Goal: Task Accomplishment & Management: Manage account settings

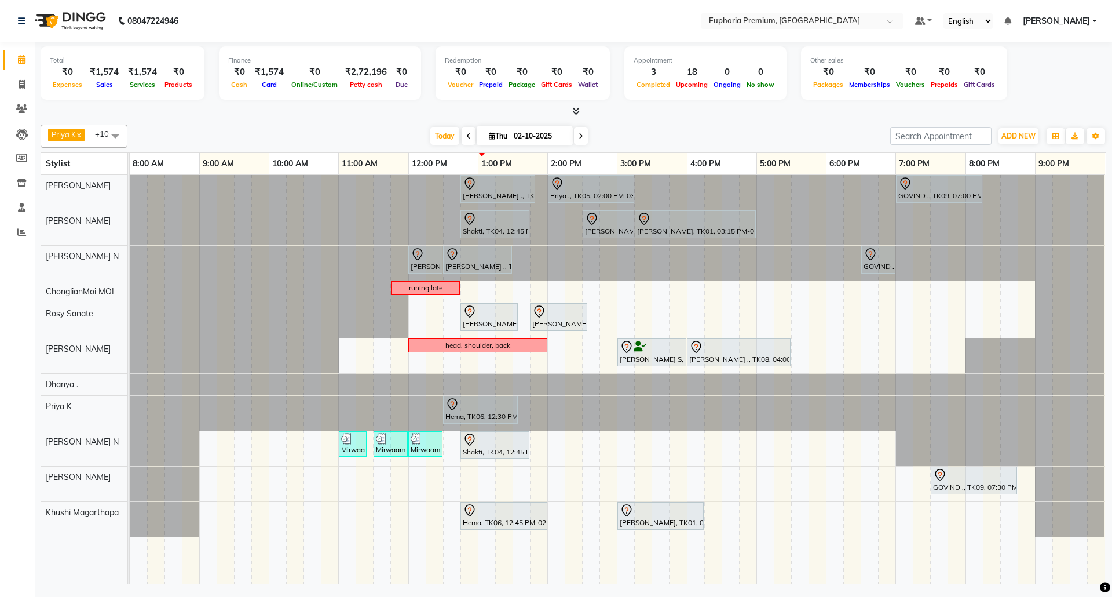
click at [130, 232] on div at bounding box center [130, 227] width 0 height 35
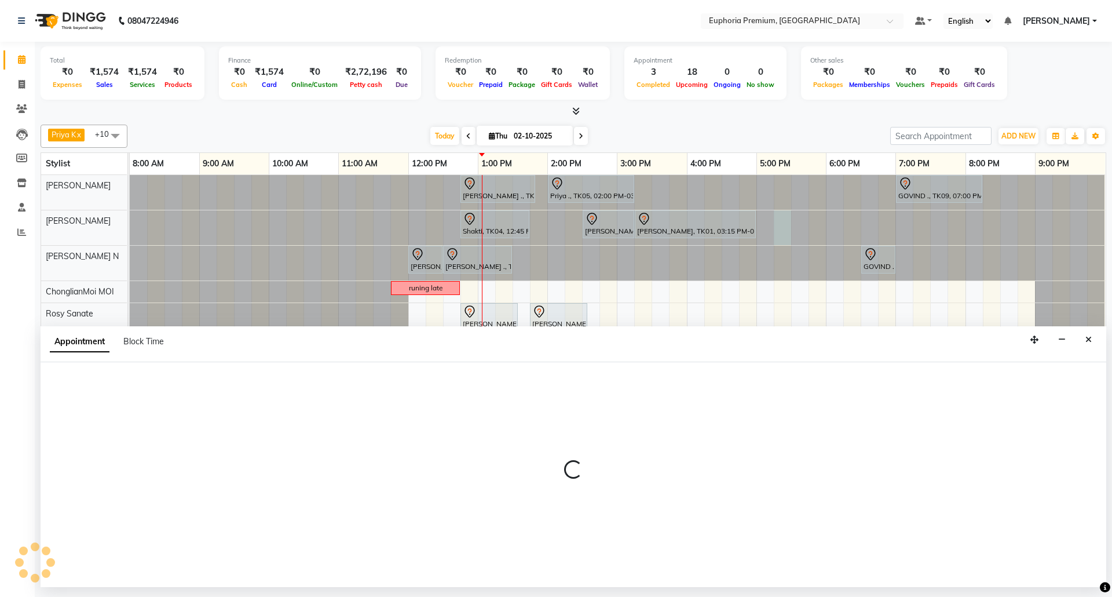
select select "78117"
select select "1035"
select select "tentative"
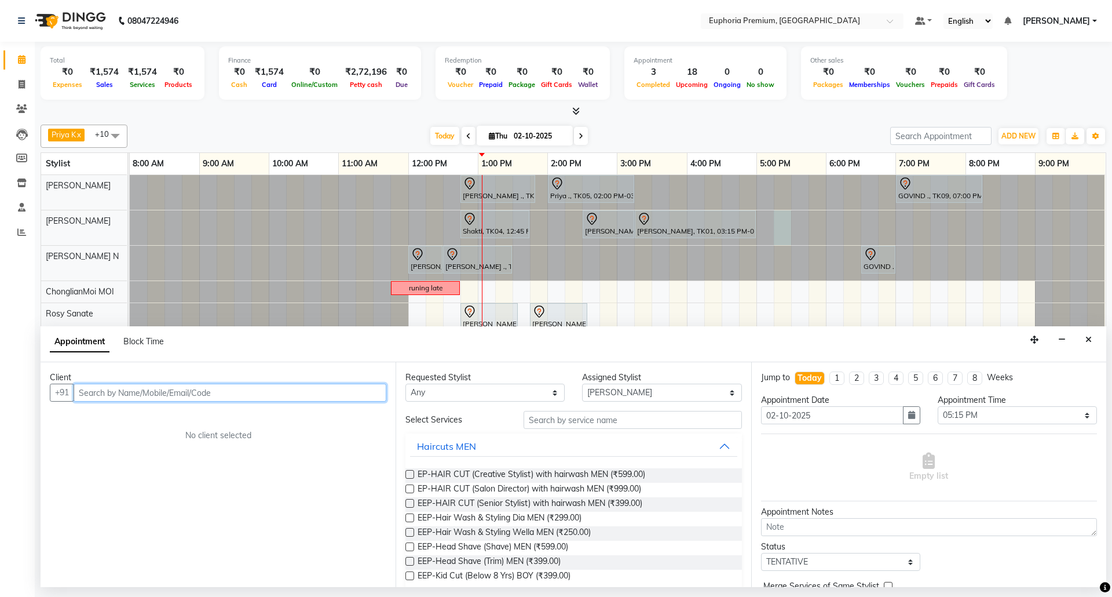
click at [276, 394] on input "text" at bounding box center [230, 392] width 313 height 18
type input "9906779580"
click at [370, 388] on span "Add Client" at bounding box center [362, 392] width 39 height 10
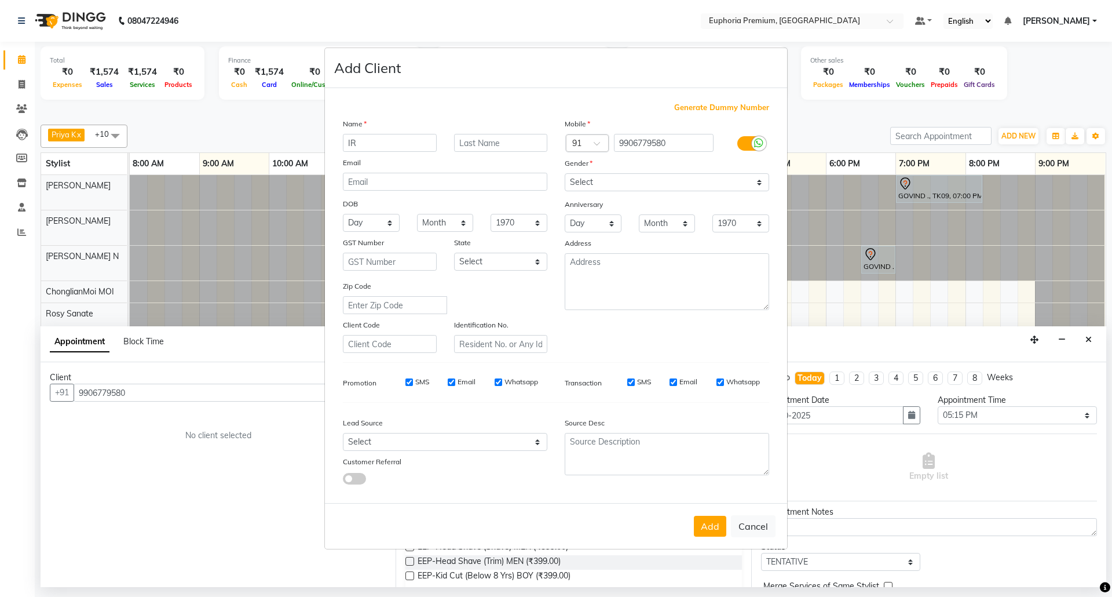
type input "I"
type input "u"
type input "I"
type input "i"
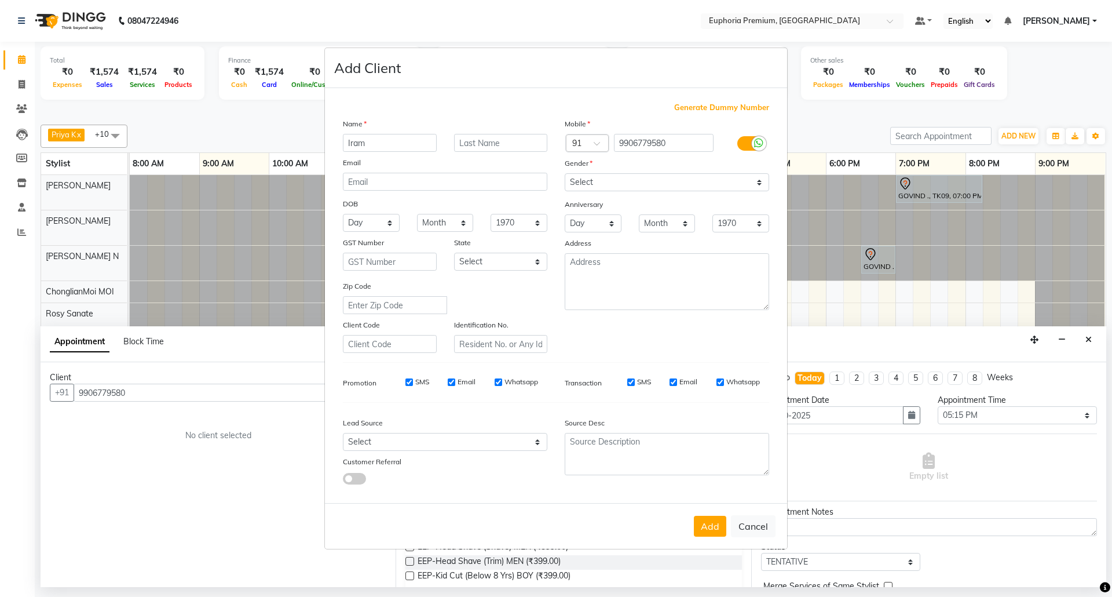
type input "Iram"
click at [615, 184] on select "Select Male Female Other Prefer Not To Say" at bounding box center [667, 182] width 204 height 18
select select "[DEMOGRAPHIC_DATA]"
click at [565, 174] on select "Select Male Female Other Prefer Not To Say" at bounding box center [667, 182] width 204 height 18
click at [706, 525] on button "Add" at bounding box center [710, 526] width 32 height 21
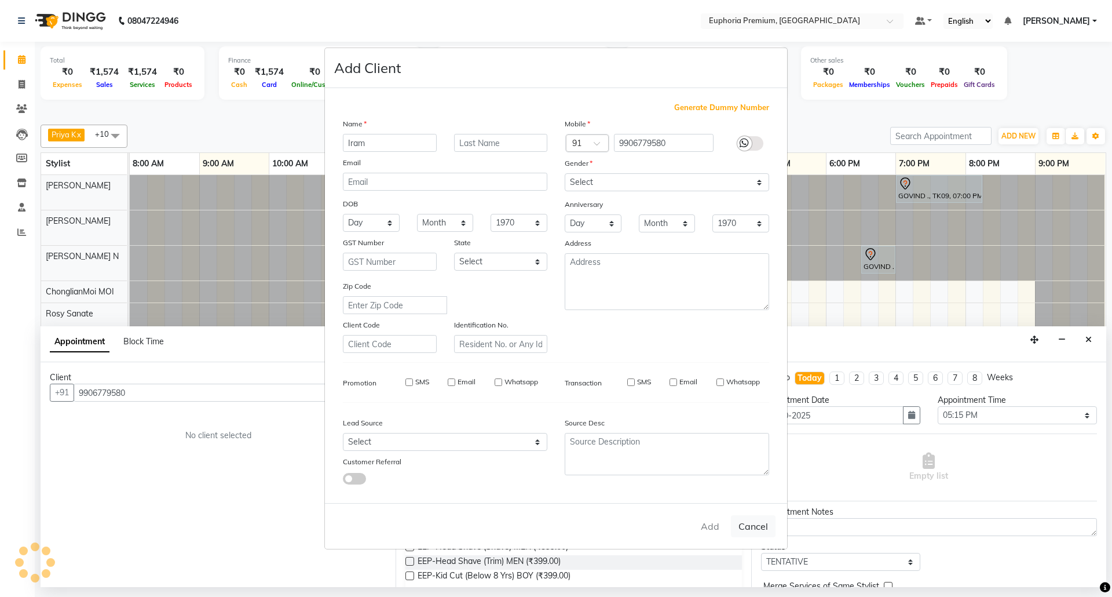
type input "99******80"
select select
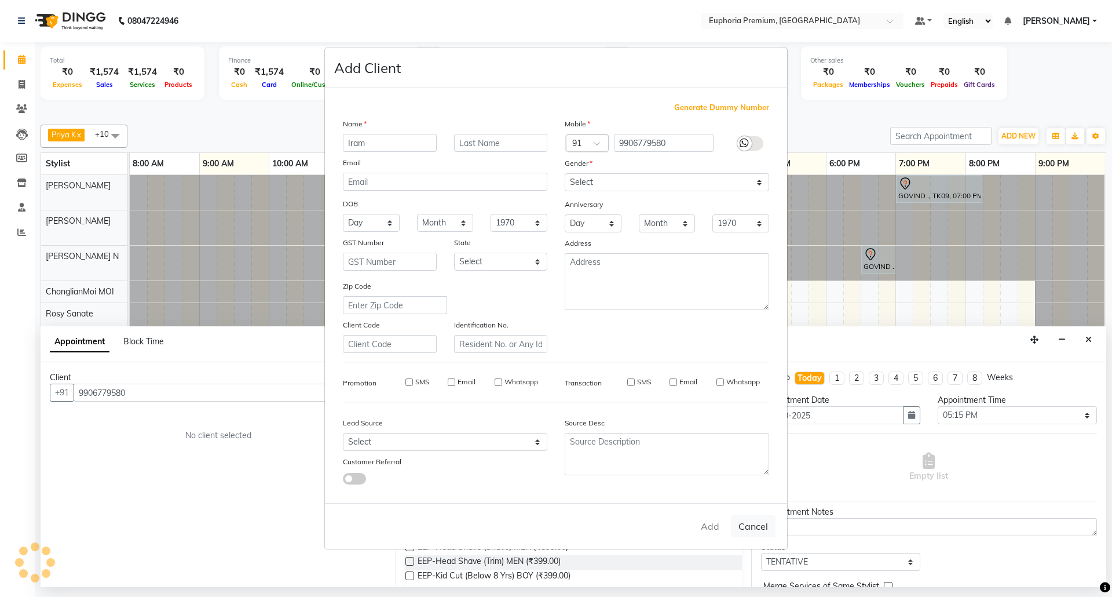
select select
checkbox input "false"
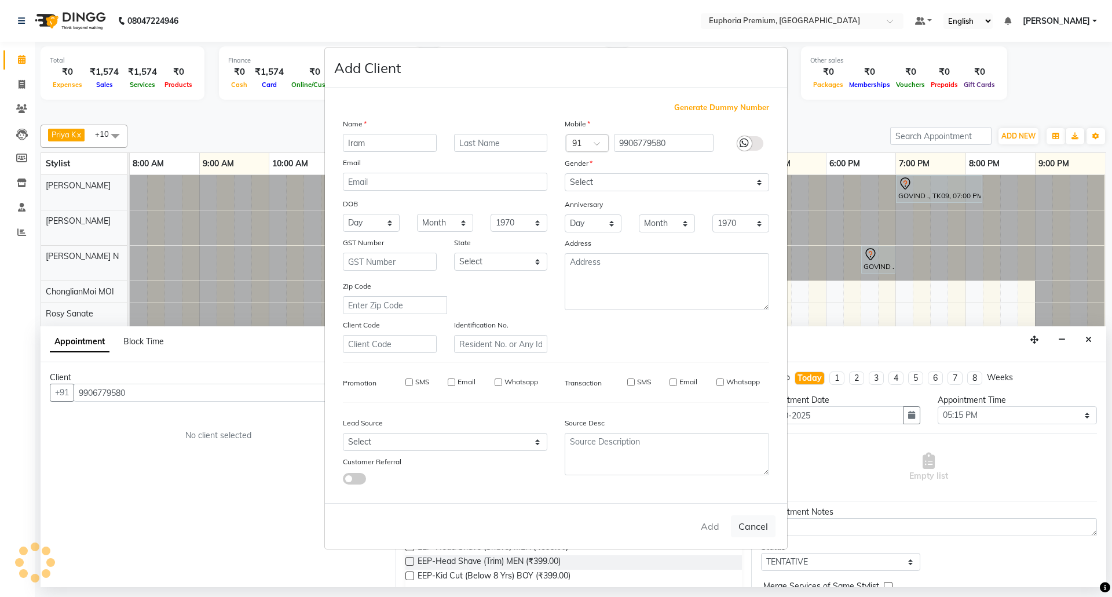
checkbox input "false"
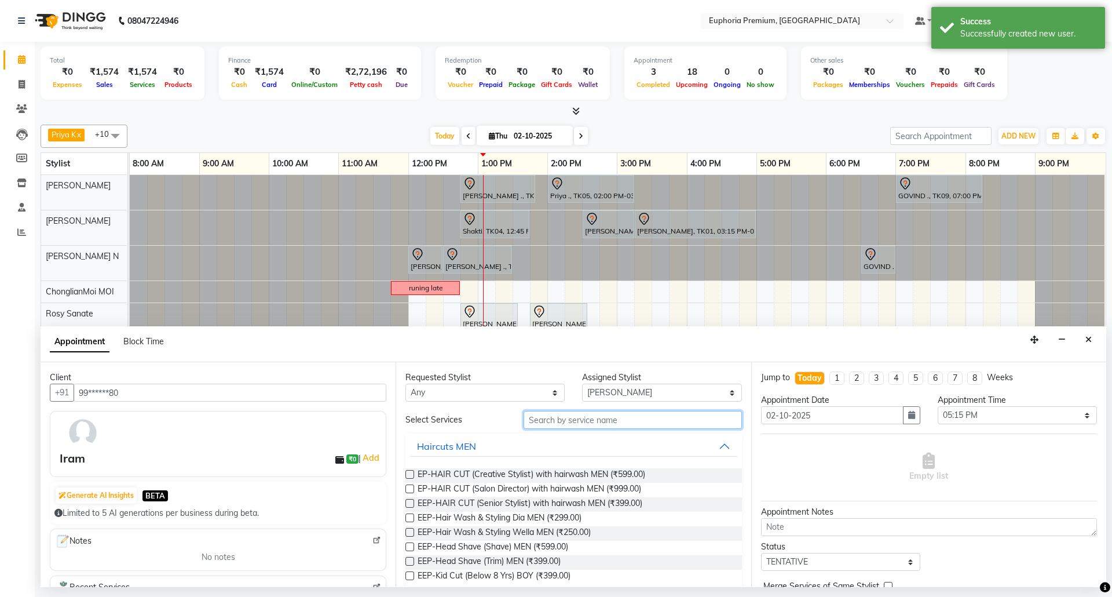
click at [600, 422] on input "text" at bounding box center [633, 420] width 218 height 18
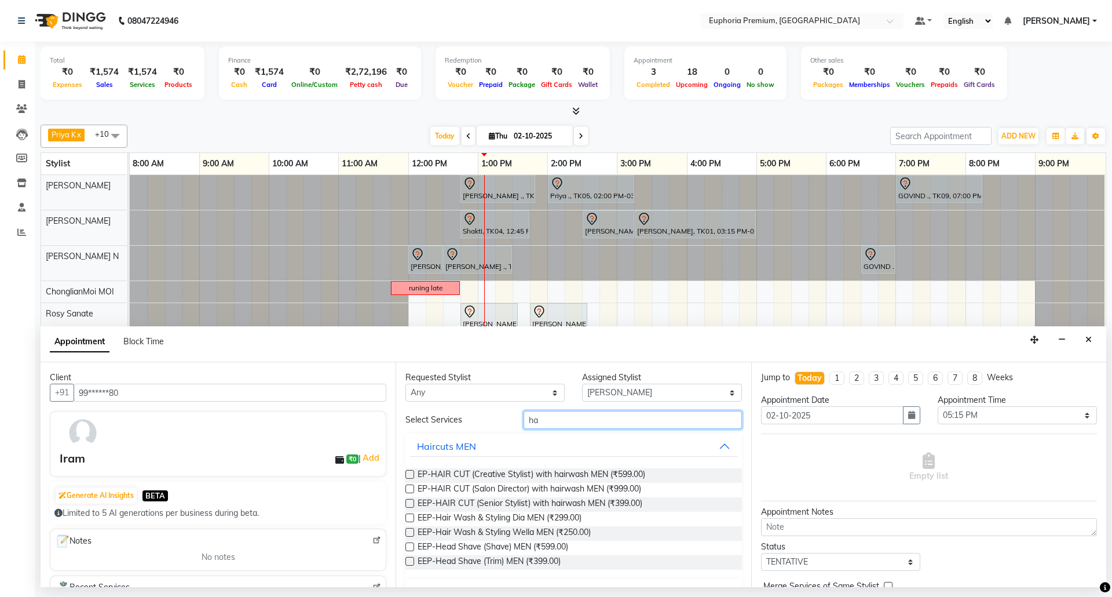
type input "h"
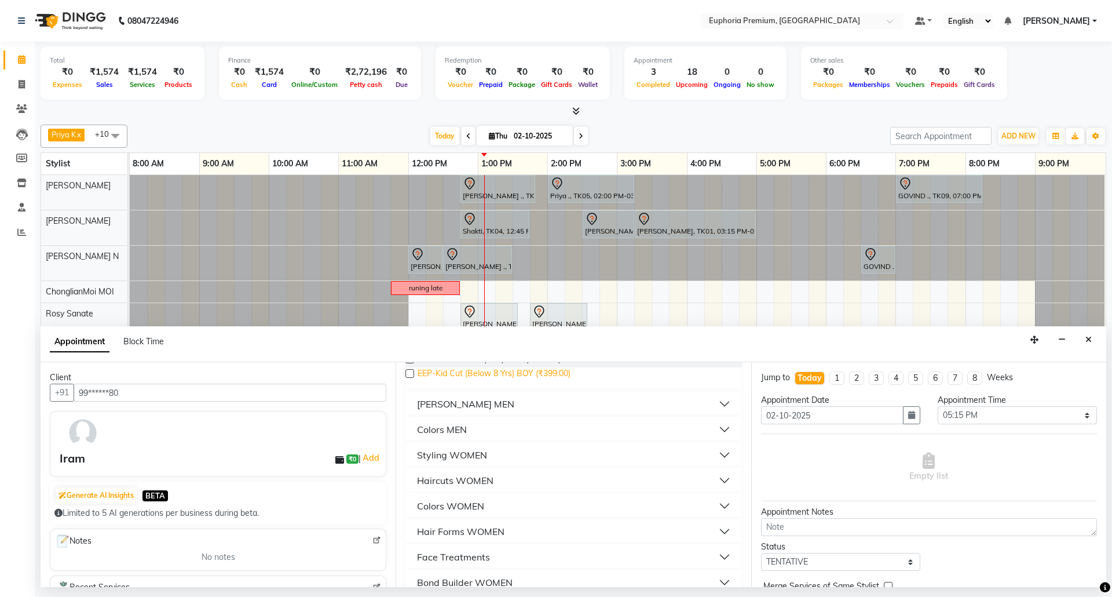
scroll to position [232, 0]
click at [490, 448] on div "Haircuts WOMEN" at bounding box center [455, 451] width 76 height 14
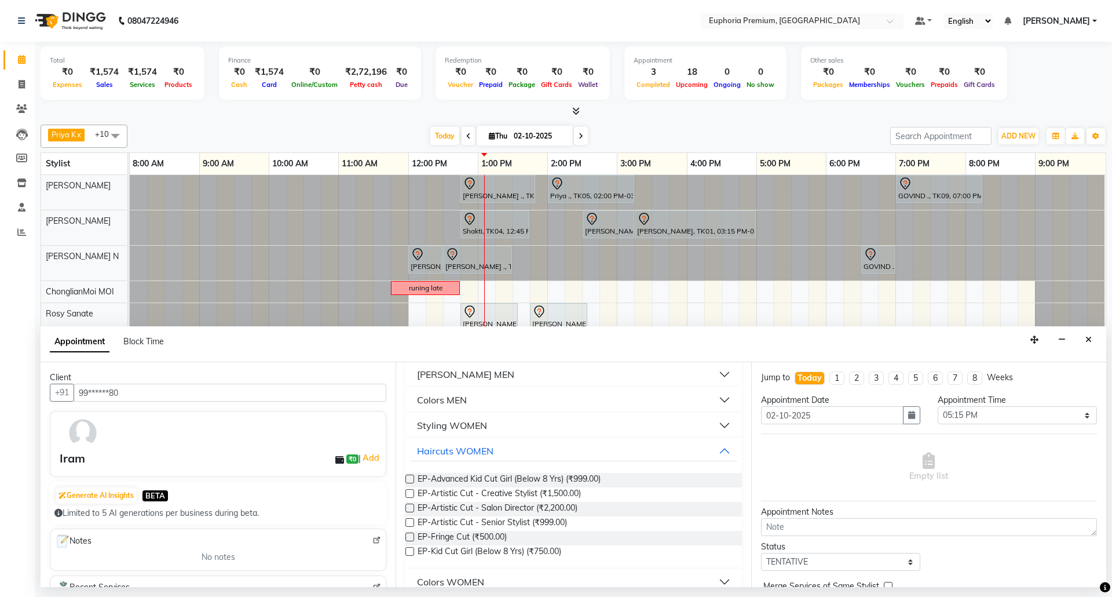
click at [411, 524] on label at bounding box center [409, 522] width 9 height 9
click at [411, 524] on input "checkbox" at bounding box center [409, 524] width 8 height 8
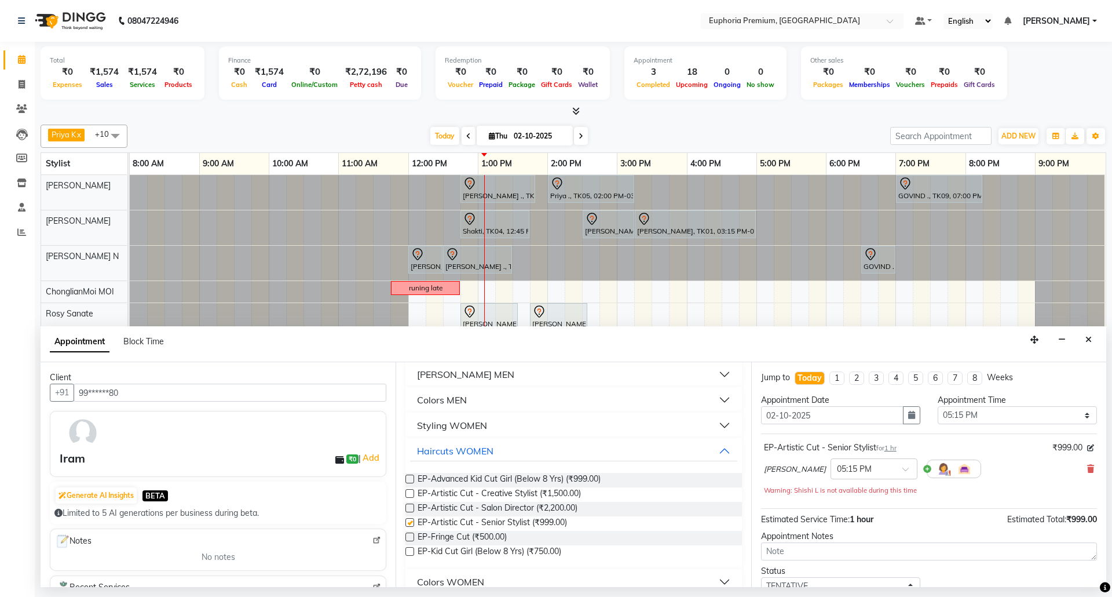
checkbox input "false"
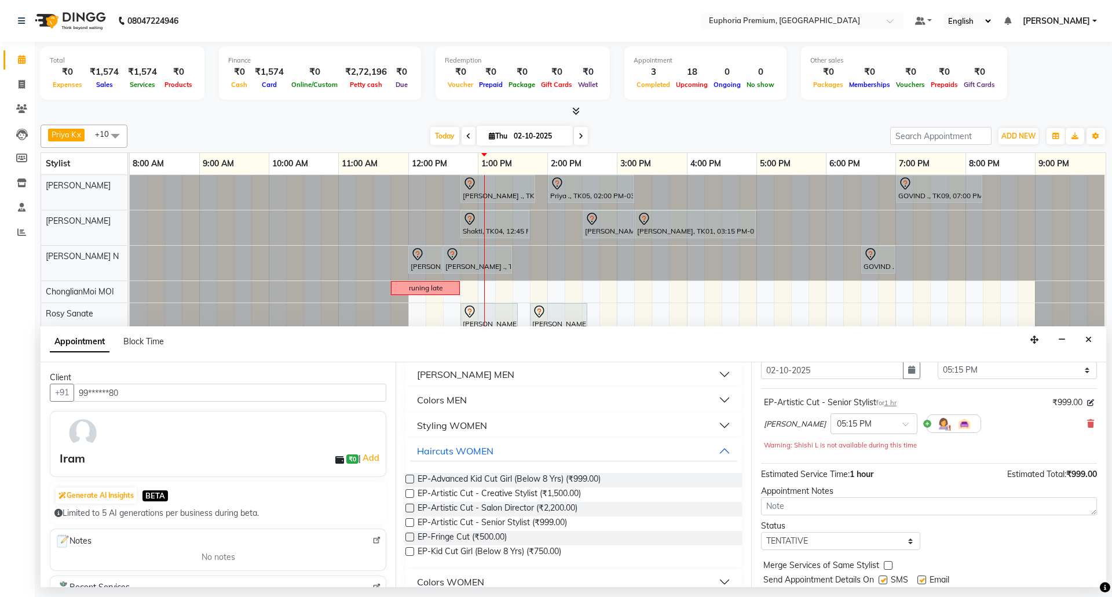
scroll to position [82, 0]
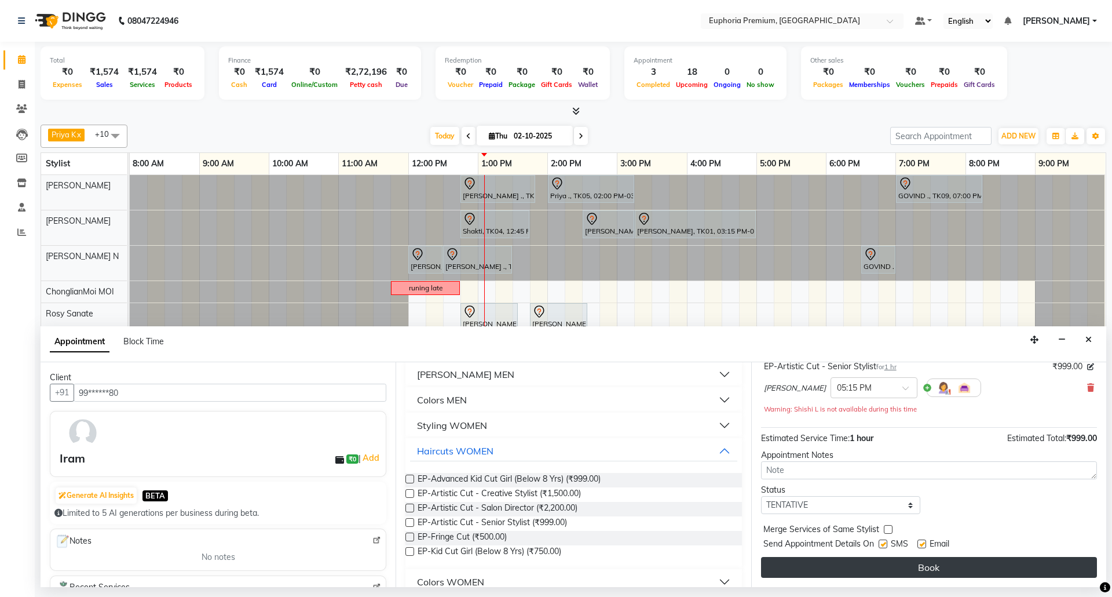
click at [911, 569] on button "Book" at bounding box center [929, 567] width 336 height 21
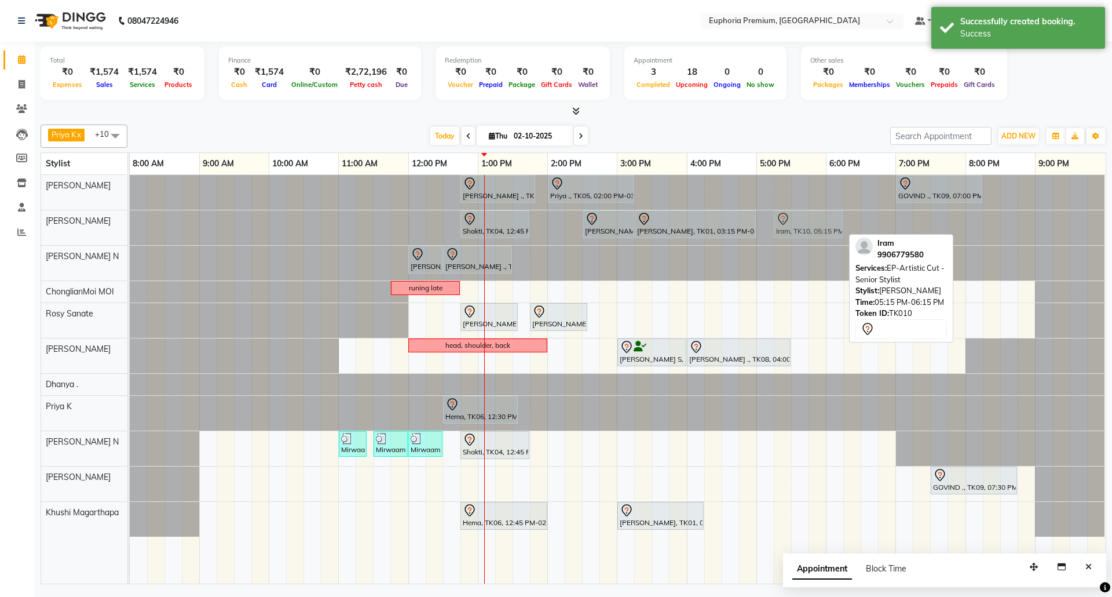
drag, startPoint x: 806, startPoint y: 225, endPoint x: 814, endPoint y: 232, distance: 10.3
click at [130, 232] on div "Shakti, TK04, 12:45 PM-01:45 PM, EP-Regenerate (Intense Alchemy) M Prabha, TK01…" at bounding box center [130, 227] width 0 height 35
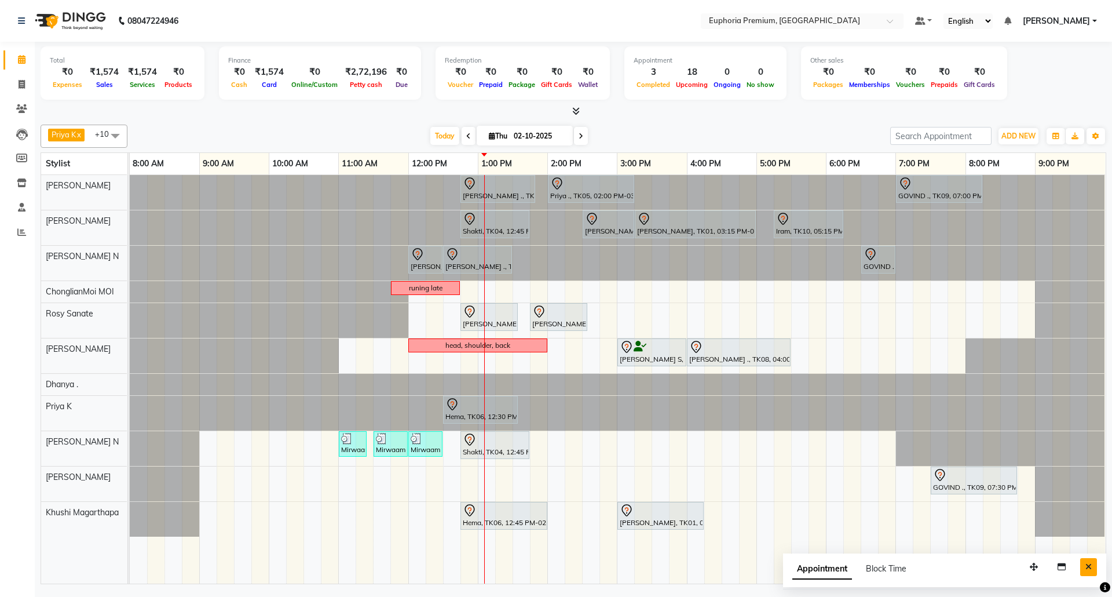
click at [1092, 569] on button "Close" at bounding box center [1088, 567] width 17 height 18
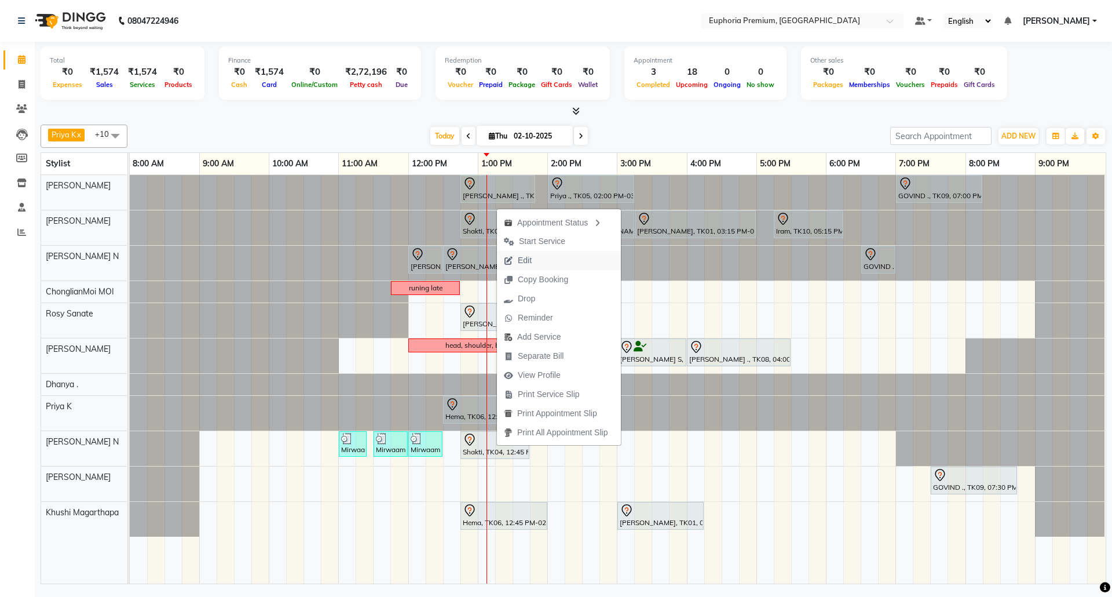
click at [538, 263] on span "Edit" at bounding box center [518, 260] width 42 height 19
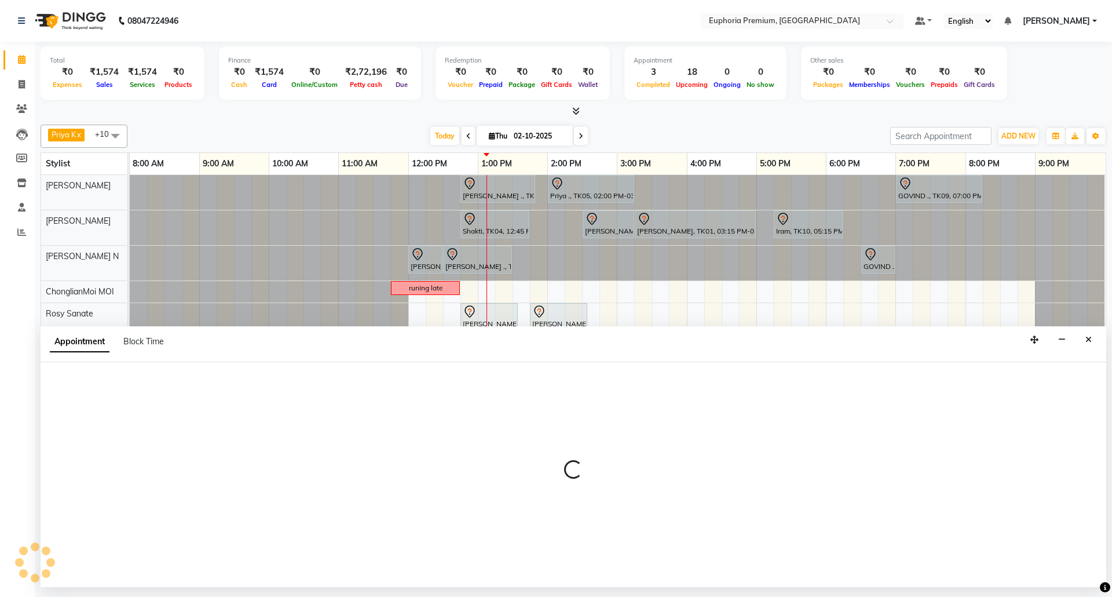
select select "tentative"
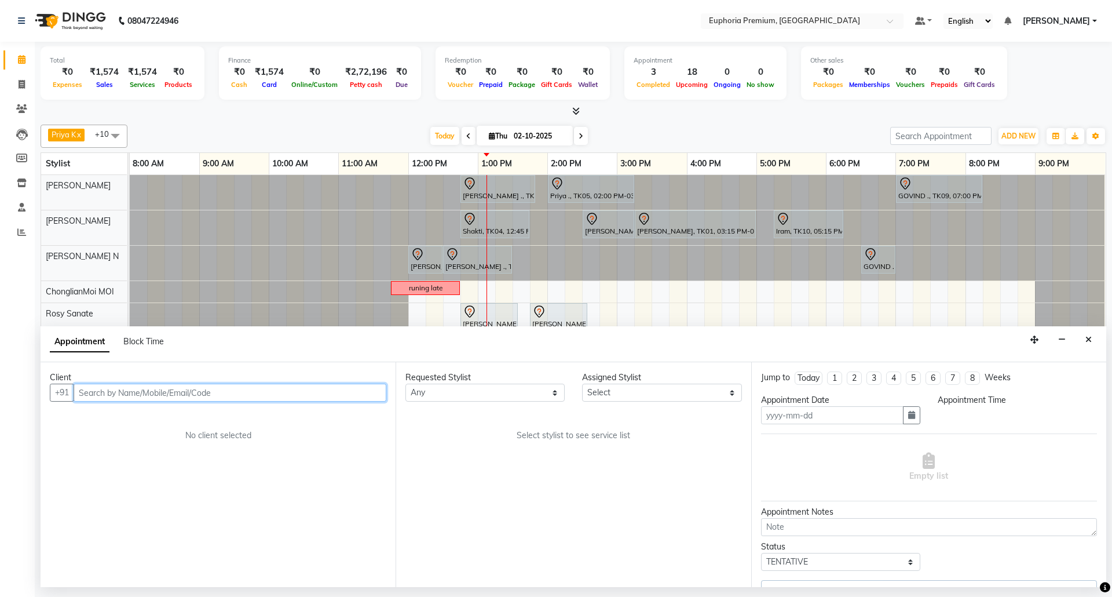
type input "02-10-2025"
select select "765"
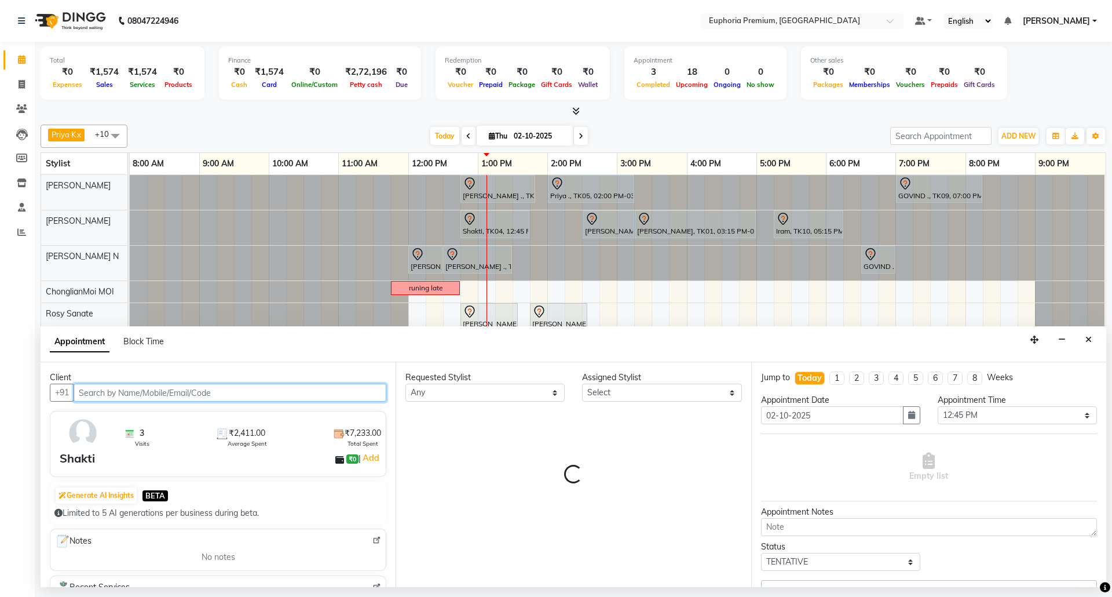
select select "78117"
select select "4006"
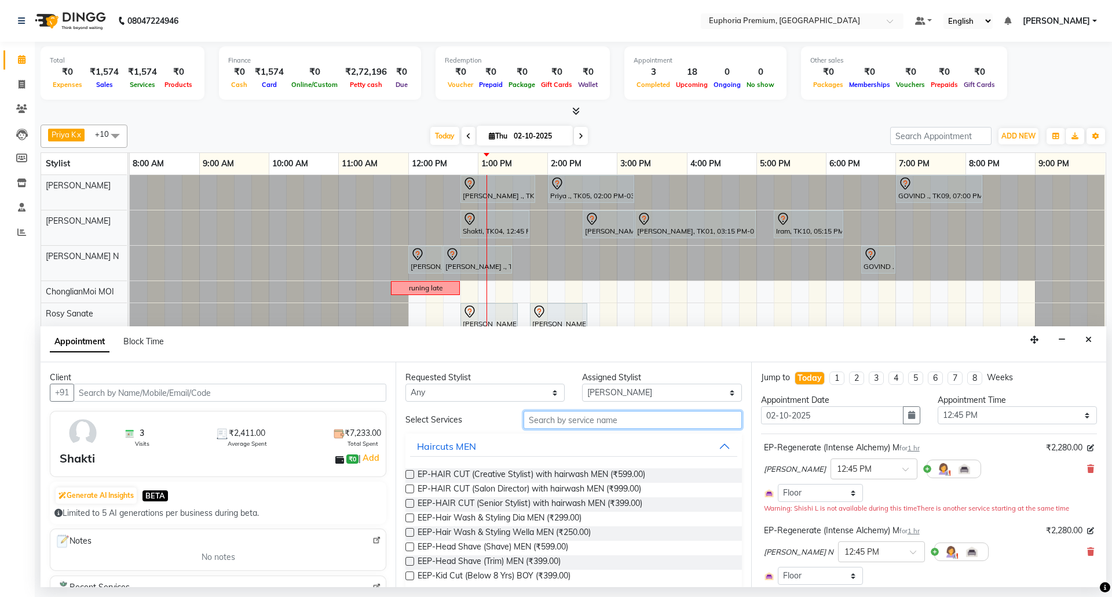
click at [608, 420] on input "text" at bounding box center [633, 420] width 218 height 18
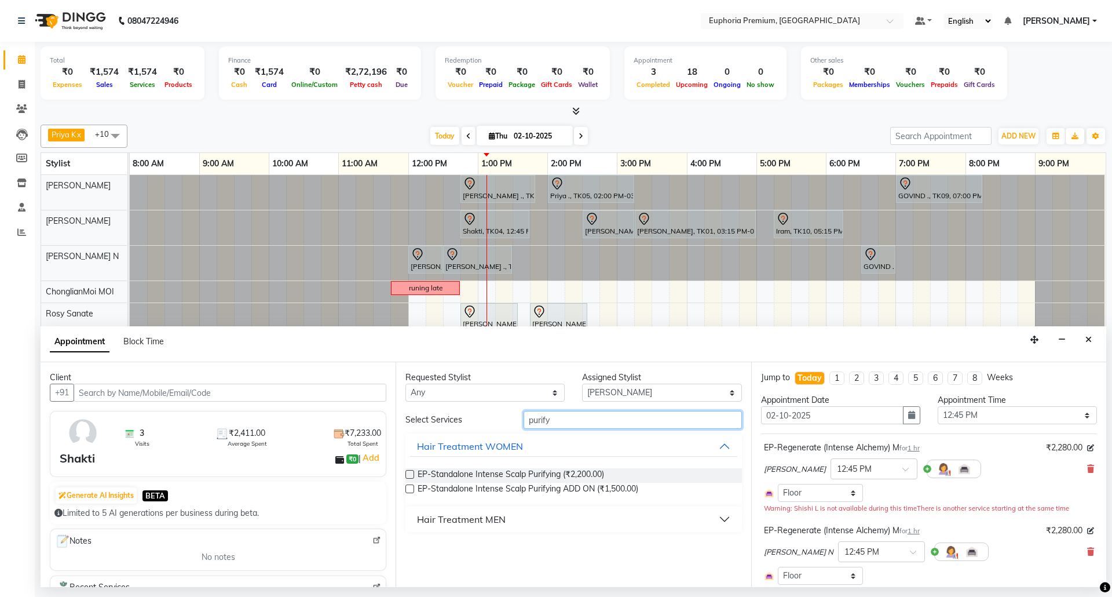
type input "purify"
click at [459, 522] on div "Hair Treatment MEN" at bounding box center [461, 519] width 89 height 14
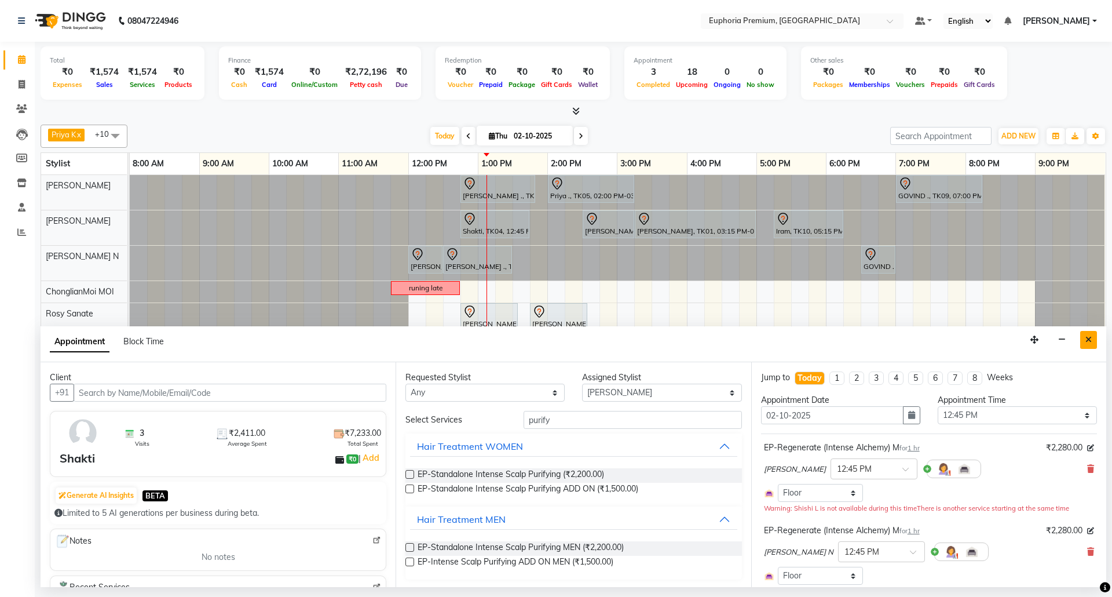
click at [1090, 343] on icon "Close" at bounding box center [1088, 339] width 6 height 8
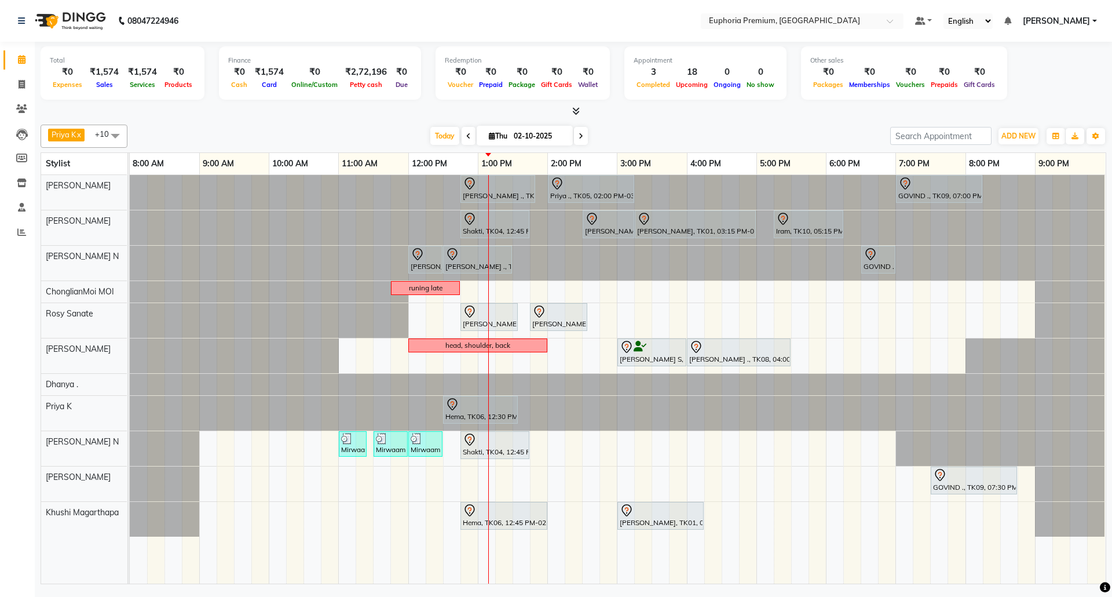
click at [533, 445] on div "Sulakshana ., TK07, 12:45 PM-01:50 PM, EP-Tefiti Coffee Pedi Priya ., TK05, 02:…" at bounding box center [618, 379] width 976 height 408
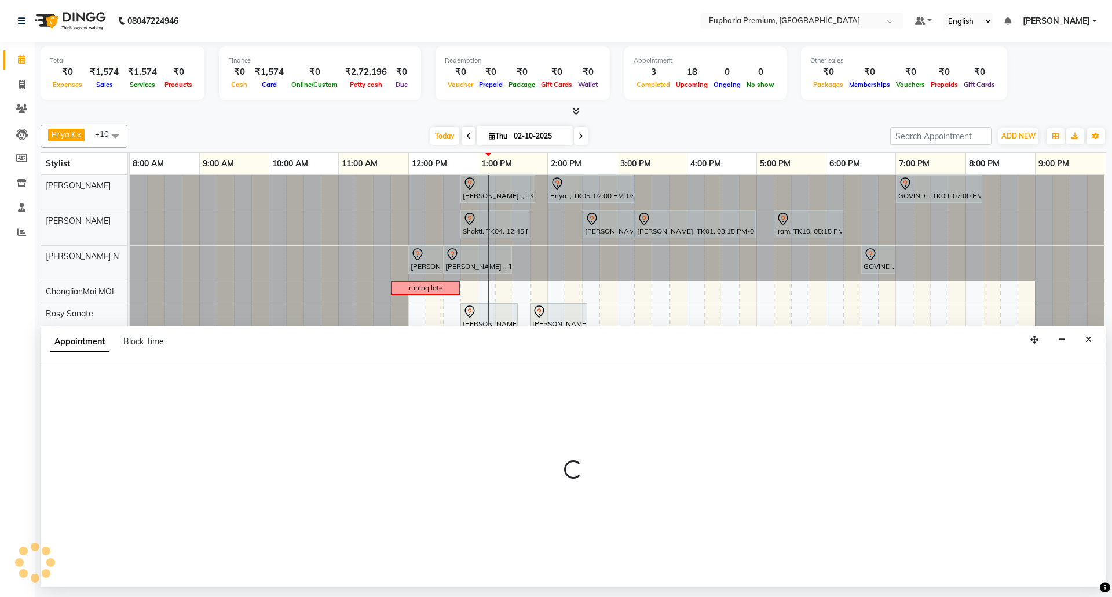
select select "74080"
select select "825"
select select "tentative"
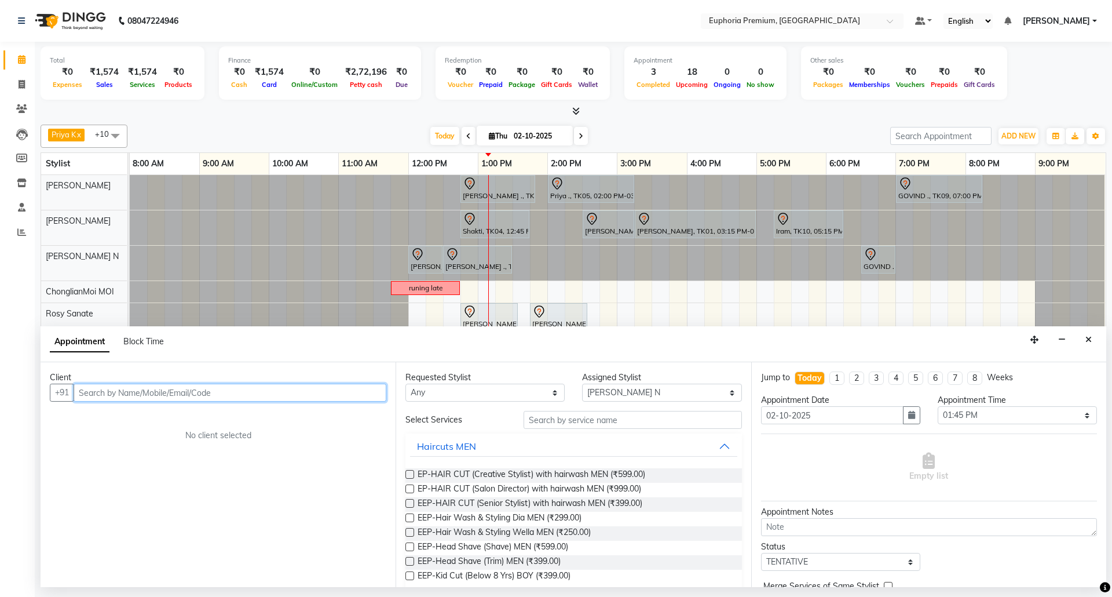
click at [342, 401] on input "text" at bounding box center [230, 392] width 313 height 18
type input "9131909670"
click at [360, 394] on span "Add Client" at bounding box center [362, 392] width 39 height 10
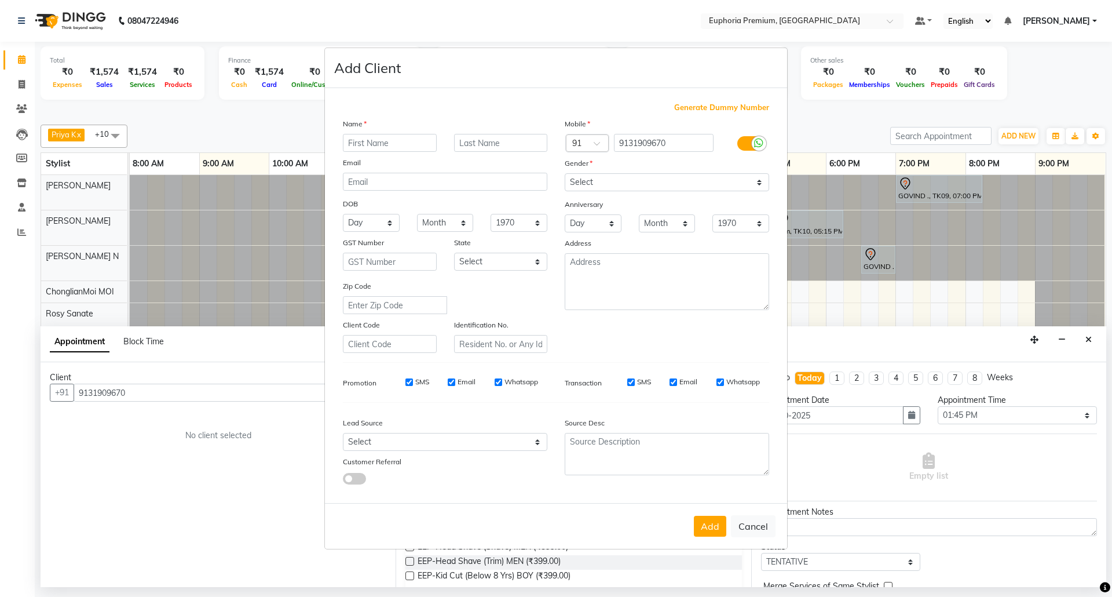
click at [392, 145] on input "text" at bounding box center [390, 143] width 94 height 18
type input "[PERSON_NAME]"
click at [642, 189] on select "Select Male Female Other Prefer Not To Say" at bounding box center [667, 182] width 204 height 18
select select "[DEMOGRAPHIC_DATA]"
click at [565, 174] on select "Select Male Female Other Prefer Not To Say" at bounding box center [667, 182] width 204 height 18
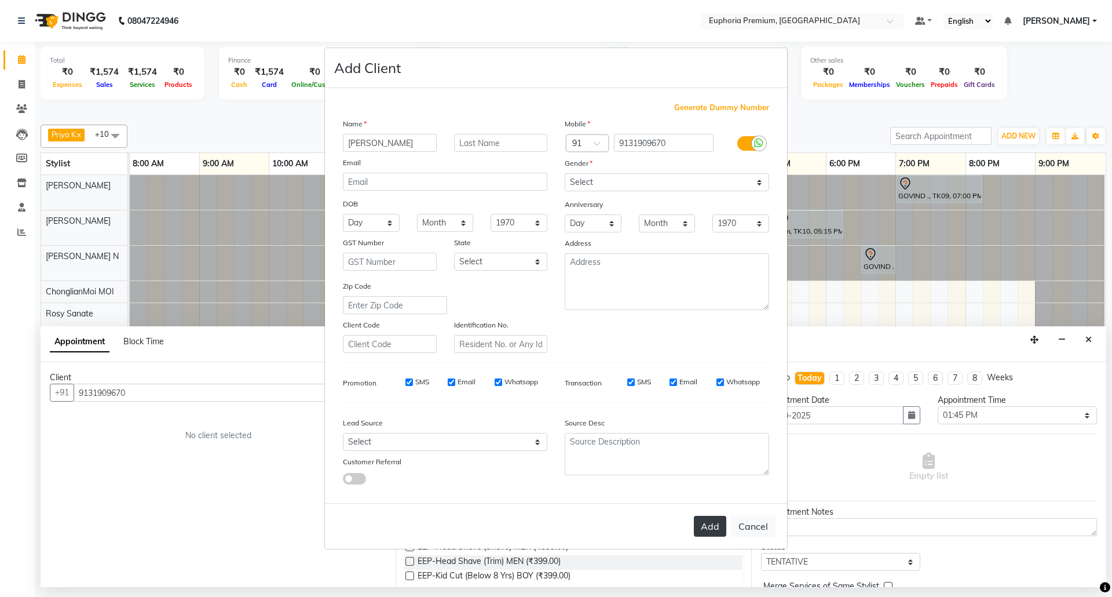
click at [710, 520] on button "Add" at bounding box center [710, 526] width 32 height 21
type input "91******70"
select select
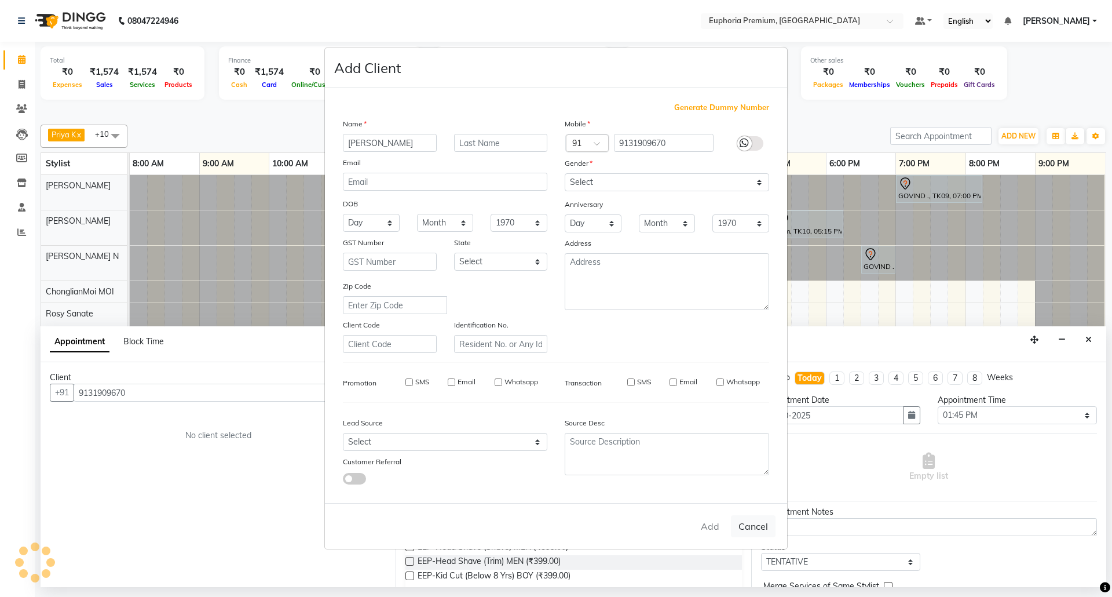
select select
checkbox input "false"
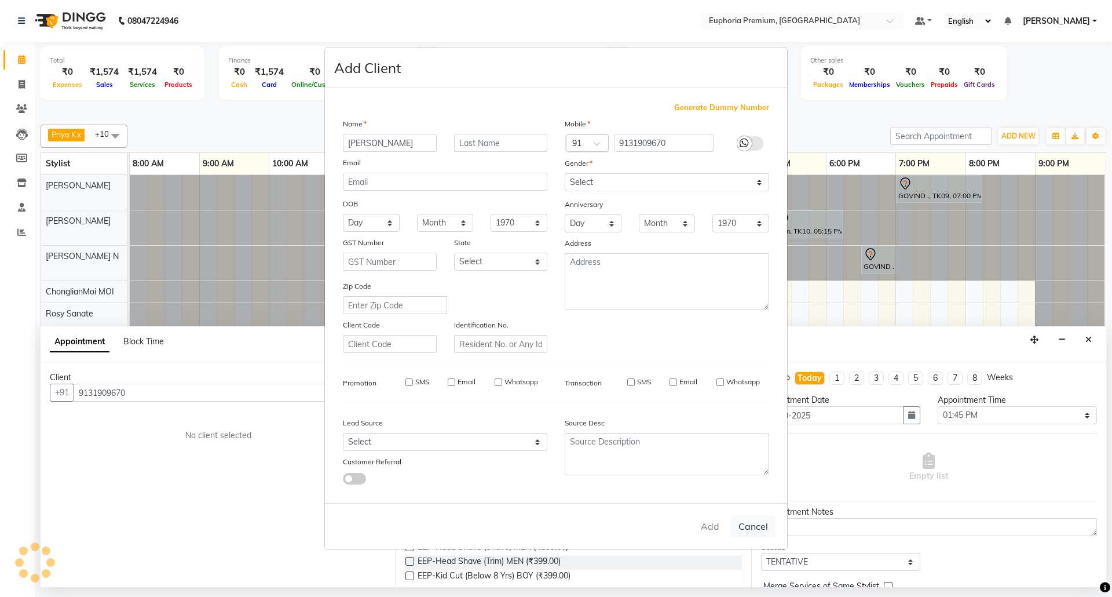
checkbox input "false"
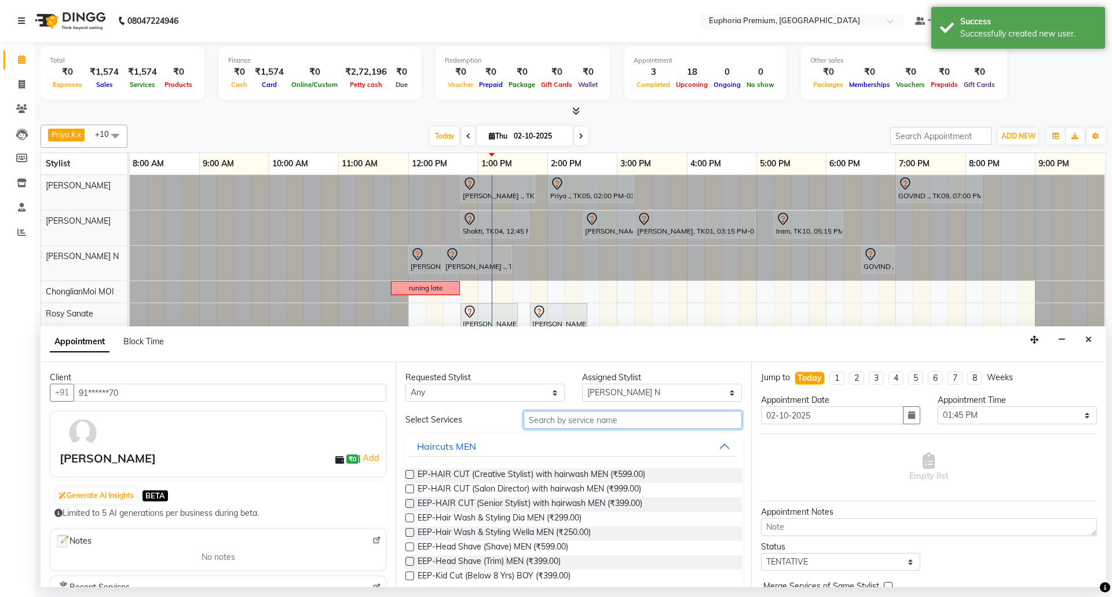
click at [635, 423] on input "text" at bounding box center [633, 420] width 218 height 18
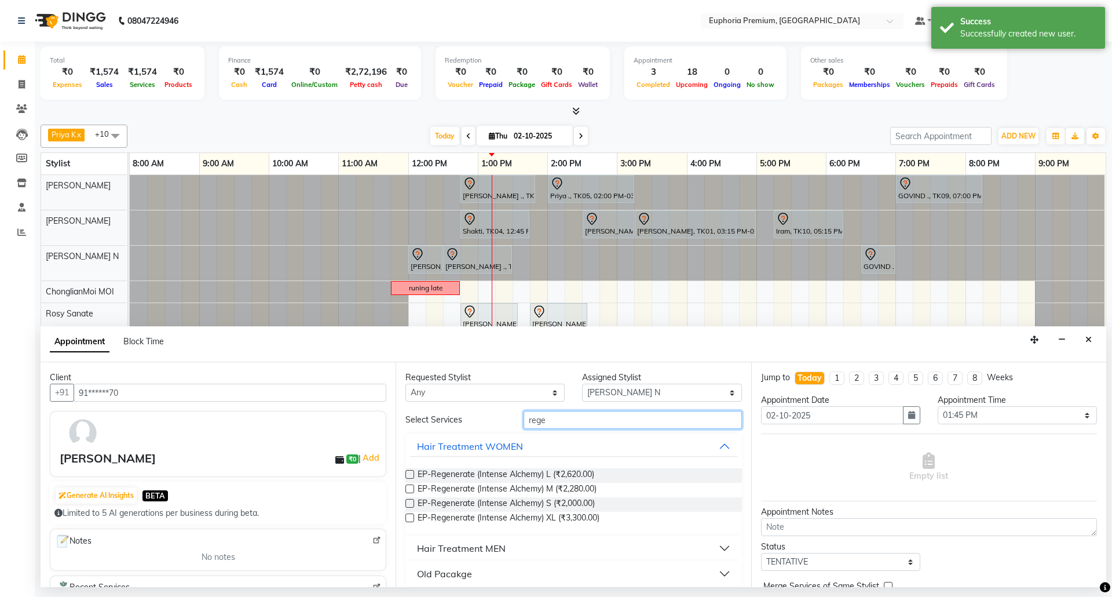
type input "rege"
click at [411, 491] on label at bounding box center [409, 488] width 9 height 9
click at [411, 491] on input "checkbox" at bounding box center [409, 490] width 8 height 8
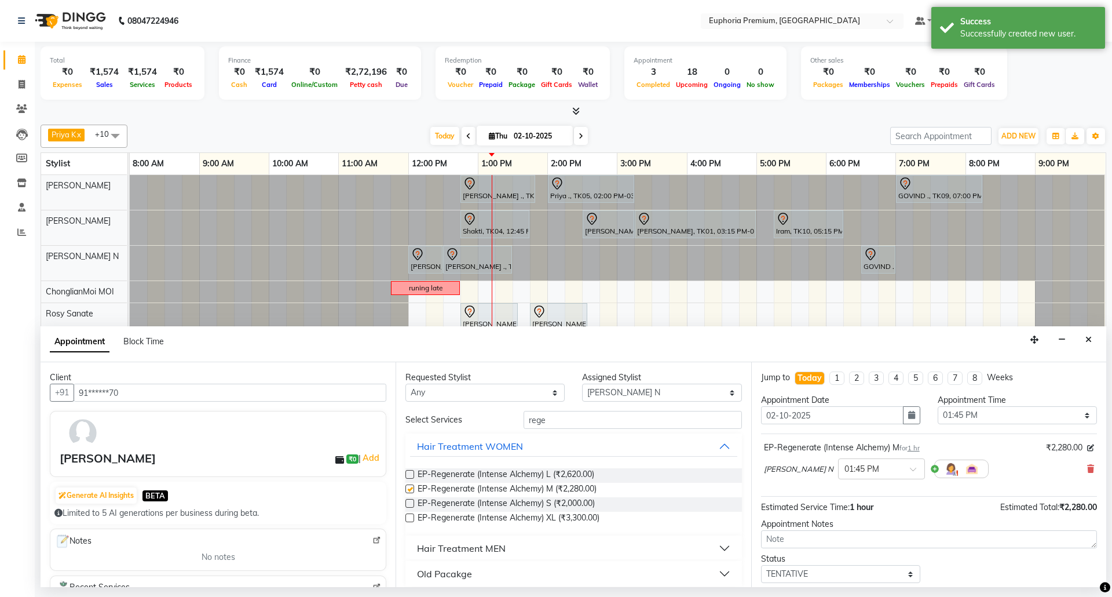
checkbox input "false"
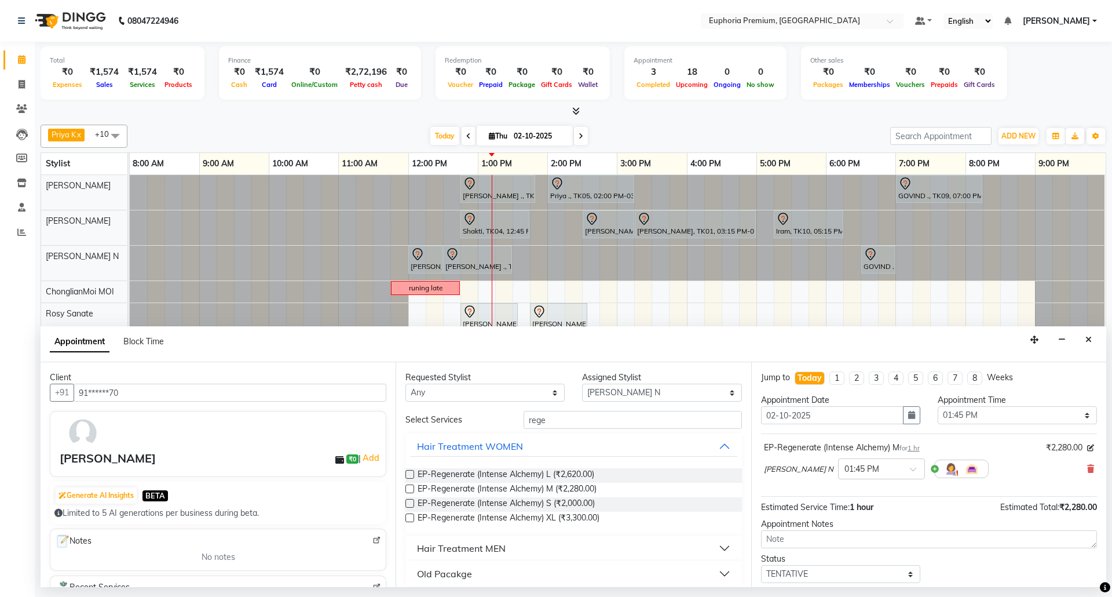
scroll to position [70, 0]
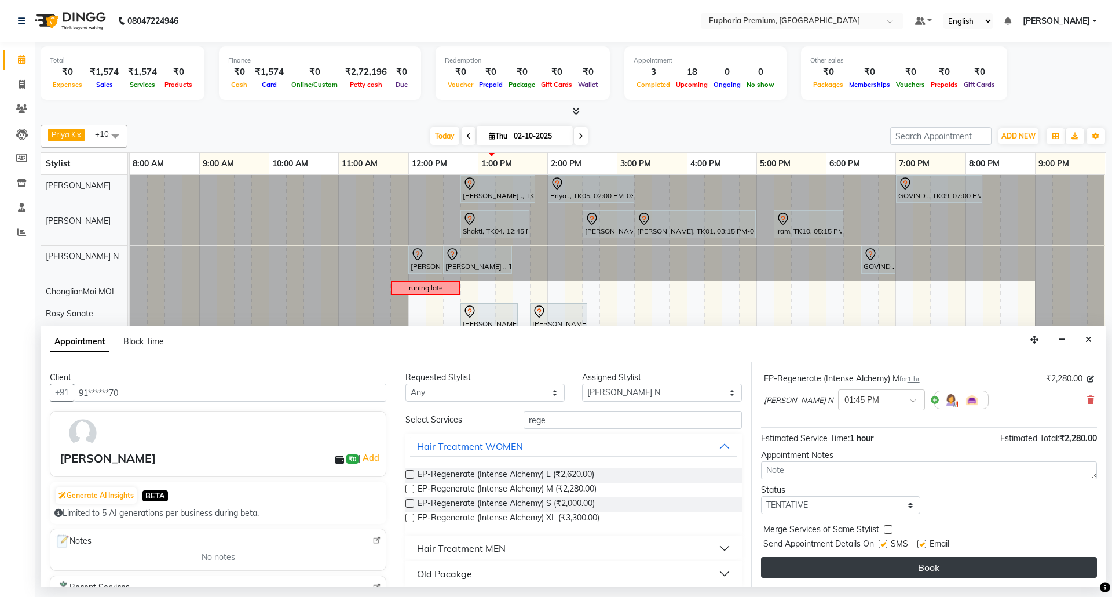
click at [928, 572] on button "Book" at bounding box center [929, 567] width 336 height 21
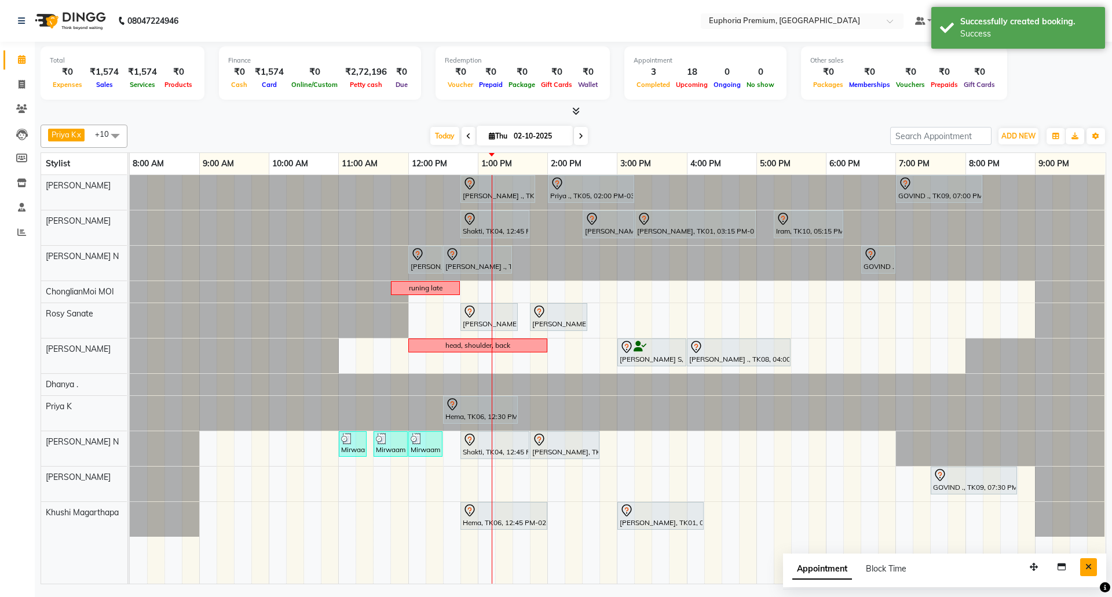
click at [1083, 570] on button "Close" at bounding box center [1088, 567] width 17 height 18
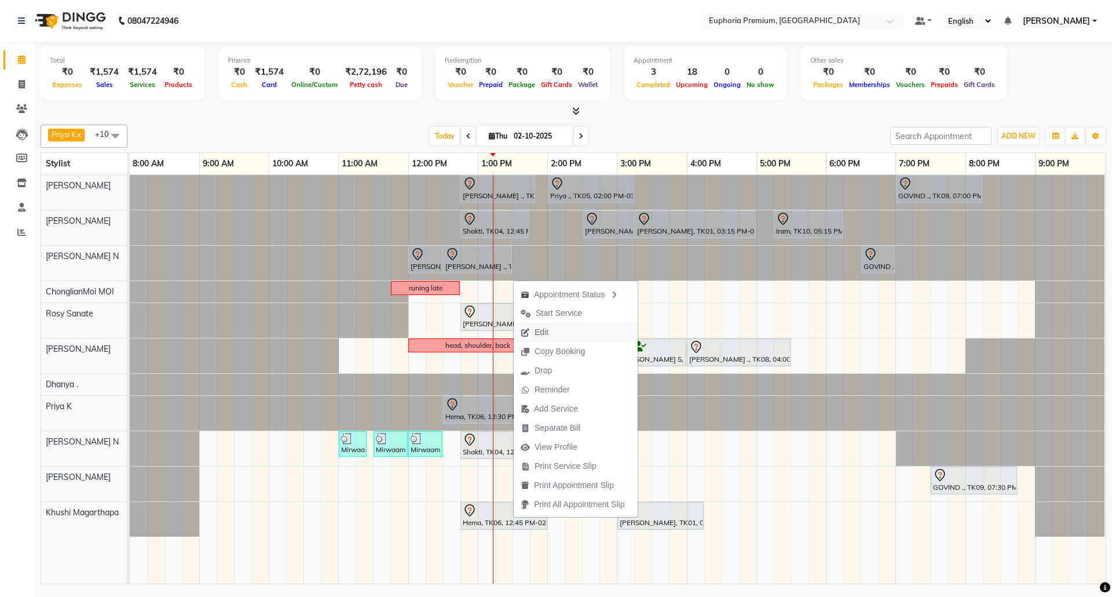
click at [550, 336] on span "Edit" at bounding box center [535, 332] width 42 height 19
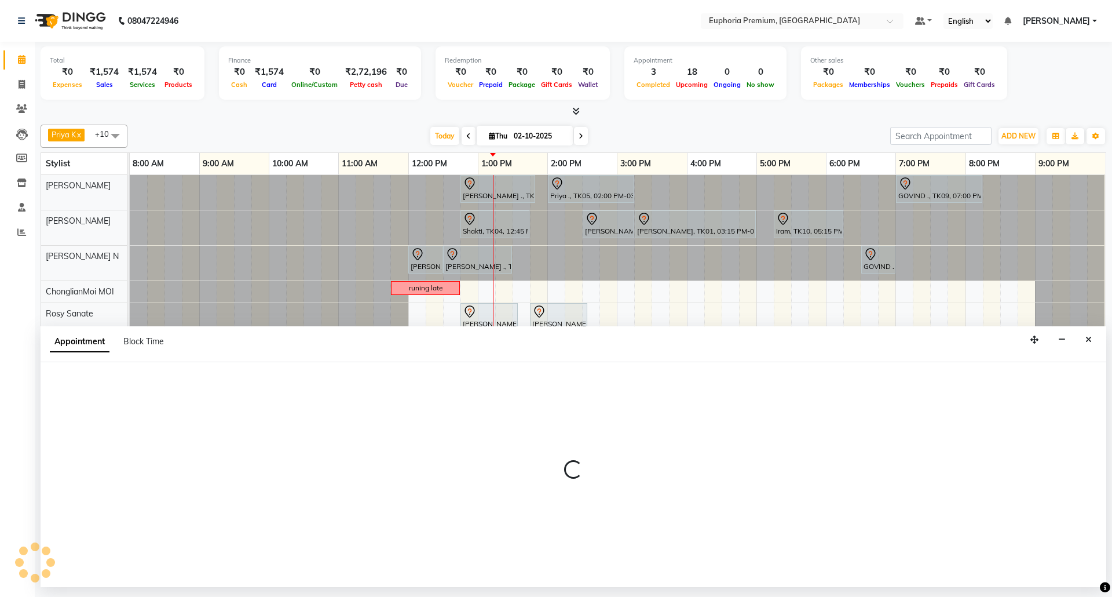
select select "tentative"
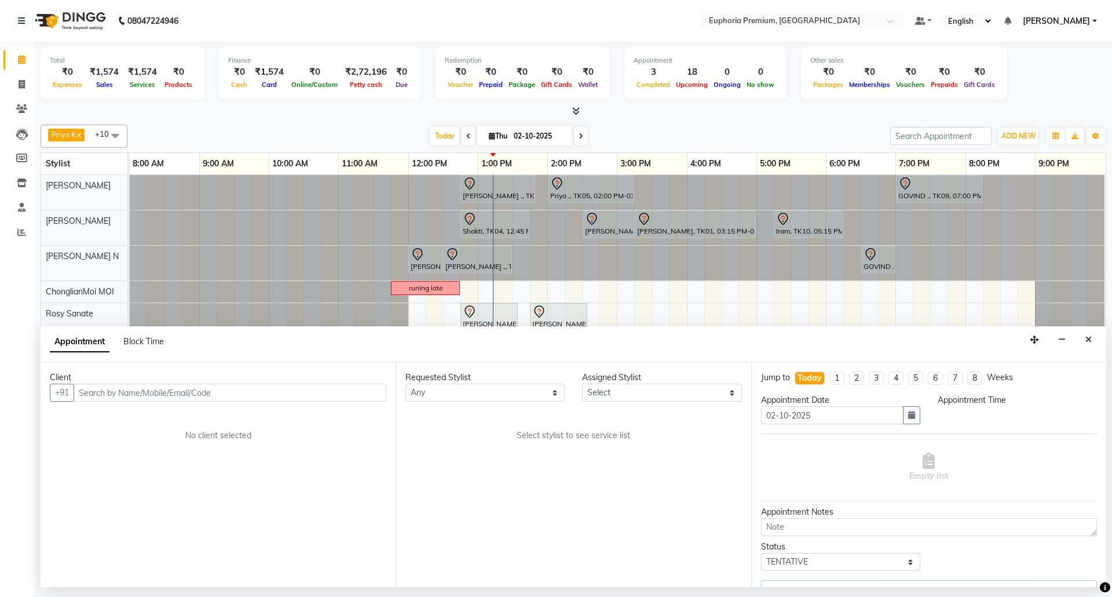
select select "86606"
select select "750"
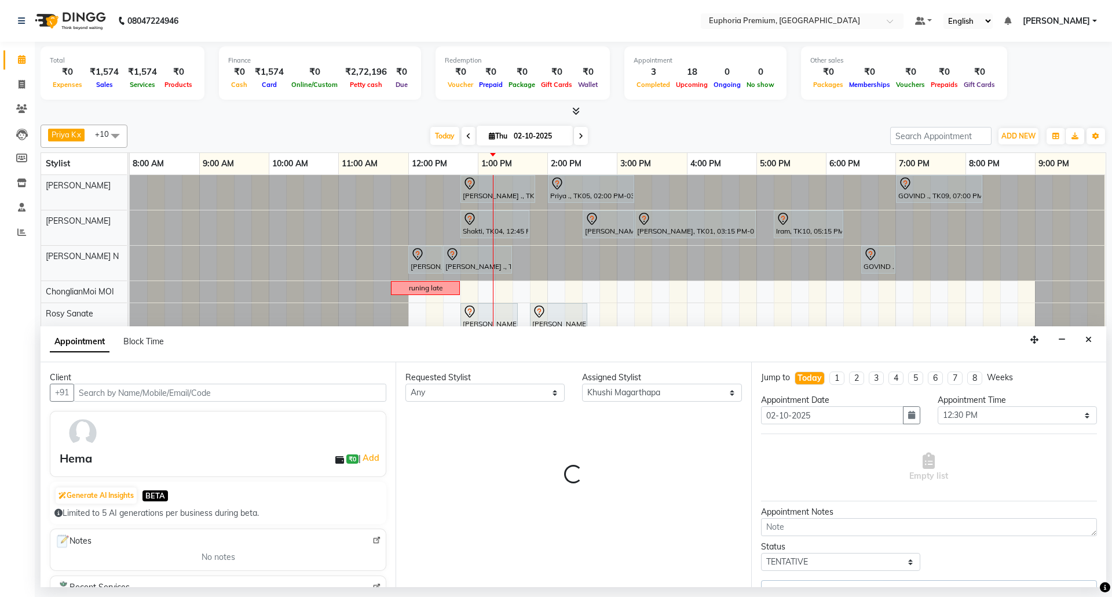
select select "4006"
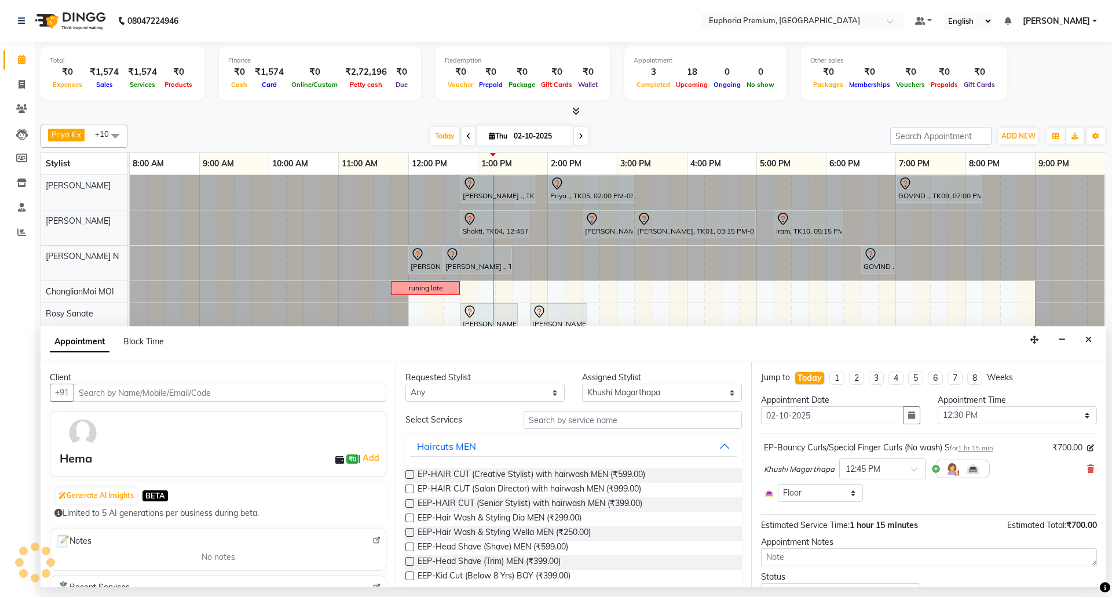
select select "4006"
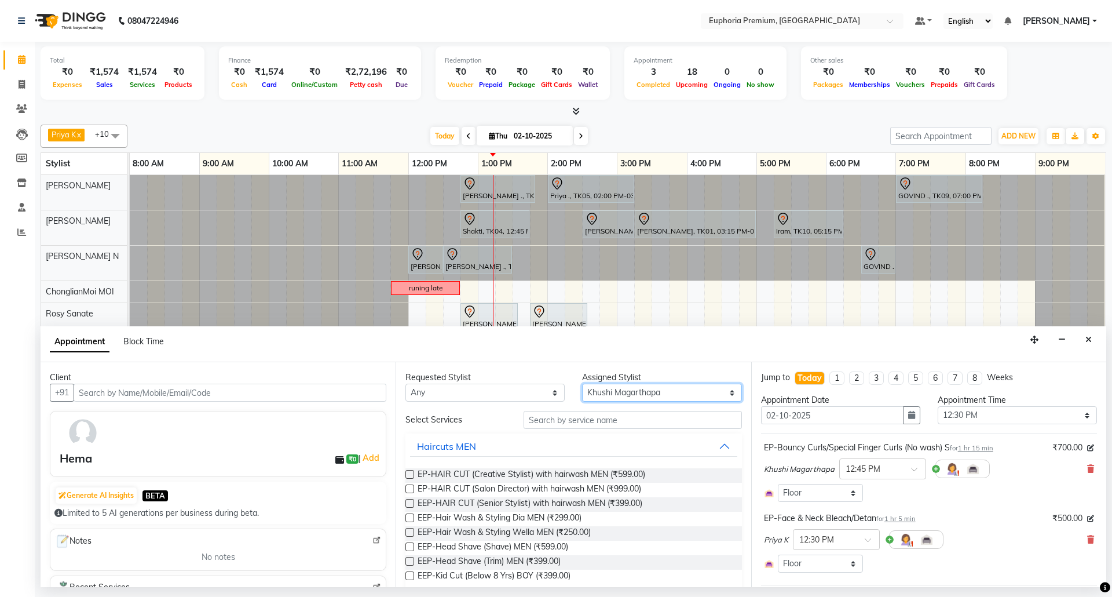
click at [644, 397] on select "Select Bharath N Binoy Chethan N ChonglianMoi MOI Daisy . Dhanya . Fredrick Bur…" at bounding box center [661, 392] width 159 height 18
select select "71614"
click at [582, 385] on select "Select Bharath N Binoy Chethan N ChonglianMoi MOI Daisy . Dhanya . Fredrick Bur…" at bounding box center [661, 392] width 159 height 18
click at [586, 424] on input "text" at bounding box center [633, 420] width 218 height 18
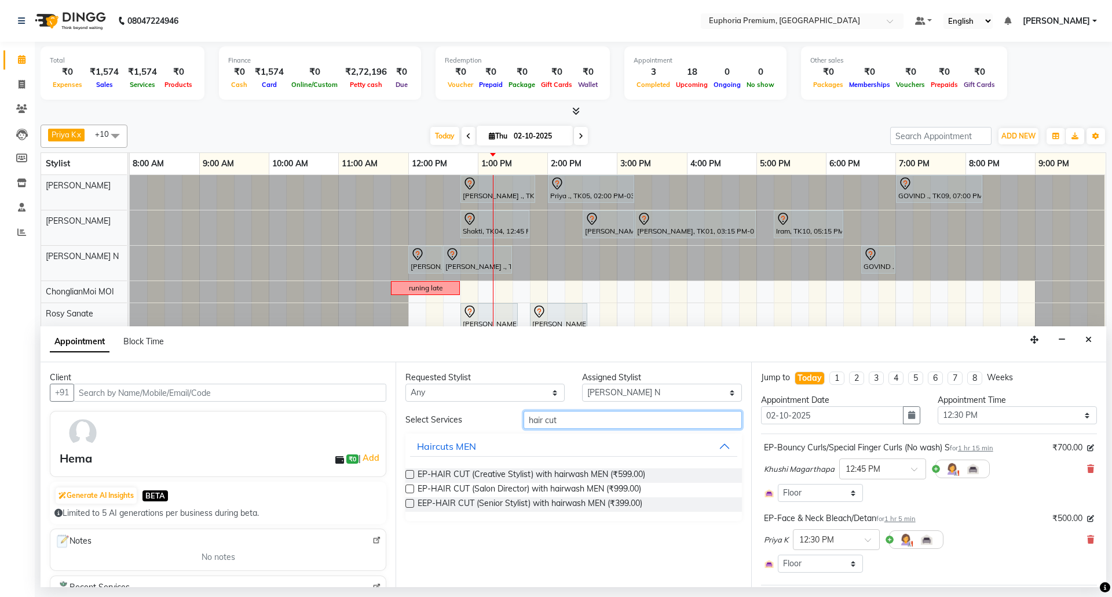
type input "hair cut"
click at [412, 503] on label at bounding box center [409, 503] width 9 height 9
click at [412, 503] on input "checkbox" at bounding box center [409, 504] width 8 height 8
checkbox input "false"
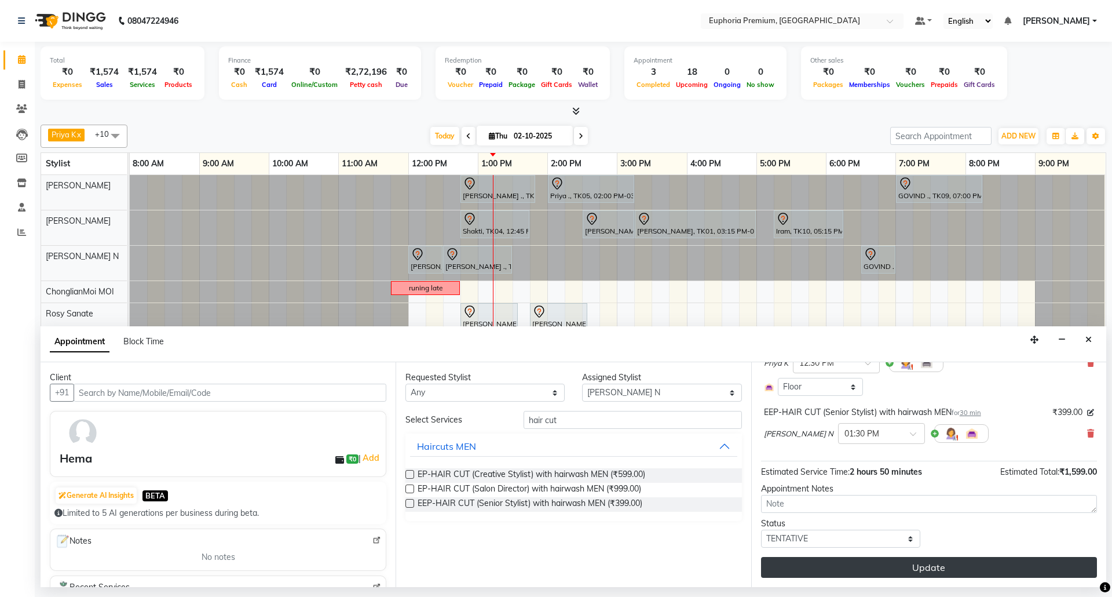
click at [938, 563] on button "Update" at bounding box center [929, 567] width 336 height 21
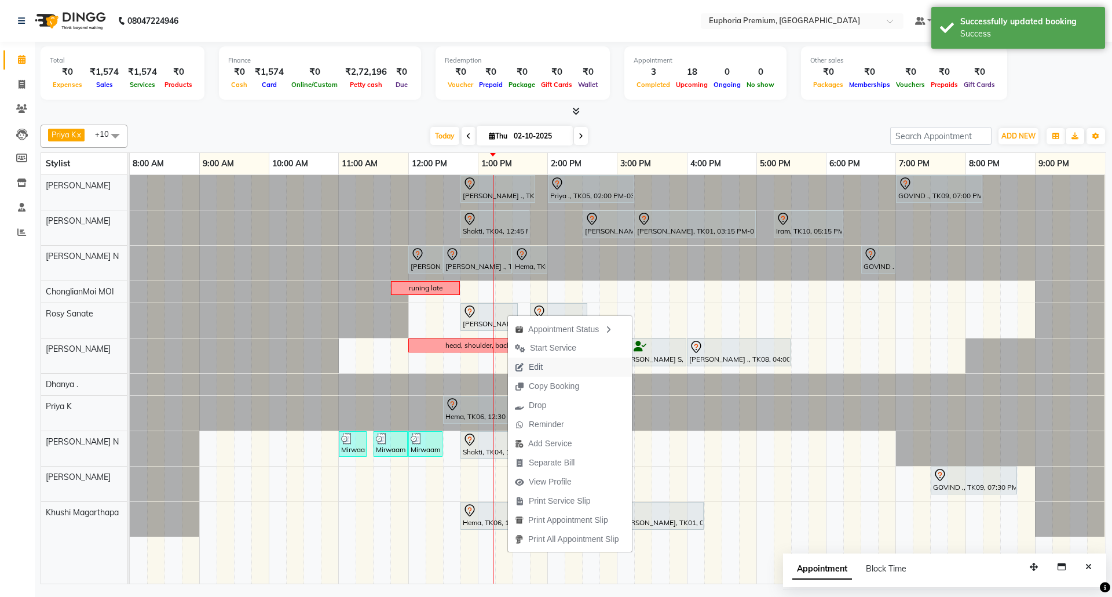
click at [552, 367] on button "Edit" at bounding box center [570, 366] width 124 height 19
select select "tentative"
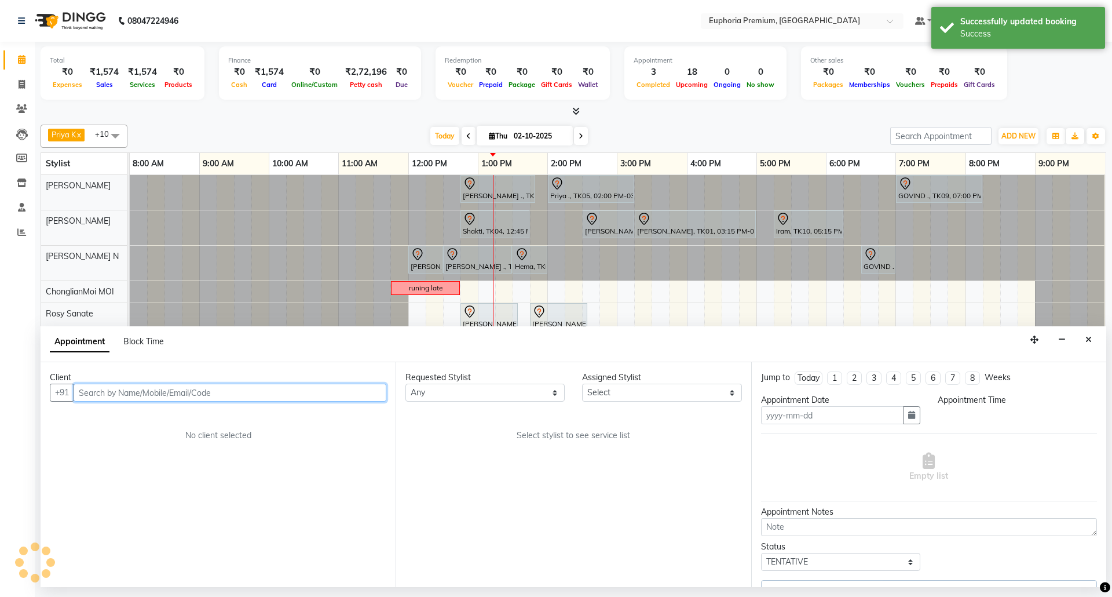
type input "02-10-2025"
select select "765"
select select "78117"
select select "4006"
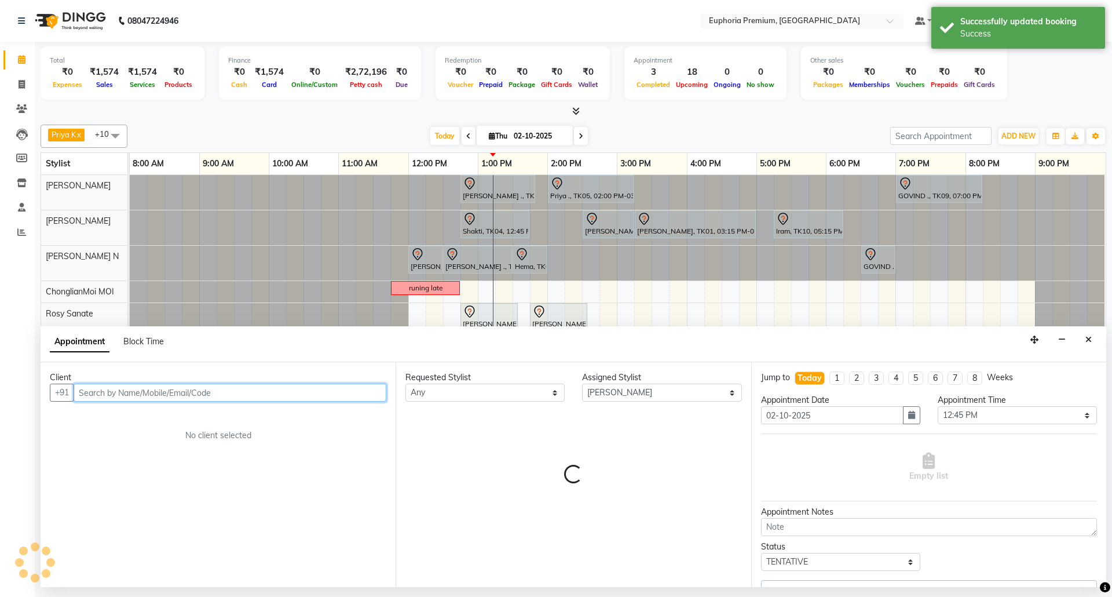
select select "4006"
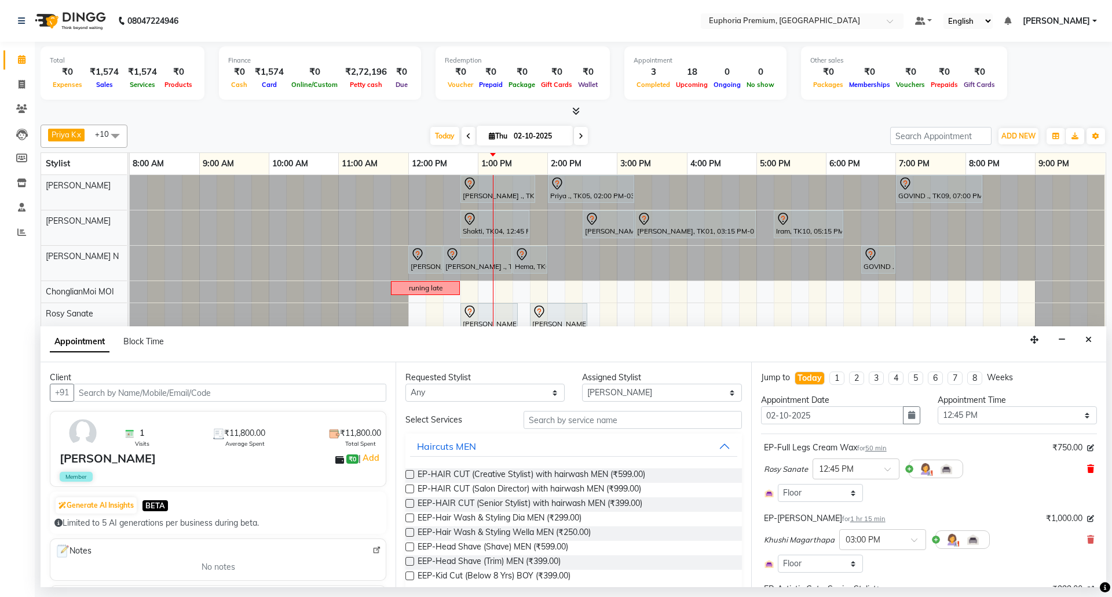
click at [1087, 469] on icon at bounding box center [1090, 469] width 7 height 8
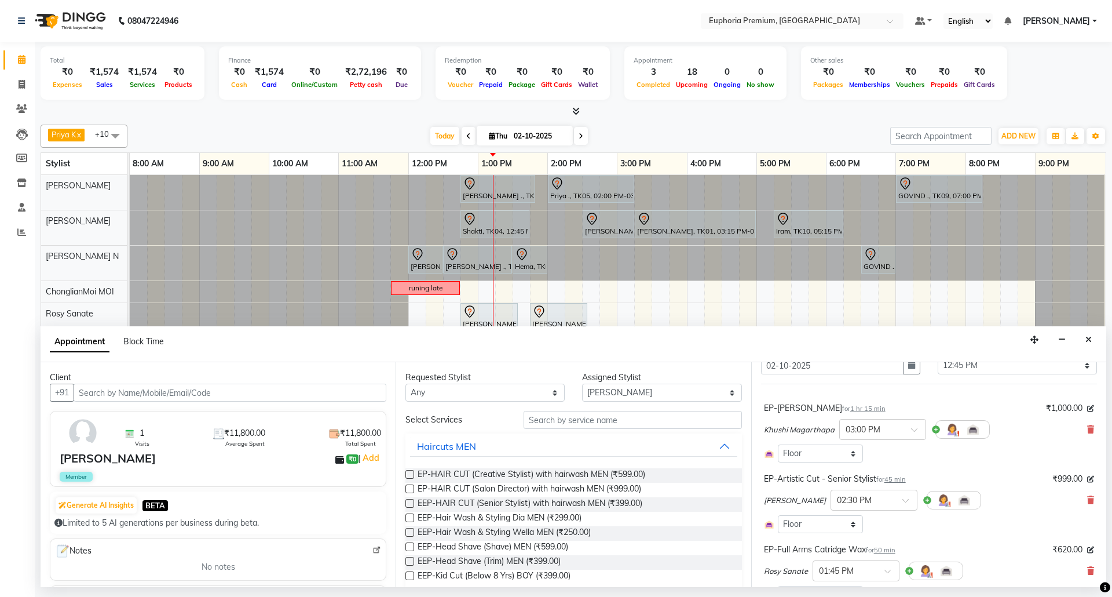
scroll to position [154, 0]
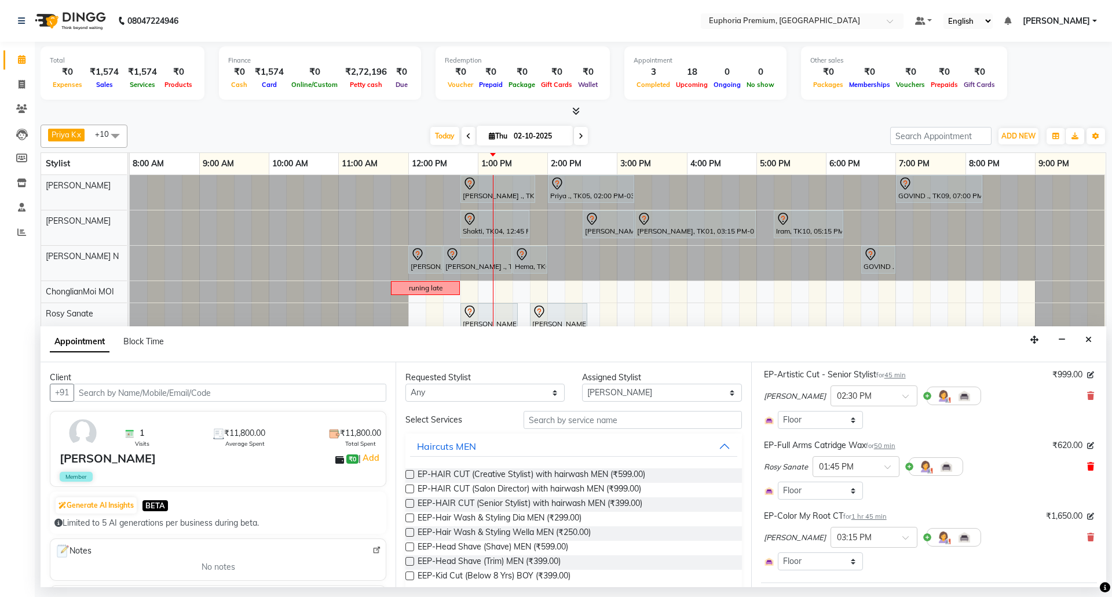
click at [1087, 464] on icon at bounding box center [1090, 466] width 7 height 8
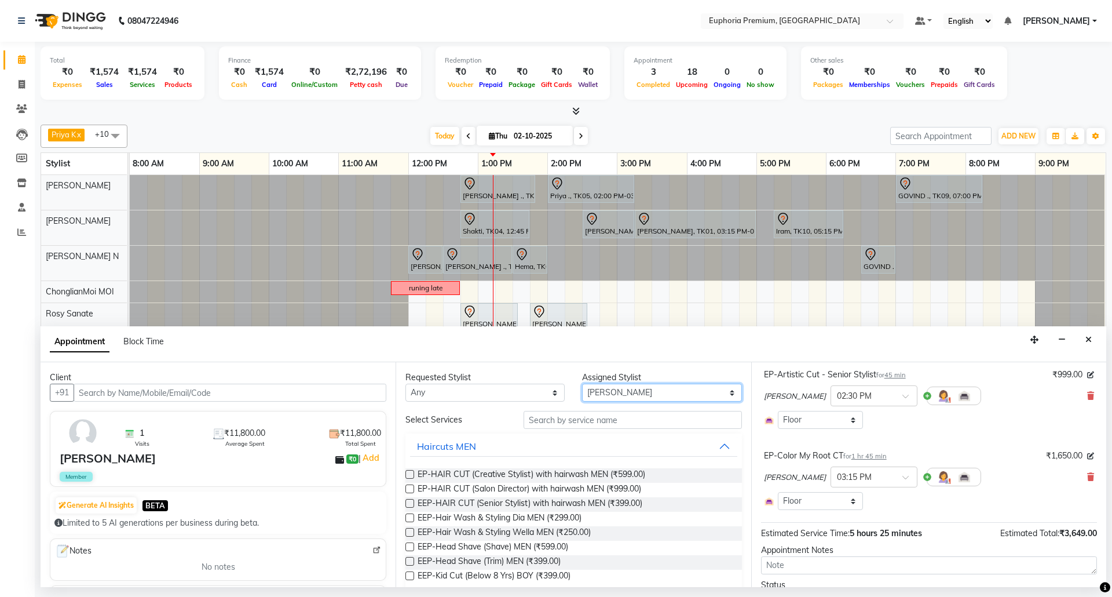
drag, startPoint x: 638, startPoint y: 397, endPoint x: 645, endPoint y: 392, distance: 8.2
click at [638, 397] on select "Select Bharath N Binoy Chethan N ChonglianMoi MOI Daisy . Dhanya . Fredrick Bur…" at bounding box center [661, 392] width 159 height 18
select select "71633"
click at [582, 385] on select "Select Bharath N Binoy Chethan N ChonglianMoi MOI Daisy . Dhanya . Fredrick Bur…" at bounding box center [661, 392] width 159 height 18
click at [592, 419] on input "text" at bounding box center [633, 420] width 218 height 18
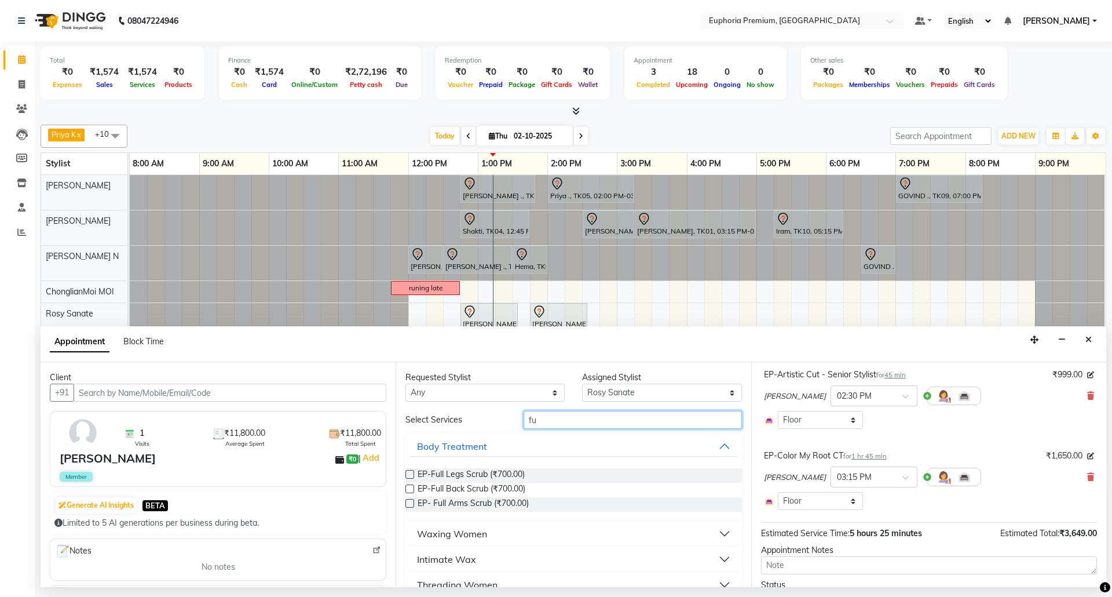
type input "f"
type input "full arms"
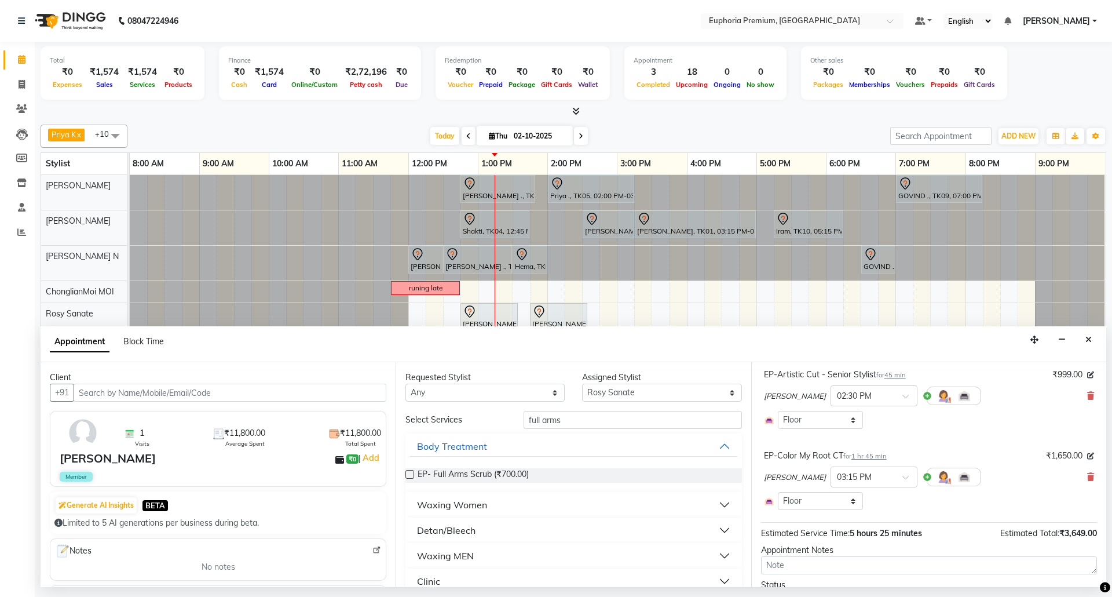
click at [452, 501] on div "Waxing Women" at bounding box center [452, 505] width 70 height 14
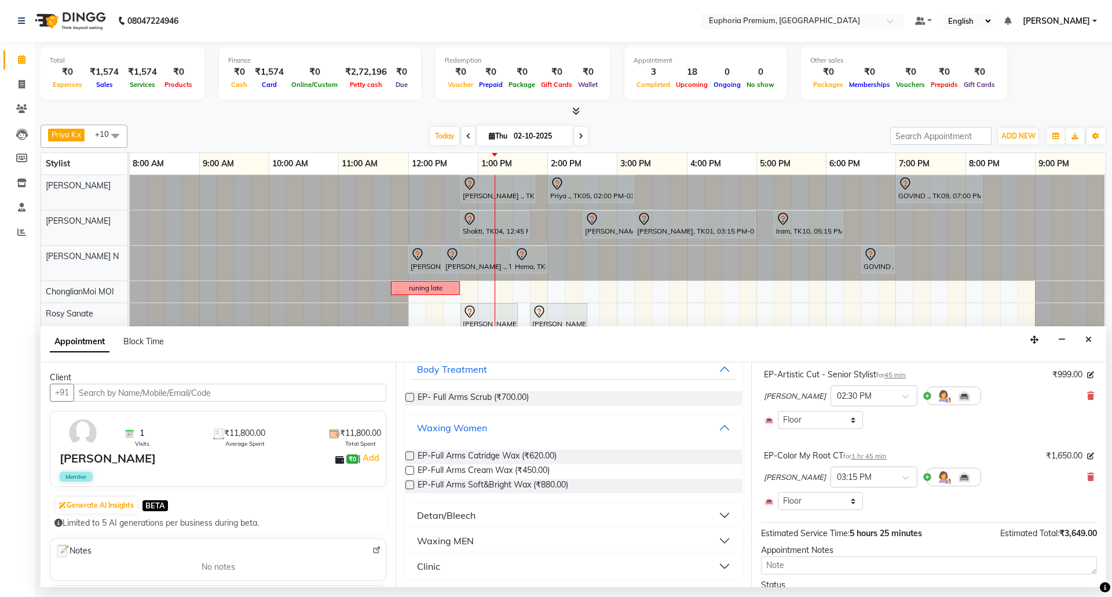
scroll to position [78, 0]
click at [410, 454] on label at bounding box center [409, 455] width 9 height 9
click at [410, 454] on input "checkbox" at bounding box center [409, 456] width 8 height 8
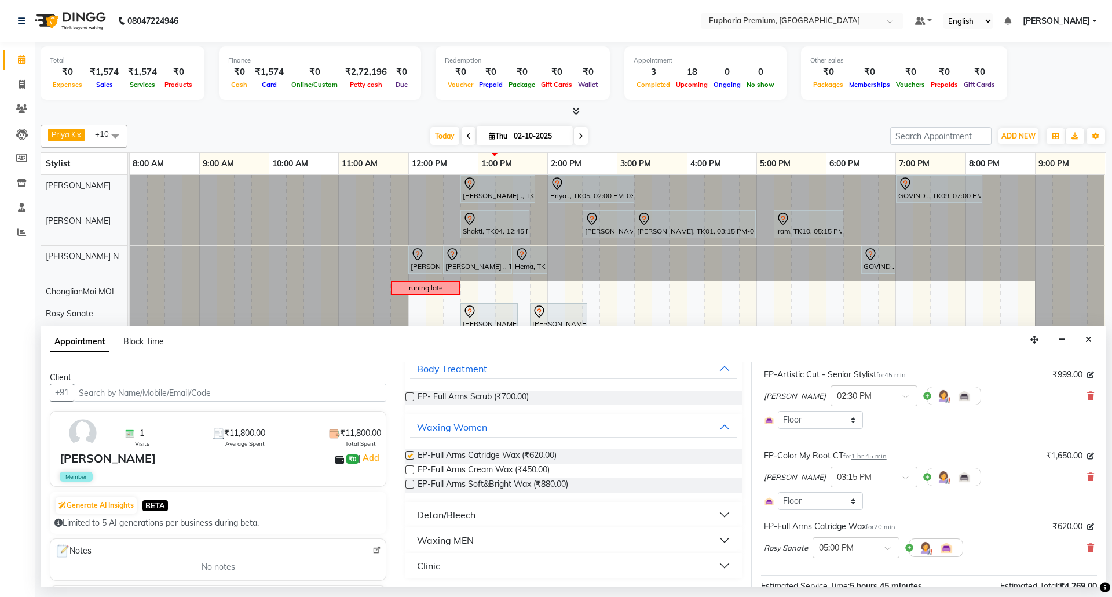
checkbox input "false"
click at [889, 549] on span at bounding box center [891, 551] width 14 height 12
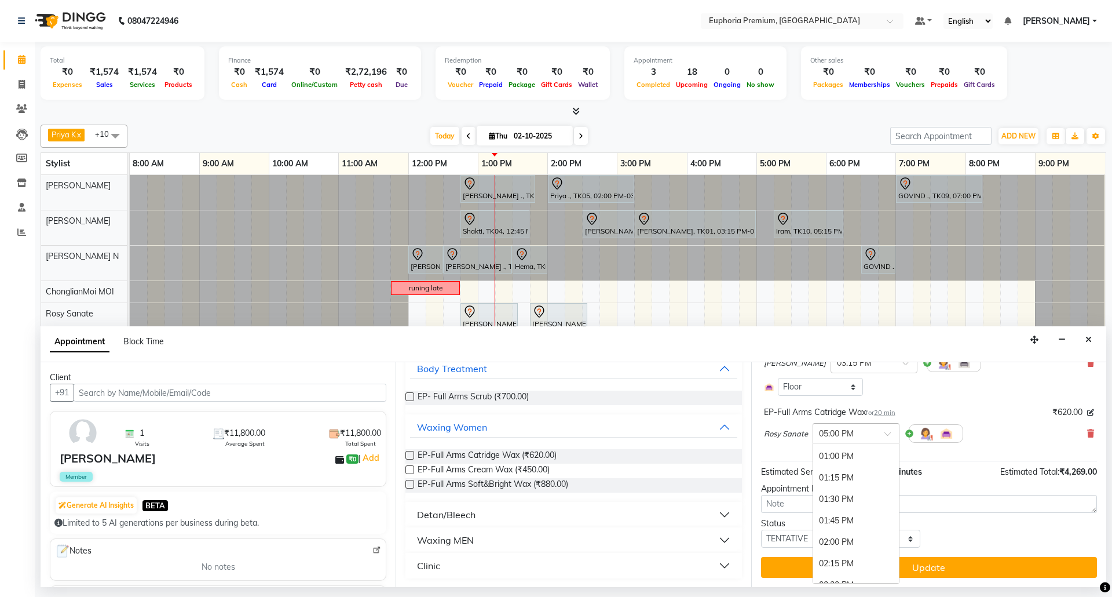
scroll to position [318, 0]
click at [836, 453] on div "12:30 PM" at bounding box center [856, 450] width 86 height 21
click at [781, 451] on div "EP-Full Arms Catridge Wax for 20 min ₹620.00 Rosy Sanate × 12:30 PM" at bounding box center [929, 427] width 336 height 48
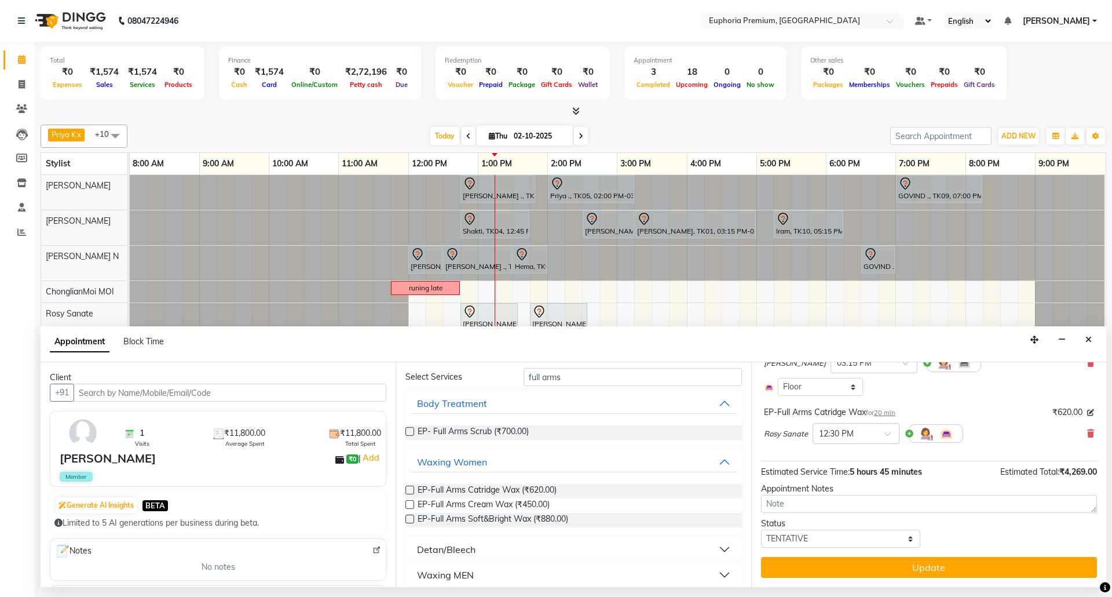
scroll to position [0, 0]
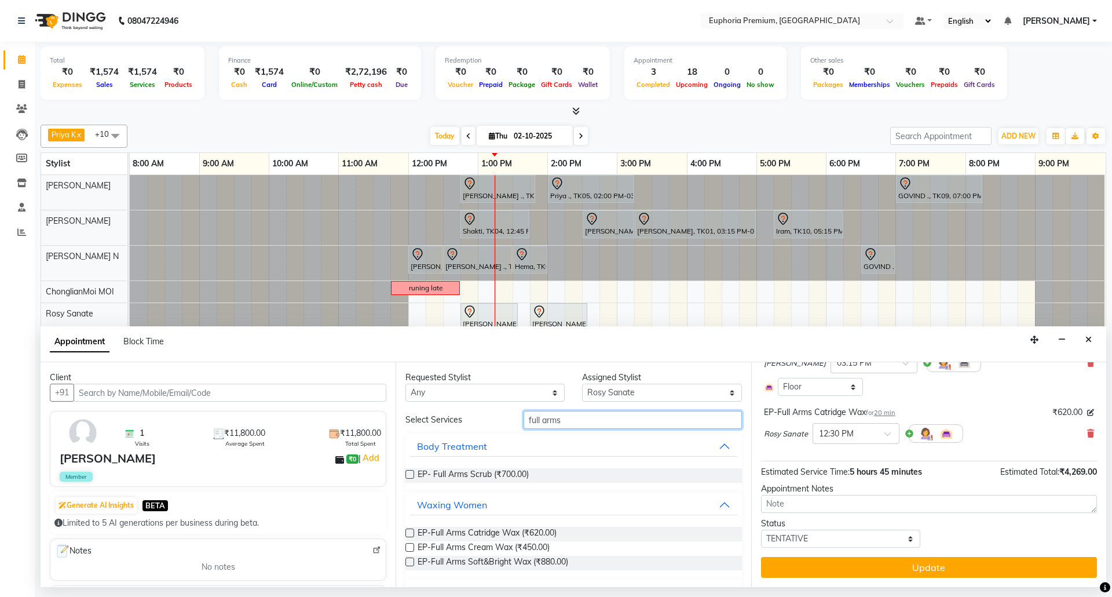
click at [587, 422] on input "full arms" at bounding box center [633, 420] width 218 height 18
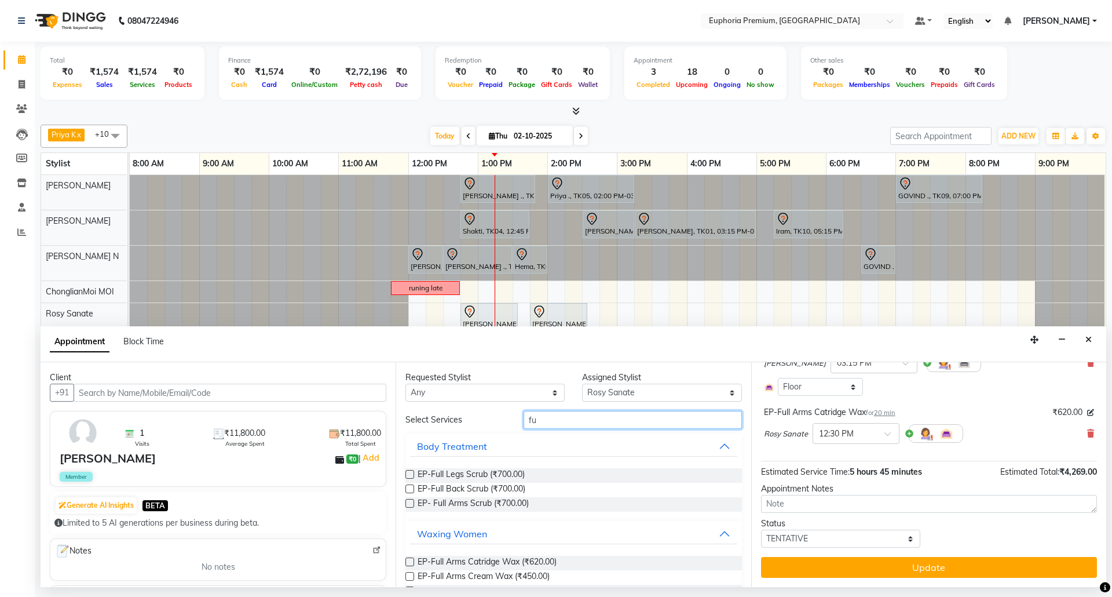
type input "f"
type input "half legs"
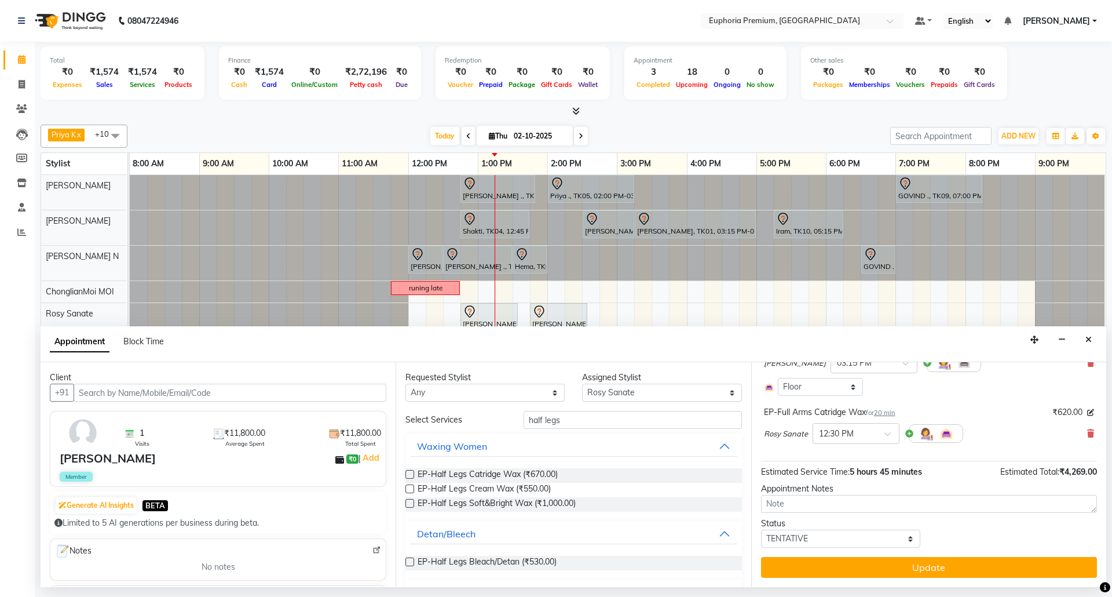
click at [406, 475] on label at bounding box center [409, 474] width 9 height 9
click at [406, 475] on input "checkbox" at bounding box center [409, 475] width 8 height 8
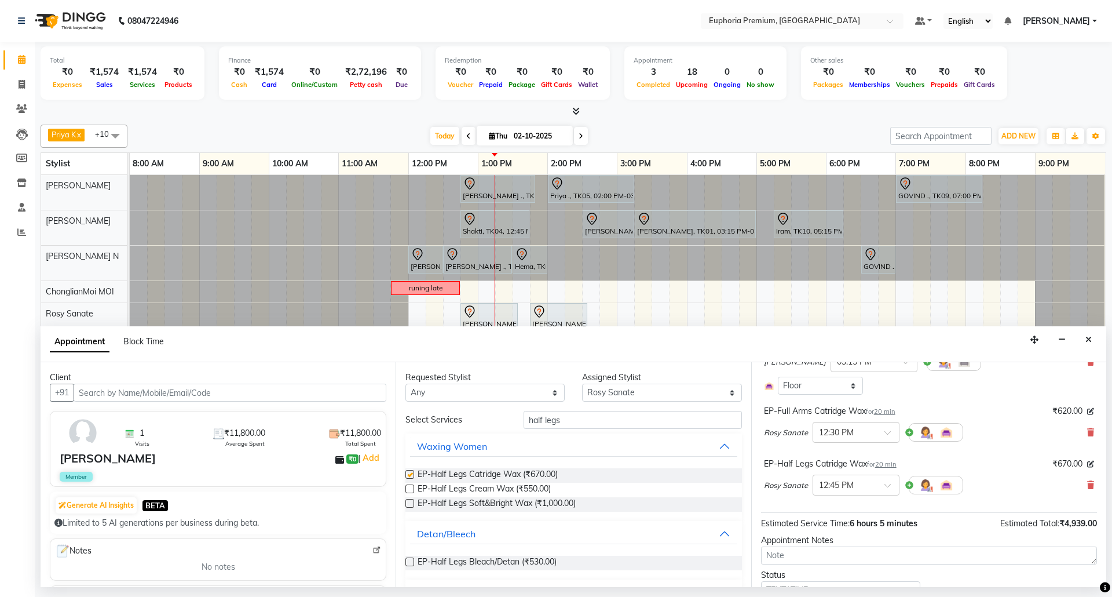
checkbox input "false"
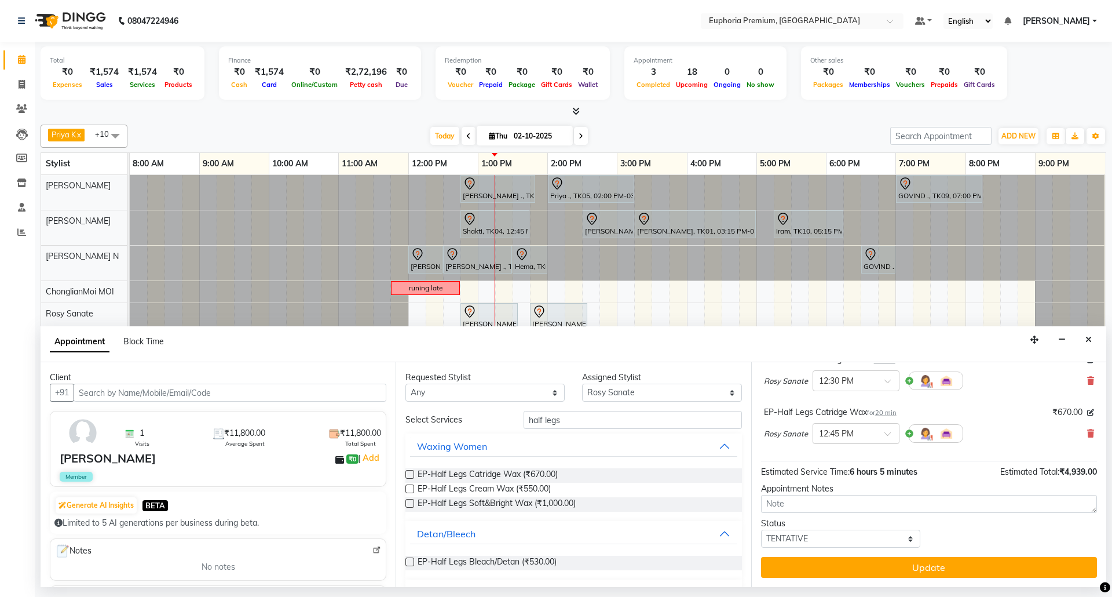
click at [892, 406] on div "EP-Half Legs Catridge Wax for 20 min" at bounding box center [830, 412] width 133 height 12
click at [891, 417] on div "EP-Half Legs Catridge Wax for 20 min" at bounding box center [830, 412] width 133 height 12
click at [890, 413] on span "20 min" at bounding box center [885, 412] width 21 height 8
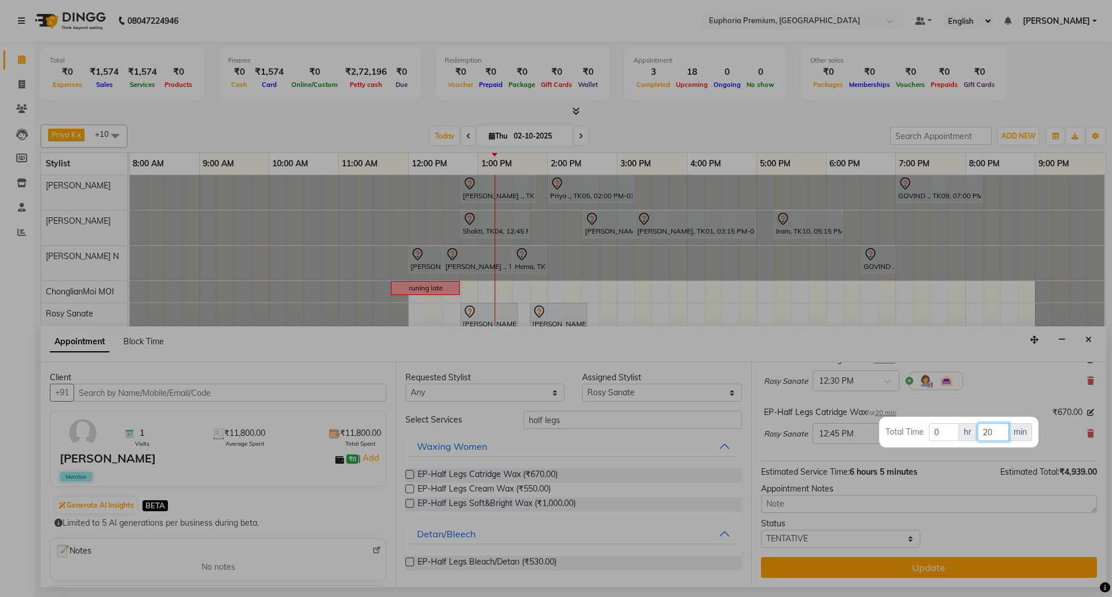
click at [995, 430] on input "20" at bounding box center [993, 432] width 31 height 18
type input "2"
type input "15"
click at [992, 394] on div at bounding box center [556, 298] width 1112 height 597
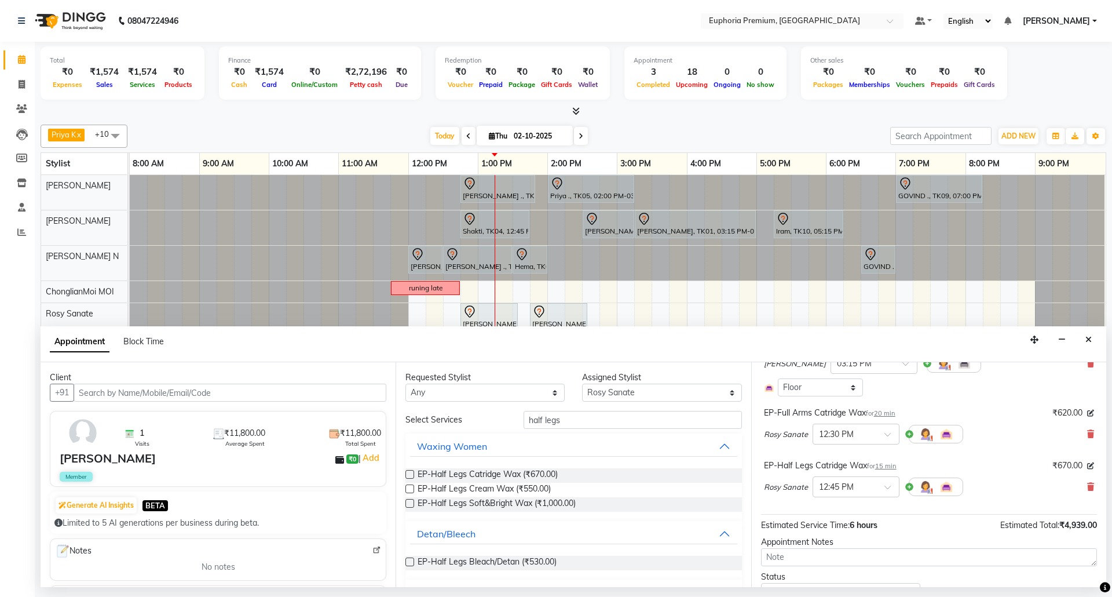
scroll to position [246, 0]
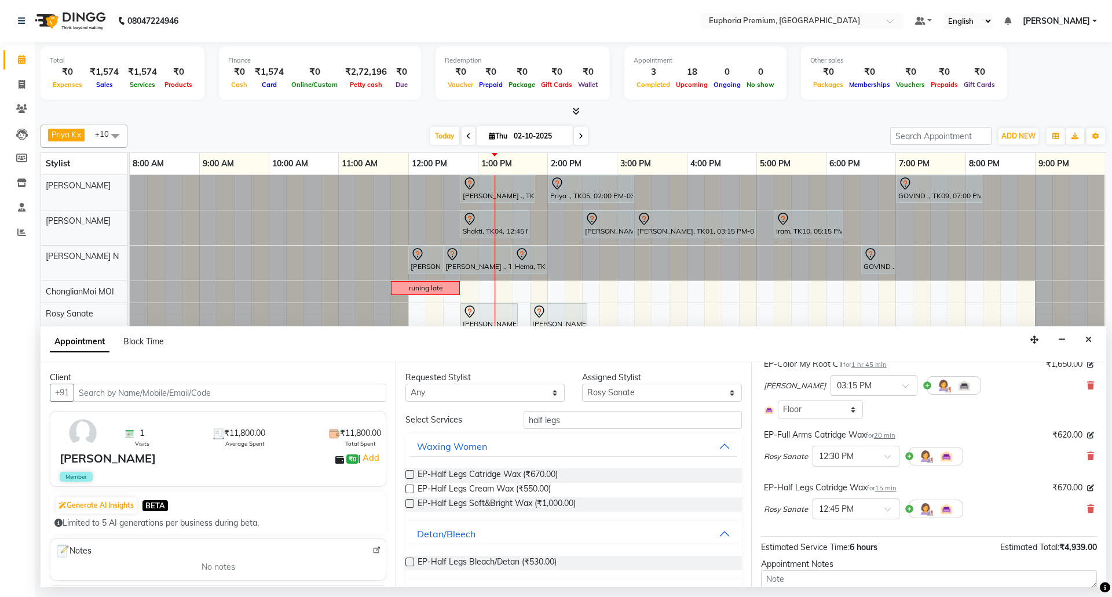
click at [894, 434] on span "20 min" at bounding box center [884, 435] width 21 height 8
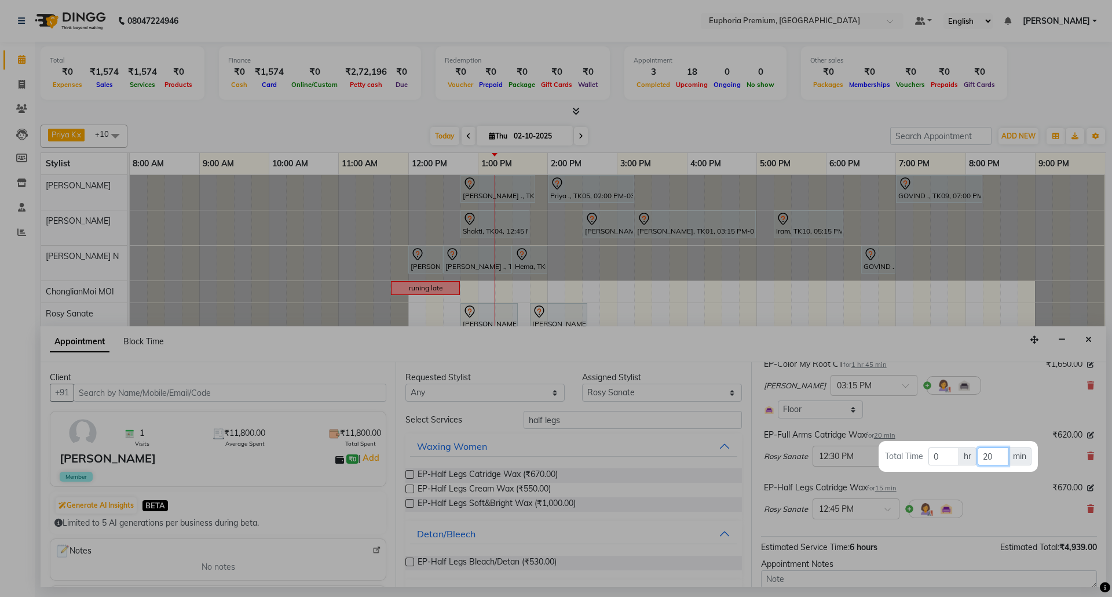
click at [994, 452] on input "20" at bounding box center [993, 456] width 31 height 18
type input "2"
type input "15"
click at [993, 419] on div at bounding box center [556, 298] width 1112 height 597
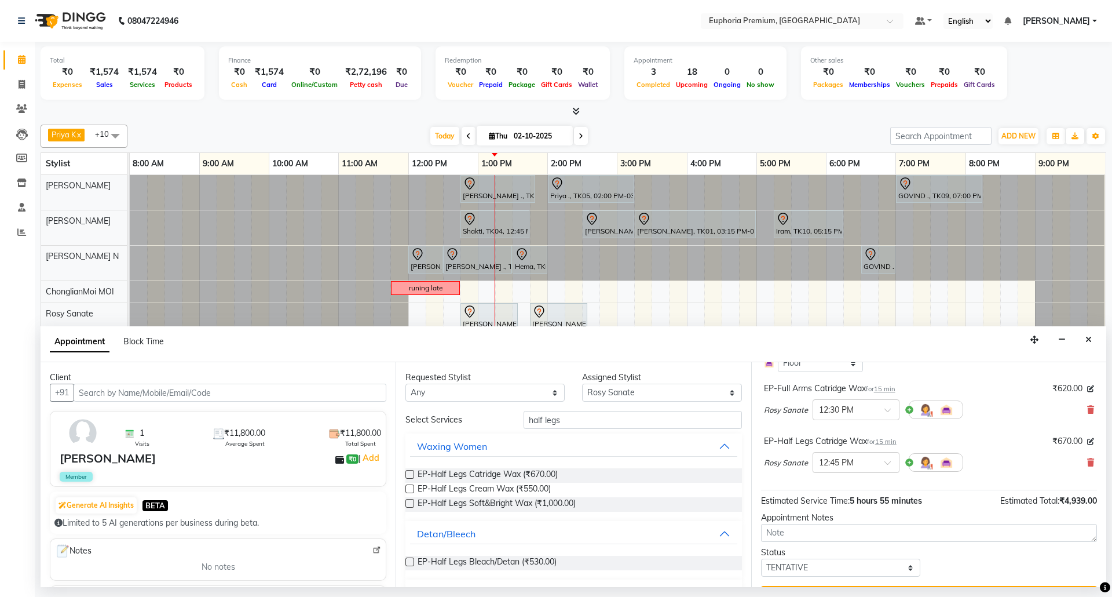
scroll to position [323, 0]
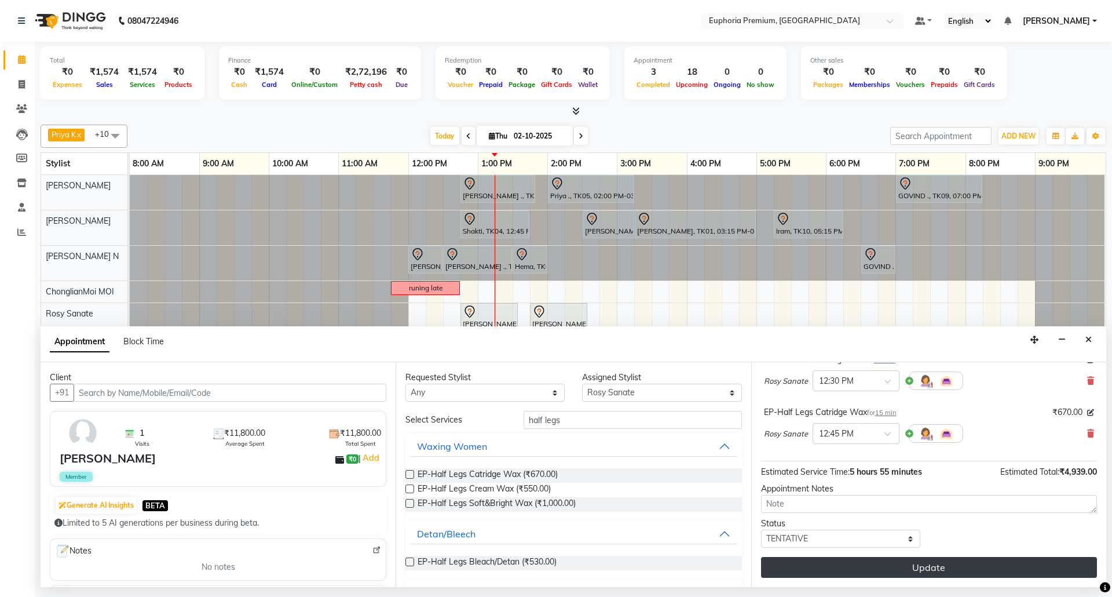
click at [967, 564] on button "Update" at bounding box center [929, 567] width 336 height 21
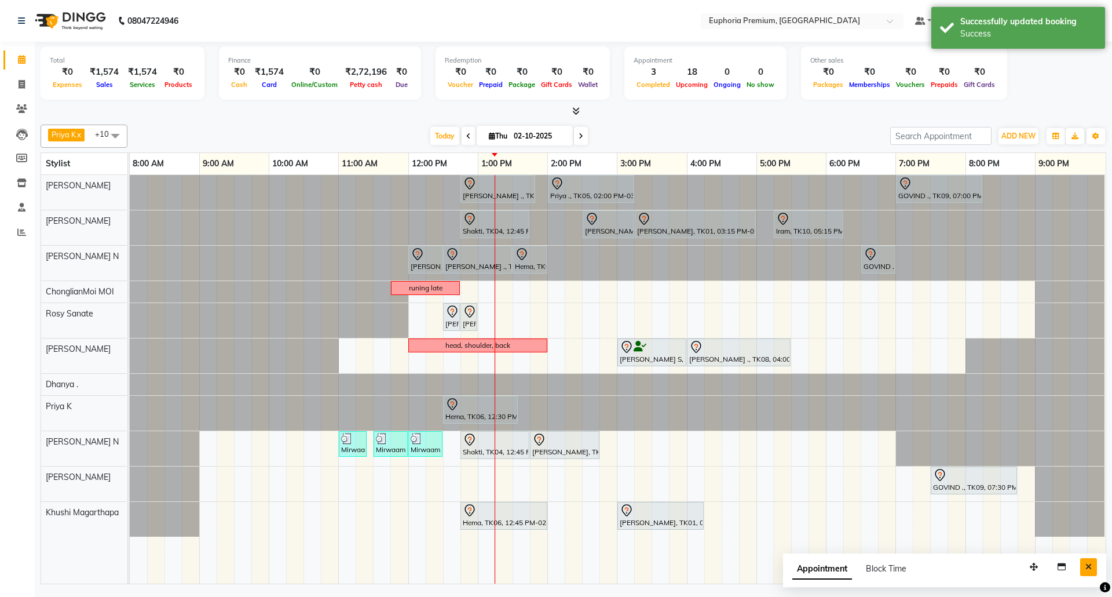
click at [1087, 568] on icon "Close" at bounding box center [1088, 566] width 6 height 8
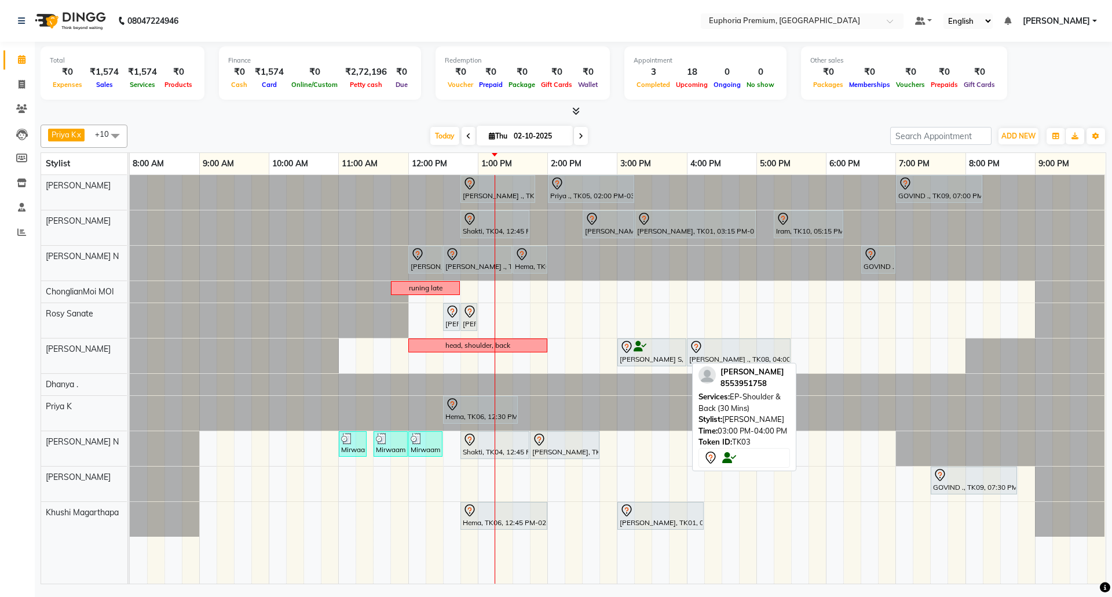
click at [668, 354] on div at bounding box center [652, 347] width 64 height 14
select select "7"
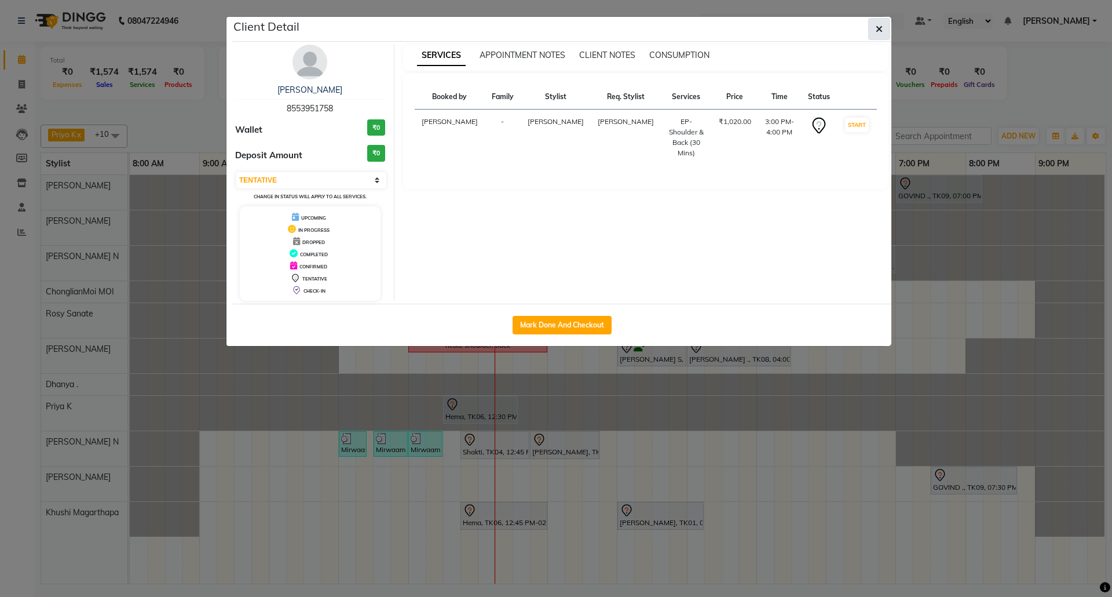
click at [879, 35] on button "button" at bounding box center [879, 29] width 22 height 22
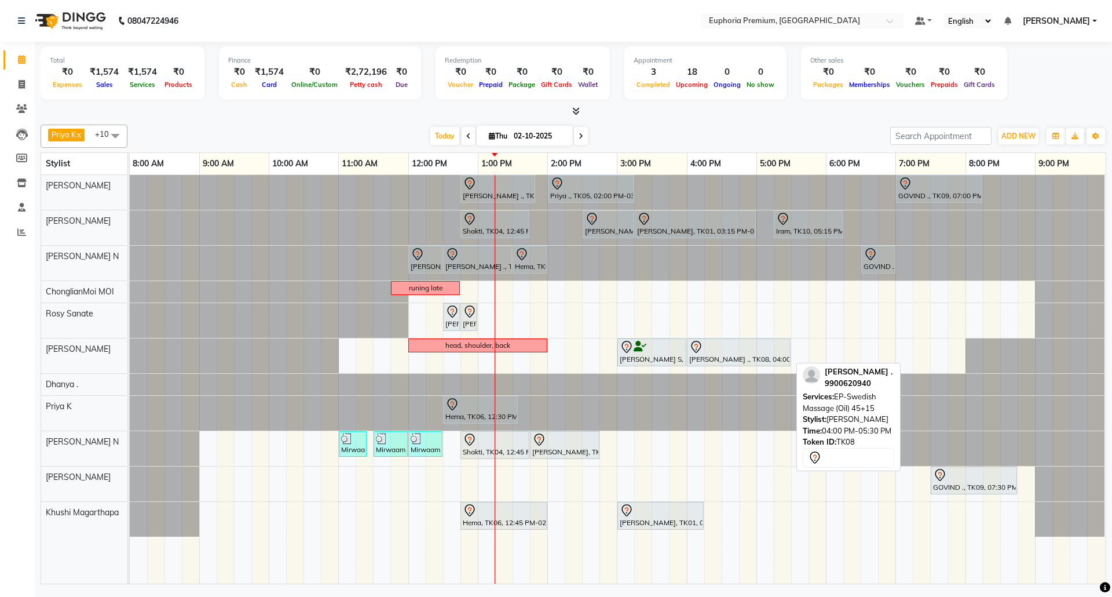
click at [737, 359] on div "[PERSON_NAME] ., TK08, 04:00 PM-05:30 PM, EP-Swedish Massage (Oil) 45+15" at bounding box center [738, 352] width 101 height 24
select select "7"
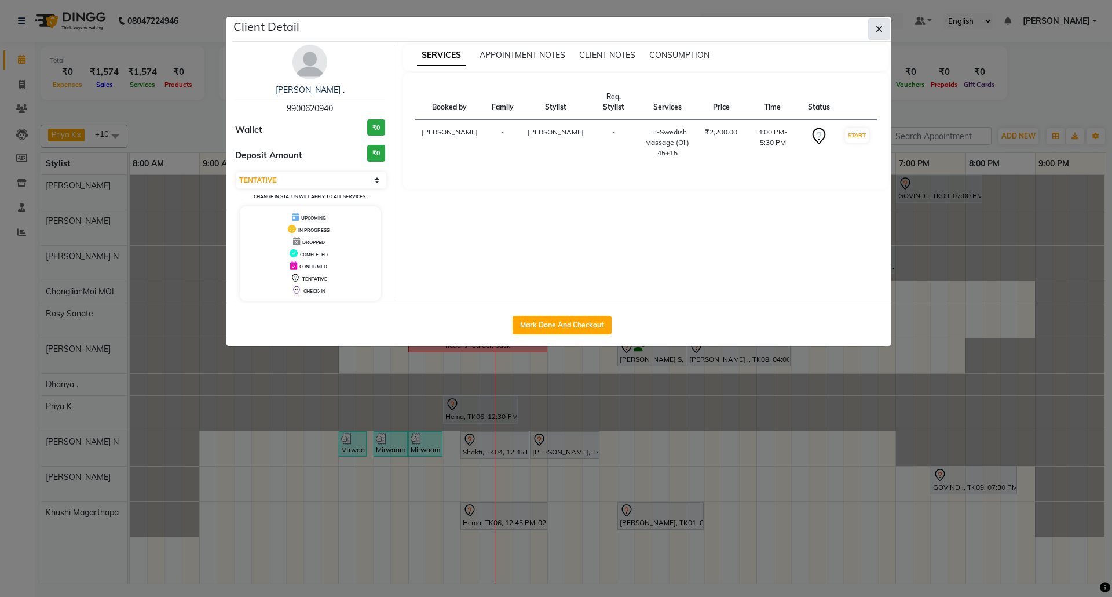
click at [879, 31] on icon "button" at bounding box center [879, 28] width 7 height 9
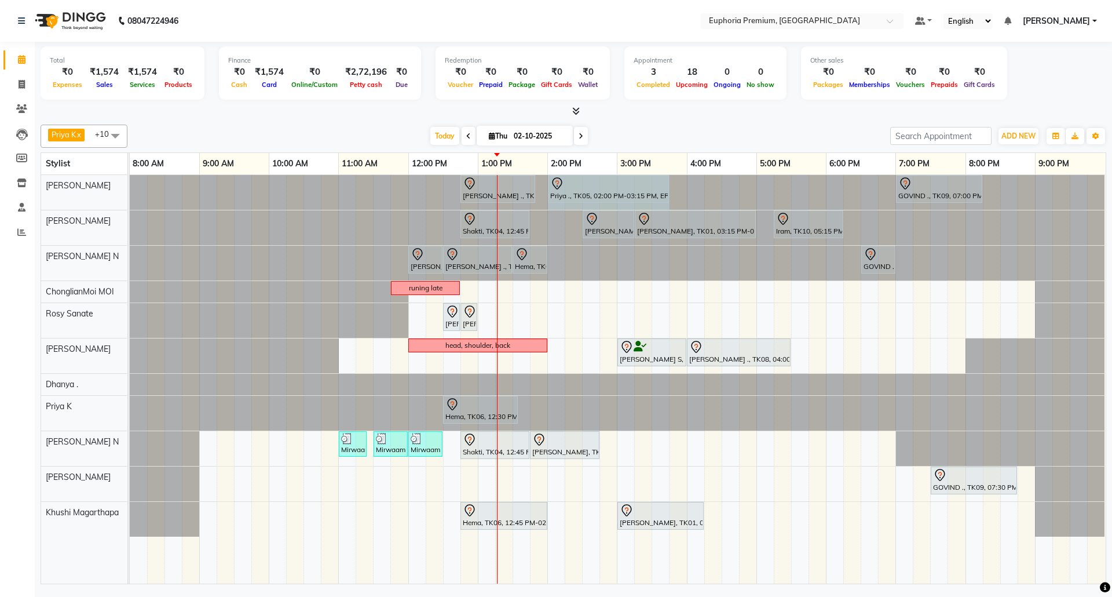
drag, startPoint x: 635, startPoint y: 191, endPoint x: 661, endPoint y: 189, distance: 26.7
click at [130, 189] on div "Sulakshana ., TK07, 12:45 PM-01:50 PM, EP-Tefiti Coffee Pedi Priya ., TK05, 02:…" at bounding box center [130, 192] width 0 height 35
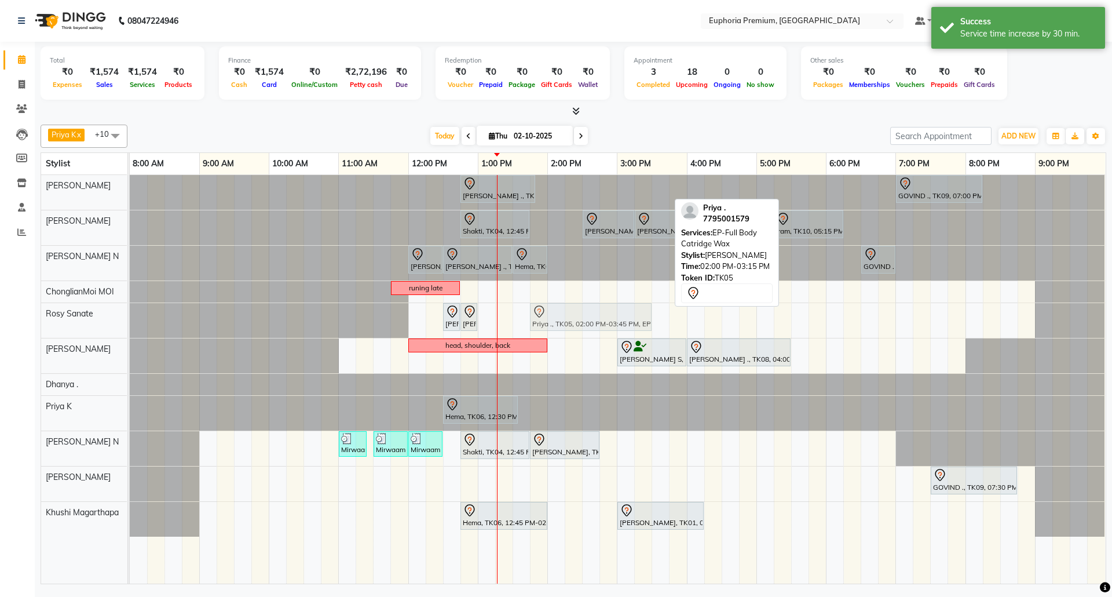
drag, startPoint x: 591, startPoint y: 193, endPoint x: 575, endPoint y: 341, distance: 149.2
click at [575, 341] on div "Sulakshana ., TK07, 12:45 PM-01:50 PM, EP-Tefiti Coffee Pedi Priya ., TK05, 02:…" at bounding box center [618, 379] width 976 height 408
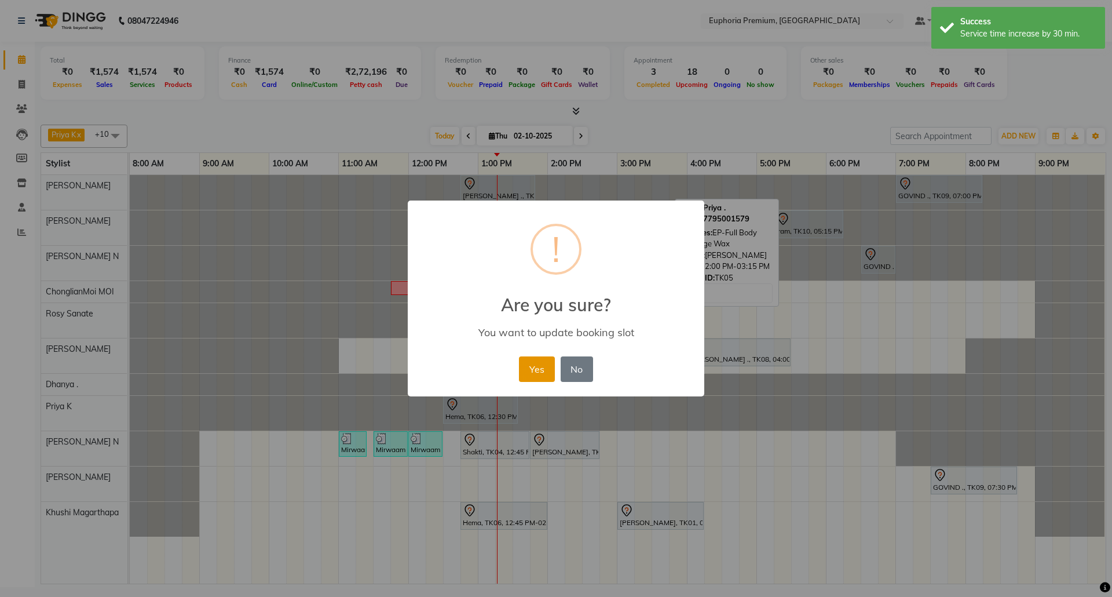
click at [545, 365] on button "Yes" at bounding box center [536, 368] width 35 height 25
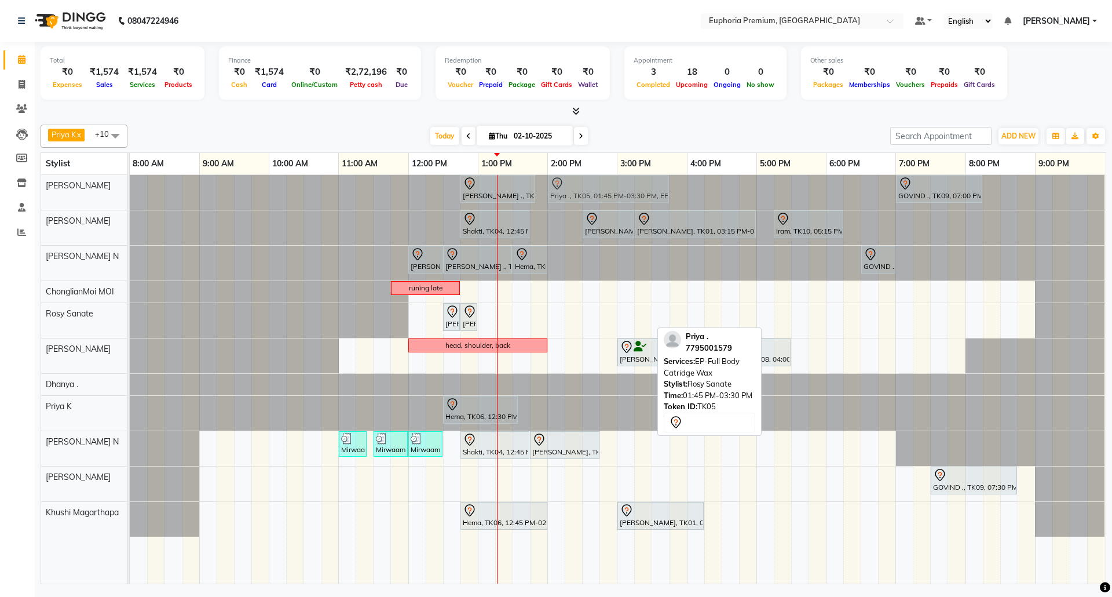
drag, startPoint x: 569, startPoint y: 315, endPoint x: 591, endPoint y: 180, distance: 137.3
click at [591, 180] on tbody "Sulakshana ., TK07, 12:45 PM-01:50 PM, EP-Tefiti Coffee Pedi GOVIND ., TK09, 07…" at bounding box center [617, 355] width 975 height 361
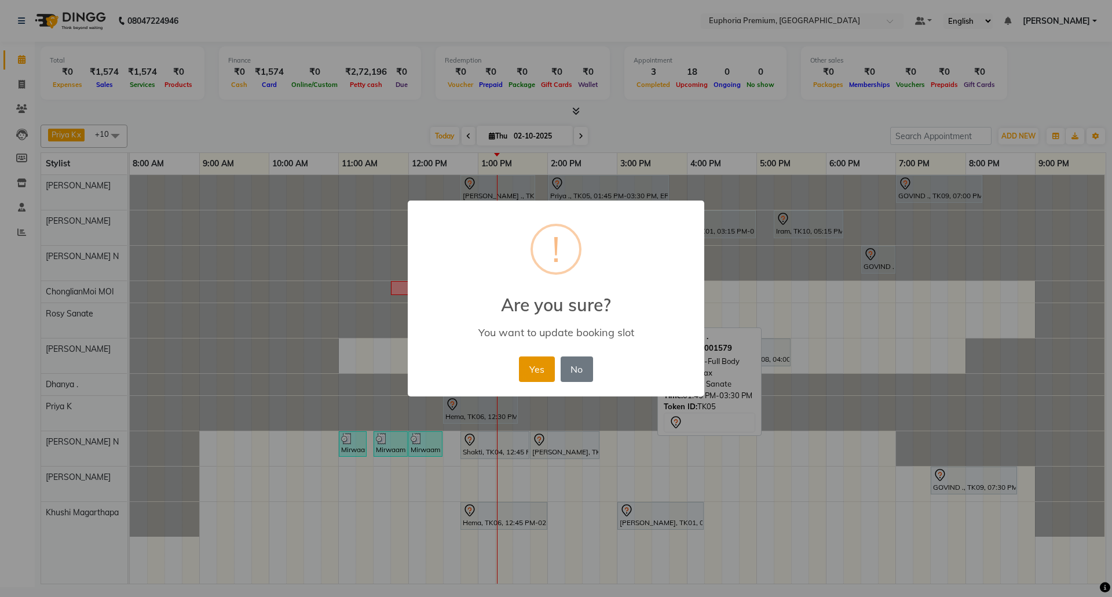
click at [536, 370] on button "Yes" at bounding box center [536, 368] width 35 height 25
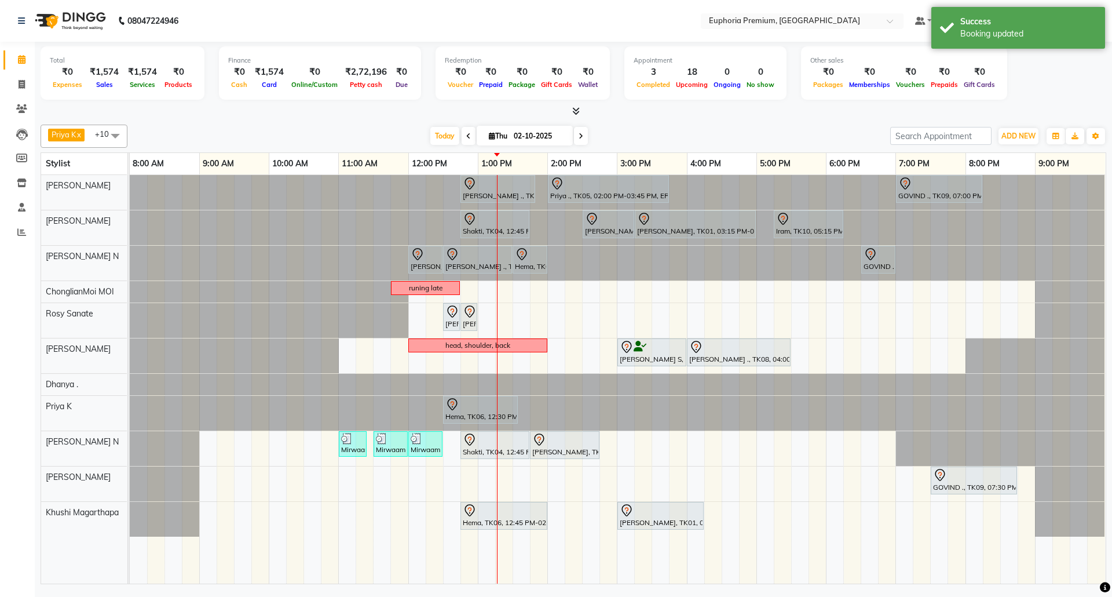
click at [517, 316] on div "Sulakshana ., TK07, 12:45 PM-01:50 PM, EP-Tefiti Coffee Pedi Priya ., TK05, 02:…" at bounding box center [618, 379] width 976 height 408
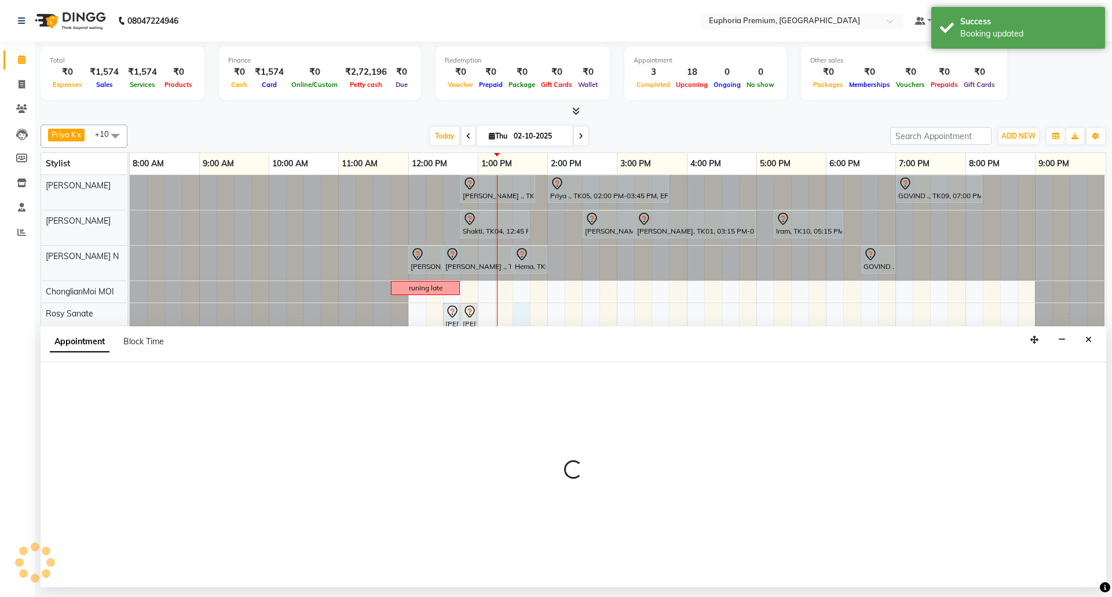
select select "71633"
select select "810"
select select "tentative"
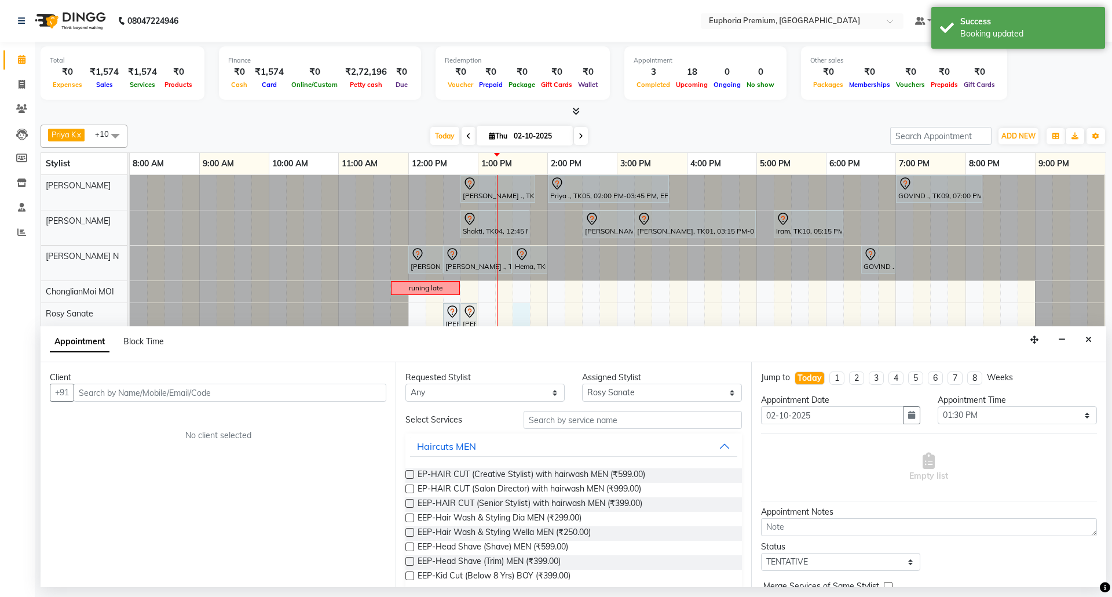
click at [277, 393] on input "text" at bounding box center [230, 392] width 313 height 18
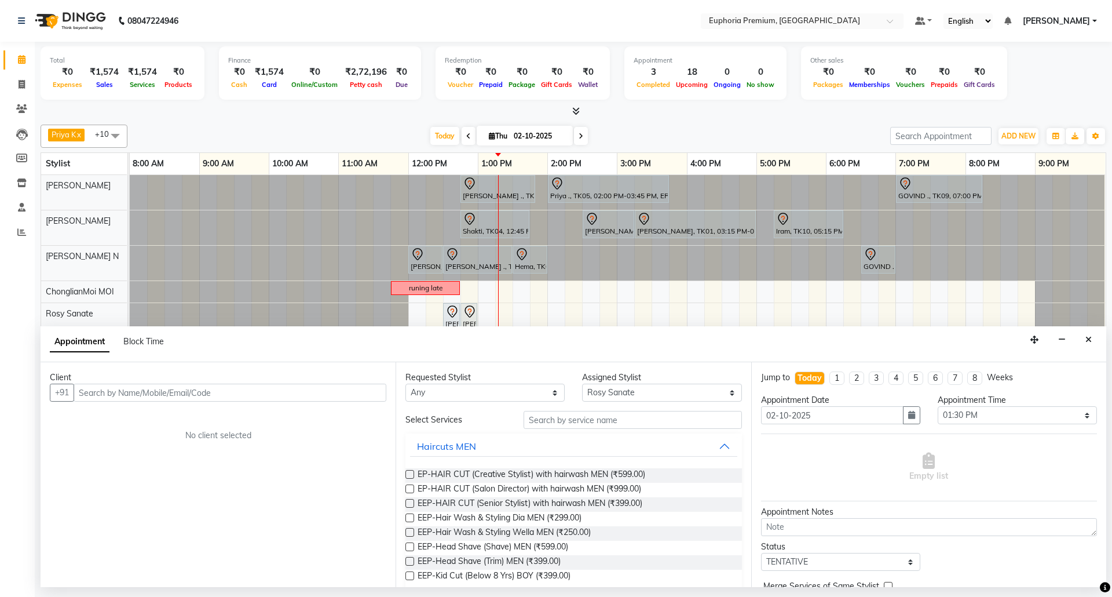
click at [243, 392] on input "text" at bounding box center [230, 392] width 313 height 18
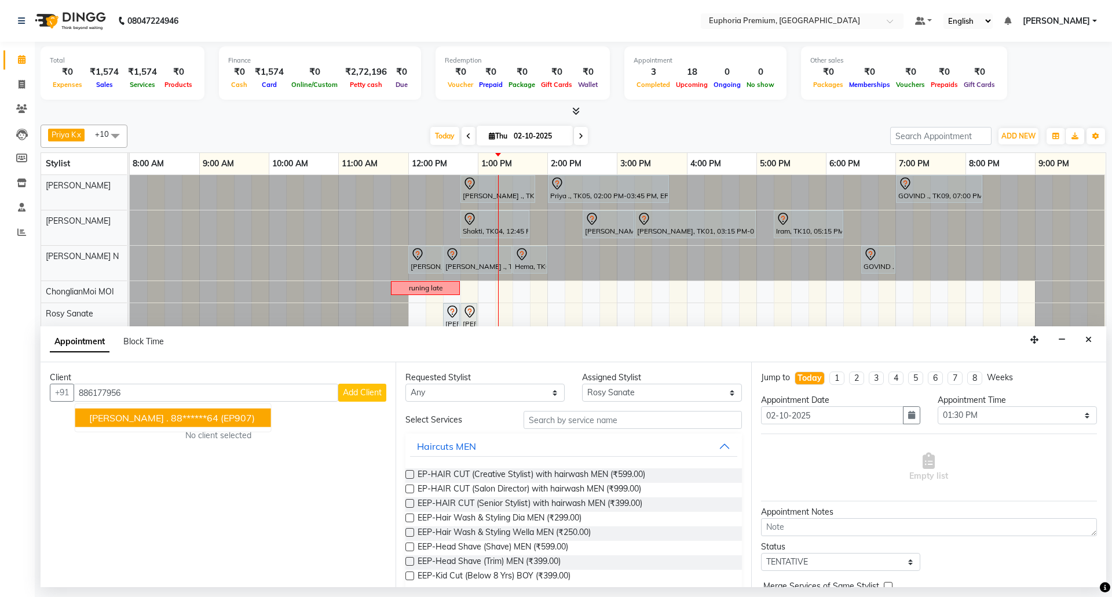
click at [221, 418] on span "(EP907)" at bounding box center [238, 418] width 34 height 12
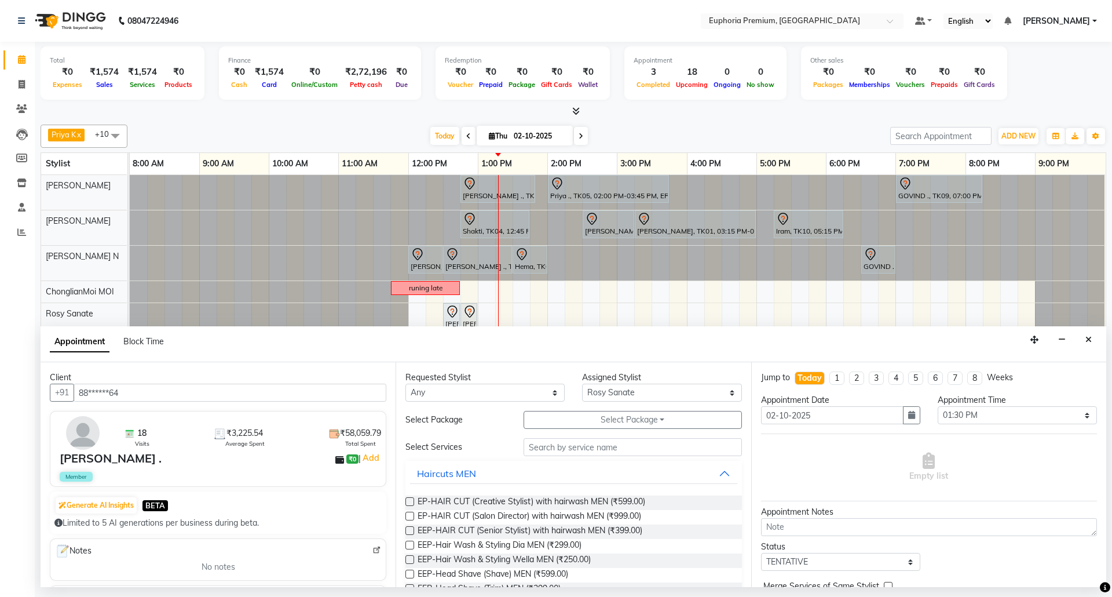
type input "88******64"
click at [588, 444] on input "text" at bounding box center [633, 447] width 218 height 18
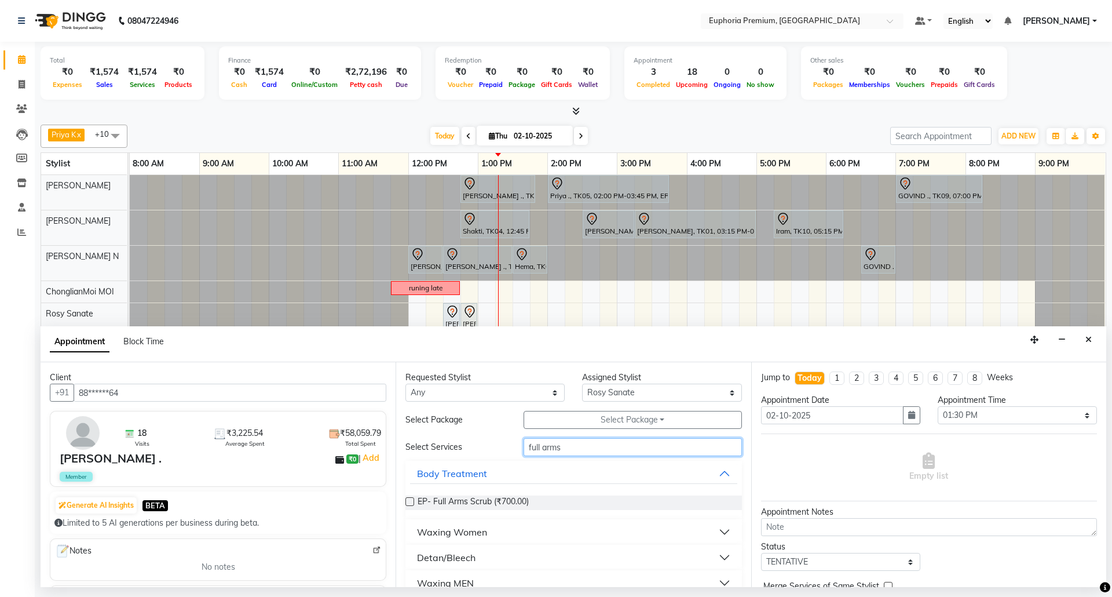
type input "full arms"
click at [445, 532] on div "Waxing Women" at bounding box center [452, 532] width 70 height 14
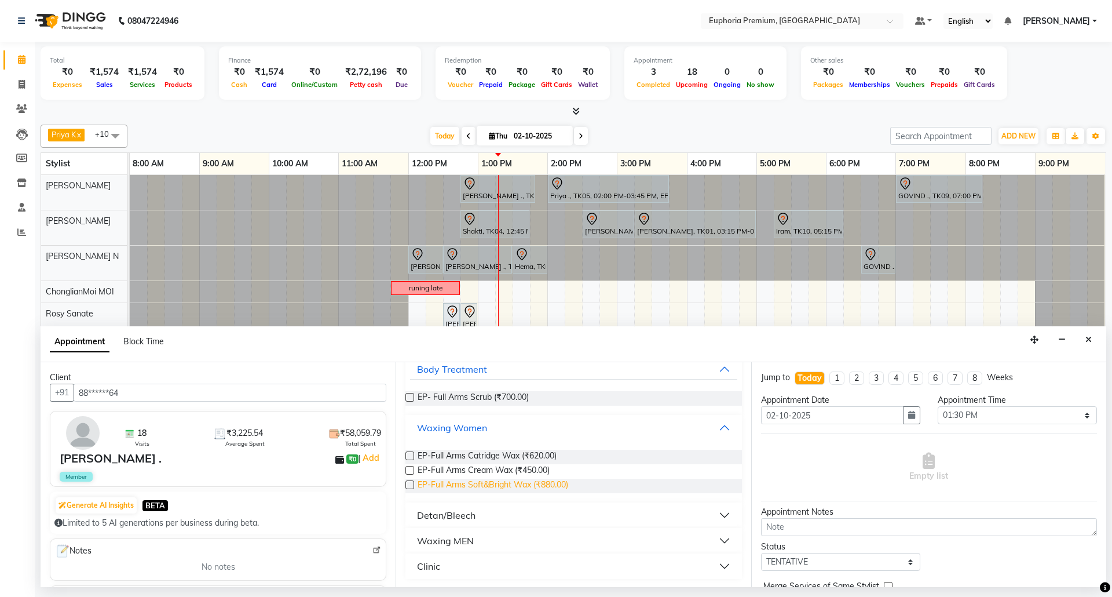
scroll to position [105, 0]
click at [411, 453] on label at bounding box center [409, 454] width 9 height 9
click at [411, 453] on input "checkbox" at bounding box center [409, 456] width 8 height 8
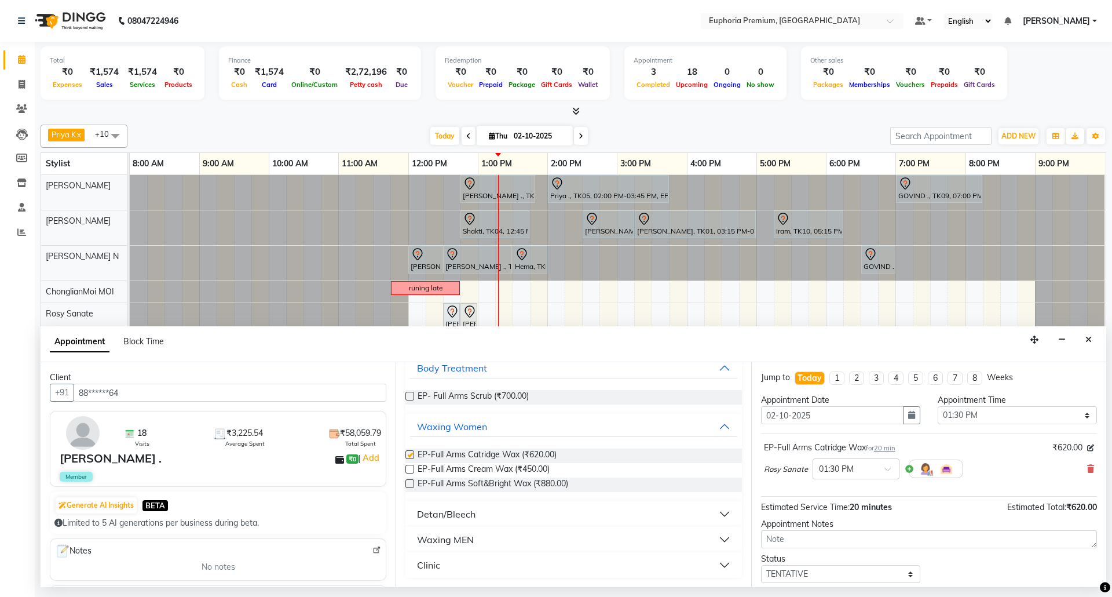
checkbox input "false"
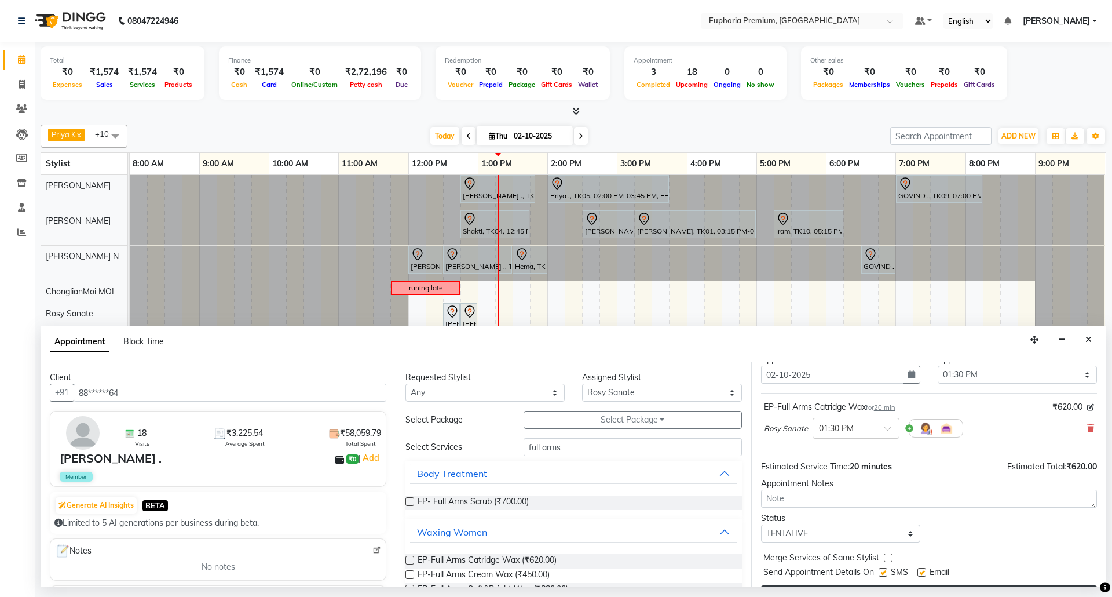
scroll to position [70, 0]
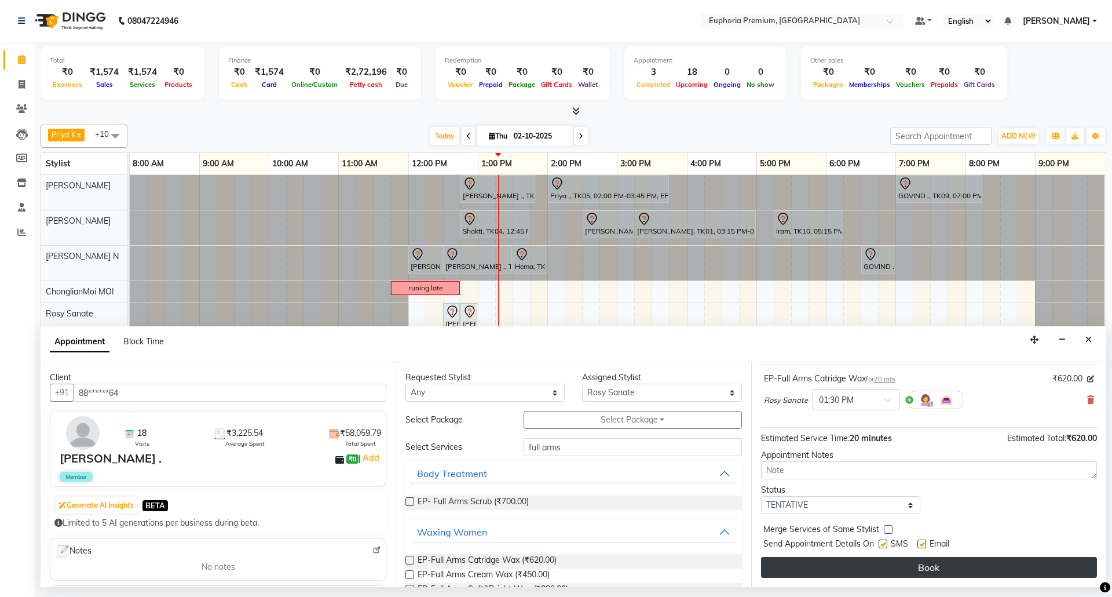
drag, startPoint x: 978, startPoint y: 566, endPoint x: 882, endPoint y: 542, distance: 99.7
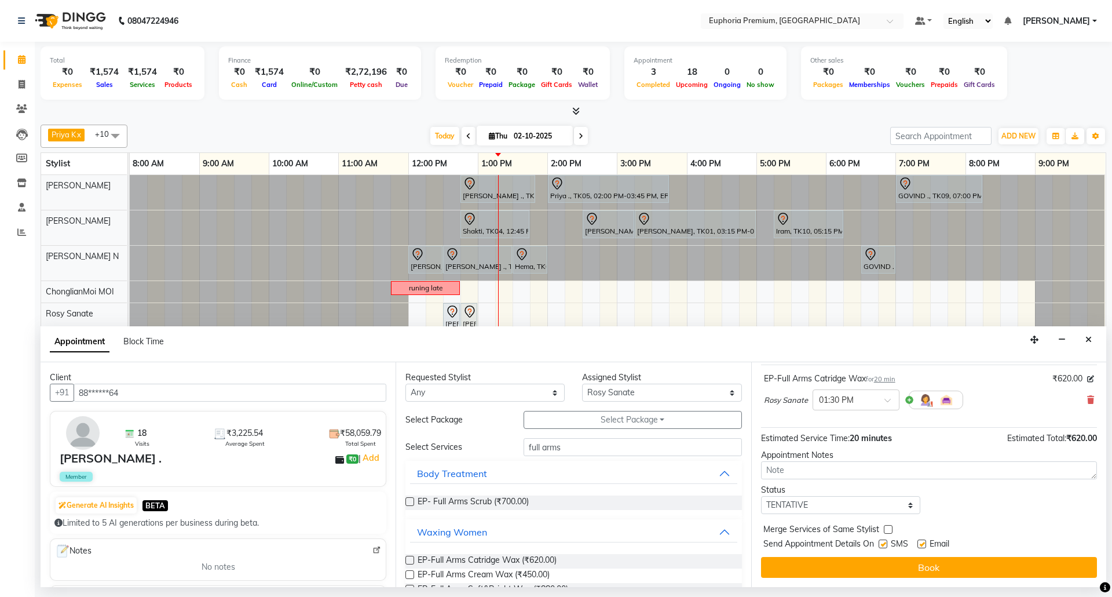
click at [978, 566] on button "Book" at bounding box center [929, 567] width 336 height 21
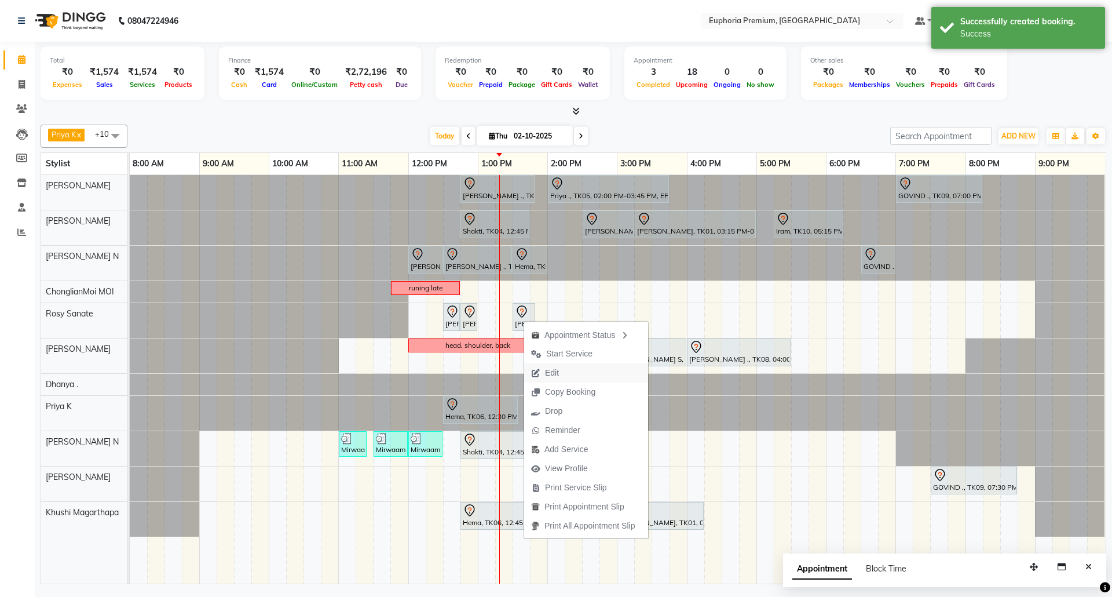
click at [568, 372] on button "Edit" at bounding box center [586, 372] width 124 height 19
select select "tentative"
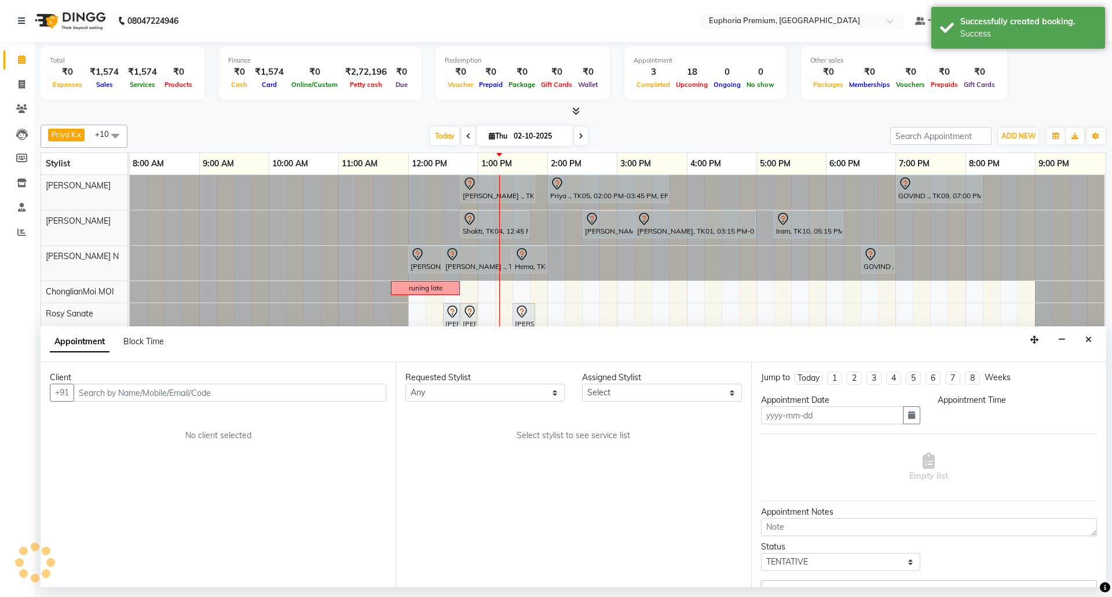
type input "02-10-2025"
select select "810"
select select "71633"
select select "4006"
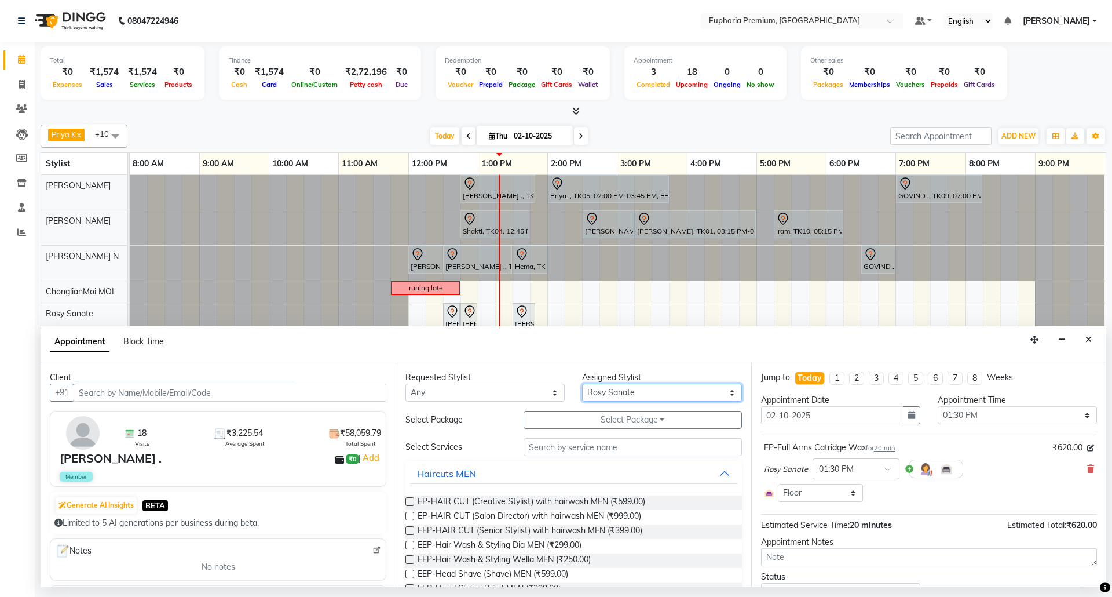
click at [672, 397] on select "Select Bharath N Binoy Chethan N ChonglianMoi MOI Daisy . Dhanya . Fredrick Bur…" at bounding box center [661, 392] width 159 height 18
select select "71607"
click at [582, 385] on select "Select Bharath N Binoy Chethan N ChonglianMoi MOI Daisy . Dhanya . Fredrick Bur…" at bounding box center [661, 392] width 159 height 18
click at [591, 455] on input "text" at bounding box center [633, 447] width 218 height 18
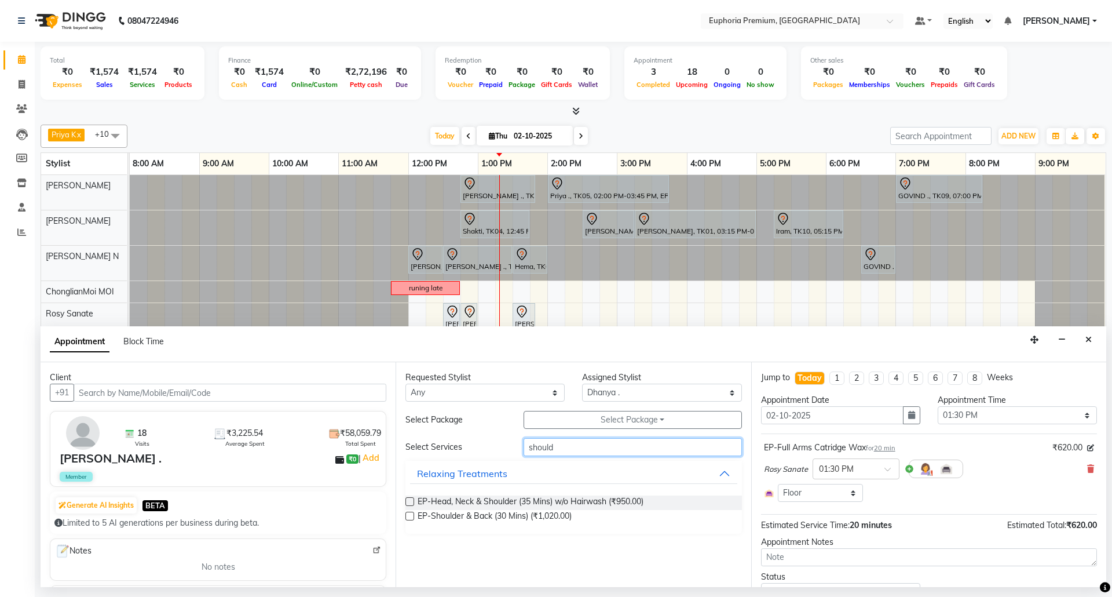
type input "should"
click at [411, 502] on label at bounding box center [409, 501] width 9 height 9
click at [411, 502] on input "checkbox" at bounding box center [409, 503] width 8 height 8
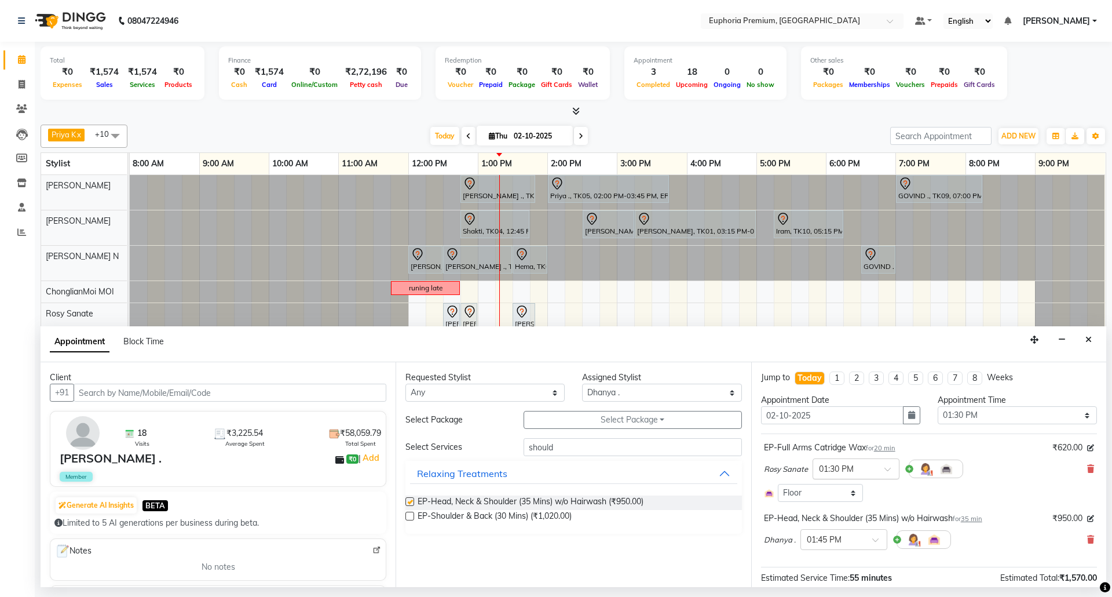
checkbox input "false"
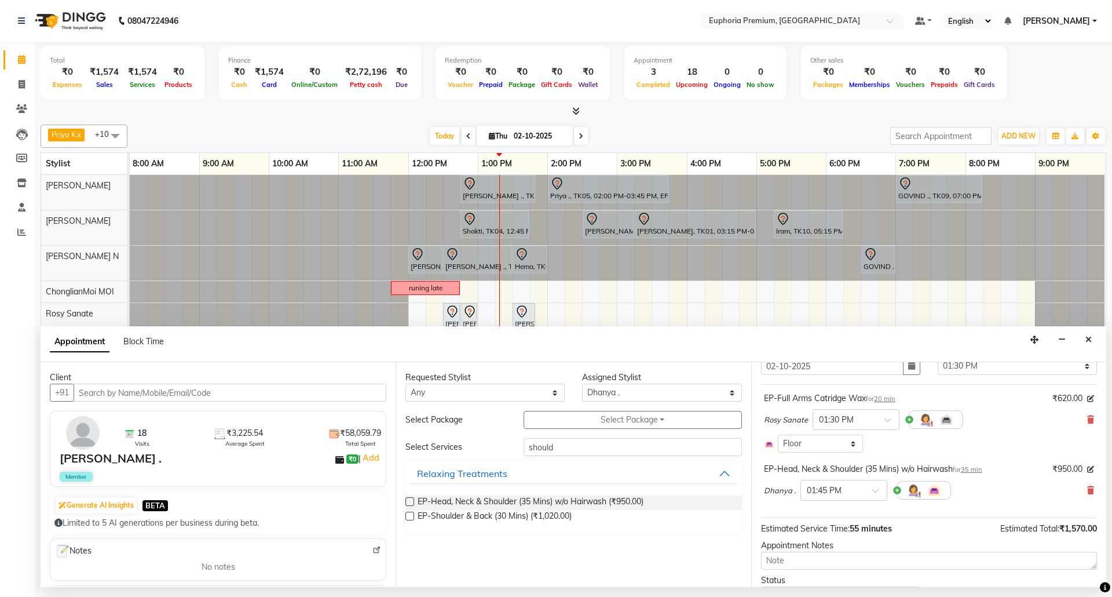
scroll to position [107, 0]
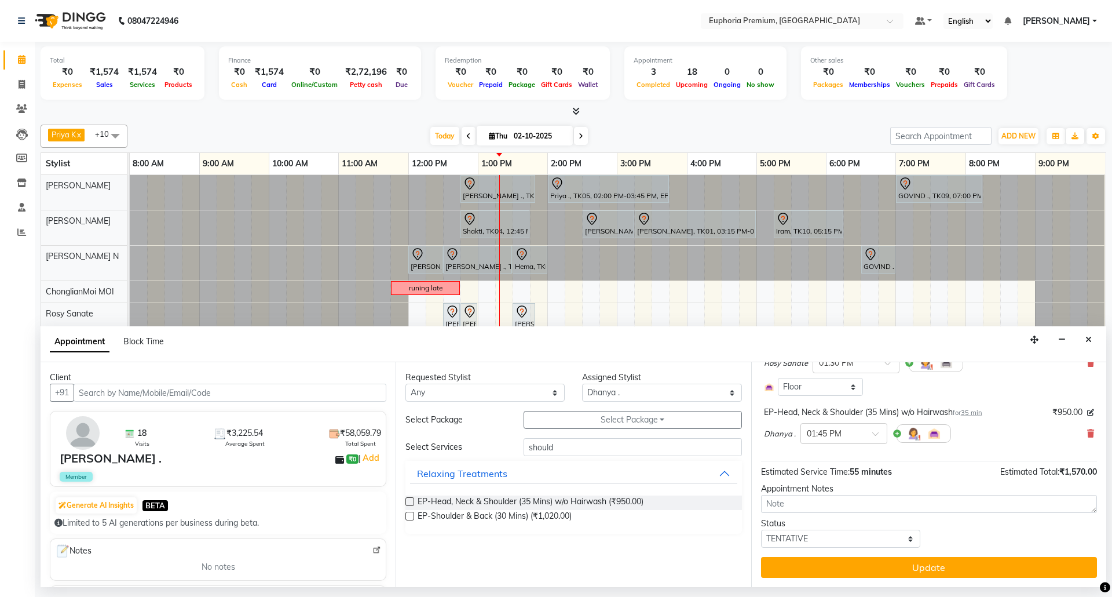
click at [975, 414] on span "35 min" at bounding box center [971, 412] width 21 height 8
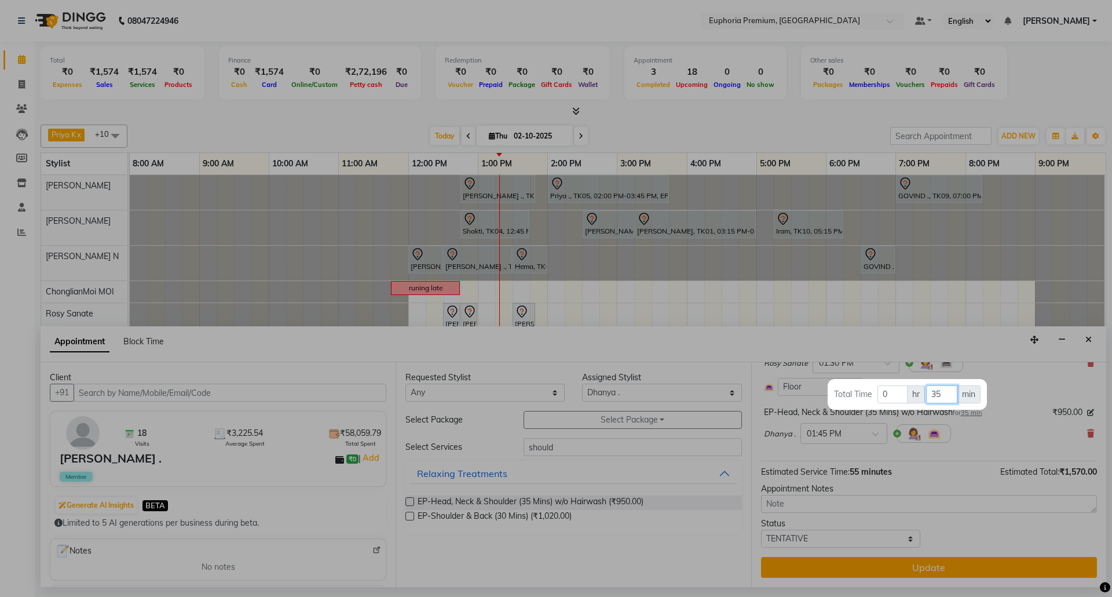
click at [946, 394] on input "35" at bounding box center [941, 394] width 31 height 18
type input "3"
type input "45"
click at [1019, 387] on div at bounding box center [556, 298] width 1112 height 597
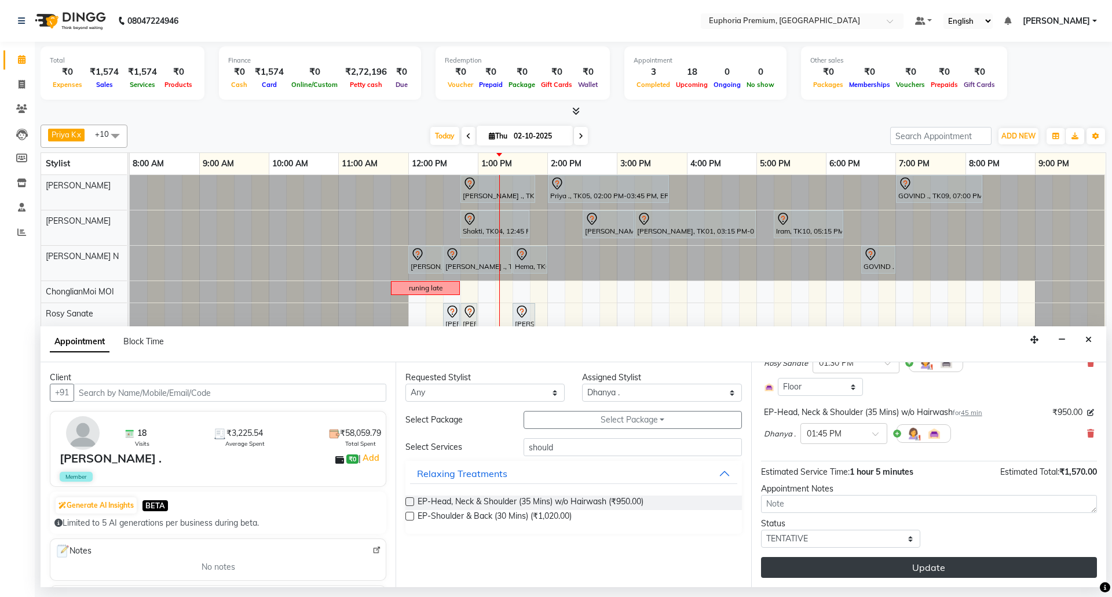
click at [916, 562] on button "Update" at bounding box center [929, 567] width 336 height 21
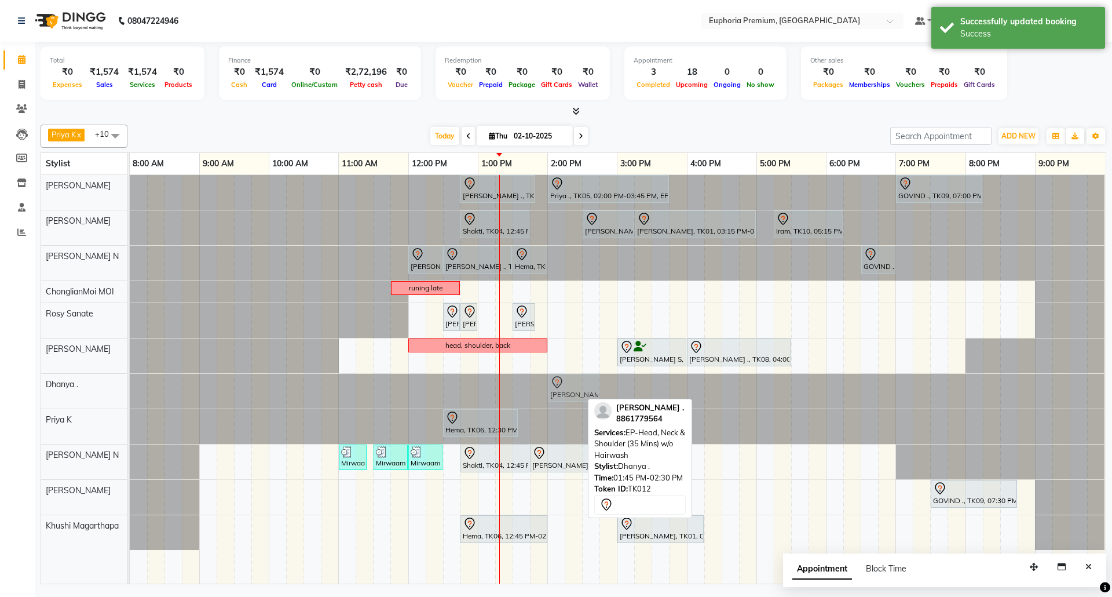
drag, startPoint x: 554, startPoint y: 386, endPoint x: 566, endPoint y: 386, distance: 11.6
click at [130, 386] on div "JUDINE ., TK12, 01:45 PM-02:30 PM, EP-Head, Neck & Shoulder (35 Mins) w/o Hairw…" at bounding box center [130, 391] width 0 height 35
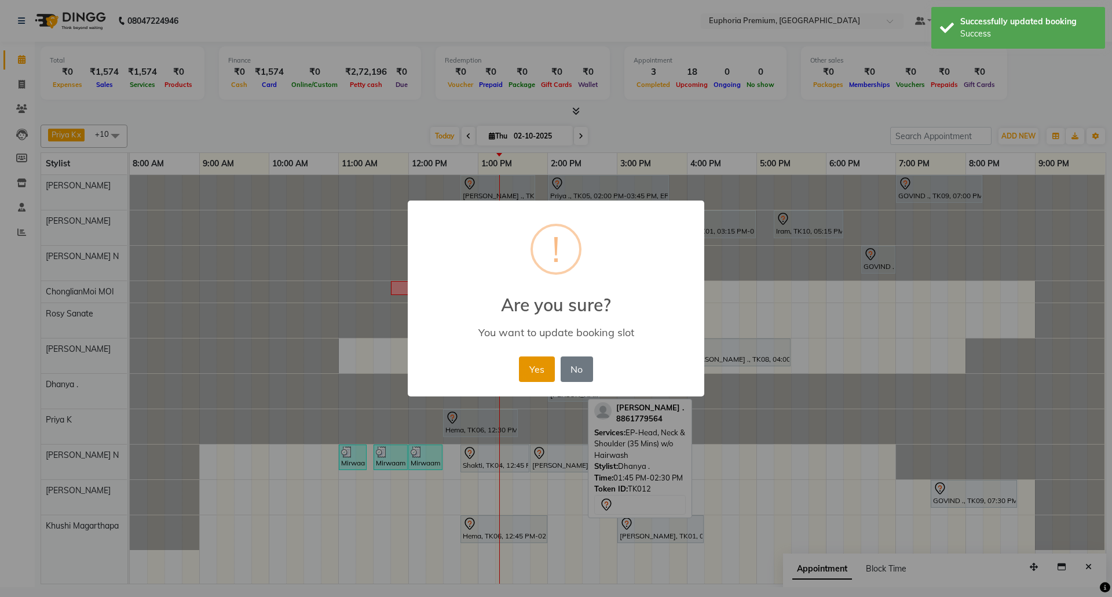
click at [536, 366] on button "Yes" at bounding box center [536, 368] width 35 height 25
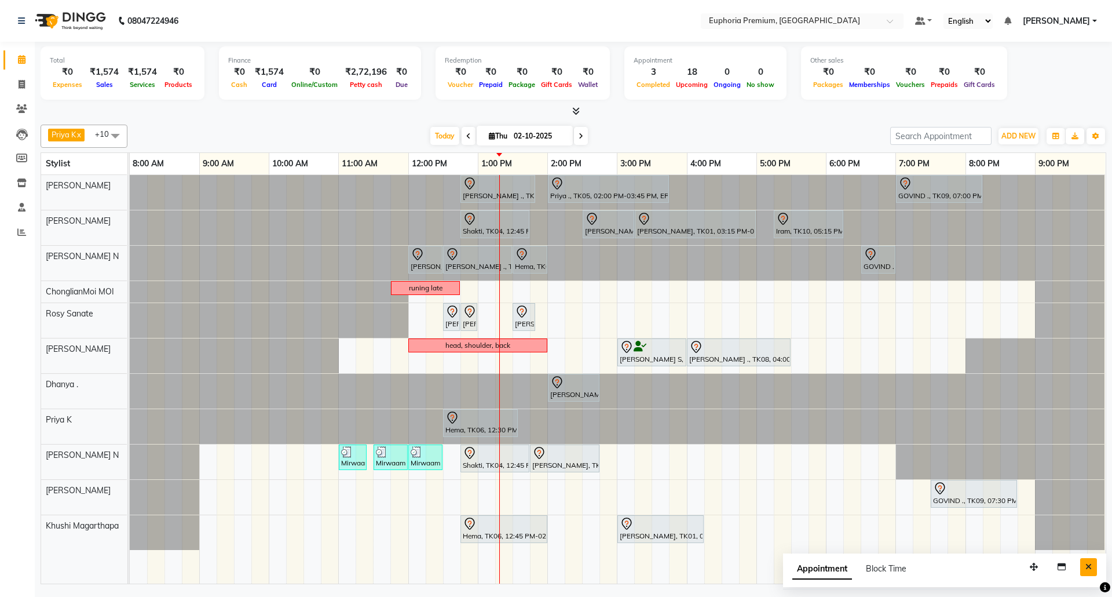
click at [1094, 564] on button "Close" at bounding box center [1088, 567] width 17 height 18
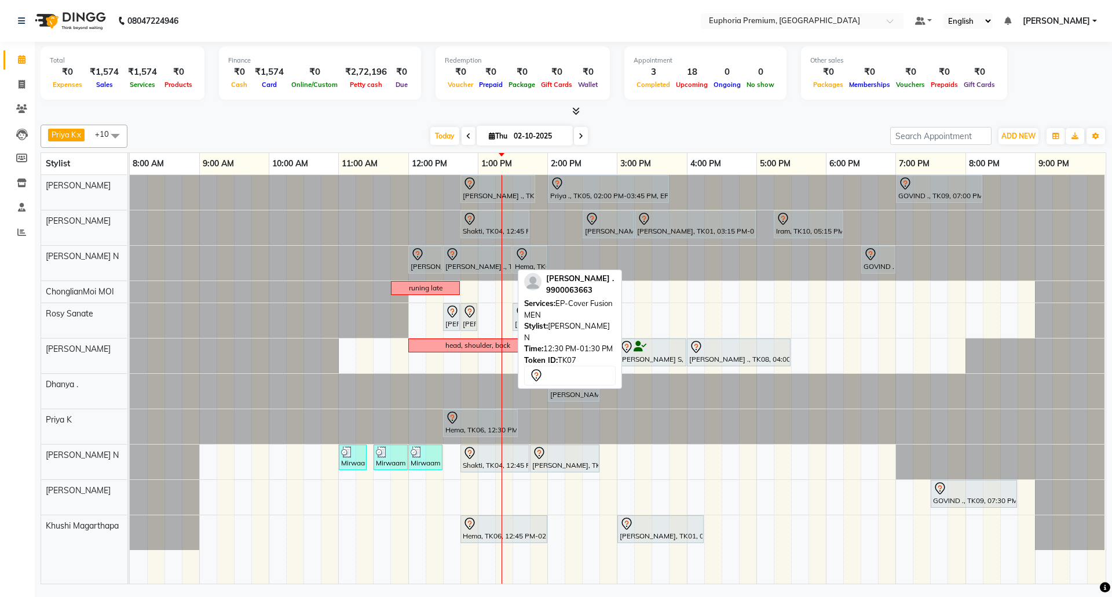
click at [485, 266] on div "[PERSON_NAME] ., TK07, 12:30 PM-01:30 PM, EP-Cover Fusion MEN" at bounding box center [477, 259] width 67 height 24
select select "7"
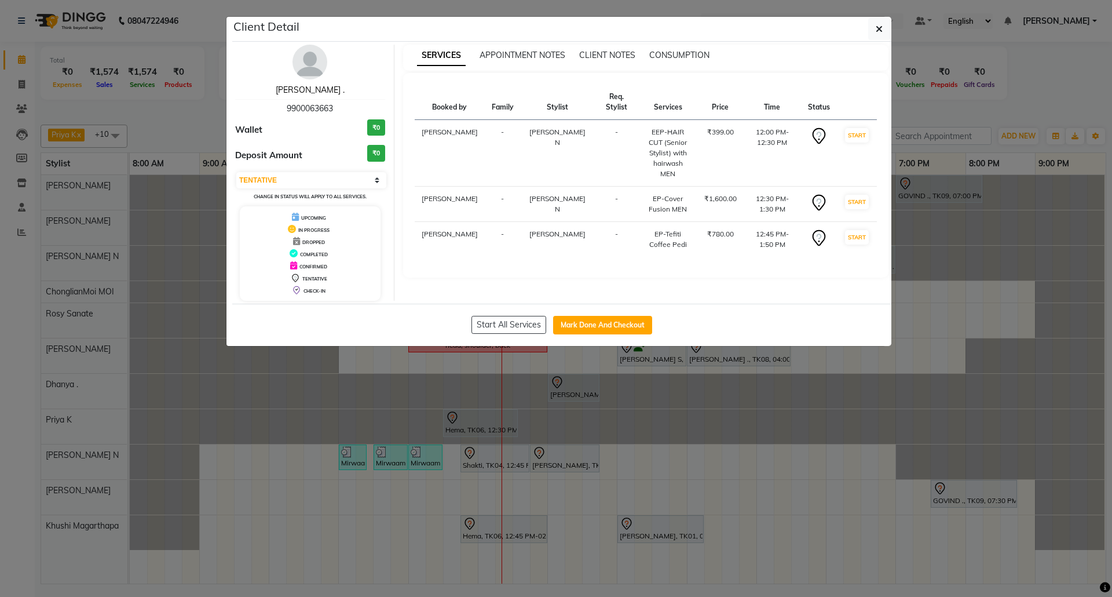
click at [308, 93] on link "Sulakshana ." at bounding box center [310, 90] width 69 height 10
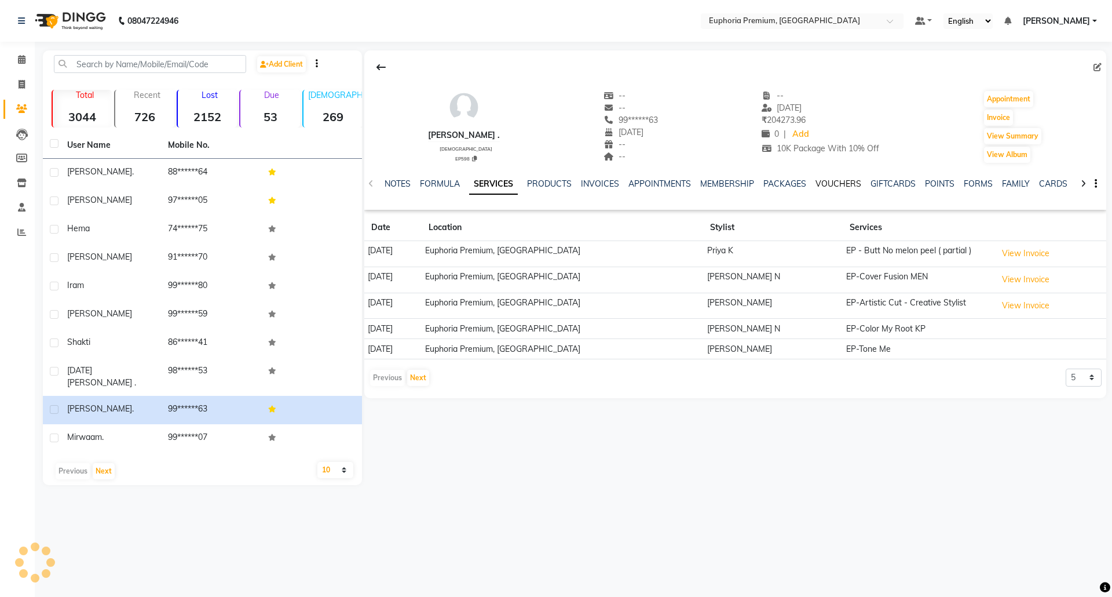
click at [835, 184] on link "VOUCHERS" at bounding box center [839, 183] width 46 height 10
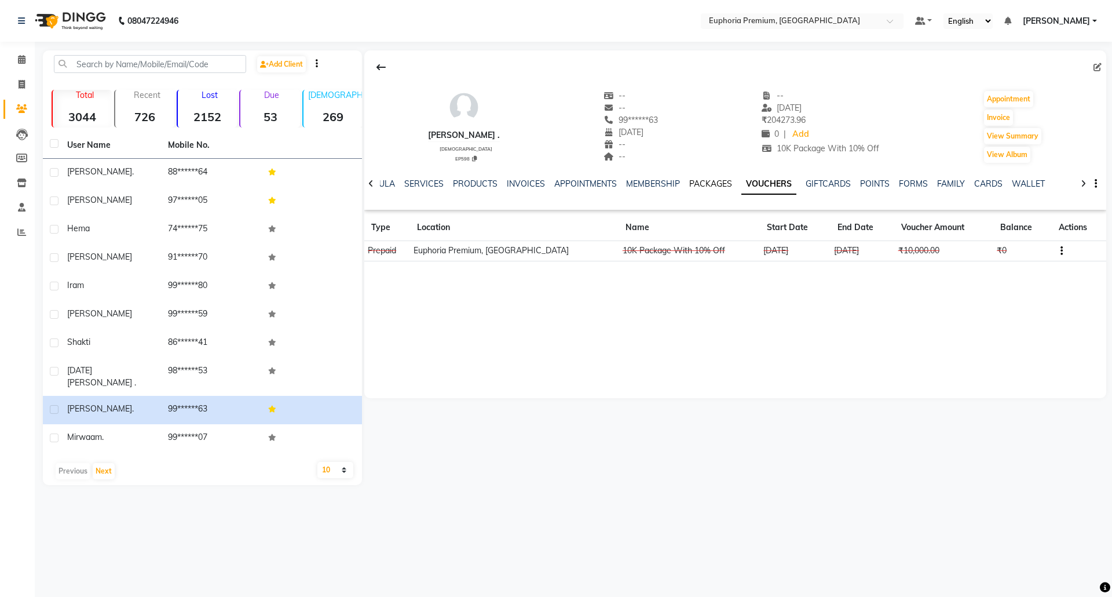
click at [712, 178] on link "PACKAGES" at bounding box center [710, 183] width 43 height 10
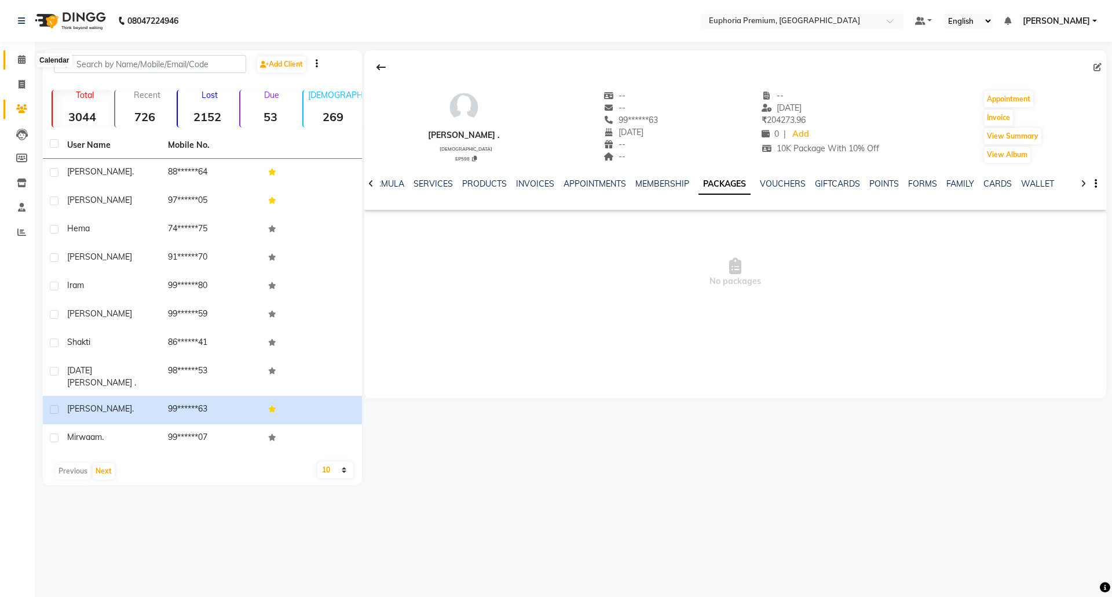
click at [23, 61] on icon at bounding box center [22, 59] width 8 height 9
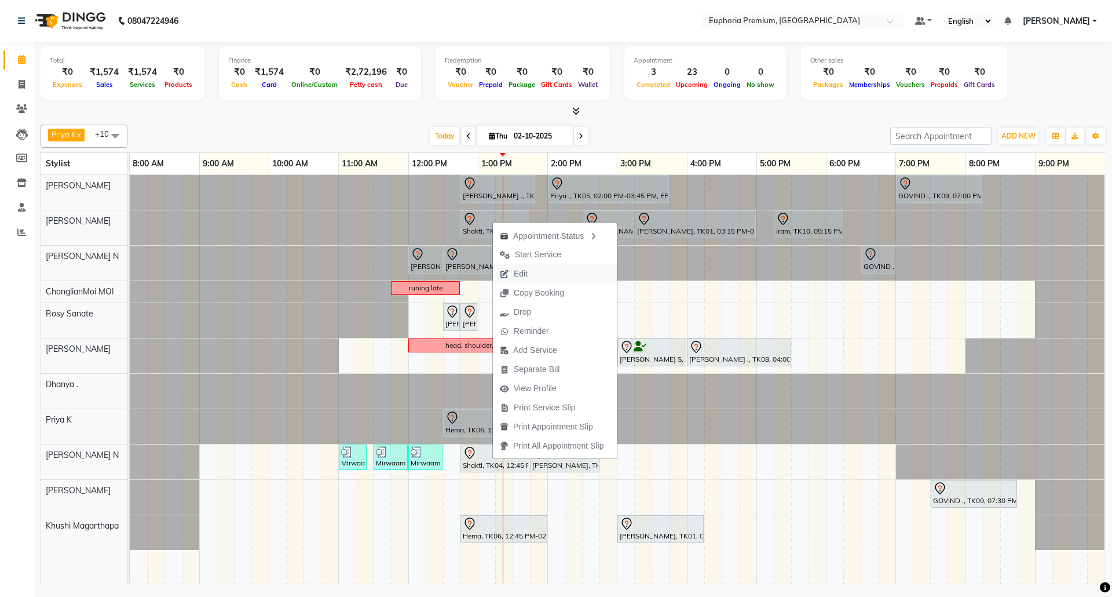
click at [531, 269] on span "Edit" at bounding box center [514, 273] width 42 height 19
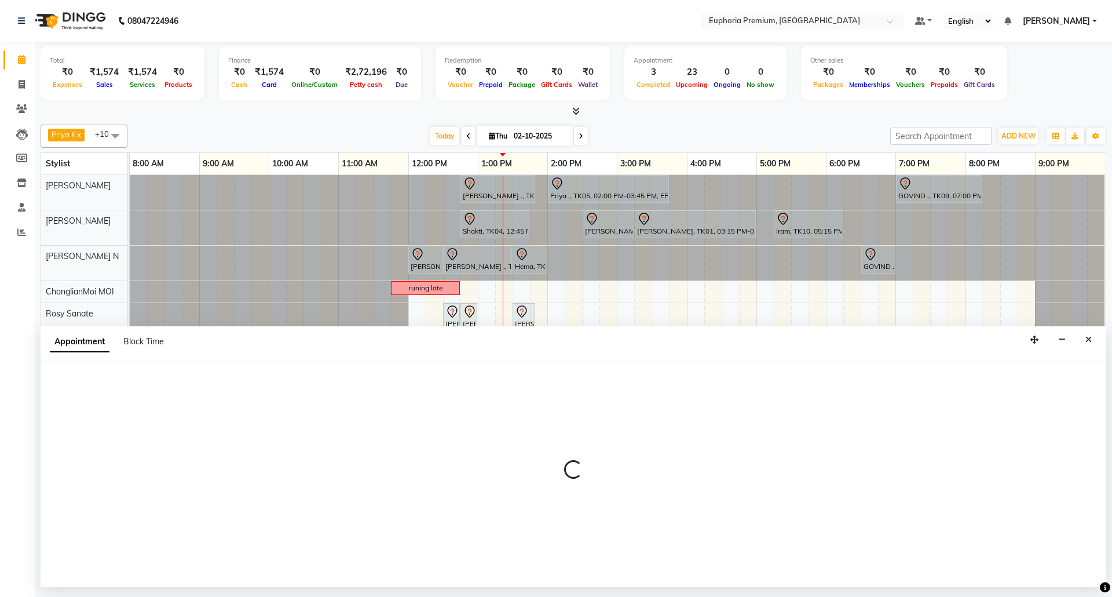
select select "tentative"
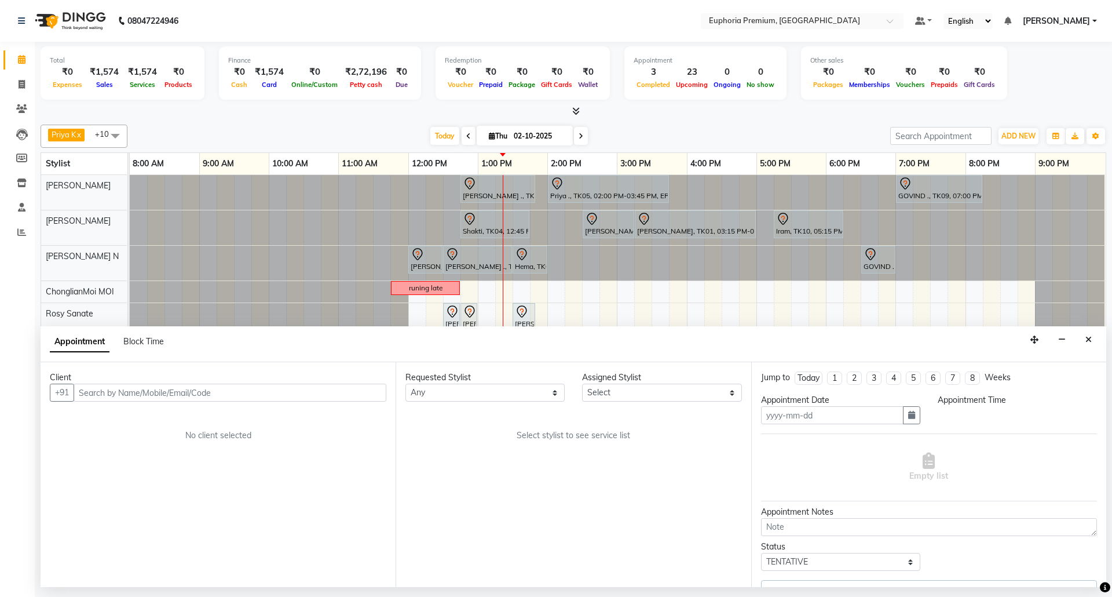
type input "02-10-2025"
select select "78117"
select select "765"
select select "4006"
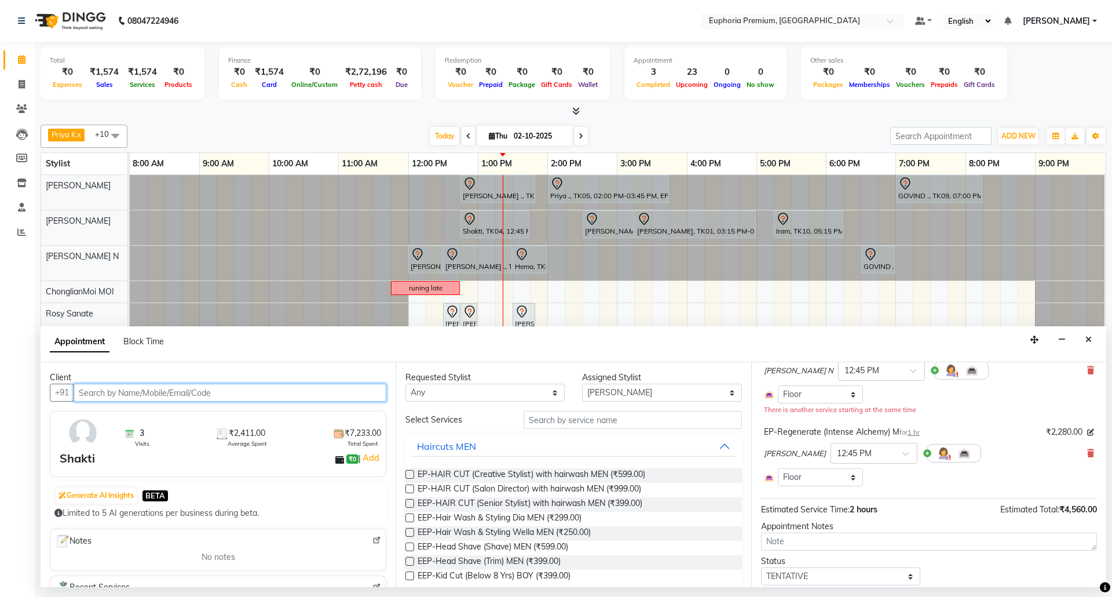
scroll to position [137, 0]
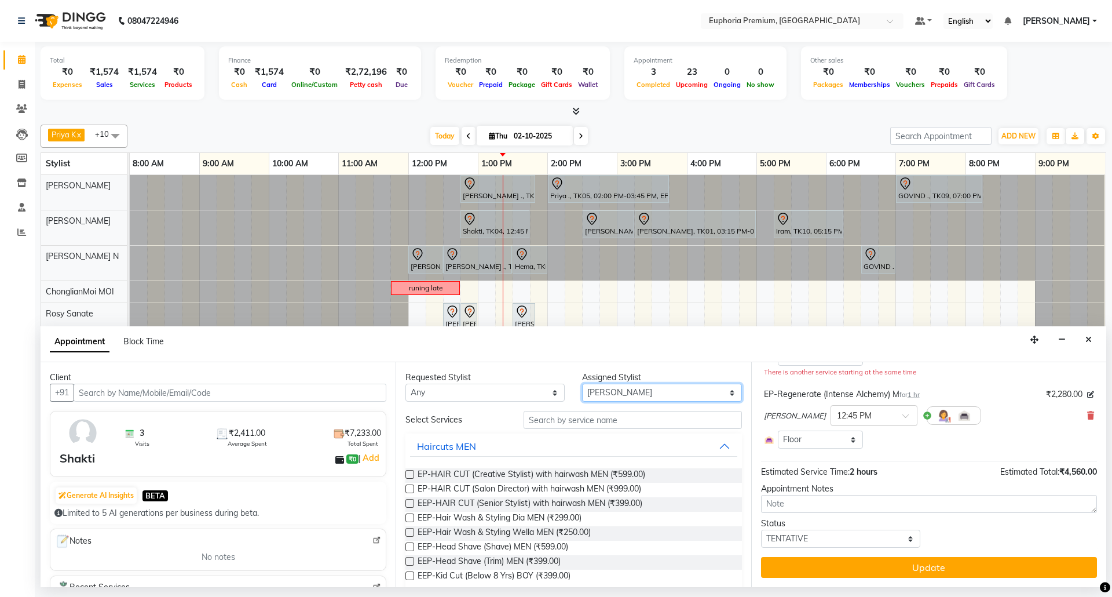
click at [622, 401] on select "Select Bharath N Binoy Chethan N ChonglianMoi MOI Daisy . Dhanya . Fredrick Bur…" at bounding box center [661, 392] width 159 height 18
select select "71607"
click at [582, 385] on select "Select Bharath N Binoy Chethan N ChonglianMoi MOI Daisy . Dhanya . Fredrick Bur…" at bounding box center [661, 392] width 159 height 18
click at [575, 421] on input "text" at bounding box center [633, 420] width 218 height 18
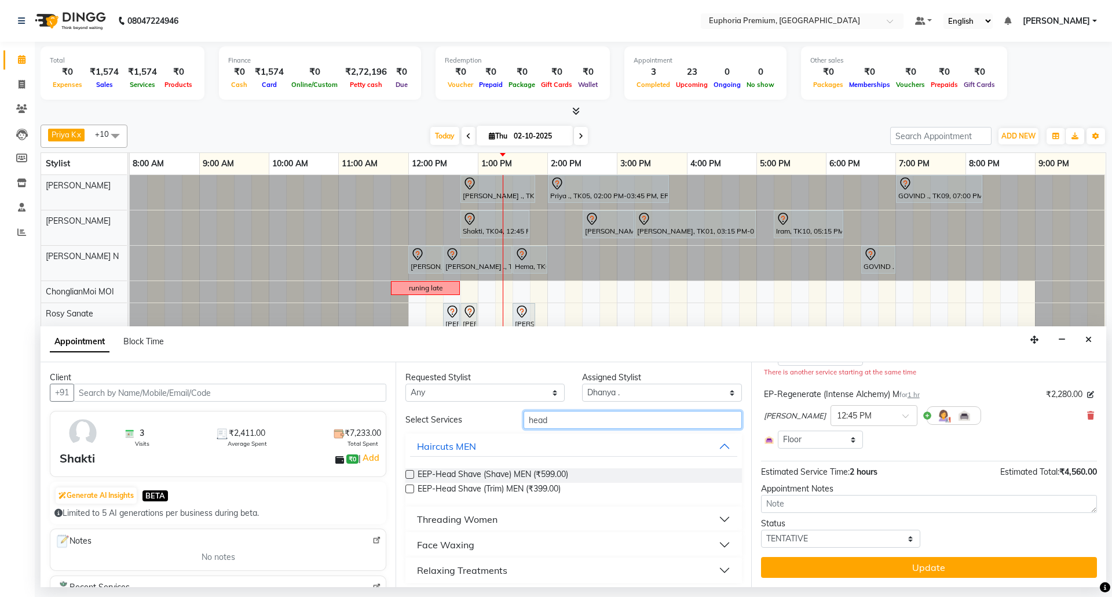
scroll to position [5, 0]
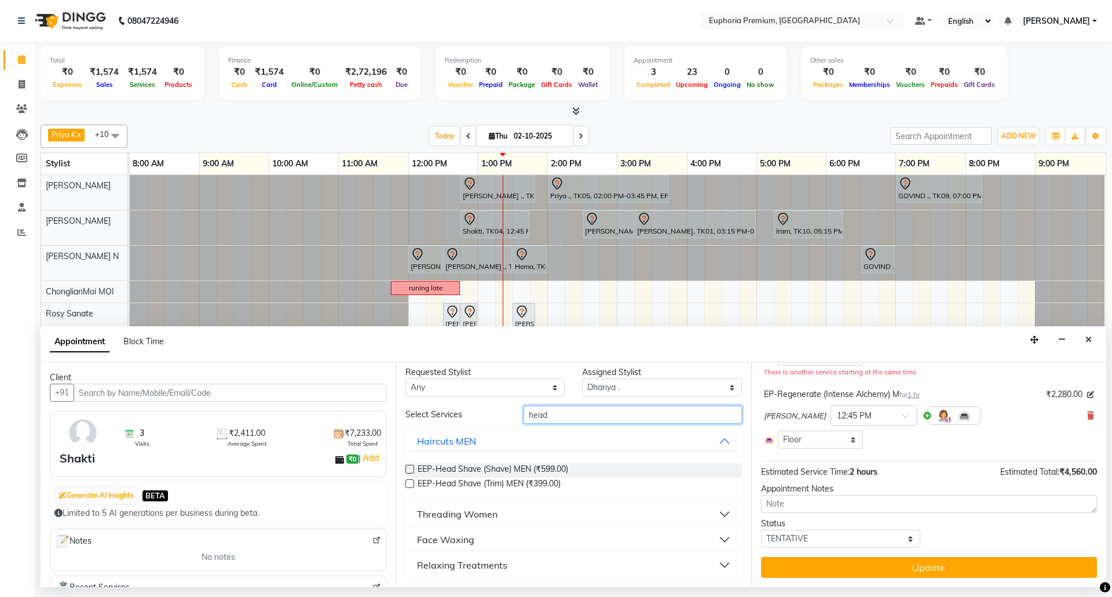
type input "head"
click at [462, 568] on div "Relaxing Treatments" at bounding box center [462, 565] width 90 height 14
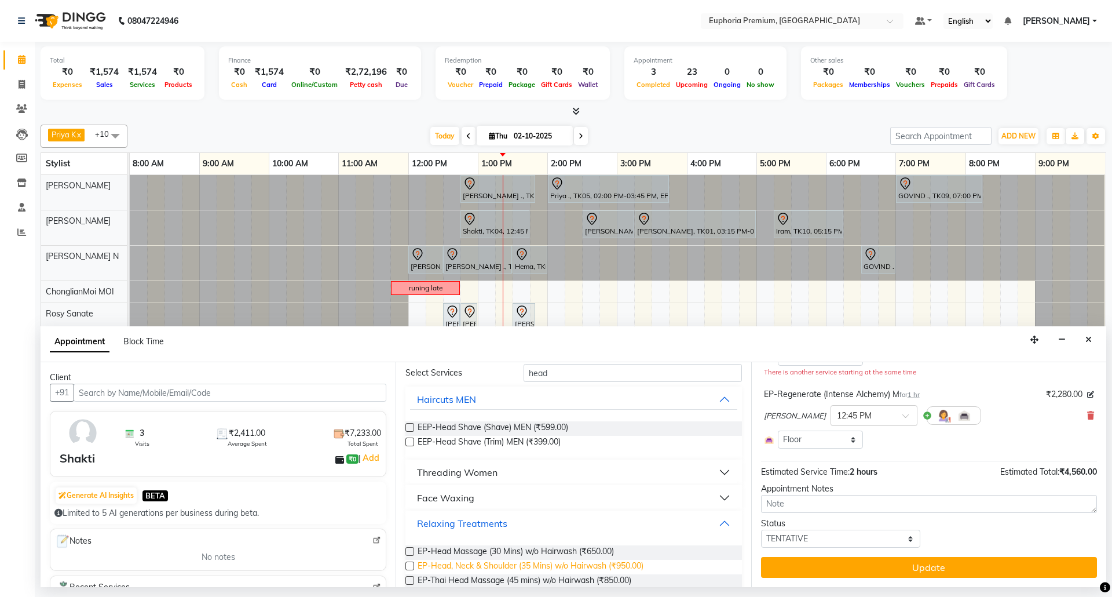
scroll to position [67, 0]
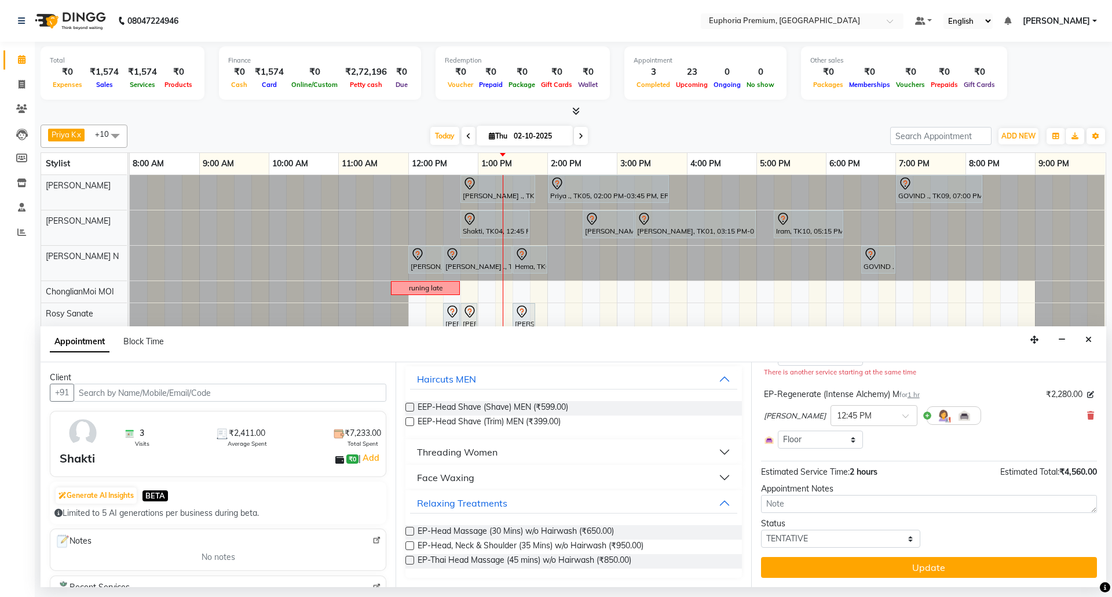
click at [408, 532] on label at bounding box center [409, 531] width 9 height 9
click at [408, 532] on input "checkbox" at bounding box center [409, 532] width 8 height 8
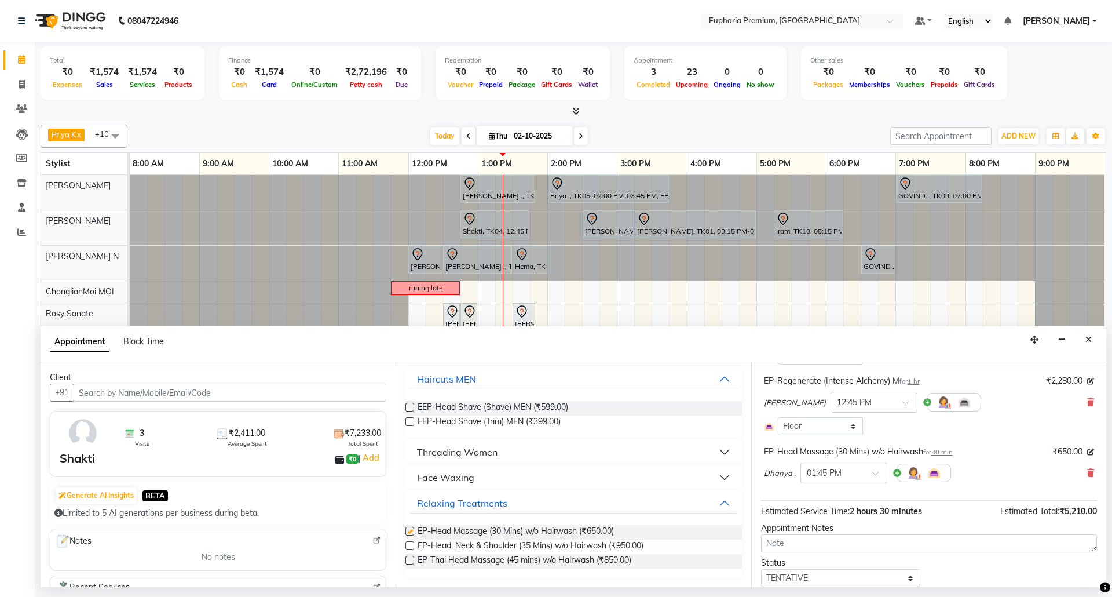
checkbox input "false"
click at [879, 475] on span at bounding box center [879, 476] width 14 height 12
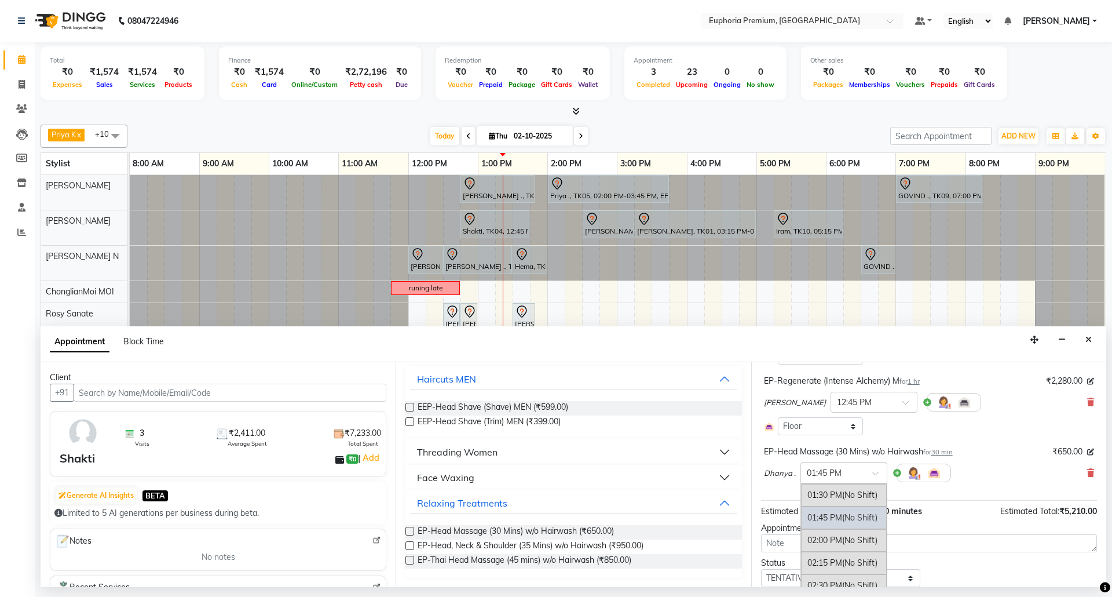
scroll to position [375, 0]
click at [831, 514] on div "01:15 PM (No Shift)" at bounding box center [844, 503] width 86 height 23
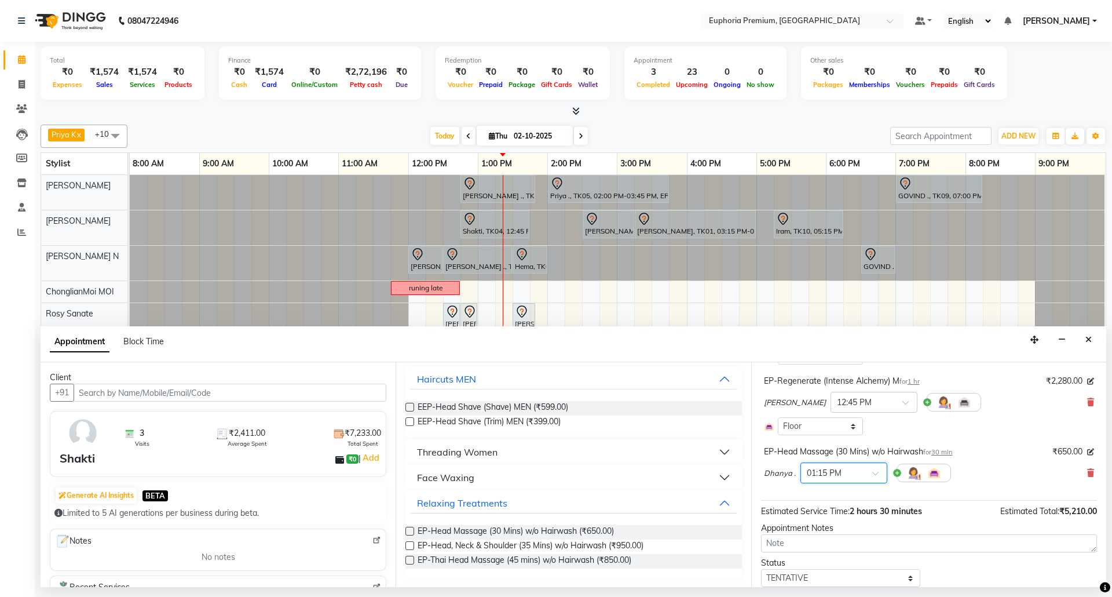
click at [791, 495] on div "EP-Regenerate (Intense Alchemy) M for 1 hr ₹2,280.00 Chethan N × 12:45 PM Selec…" at bounding box center [929, 398] width 336 height 204
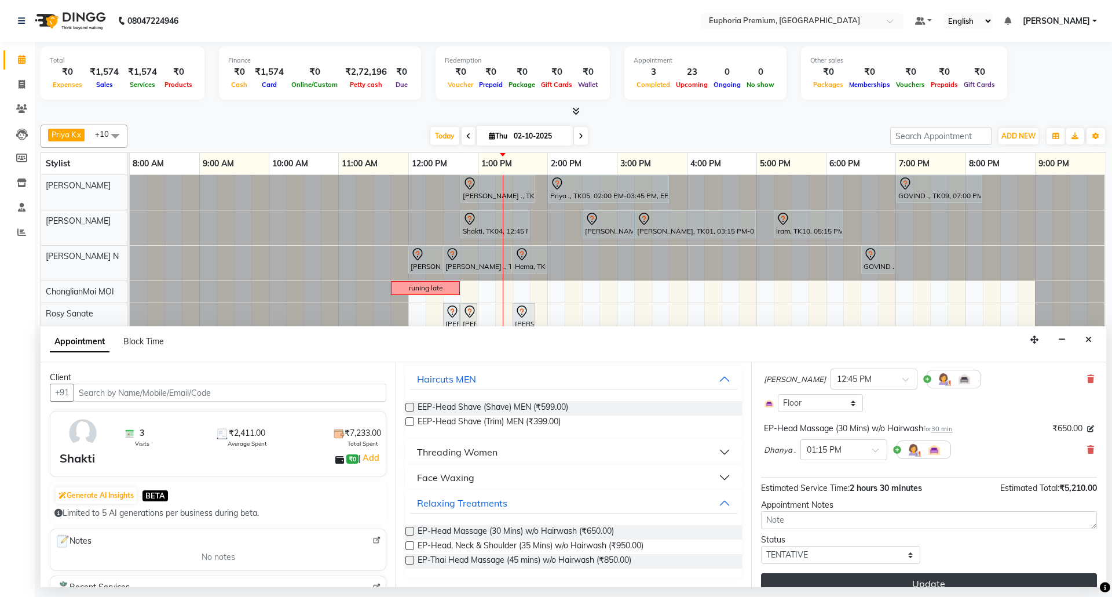
scroll to position [178, 0]
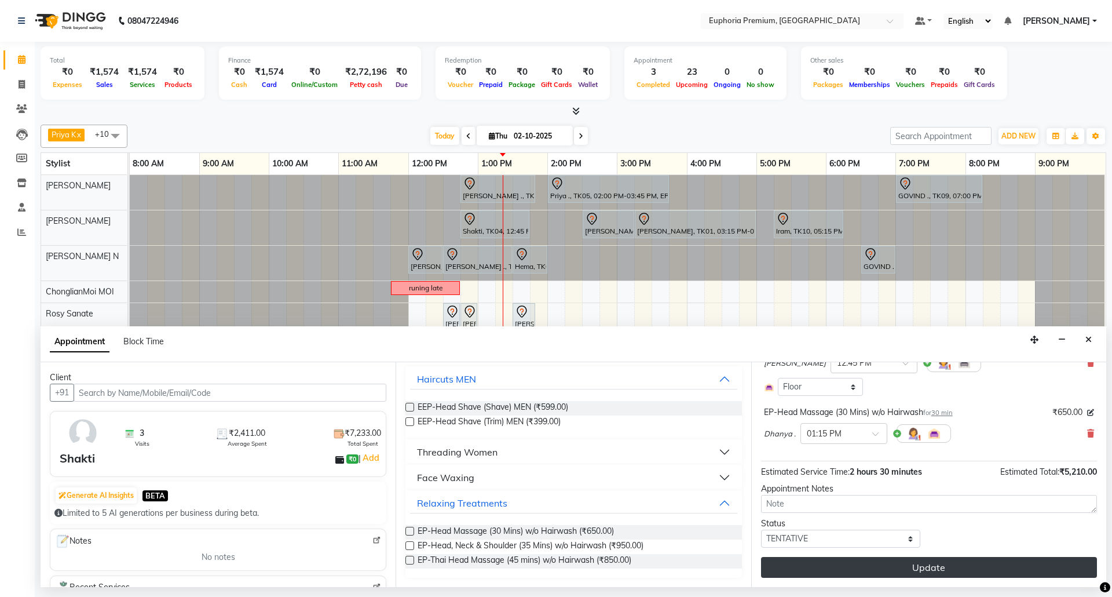
click at [938, 566] on button "Update" at bounding box center [929, 567] width 336 height 21
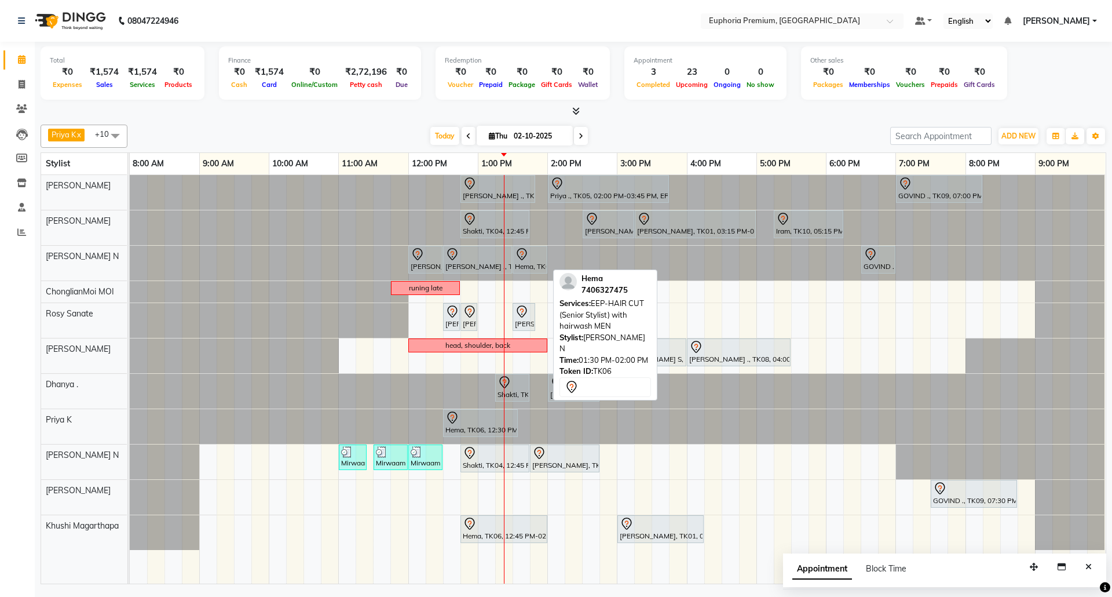
click at [533, 262] on div "Hema, TK06, 01:30 PM-02:00 PM, EEP-HAIR CUT (Senior Stylist) with hairwash MEN" at bounding box center [530, 259] width 32 height 24
select select "7"
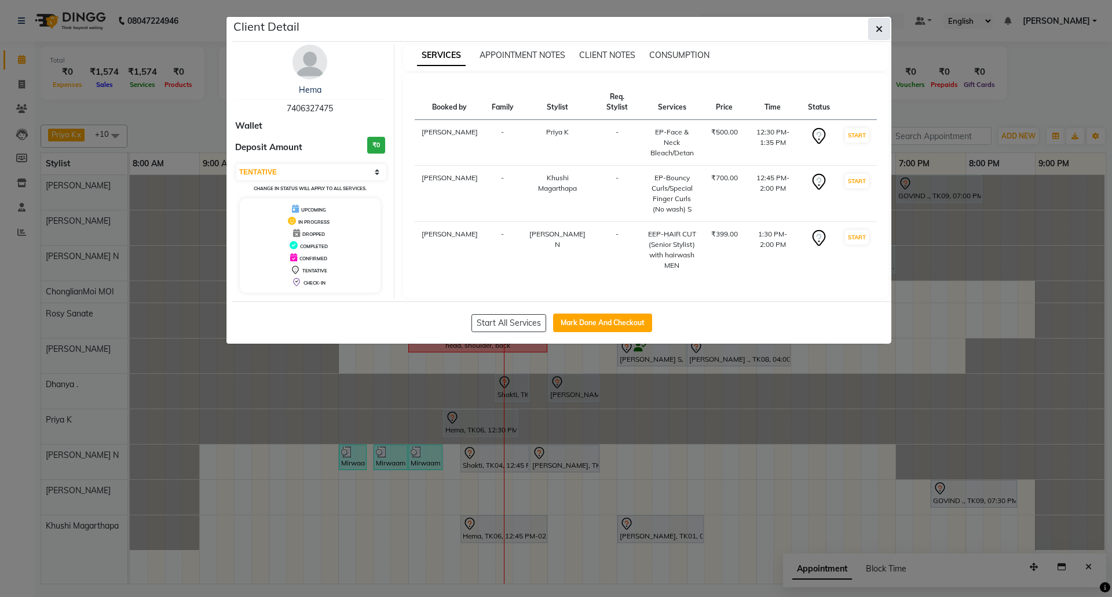
click at [881, 25] on icon "button" at bounding box center [879, 28] width 7 height 9
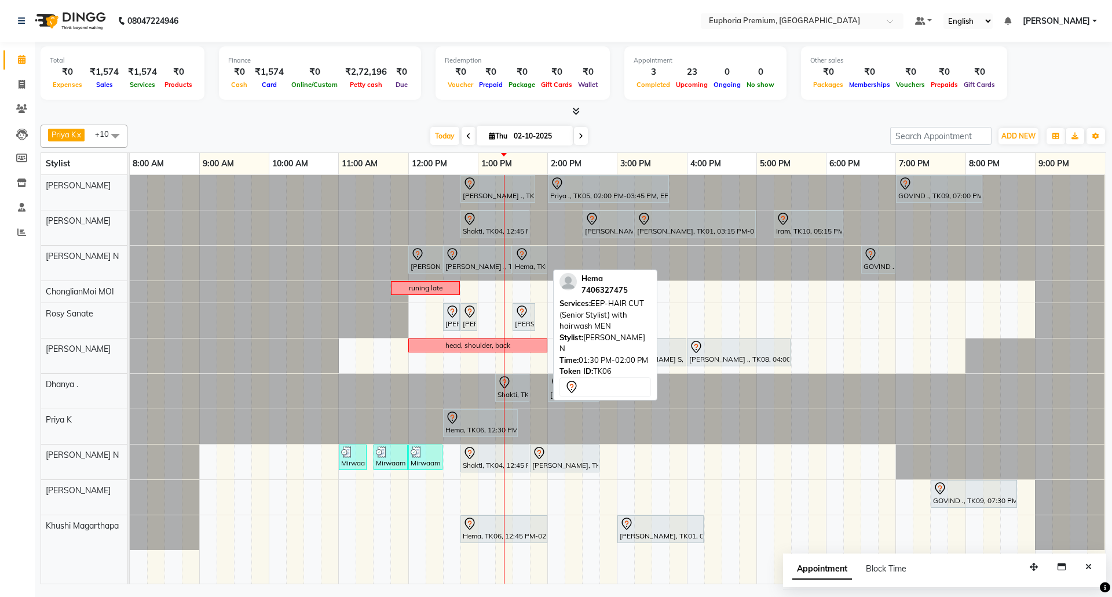
click at [528, 258] on icon at bounding box center [522, 254] width 14 height 14
select select "7"
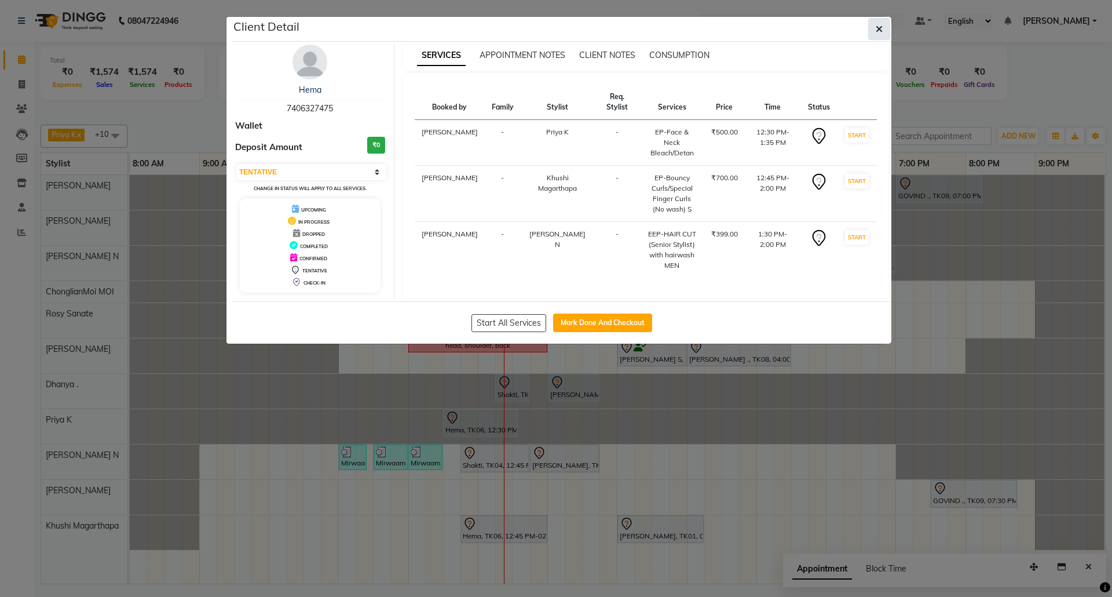
click at [879, 24] on icon "button" at bounding box center [879, 28] width 7 height 9
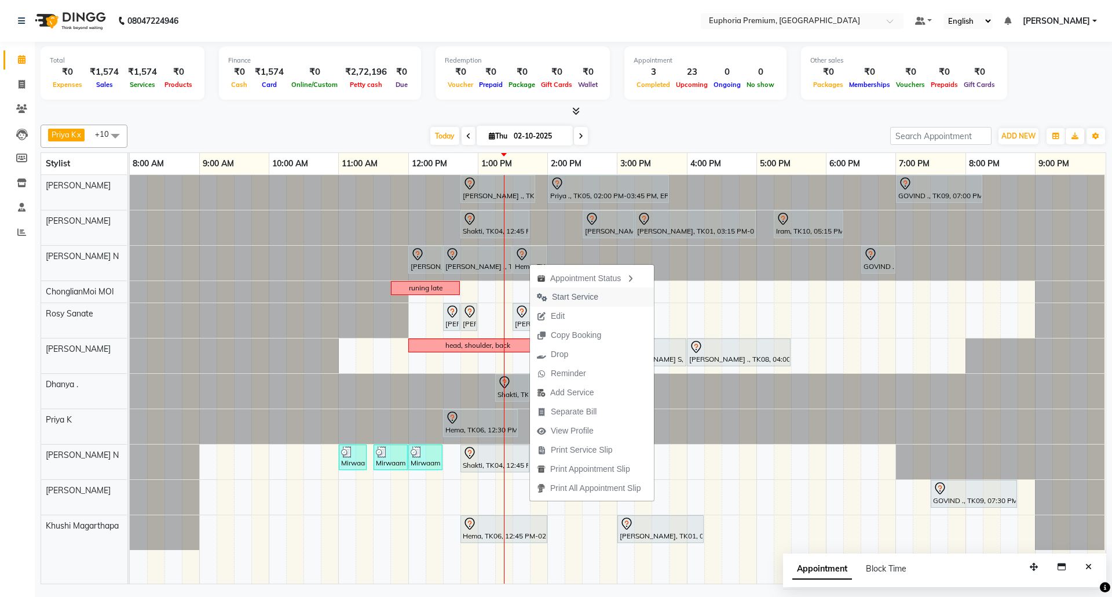
click at [573, 304] on span "Start Service" at bounding box center [567, 296] width 75 height 19
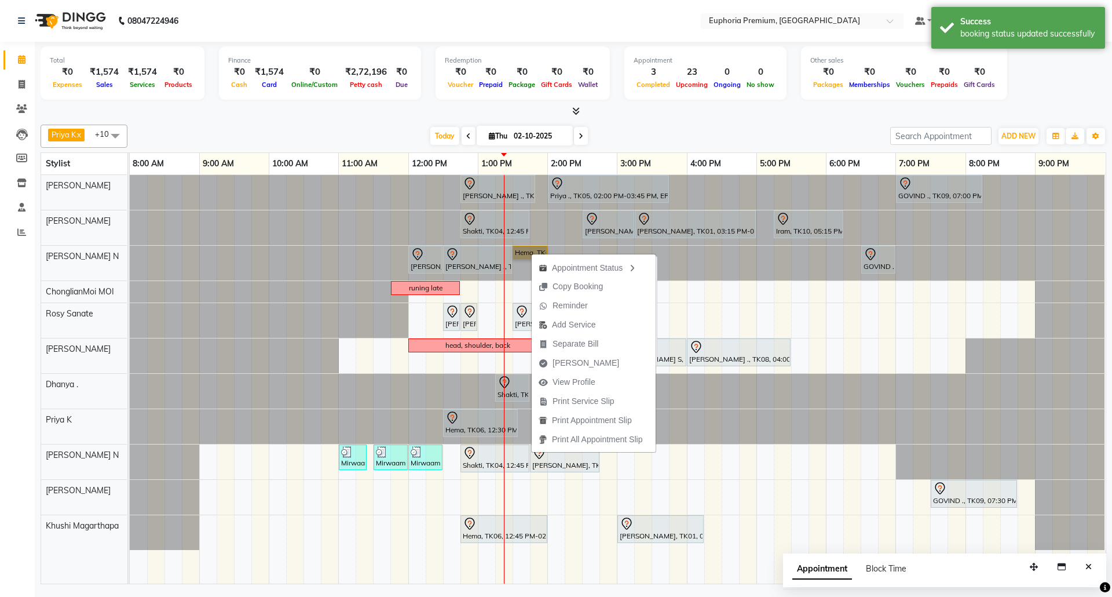
click at [527, 253] on link "Hema, TK06, 01:30 PM-02:00 PM, EEP-HAIR CUT (Senior Stylist) with hairwash MEN" at bounding box center [530, 253] width 35 height 14
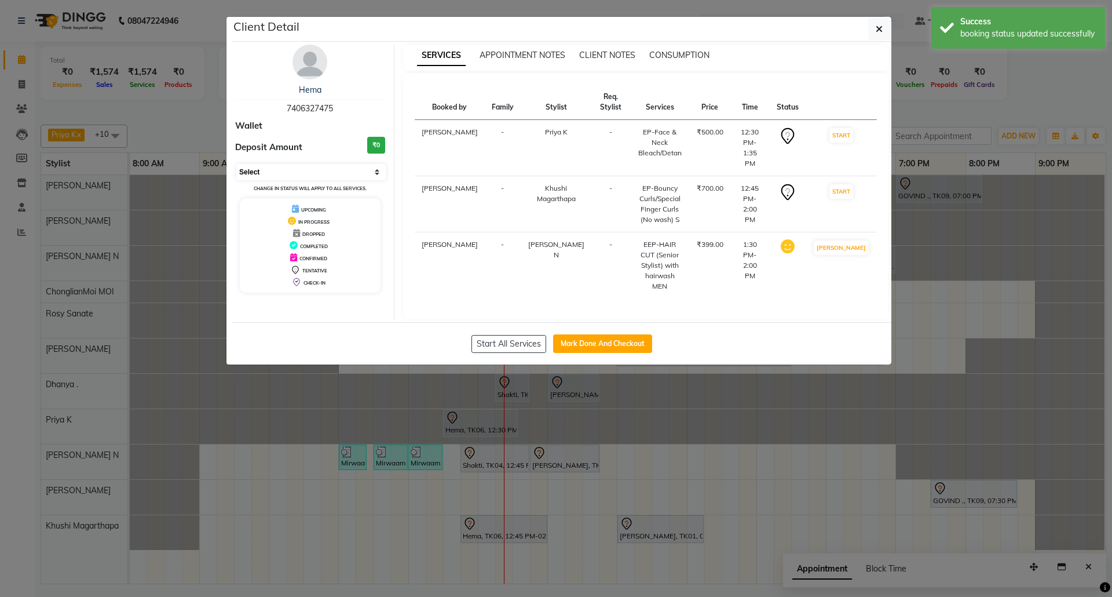
drag, startPoint x: 358, startPoint y: 172, endPoint x: 354, endPoint y: 180, distance: 8.3
click at [358, 172] on select "Select IN SERVICE CONFIRMED TENTATIVE CHECK IN MARK DONE DROPPED UPCOMING" at bounding box center [311, 172] width 150 height 16
select select "5"
click at [236, 165] on select "Select IN SERVICE CONFIRMED TENTATIVE CHECK IN MARK DONE DROPPED UPCOMING" at bounding box center [311, 172] width 150 height 16
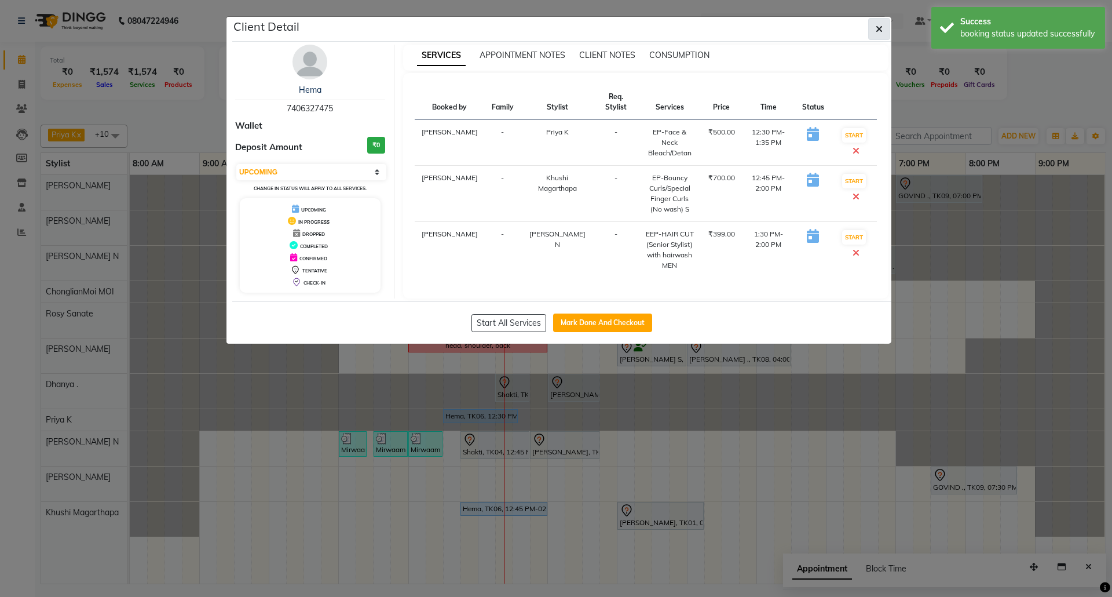
click at [874, 28] on button "button" at bounding box center [879, 29] width 22 height 22
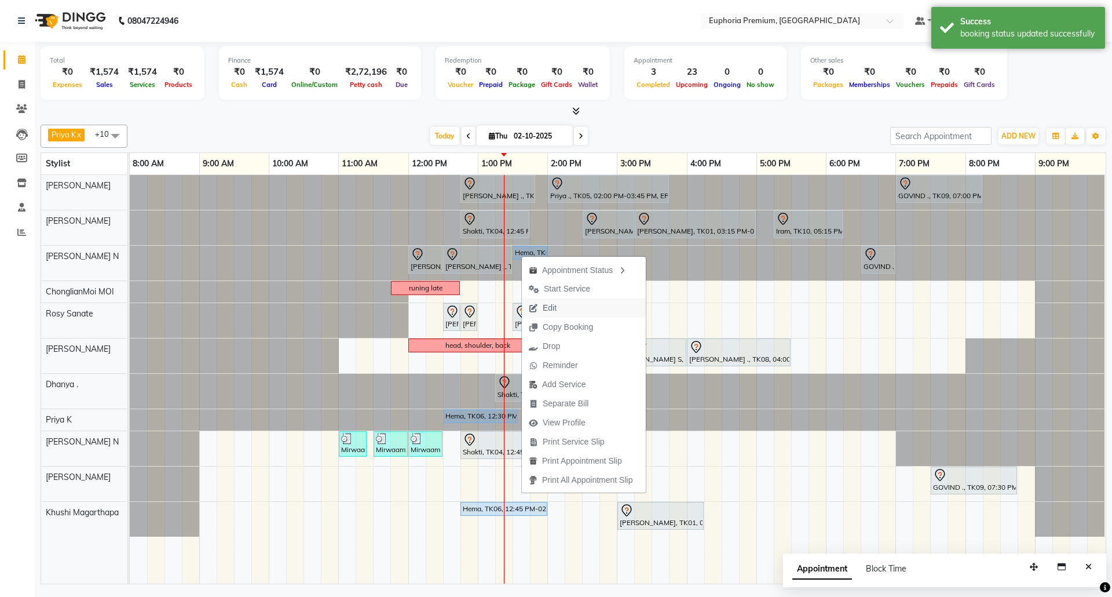
click at [563, 307] on span "Edit" at bounding box center [543, 307] width 42 height 19
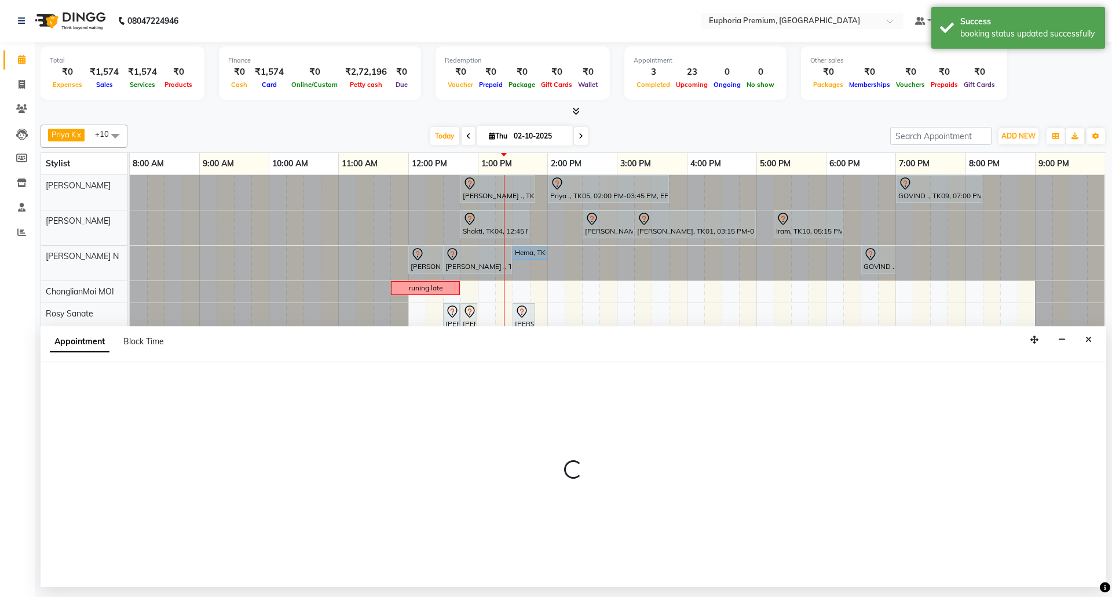
select select "upcoming"
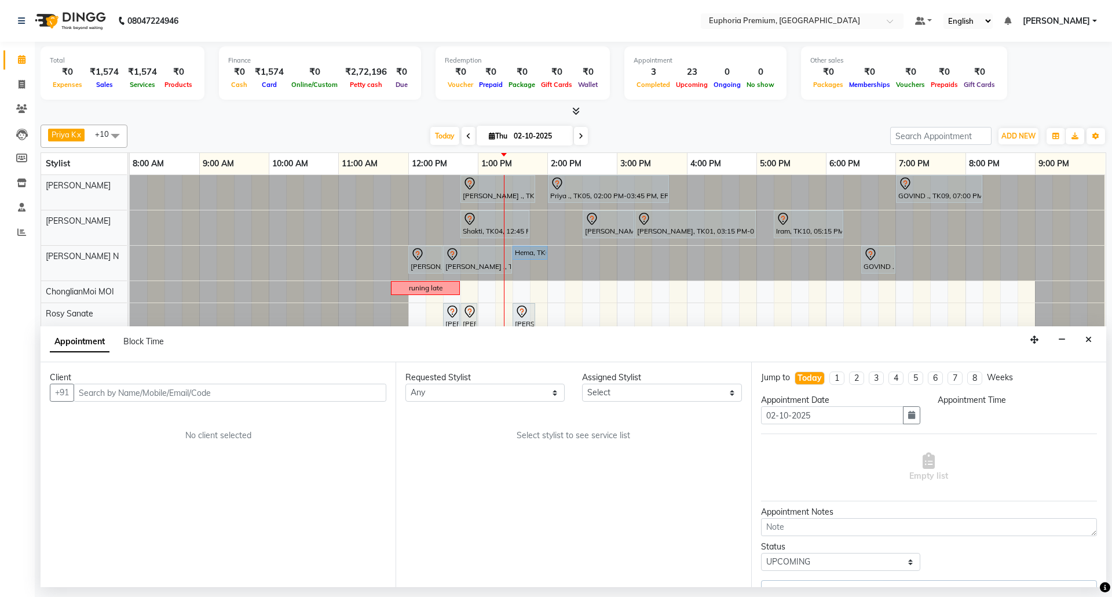
select select "71614"
select select "750"
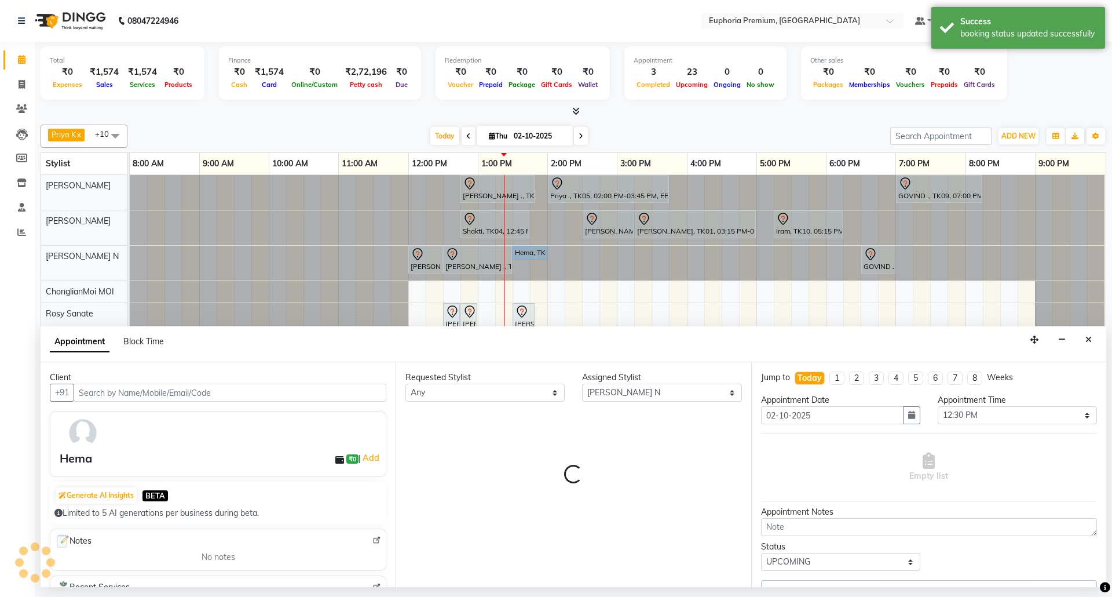
select select "4006"
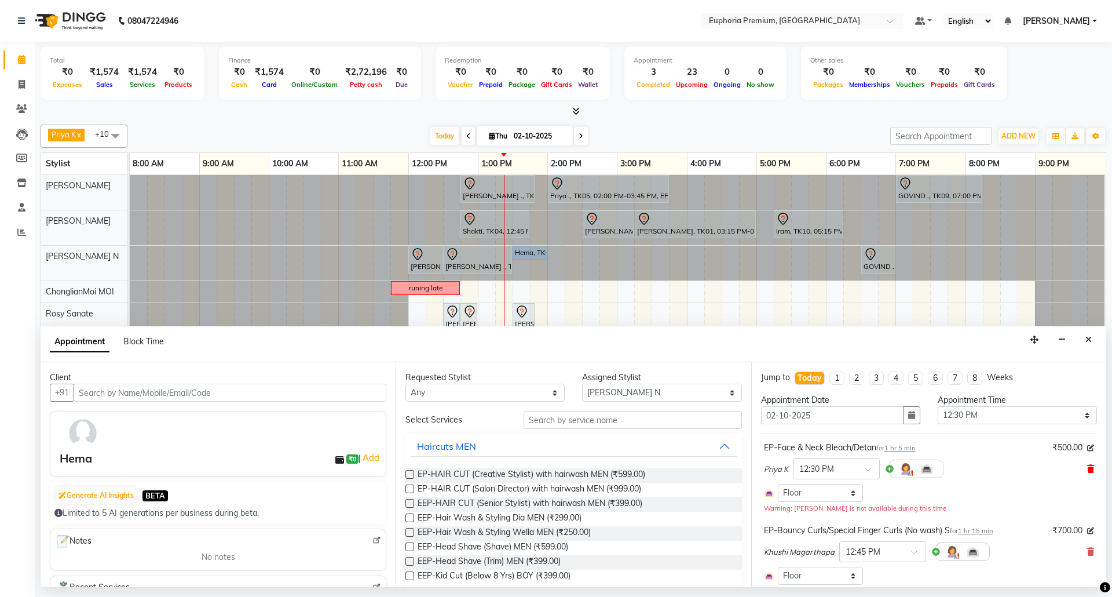
click at [1087, 471] on icon at bounding box center [1090, 469] width 7 height 8
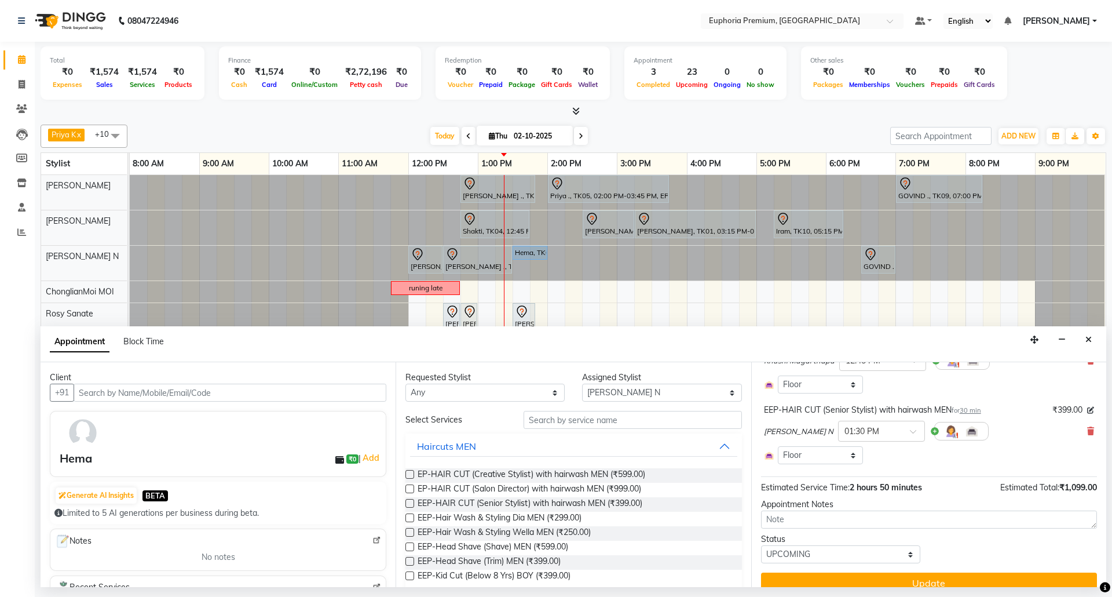
scroll to position [136, 0]
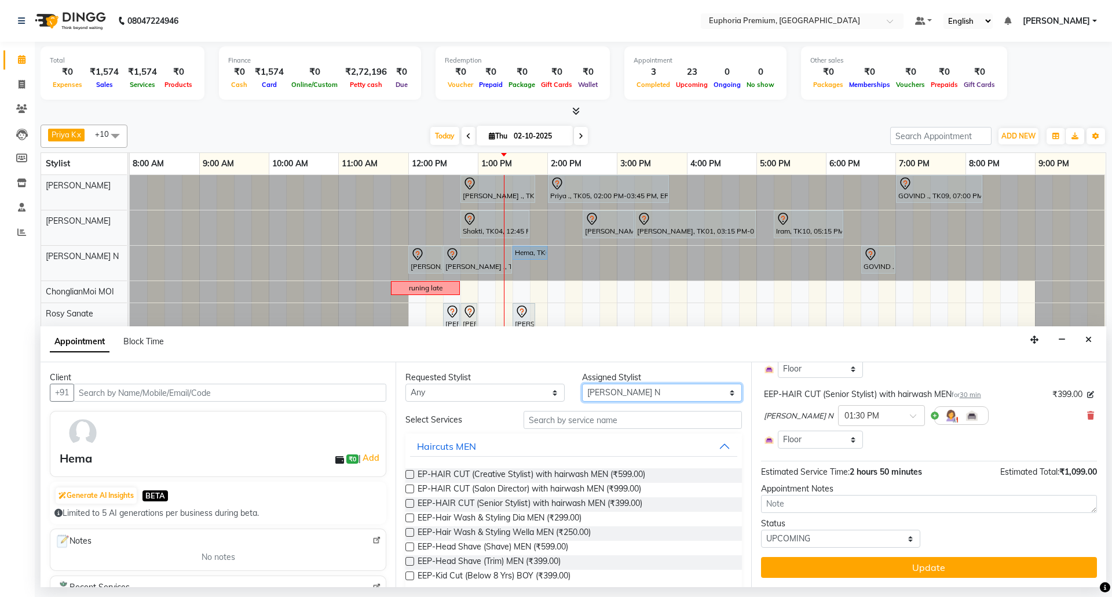
click at [639, 396] on select "Select Bharath N Binoy Chethan N ChonglianMoi MOI Daisy . Dhanya . Fredrick Bur…" at bounding box center [661, 392] width 159 height 18
select select "86606"
click at [582, 385] on select "Select Bharath N Binoy Chethan N ChonglianMoi MOI Daisy . Dhanya . Fredrick Bur…" at bounding box center [661, 392] width 159 height 18
click at [582, 425] on input "text" at bounding box center [633, 420] width 218 height 18
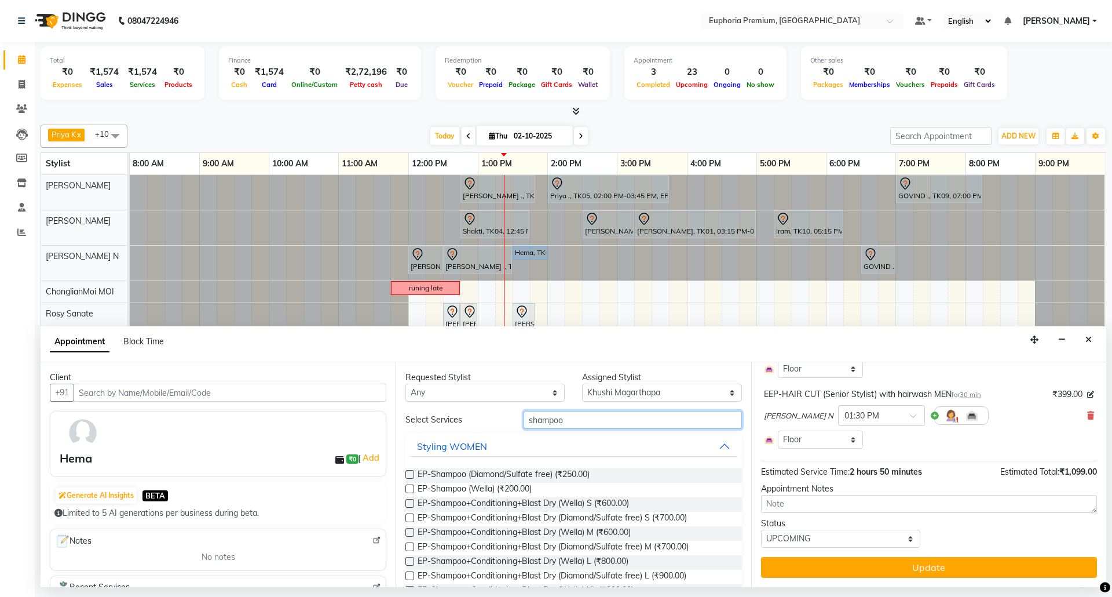
type input "shampoo"
click at [415, 489] on div "EP-Shampoo (Wella) (₹200.00)" at bounding box center [573, 490] width 336 height 14
click at [409, 489] on label at bounding box center [409, 488] width 9 height 9
click at [409, 489] on input "checkbox" at bounding box center [409, 490] width 8 height 8
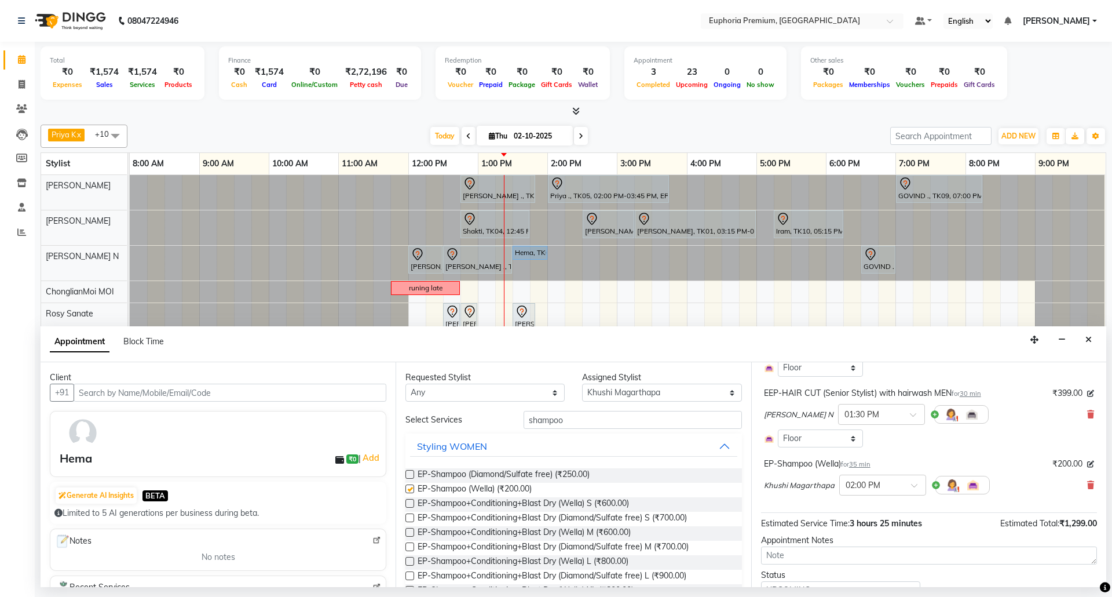
checkbox input "false"
click at [582, 423] on input "shampoo" at bounding box center [633, 420] width 218 height 18
type input "s"
type input "condit"
click at [413, 489] on label at bounding box center [409, 488] width 9 height 9
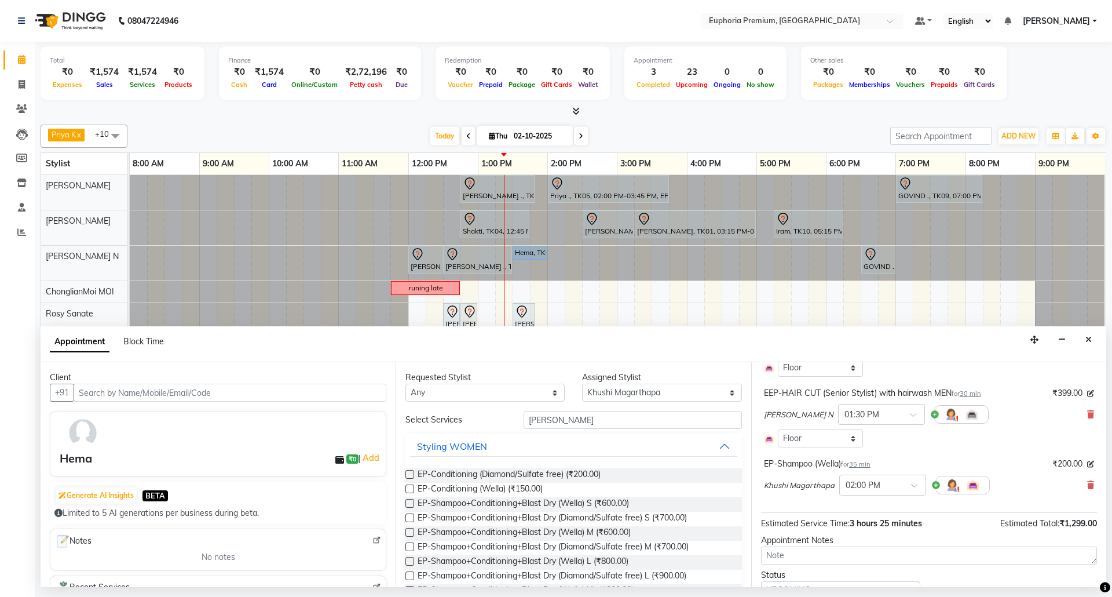
click at [413, 489] on input "checkbox" at bounding box center [409, 490] width 8 height 8
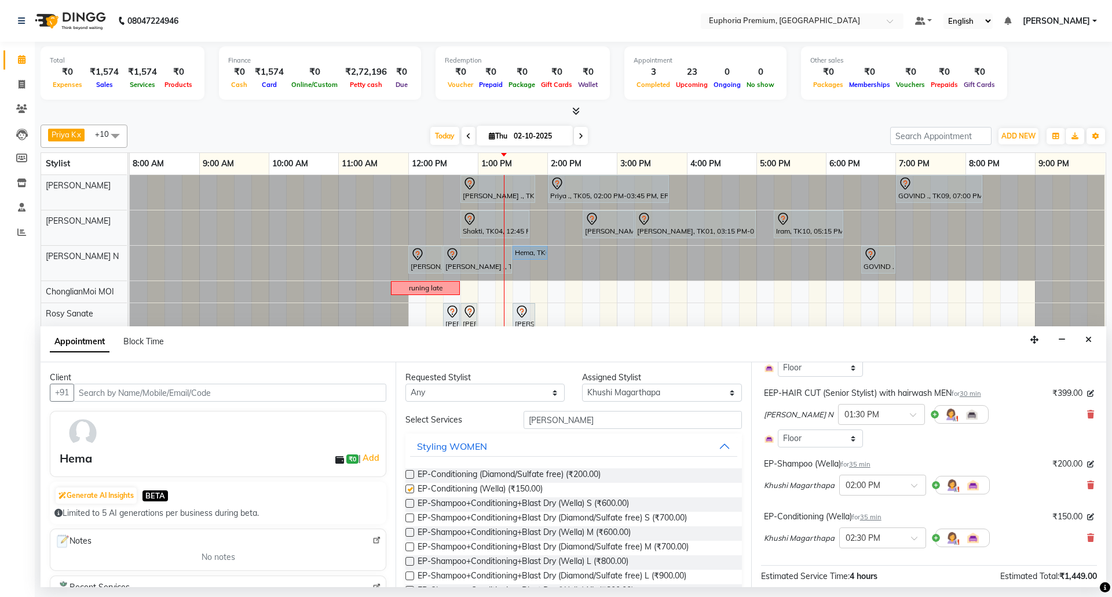
checkbox input "false"
click at [862, 463] on span "35 min" at bounding box center [859, 464] width 21 height 8
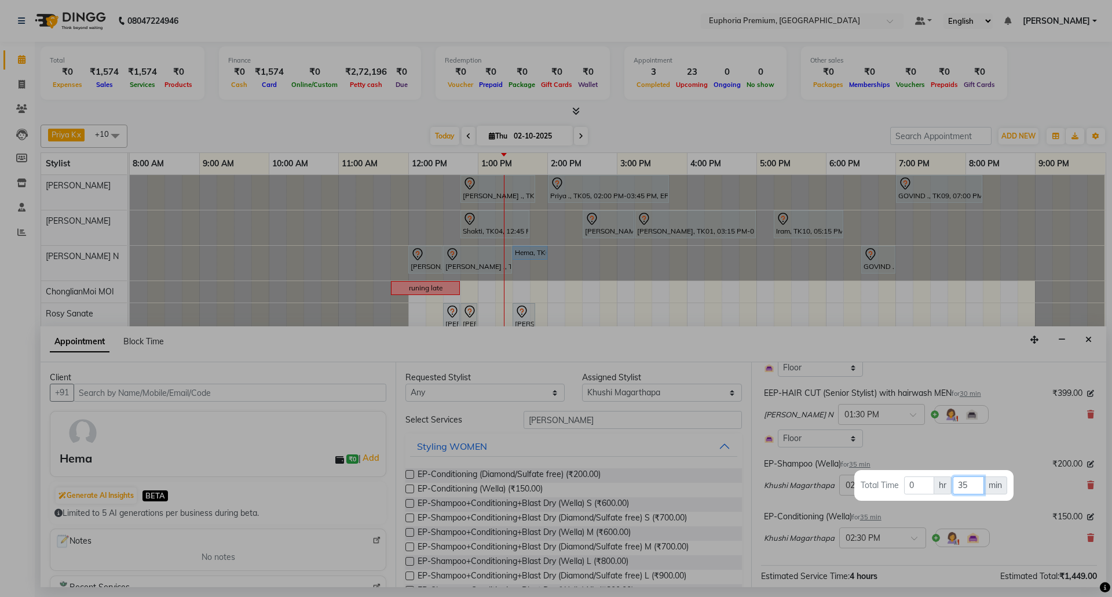
click at [974, 485] on input "35" at bounding box center [968, 485] width 31 height 18
type input "3"
type input "15"
click at [974, 446] on div at bounding box center [556, 298] width 1112 height 597
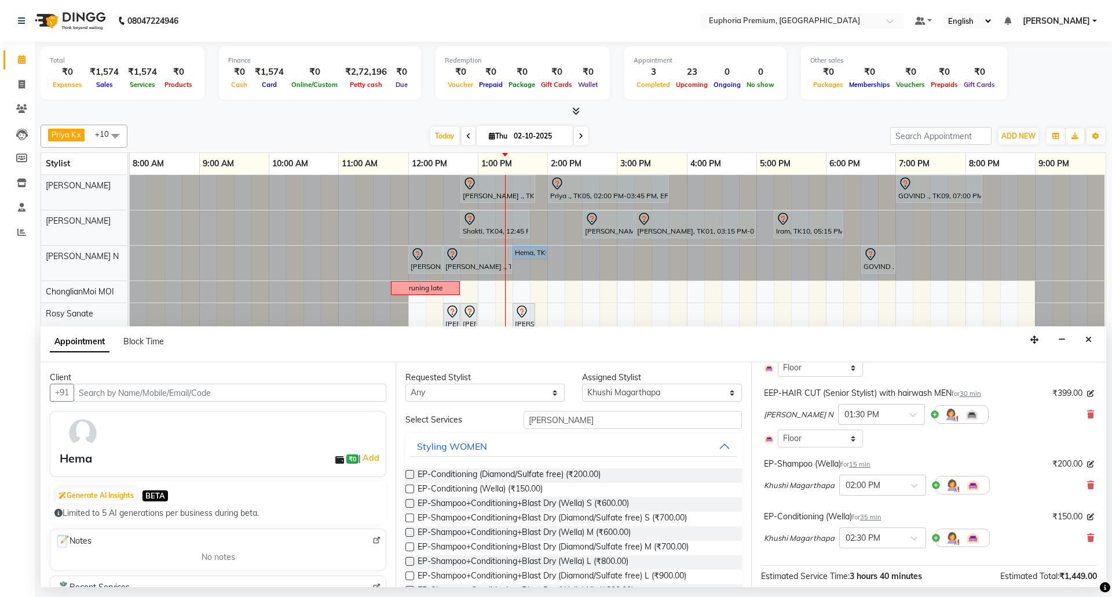
click at [878, 520] on span "35 min" at bounding box center [870, 517] width 21 height 8
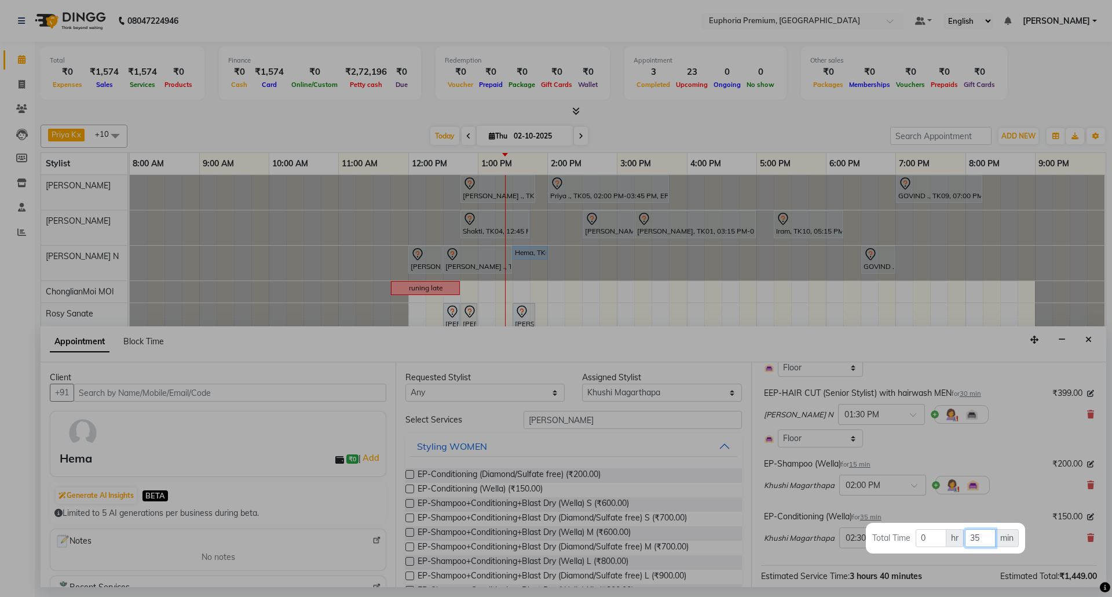
click at [982, 533] on input "35" at bounding box center [980, 538] width 31 height 18
type input "3"
type input "15"
click at [1002, 502] on div at bounding box center [556, 298] width 1112 height 597
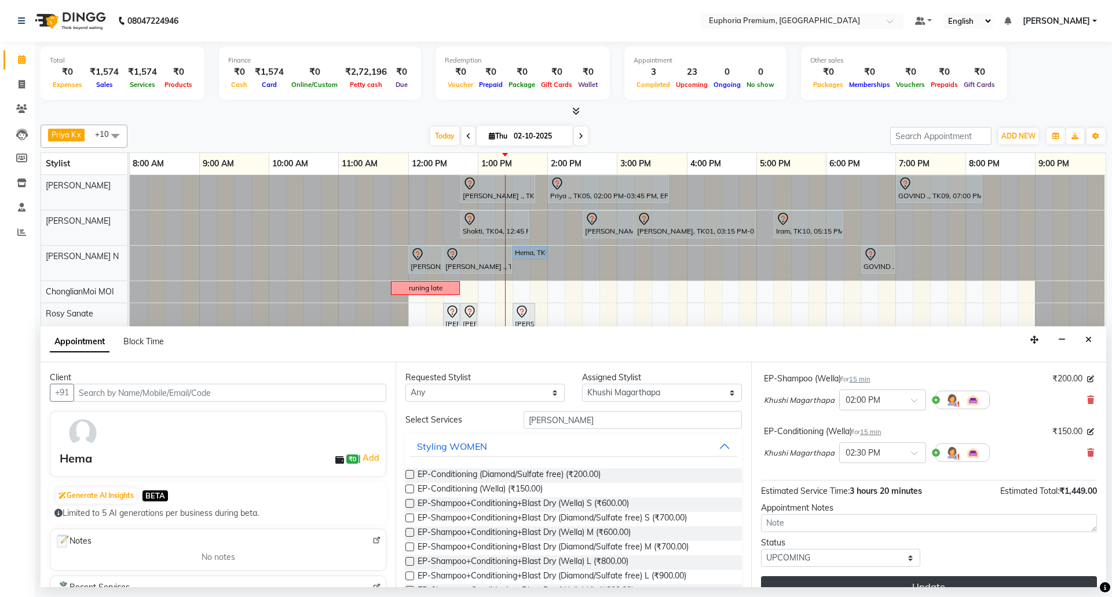
scroll to position [242, 0]
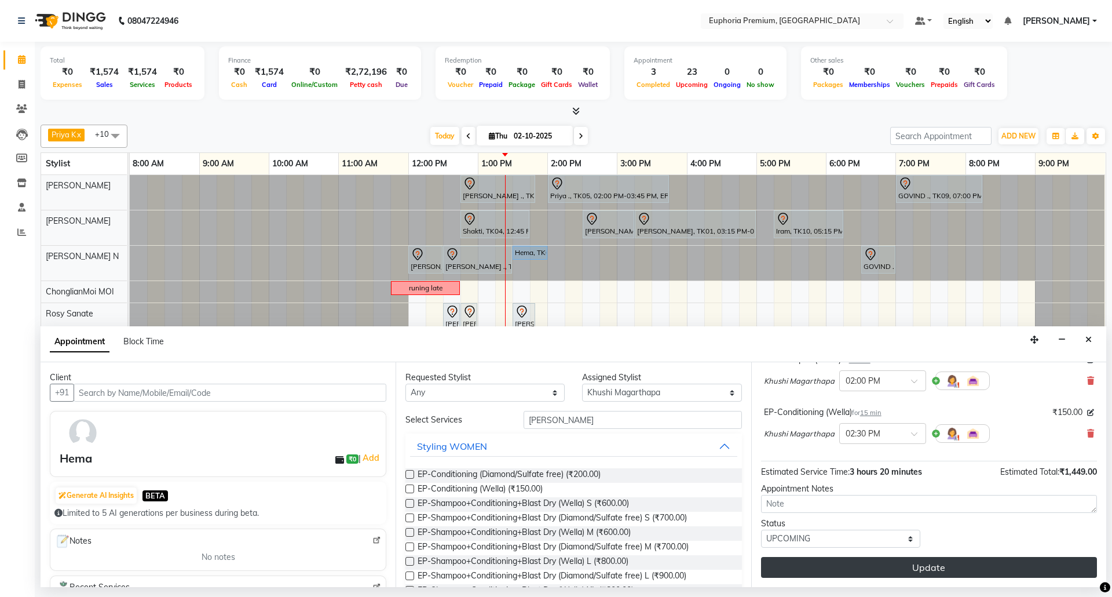
click at [951, 570] on button "Update" at bounding box center [929, 567] width 336 height 21
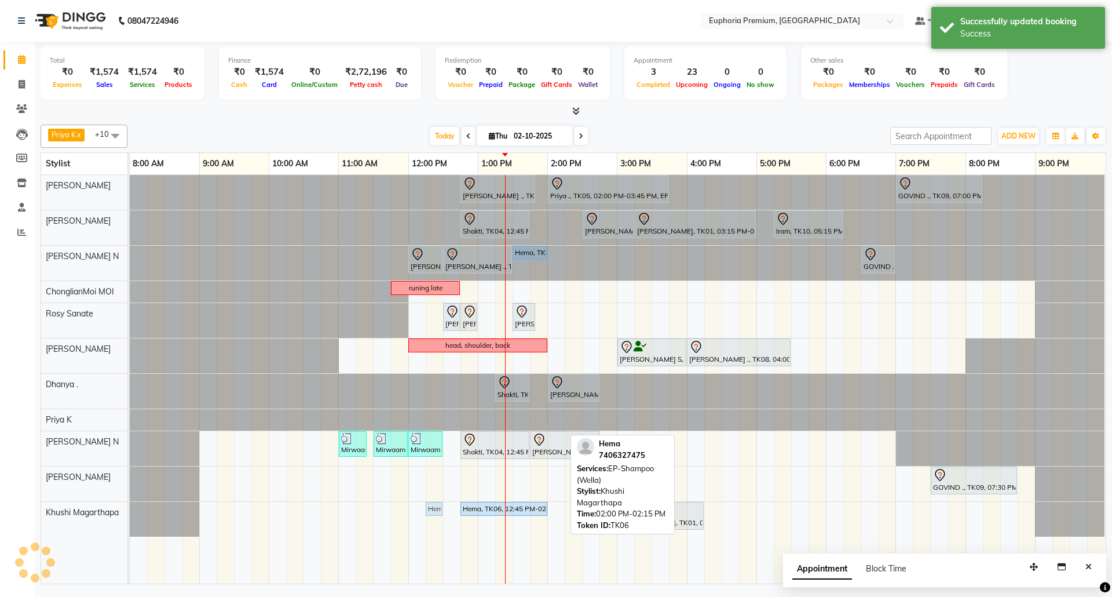
drag, startPoint x: 555, startPoint y: 511, endPoint x: 434, endPoint y: 520, distance: 120.8
click at [434, 520] on div "Sulakshana ., TK07, 12:45 PM-01:50 PM, EP-Tefiti Coffee Pedi Priya ., TK05, 02:…" at bounding box center [618, 379] width 976 height 408
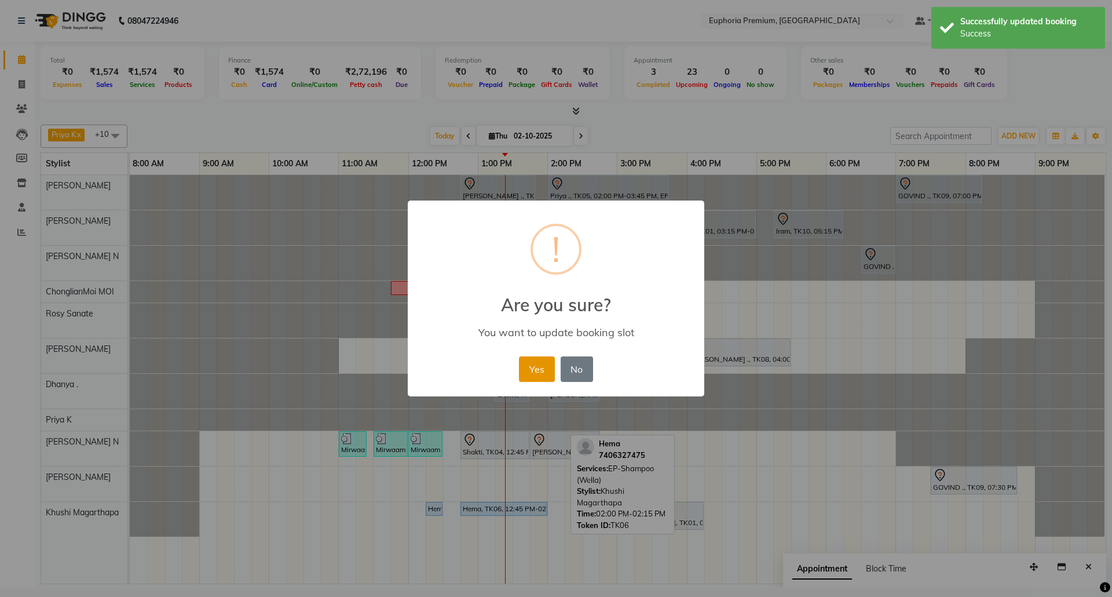
click at [531, 378] on button "Yes" at bounding box center [536, 368] width 35 height 25
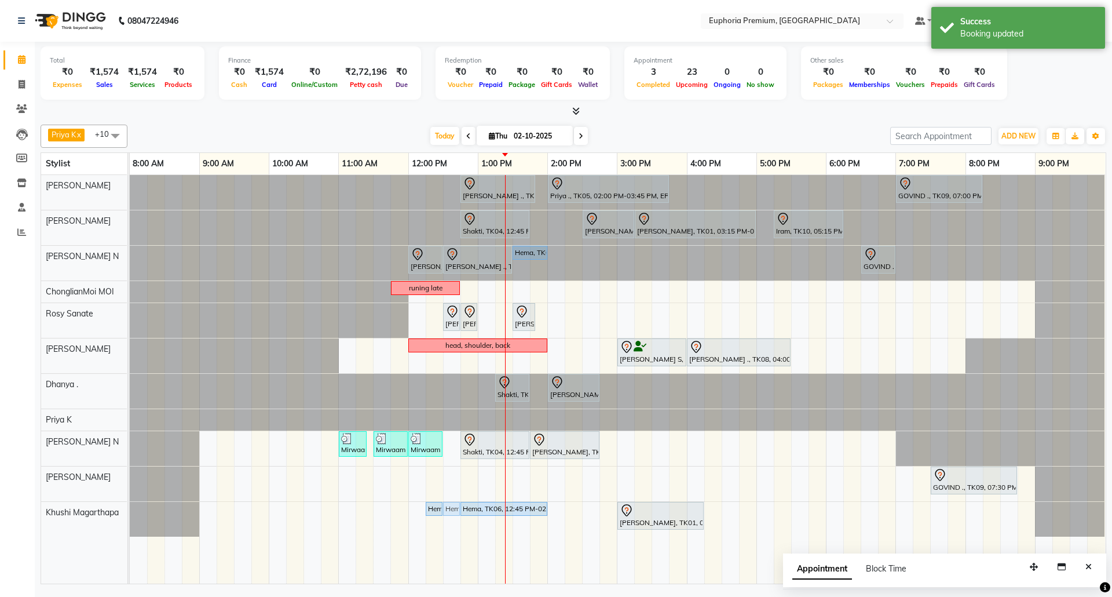
drag, startPoint x: 587, startPoint y: 511, endPoint x: 449, endPoint y: 517, distance: 137.4
click at [130, 517] on div "Hema, TK06, 12:15 PM-12:30 PM, EP-Shampoo (Wella) Hema, TK06, 12:45 PM-02:00 PM…" at bounding box center [130, 519] width 0 height 35
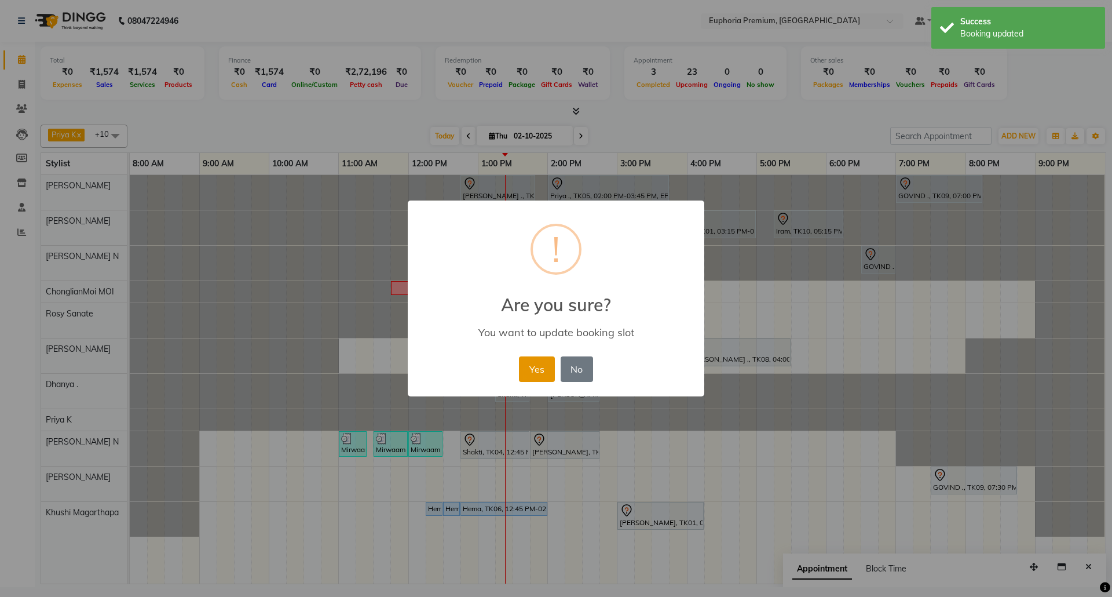
click at [532, 368] on button "Yes" at bounding box center [536, 368] width 35 height 25
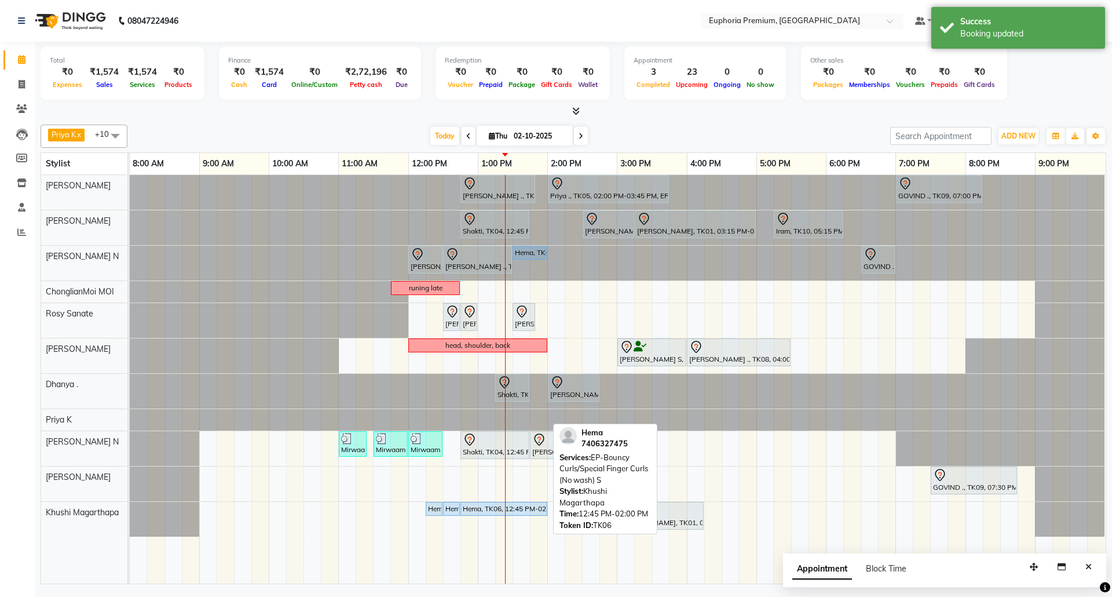
click at [526, 509] on div "Hema, TK06, 12:45 PM-02:00 PM, EP-Bouncy Curls/Special Finger Curls (No wash) S" at bounding box center [504, 508] width 85 height 10
click at [525, 509] on div "Hema, TK06, 12:45 PM-02:00 PM, EP-Bouncy Curls/Special Finger Curls (No wash) S" at bounding box center [504, 508] width 85 height 10
select select "5"
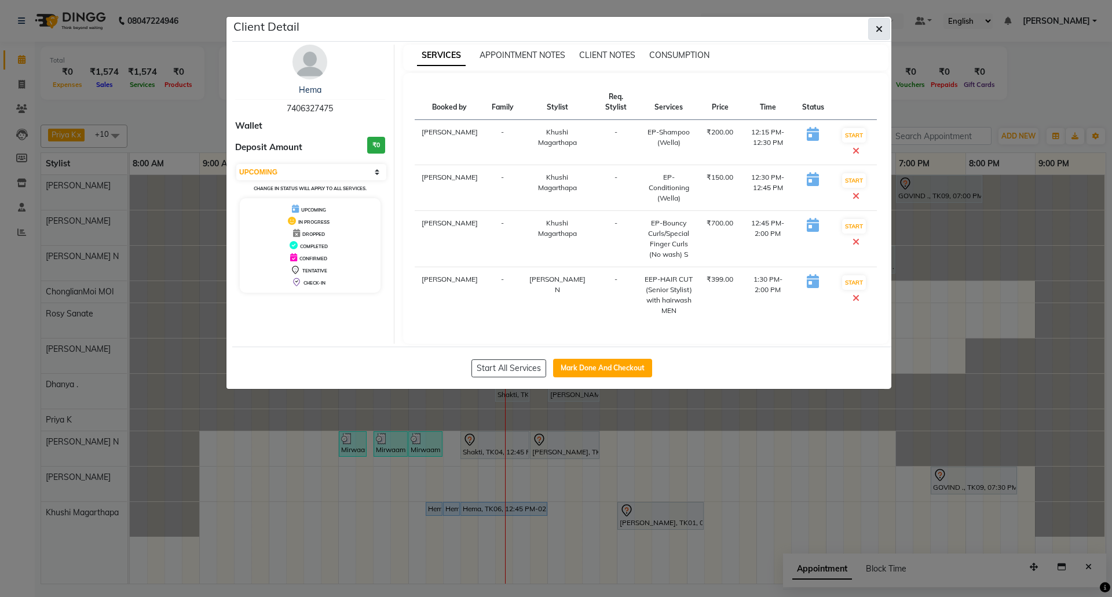
click at [881, 27] on icon "button" at bounding box center [879, 28] width 7 height 9
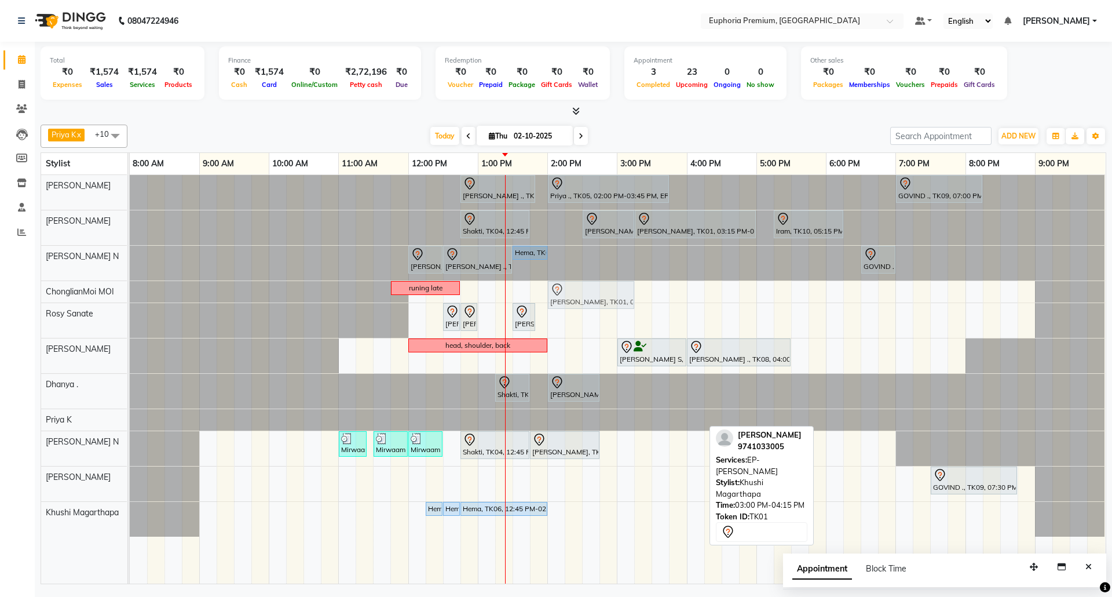
drag, startPoint x: 650, startPoint y: 513, endPoint x: 572, endPoint y: 294, distance: 231.8
click at [572, 294] on tbody "Sulakshana ., TK07, 12:45 PM-01:50 PM, EP-Tefiti Coffee Pedi Priya ., TK05, 02:…" at bounding box center [617, 355] width 975 height 361
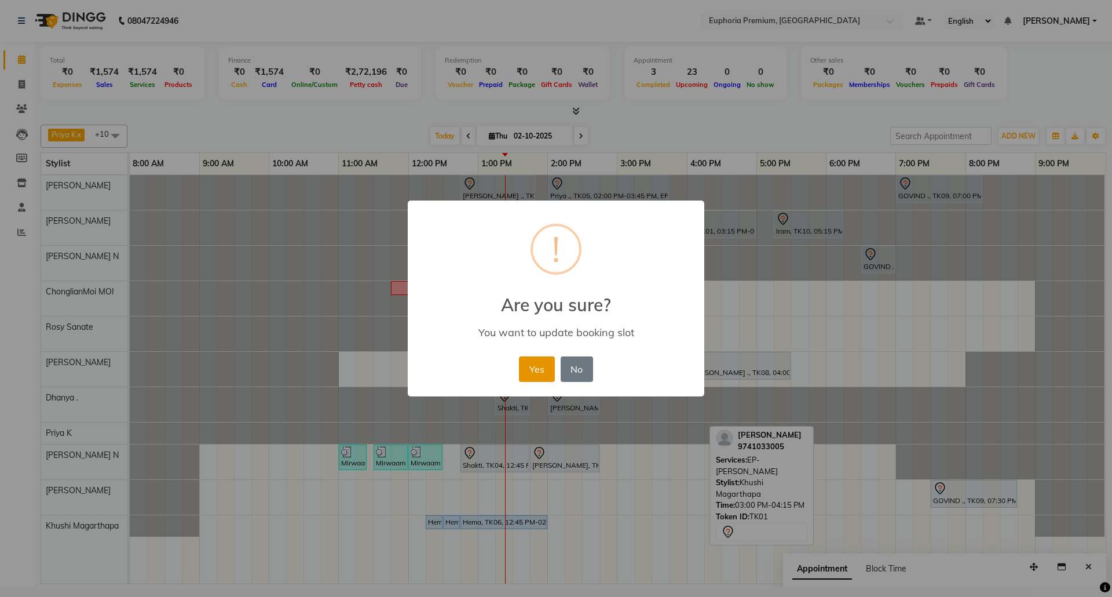
click at [542, 364] on button "Yes" at bounding box center [536, 368] width 35 height 25
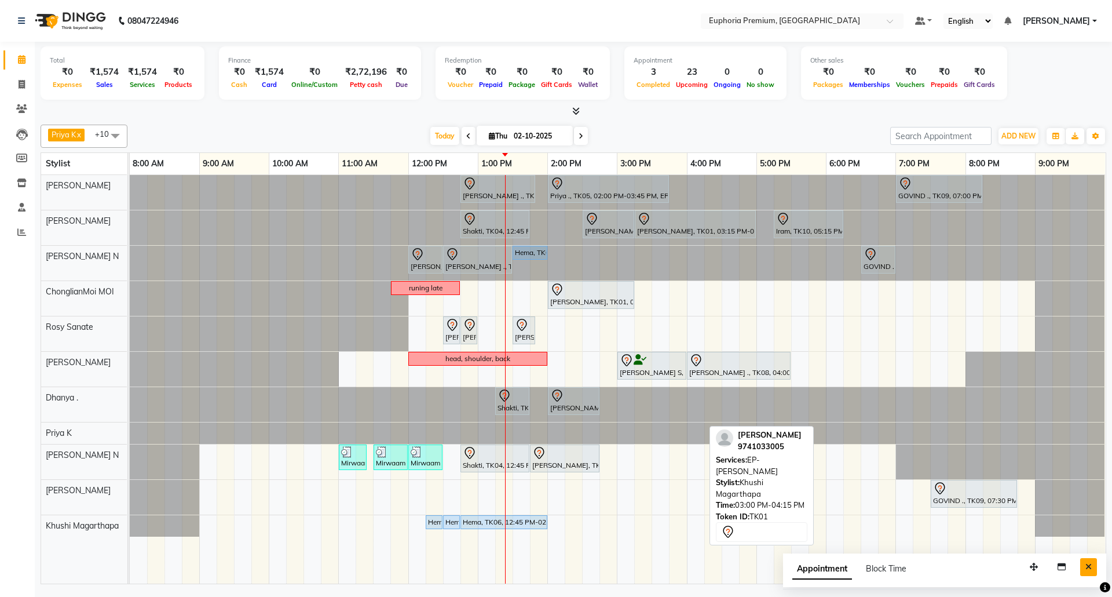
click at [1090, 570] on icon "Close" at bounding box center [1088, 566] width 6 height 8
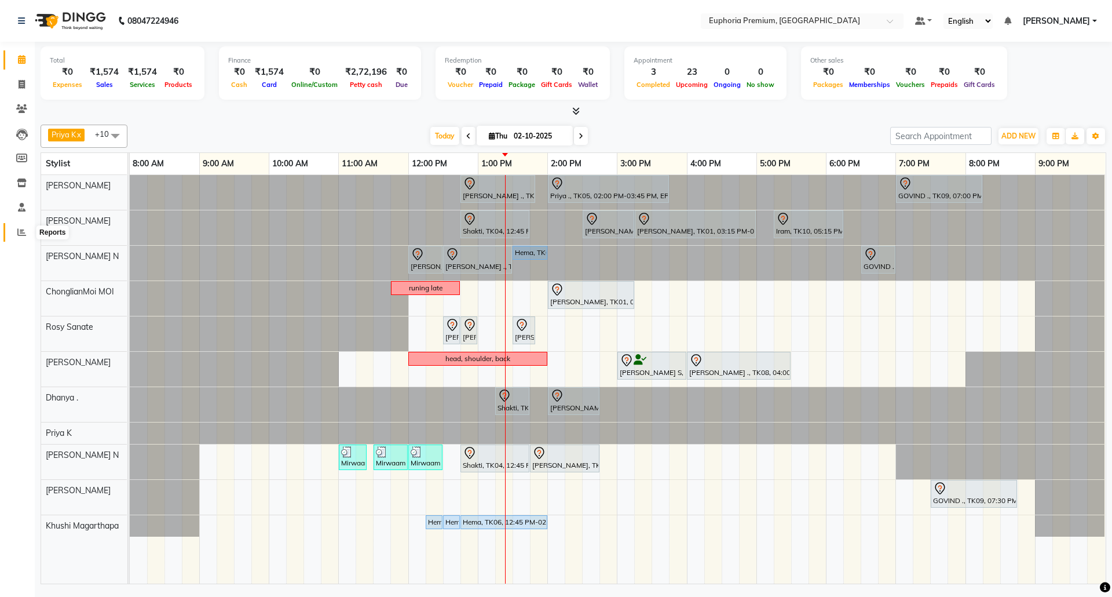
click at [20, 236] on icon at bounding box center [21, 232] width 9 height 9
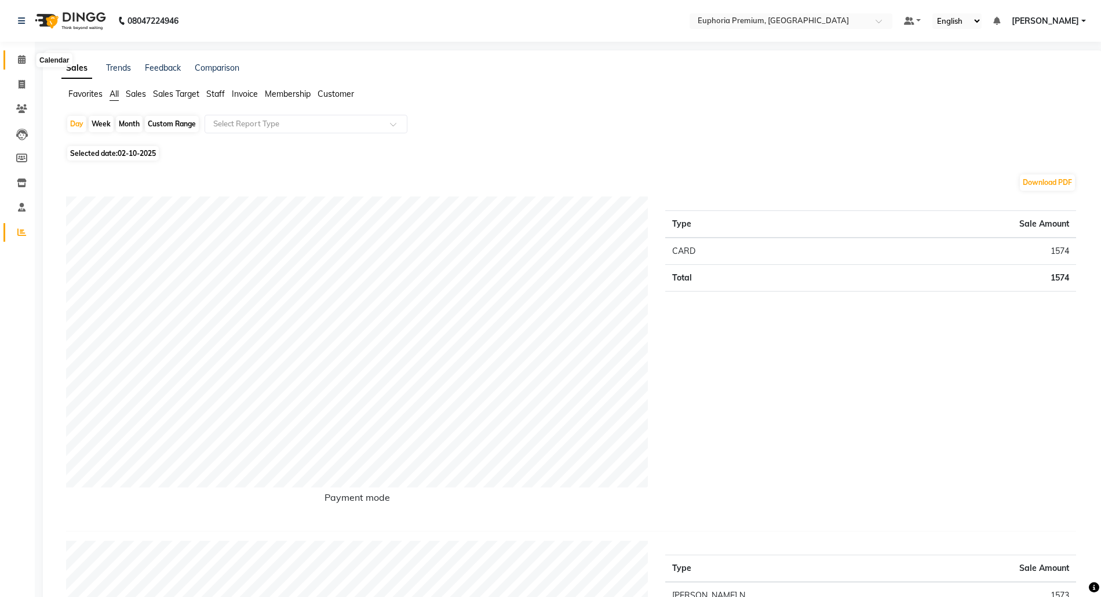
click at [19, 61] on icon at bounding box center [22, 59] width 8 height 9
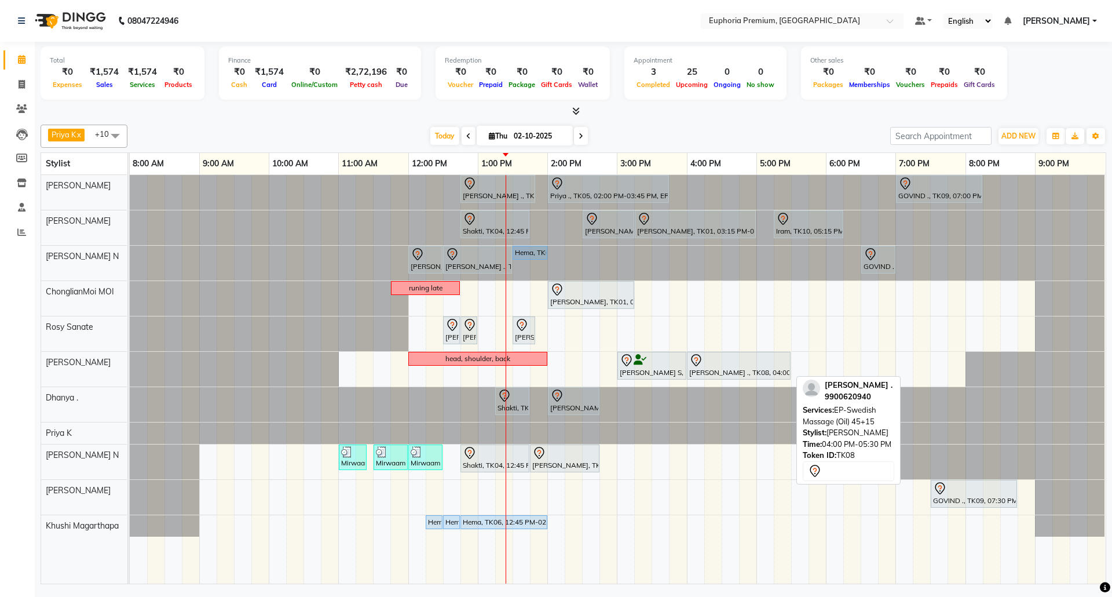
click at [731, 370] on div "[PERSON_NAME] ., TK08, 04:00 PM-05:30 PM, EP-Swedish Massage (Oil) 45+15" at bounding box center [738, 365] width 101 height 24
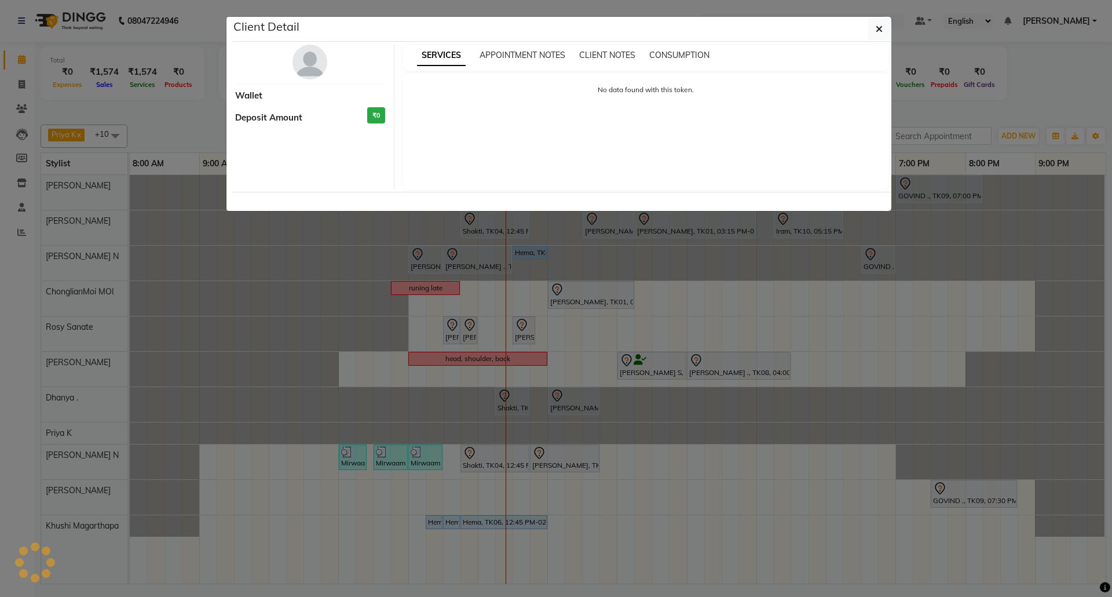
select select "7"
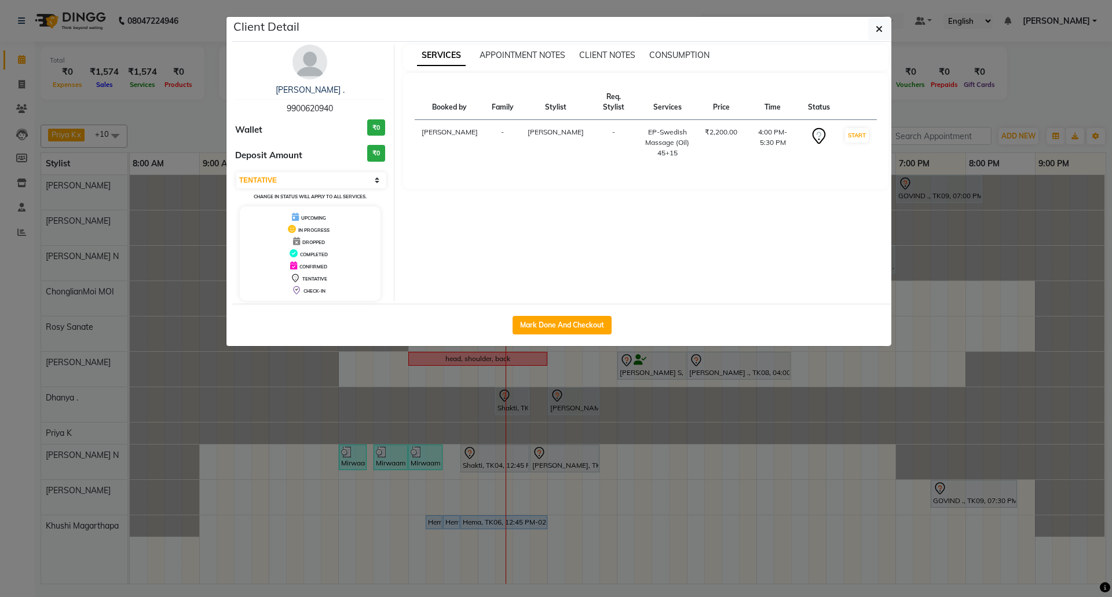
drag, startPoint x: 881, startPoint y: 28, endPoint x: 869, endPoint y: 85, distance: 58.1
click at [880, 28] on icon "button" at bounding box center [879, 28] width 7 height 9
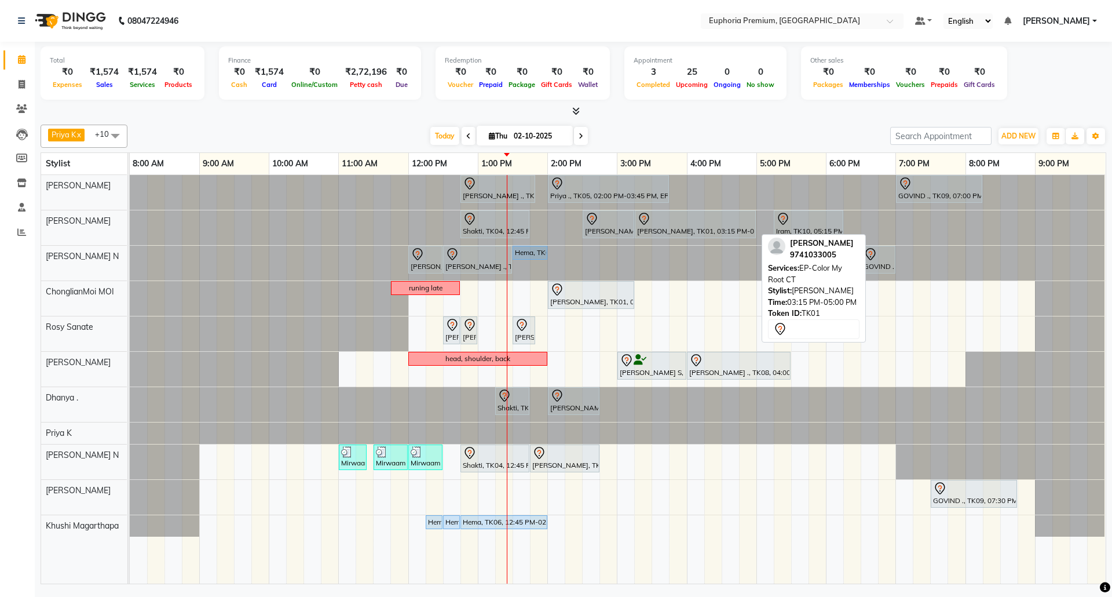
click at [692, 215] on div at bounding box center [695, 219] width 116 height 14
select select "7"
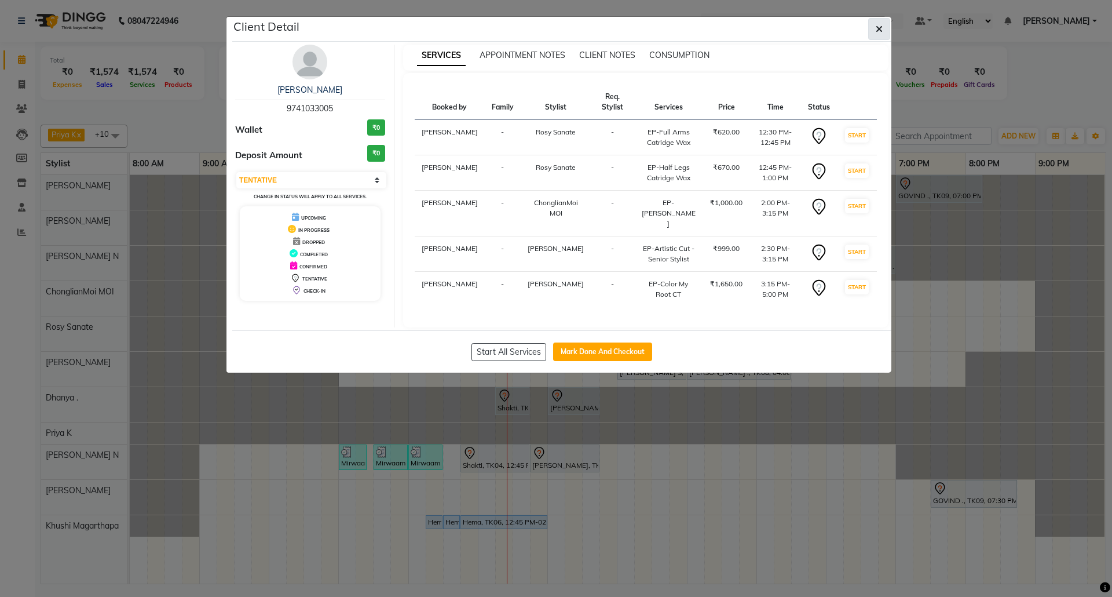
click at [886, 29] on button "button" at bounding box center [879, 29] width 22 height 22
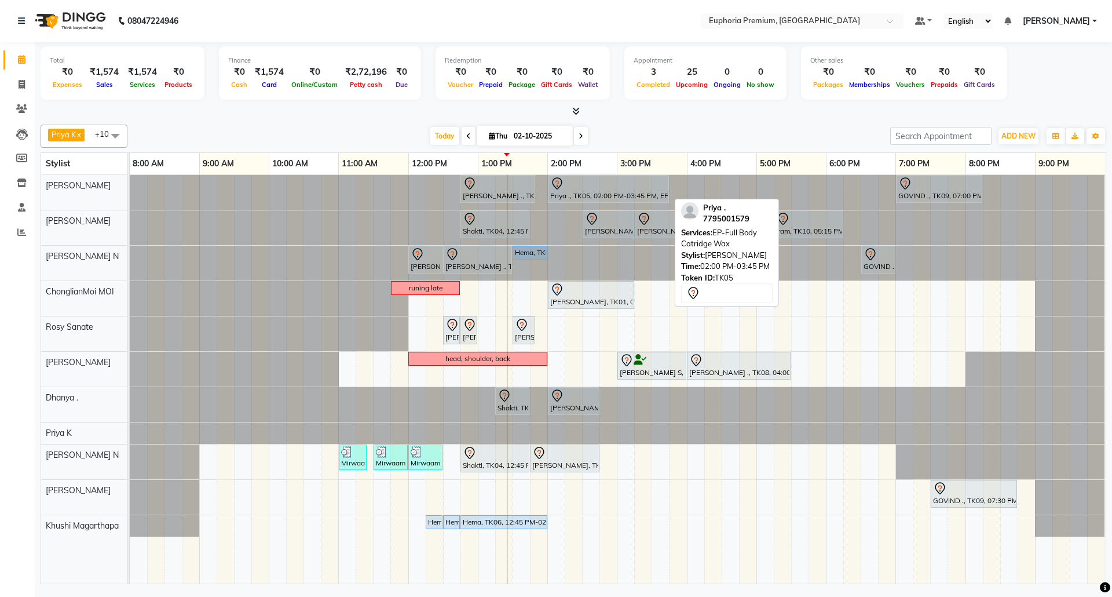
click at [605, 187] on div at bounding box center [608, 184] width 116 height 14
select select "7"
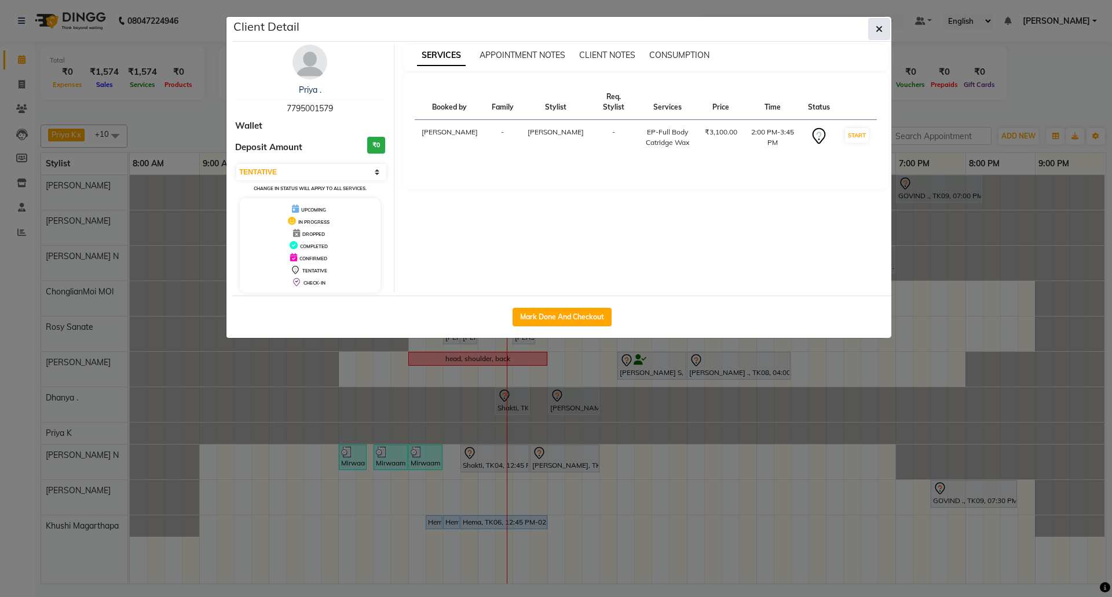
click at [874, 31] on button "button" at bounding box center [879, 29] width 22 height 22
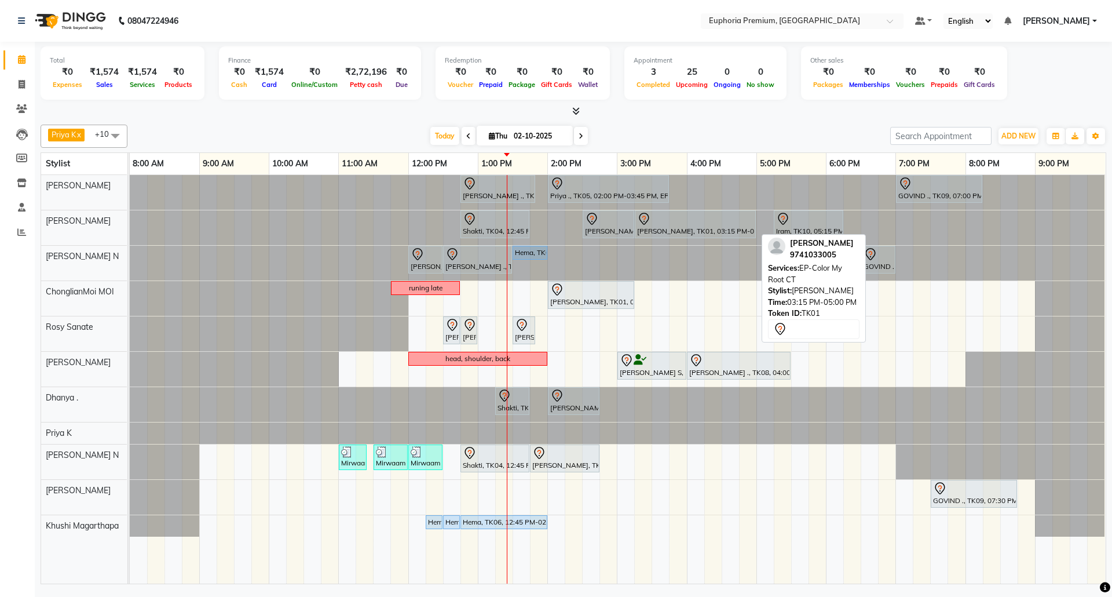
click at [695, 220] on div at bounding box center [695, 219] width 116 height 14
select select "7"
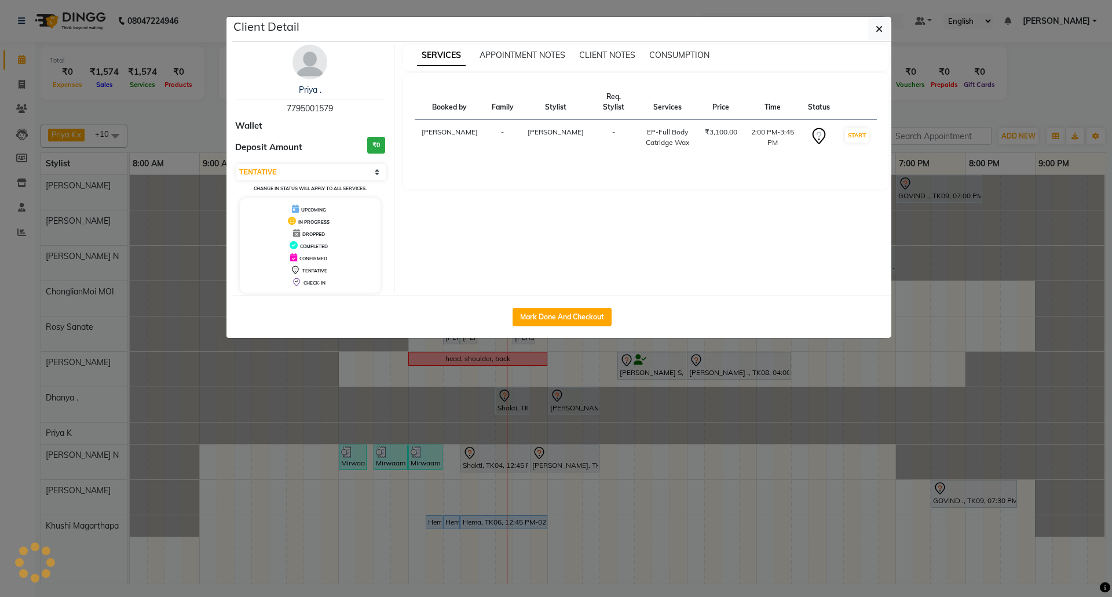
click at [873, 29] on button "button" at bounding box center [879, 29] width 22 height 22
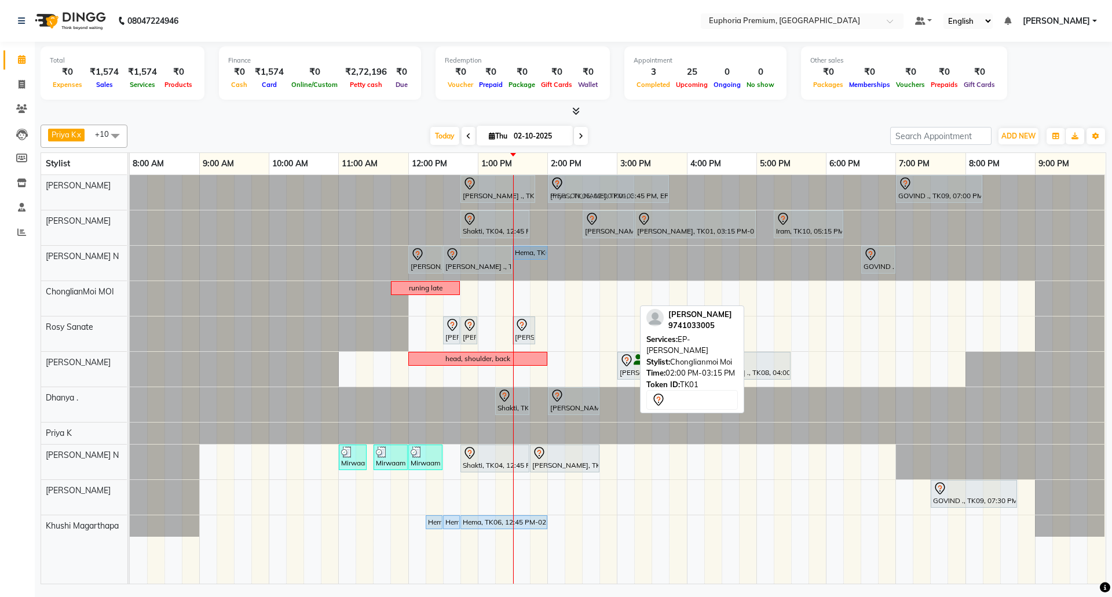
drag, startPoint x: 584, startPoint y: 293, endPoint x: 580, endPoint y: 193, distance: 99.7
click at [580, 193] on tbody "Sulakshana ., TK07, 12:45 PM-01:50 PM, EP-Tefiti Coffee Pedi Priya ., TK05, 02:…" at bounding box center [617, 355] width 975 height 361
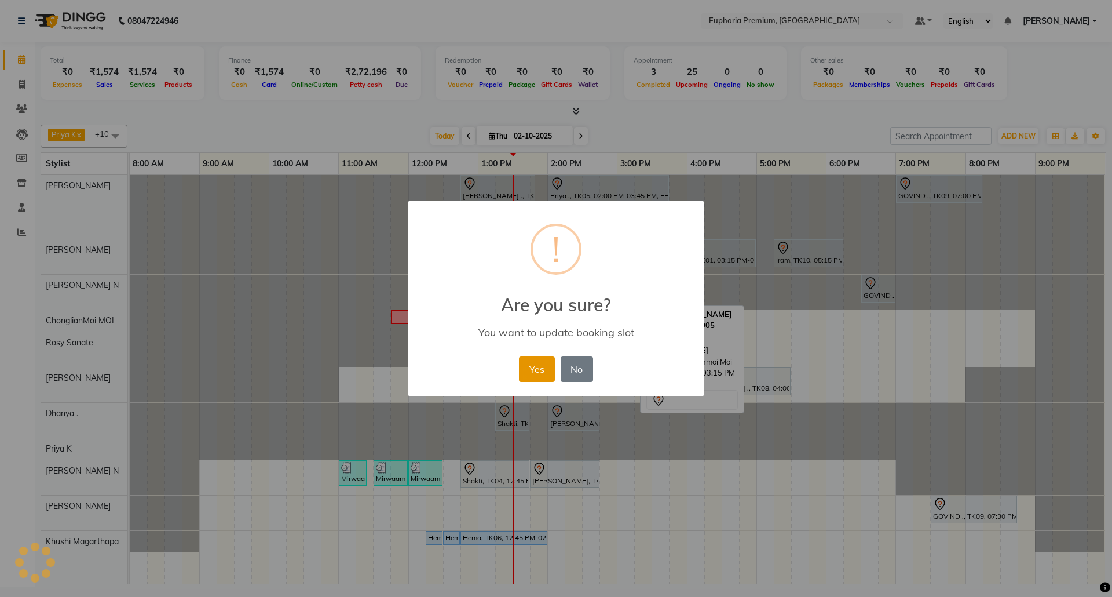
drag, startPoint x: 531, startPoint y: 374, endPoint x: 568, endPoint y: 313, distance: 71.2
click at [531, 373] on button "Yes" at bounding box center [536, 368] width 35 height 25
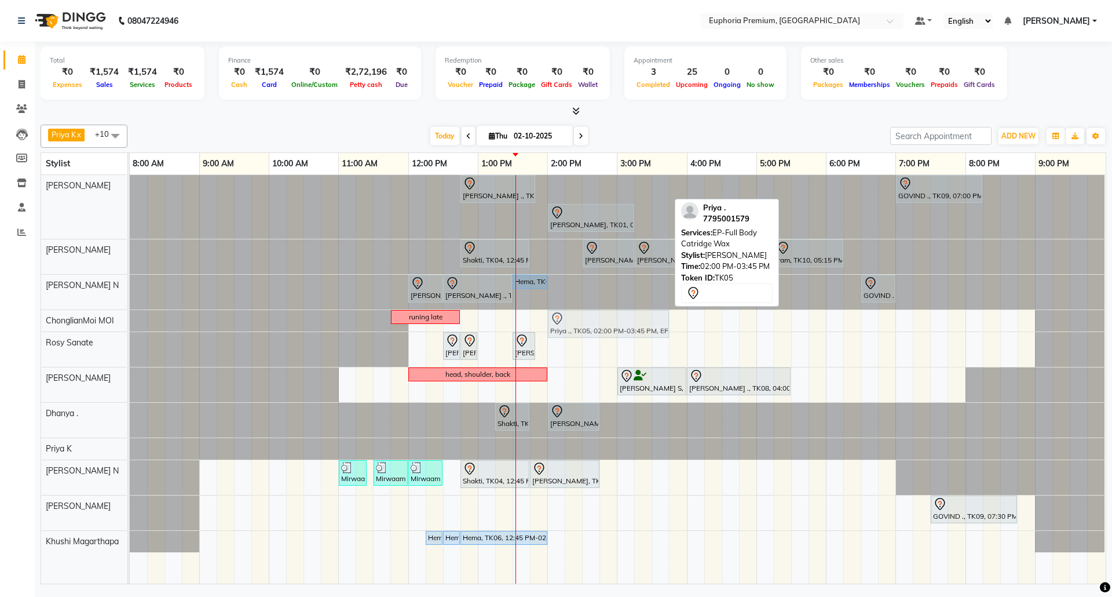
drag, startPoint x: 592, startPoint y: 187, endPoint x: 587, endPoint y: 315, distance: 128.7
click at [587, 315] on tbody "Sulakshana ., TK07, 12:45 PM-01:50 PM, EP-Tefiti Coffee Pedi Priya ., TK05, 02:…" at bounding box center [617, 363] width 975 height 377
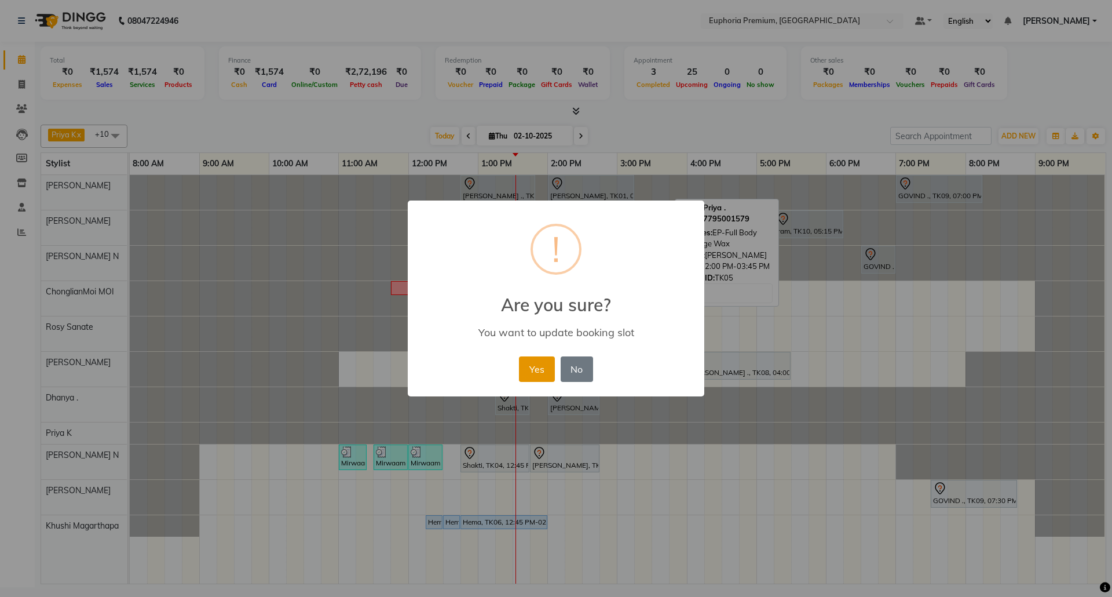
click at [527, 370] on button "Yes" at bounding box center [536, 368] width 35 height 25
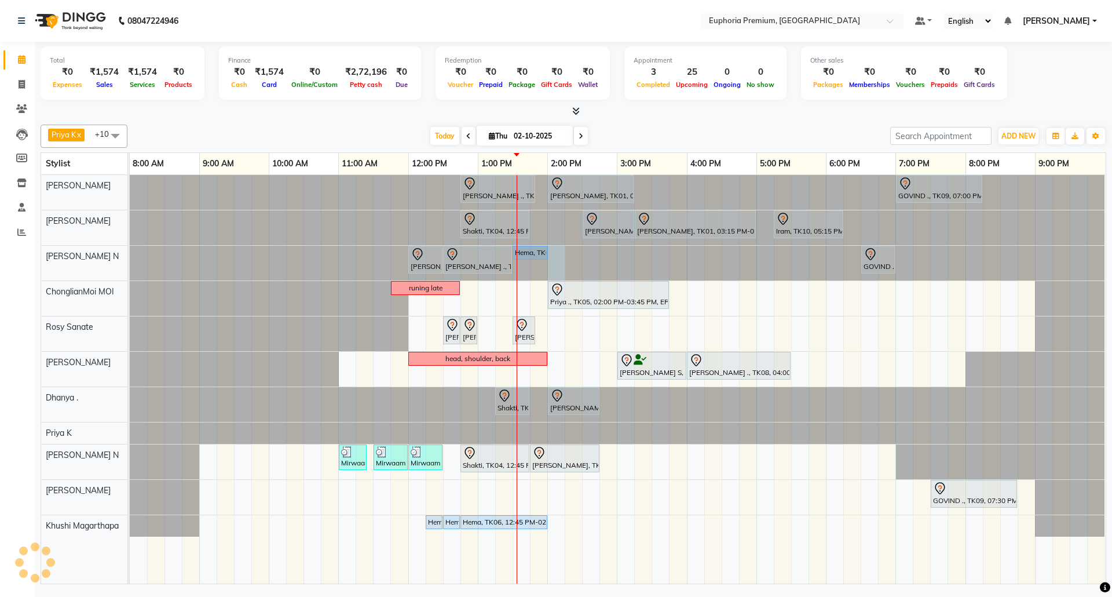
click at [130, 259] on div at bounding box center [130, 263] width 0 height 35
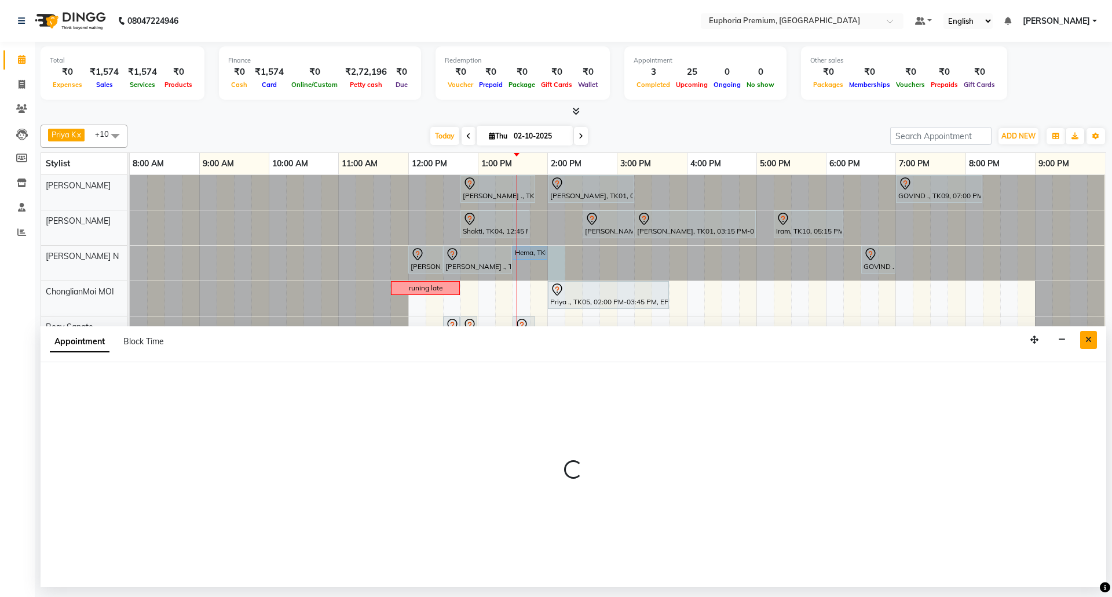
click at [1094, 342] on button "Close" at bounding box center [1088, 340] width 17 height 18
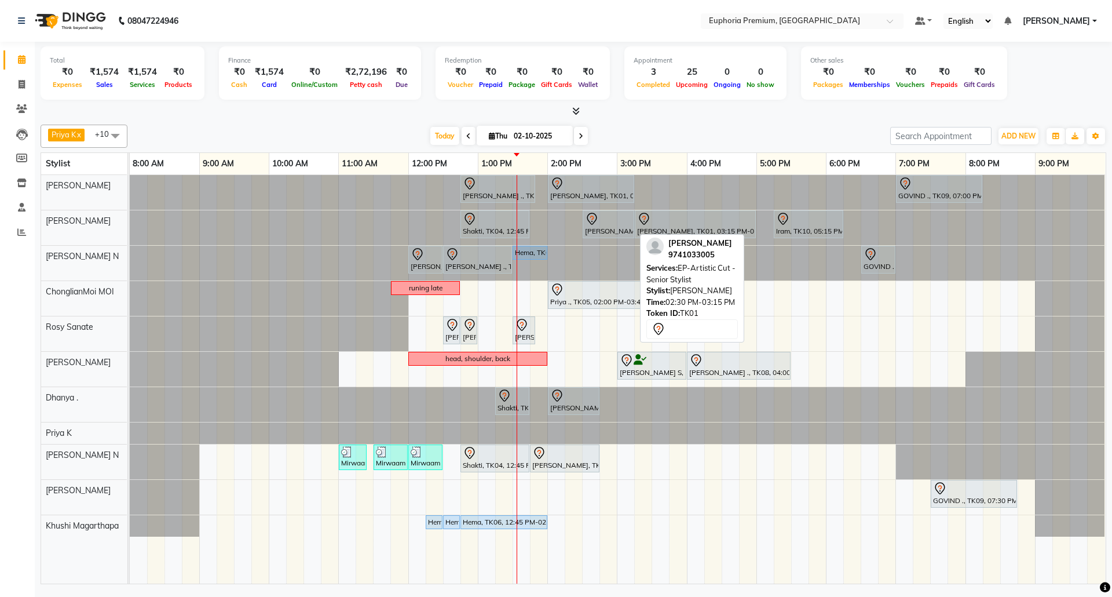
click at [615, 216] on div at bounding box center [608, 219] width 47 height 14
click at [607, 217] on div at bounding box center [608, 219] width 47 height 14
select select "7"
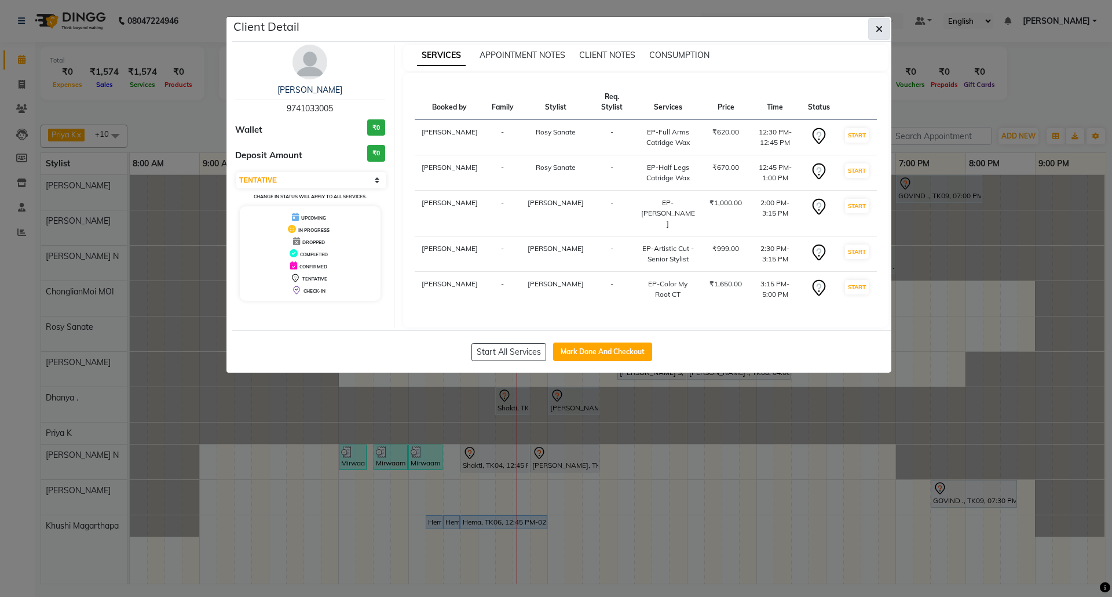
click at [883, 25] on button "button" at bounding box center [879, 29] width 22 height 22
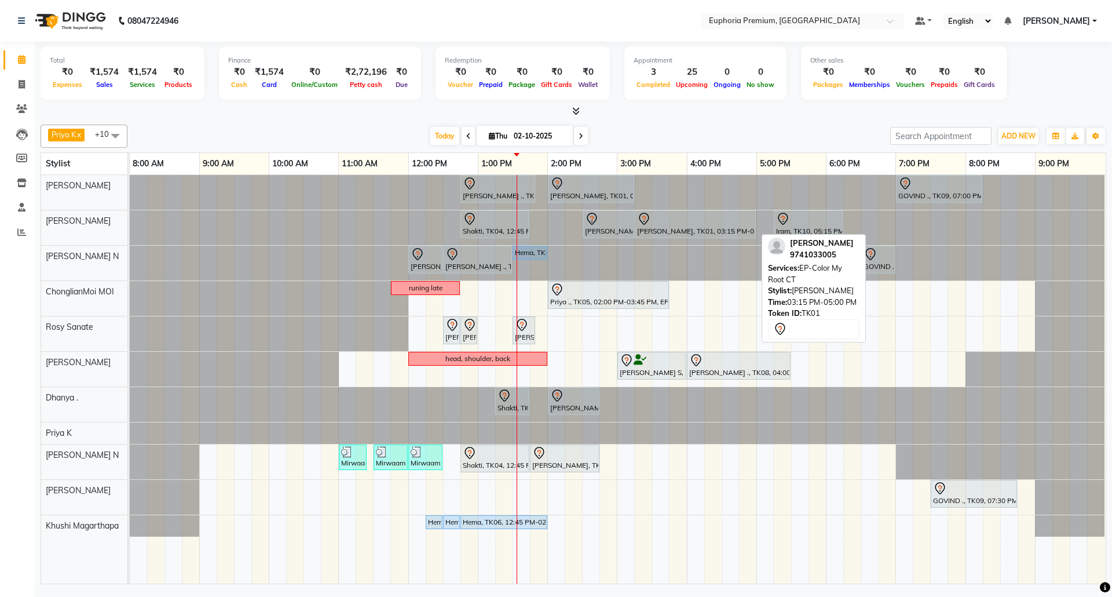
click at [687, 224] on div at bounding box center [695, 219] width 116 height 14
select select "7"
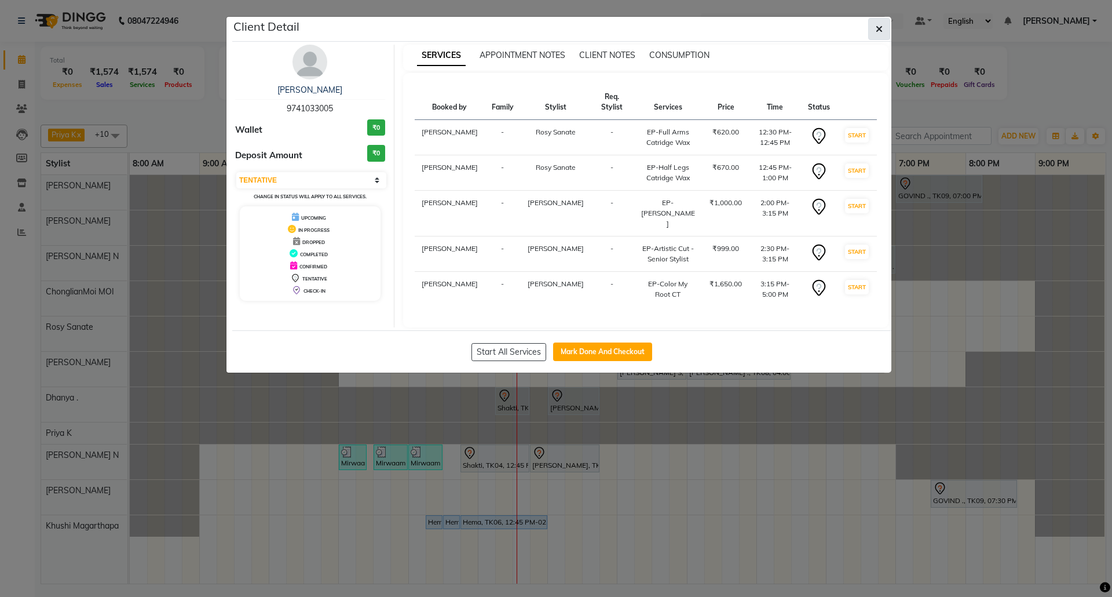
click at [883, 24] on button "button" at bounding box center [879, 29] width 22 height 22
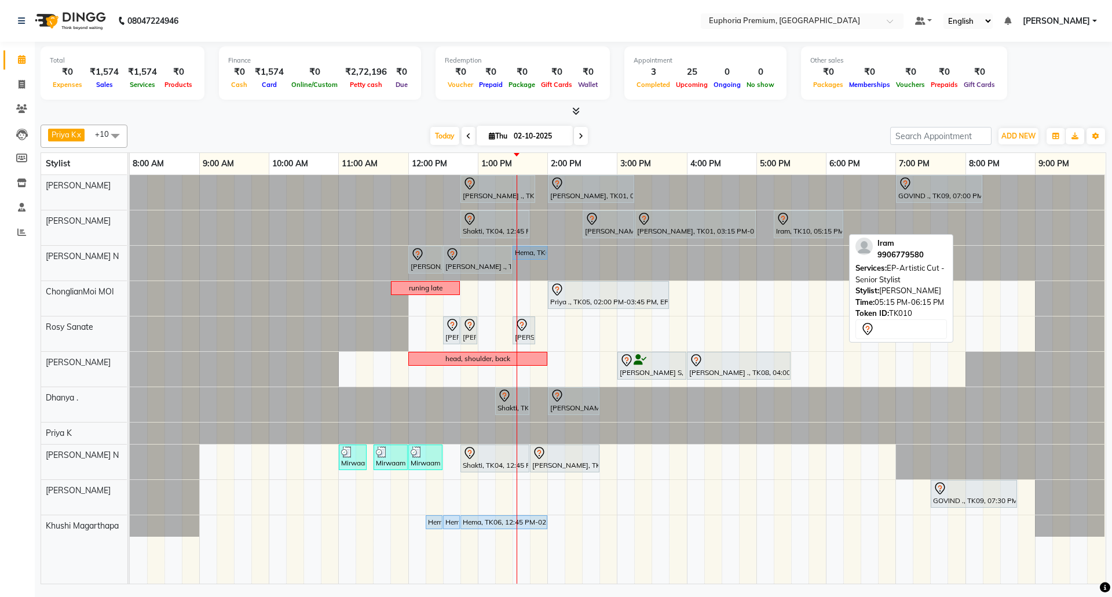
click at [812, 219] on div at bounding box center [808, 219] width 65 height 14
select select "7"
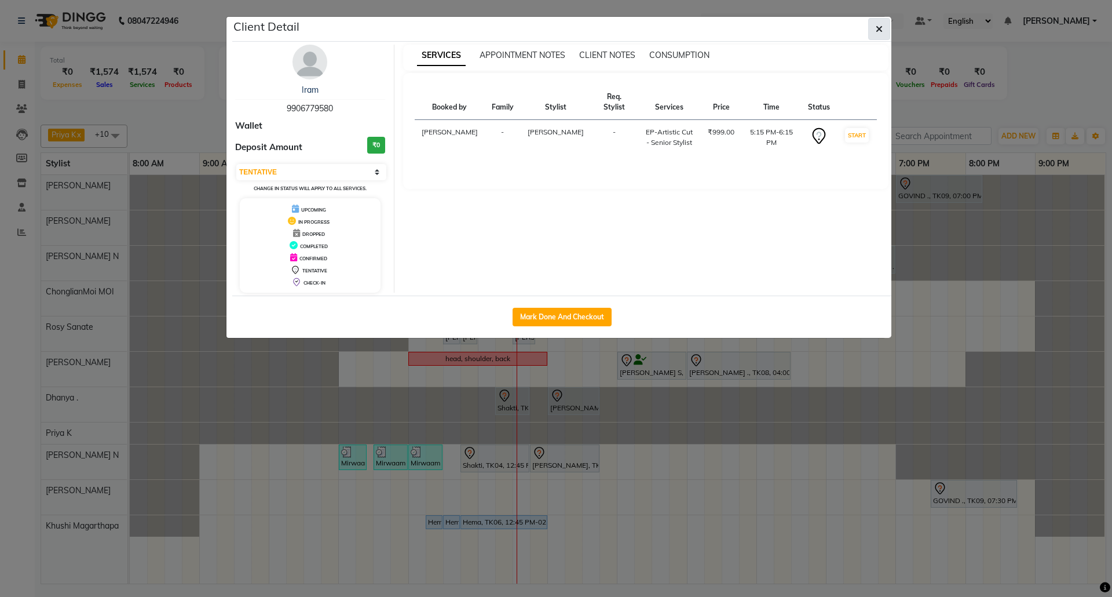
click at [881, 31] on icon "button" at bounding box center [879, 28] width 7 height 9
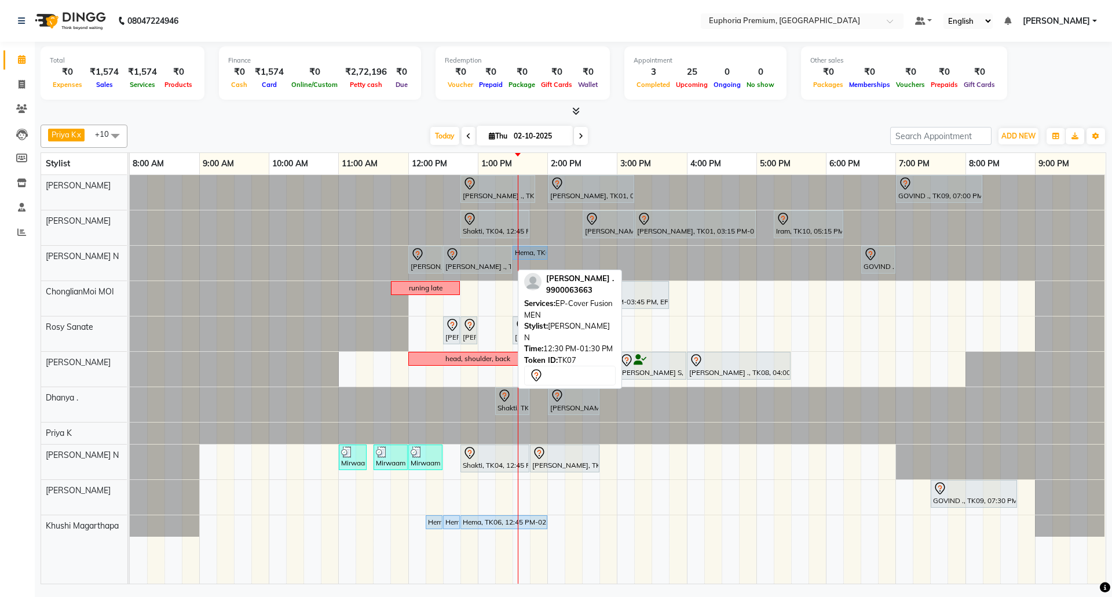
click at [492, 249] on div at bounding box center [477, 254] width 64 height 14
select select "7"
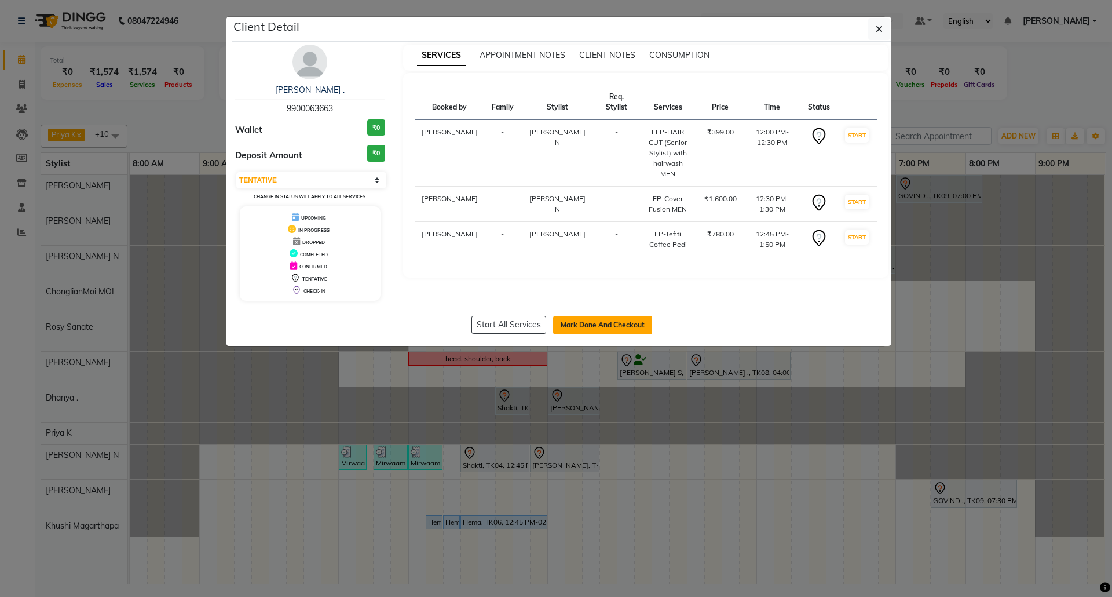
click at [624, 330] on button "Mark Done And Checkout" at bounding box center [602, 325] width 99 height 19
select select "service"
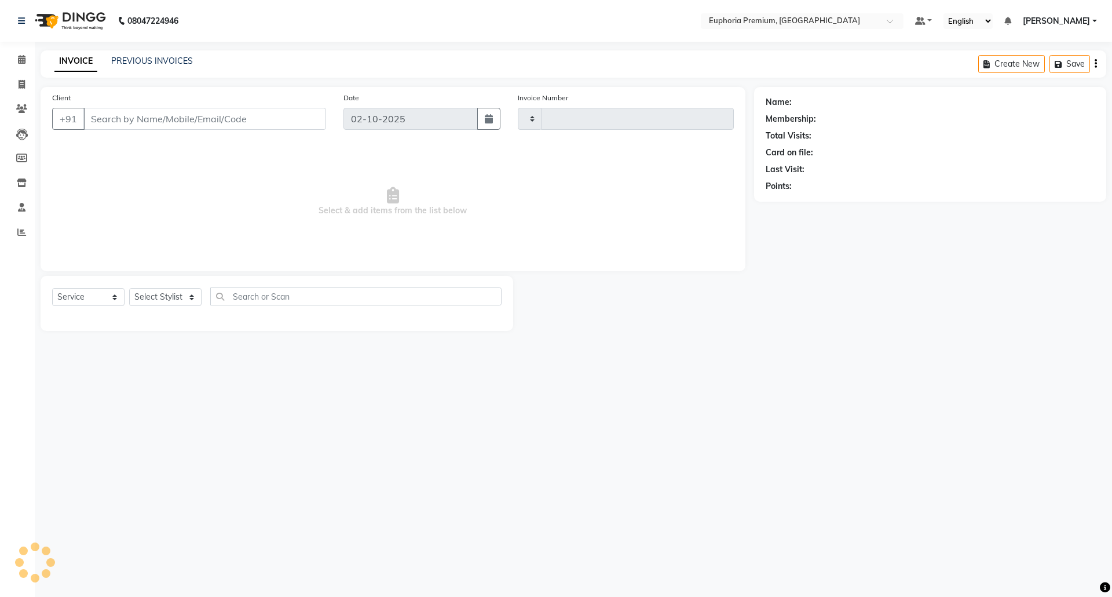
type input "3172"
select select "7925"
type input "99******63"
select select "71609"
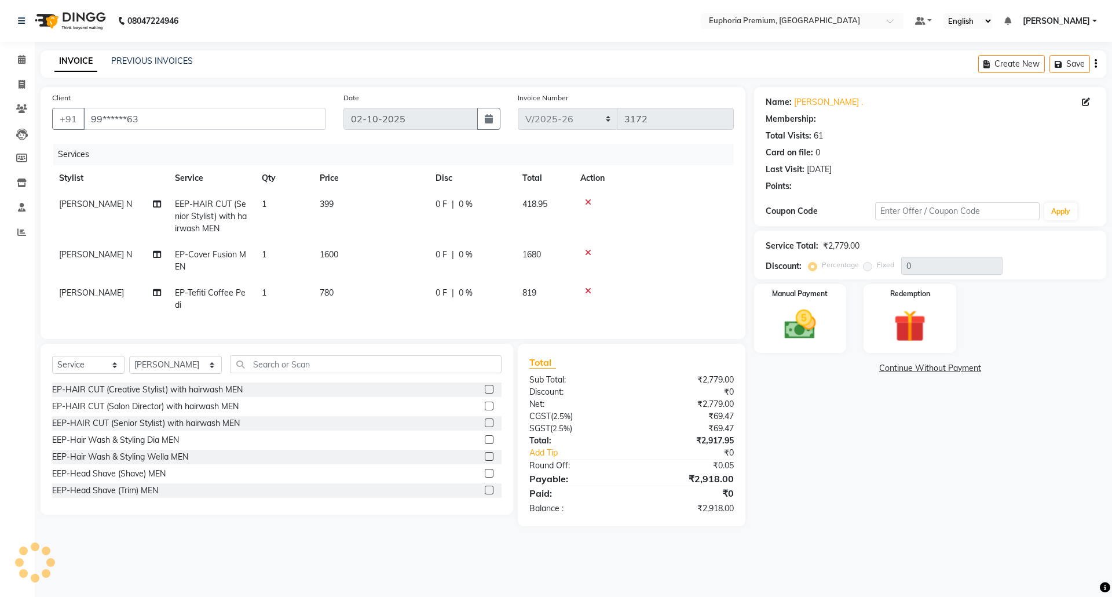
type input "10"
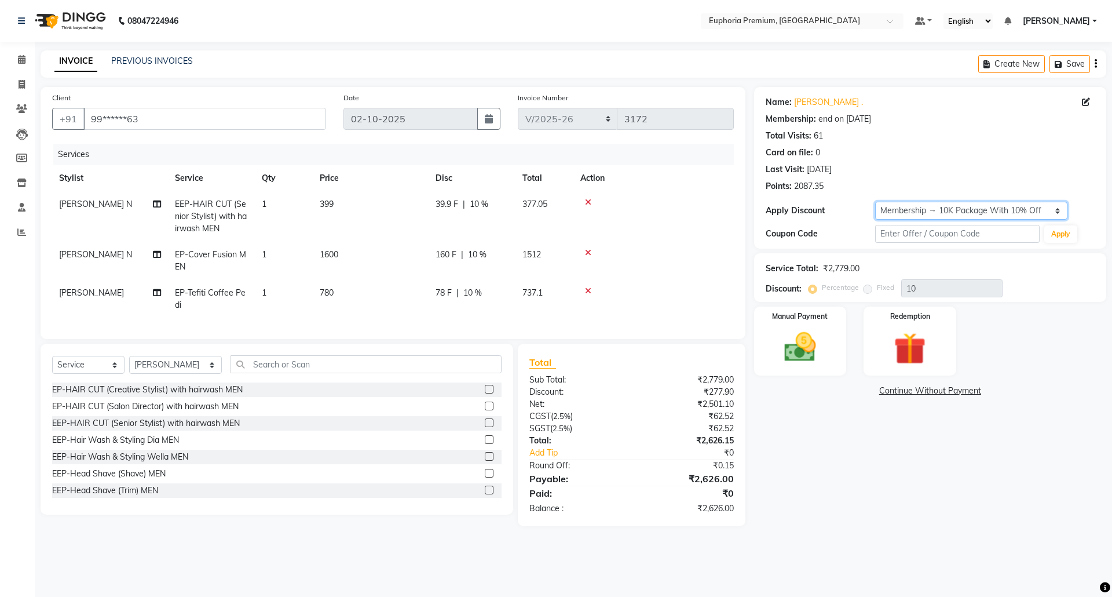
click at [1053, 211] on select "Select Membership → 10K Package With 10% Off Loyalty → All Euphoria Customers →…" at bounding box center [971, 211] width 192 height 18
select select "1: Object"
click at [875, 202] on select "Select Membership → 10K Package With 10% Off Loyalty → All Euphoria Customers →…" at bounding box center [971, 211] width 192 height 18
type input "0"
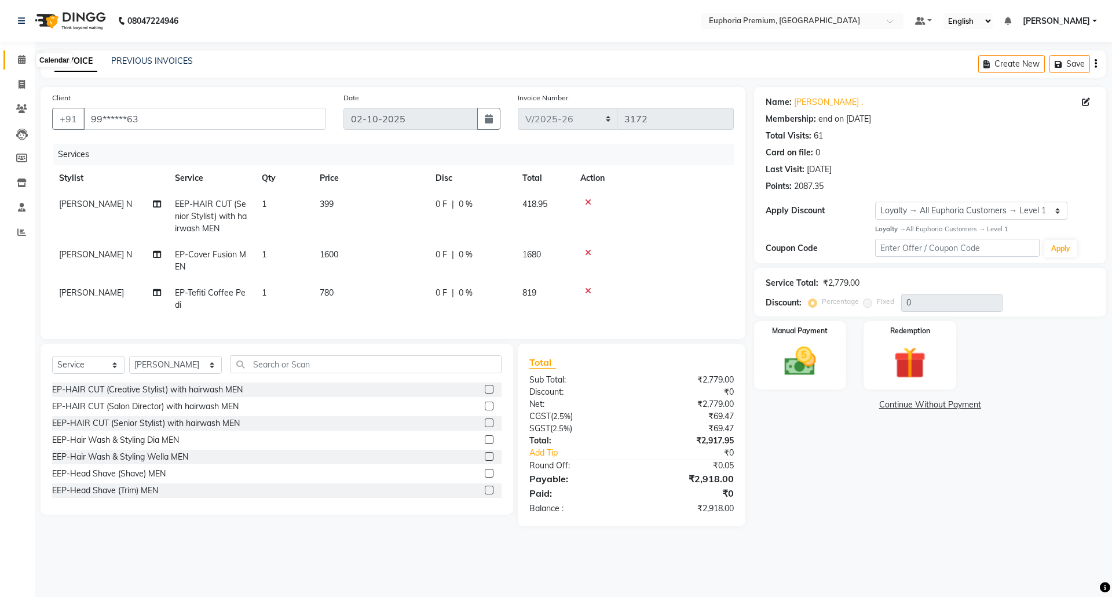
click at [18, 61] on icon at bounding box center [22, 59] width 8 height 9
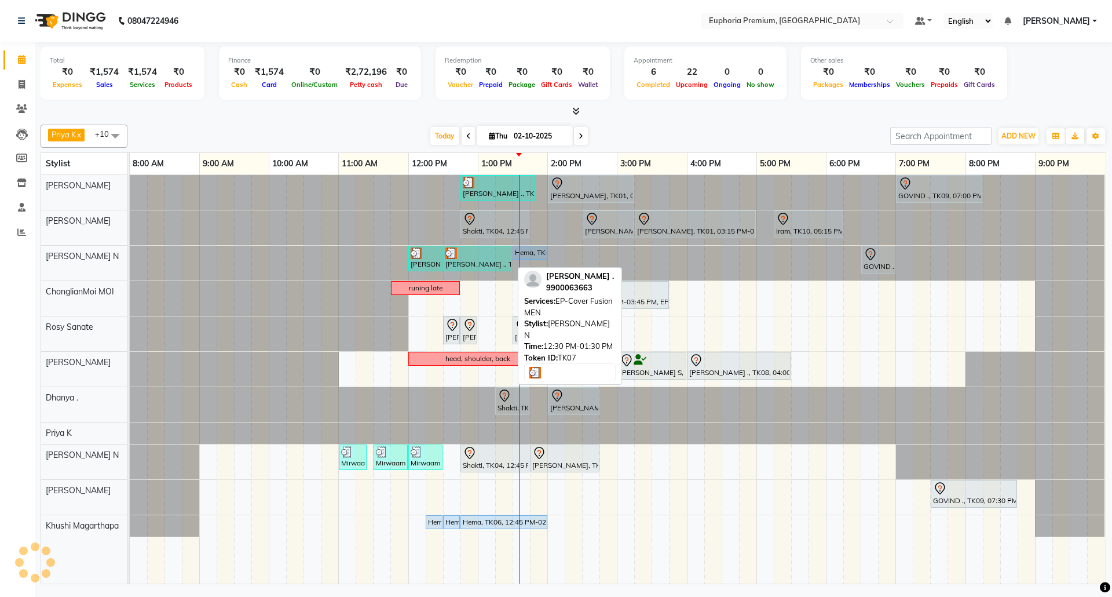
click at [481, 260] on div "[PERSON_NAME] ., TK07, 12:30 PM-01:30 PM, EP-Cover Fusion MEN" at bounding box center [477, 258] width 67 height 22
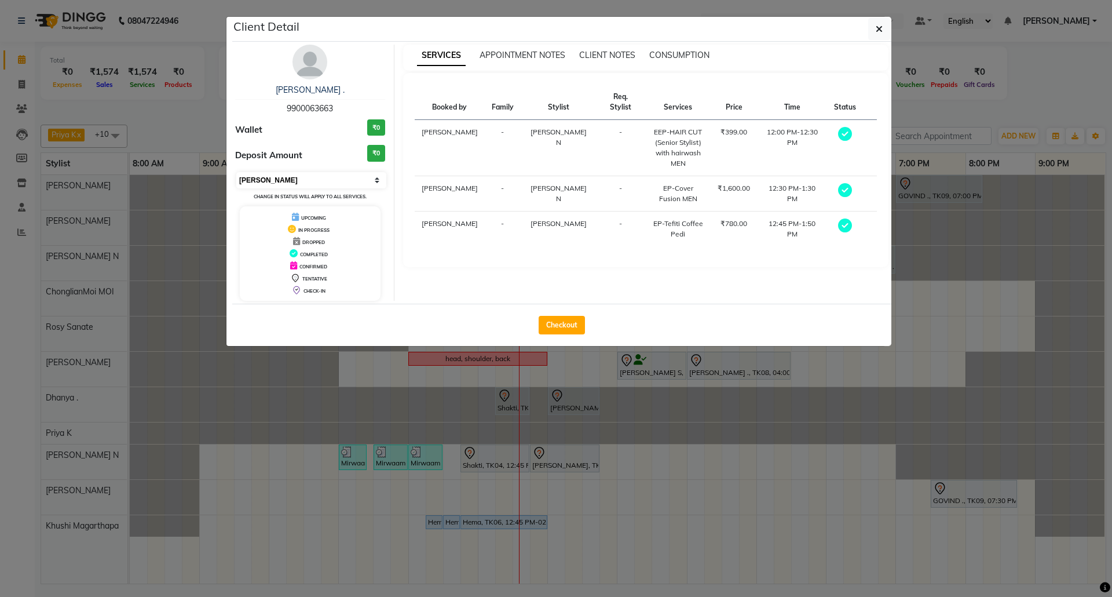
click at [364, 184] on select "Select MARK DONE UPCOMING" at bounding box center [311, 180] width 150 height 16
select select "5"
click at [236, 173] on select "Select MARK DONE UPCOMING" at bounding box center [311, 180] width 150 height 16
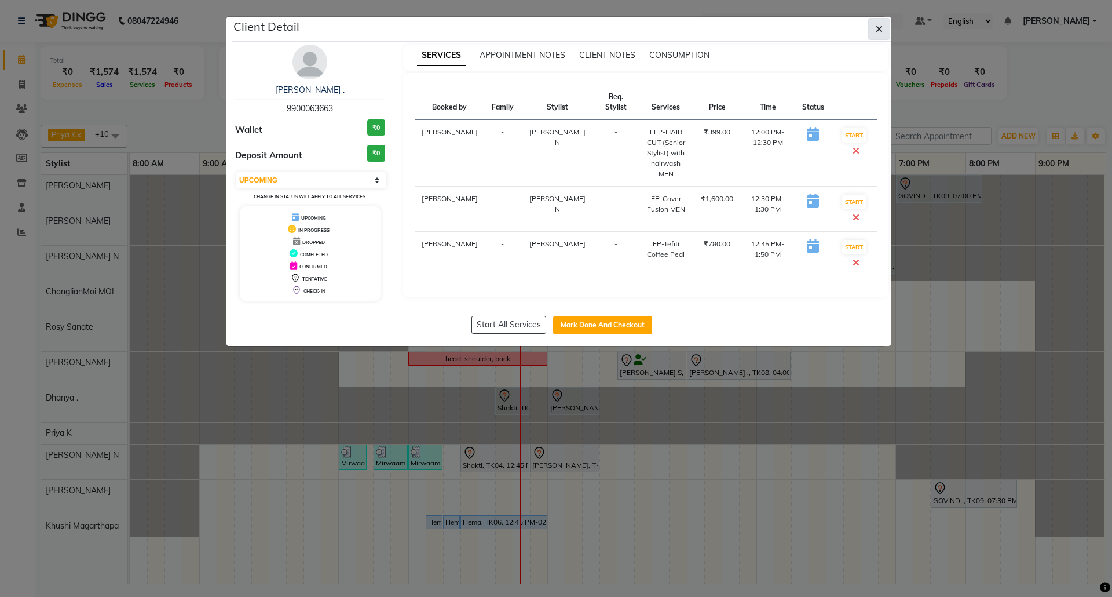
click at [879, 33] on icon "button" at bounding box center [879, 28] width 7 height 9
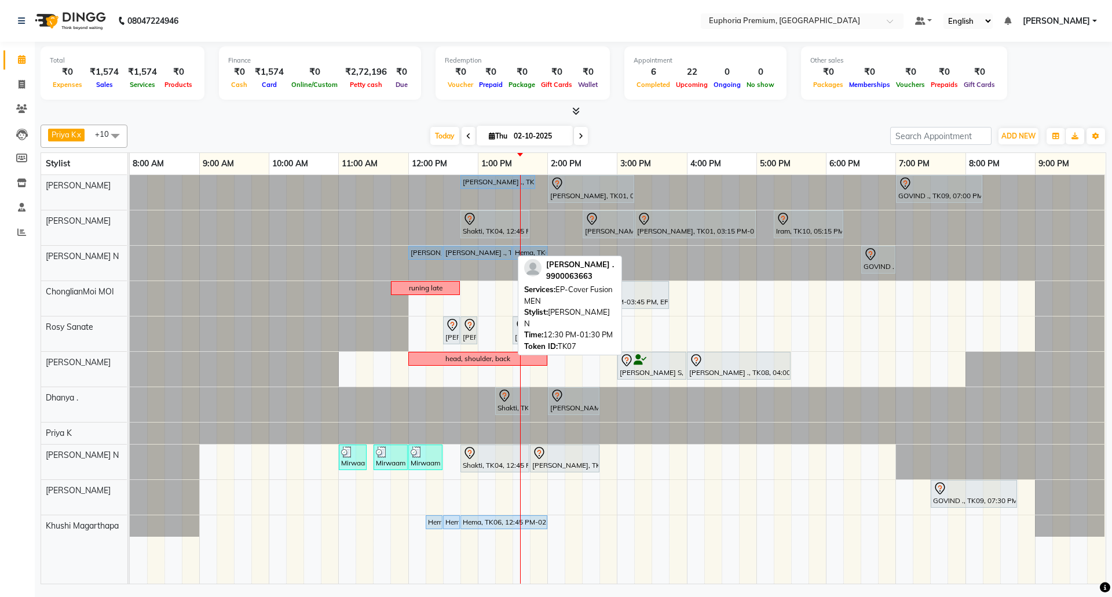
click at [475, 251] on div "[PERSON_NAME] ., TK07, 12:30 PM-01:30 PM, EP-Cover Fusion MEN" at bounding box center [477, 252] width 67 height 10
select select "5"
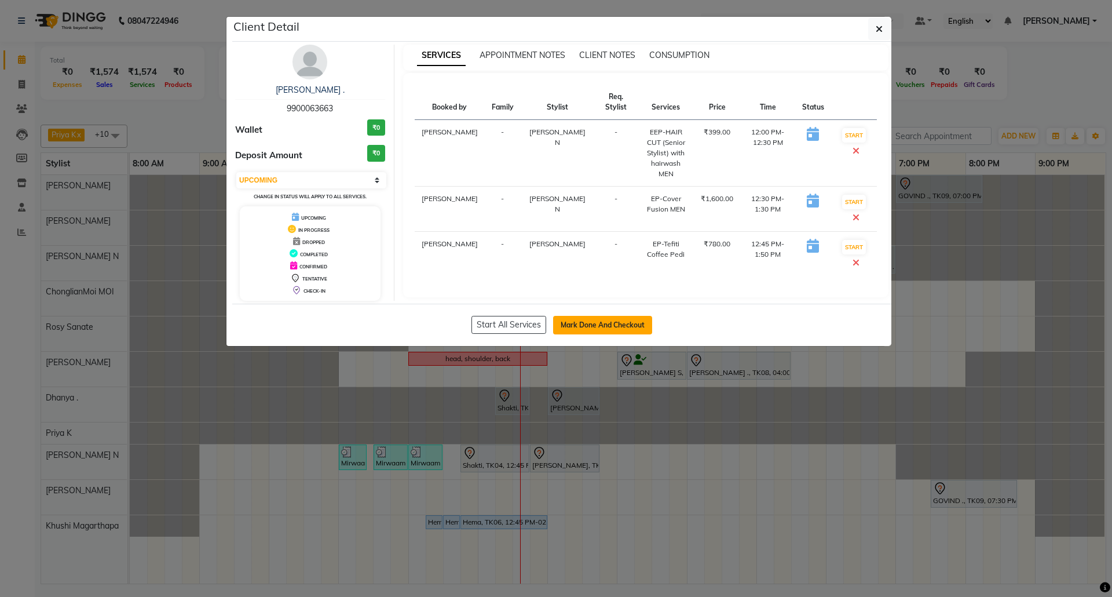
click at [616, 326] on button "Mark Done And Checkout" at bounding box center [602, 325] width 99 height 19
select select "service"
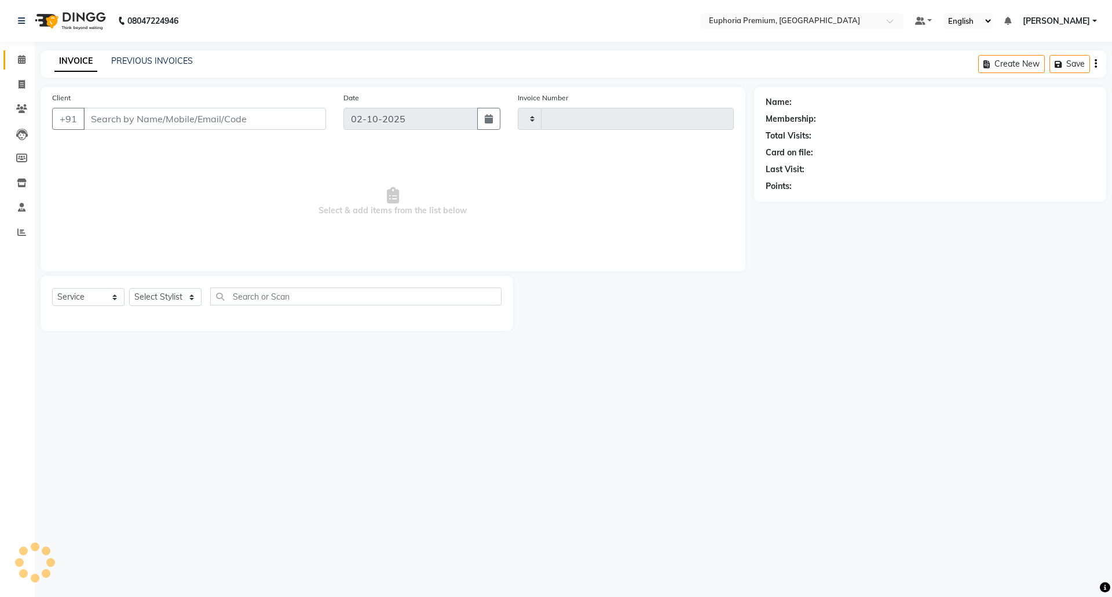
type input "3172"
select select "7925"
type input "99******63"
select select "71609"
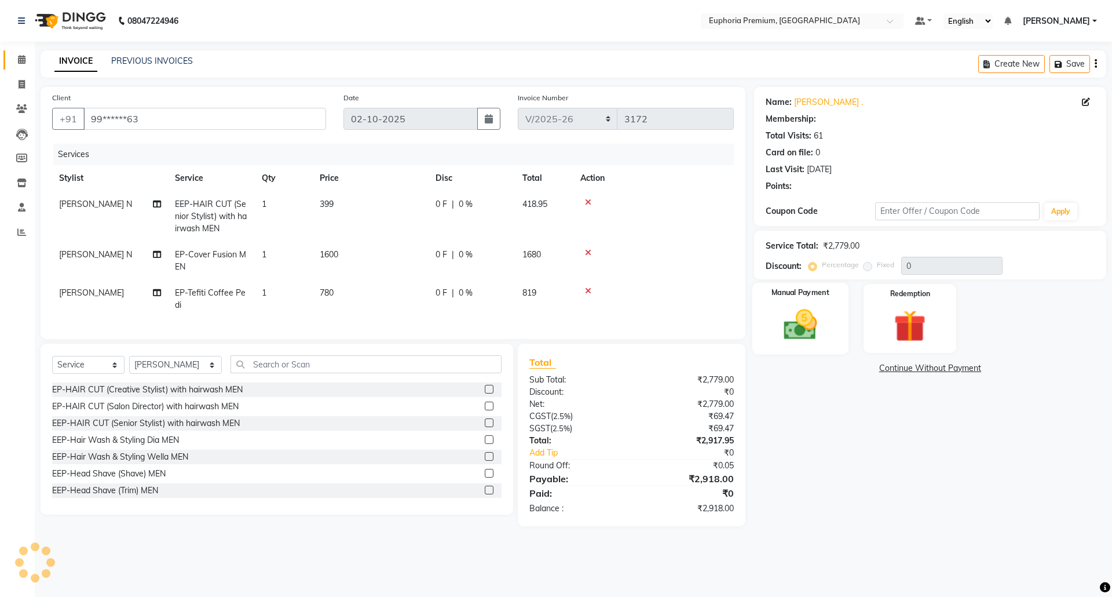
select select "2: Object"
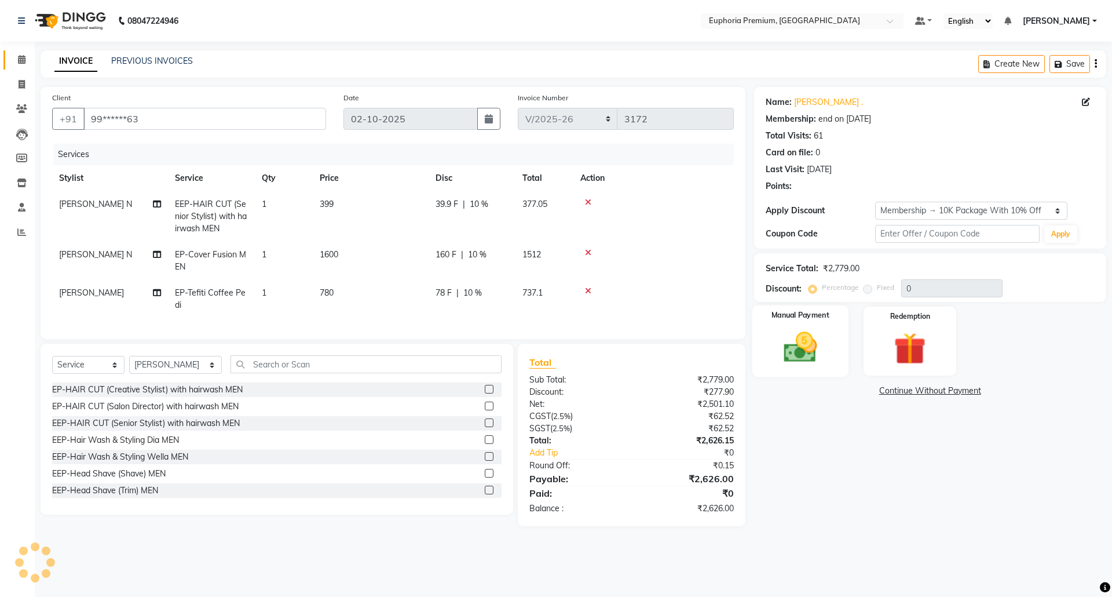
type input "10"
click at [1048, 212] on select "Select Membership → 10K Package With 10% Off Loyalty → All Euphoria Customers →…" at bounding box center [971, 211] width 192 height 18
select select "1: Object"
click at [875, 202] on select "Select Membership → 10K Package With 10% Off Loyalty → All Euphoria Customers →…" at bounding box center [971, 211] width 192 height 18
type input "0"
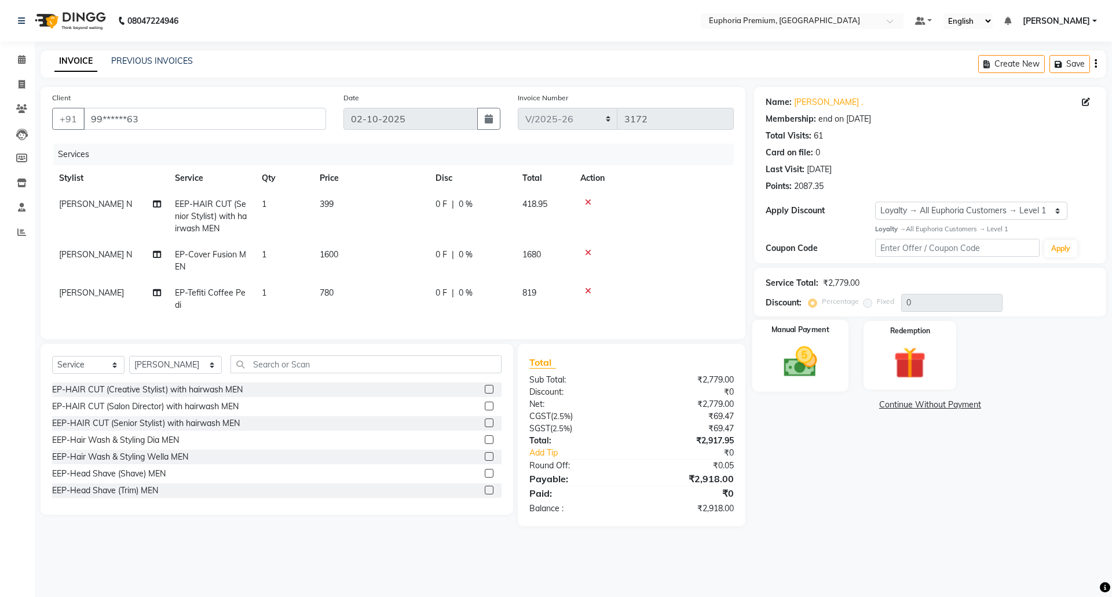
click at [825, 358] on img at bounding box center [800, 361] width 54 height 38
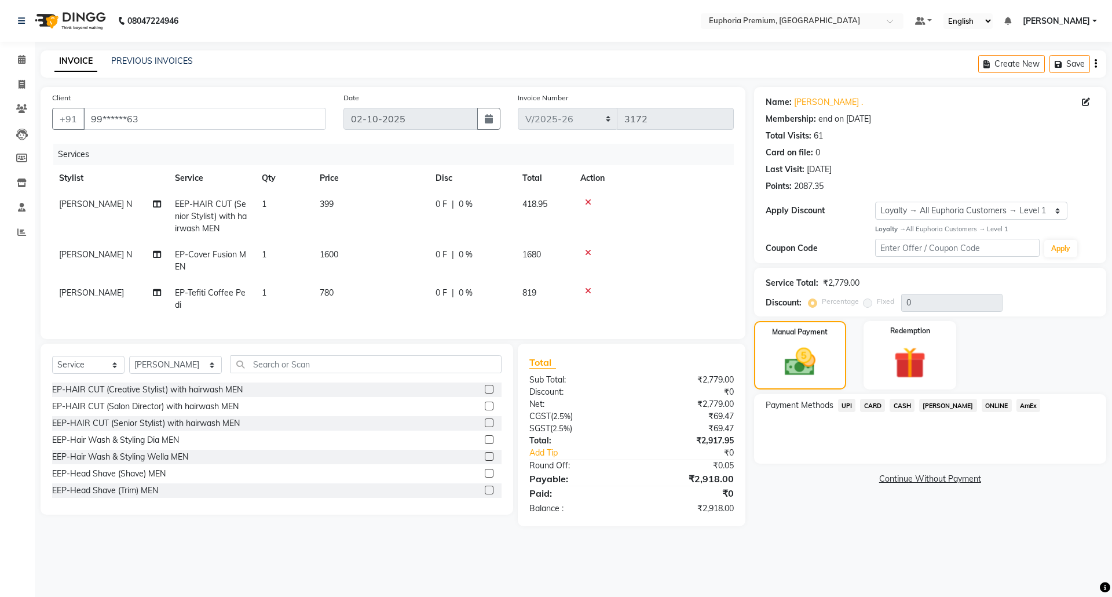
click at [842, 403] on span "UPI" at bounding box center [847, 405] width 18 height 13
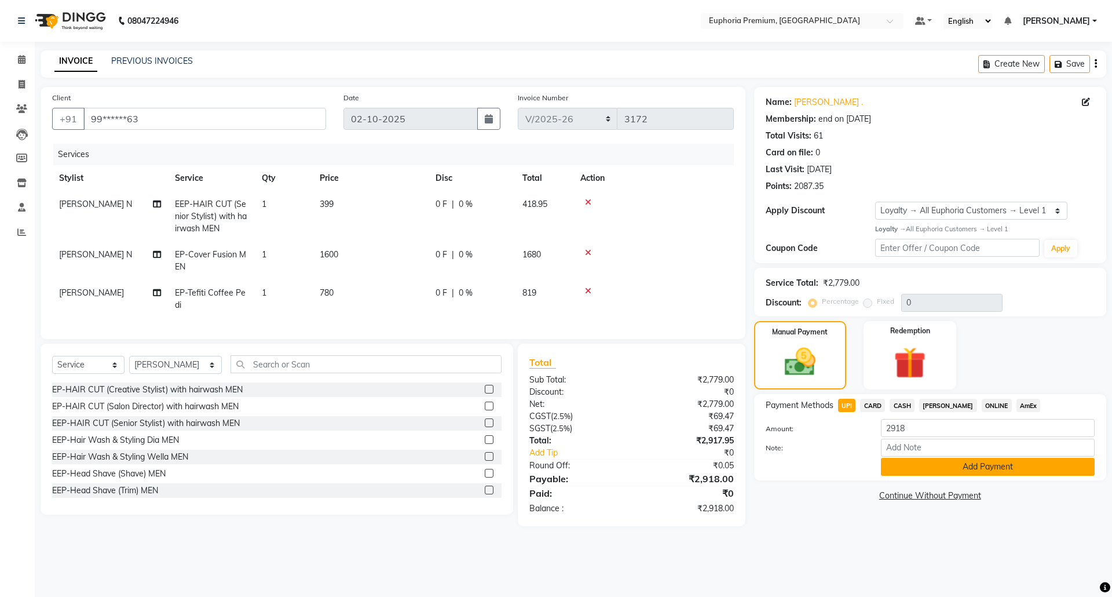
click at [995, 466] on button "Add Payment" at bounding box center [988, 467] width 214 height 18
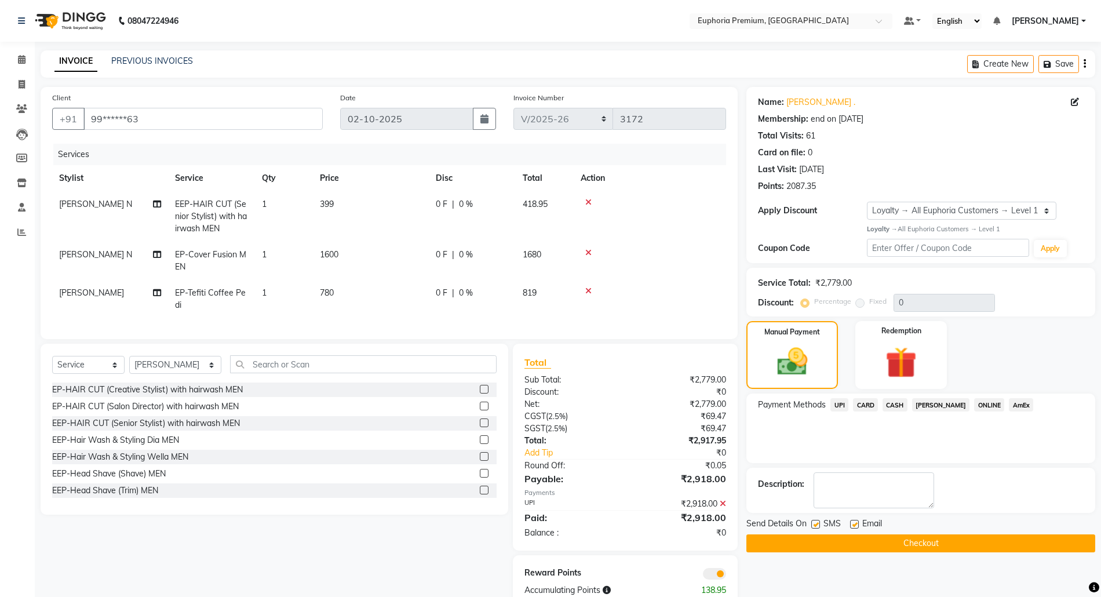
click at [940, 547] on button "Checkout" at bounding box center [920, 543] width 349 height 18
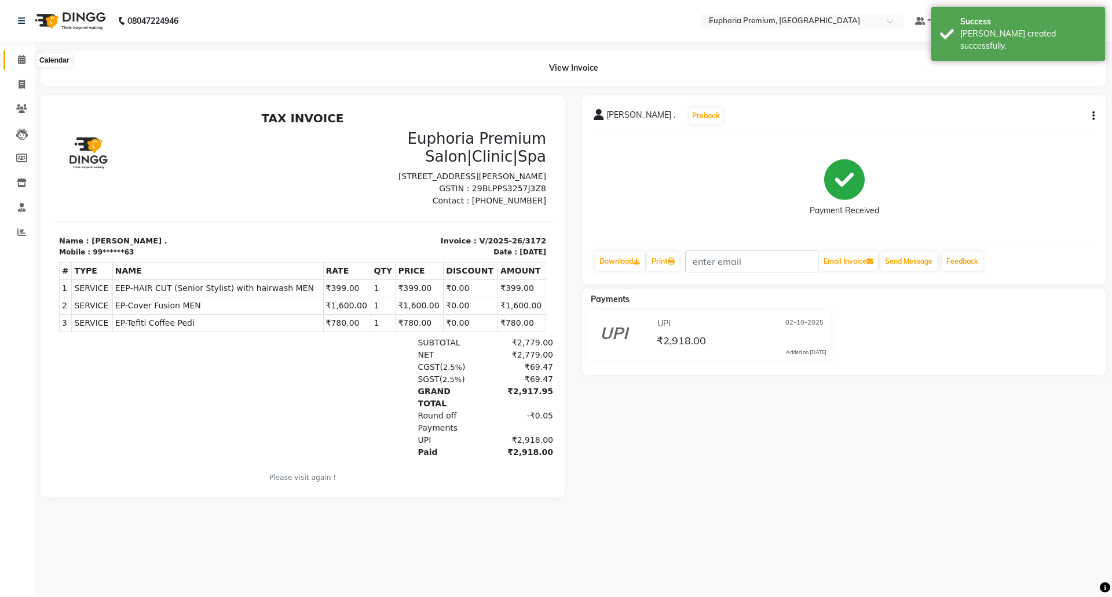
click at [16, 60] on span at bounding box center [22, 59] width 20 height 13
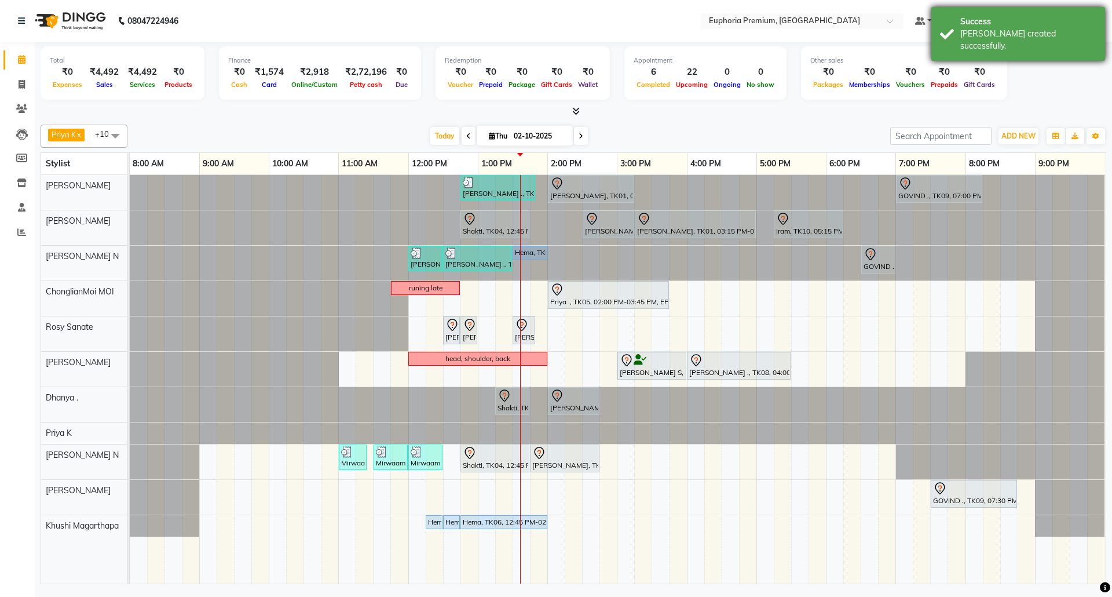
click at [1011, 37] on div "[PERSON_NAME] created successfully." at bounding box center [1028, 40] width 136 height 24
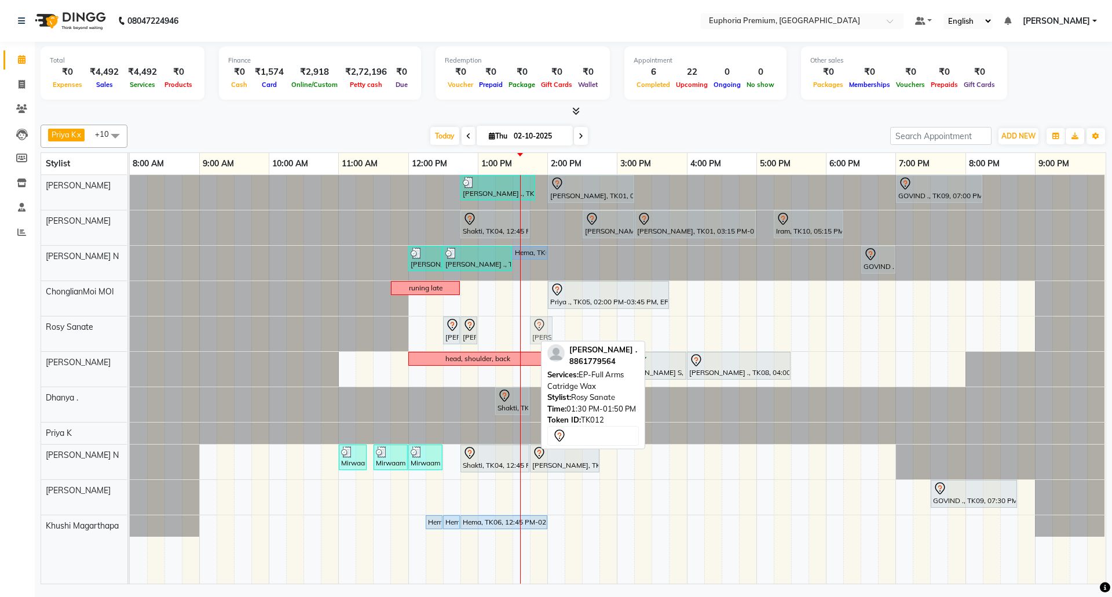
click at [130, 339] on div "Prabha, TK01, 12:30 PM-12:45 PM, EP-Full Arms Catridge Wax Prabha, TK01, 12:45 …" at bounding box center [130, 333] width 0 height 35
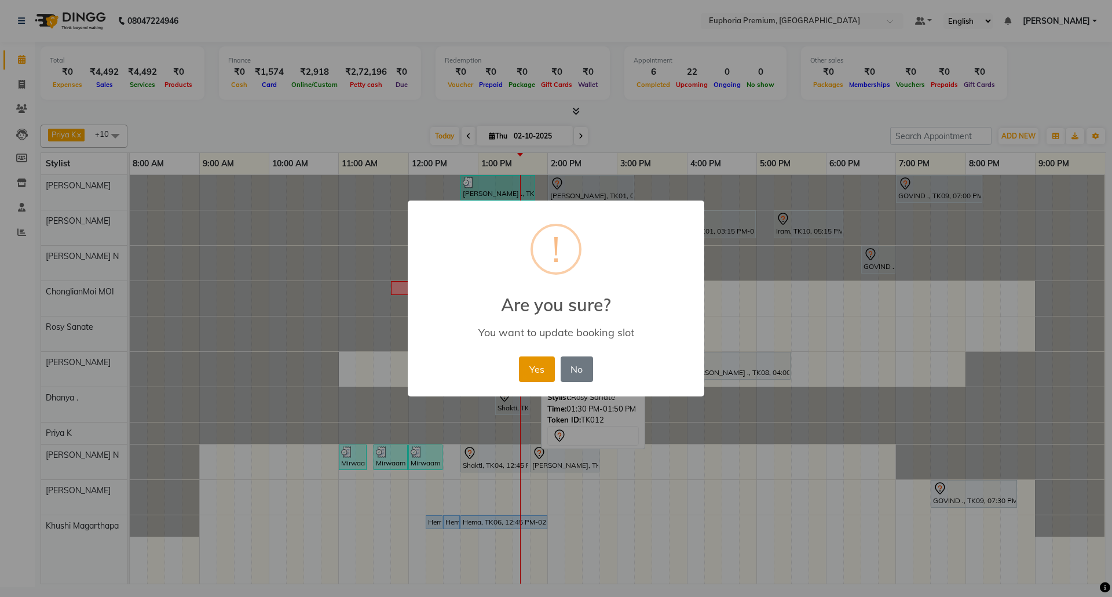
click at [535, 364] on button "Yes" at bounding box center [536, 368] width 35 height 25
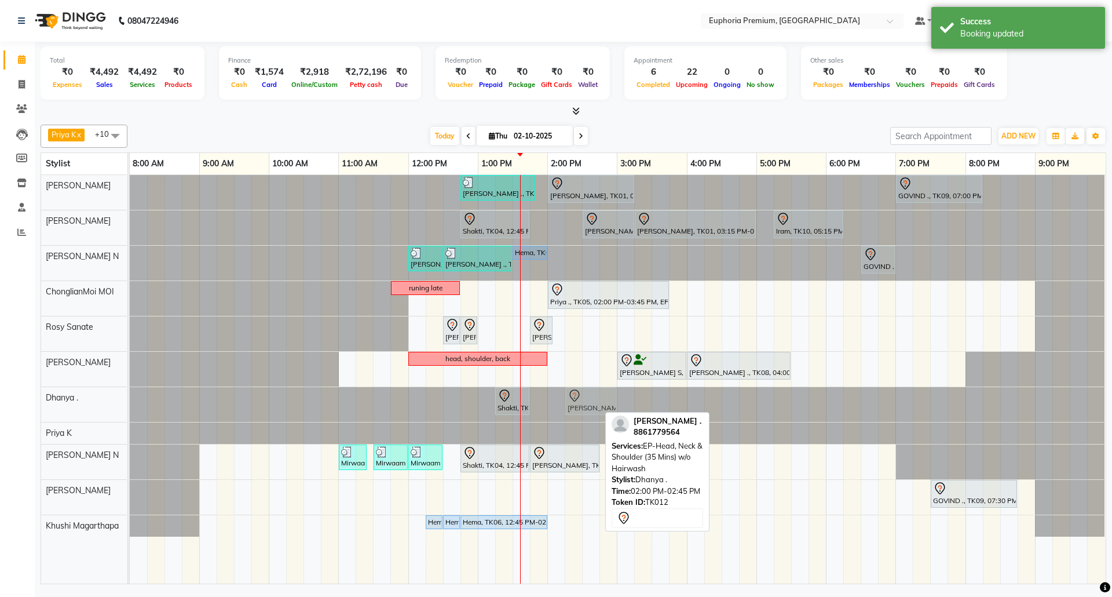
drag, startPoint x: 565, startPoint y: 404, endPoint x: 576, endPoint y: 407, distance: 10.7
click at [130, 407] on div "Shakti, TK04, 01:15 PM-01:45 PM, EP-Head Massage (30 Mins) w/o Hairwash JUDINE …" at bounding box center [130, 404] width 0 height 35
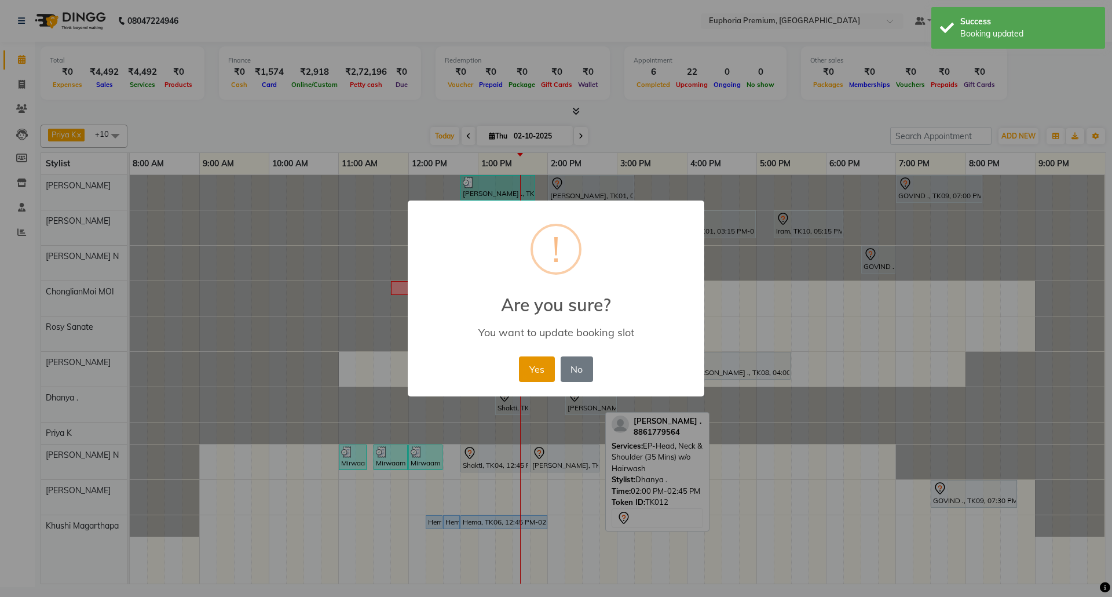
click at [546, 367] on button "Yes" at bounding box center [536, 368] width 35 height 25
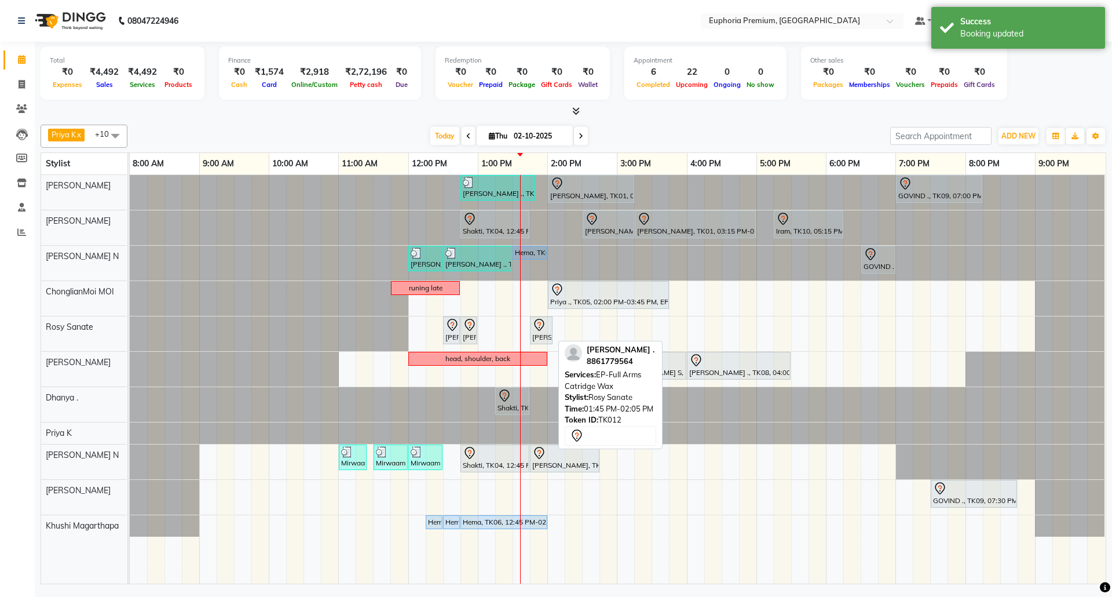
click at [547, 332] on div at bounding box center [541, 325] width 18 height 14
click at [546, 332] on icon at bounding box center [539, 325] width 14 height 14
select select "7"
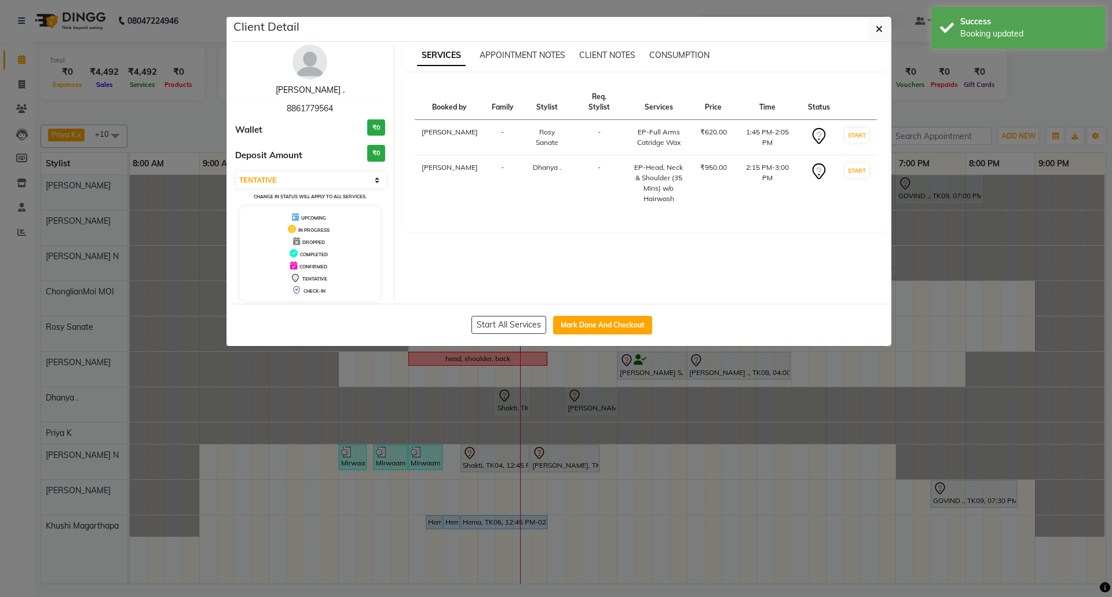
click at [306, 89] on link "[PERSON_NAME] ." at bounding box center [310, 90] width 69 height 10
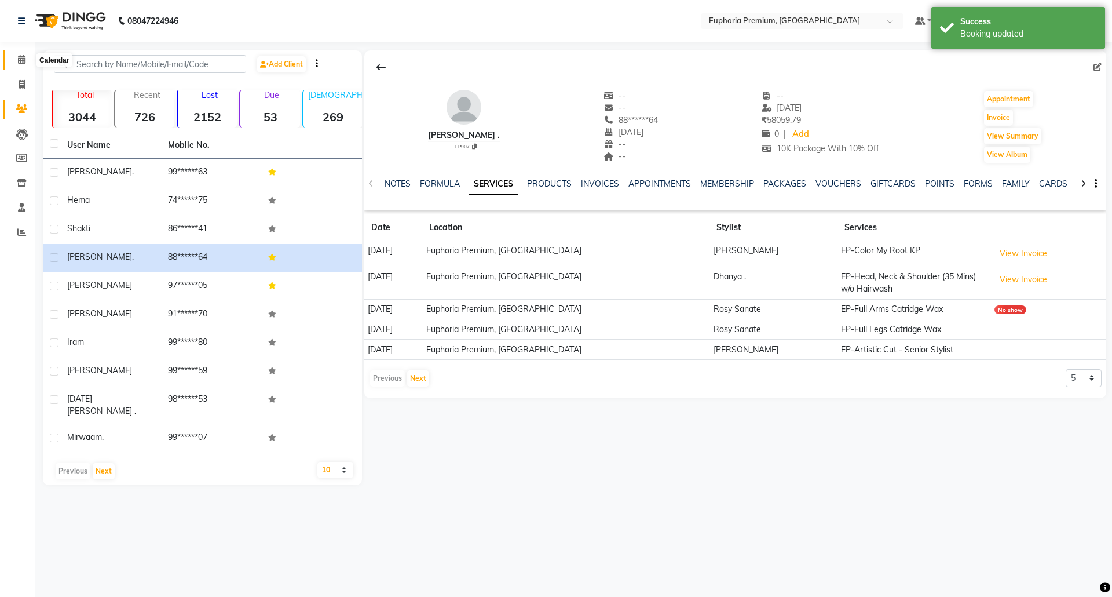
click at [18, 63] on icon at bounding box center [22, 59] width 8 height 9
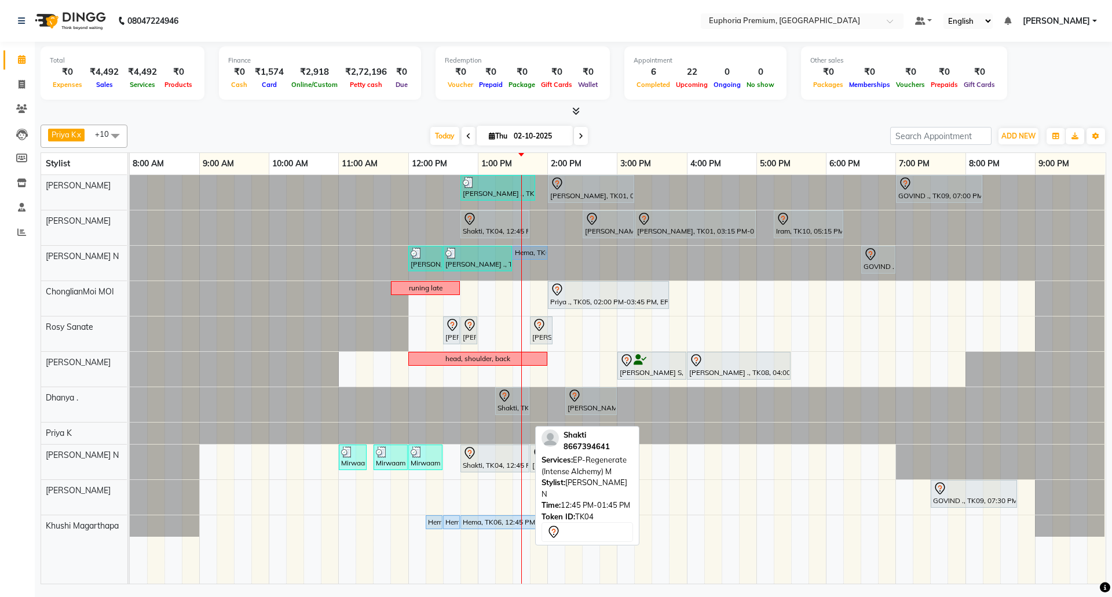
click at [503, 465] on div "Shakti, TK04, 12:45 PM-01:45 PM, EP-Regenerate (Intense Alchemy) M" at bounding box center [495, 458] width 67 height 24
select select "7"
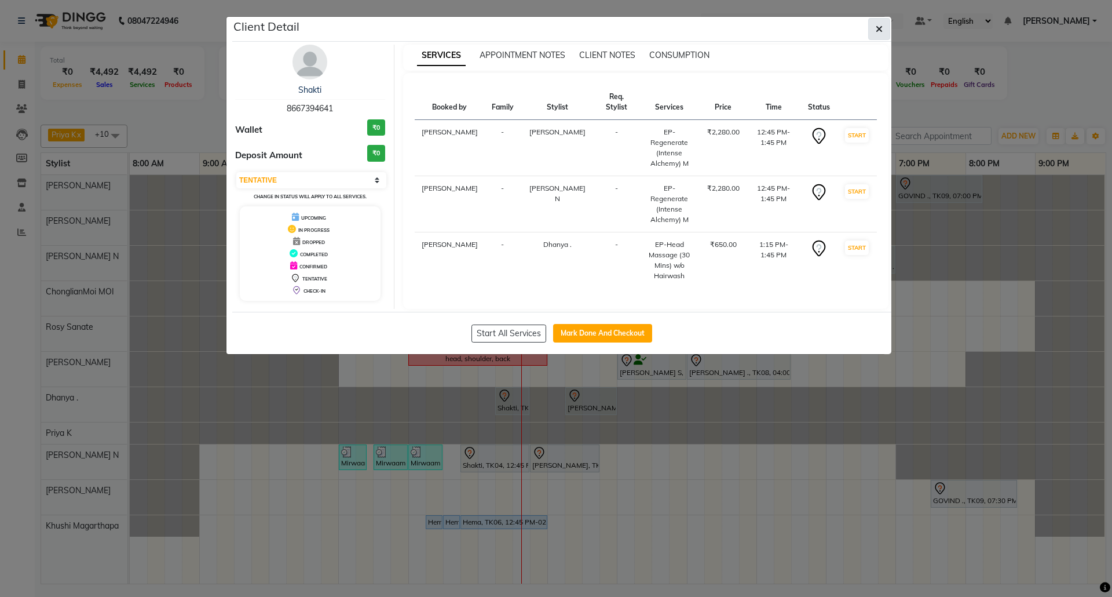
click at [879, 28] on icon "button" at bounding box center [879, 28] width 7 height 9
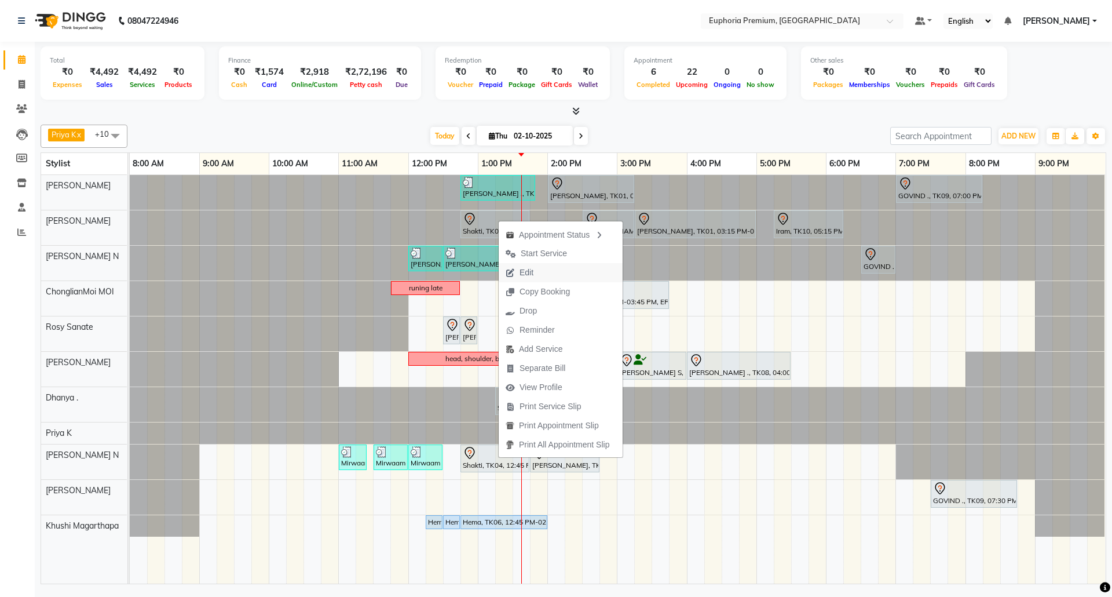
click at [540, 276] on span "Edit" at bounding box center [520, 272] width 42 height 19
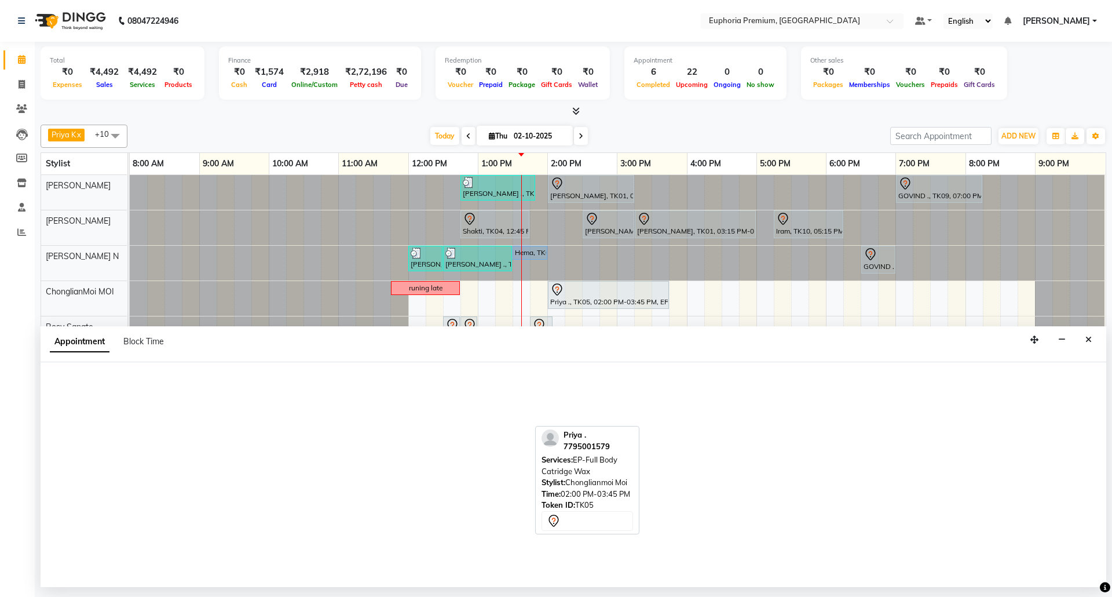
select select "tentative"
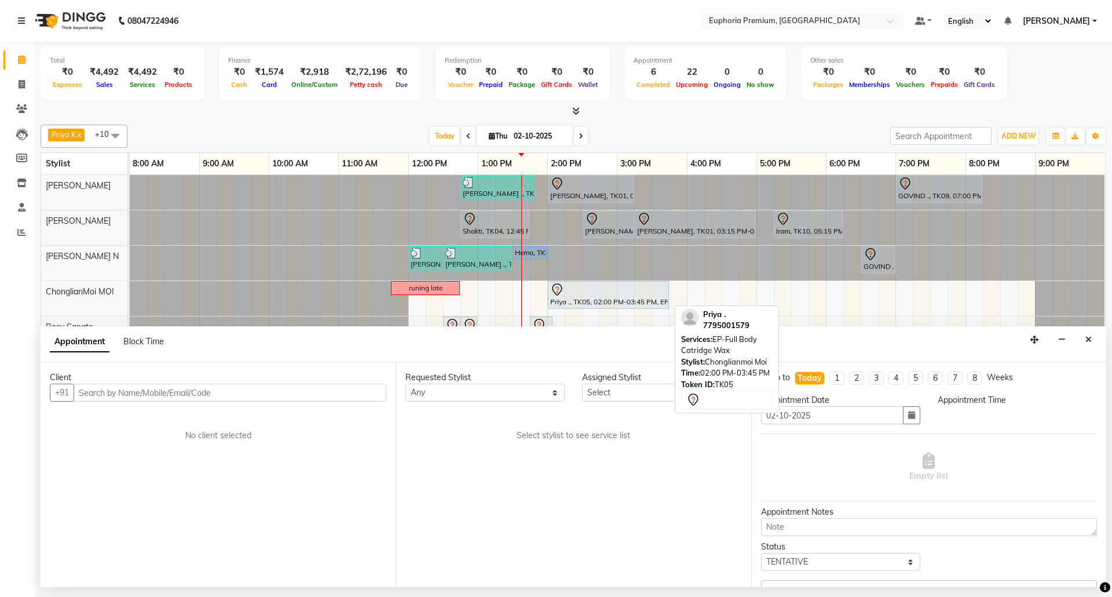
select select "71607"
select select "765"
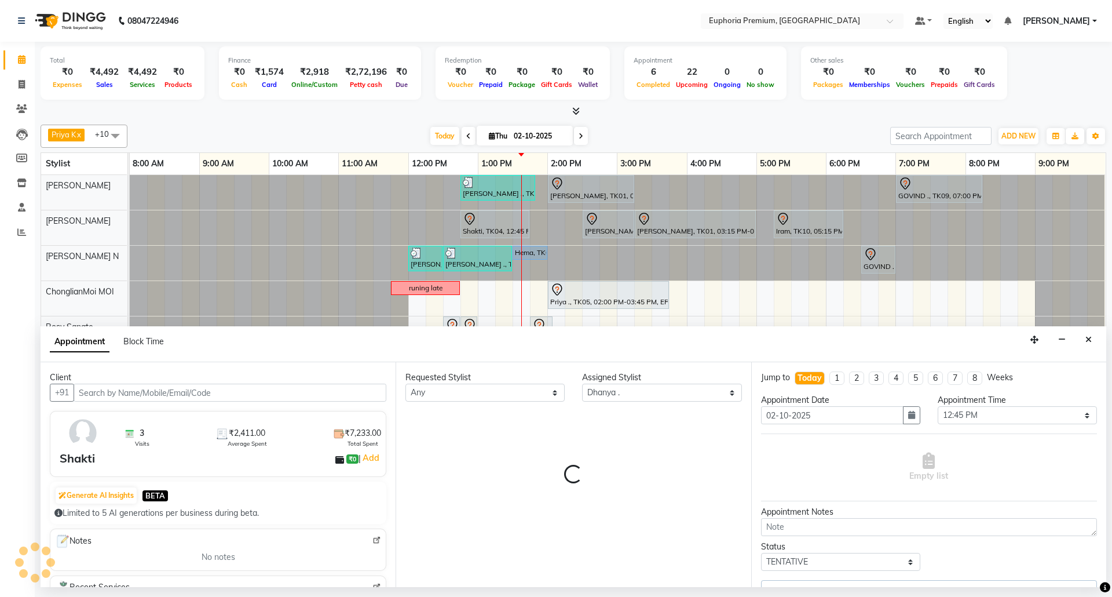
select select "4006"
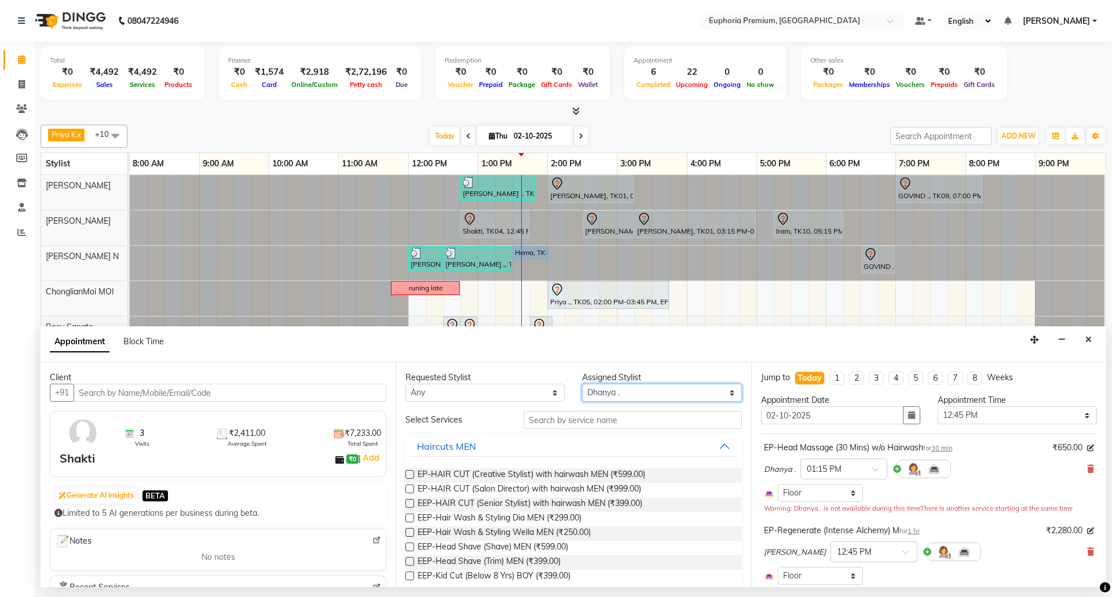
click at [663, 393] on select "Select Bharath N Binoy Chethan N ChonglianMoi MOI Daisy . Dhanya . Fredrick Bur…" at bounding box center [661, 392] width 159 height 18
select select "71597"
click at [582, 385] on select "Select Bharath N Binoy Chethan N ChonglianMoi MOI Daisy . Dhanya . Fredrick Bur…" at bounding box center [661, 392] width 159 height 18
click at [613, 425] on input "text" at bounding box center [633, 420] width 218 height 18
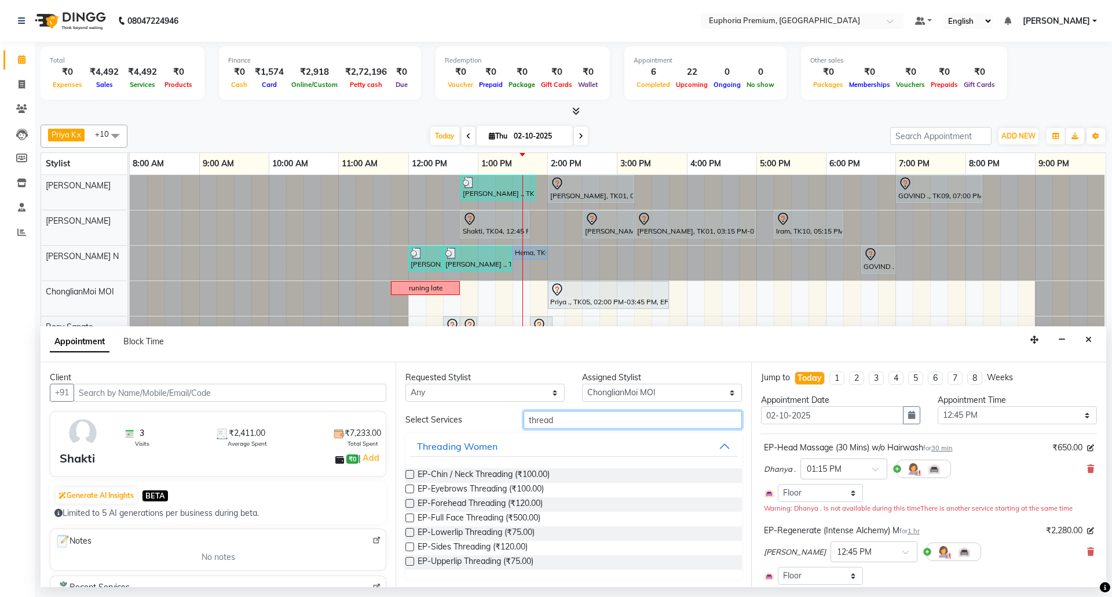
type input "thread"
click at [413, 488] on label at bounding box center [409, 488] width 9 height 9
click at [413, 488] on input "checkbox" at bounding box center [409, 490] width 8 height 8
checkbox input "false"
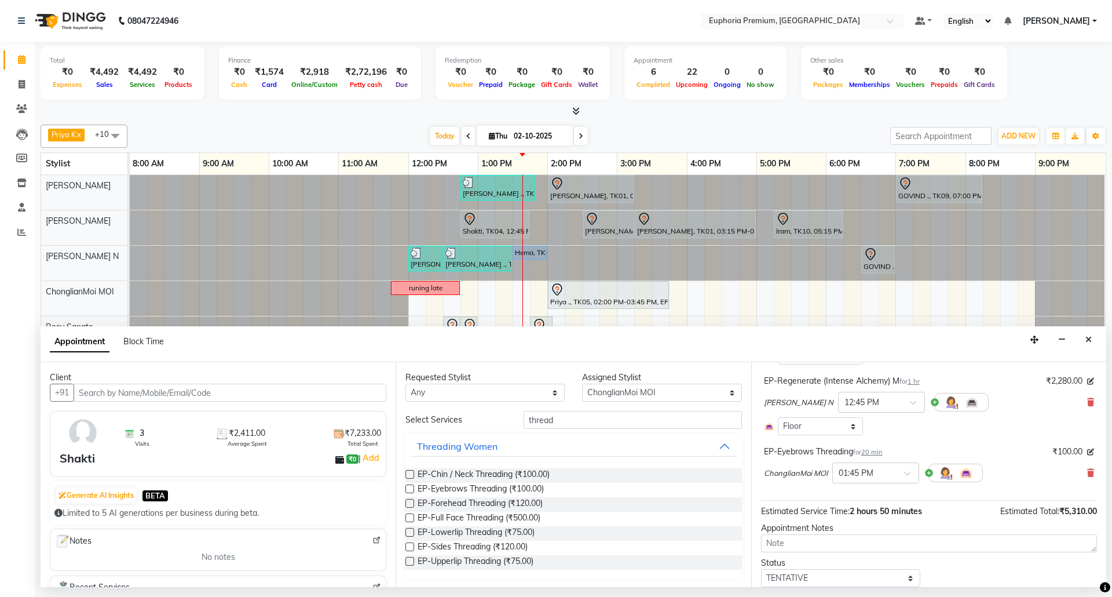
scroll to position [184, 0]
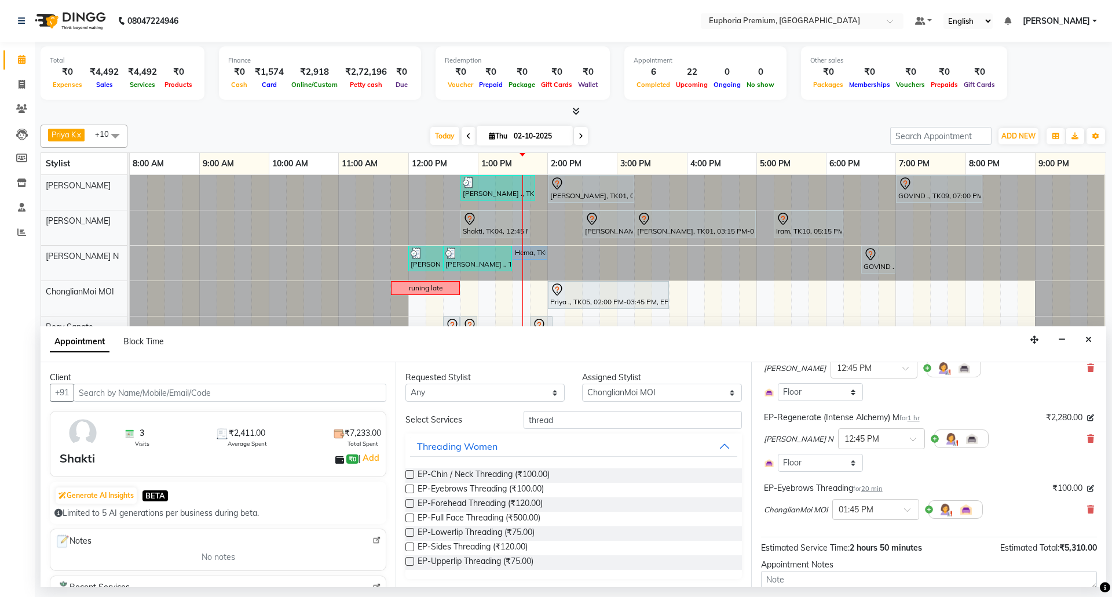
click at [880, 489] on span "20 min" at bounding box center [871, 488] width 21 height 8
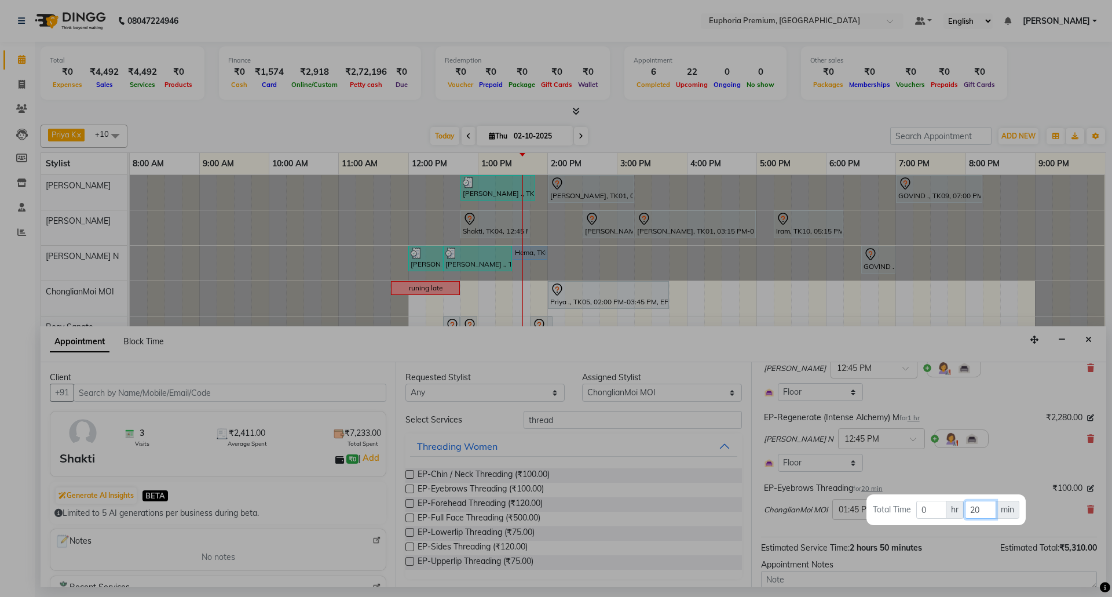
click at [981, 509] on input "20" at bounding box center [980, 509] width 31 height 18
type input "2"
type input "15"
click at [959, 476] on div at bounding box center [556, 298] width 1112 height 597
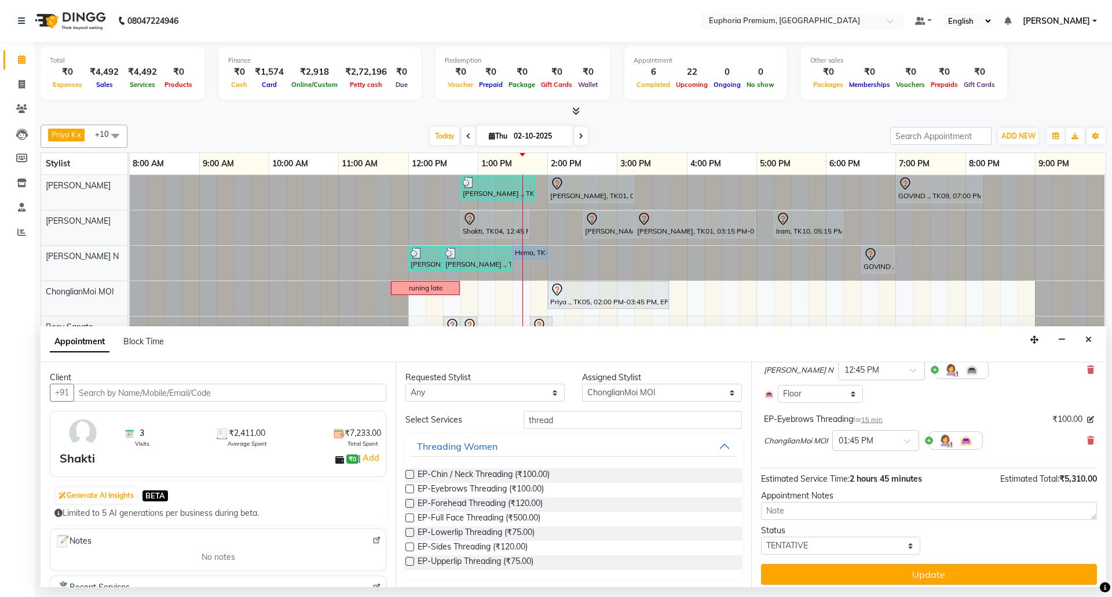
scroll to position [261, 0]
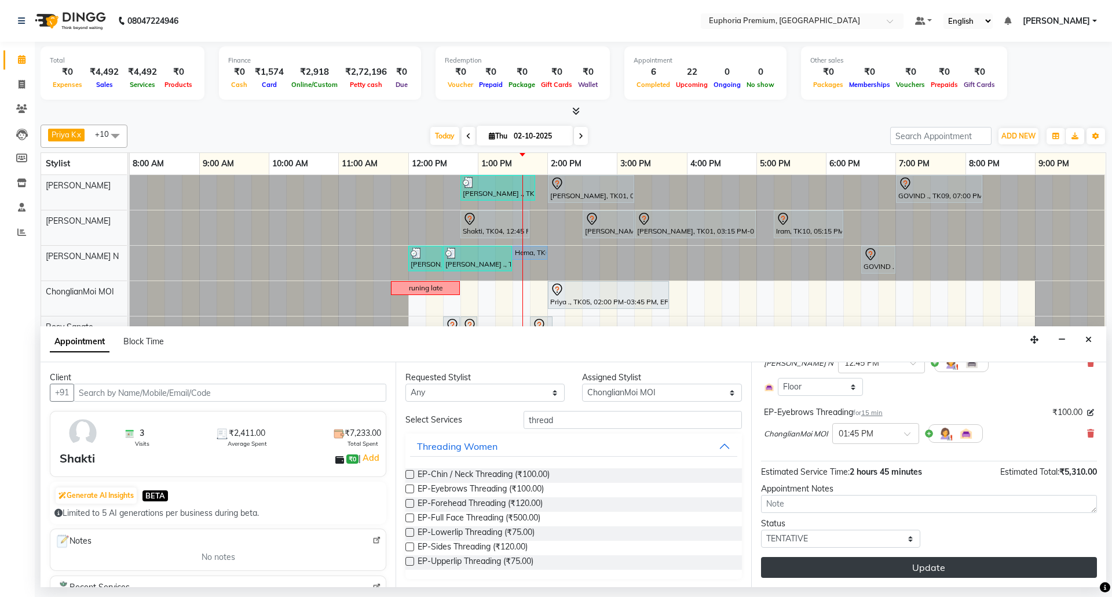
click at [976, 564] on button "Update" at bounding box center [929, 567] width 336 height 21
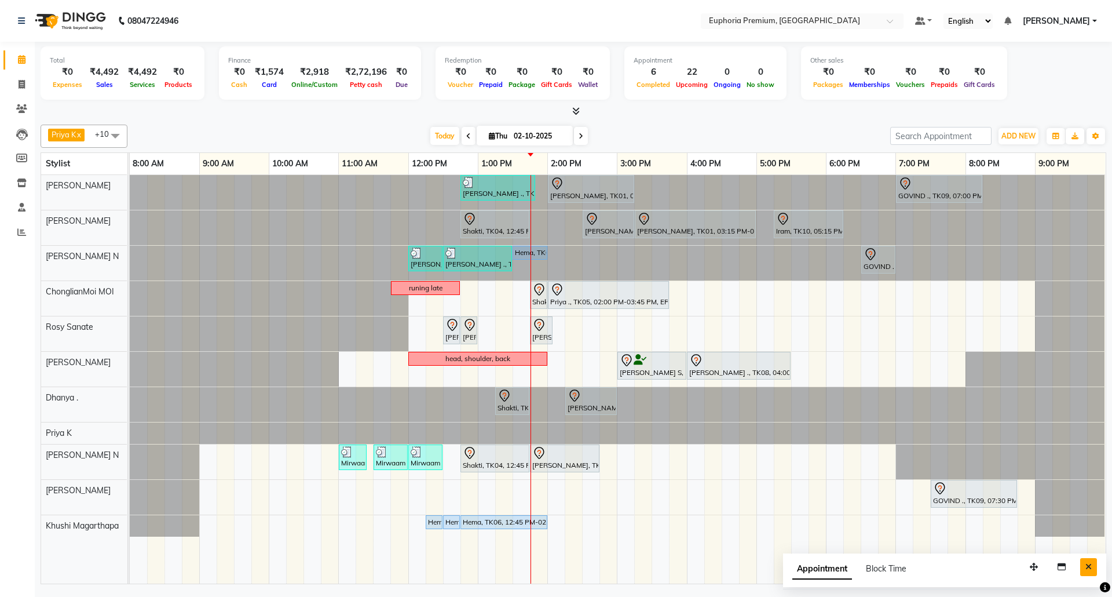
click at [1088, 566] on icon "Close" at bounding box center [1088, 566] width 6 height 8
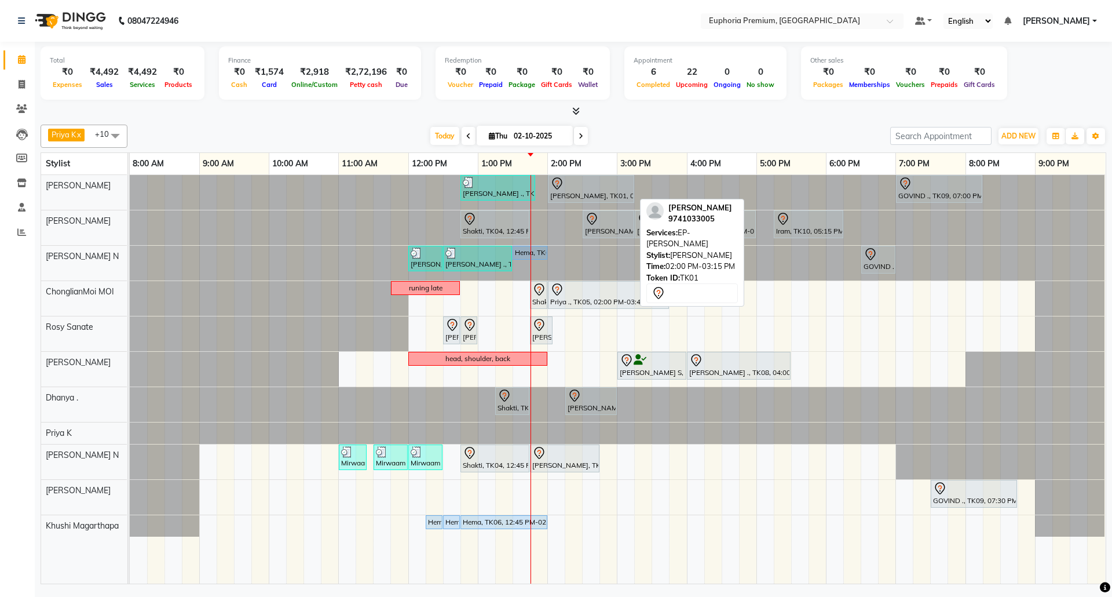
click at [589, 188] on div at bounding box center [591, 184] width 82 height 14
select select "7"
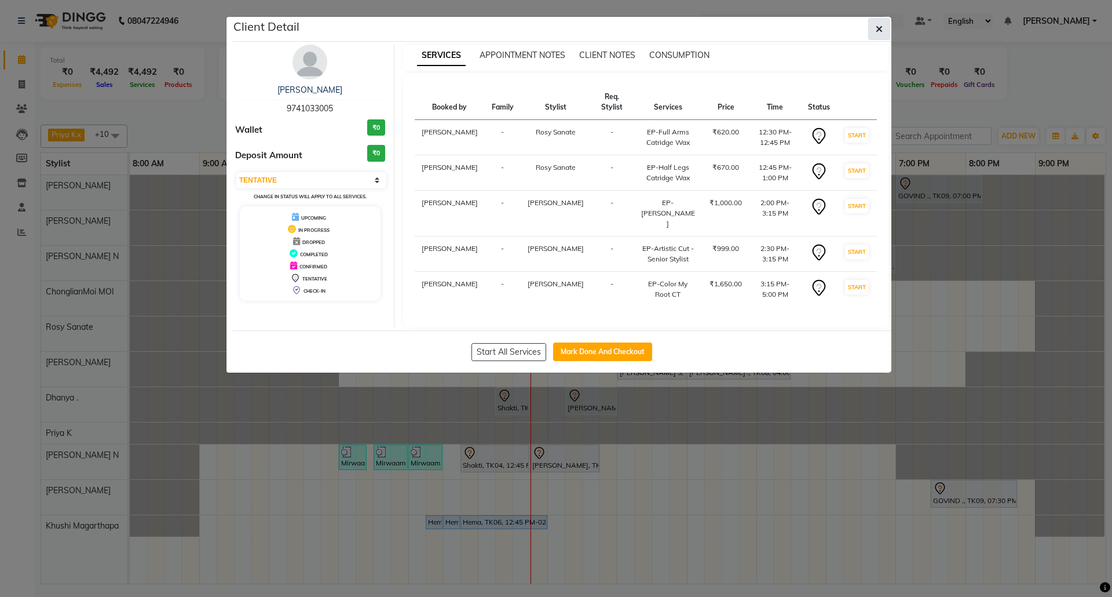
click at [885, 24] on button "button" at bounding box center [879, 29] width 22 height 22
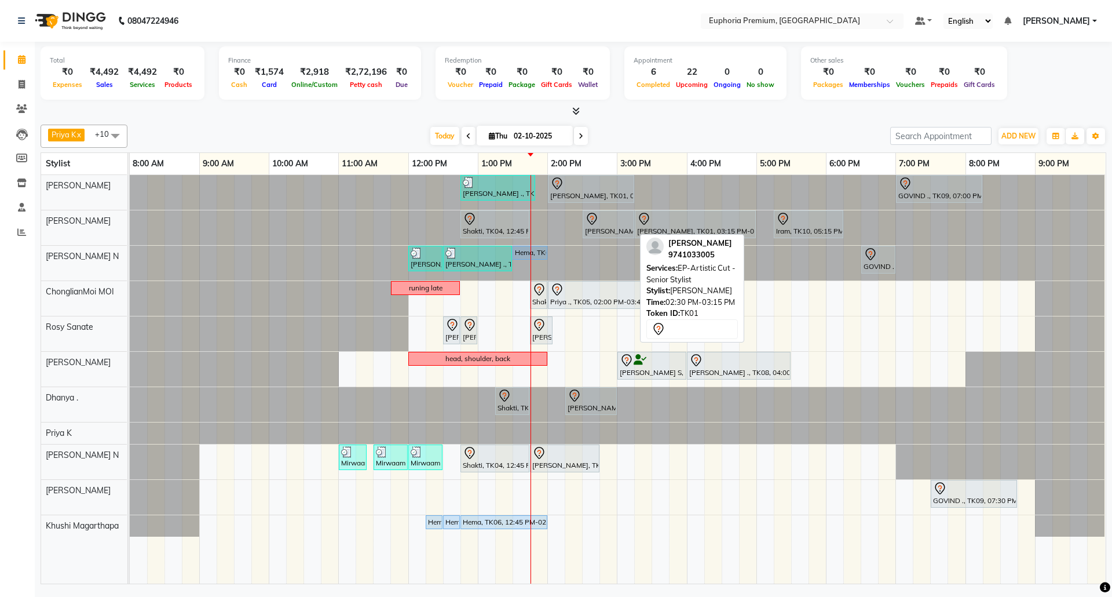
click at [614, 221] on div at bounding box center [608, 219] width 47 height 14
select select "7"
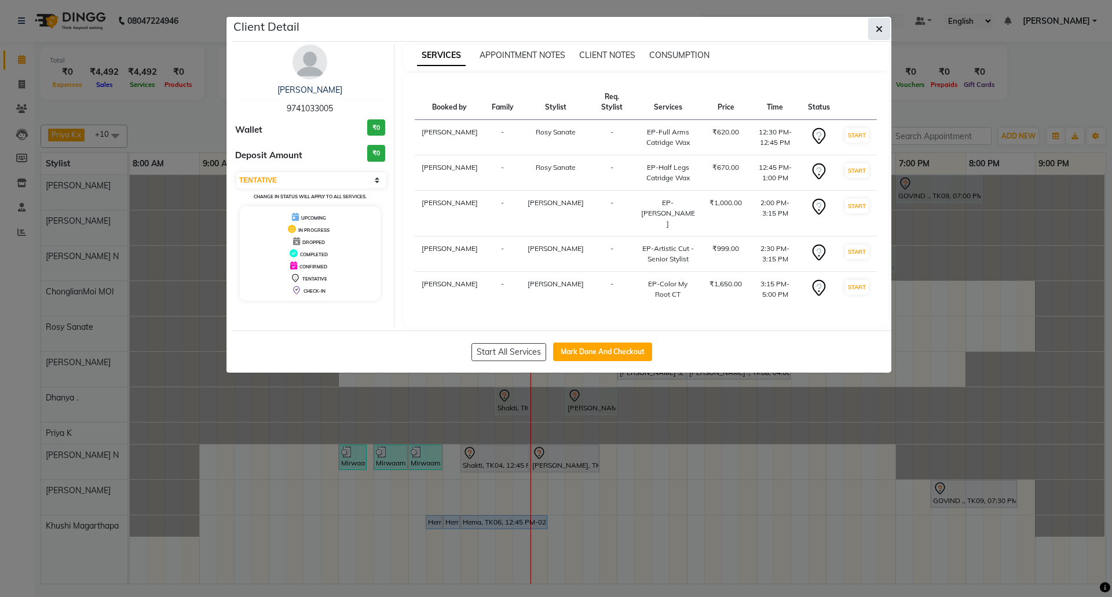
click at [883, 29] on button "button" at bounding box center [879, 29] width 22 height 22
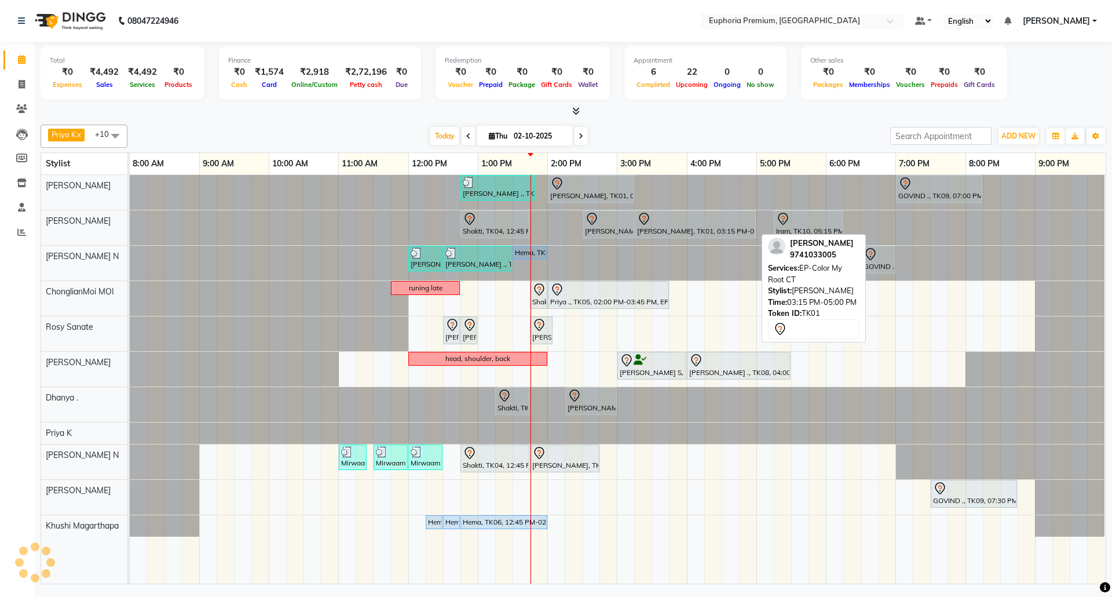
click at [681, 225] on div at bounding box center [695, 219] width 116 height 14
select select "7"
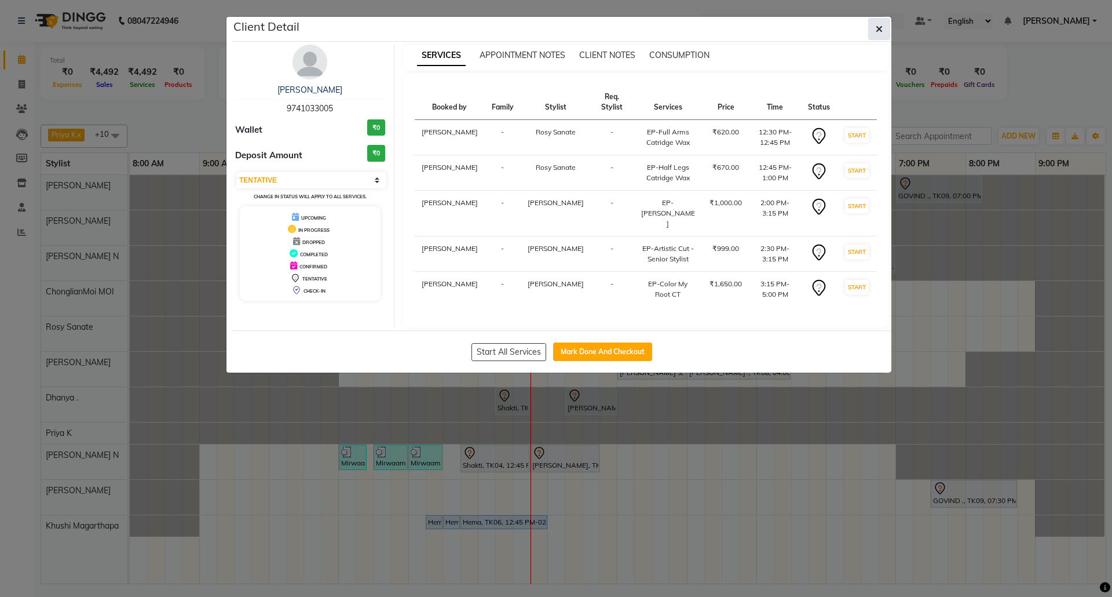
click at [883, 29] on button "button" at bounding box center [879, 29] width 22 height 22
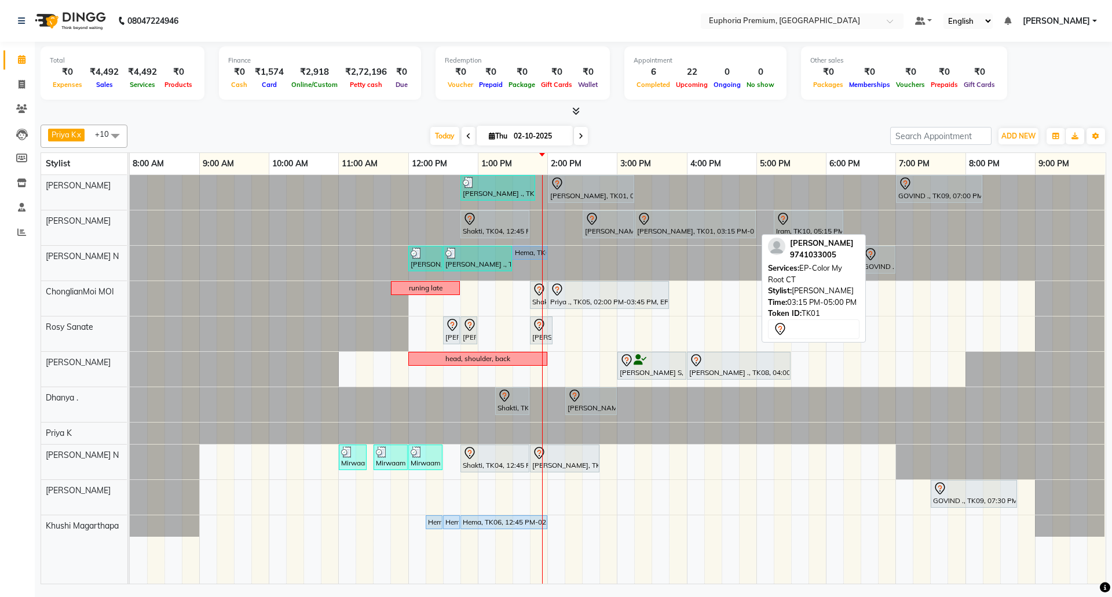
click at [657, 218] on div at bounding box center [695, 219] width 116 height 14
select select "7"
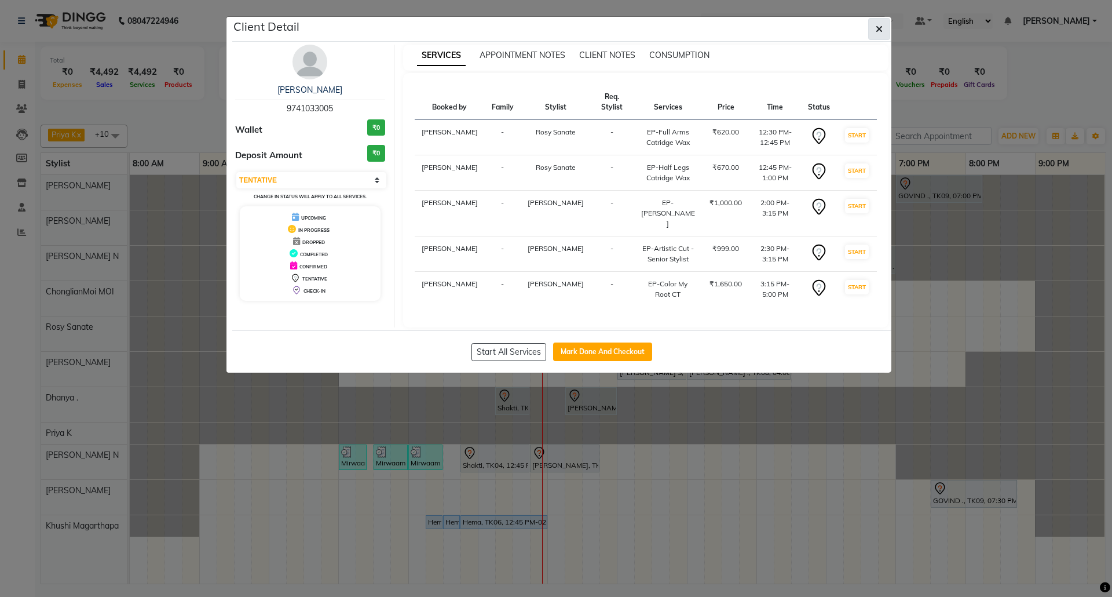
click at [882, 31] on icon "button" at bounding box center [879, 28] width 7 height 9
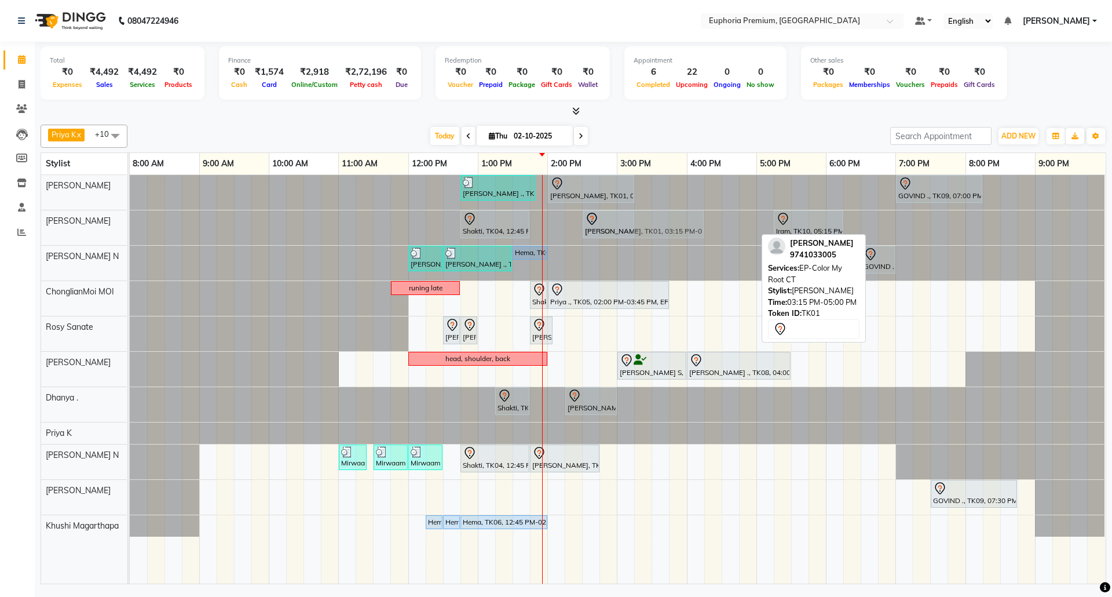
drag, startPoint x: 667, startPoint y: 219, endPoint x: 608, endPoint y: 227, distance: 59.6
click at [130, 227] on div "Shakti, TK04, 12:45 PM-01:45 PM, EP-Regenerate (Intense Alchemy) M Prabha, TK01…" at bounding box center [130, 227] width 0 height 35
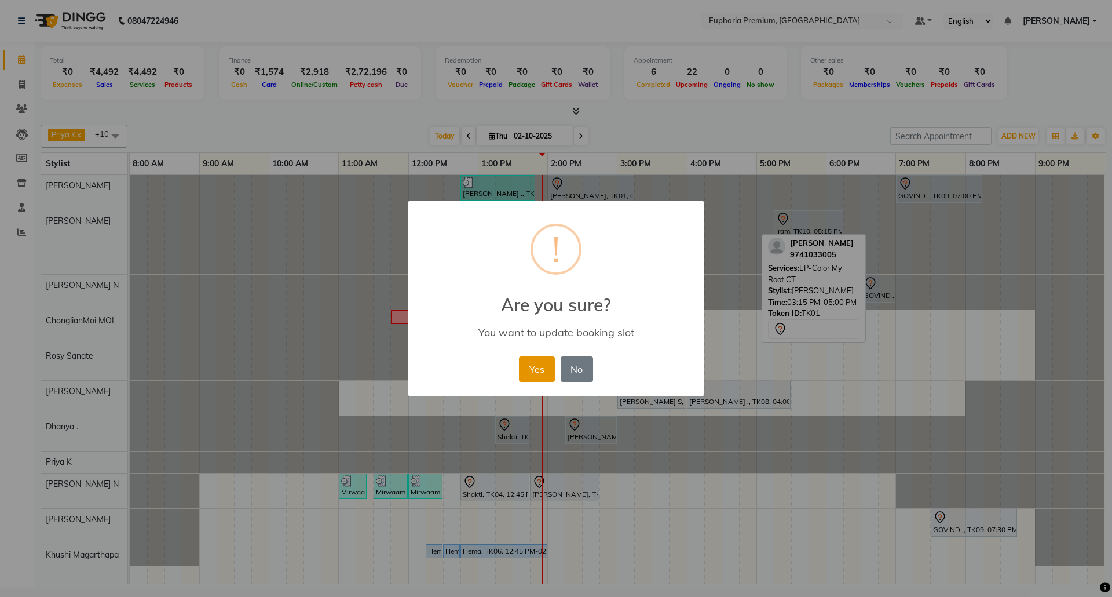
drag, startPoint x: 531, startPoint y: 368, endPoint x: 615, endPoint y: 255, distance: 141.2
click at [529, 367] on button "Yes" at bounding box center [536, 368] width 35 height 25
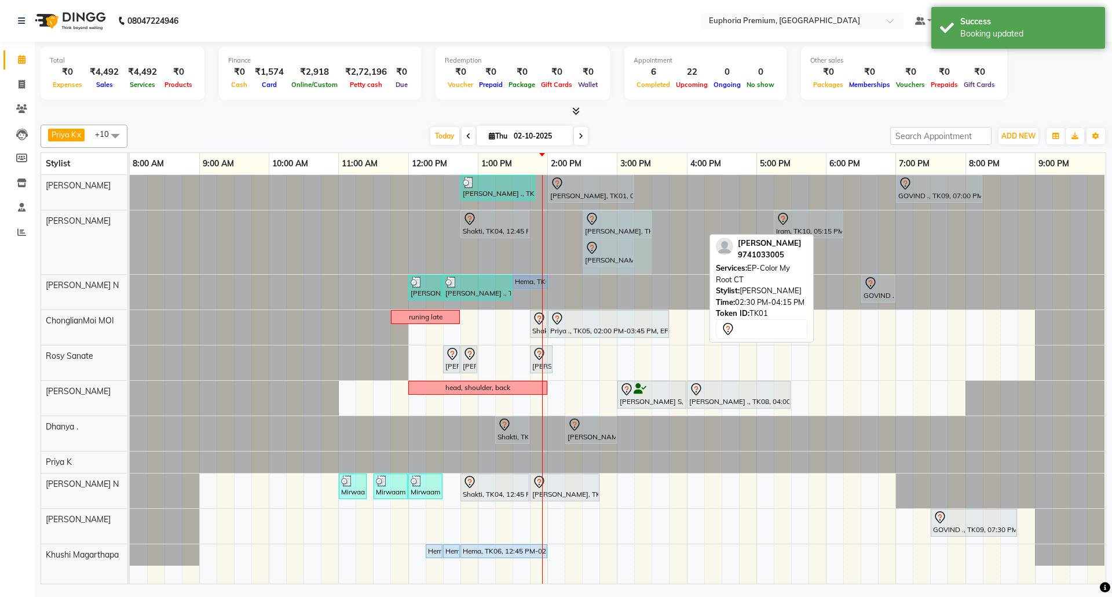
drag, startPoint x: 700, startPoint y: 221, endPoint x: 644, endPoint y: 225, distance: 56.3
click at [130, 225] on div "Shakti, TK04, 12:45 PM-01:45 PM, EP-Regenerate (Intense Alchemy) M Prabha, TK01…" at bounding box center [130, 242] width 0 height 64
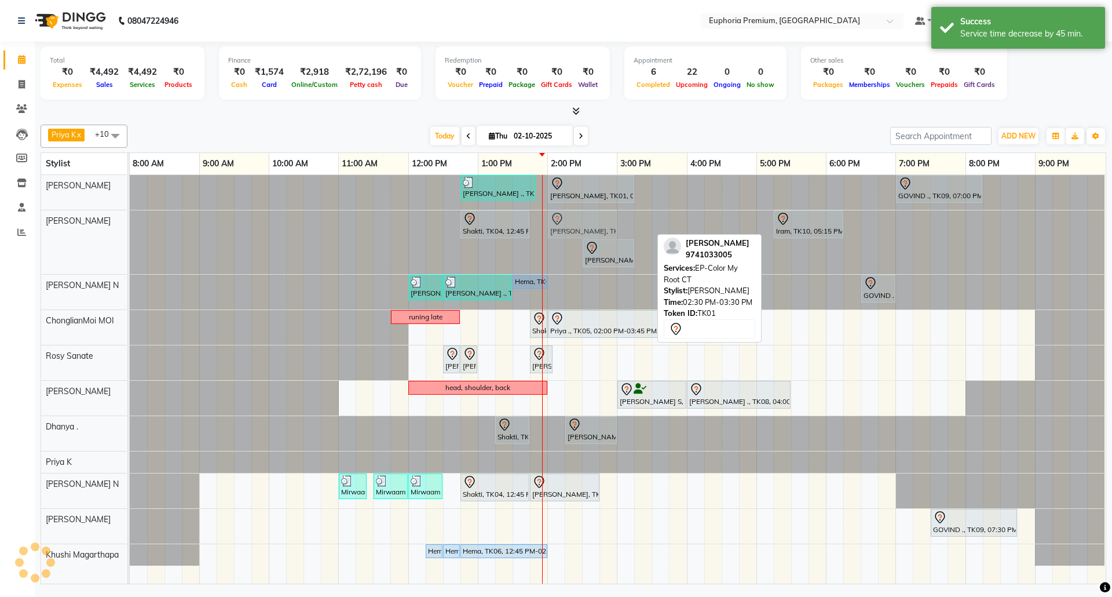
drag, startPoint x: 613, startPoint y: 219, endPoint x: 582, endPoint y: 221, distance: 30.8
click at [130, 221] on div "Shakti, TK04, 12:45 PM-01:45 PM, EP-Regenerate (Intense Alchemy) M Prabha, TK01…" at bounding box center [130, 242] width 0 height 64
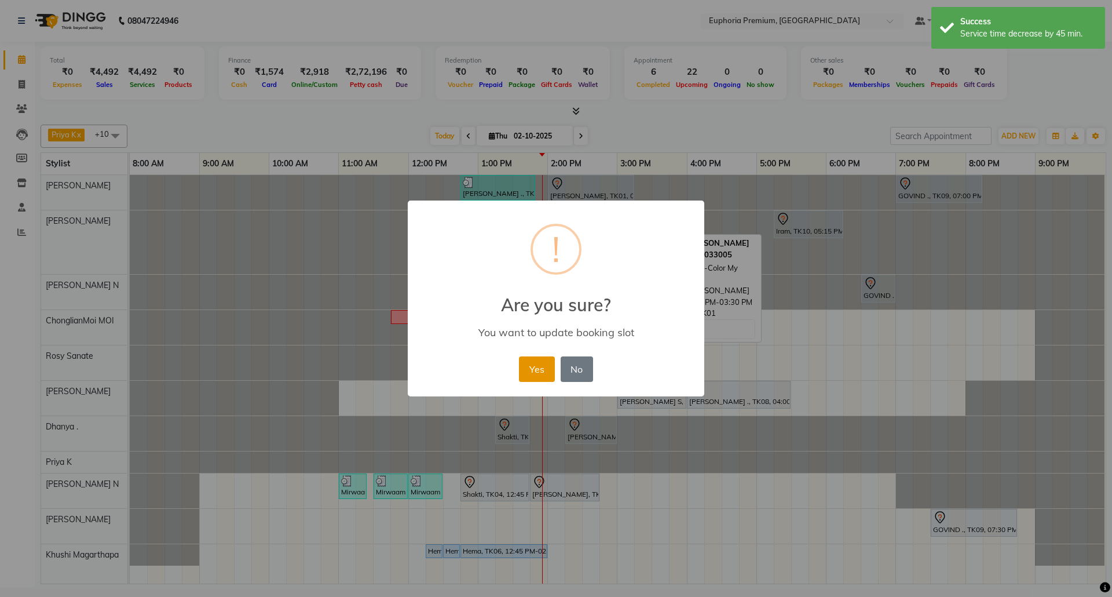
click at [548, 366] on button "Yes" at bounding box center [536, 368] width 35 height 25
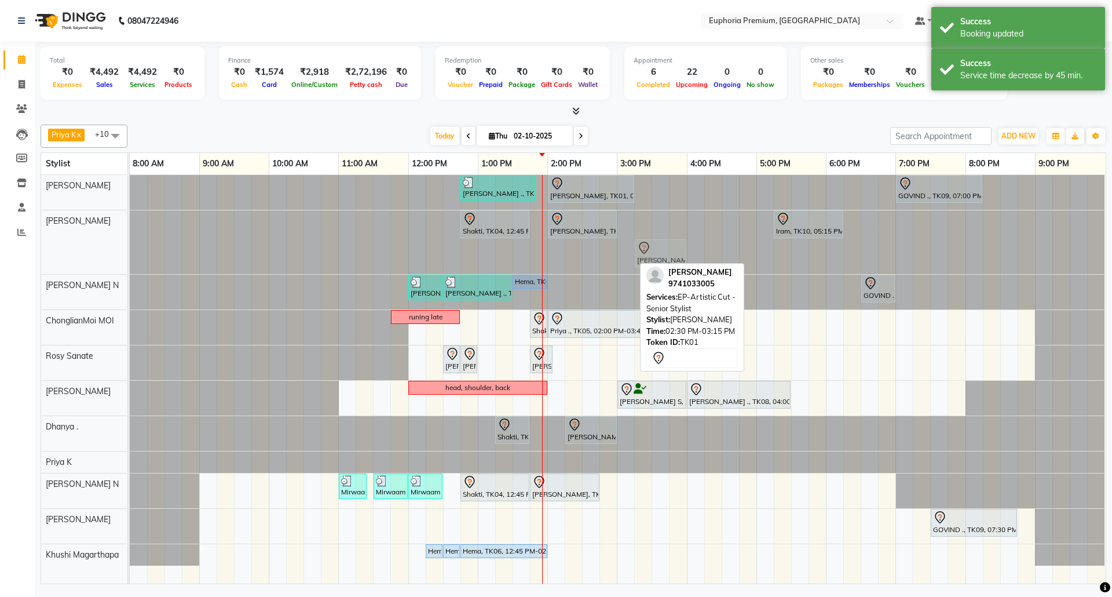
drag, startPoint x: 609, startPoint y: 258, endPoint x: 660, endPoint y: 251, distance: 51.4
click at [130, 251] on div "Shakti, TK04, 12:45 PM-01:45 PM, EP-Regenerate (Intense Alchemy) M Prabha, TK01…" at bounding box center [130, 242] width 0 height 64
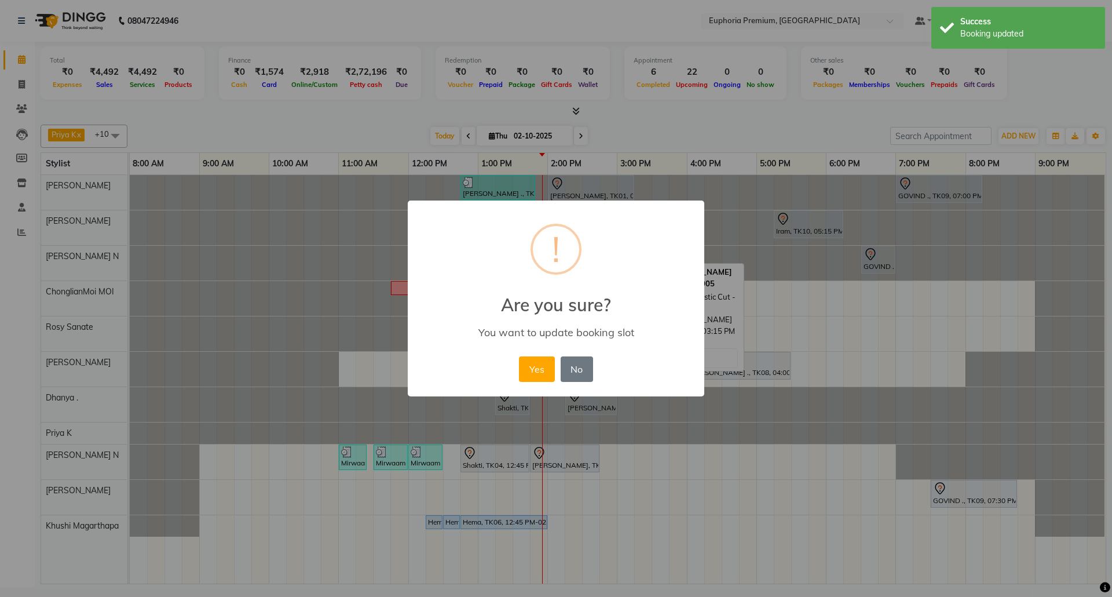
drag, startPoint x: 535, startPoint y: 369, endPoint x: 591, endPoint y: 279, distance: 106.4
click at [536, 364] on button "Yes" at bounding box center [536, 368] width 35 height 25
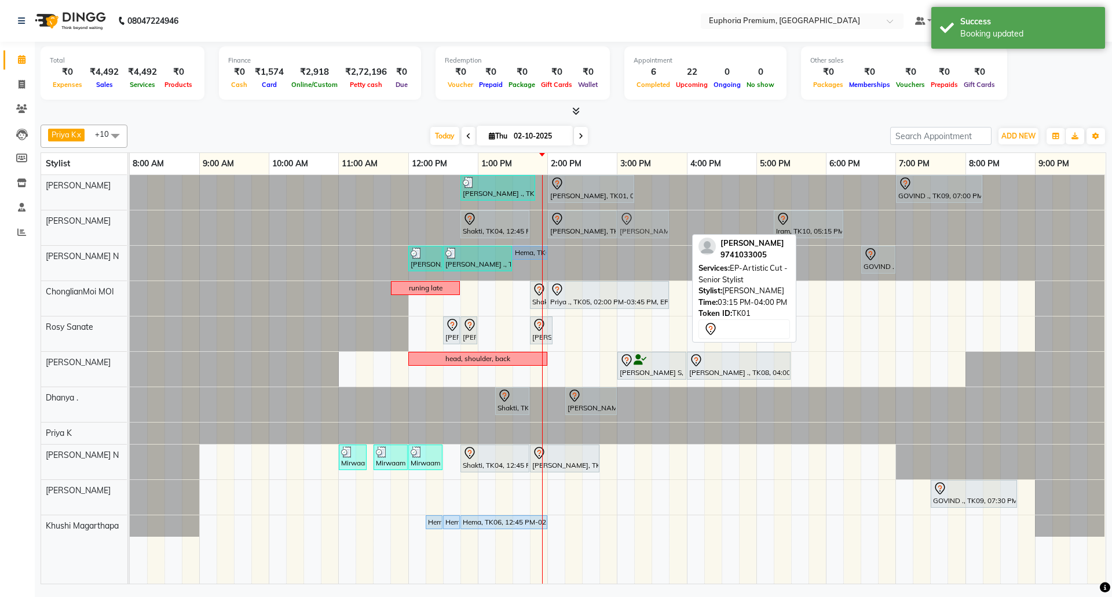
click at [130, 222] on div "Shakti, TK04, 12:45 PM-01:45 PM, EP-Regenerate (Intense Alchemy) M Prabha, TK01…" at bounding box center [130, 227] width 0 height 35
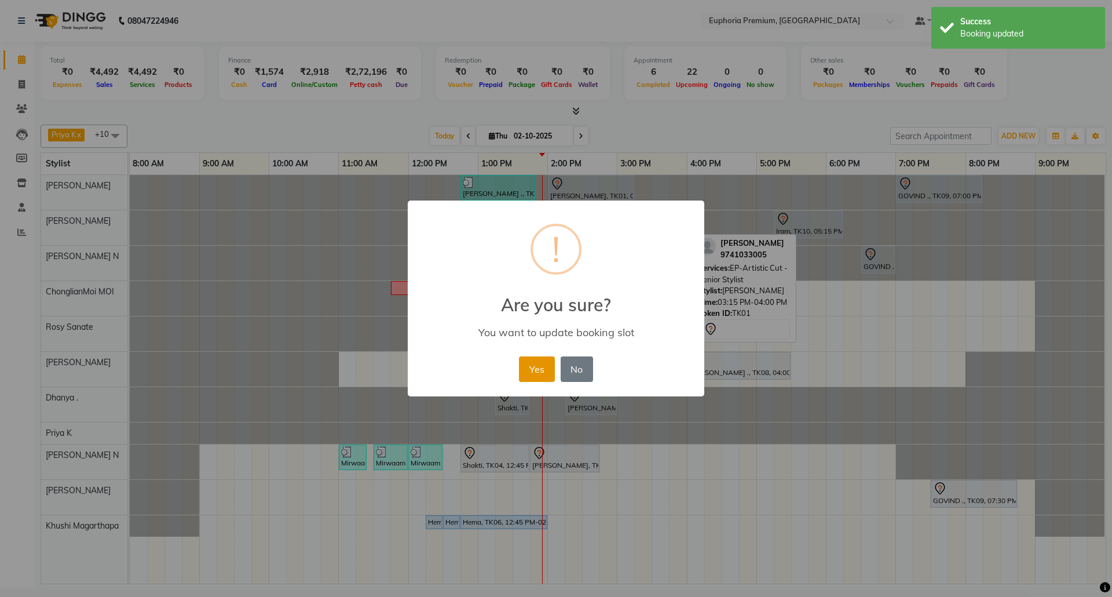
click at [536, 367] on button "Yes" at bounding box center [536, 368] width 35 height 25
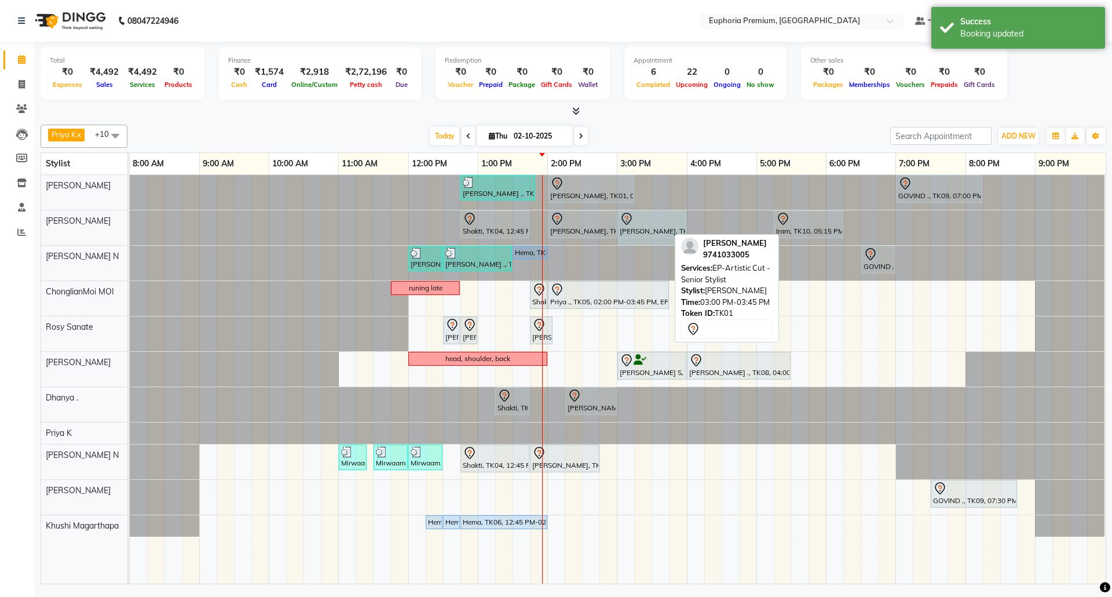
drag, startPoint x: 666, startPoint y: 224, endPoint x: 677, endPoint y: 223, distance: 11.0
click at [130, 223] on div "Shakti, TK04, 12:45 PM-01:45 PM, EP-Regenerate (Intense Alchemy) M Prabha, TK01…" at bounding box center [130, 227] width 0 height 35
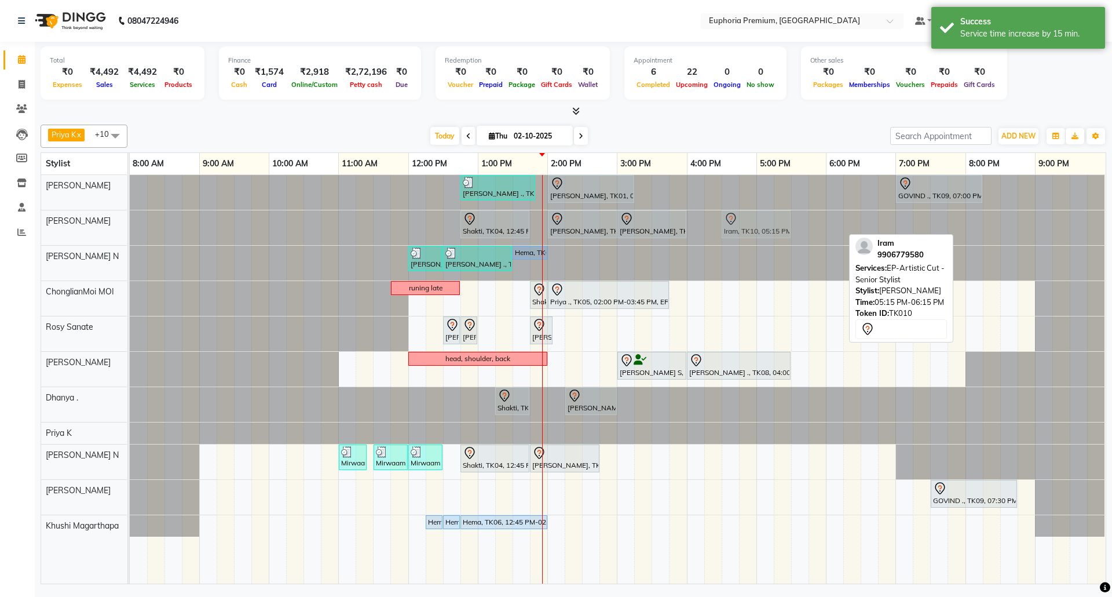
drag, startPoint x: 807, startPoint y: 225, endPoint x: 751, endPoint y: 225, distance: 56.2
click at [130, 225] on div "Shakti, TK04, 12:45 PM-01:45 PM, EP-Regenerate (Intense Alchemy) M Prabha, TK01…" at bounding box center [130, 227] width 0 height 35
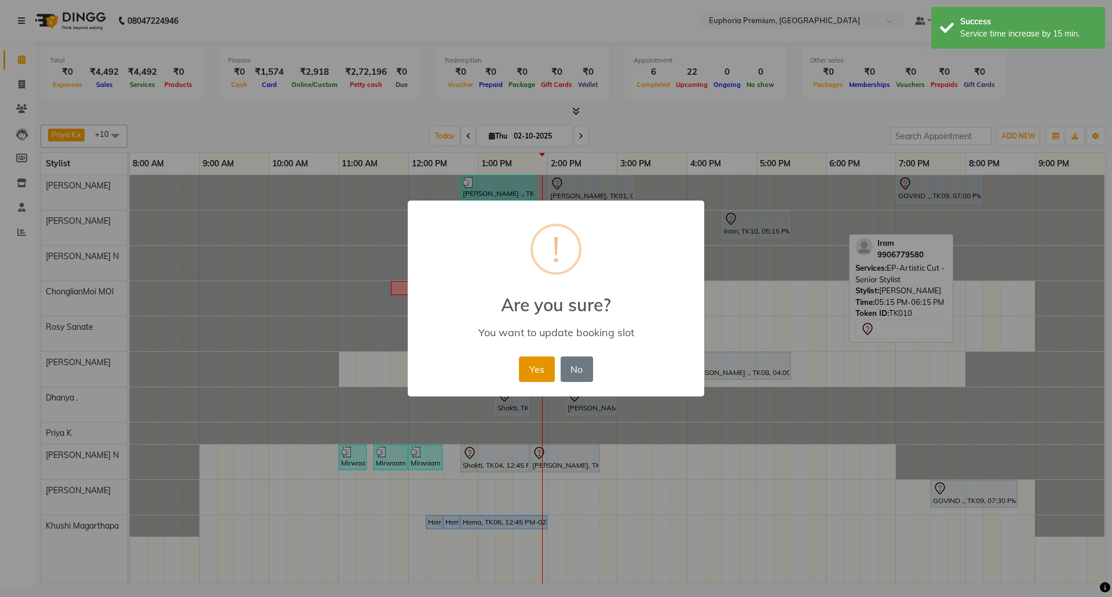
click at [533, 369] on button "Yes" at bounding box center [536, 368] width 35 height 25
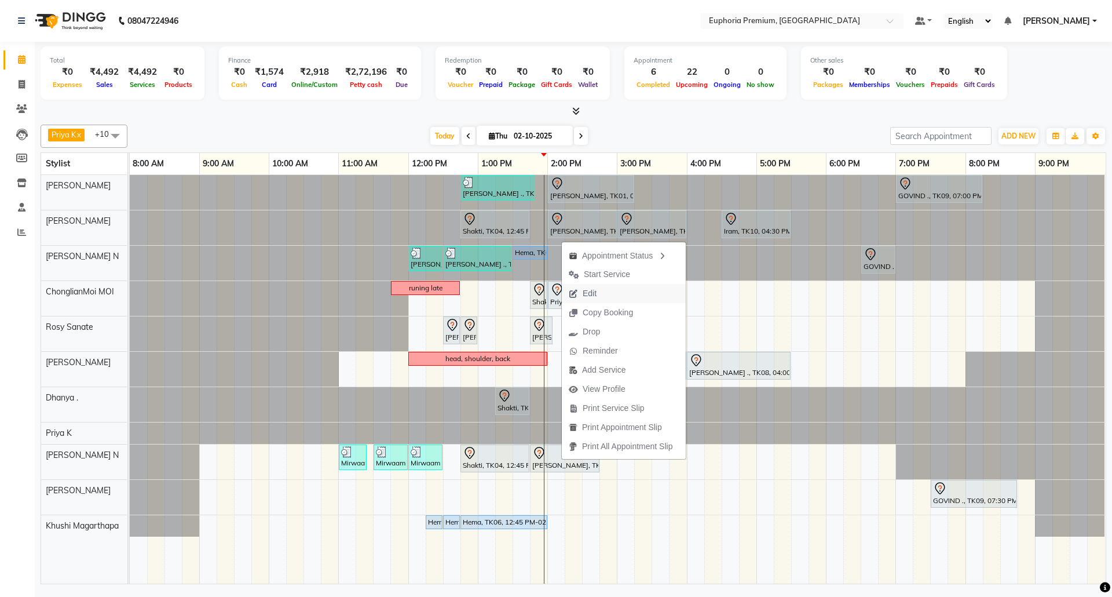
click at [615, 291] on button "Edit" at bounding box center [624, 293] width 124 height 19
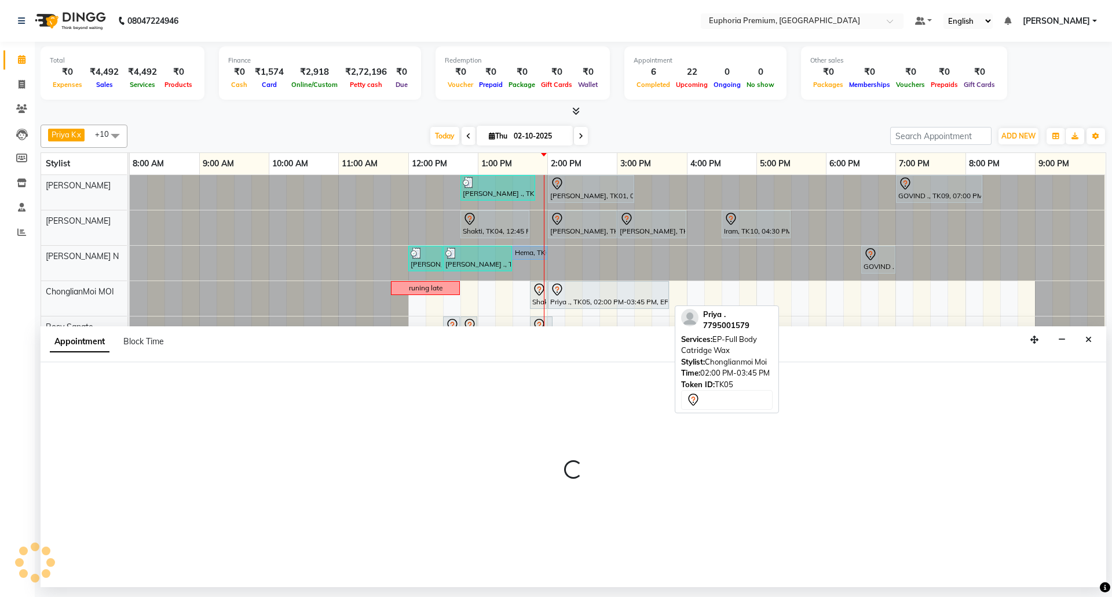
select select "tentative"
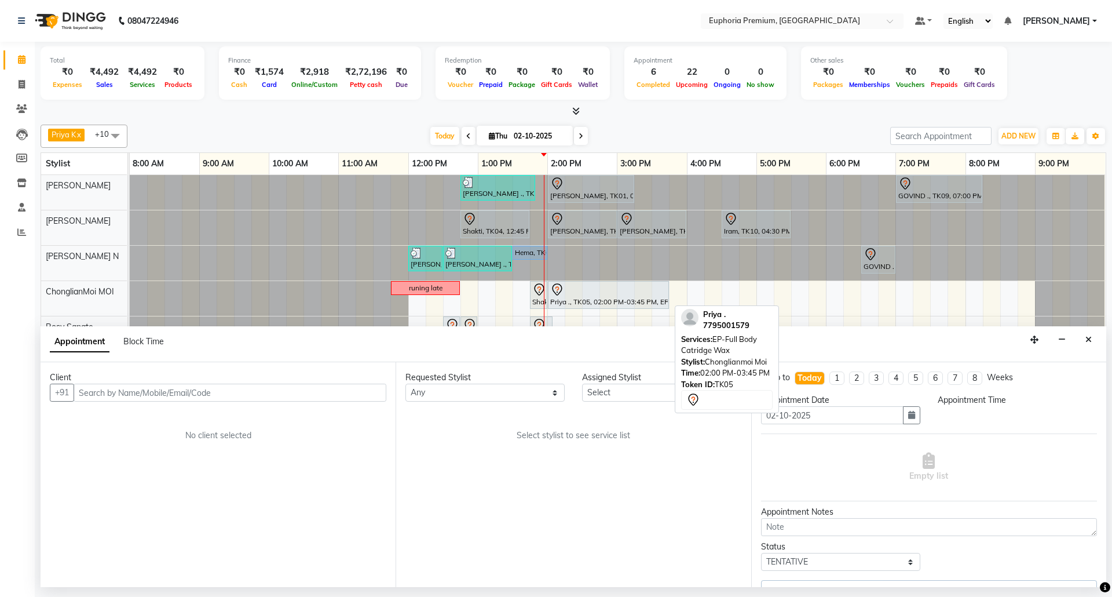
select select "74080"
select select "825"
select select "4006"
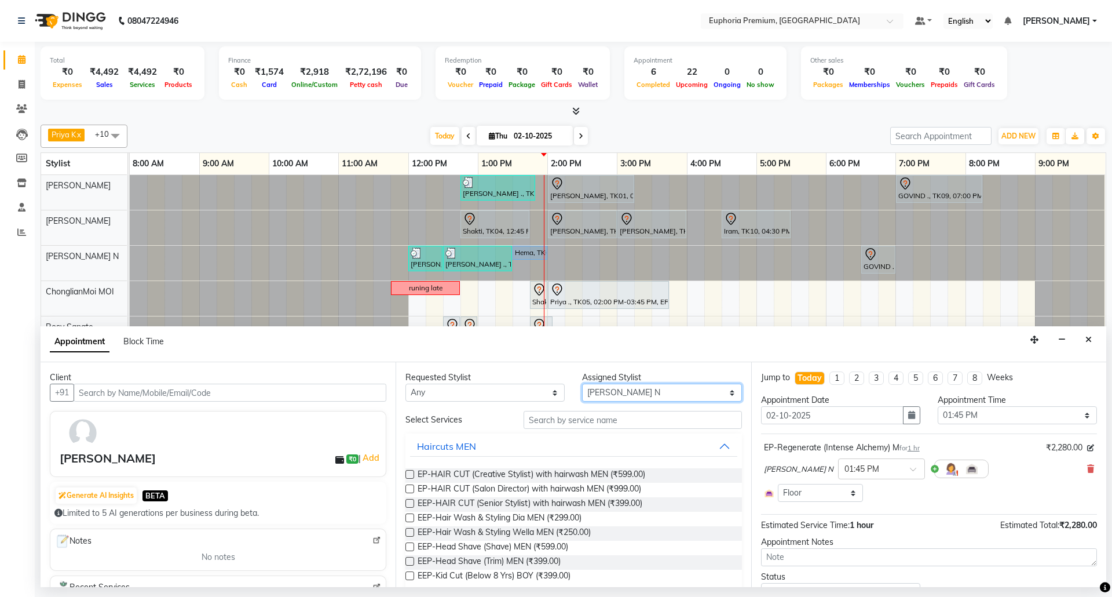
click at [640, 390] on select "Select Bharath N Binoy Chethan N ChonglianMoi MOI Daisy . Dhanya . Fredrick Bur…" at bounding box center [661, 392] width 159 height 18
select select "78117"
click at [582, 385] on select "Select Bharath N Binoy Chethan N ChonglianMoi MOI Daisy . Dhanya . Fredrick Bur…" at bounding box center [661, 392] width 159 height 18
click at [580, 422] on input "text" at bounding box center [633, 420] width 218 height 18
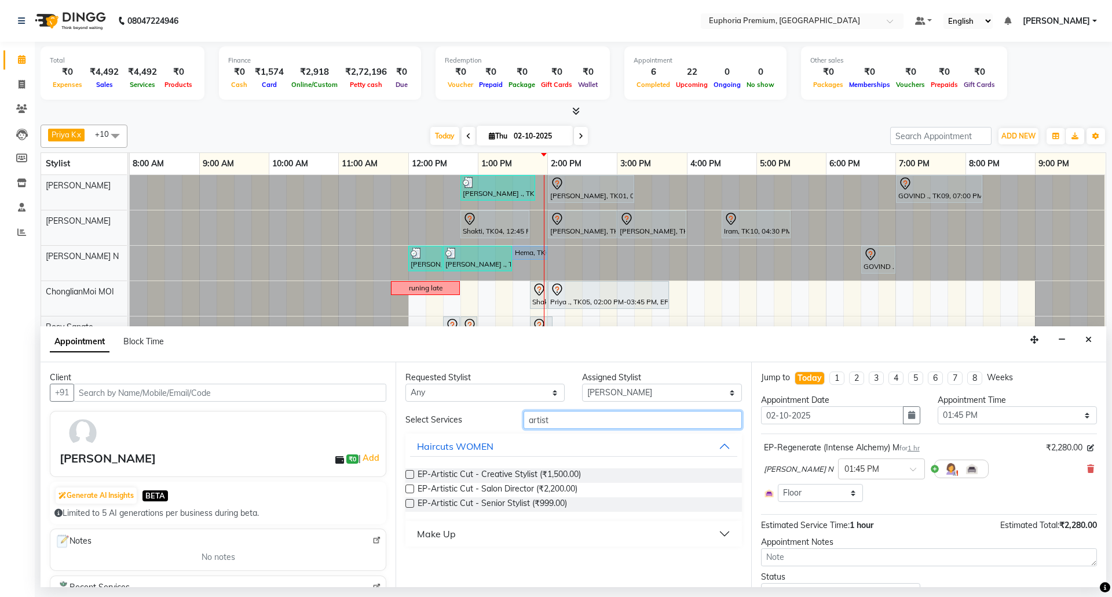
type input "artist"
click at [407, 505] on label at bounding box center [409, 503] width 9 height 9
click at [407, 505] on input "checkbox" at bounding box center [409, 504] width 8 height 8
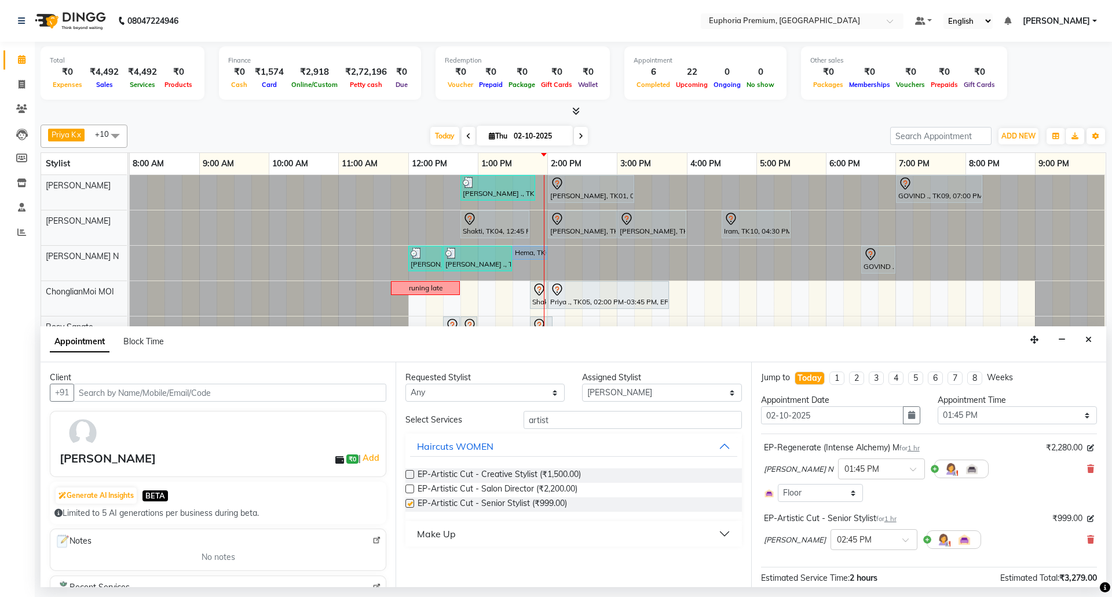
checkbox input "false"
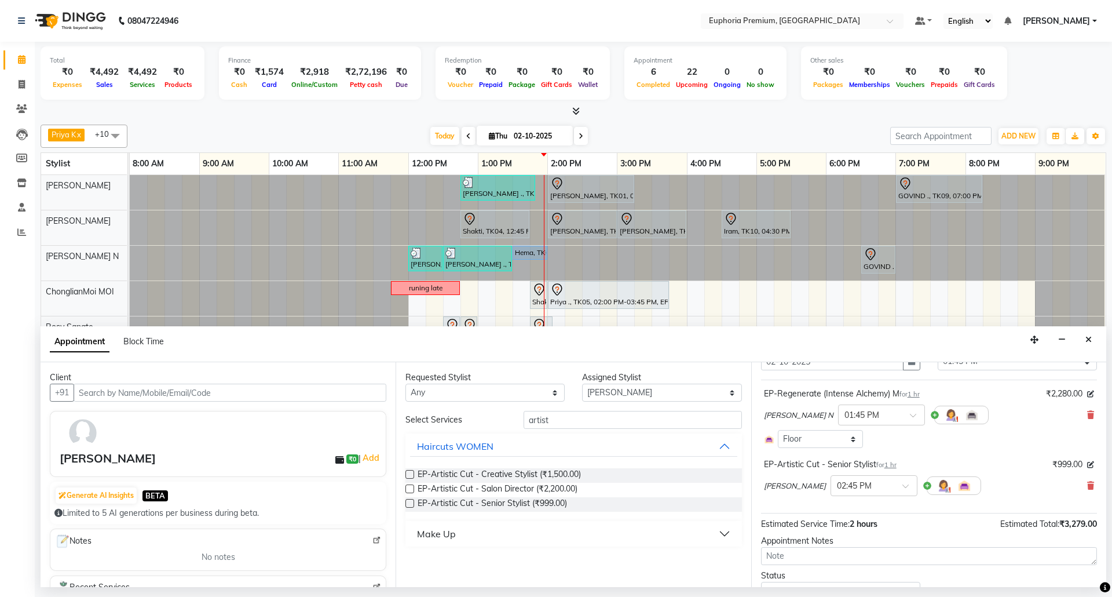
scroll to position [107, 0]
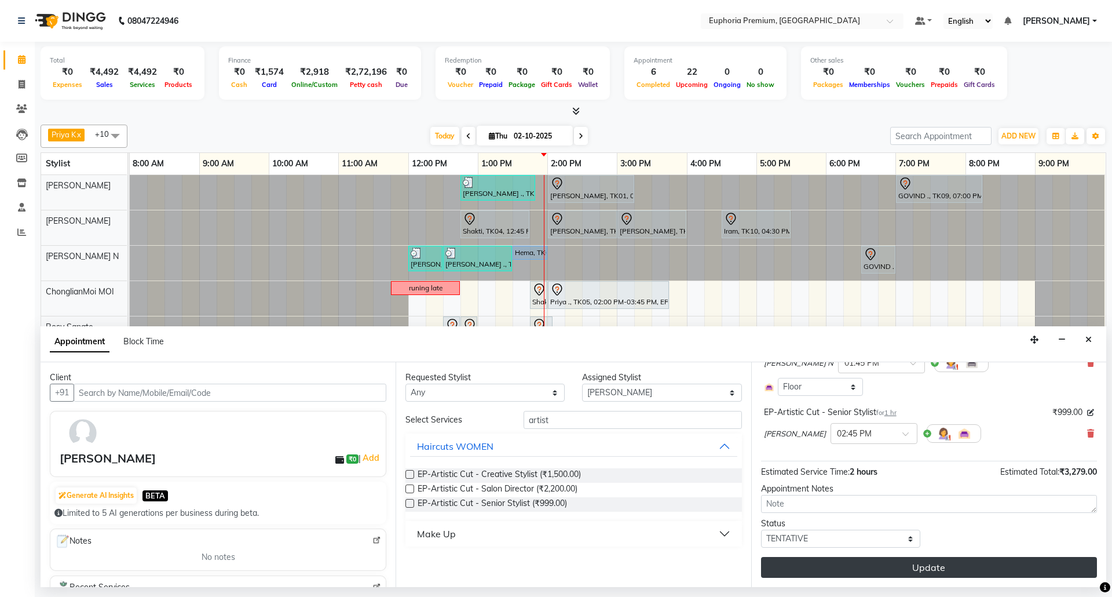
click at [904, 570] on button "Update" at bounding box center [929, 567] width 336 height 21
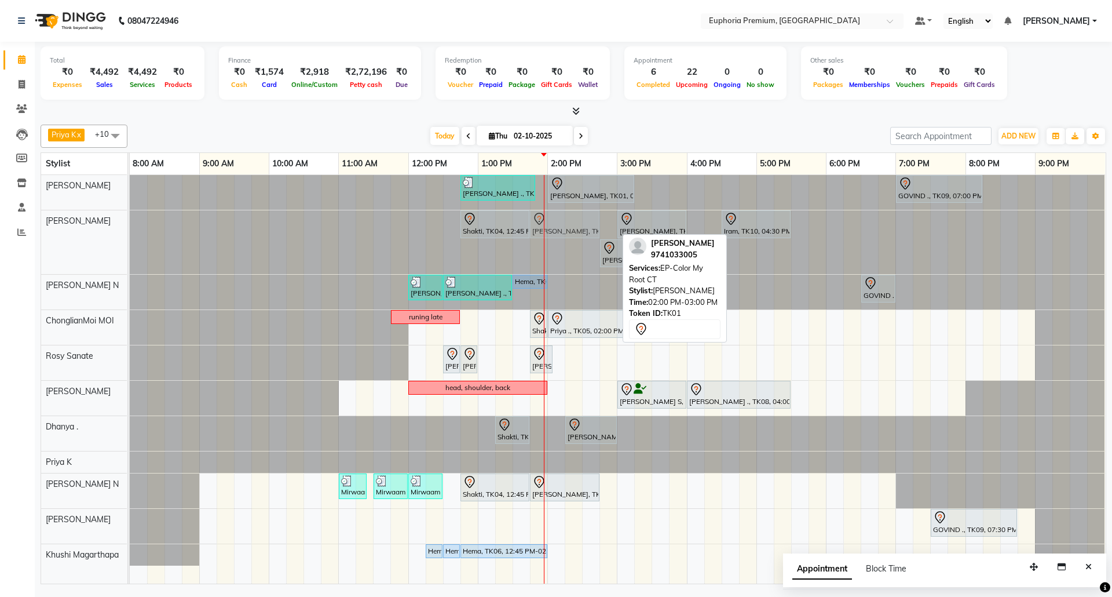
drag, startPoint x: 578, startPoint y: 218, endPoint x: 563, endPoint y: 223, distance: 15.8
click at [130, 223] on div "Shakti, TK04, 12:45 PM-01:45 PM, EP-Regenerate (Intense Alchemy) M Prabha, TK01…" at bounding box center [130, 242] width 0 height 64
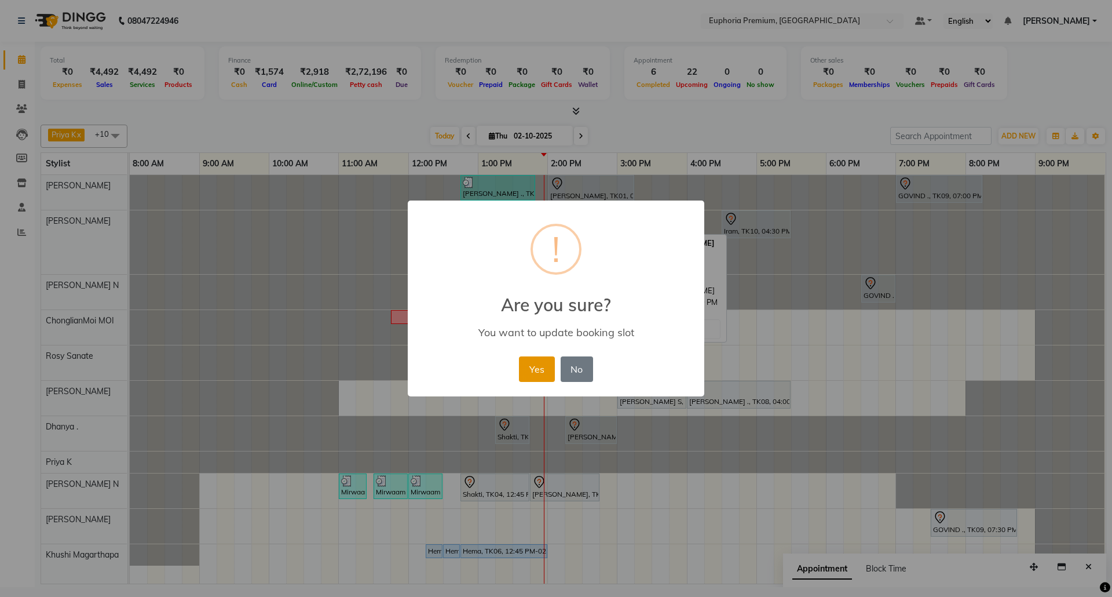
click at [548, 362] on button "Yes" at bounding box center [536, 368] width 35 height 25
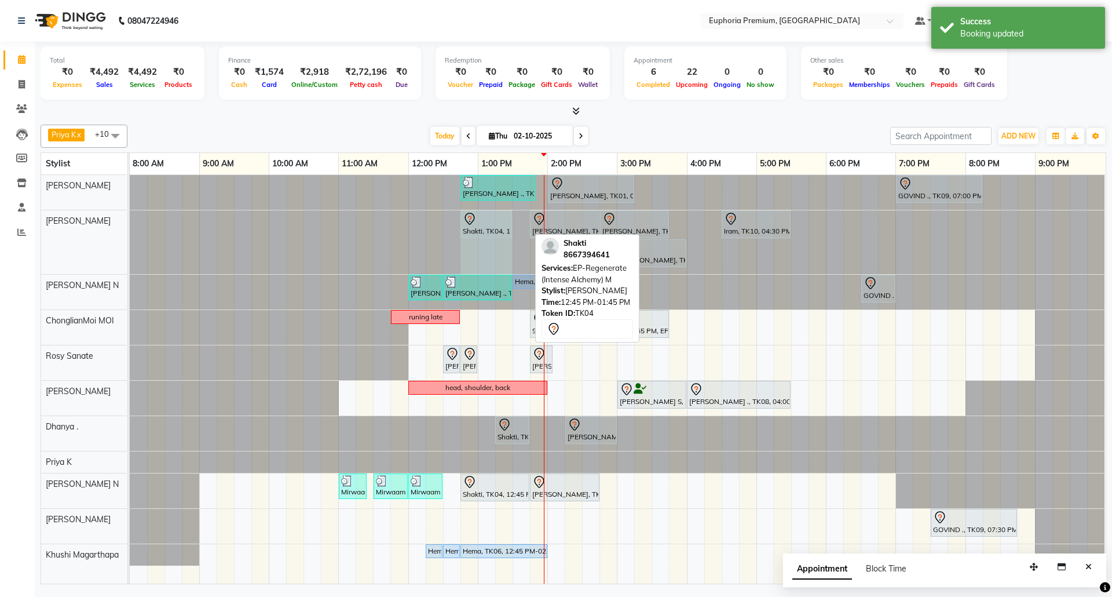
drag, startPoint x: 528, startPoint y: 225, endPoint x: 512, endPoint y: 230, distance: 17.0
click at [130, 230] on div "Shakti, TK04, 12:45 PM-01:45 PM, EP-Regenerate (Intense Alchemy) M Prabha, TK01…" at bounding box center [130, 242] width 0 height 64
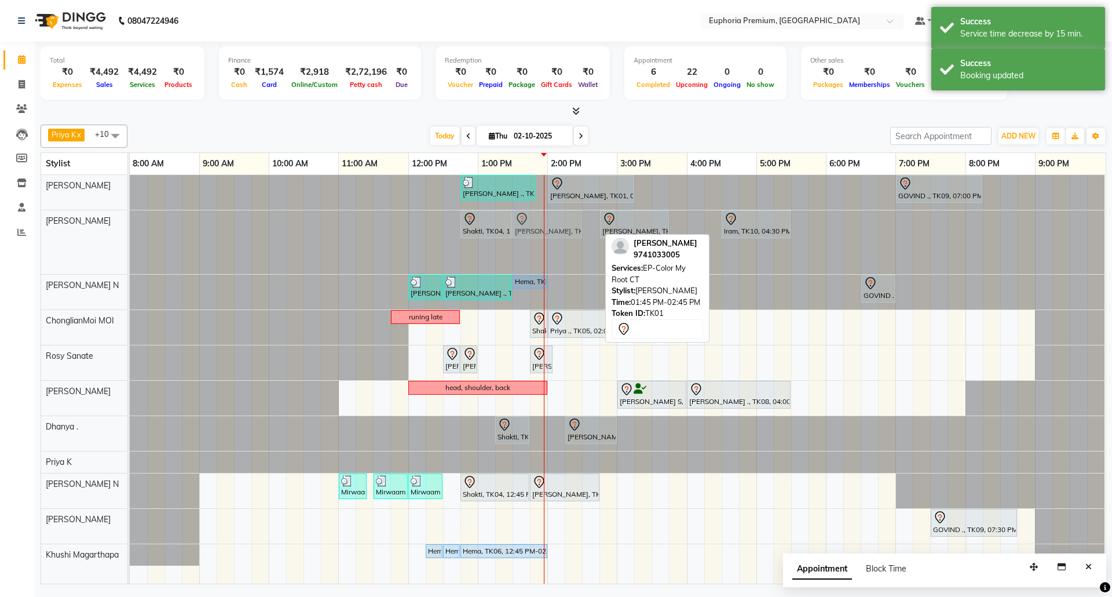
drag, startPoint x: 555, startPoint y: 220, endPoint x: 544, endPoint y: 220, distance: 10.4
click at [130, 220] on div "Shakti, TK04, 12:45 PM-01:30 PM, EP-Regenerate (Intense Alchemy) M Prabha, TK01…" at bounding box center [130, 242] width 0 height 64
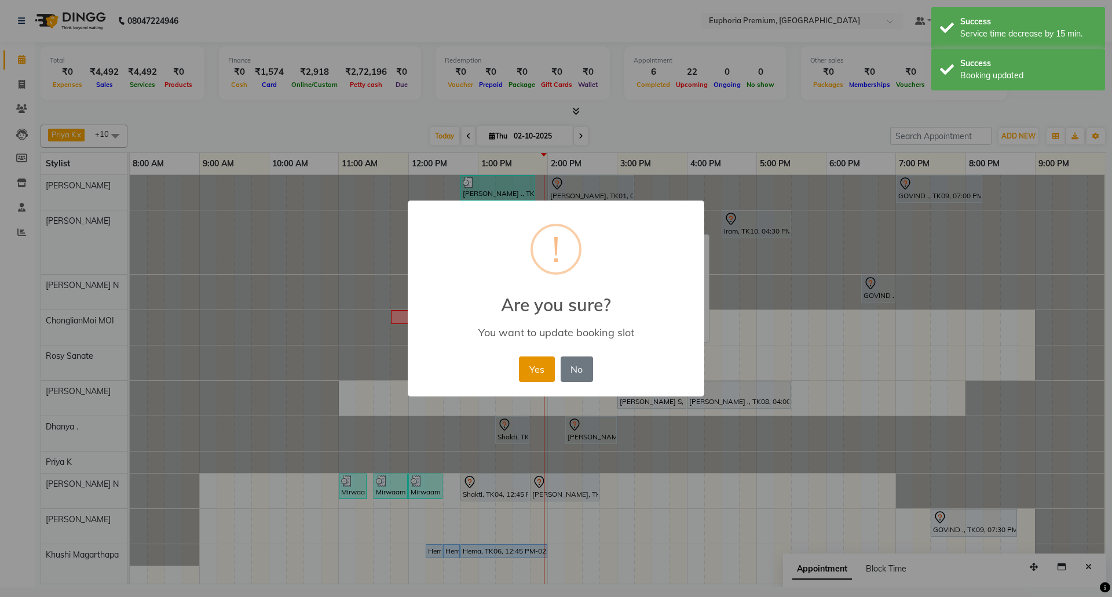
drag, startPoint x: 529, startPoint y: 370, endPoint x: 577, endPoint y: 244, distance: 134.6
click at [529, 366] on button "Yes" at bounding box center [536, 368] width 35 height 25
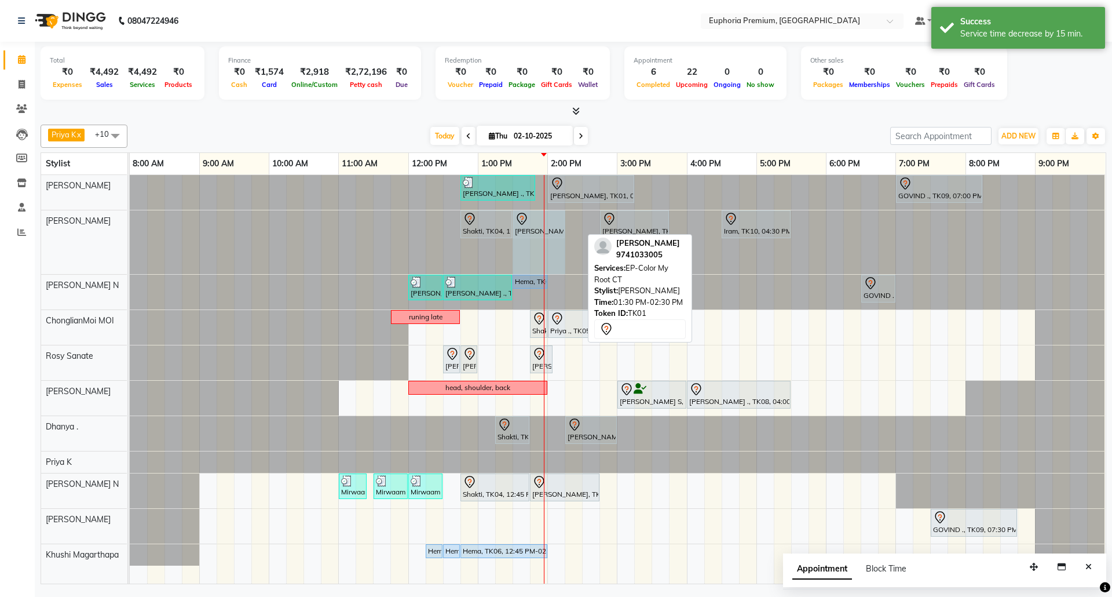
drag, startPoint x: 579, startPoint y: 219, endPoint x: 562, endPoint y: 225, distance: 18.3
click at [130, 225] on div "Shakti, TK04, 12:45 PM-01:30 PM, EP-Regenerate (Intense Alchemy) M Prabha, TK01…" at bounding box center [130, 242] width 0 height 64
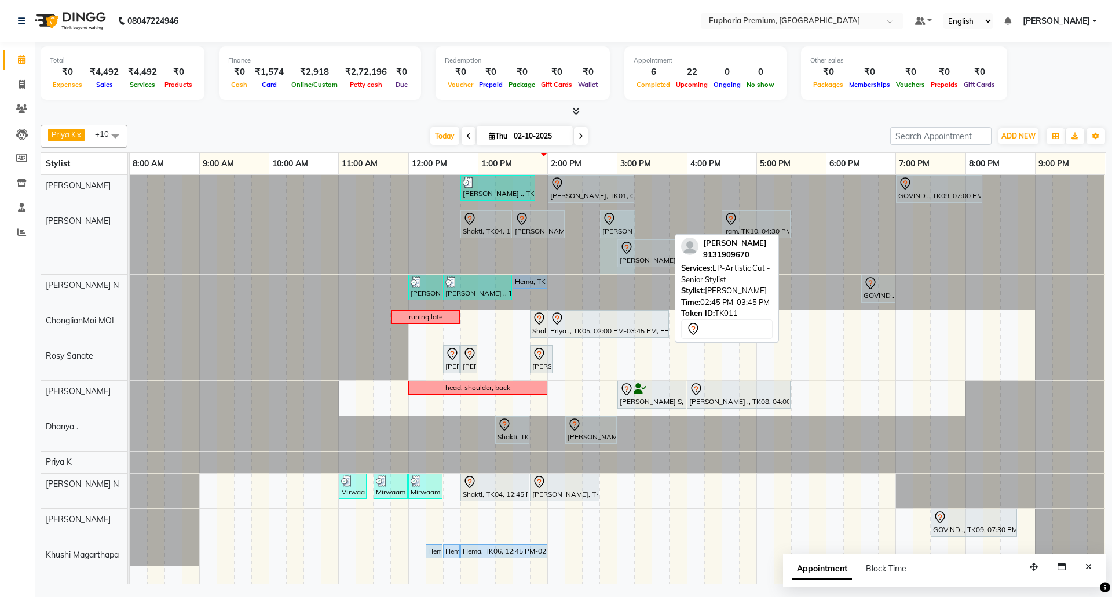
drag, startPoint x: 667, startPoint y: 221, endPoint x: 631, endPoint y: 224, distance: 36.6
click at [130, 224] on div "Shakti, TK04, 12:45 PM-01:30 PM, EP-Regenerate (Intense Alchemy) M Prabha, TK01…" at bounding box center [130, 242] width 0 height 64
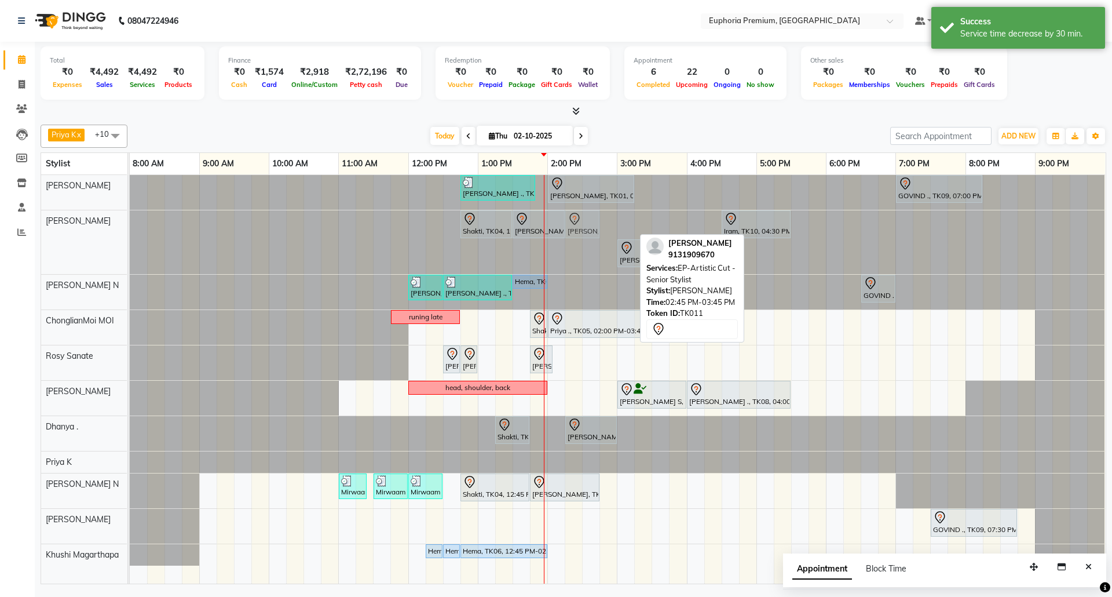
drag, startPoint x: 611, startPoint y: 220, endPoint x: 582, endPoint y: 227, distance: 29.2
click at [130, 227] on div "Shakti, TK04, 12:45 PM-01:30 PM, EP-Regenerate (Intense Alchemy) M Prabha, TK01…" at bounding box center [130, 242] width 0 height 64
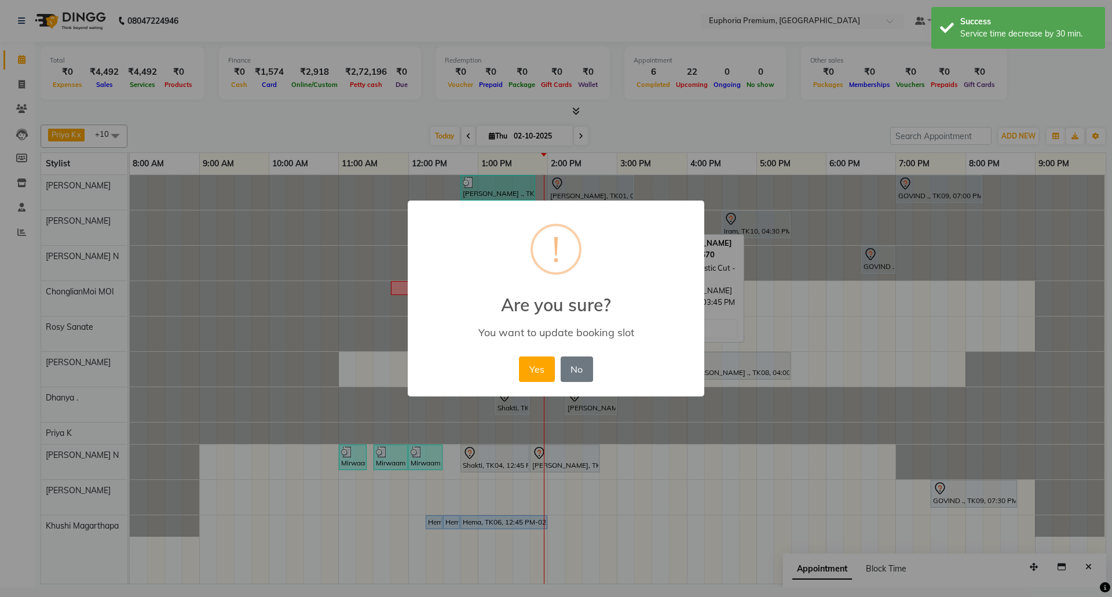
drag, startPoint x: 544, startPoint y: 370, endPoint x: 615, endPoint y: 279, distance: 115.2
click at [543, 368] on button "Yes" at bounding box center [536, 368] width 35 height 25
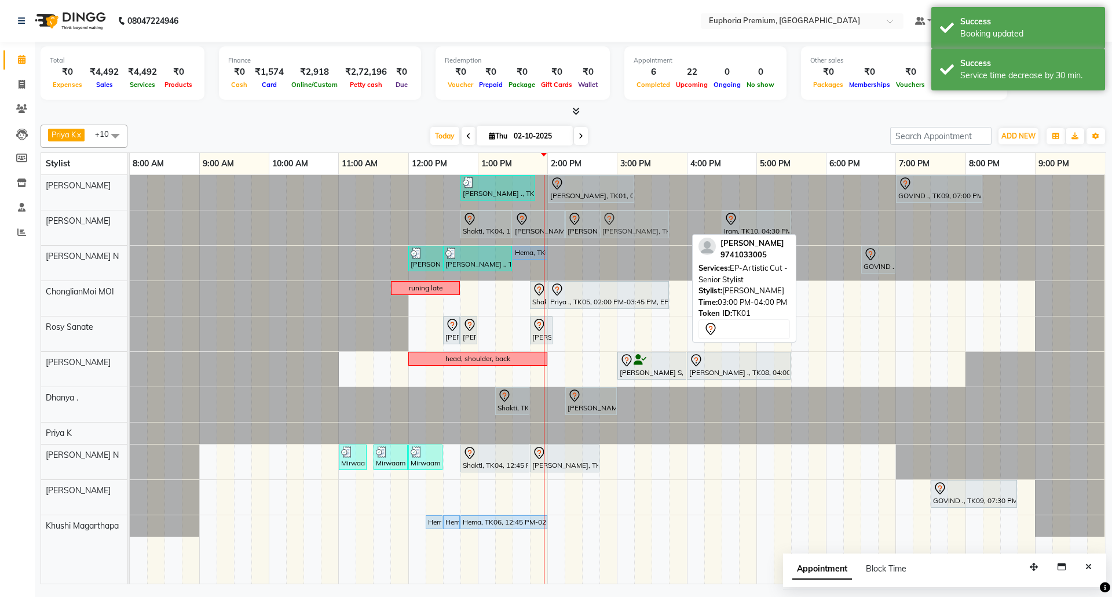
drag, startPoint x: 635, startPoint y: 225, endPoint x: 629, endPoint y: 227, distance: 6.0
click at [130, 228] on div "Shakti, TK04, 12:45 PM-01:30 PM, EP-Regenerate (Intense Alchemy) M Prabha, TK01…" at bounding box center [130, 227] width 0 height 35
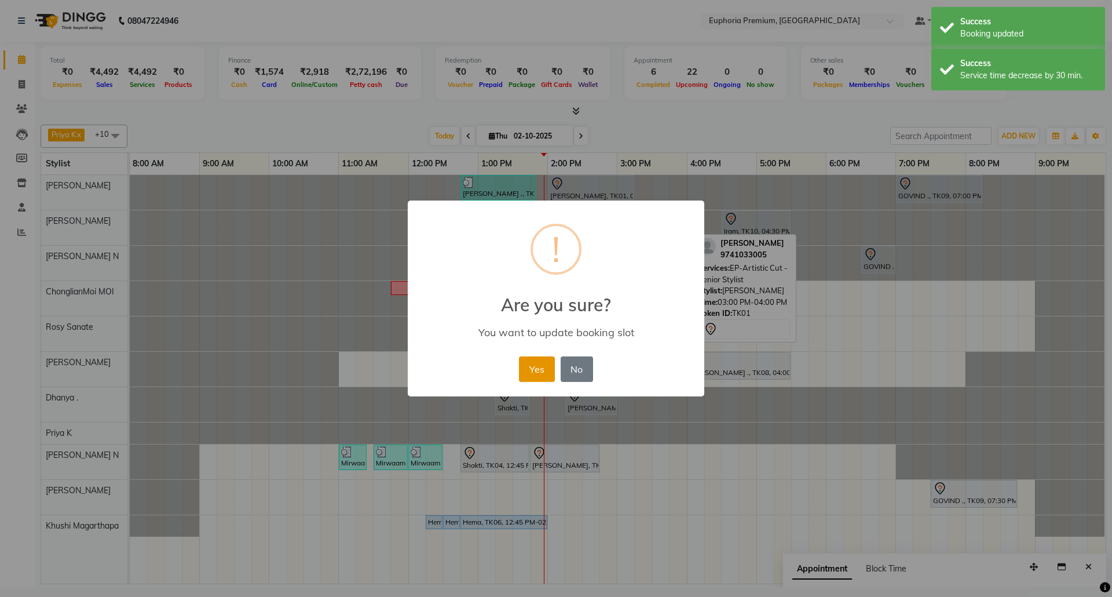
click at [532, 372] on button "Yes" at bounding box center [536, 368] width 35 height 25
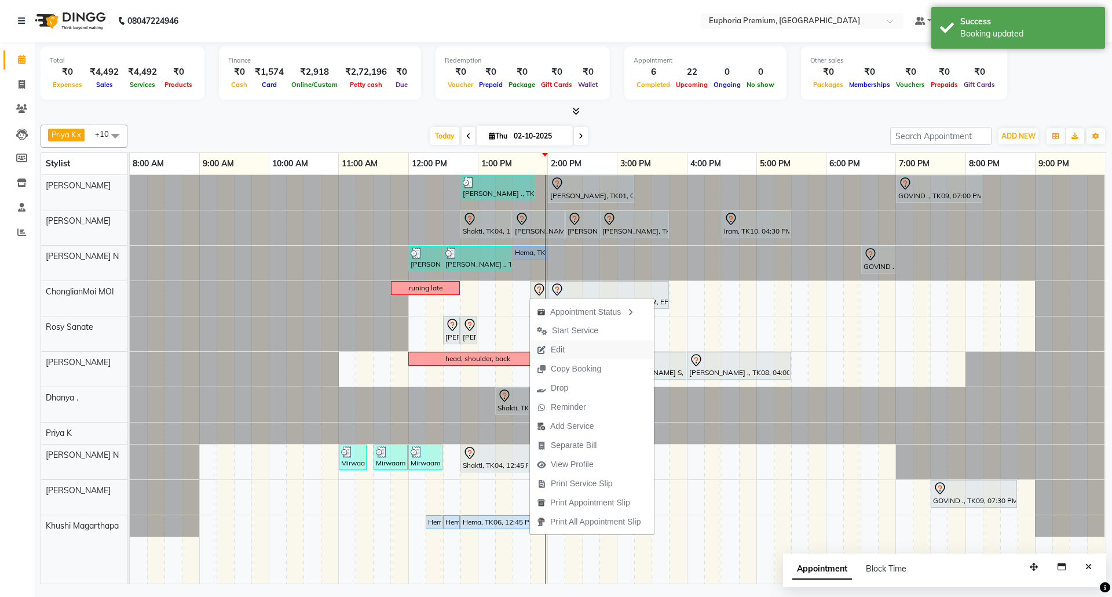
click at [551, 350] on span "Edit" at bounding box center [558, 349] width 14 height 12
select select "tentative"
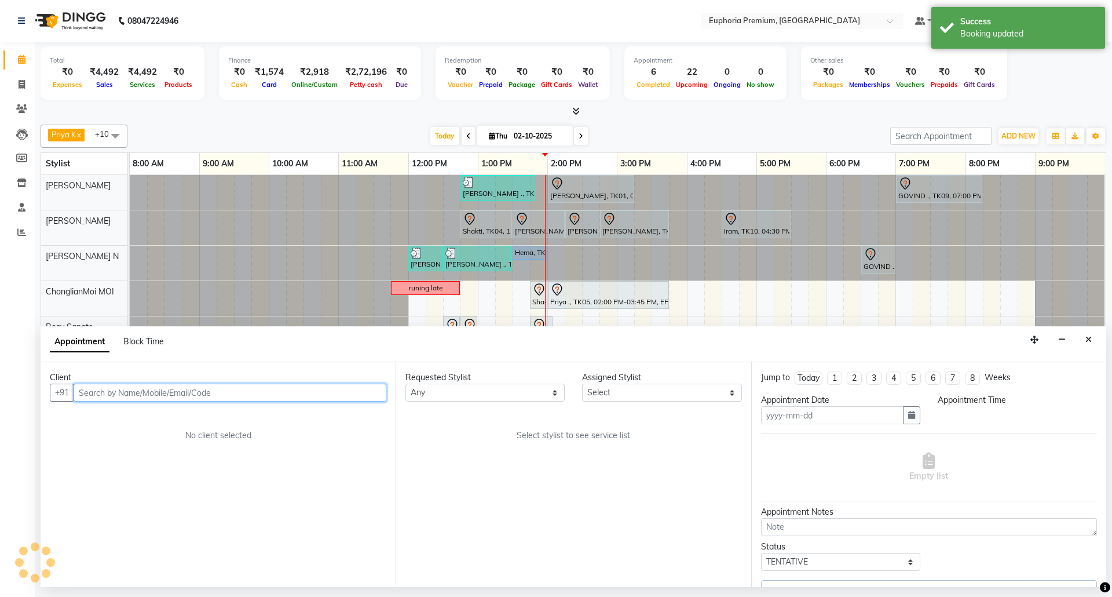
type input "02-10-2025"
select select "71597"
select select "765"
select select "4006"
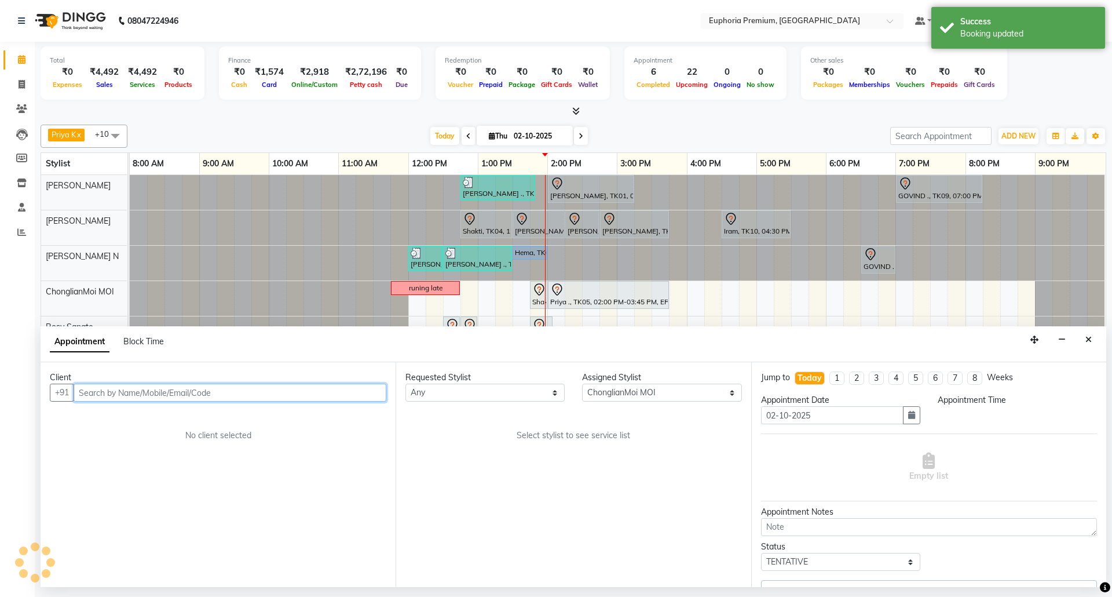
select select "4006"
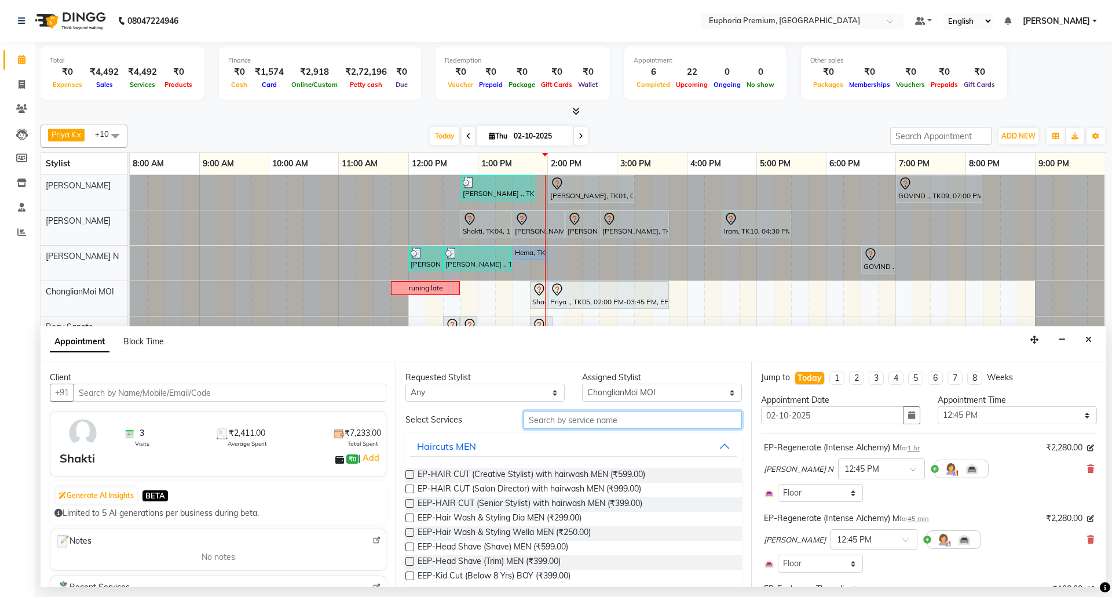
click at [661, 419] on input "text" at bounding box center [633, 420] width 218 height 18
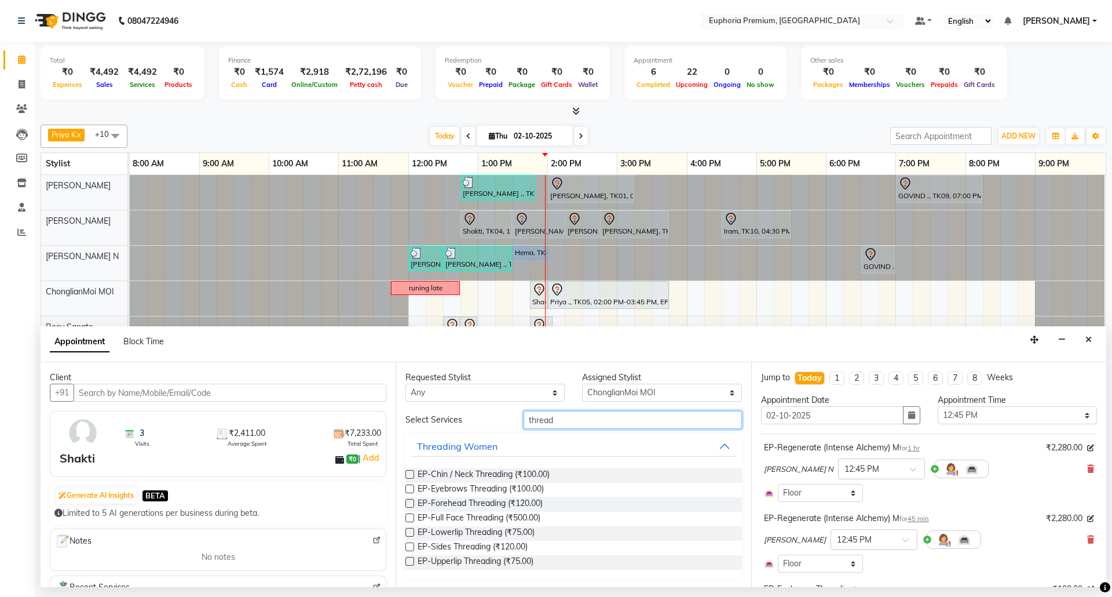
type input "thread"
click at [404, 487] on div "Requested Stylist Any Bharath N Binoy Chethan N ChonglianMoi MOI Daisy . Dhanya…" at bounding box center [573, 474] width 355 height 225
click at [407, 489] on label at bounding box center [409, 488] width 9 height 9
click at [407, 489] on input "checkbox" at bounding box center [409, 490] width 8 height 8
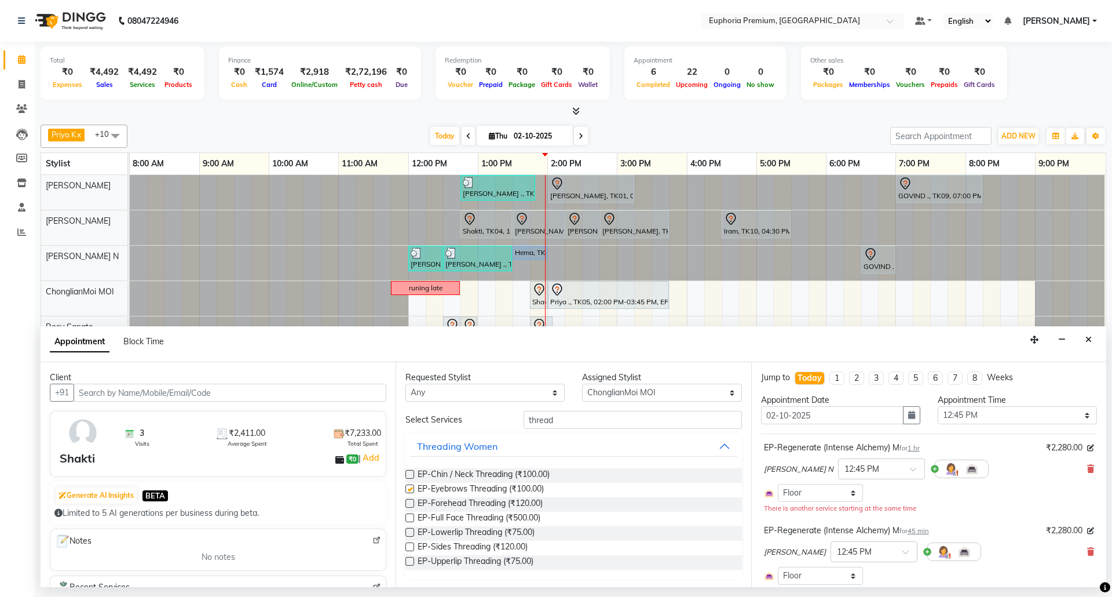
checkbox input "false"
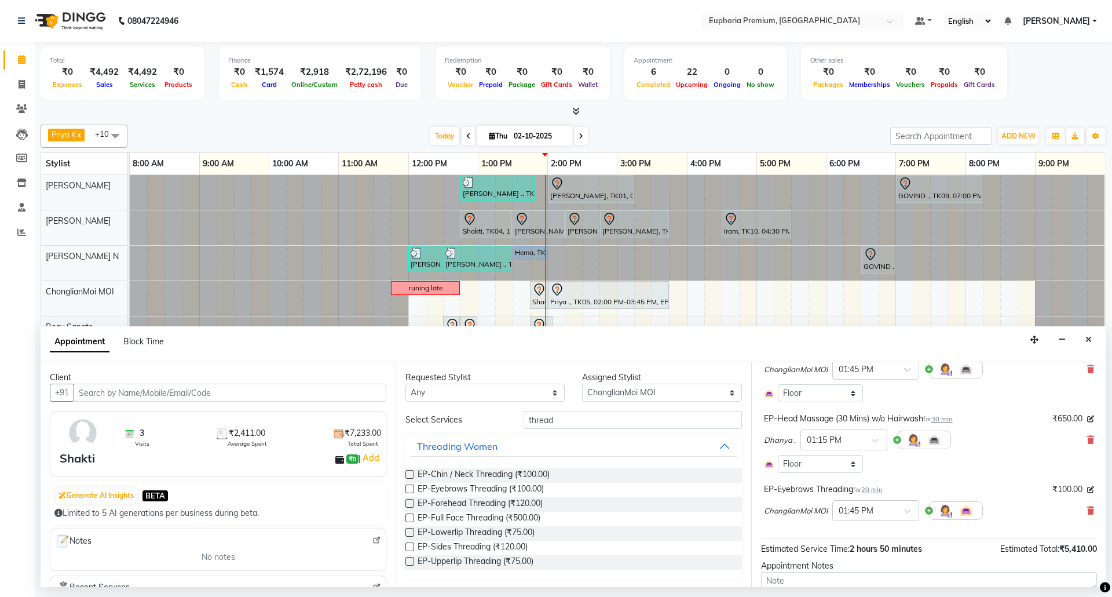
scroll to position [309, 0]
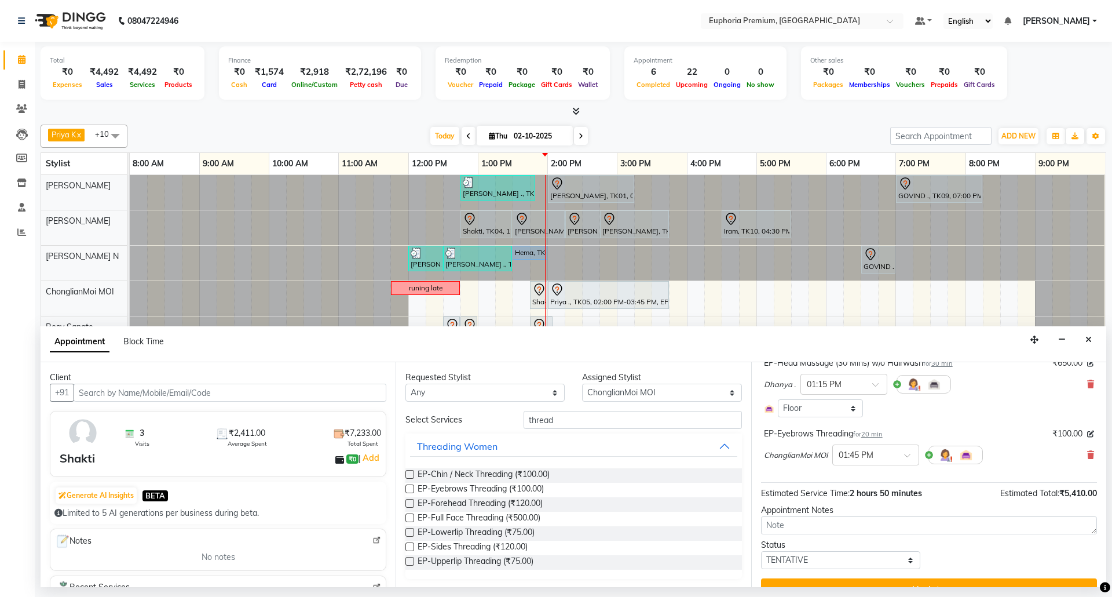
click at [872, 433] on span "20 min" at bounding box center [871, 434] width 21 height 8
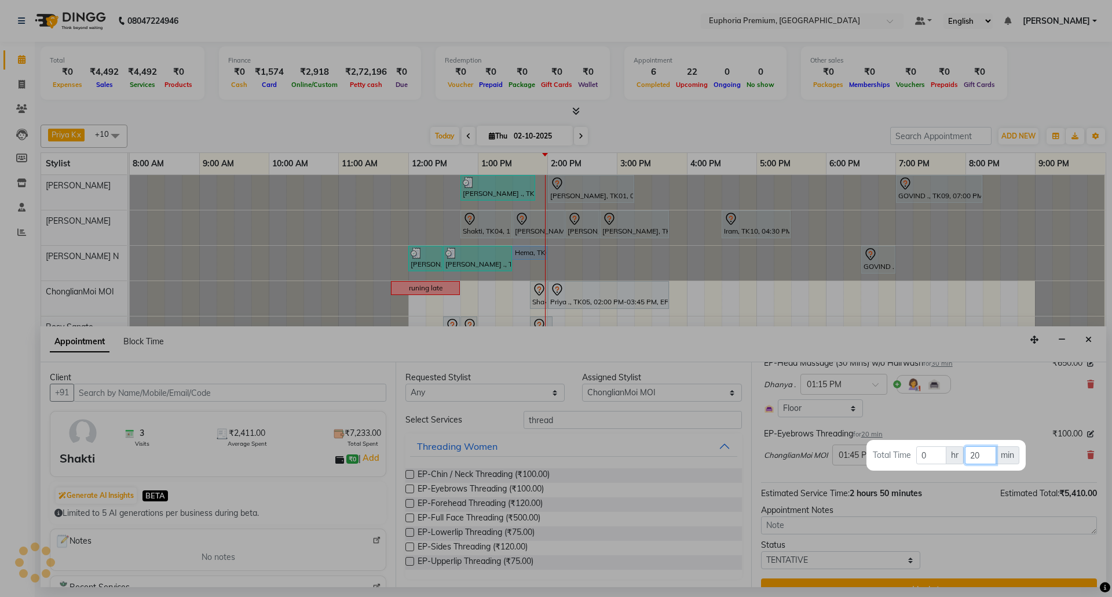
click at [985, 455] on input "20" at bounding box center [980, 455] width 31 height 18
type input "2"
type input "15"
click at [990, 420] on div at bounding box center [556, 298] width 1112 height 597
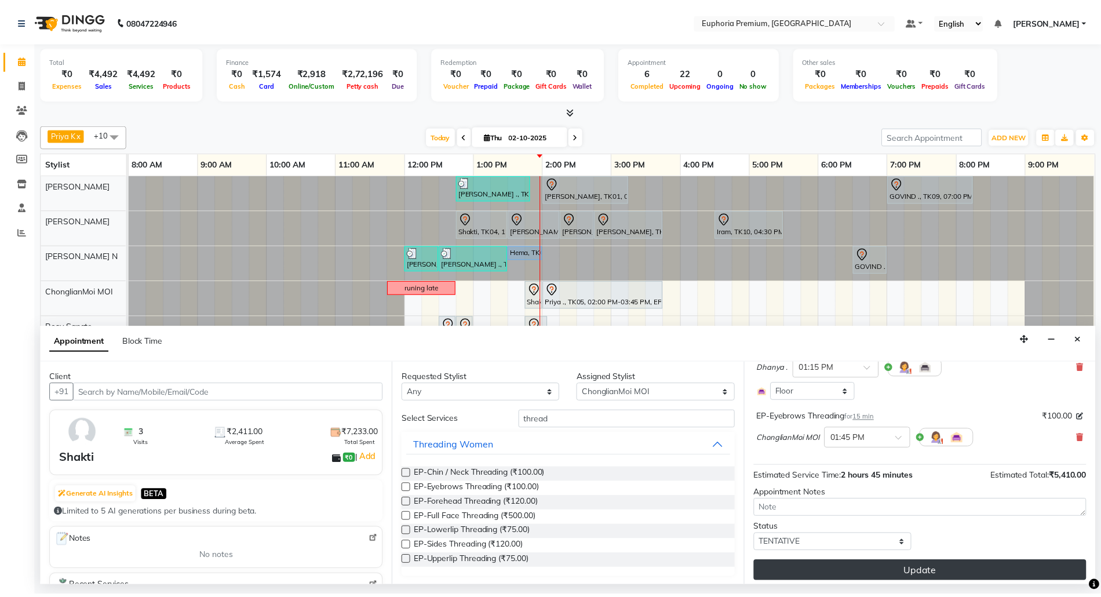
scroll to position [332, 0]
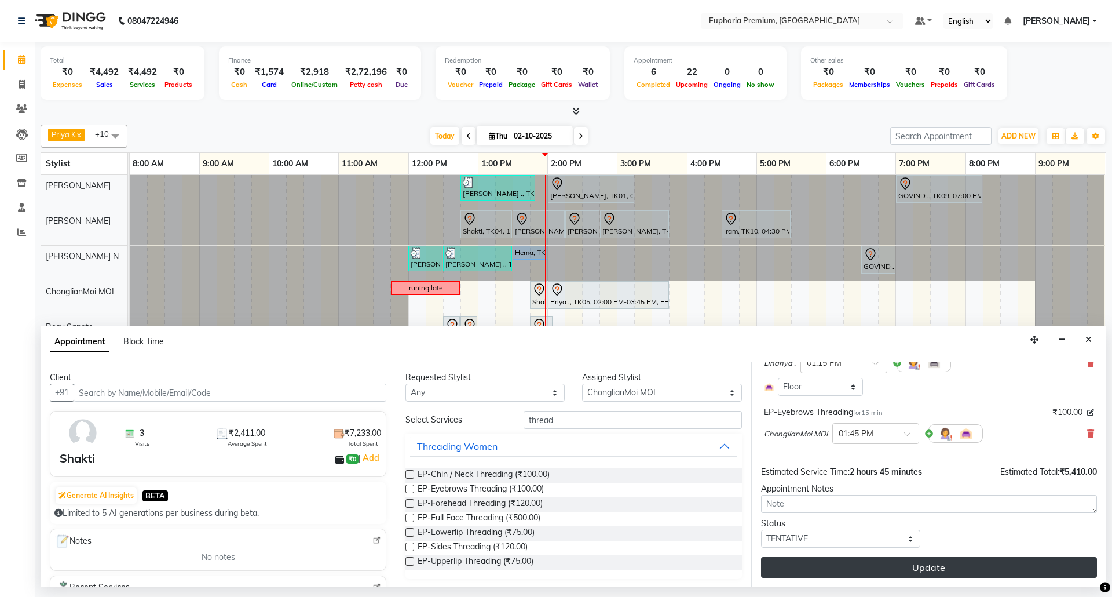
click at [939, 560] on button "Update" at bounding box center [929, 567] width 336 height 21
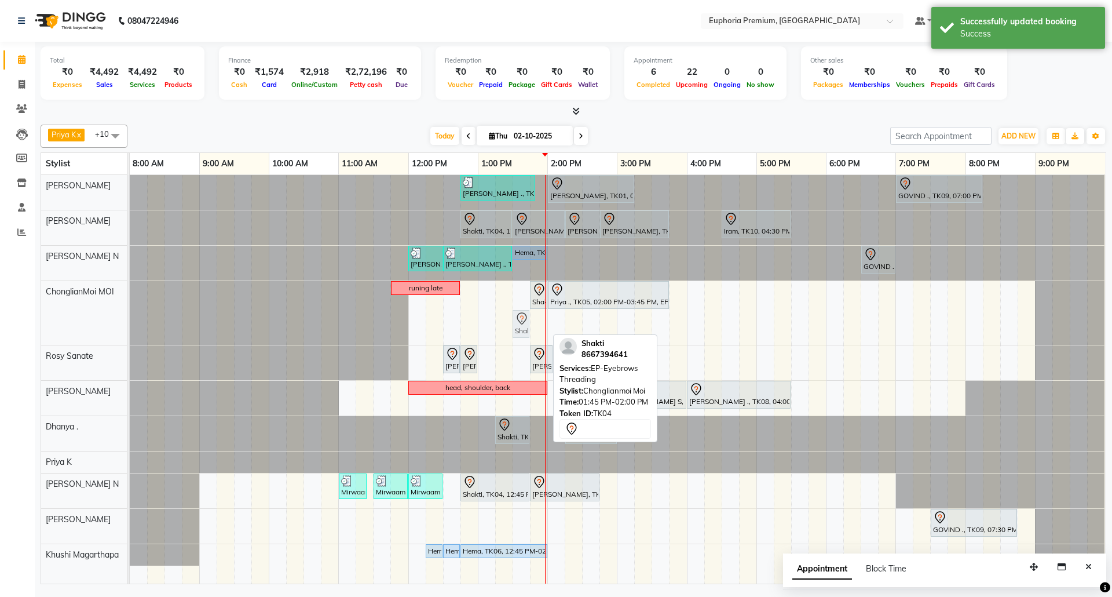
drag, startPoint x: 540, startPoint y: 324, endPoint x: 522, endPoint y: 323, distance: 18.0
click at [130, 323] on div "runing late Shakti, TK04, 01:45 PM-02:00 PM, EP-Eyebrows Threading Priya ., TK0…" at bounding box center [130, 313] width 0 height 64
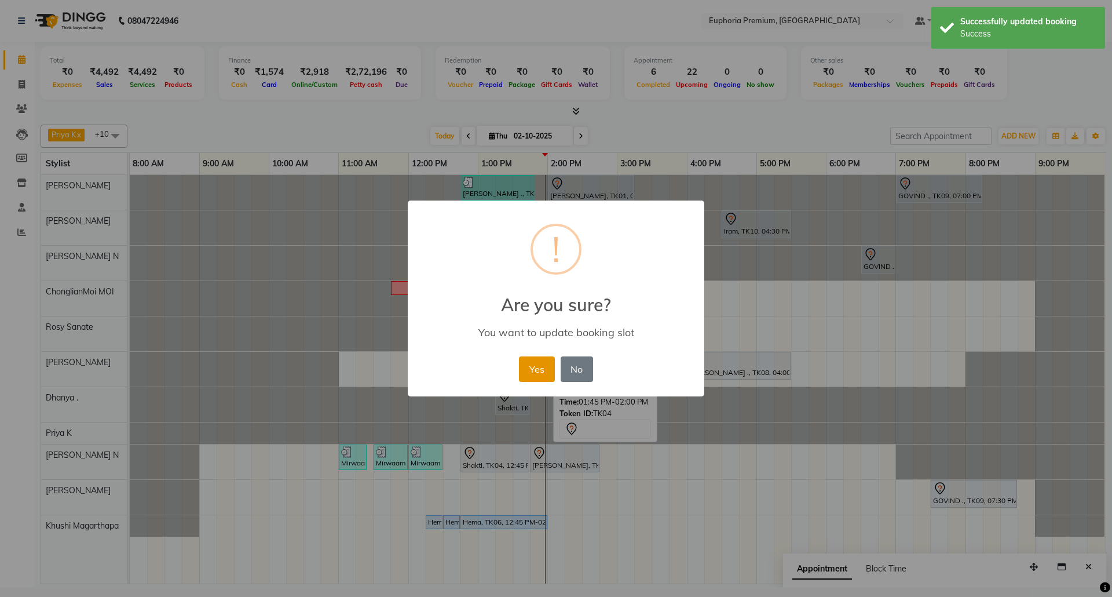
click at [547, 365] on button "Yes" at bounding box center [536, 368] width 35 height 25
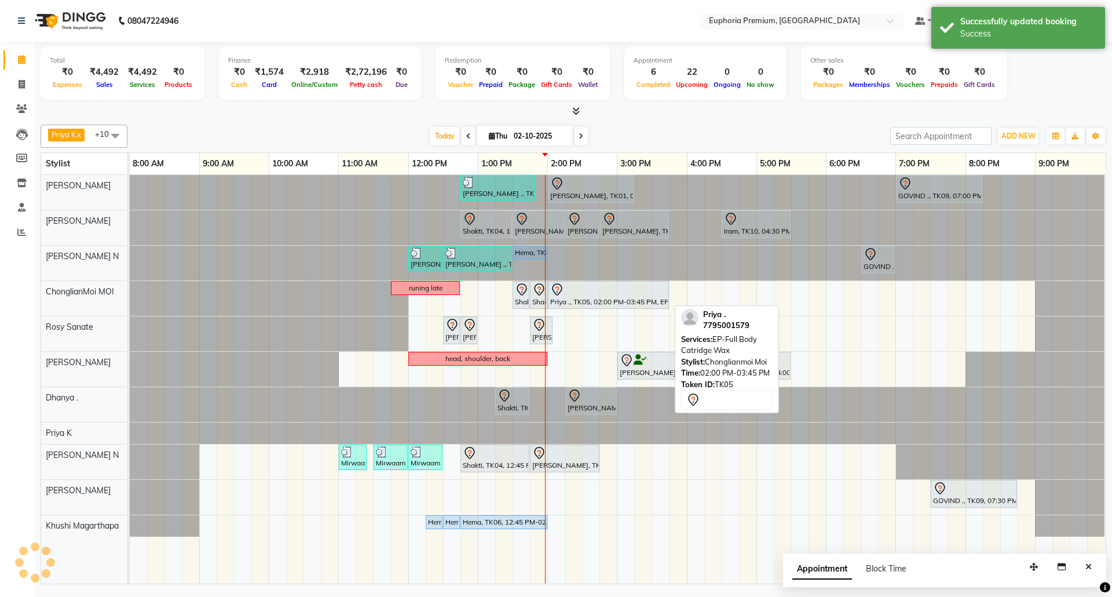
click at [612, 297] on div at bounding box center [608, 290] width 116 height 14
select select "7"
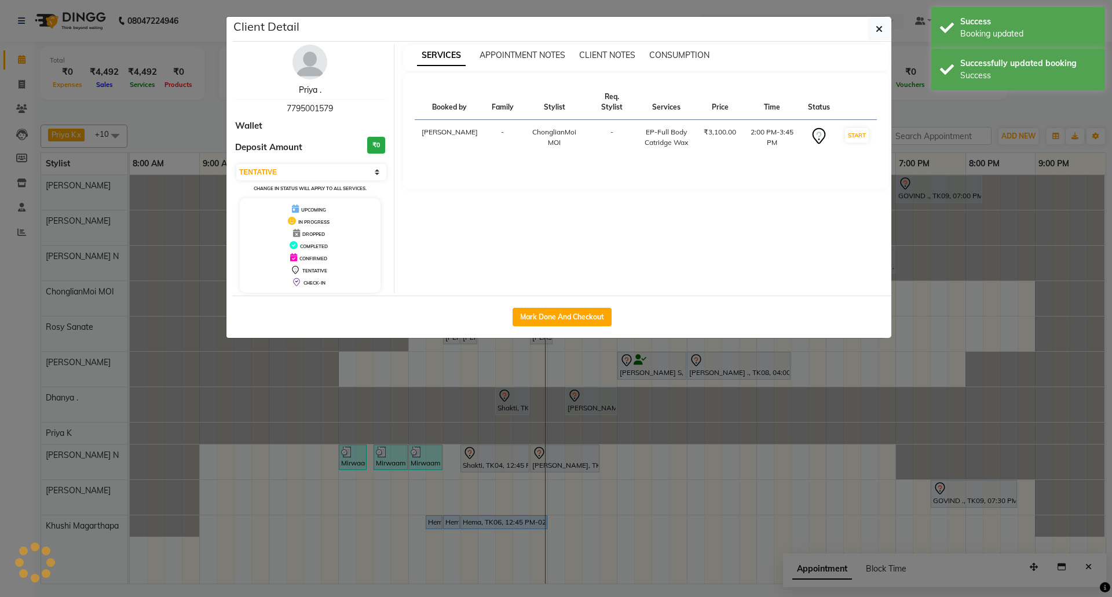
click at [309, 87] on link "Priya ." at bounding box center [310, 90] width 23 height 10
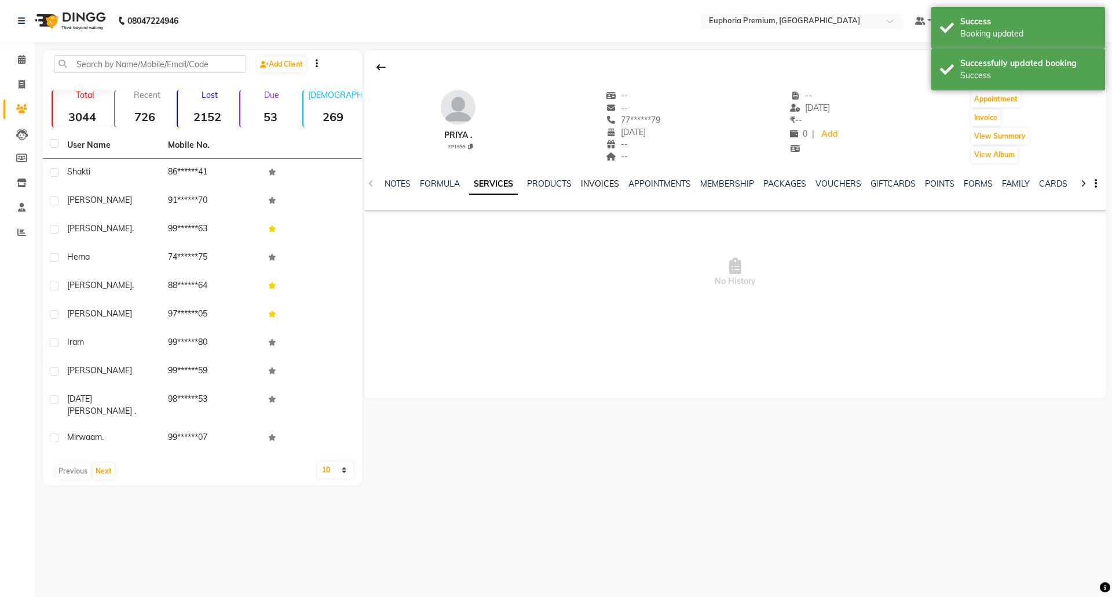
click at [591, 181] on link "INVOICES" at bounding box center [600, 183] width 38 height 10
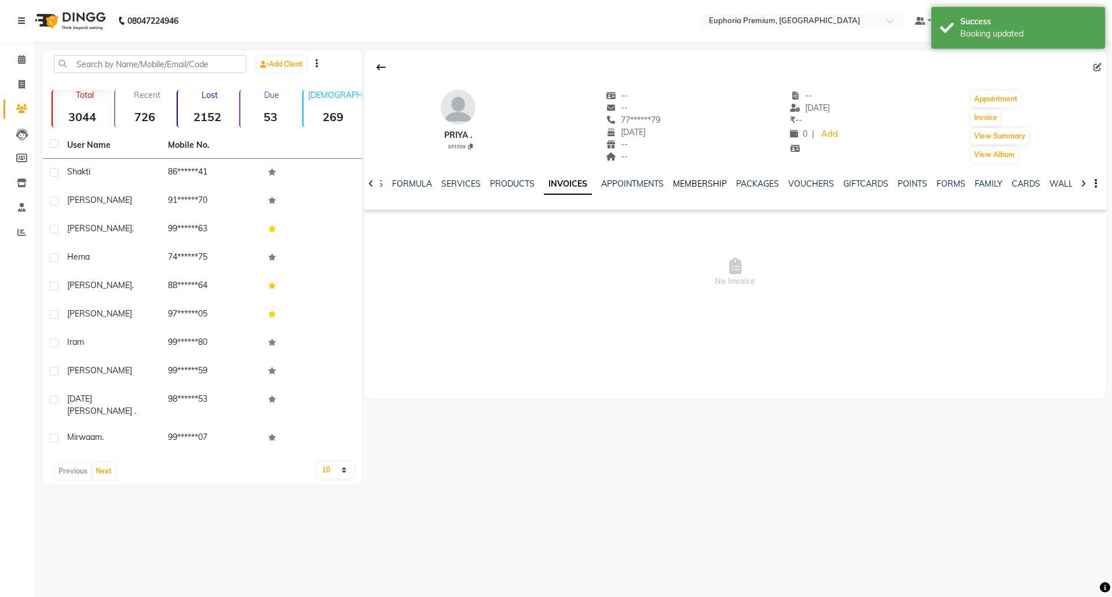
click at [707, 180] on link "MEMBERSHIP" at bounding box center [700, 183] width 54 height 10
click at [737, 182] on link "PACKAGES" at bounding box center [738, 183] width 43 height 10
click at [427, 182] on link "SERVICES" at bounding box center [433, 183] width 39 height 10
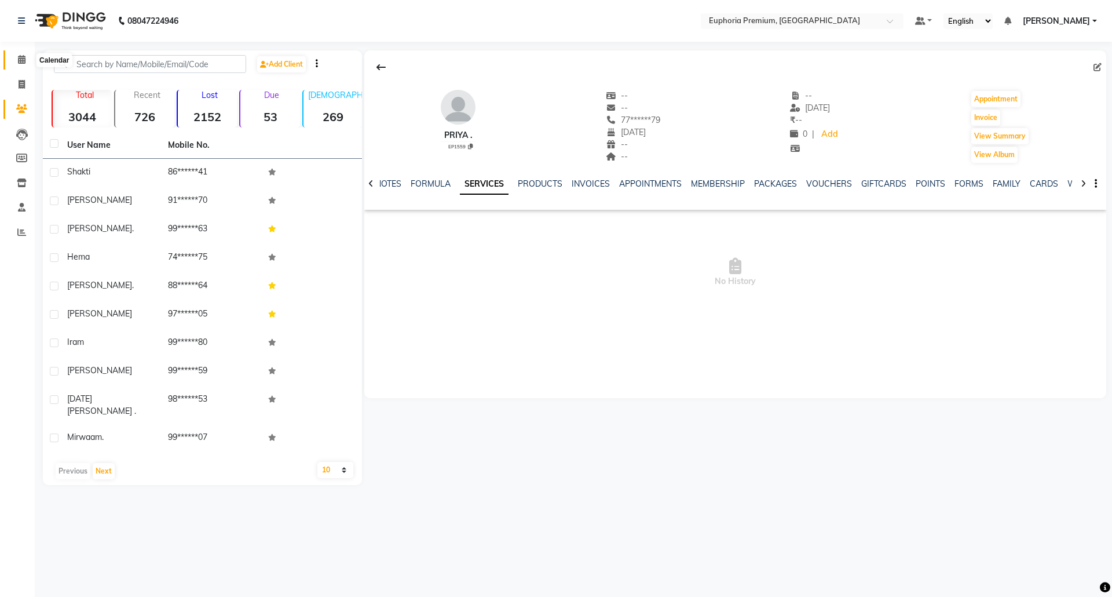
click at [19, 60] on icon at bounding box center [22, 59] width 8 height 9
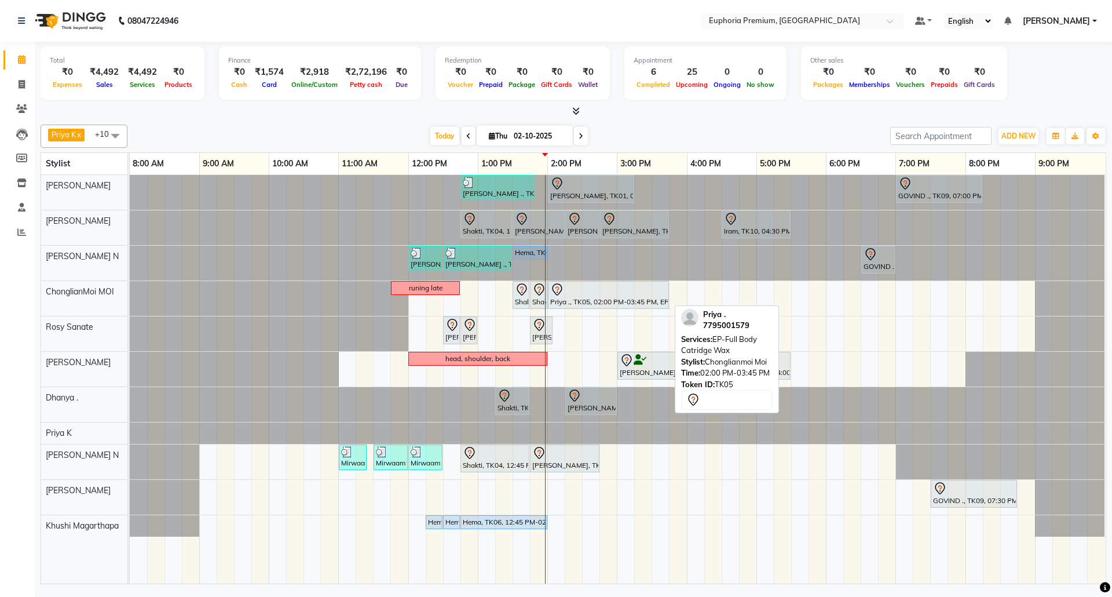
click at [605, 299] on div "Priya ., TK05, 02:00 PM-03:45 PM, EP-Full Body Catridge Wax" at bounding box center [608, 295] width 119 height 24
select select "7"
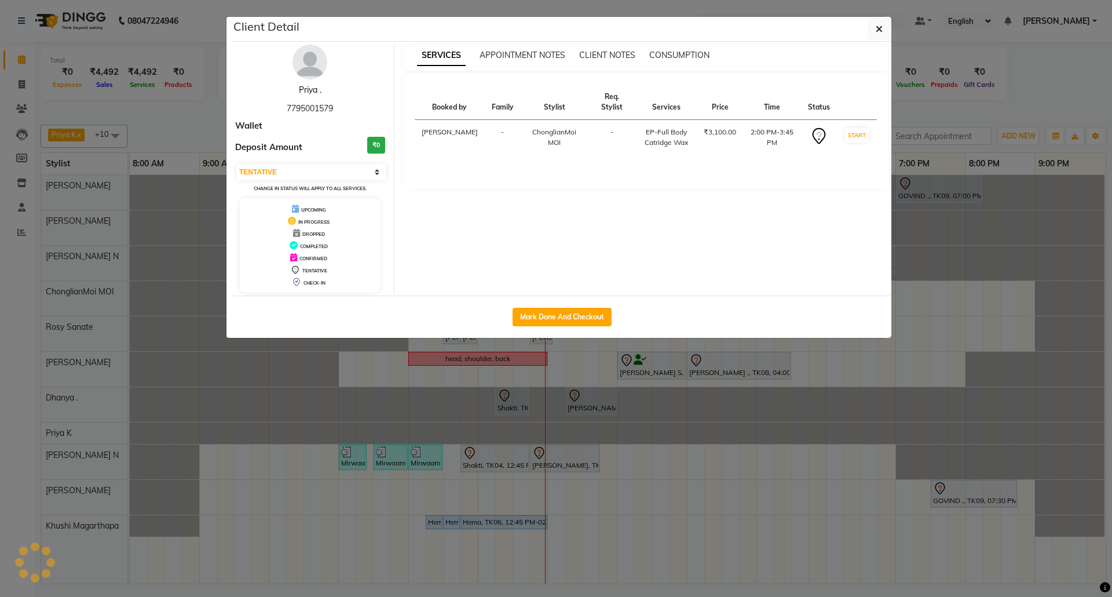
click at [305, 93] on link "Priya ." at bounding box center [310, 90] width 23 height 10
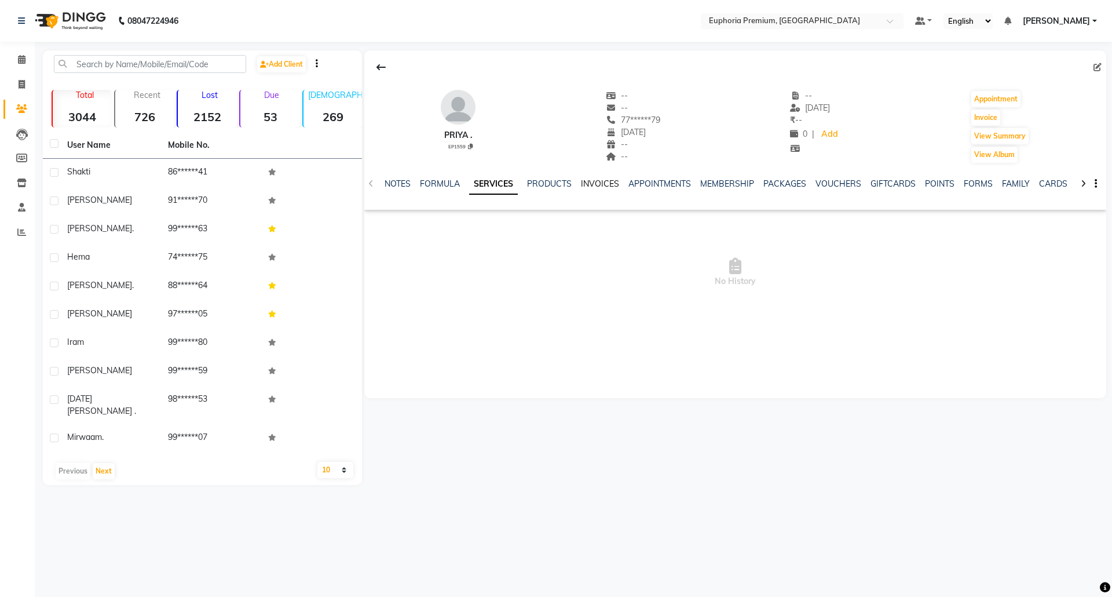
click at [585, 184] on link "INVOICES" at bounding box center [600, 183] width 38 height 10
drag, startPoint x: 525, startPoint y: 182, endPoint x: 672, endPoint y: 161, distance: 149.2
click at [525, 181] on link "PRODUCTS" at bounding box center [512, 183] width 45 height 10
click at [756, 181] on link "PACKAGES" at bounding box center [767, 183] width 43 height 10
click at [22, 60] on icon at bounding box center [22, 59] width 8 height 9
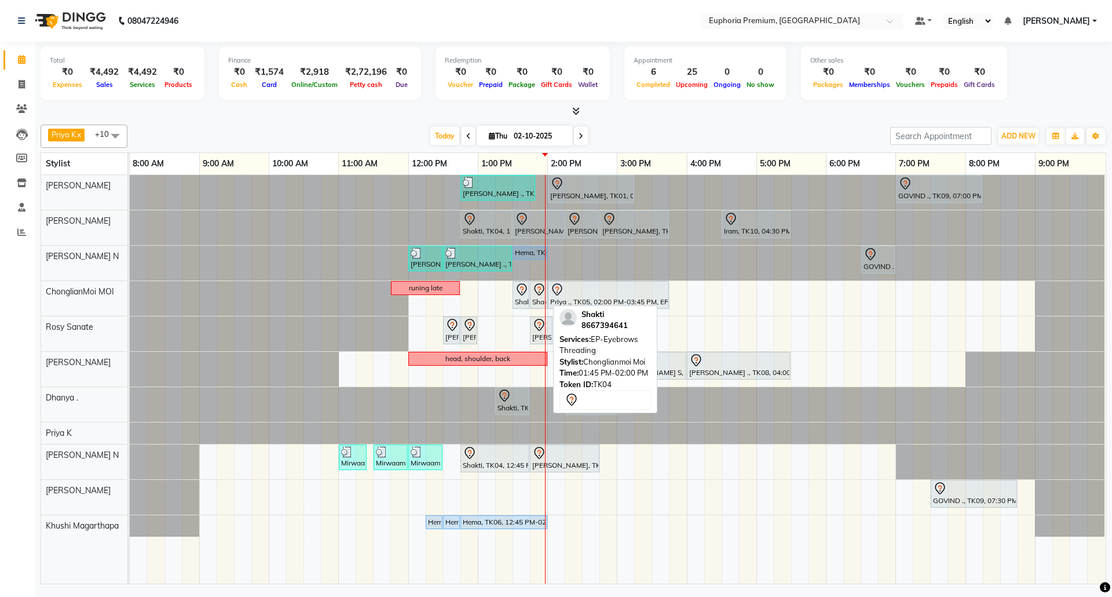
click at [540, 293] on icon at bounding box center [539, 290] width 14 height 14
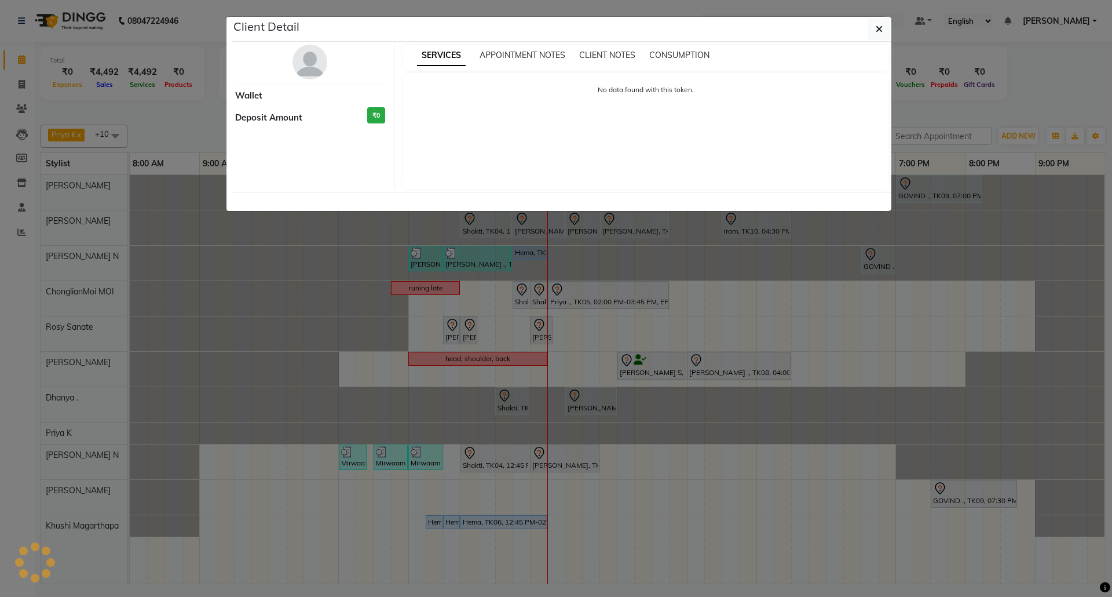
select select "7"
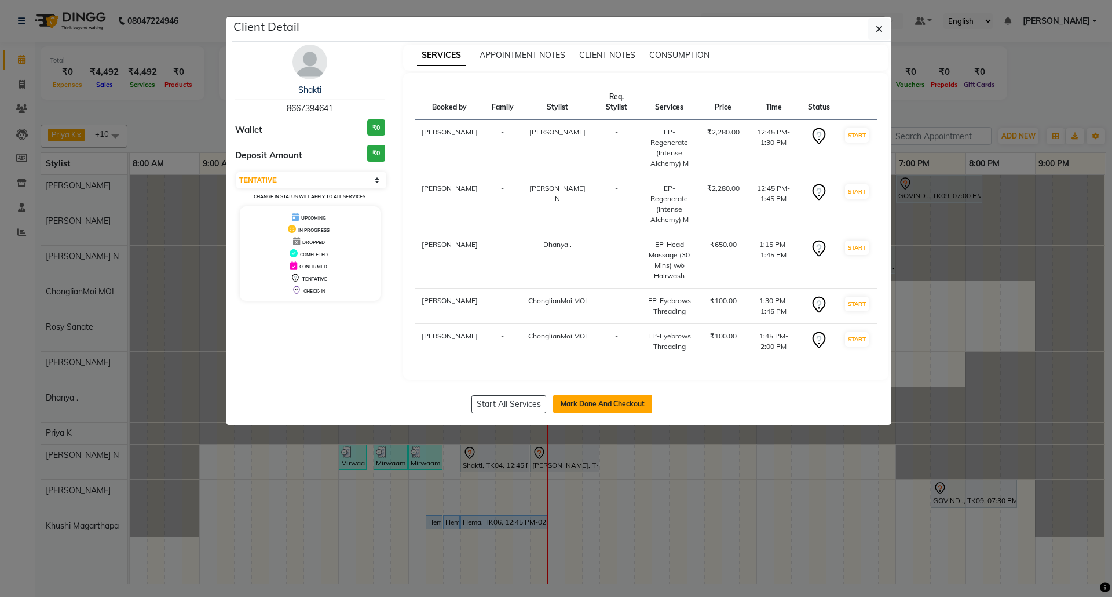
click at [621, 394] on button "Mark Done And Checkout" at bounding box center [602, 403] width 99 height 19
select select "service"
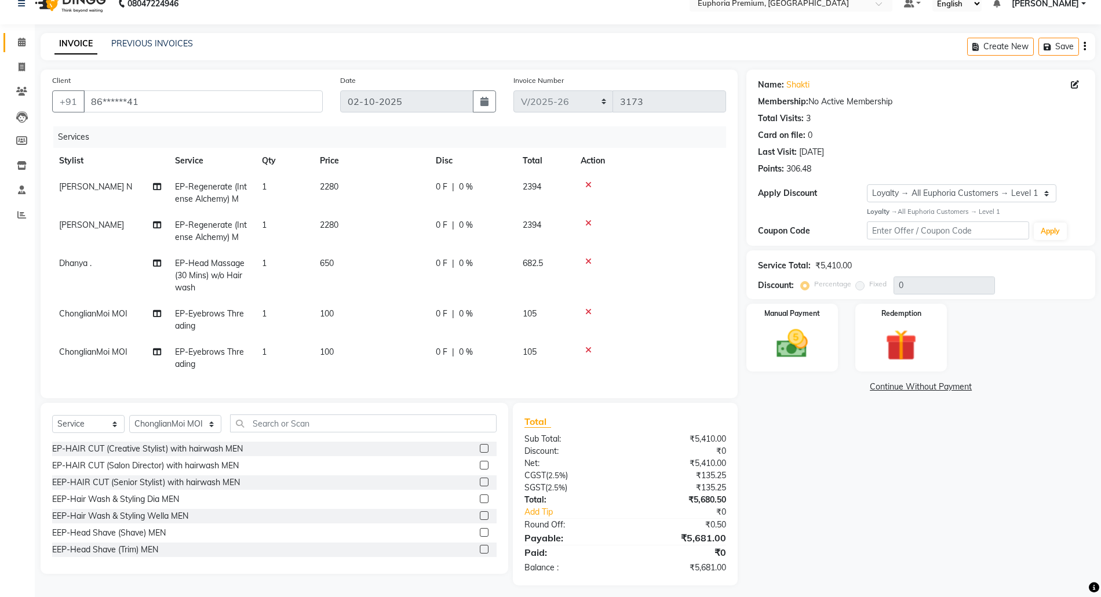
scroll to position [35, 0]
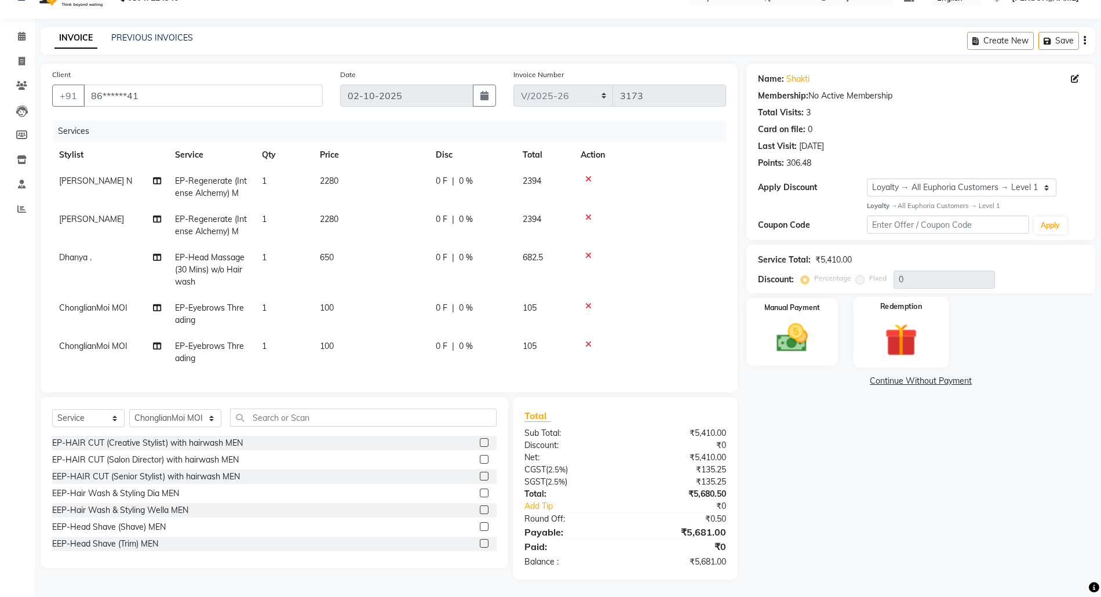
click at [902, 326] on img at bounding box center [900, 339] width 53 height 41
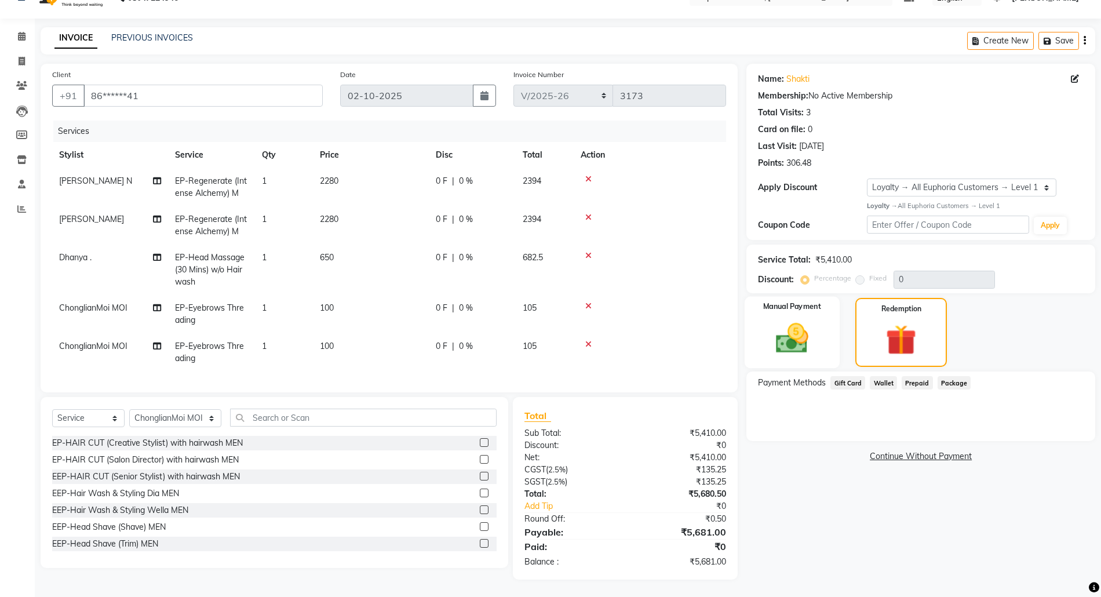
click at [816, 319] on img at bounding box center [791, 338] width 53 height 38
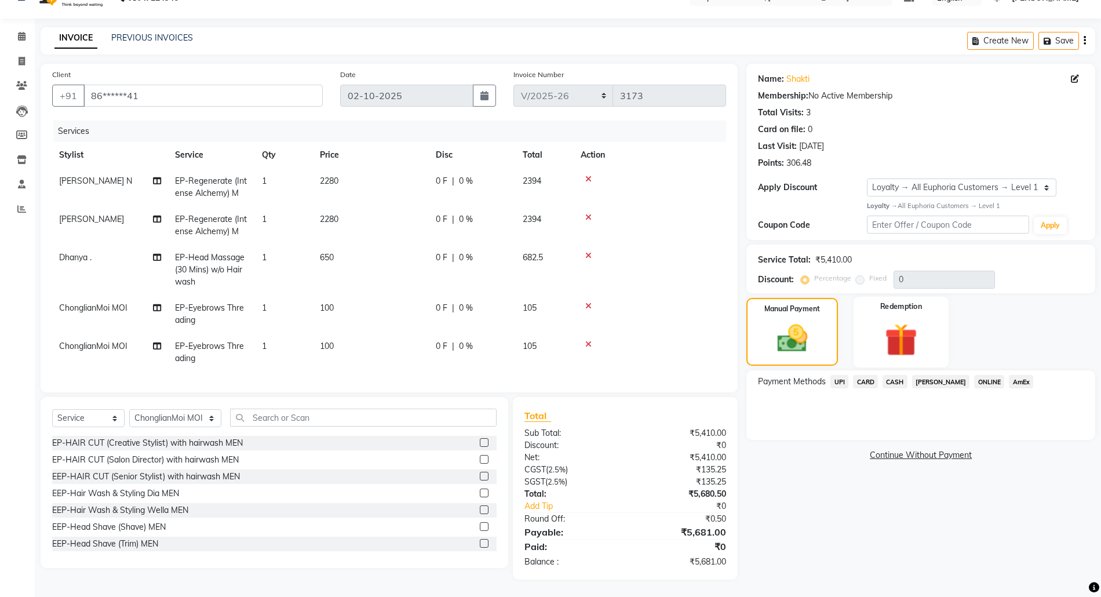
click at [895, 322] on img at bounding box center [900, 339] width 53 height 41
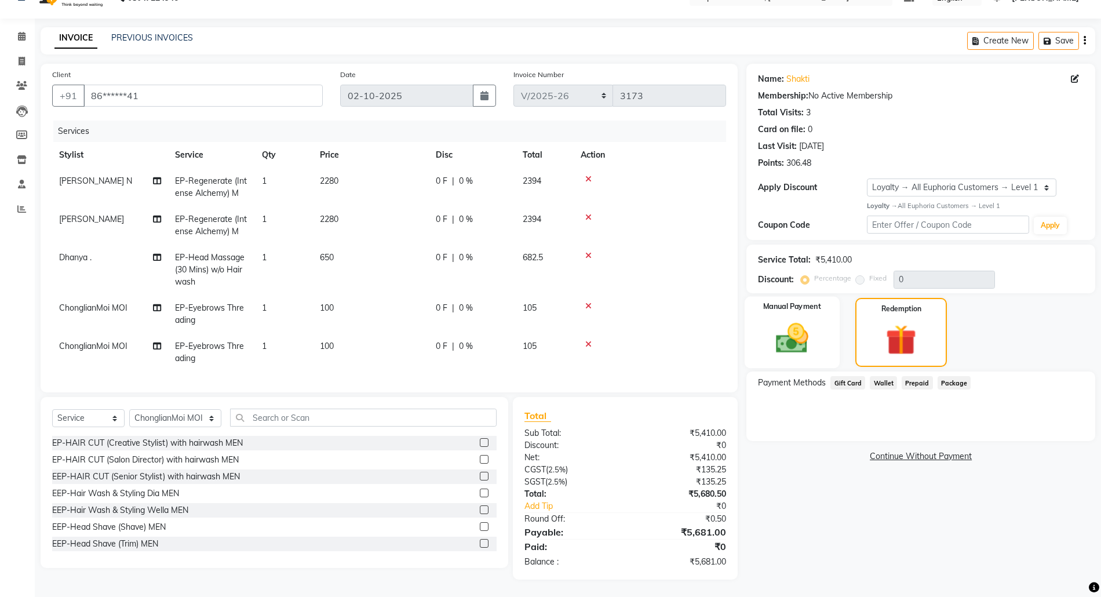
click at [812, 323] on img at bounding box center [791, 338] width 53 height 38
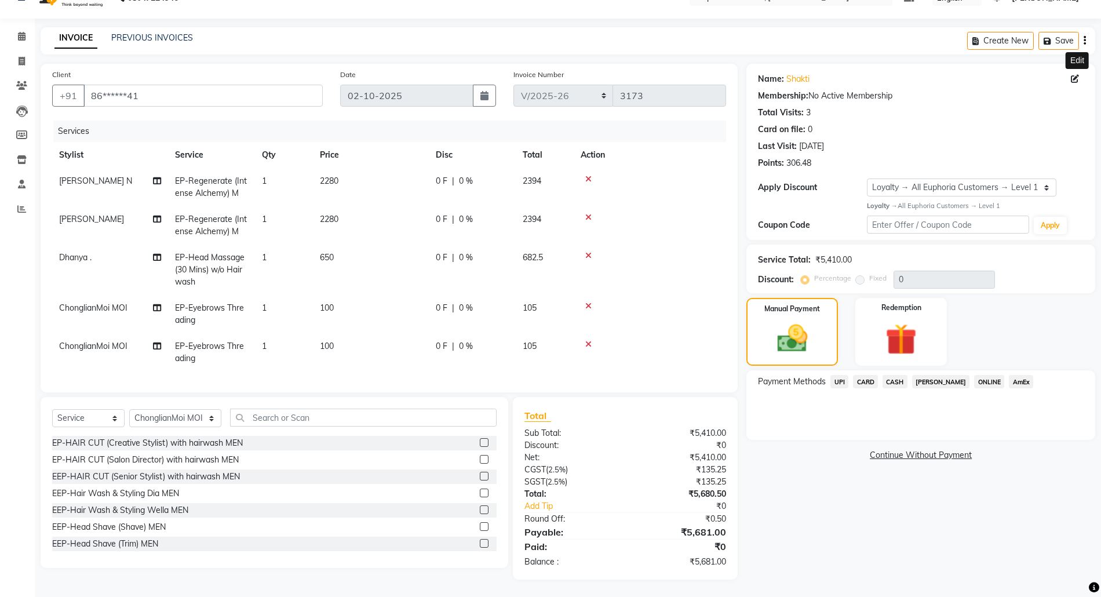
click at [1076, 75] on icon at bounding box center [1074, 79] width 8 height 8
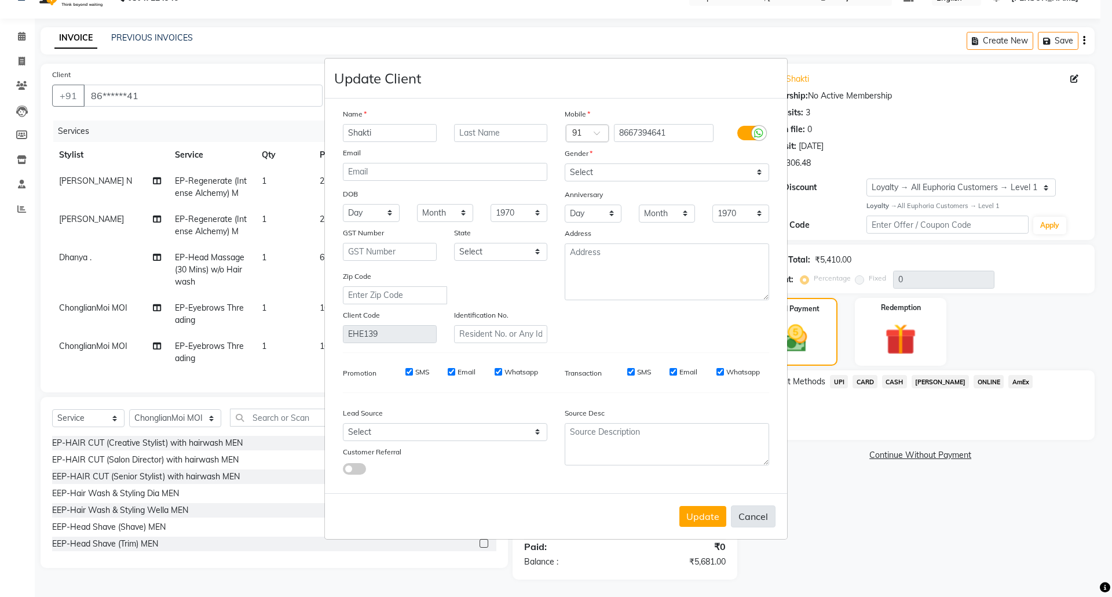
click at [745, 516] on button "Cancel" at bounding box center [753, 516] width 45 height 22
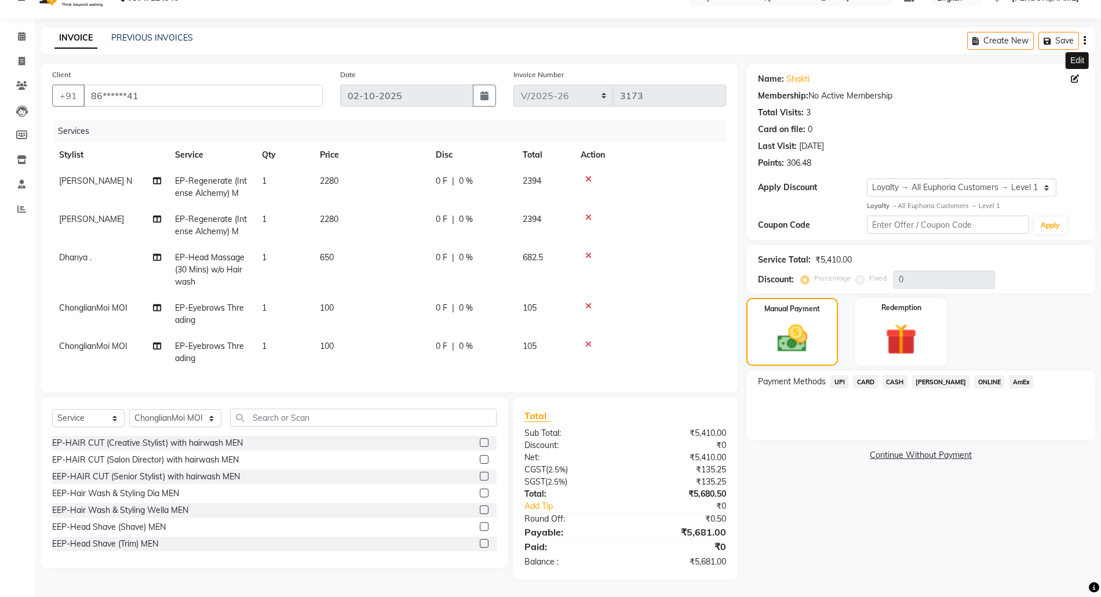
click at [872, 375] on span "CARD" at bounding box center [865, 381] width 25 height 13
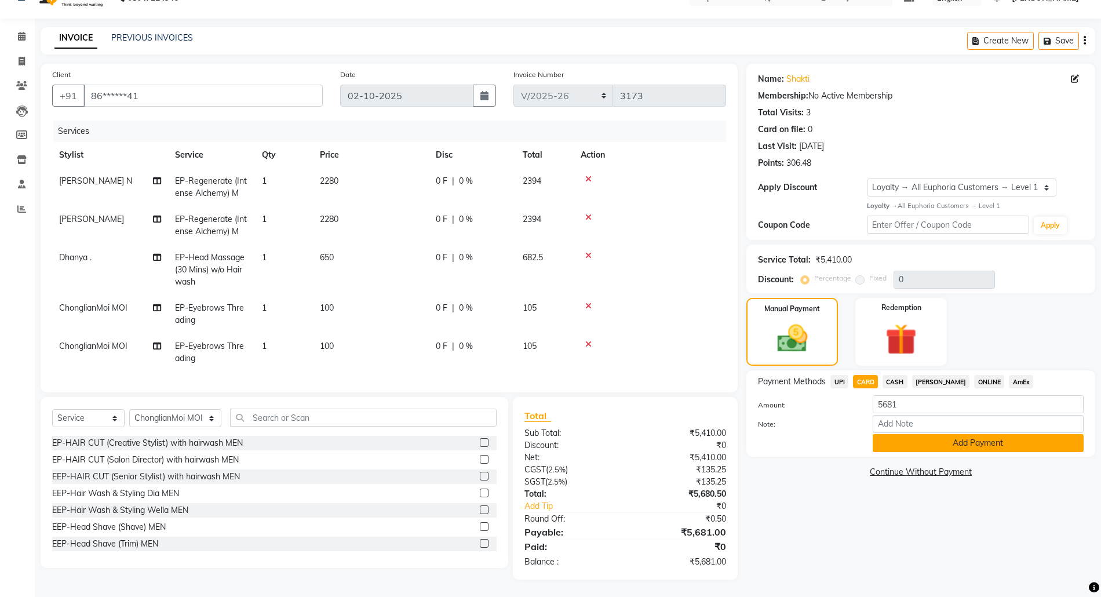
click at [980, 434] on button "Add Payment" at bounding box center [977, 443] width 211 height 18
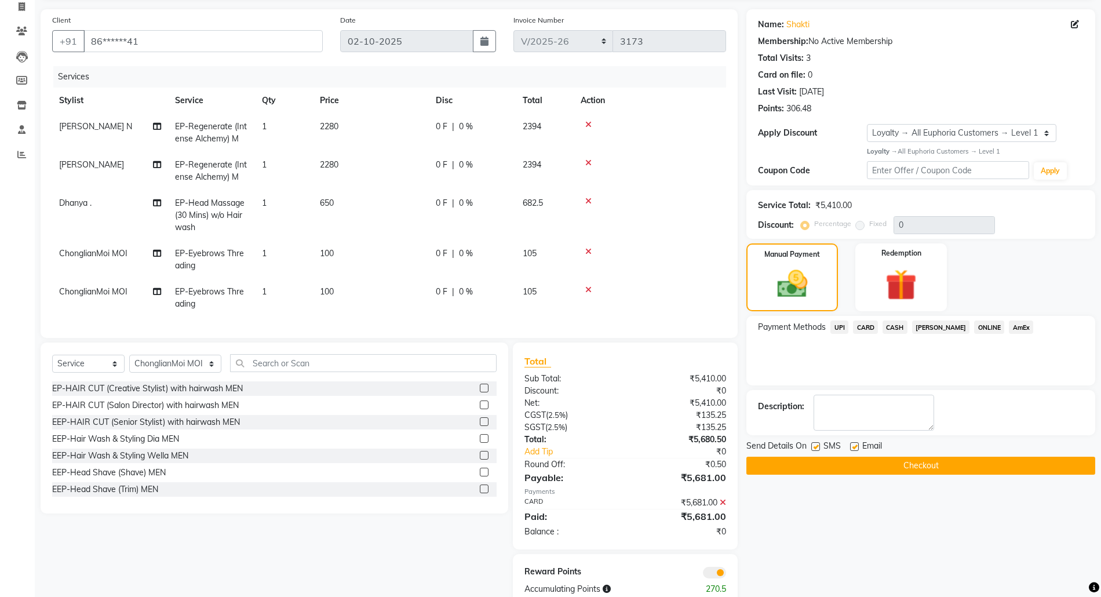
scroll to position [116, 0]
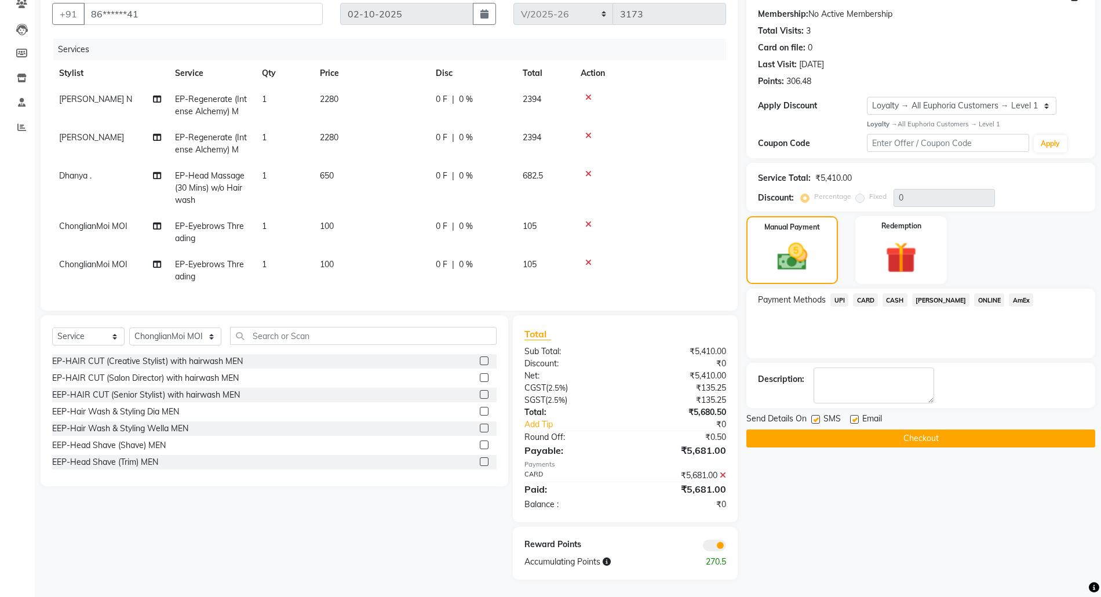
click at [916, 433] on button "Checkout" at bounding box center [920, 438] width 349 height 18
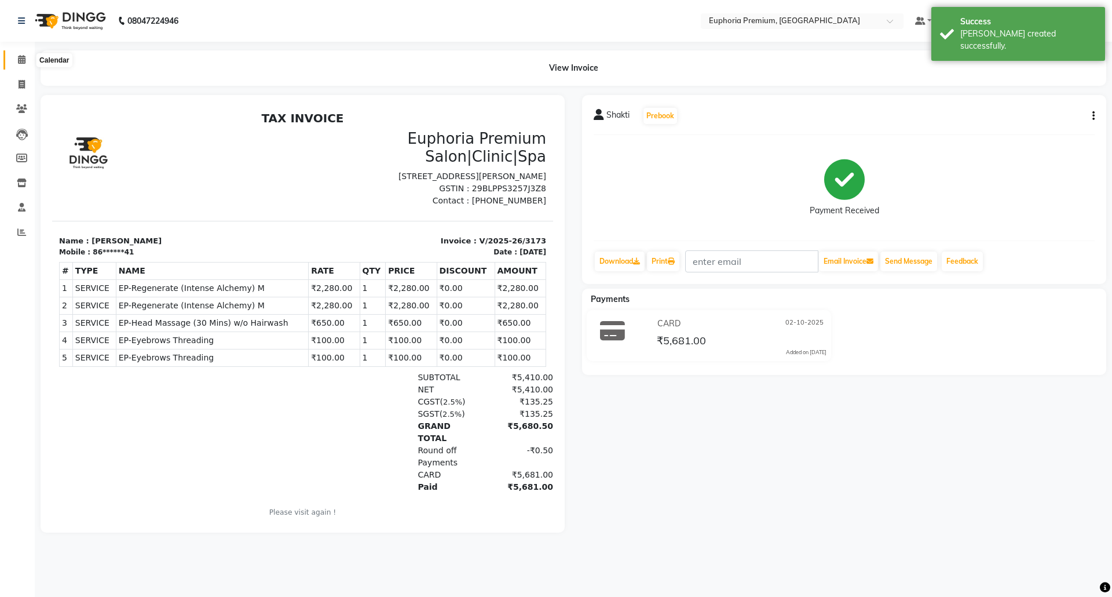
click at [19, 59] on icon at bounding box center [22, 59] width 8 height 9
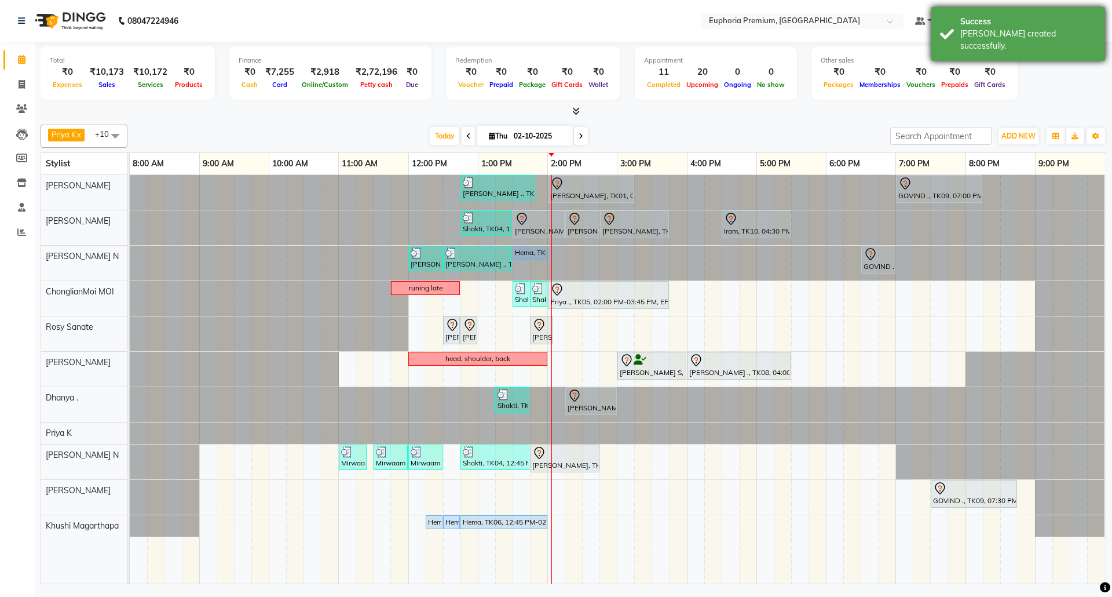
click at [1046, 36] on div "[PERSON_NAME] created successfully." at bounding box center [1028, 40] width 136 height 24
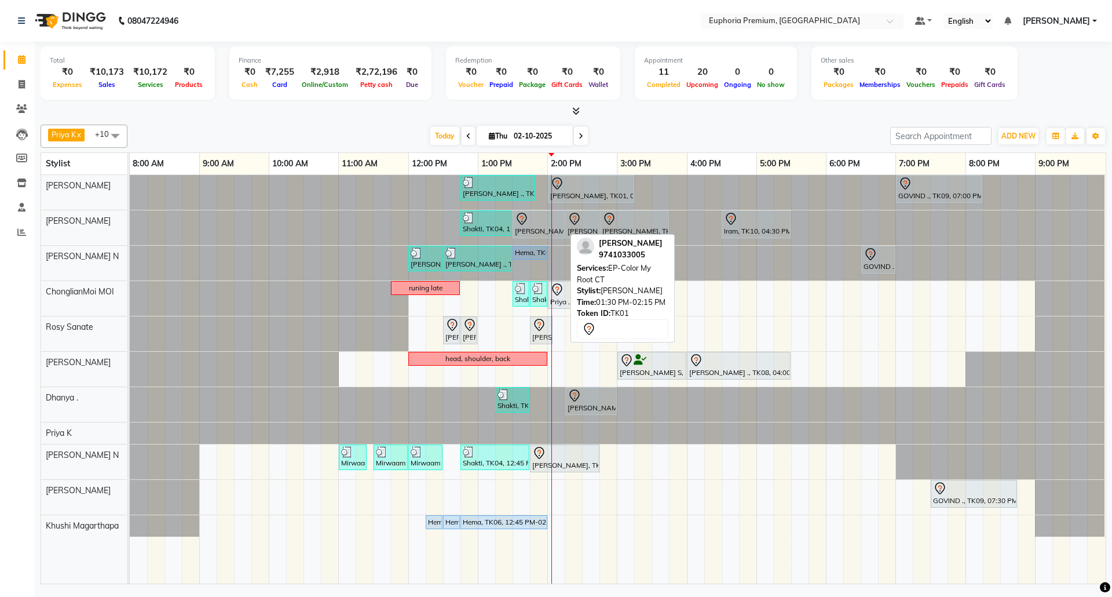
click at [536, 217] on div at bounding box center [538, 219] width 47 height 14
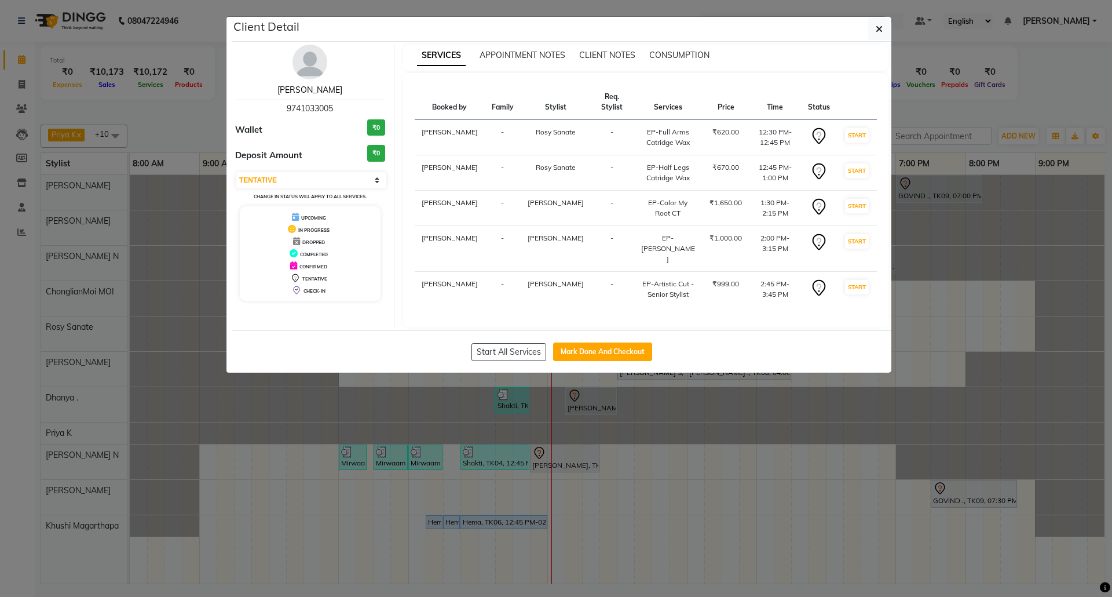
click at [311, 91] on link "[PERSON_NAME]" at bounding box center [309, 90] width 65 height 10
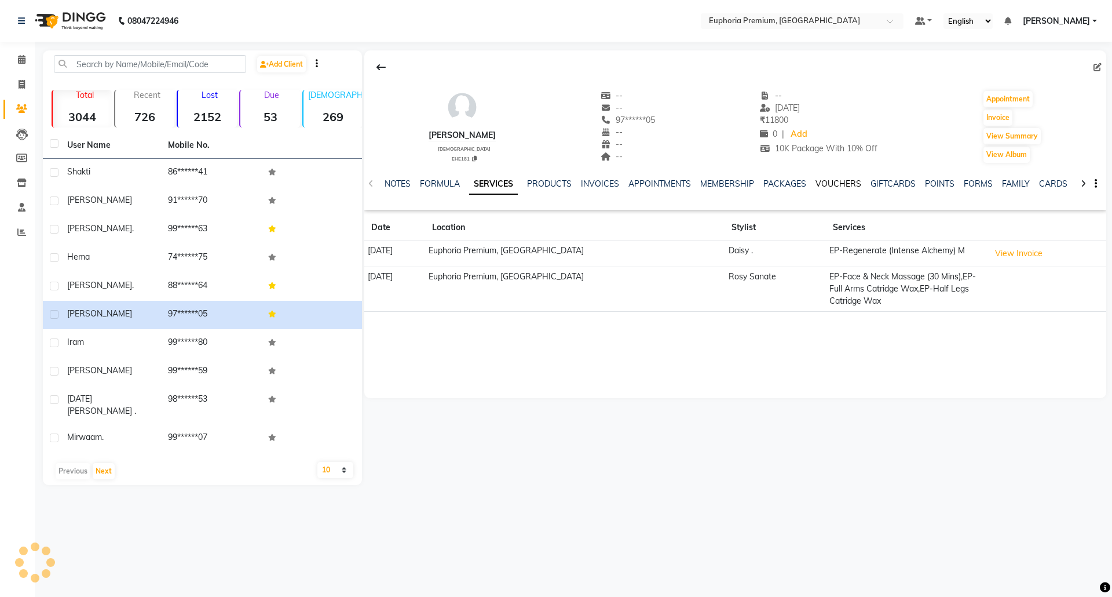
click at [819, 188] on link "VOUCHERS" at bounding box center [839, 183] width 46 height 10
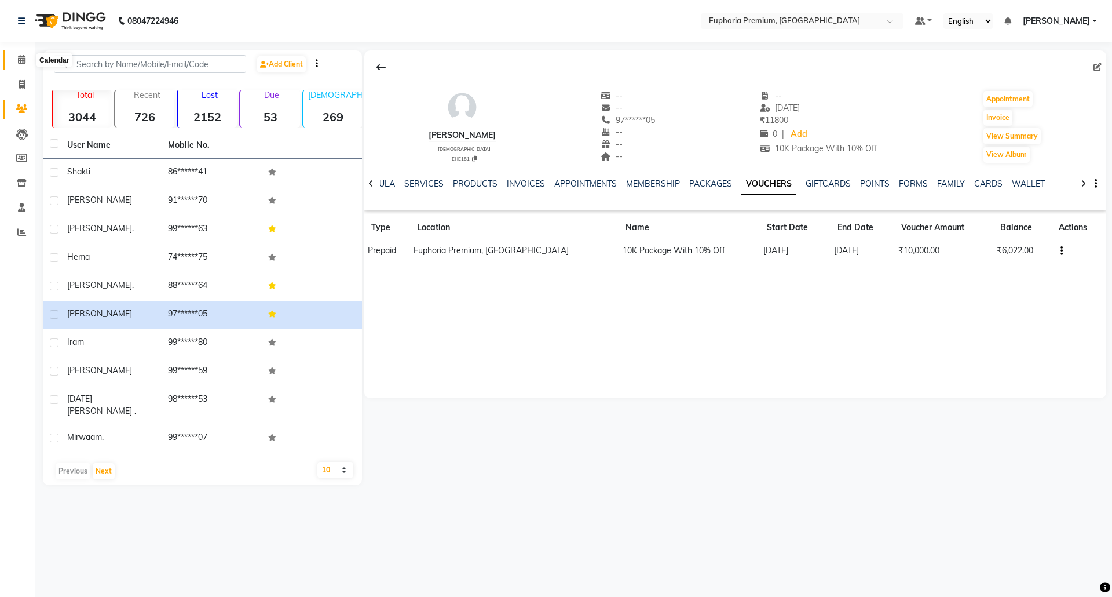
click at [25, 59] on span at bounding box center [22, 59] width 20 height 13
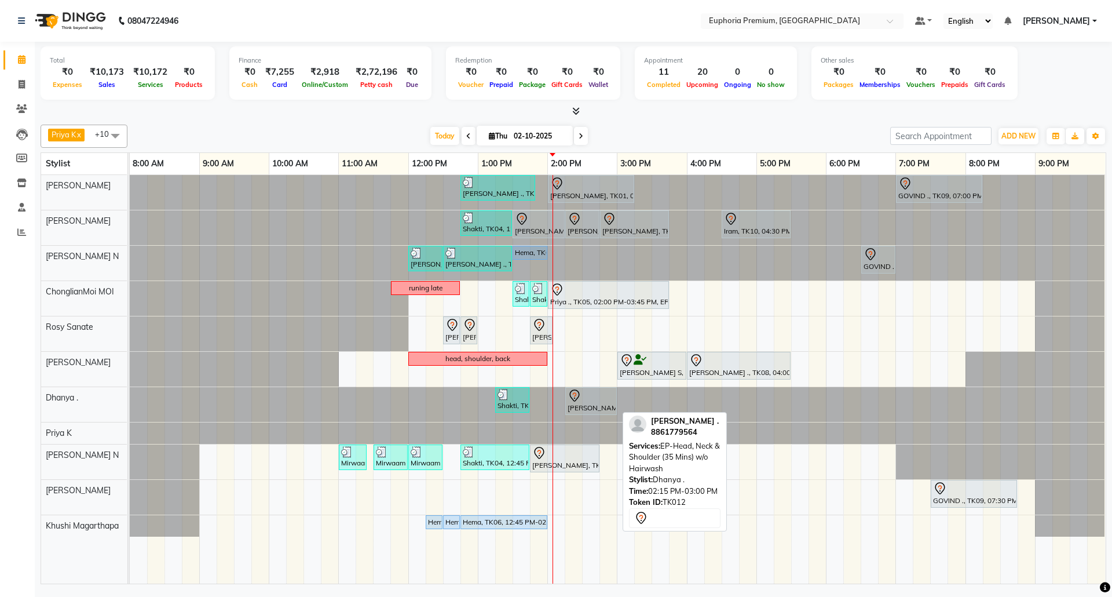
click at [605, 392] on div at bounding box center [591, 396] width 47 height 14
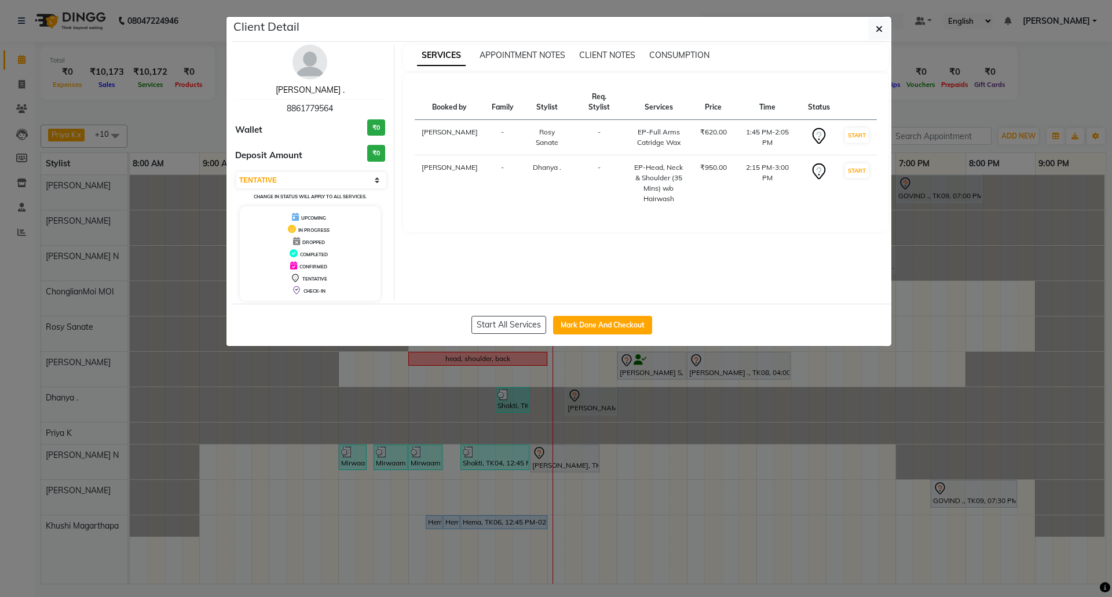
click at [318, 87] on link "[PERSON_NAME] ." at bounding box center [310, 90] width 69 height 10
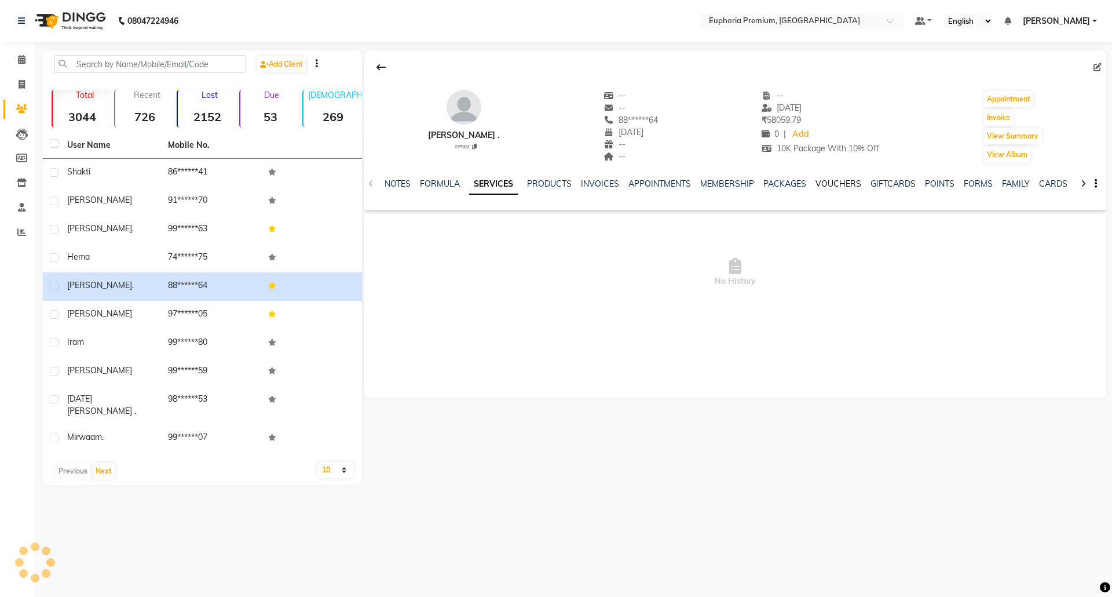
click at [843, 184] on link "VOUCHERS" at bounding box center [839, 183] width 46 height 10
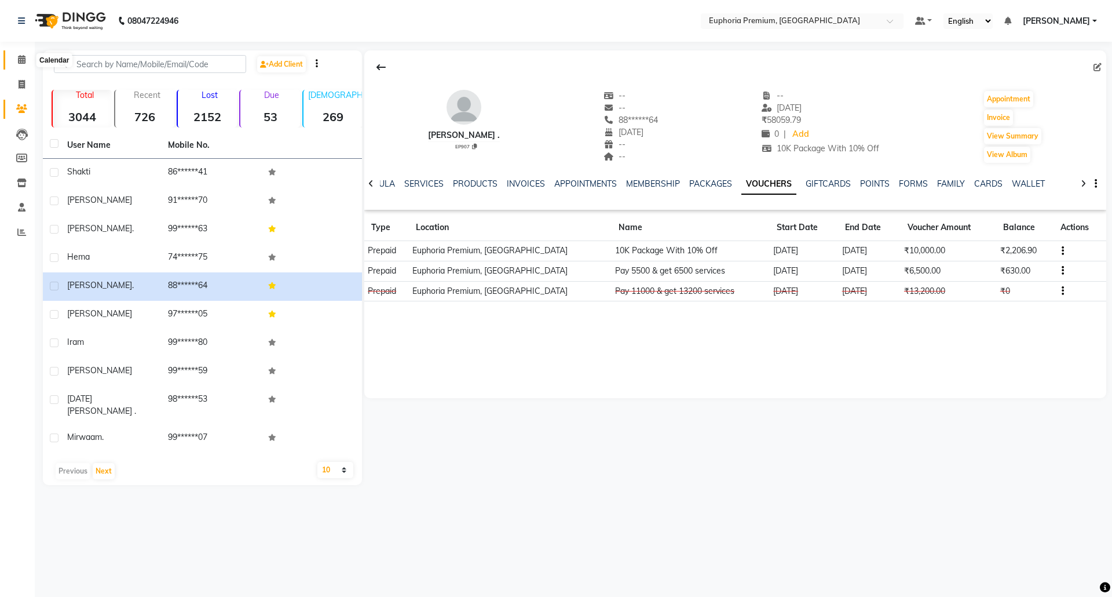
click at [23, 56] on icon at bounding box center [22, 59] width 8 height 9
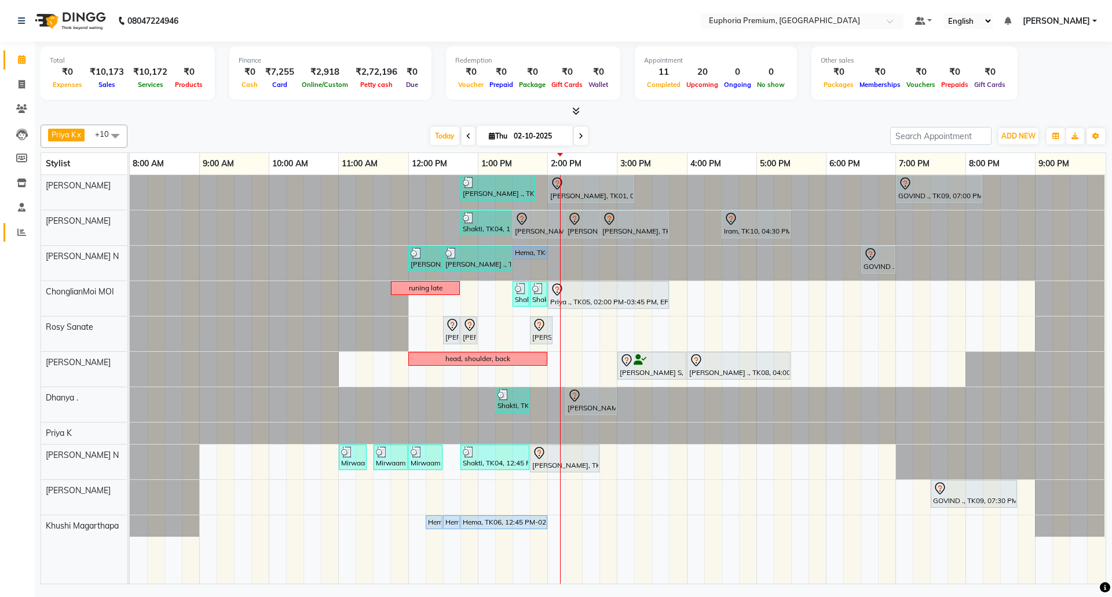
click at [23, 225] on link "Reports" at bounding box center [17, 232] width 28 height 19
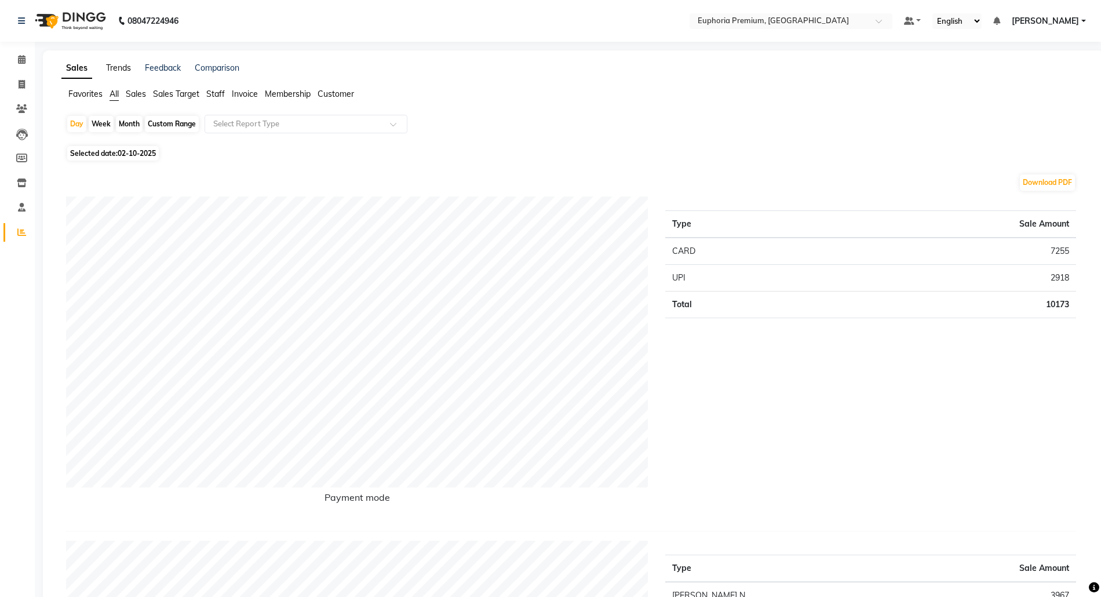
click at [123, 65] on link "Trends" at bounding box center [118, 68] width 25 height 10
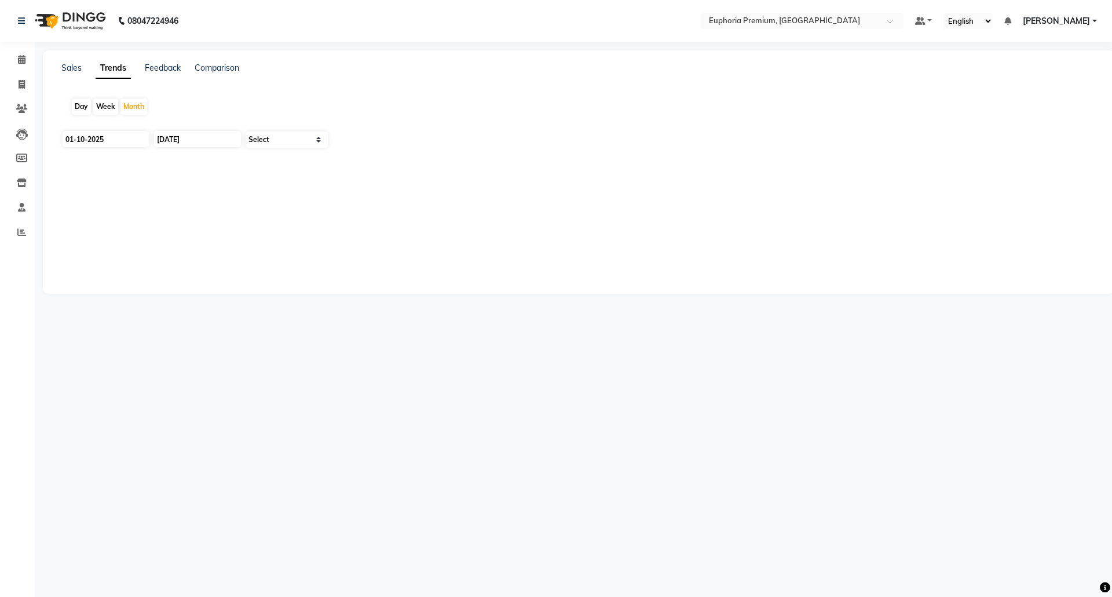
click at [84, 59] on div "Sales Trends Feedback Comparison Day Week Month 01-10-2025 31-10-2025 Select" at bounding box center [579, 171] width 1072 height 243
click at [70, 66] on link "Sales" at bounding box center [71, 68] width 20 height 10
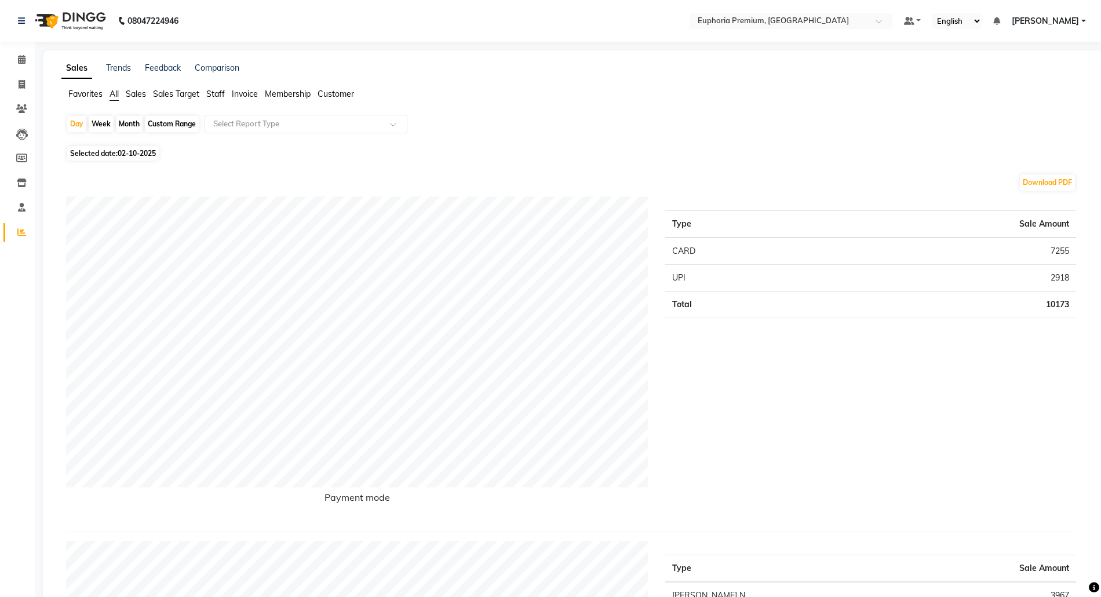
click at [141, 95] on span "Sales" at bounding box center [136, 94] width 20 height 10
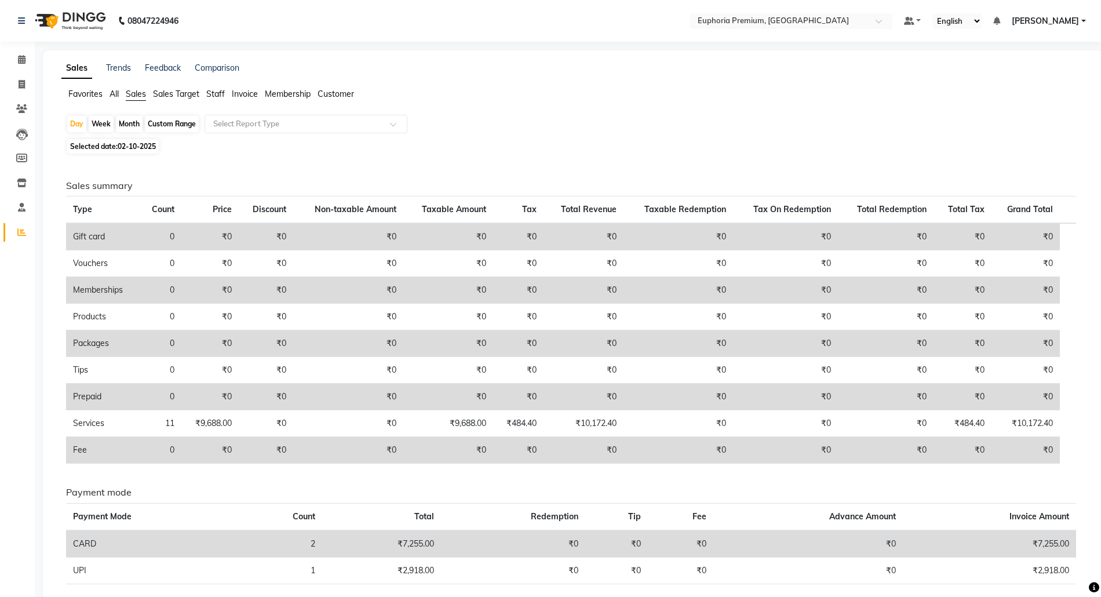
click at [135, 148] on span "02-10-2025" at bounding box center [137, 146] width 38 height 9
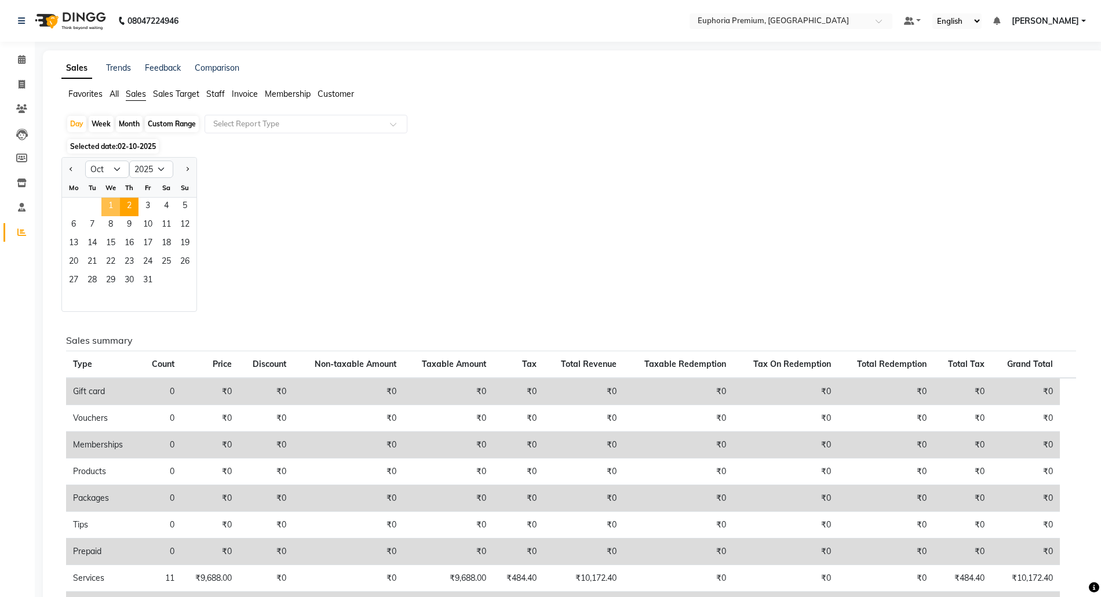
click at [114, 204] on span "1" at bounding box center [110, 207] width 19 height 19
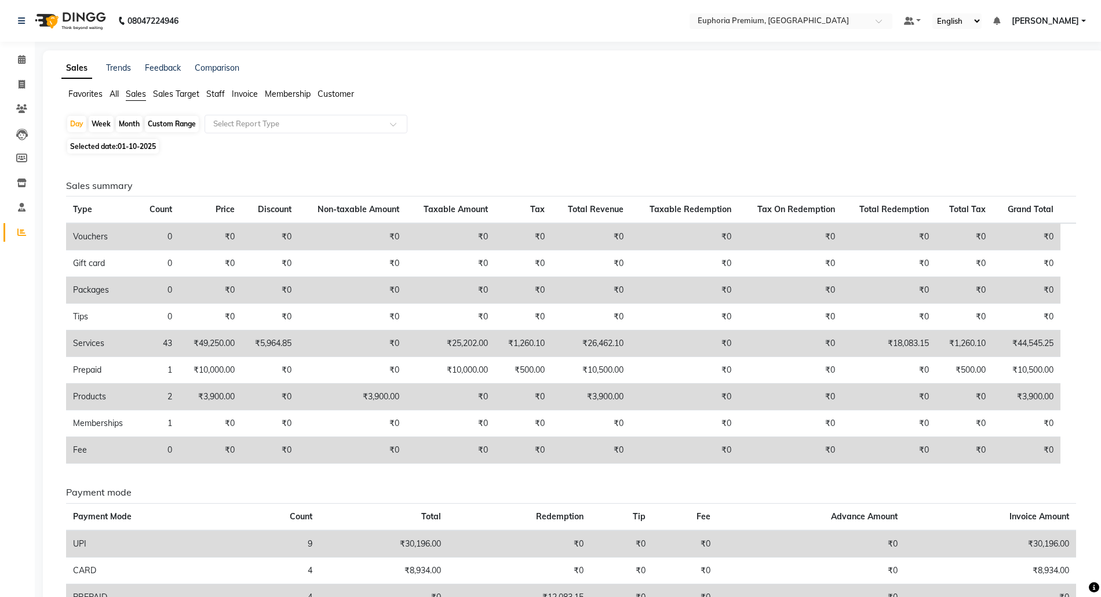
click at [309, 133] on div "Day Week Month Custom Range Select Report Type" at bounding box center [573, 125] width 1014 height 21
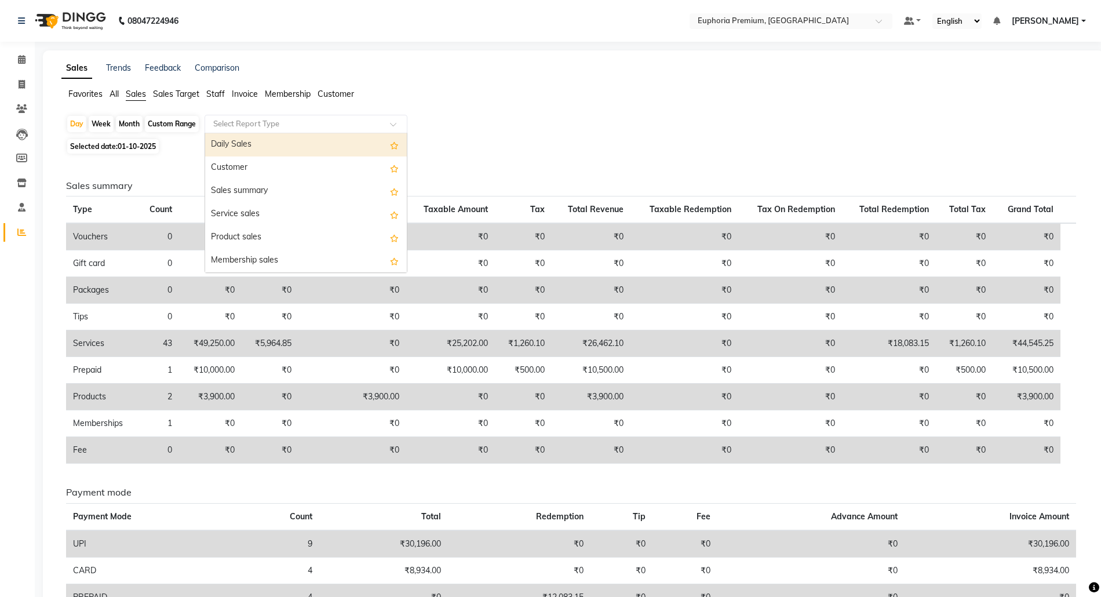
click at [293, 129] on input "text" at bounding box center [294, 124] width 167 height 12
click at [279, 147] on div "Daily Sales" at bounding box center [306, 144] width 202 height 23
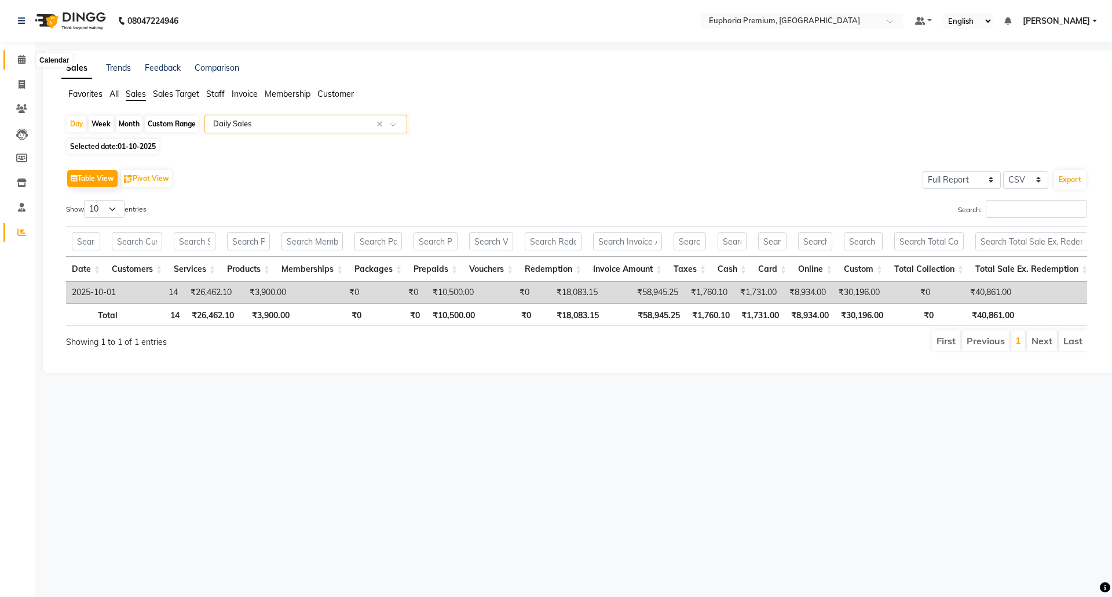
click at [21, 61] on icon at bounding box center [22, 59] width 8 height 9
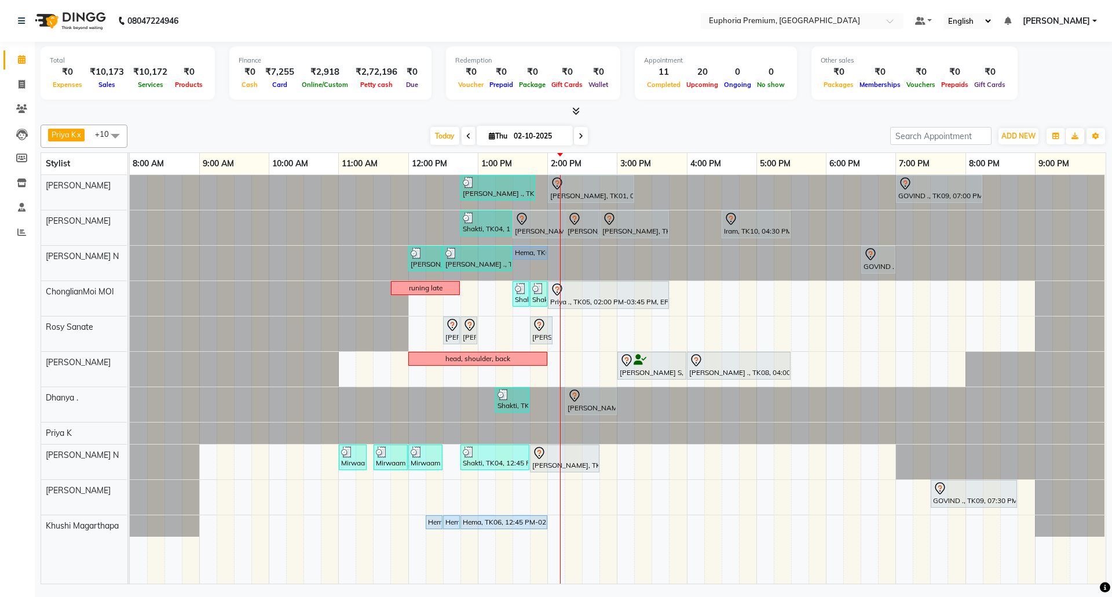
click at [462, 137] on span at bounding box center [469, 136] width 14 height 18
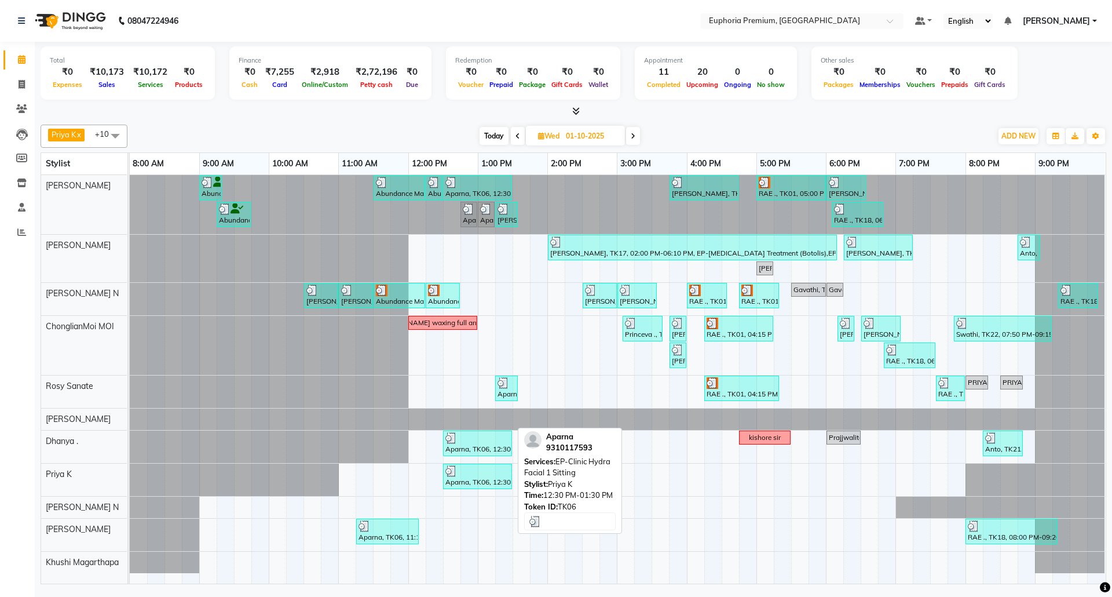
click at [491, 478] on div "Aparna, TK06, 12:30 PM-01:30 PM, EP-Clinic Hydra Facial 1 Sitting" at bounding box center [477, 476] width 67 height 22
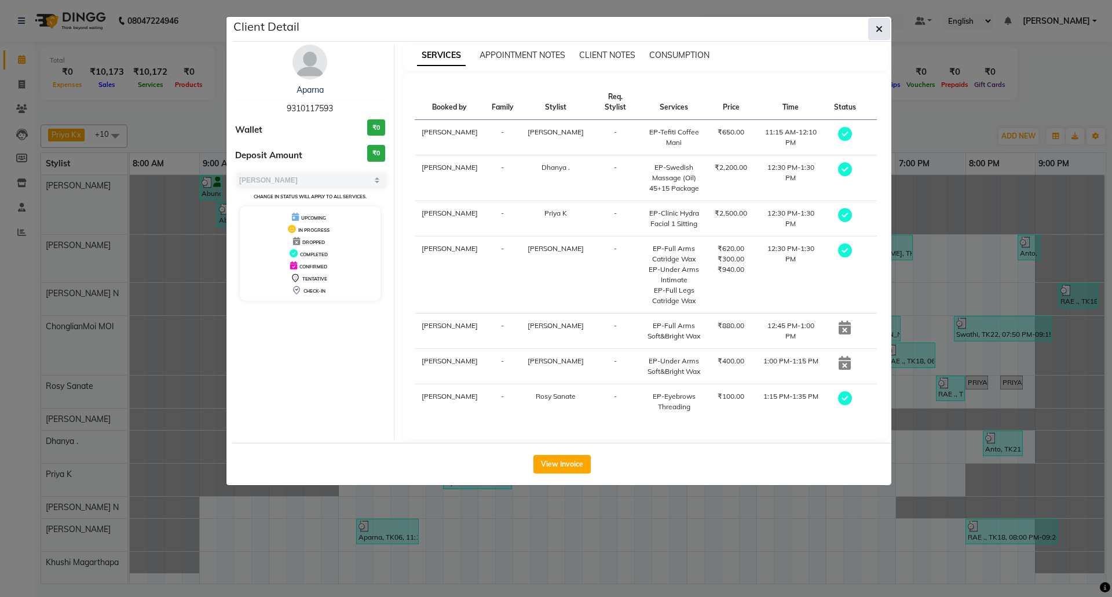
click at [879, 30] on icon "button" at bounding box center [879, 28] width 7 height 9
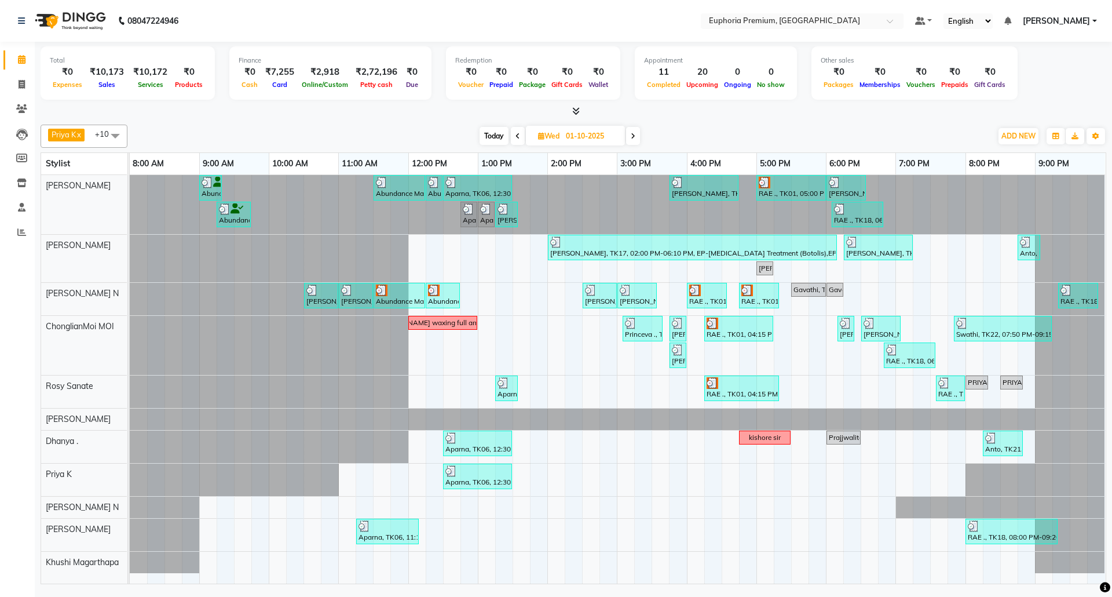
click at [488, 141] on span "Today" at bounding box center [494, 136] width 29 height 18
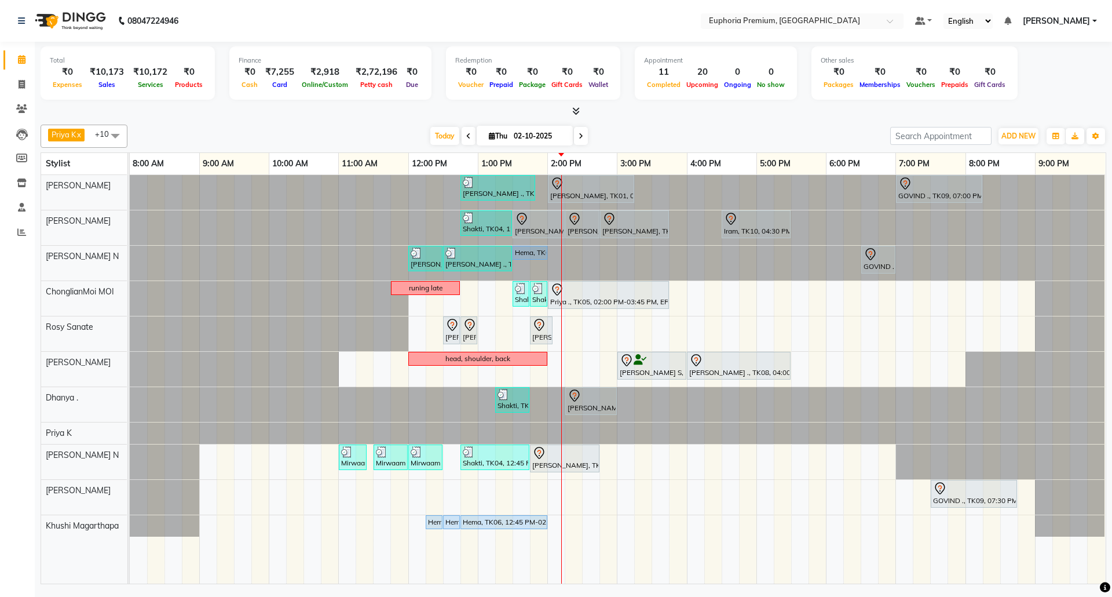
click at [759, 298] on div "Sulakshana ., TK07, 12:45 PM-01:50 PM, EP-Tefiti Coffee Pedi Prabha, TK01, 02:0…" at bounding box center [618, 379] width 976 height 408
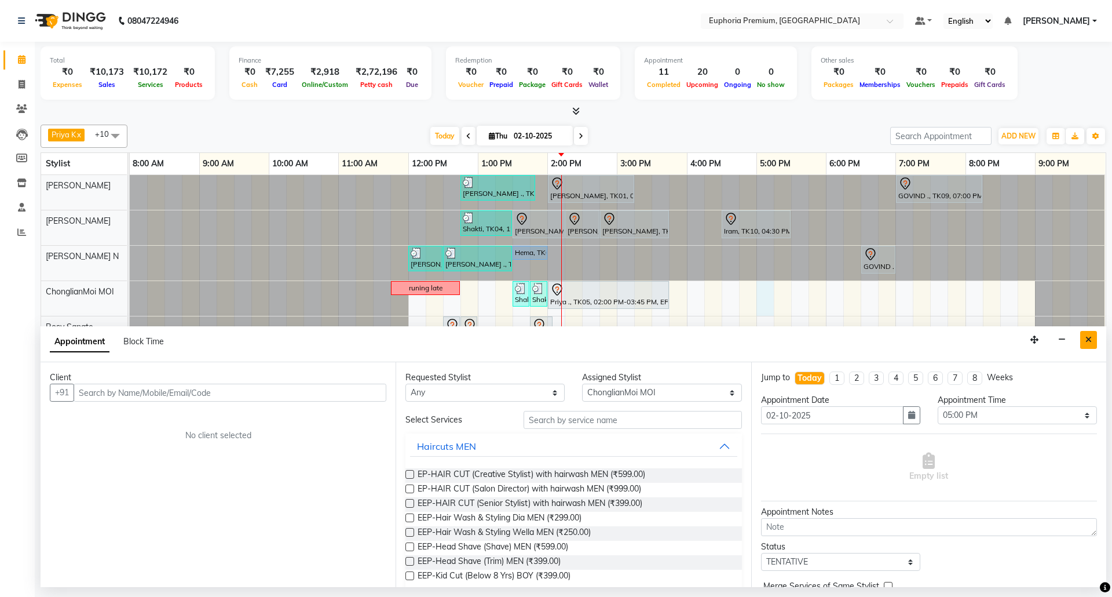
click at [1089, 338] on icon "Close" at bounding box center [1088, 339] width 6 height 8
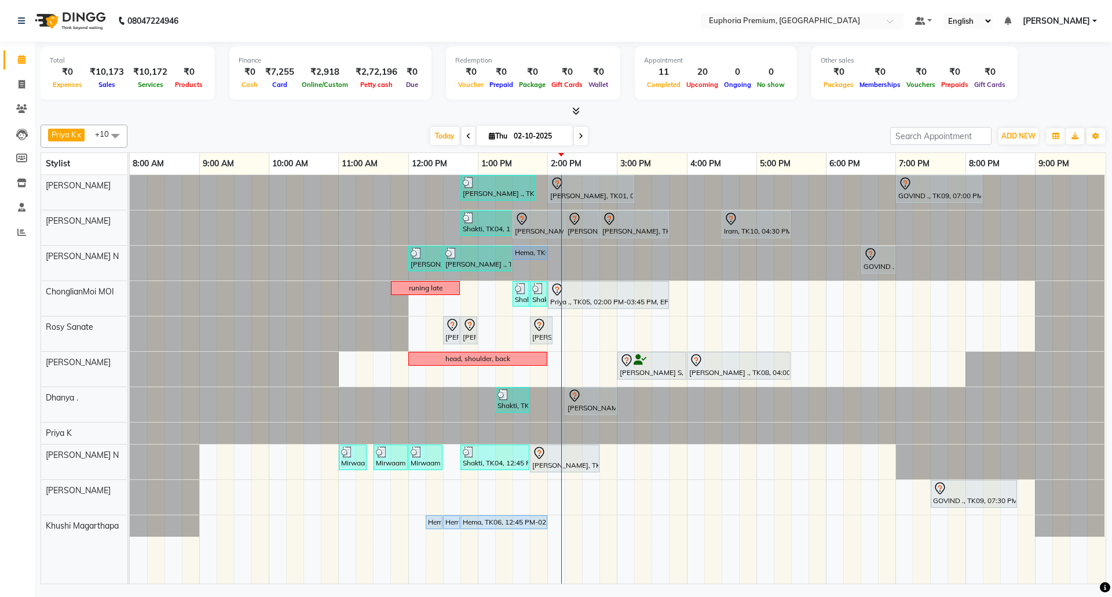
click at [760, 295] on div "Sulakshana ., TK07, 12:45 PM-01:50 PM, EP-Tefiti Coffee Pedi Prabha, TK01, 02:0…" at bounding box center [618, 379] width 976 height 408
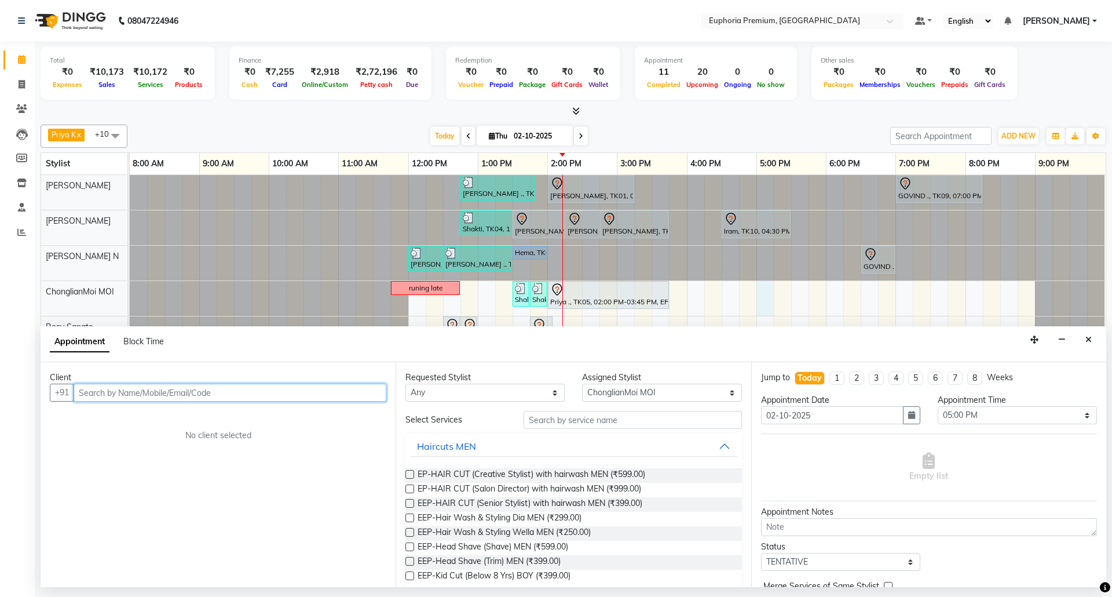
click at [282, 396] on input "text" at bounding box center [230, 392] width 313 height 18
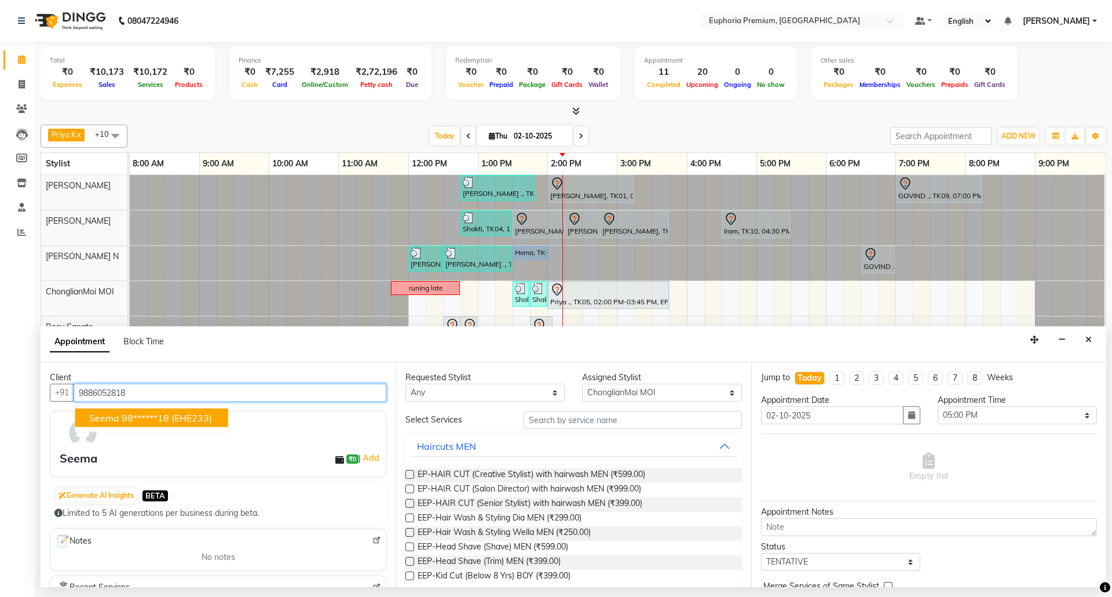
click at [189, 414] on span "(EHE233)" at bounding box center [191, 418] width 41 height 12
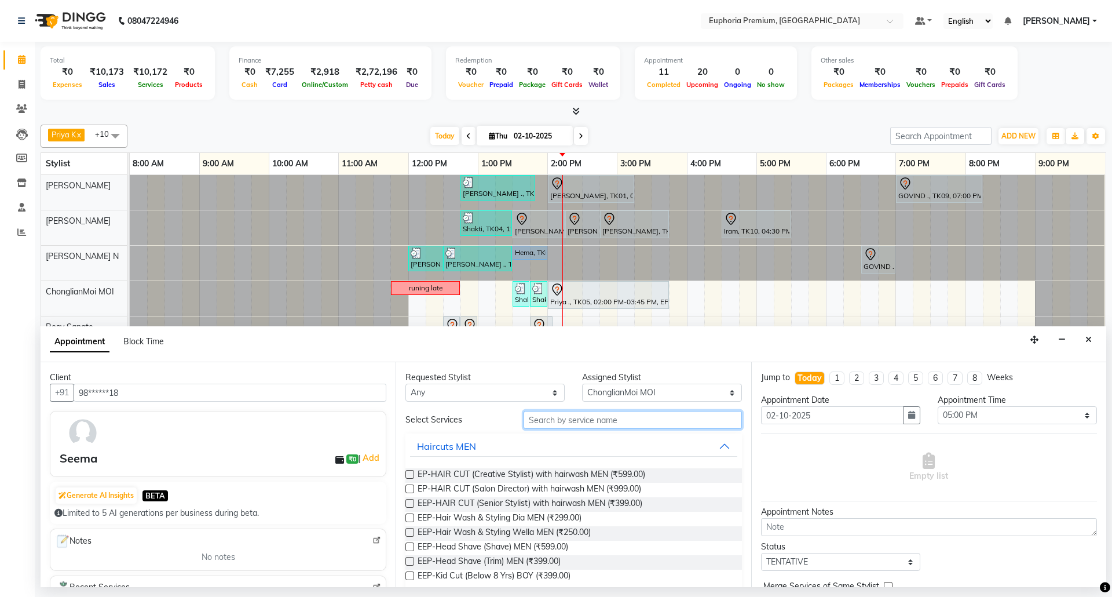
click at [613, 423] on input "text" at bounding box center [633, 420] width 218 height 18
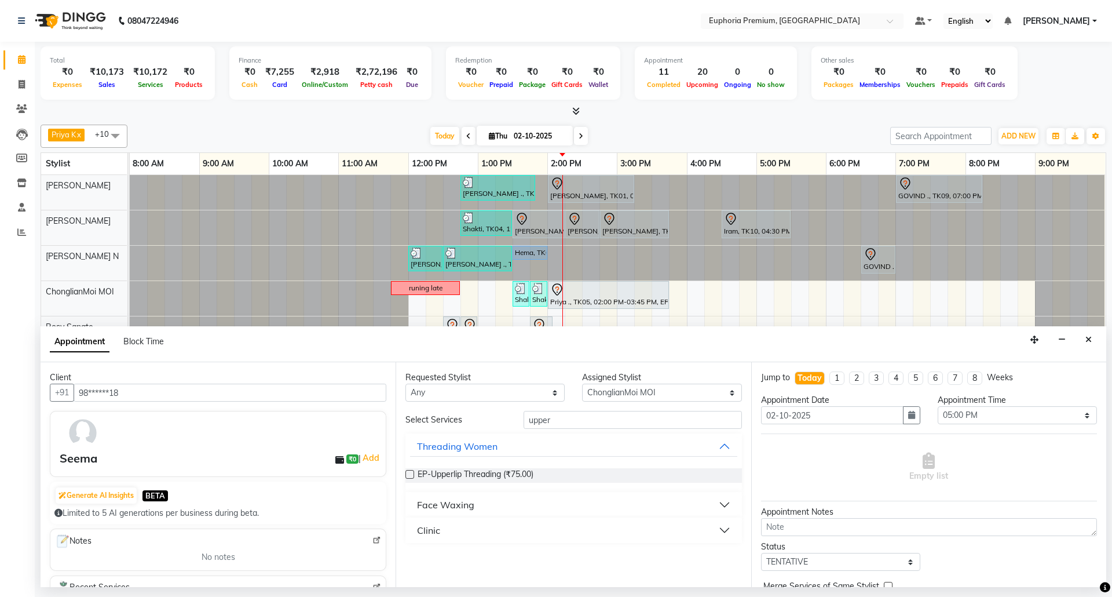
click at [471, 501] on div "Face Waxing" at bounding box center [445, 505] width 57 height 14
click at [411, 531] on label at bounding box center [409, 532] width 9 height 9
click at [411, 531] on input "checkbox" at bounding box center [409, 534] width 8 height 8
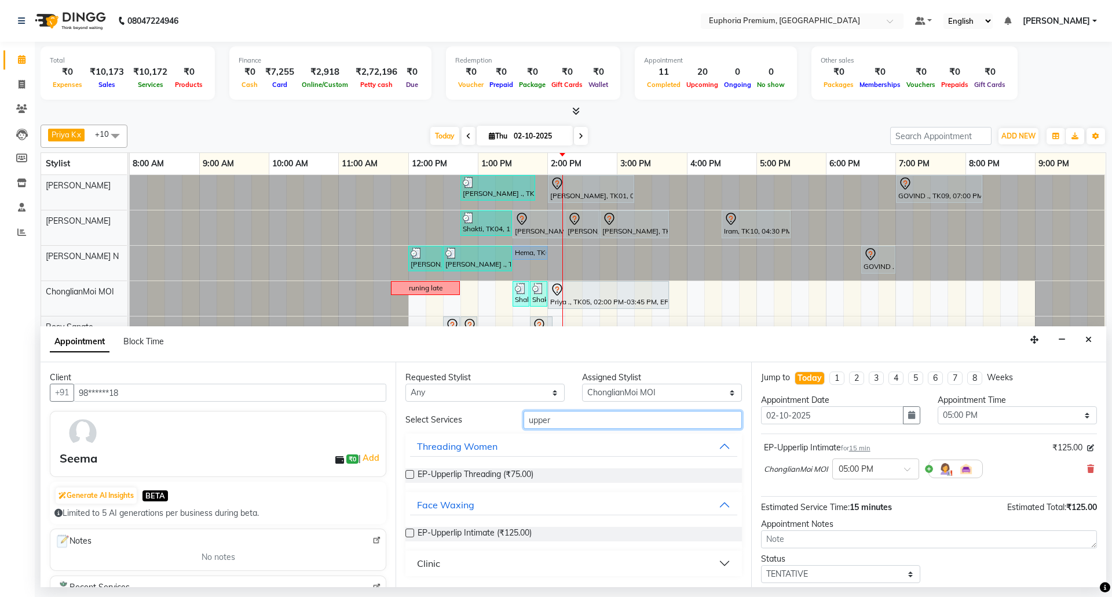
click at [571, 420] on input "upper" at bounding box center [633, 420] width 218 height 18
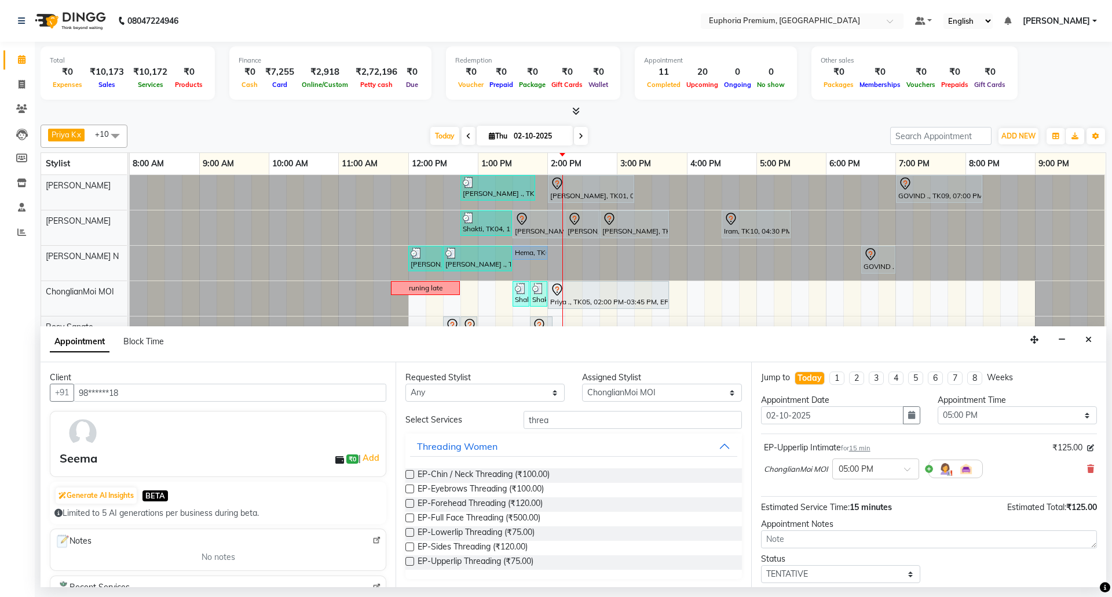
click at [412, 490] on label at bounding box center [409, 488] width 9 height 9
click at [412, 490] on input "checkbox" at bounding box center [409, 490] width 8 height 8
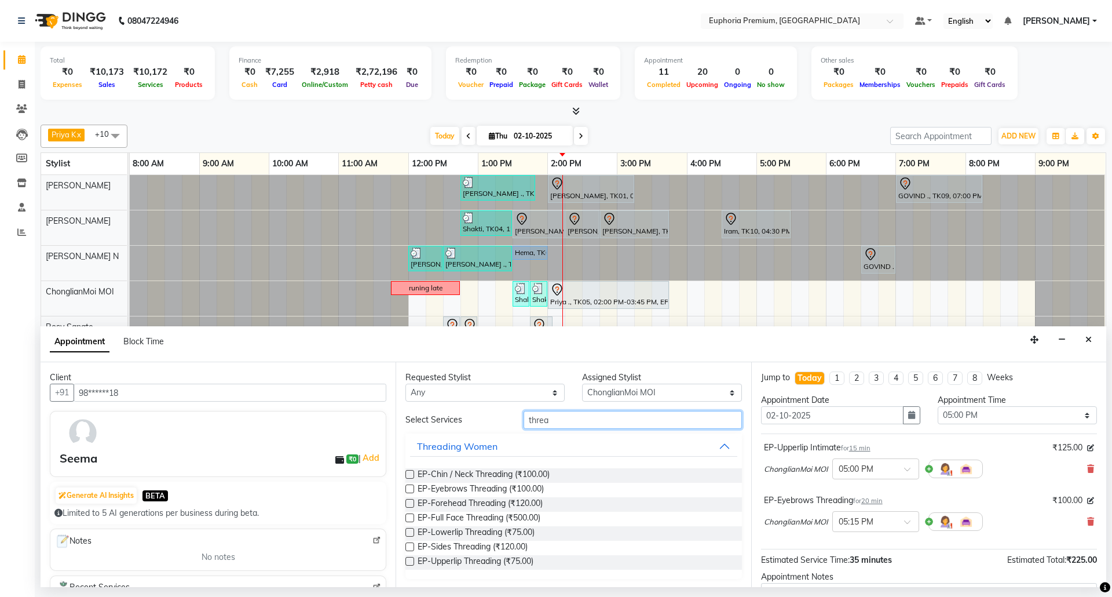
click at [641, 420] on input "threa" at bounding box center [633, 420] width 218 height 18
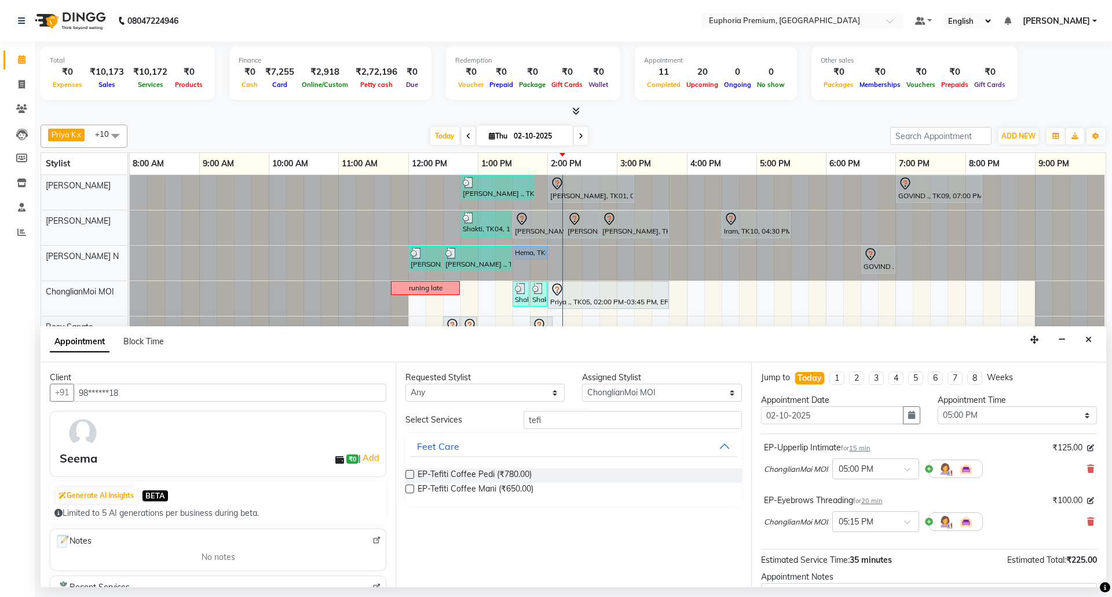
click at [407, 476] on label at bounding box center [409, 474] width 9 height 9
click at [407, 476] on input "checkbox" at bounding box center [409, 475] width 8 height 8
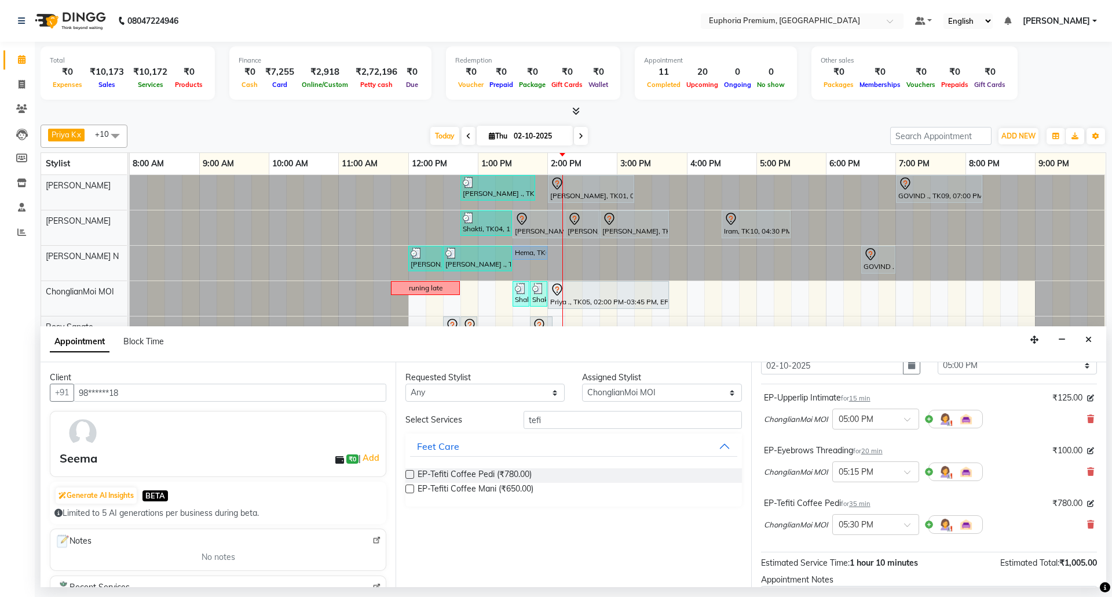
scroll to position [77, 0]
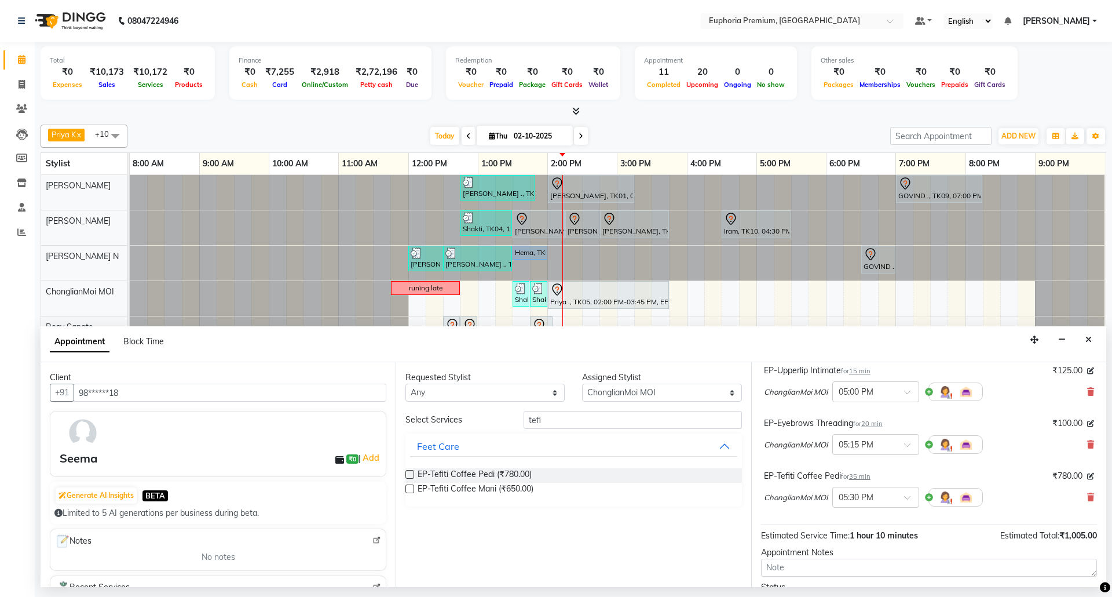
click at [862, 475] on span "35 min" at bounding box center [859, 476] width 21 height 8
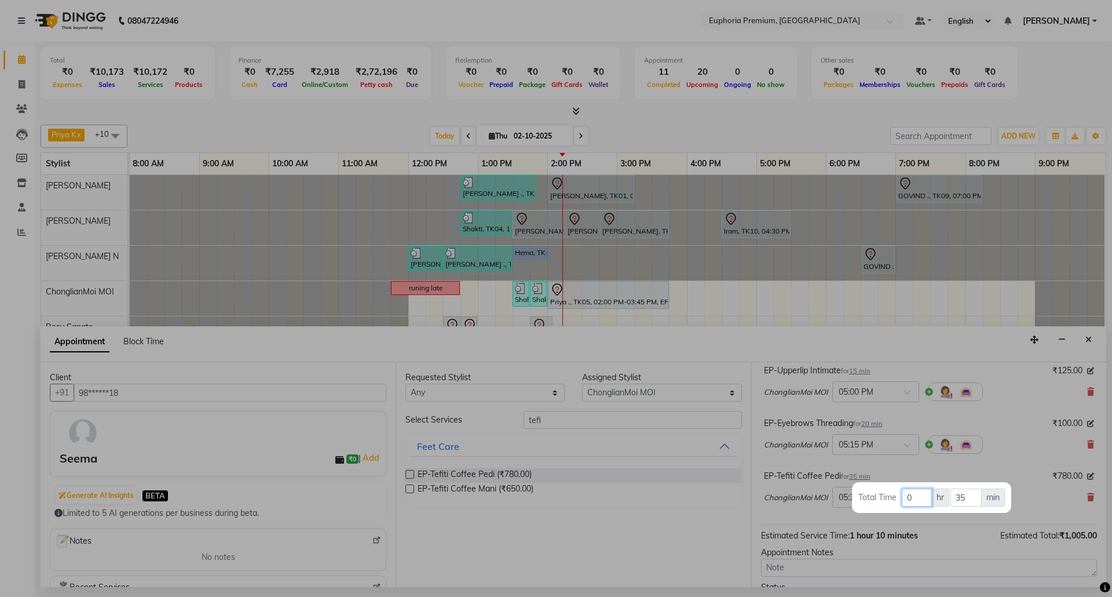
click at [922, 501] on input "0" at bounding box center [917, 497] width 30 height 18
click at [971, 499] on input "35" at bounding box center [966, 497] width 31 height 18
click at [1002, 461] on div at bounding box center [556, 298] width 1112 height 597
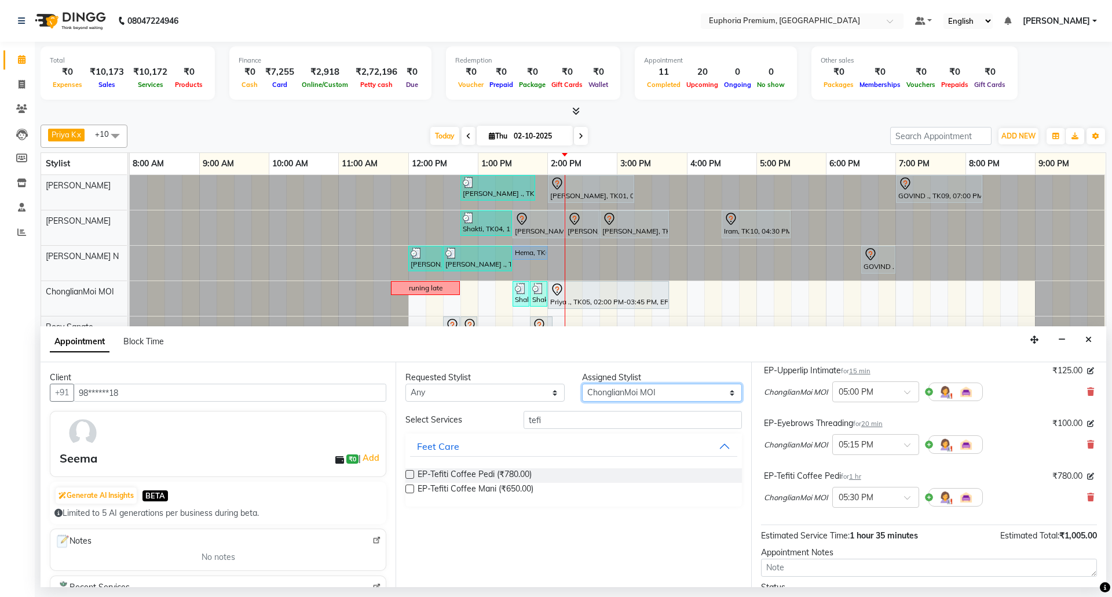
click at [673, 394] on select "Select Bharath N Binoy Chethan N ChonglianMoi MOI Daisy . Dhanya . Fredrick Bur…" at bounding box center [661, 392] width 159 height 18
click at [582, 385] on select "Select Bharath N Binoy Chethan N ChonglianMoi MOI Daisy . Dhanya . Fredrick Bur…" at bounding box center [661, 392] width 159 height 18
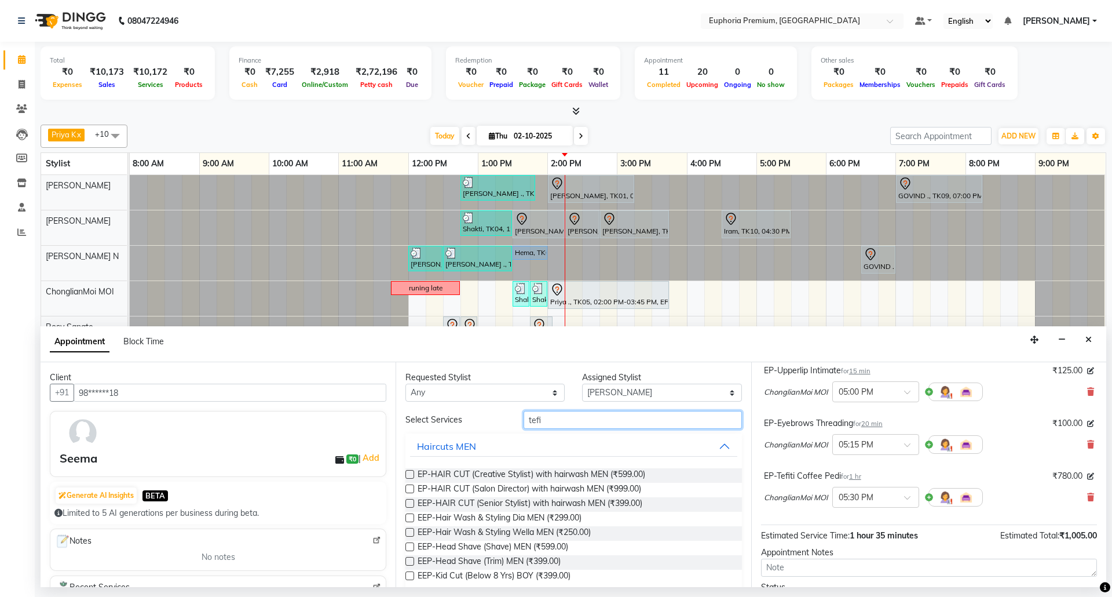
click at [585, 417] on input "tefi" at bounding box center [633, 420] width 218 height 18
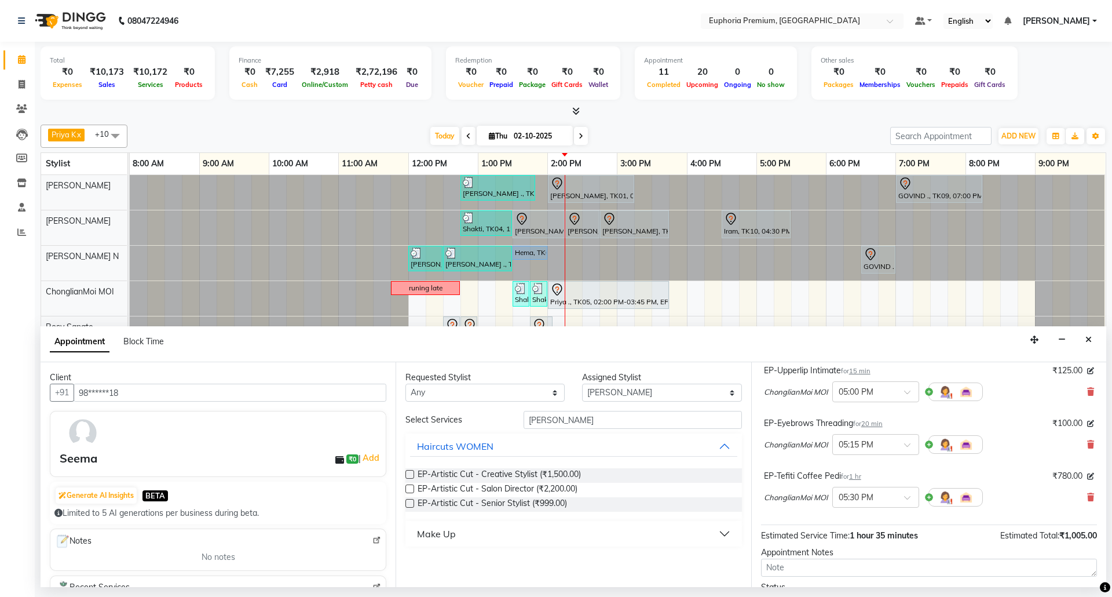
click at [411, 507] on label at bounding box center [409, 503] width 9 height 9
click at [411, 508] on input "checkbox" at bounding box center [409, 504] width 8 height 8
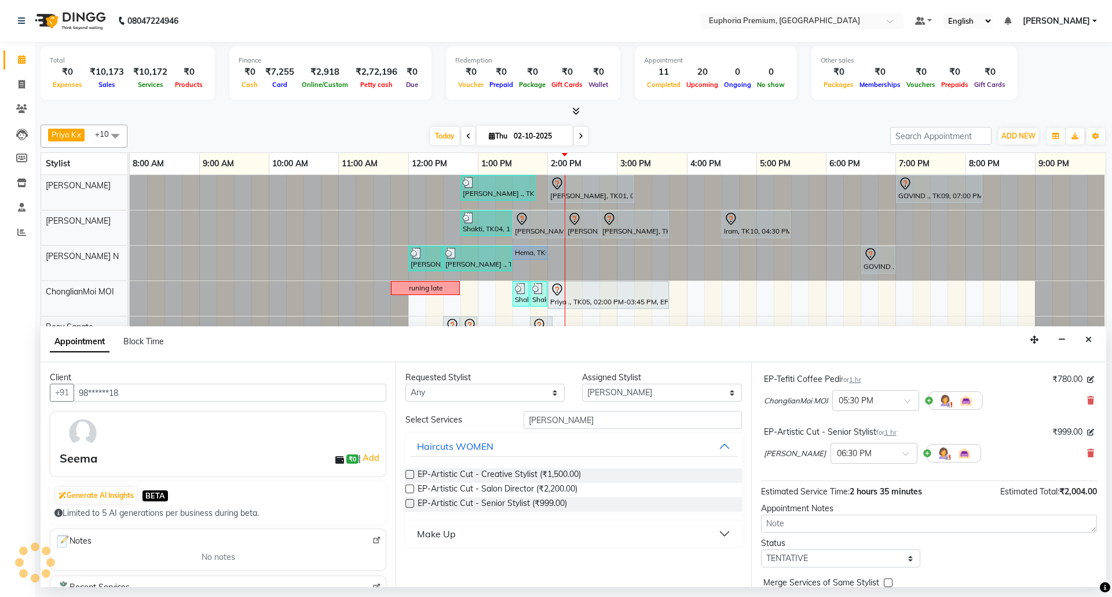
scroll to position [228, 0]
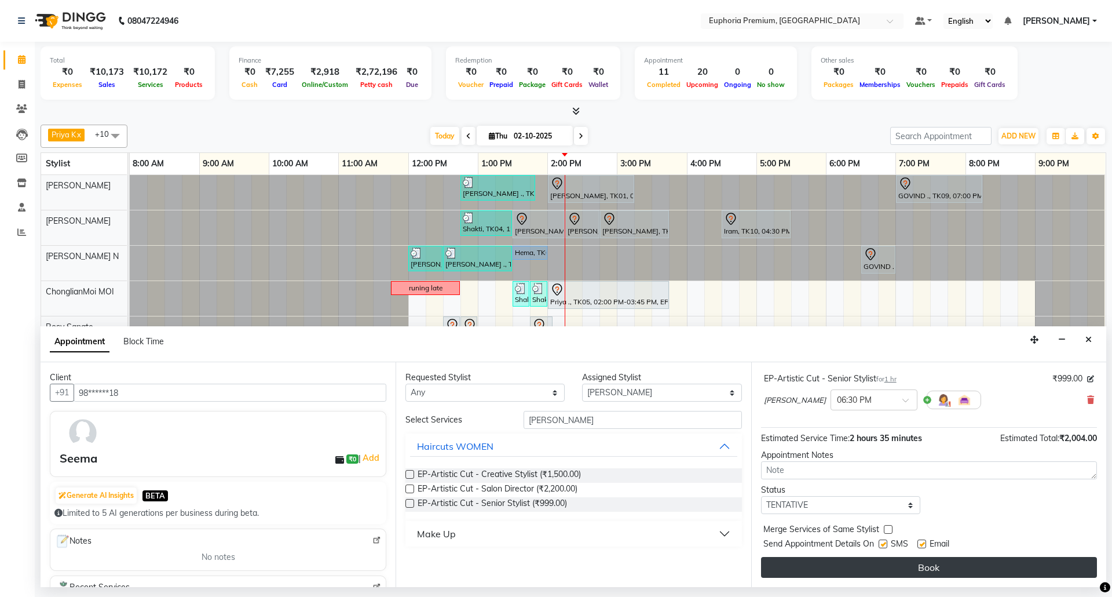
click at [915, 562] on button "Book" at bounding box center [929, 567] width 336 height 21
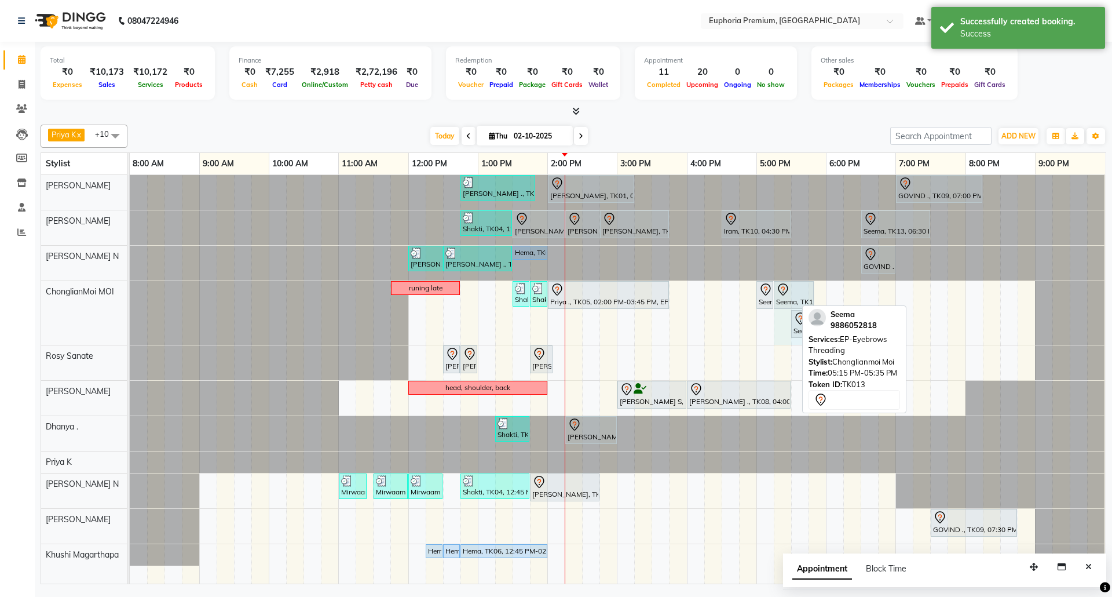
drag, startPoint x: 794, startPoint y: 297, endPoint x: 809, endPoint y: 298, distance: 15.6
click at [130, 298] on div "runing late Shakti, TK04, 01:30 PM-01:45 PM, EP-Eyebrows Threading Shakti, TK04…" at bounding box center [130, 313] width 0 height 64
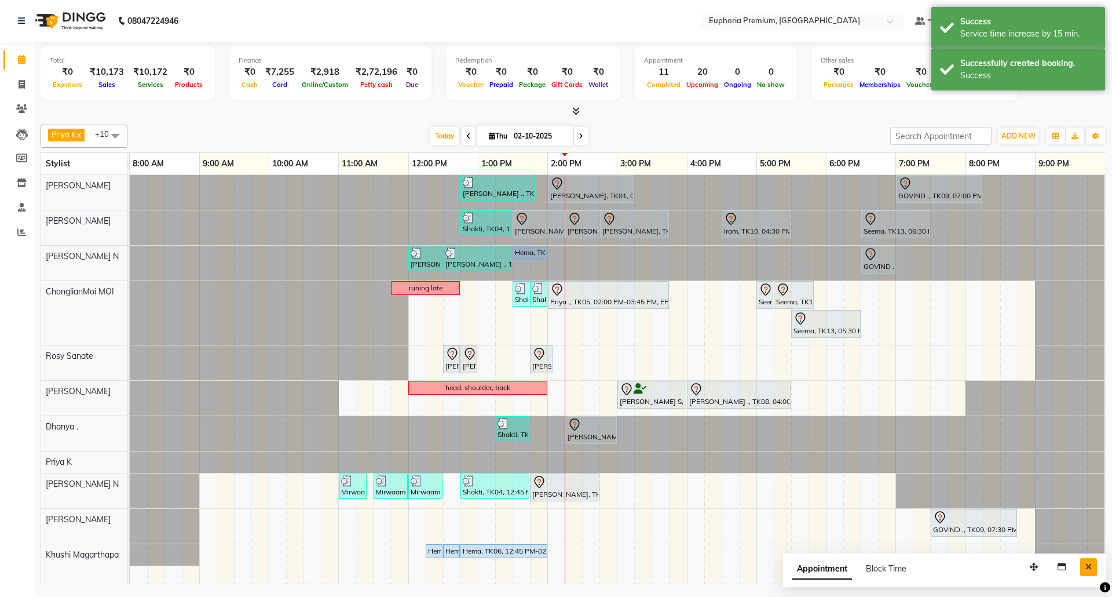
click at [1091, 566] on icon "Close" at bounding box center [1088, 566] width 6 height 8
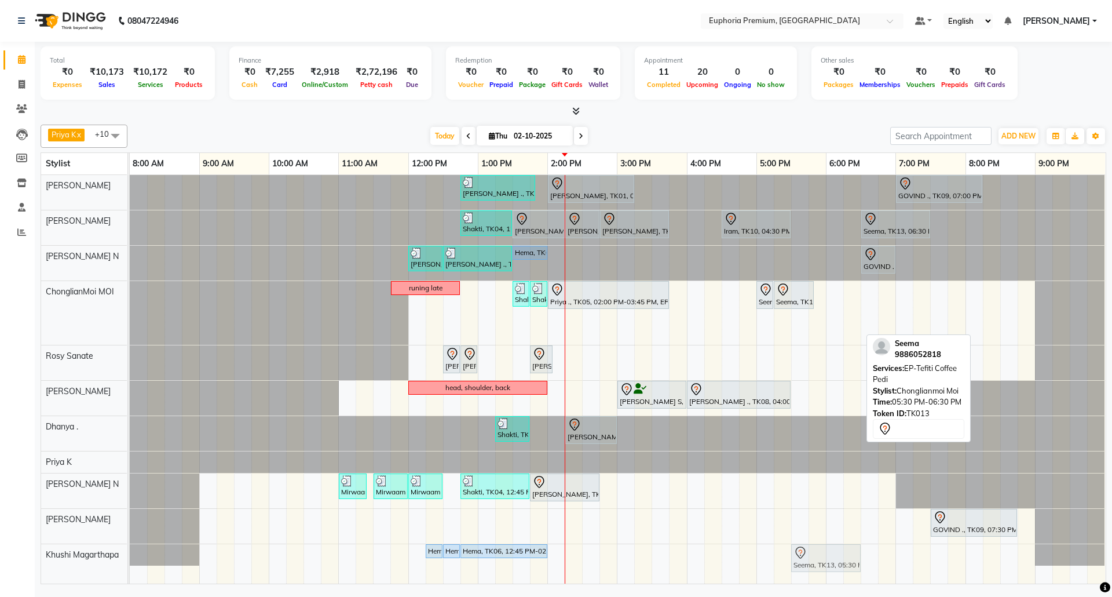
drag, startPoint x: 825, startPoint y: 321, endPoint x: 832, endPoint y: 563, distance: 242.2
click at [832, 563] on tbody "Sulakshana ., TK07, 12:45 PM-01:50 PM, EP-Tefiti Coffee Pedi Prabha, TK01, 02:0…" at bounding box center [617, 370] width 975 height 390
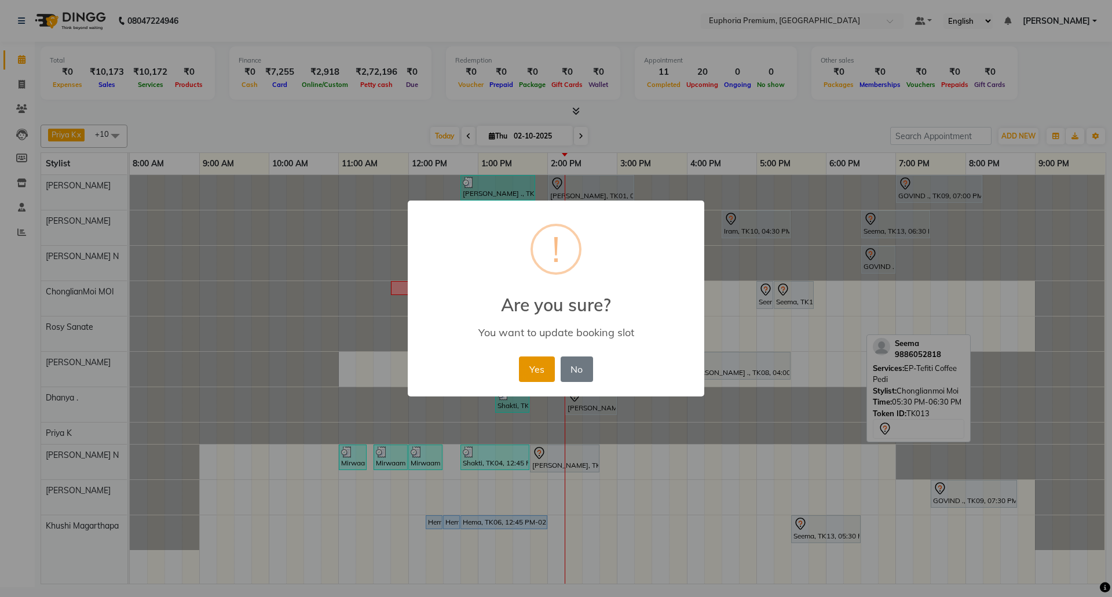
click at [529, 371] on button "Yes" at bounding box center [536, 368] width 35 height 25
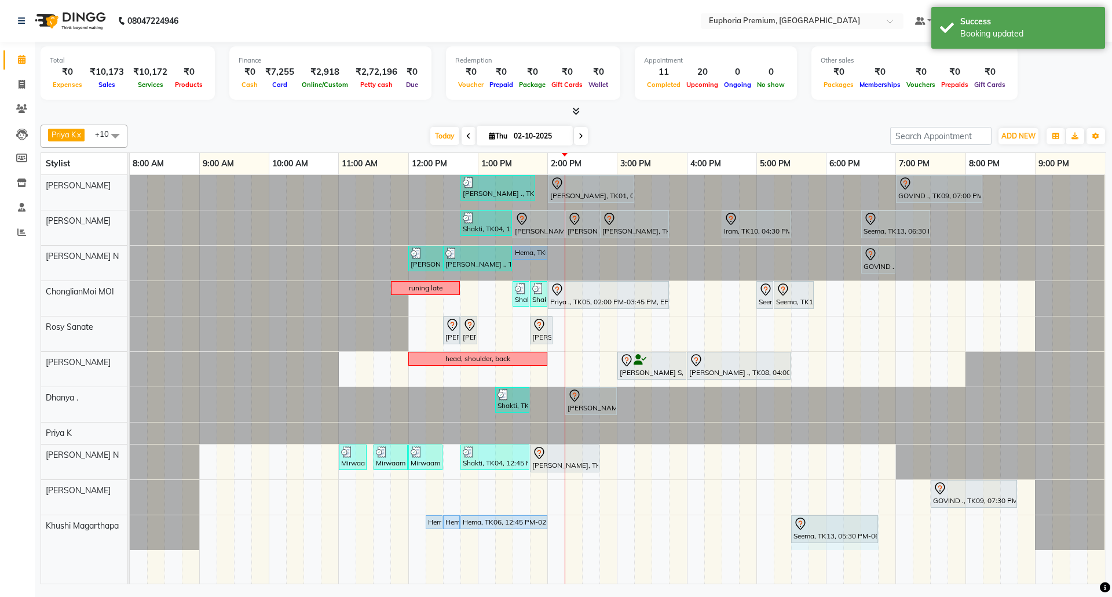
click at [130, 533] on div "Hema, TK06, 12:15 PM-12:30 PM, EP-Shampoo (Wella) Hema, TK06, 12:30 PM-12:45 PM…" at bounding box center [130, 532] width 0 height 35
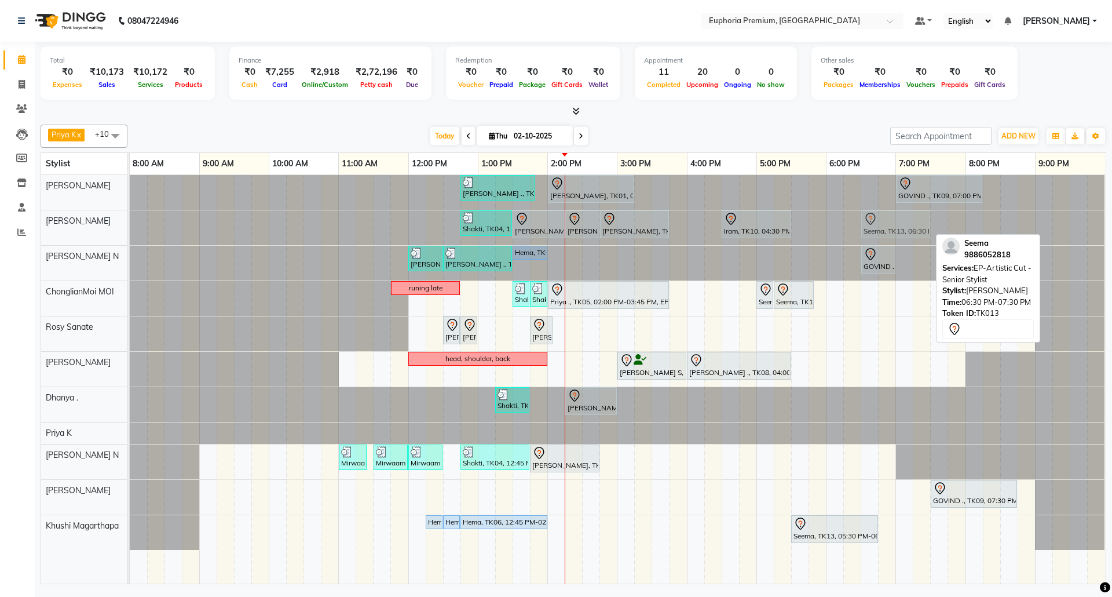
click at [130, 225] on div "Shakti, TK04, 12:45 PM-01:30 PM, EP-Regenerate (Intense Alchemy) M Prabha, TK01…" at bounding box center [130, 227] width 0 height 35
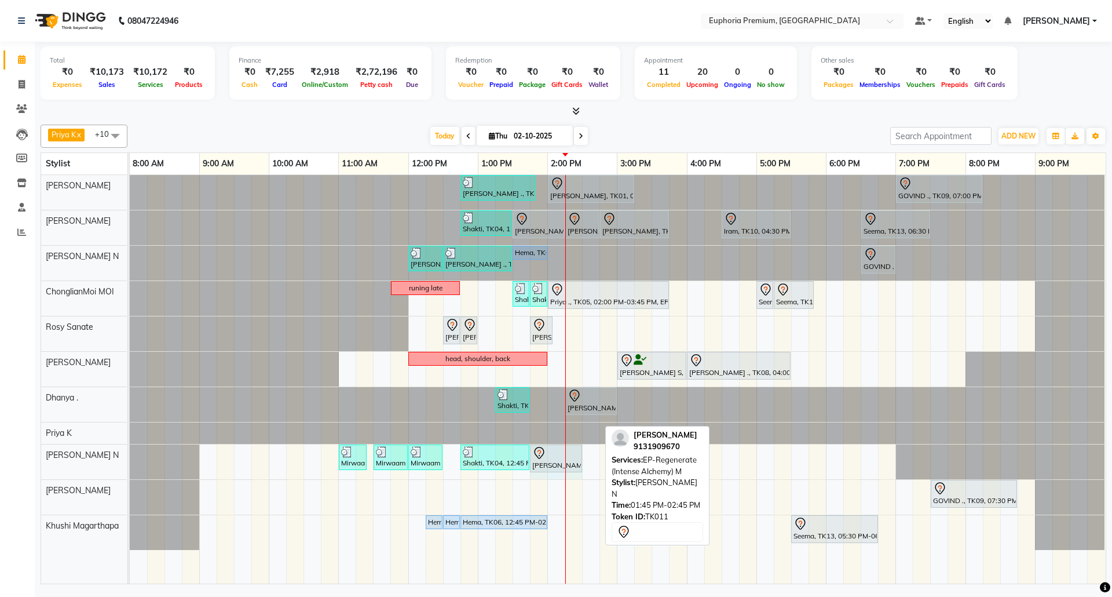
drag, startPoint x: 598, startPoint y: 459, endPoint x: 580, endPoint y: 462, distance: 18.2
click at [130, 462] on div "Mirwaam ., TK02, 11:00 AM-11:25 AM, EEP-Head Shave (Shave) MEN Mirwaam ., TK02,…" at bounding box center [130, 461] width 0 height 35
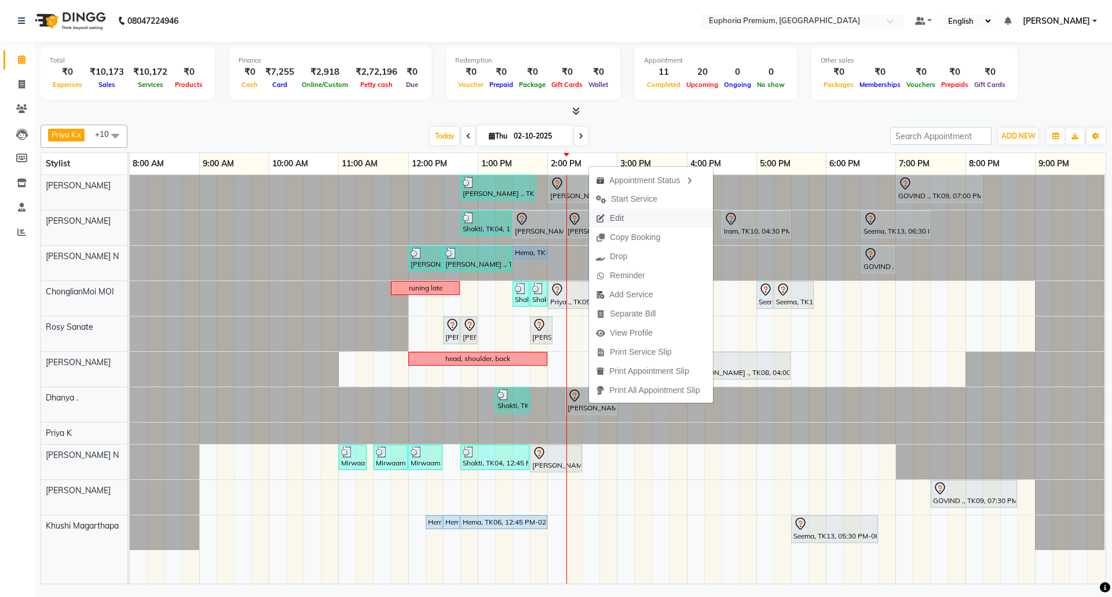
click at [626, 215] on span "Edit" at bounding box center [610, 218] width 42 height 19
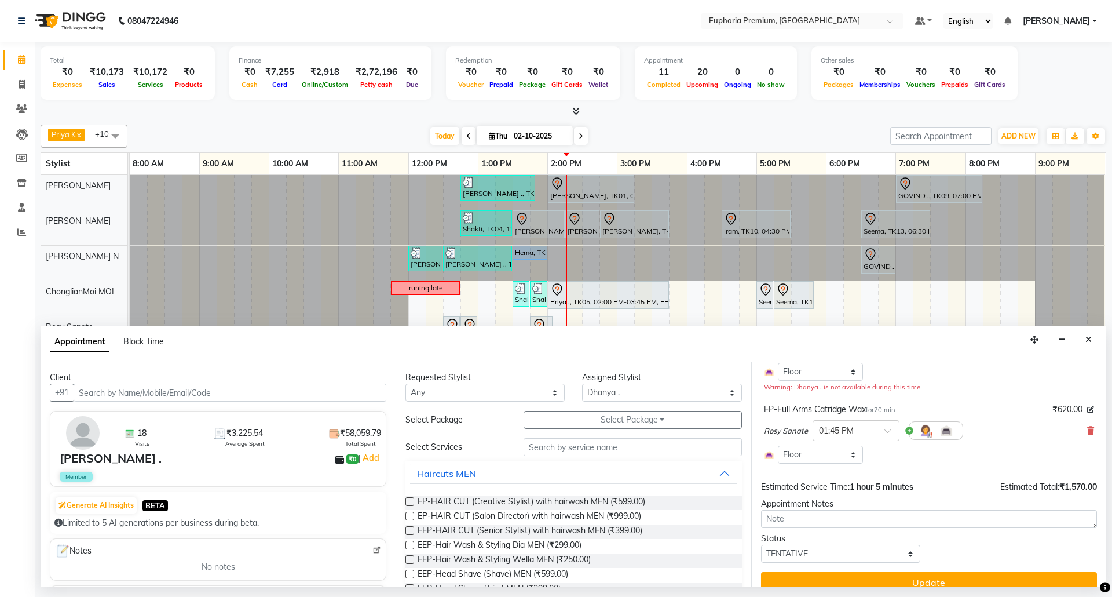
scroll to position [137, 0]
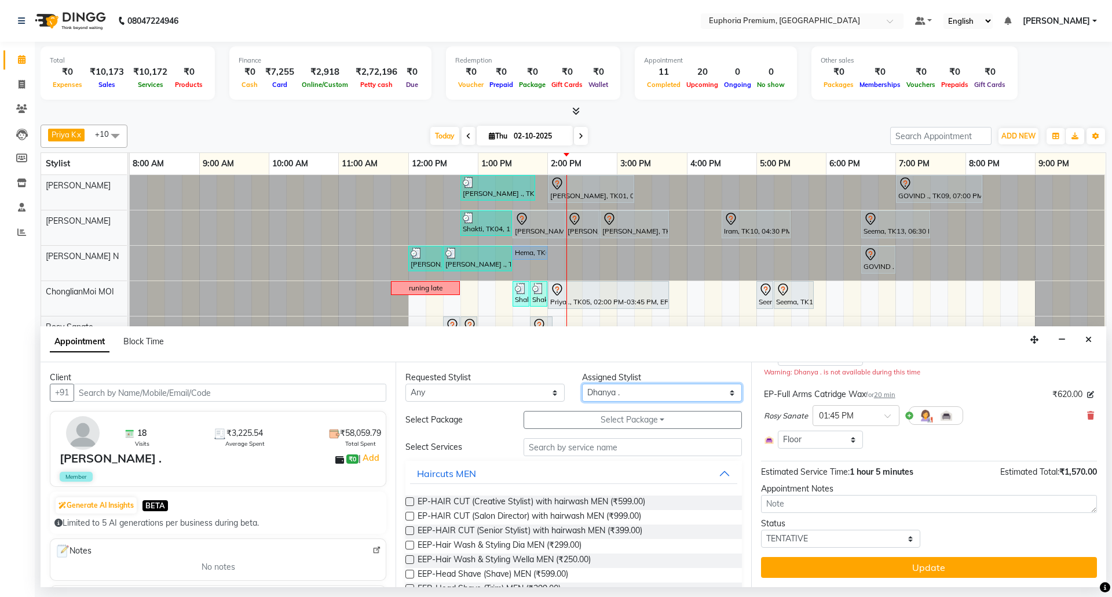
click at [654, 395] on select "Select Bharath N Binoy Chethan N ChonglianMoi MOI Daisy . Dhanya . Fredrick Bur…" at bounding box center [661, 392] width 159 height 18
click at [582, 385] on select "Select Bharath N Binoy Chethan N ChonglianMoi MOI Daisy . Dhanya . Fredrick Bur…" at bounding box center [661, 392] width 159 height 18
click at [594, 445] on input "text" at bounding box center [633, 447] width 218 height 18
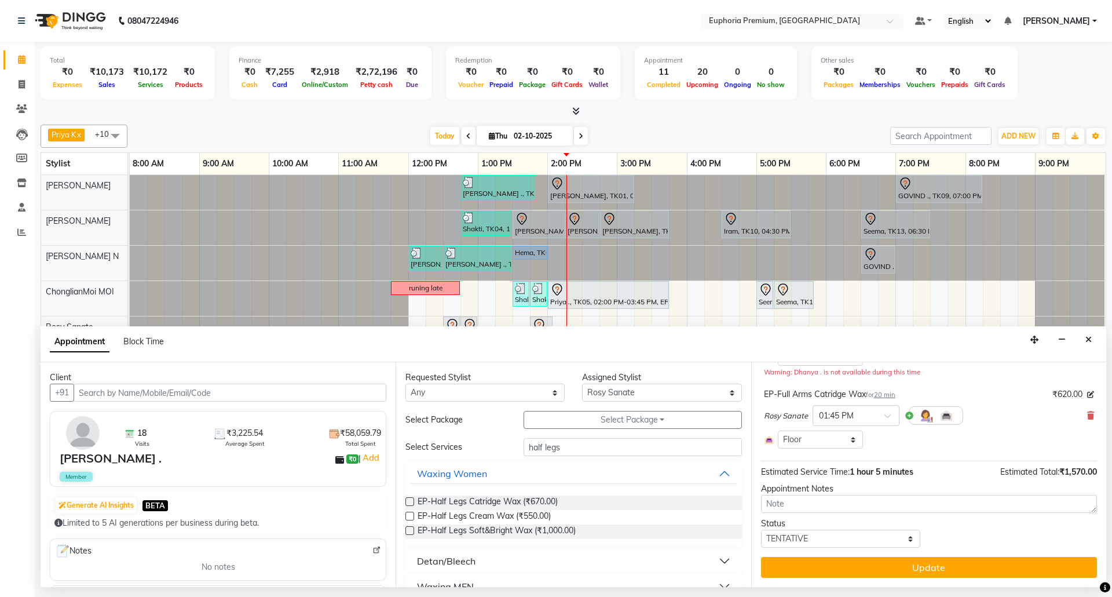
click at [414, 503] on label at bounding box center [409, 501] width 9 height 9
click at [413, 503] on input "checkbox" at bounding box center [409, 503] width 8 height 8
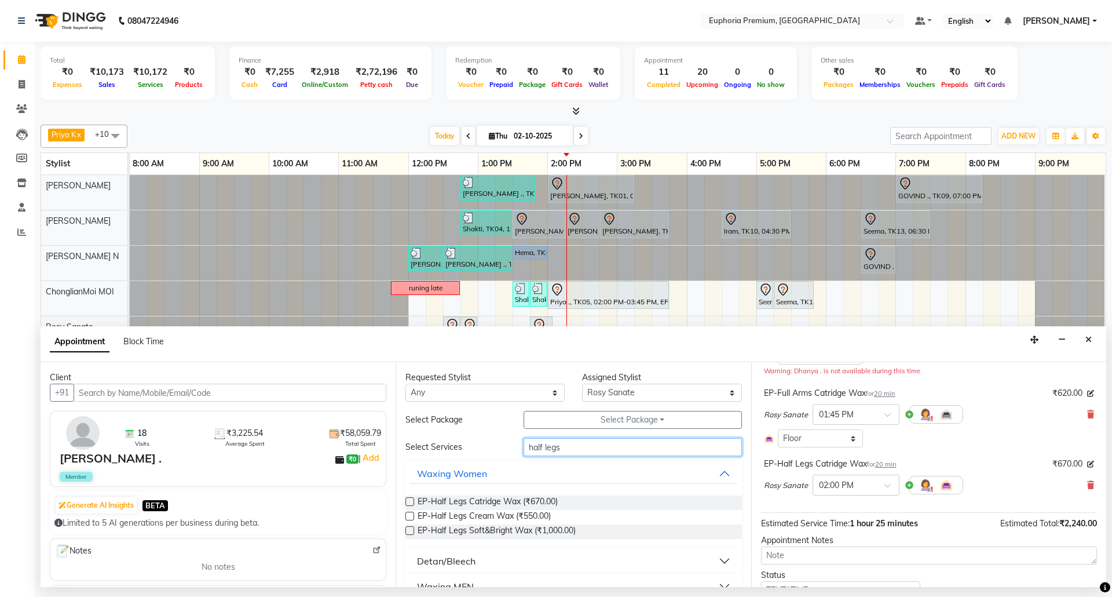
click at [570, 448] on input "half legs" at bounding box center [633, 447] width 218 height 18
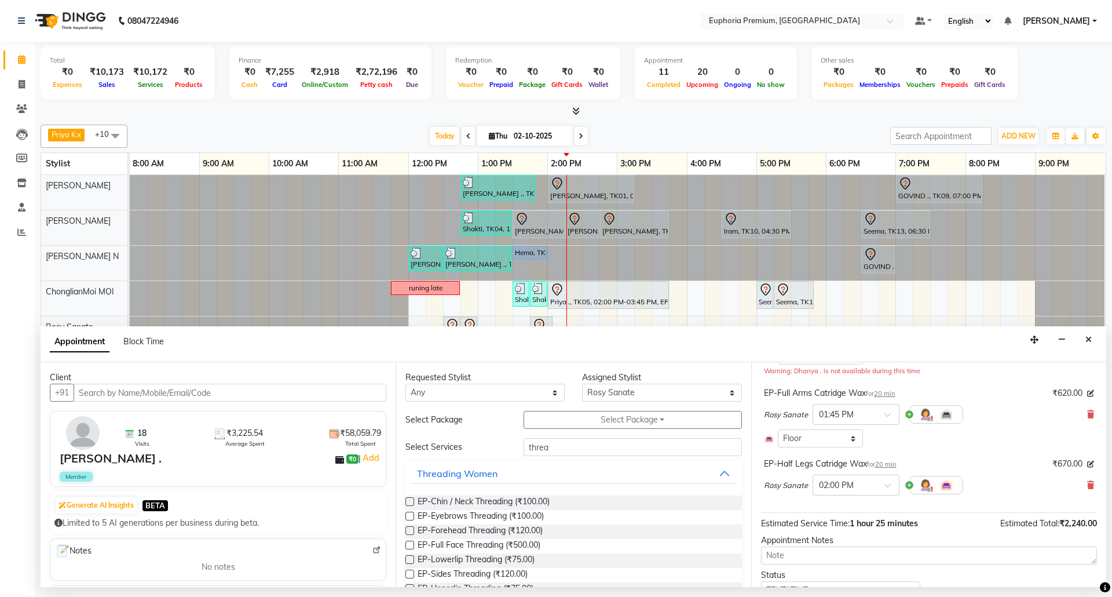
click at [411, 520] on label at bounding box center [409, 515] width 9 height 9
click at [411, 520] on input "checkbox" at bounding box center [409, 517] width 8 height 8
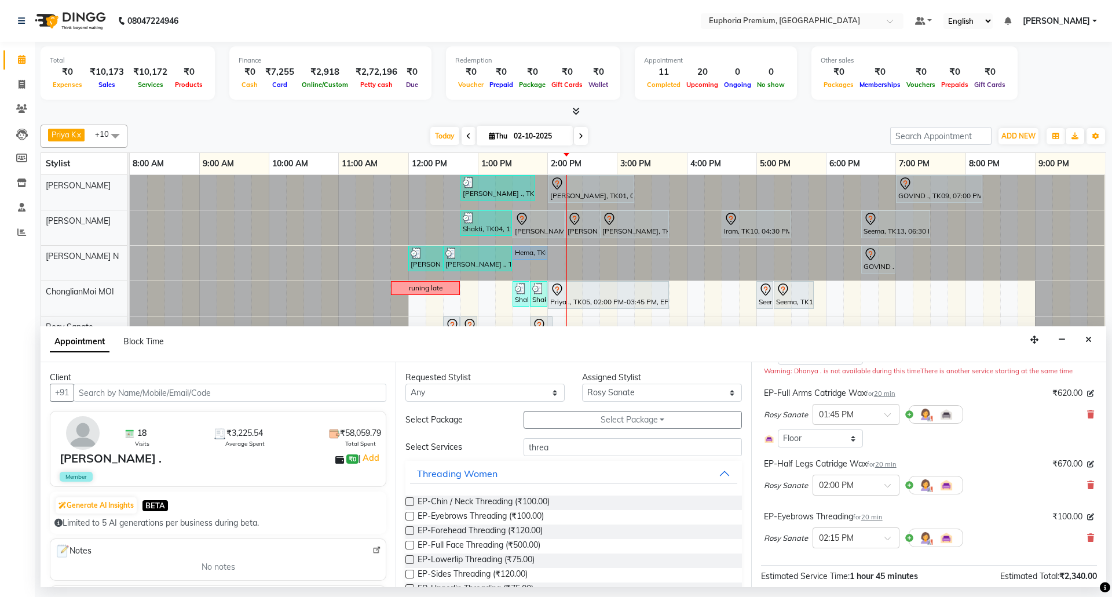
click at [882, 518] on span "20 min" at bounding box center [871, 517] width 21 height 8
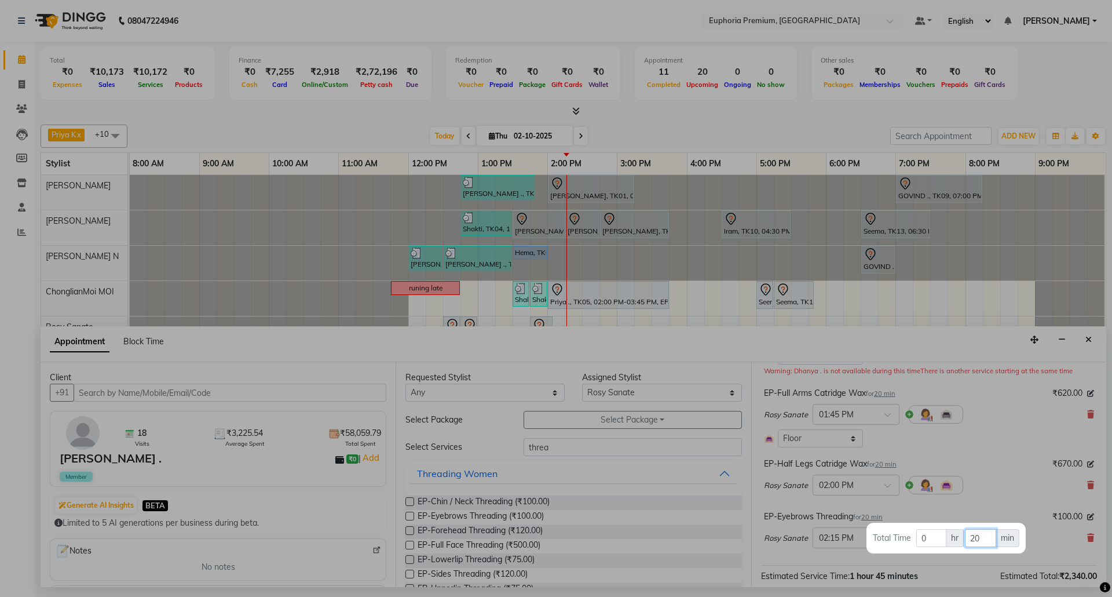
click at [980, 538] on input "20" at bounding box center [980, 538] width 31 height 18
click at [984, 499] on div at bounding box center [556, 298] width 1112 height 597
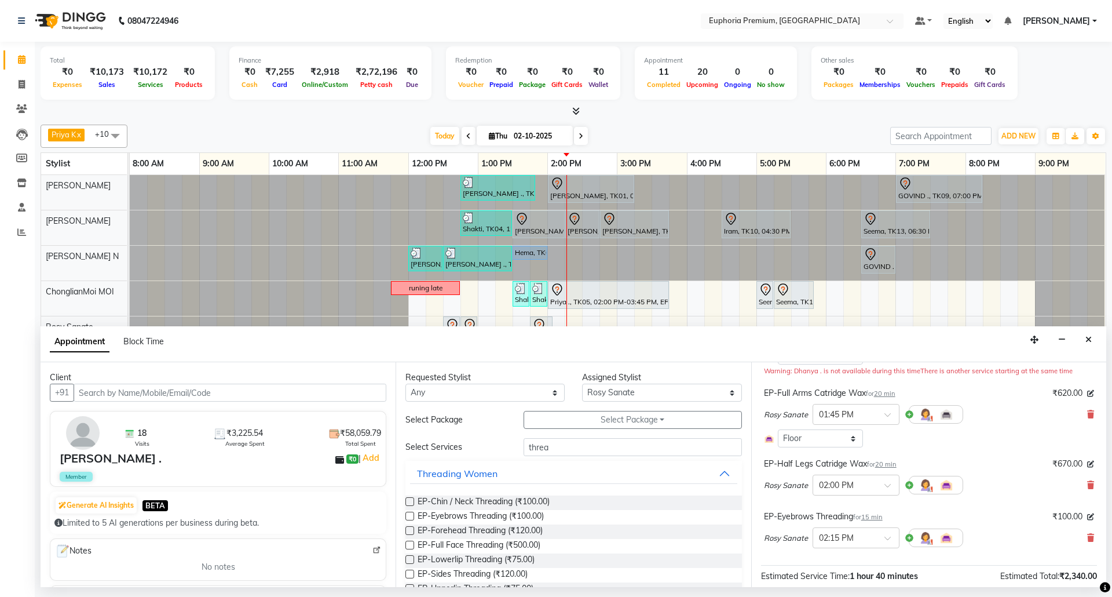
click at [890, 465] on span "20 min" at bounding box center [885, 464] width 21 height 8
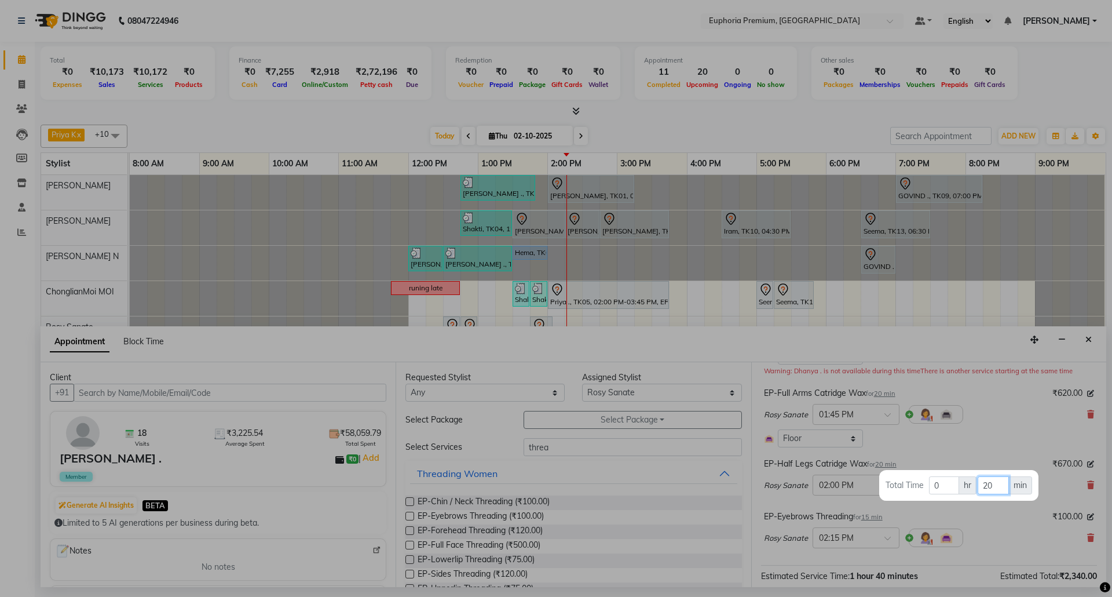
click at [999, 487] on input "20" at bounding box center [993, 485] width 31 height 18
drag, startPoint x: 978, startPoint y: 446, endPoint x: 909, endPoint y: 418, distance: 74.9
click at [978, 445] on div at bounding box center [556, 298] width 1112 height 597
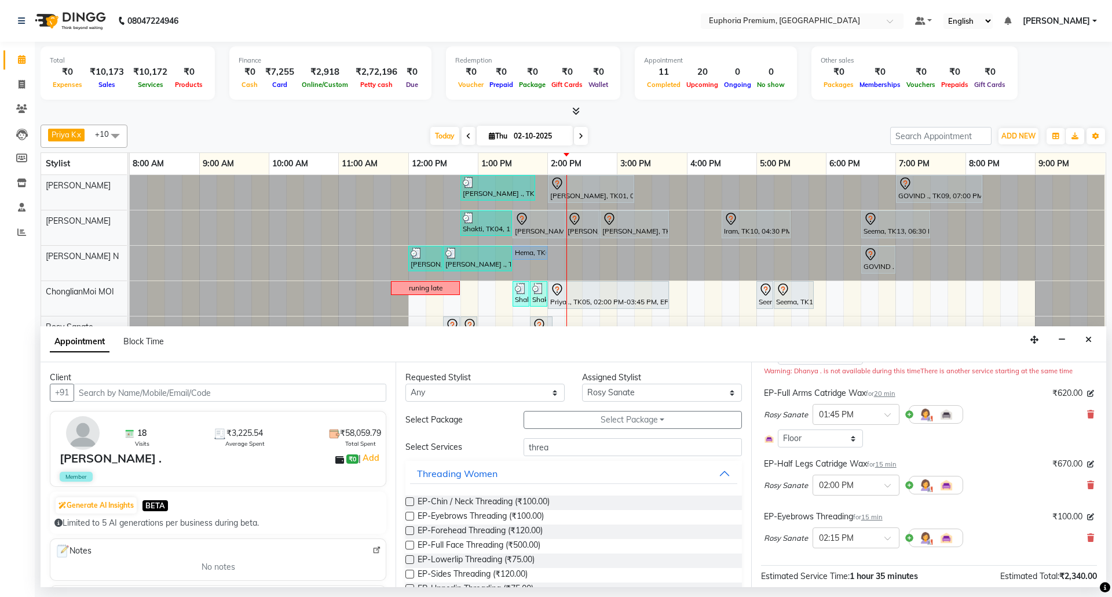
click at [886, 396] on span "20 min" at bounding box center [884, 393] width 21 height 8
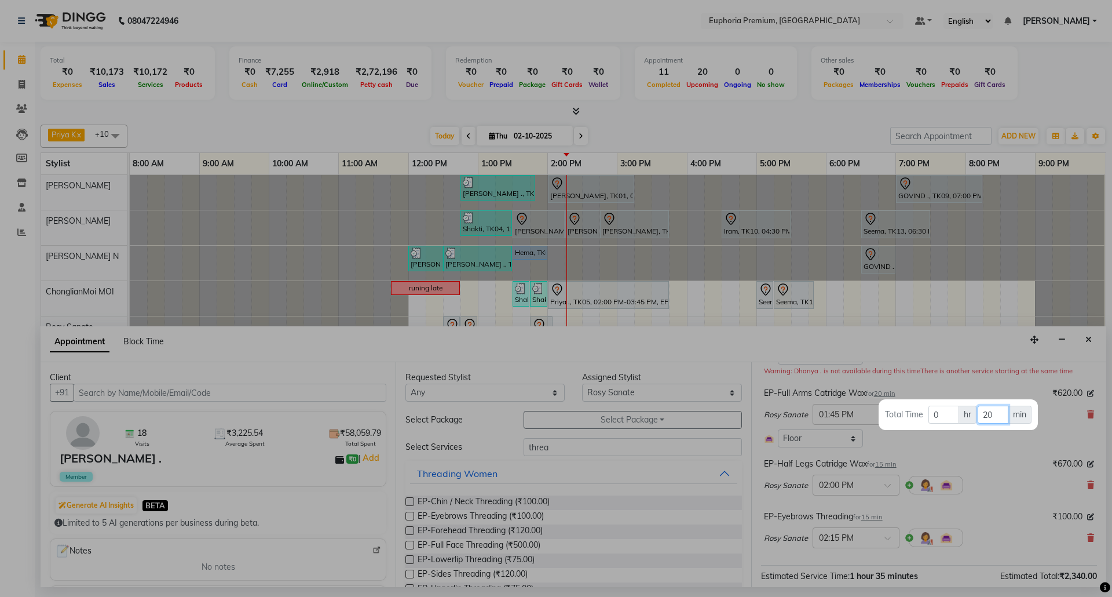
click at [992, 418] on input "20" at bounding box center [993, 414] width 31 height 18
click at [978, 444] on div at bounding box center [556, 298] width 1112 height 597
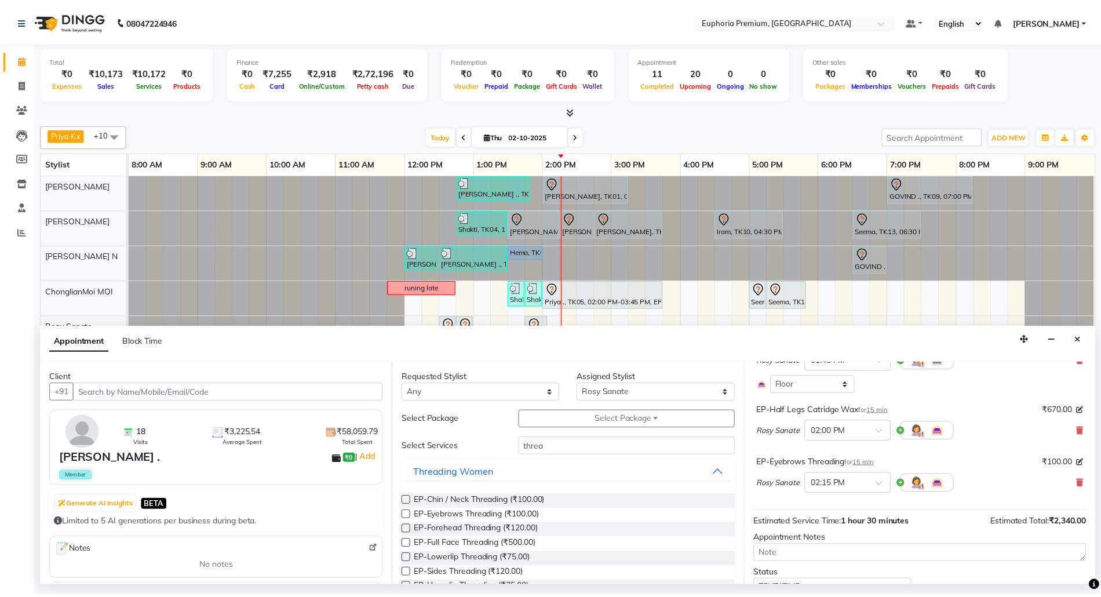
scroll to position [243, 0]
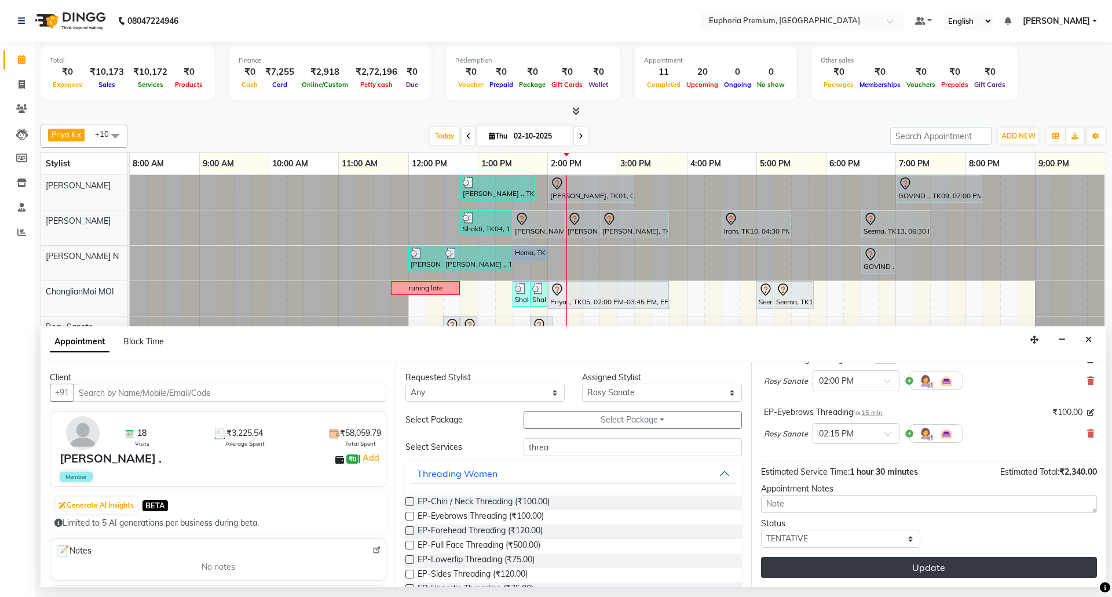
click at [971, 558] on button "Update" at bounding box center [929, 567] width 336 height 21
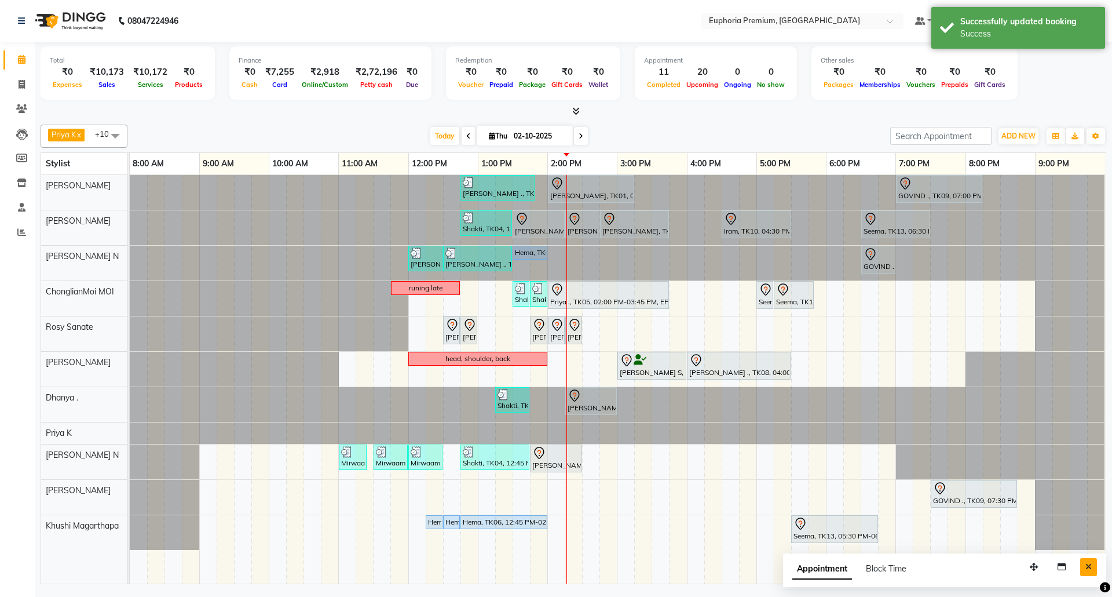
click at [1085, 568] on icon "Close" at bounding box center [1088, 566] width 6 height 8
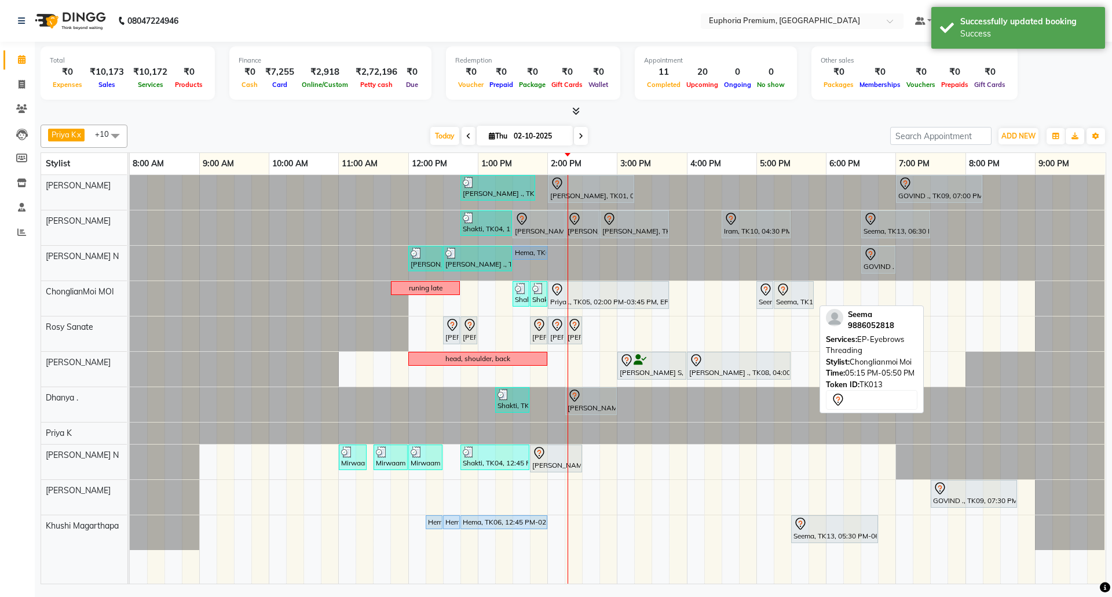
click at [793, 299] on div "Seema, TK13, 05:15 PM-05:50 PM, EP-Eyebrows Threading" at bounding box center [794, 295] width 38 height 24
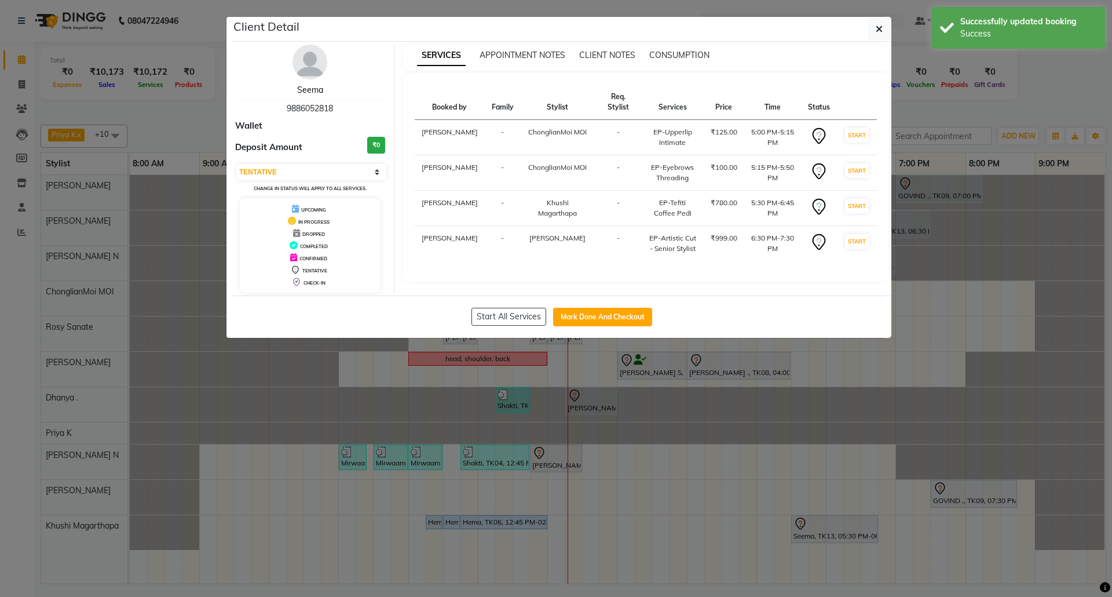
click at [304, 95] on link "Seema" at bounding box center [310, 90] width 26 height 10
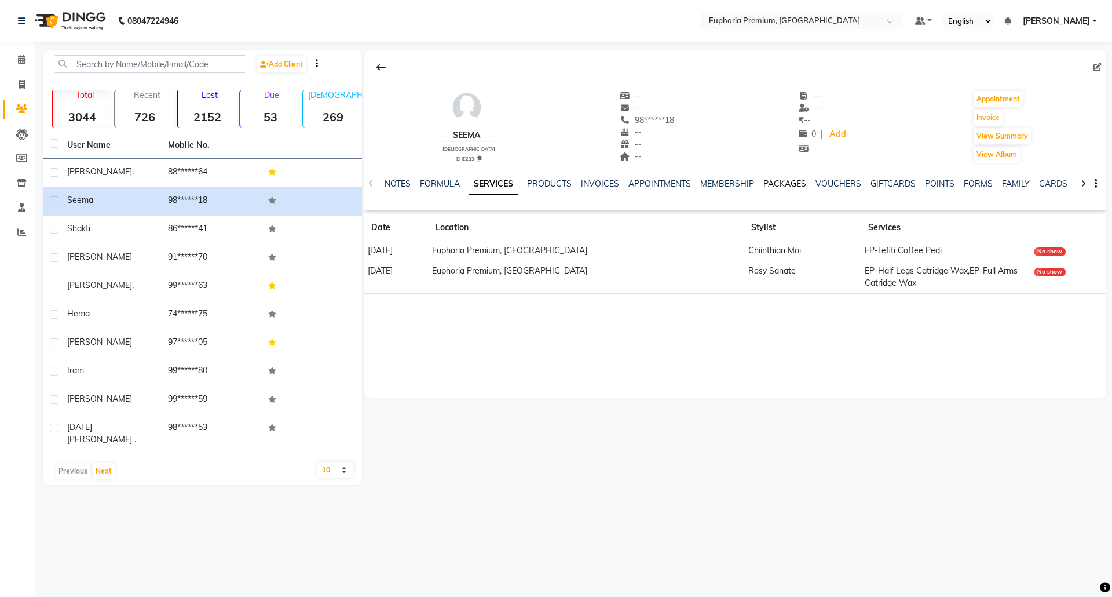
click at [797, 186] on link "PACKAGES" at bounding box center [784, 183] width 43 height 10
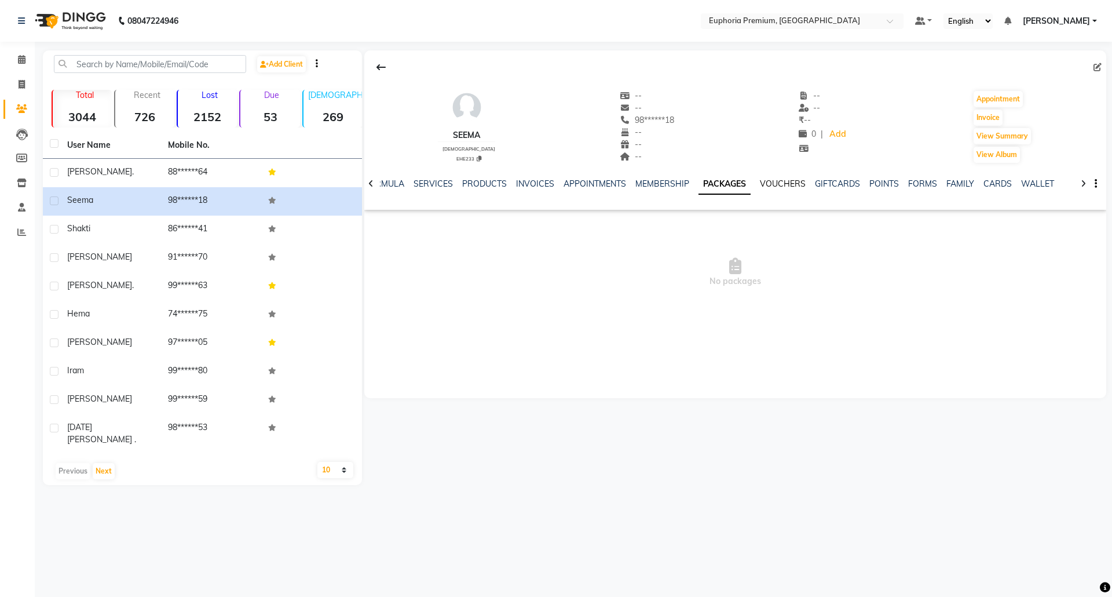
click at [788, 184] on link "VOUCHERS" at bounding box center [783, 183] width 46 height 10
click at [823, 185] on link "GIFTCARDS" at bounding box center [828, 183] width 45 height 10
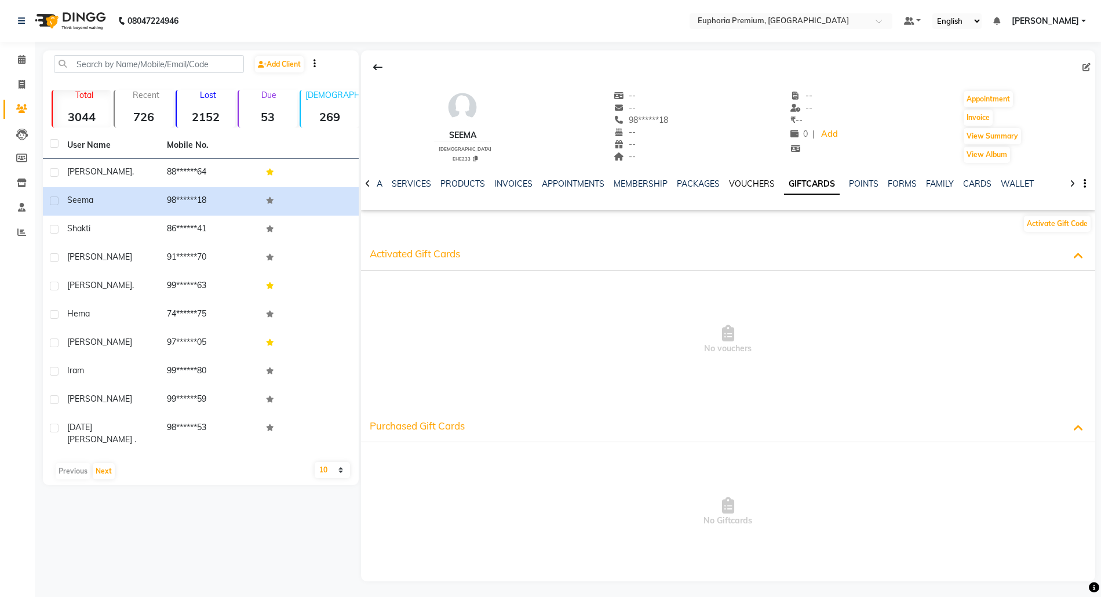
click at [752, 183] on link "VOUCHERS" at bounding box center [752, 183] width 46 height 10
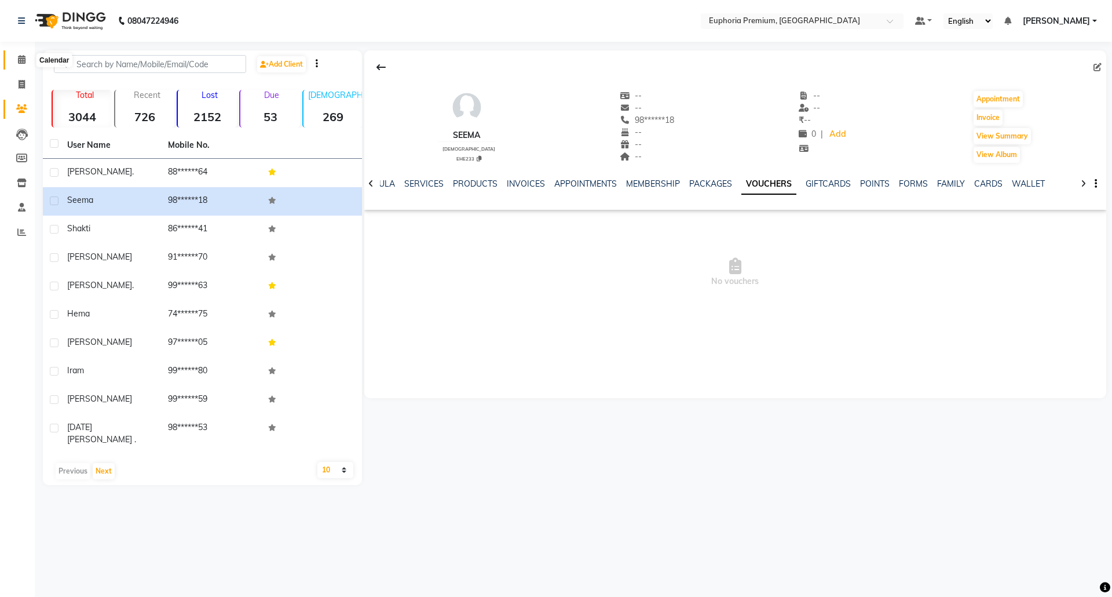
click at [21, 63] on icon at bounding box center [22, 59] width 8 height 9
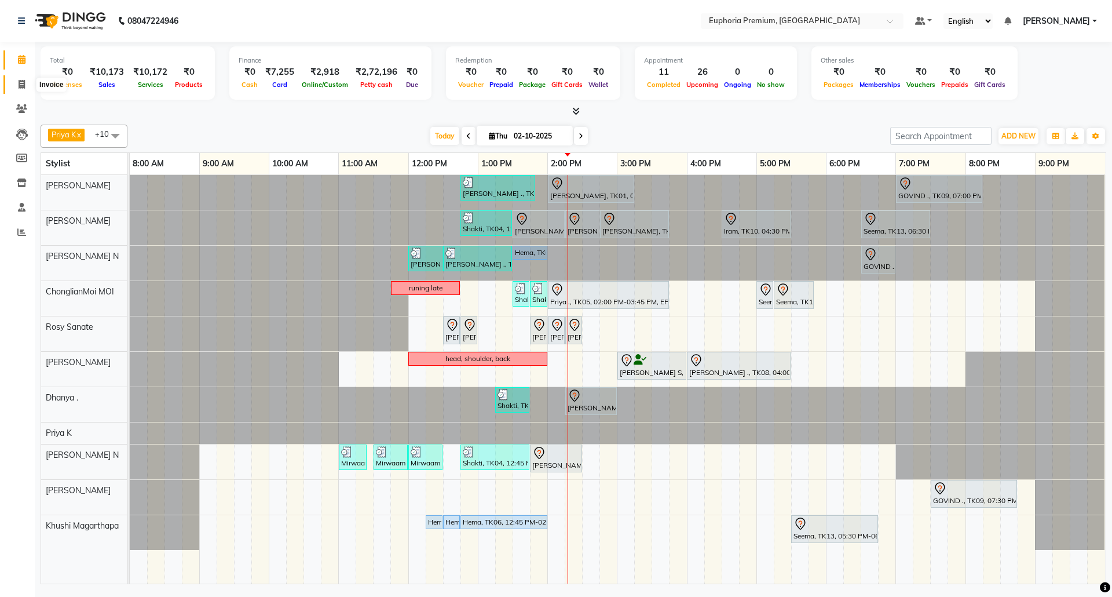
click at [17, 84] on span at bounding box center [22, 84] width 20 height 13
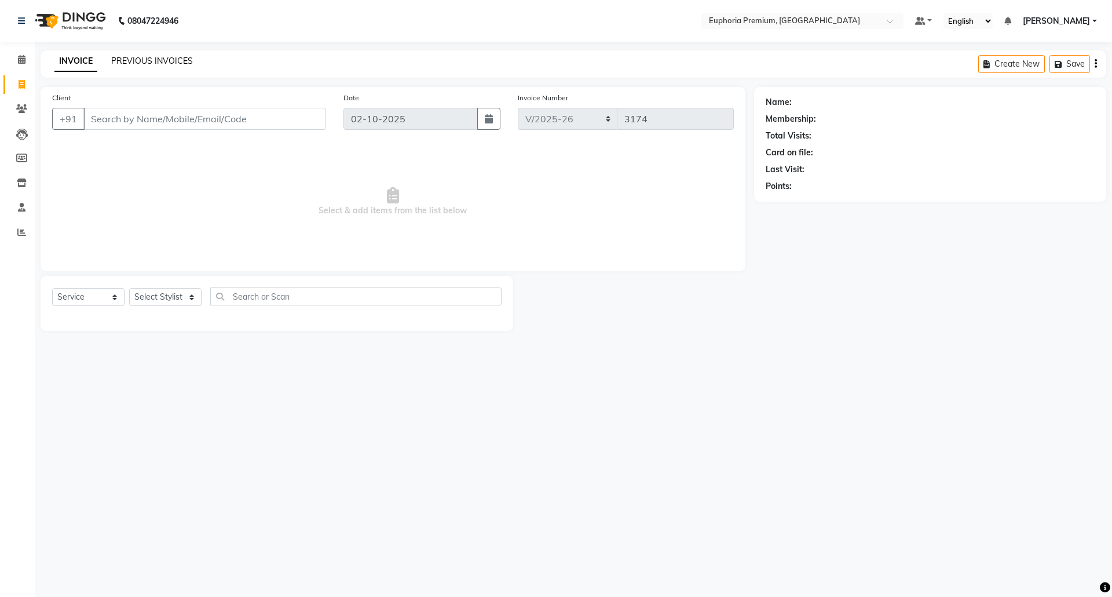
click at [147, 61] on link "PREVIOUS INVOICES" at bounding box center [152, 61] width 82 height 10
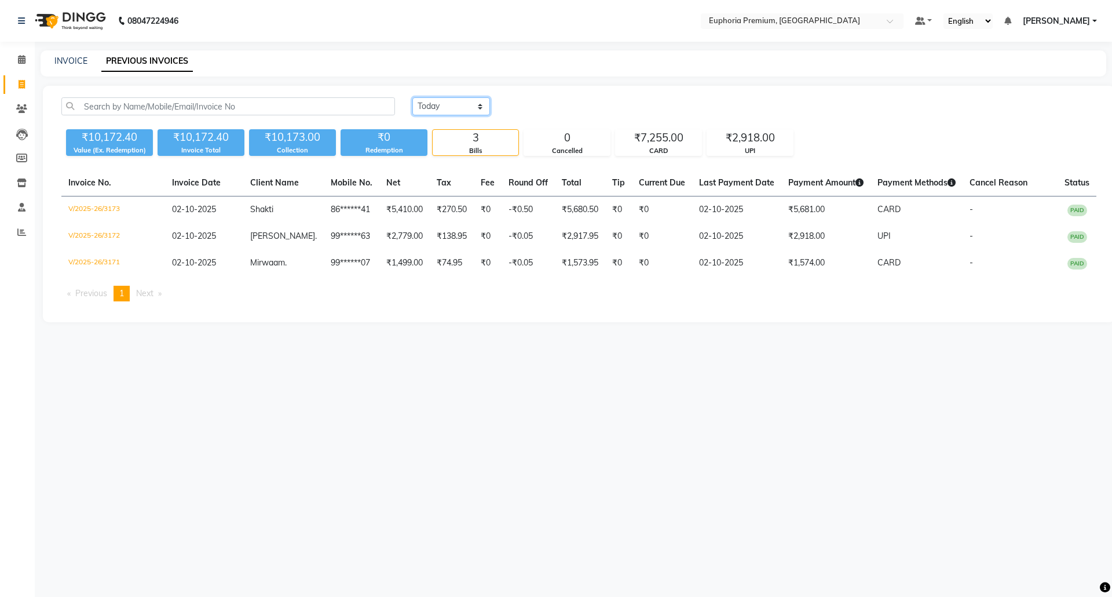
drag, startPoint x: 476, startPoint y: 105, endPoint x: 475, endPoint y: 114, distance: 8.1
click at [476, 105] on select "Today Yesterday Custom Range" at bounding box center [451, 106] width 78 height 18
click at [412, 97] on select "Today Yesterday Custom Range" at bounding box center [451, 106] width 78 height 18
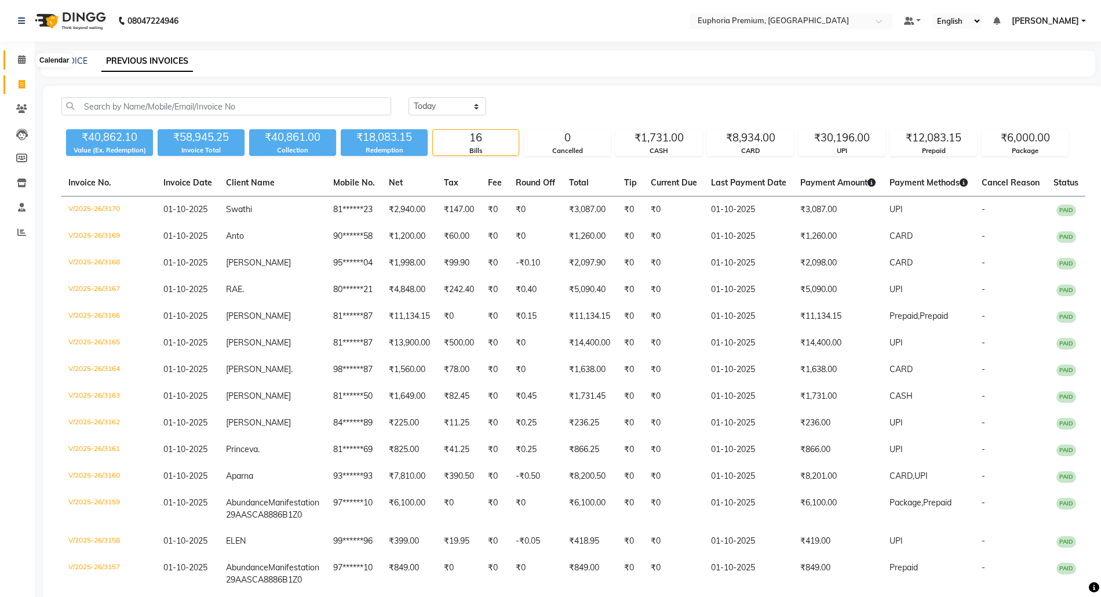
click at [16, 57] on span at bounding box center [22, 59] width 20 height 13
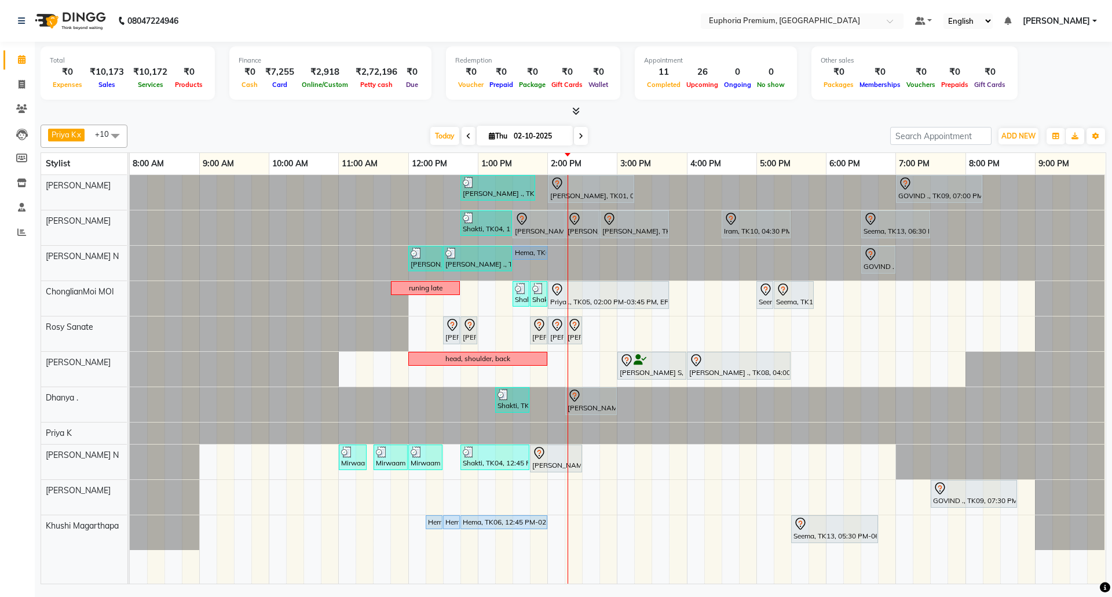
click at [455, 133] on div "Today Thu 02-10-2025" at bounding box center [509, 135] width 160 height 17
click at [466, 133] on icon at bounding box center [468, 136] width 5 height 7
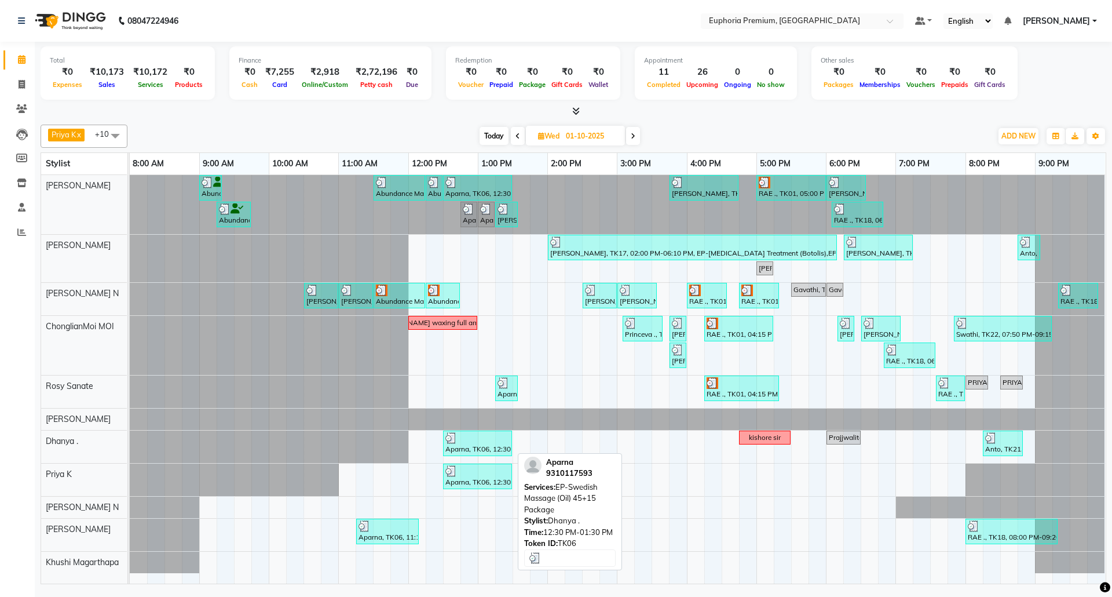
click at [485, 448] on div "Aparna, TK06, 12:30 PM-01:30 PM, EP-Swedish Massage (Oil) 45+15 Package" at bounding box center [477, 443] width 67 height 22
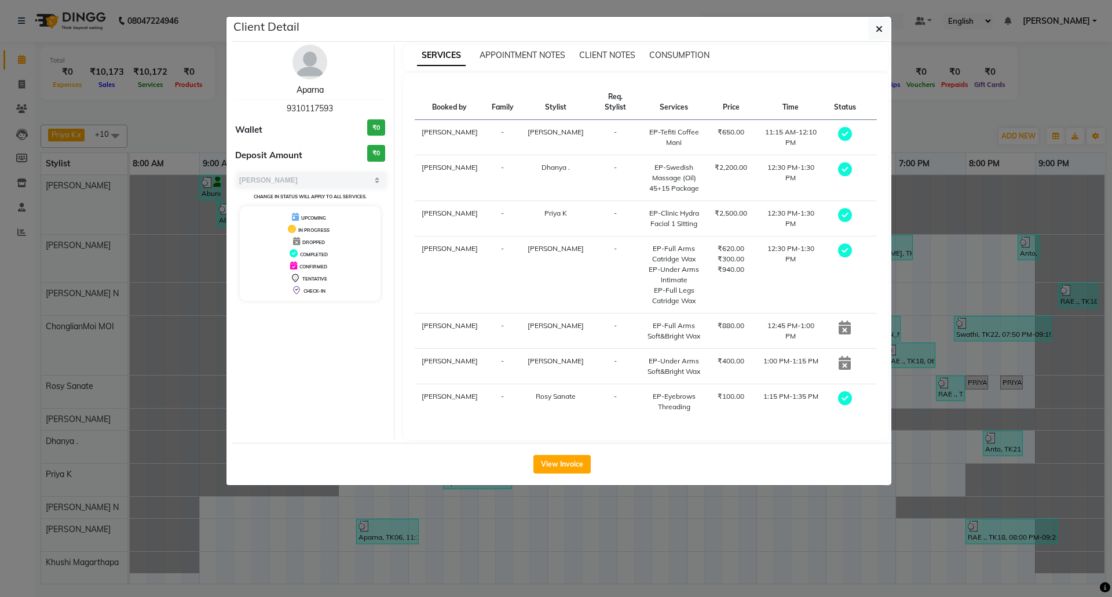
click at [310, 88] on link "Aparna" at bounding box center [310, 90] width 27 height 10
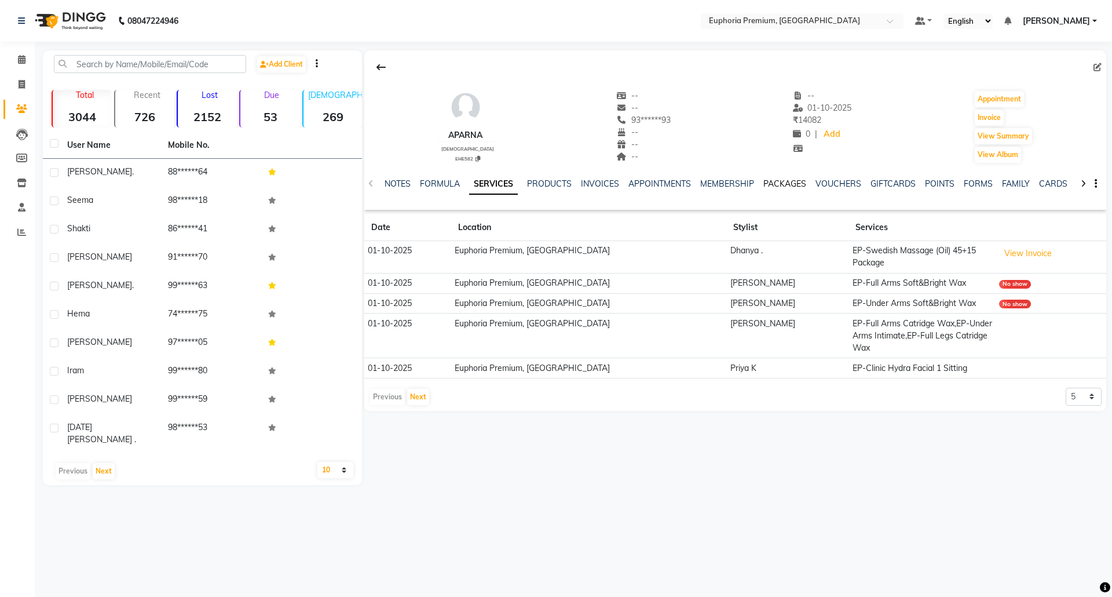
click at [802, 188] on link "PACKAGES" at bounding box center [784, 183] width 43 height 10
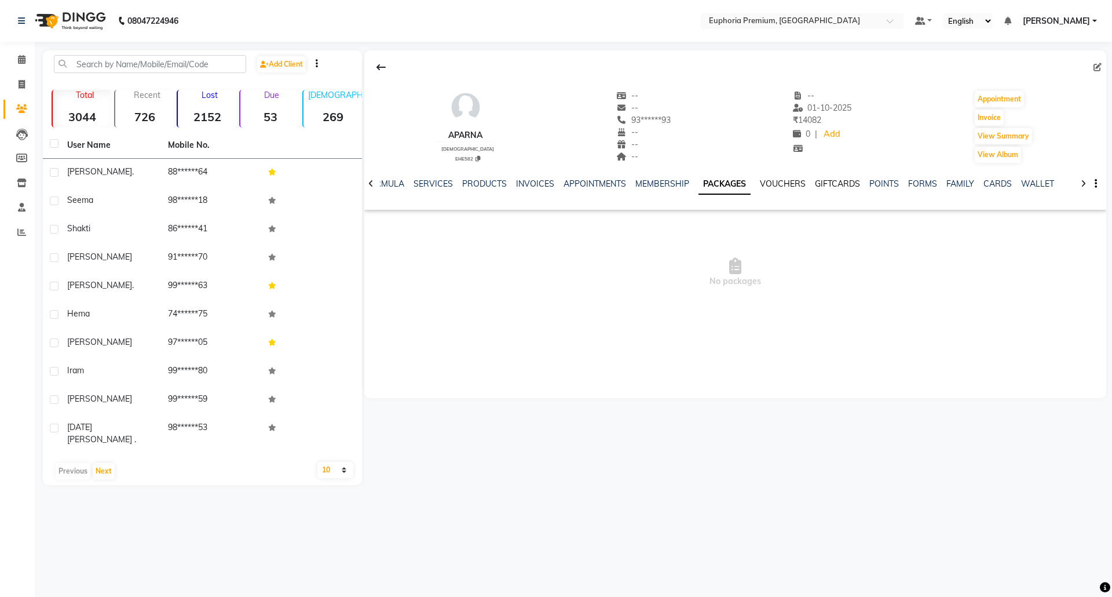
click at [825, 183] on link "GIFTCARDS" at bounding box center [837, 183] width 45 height 10
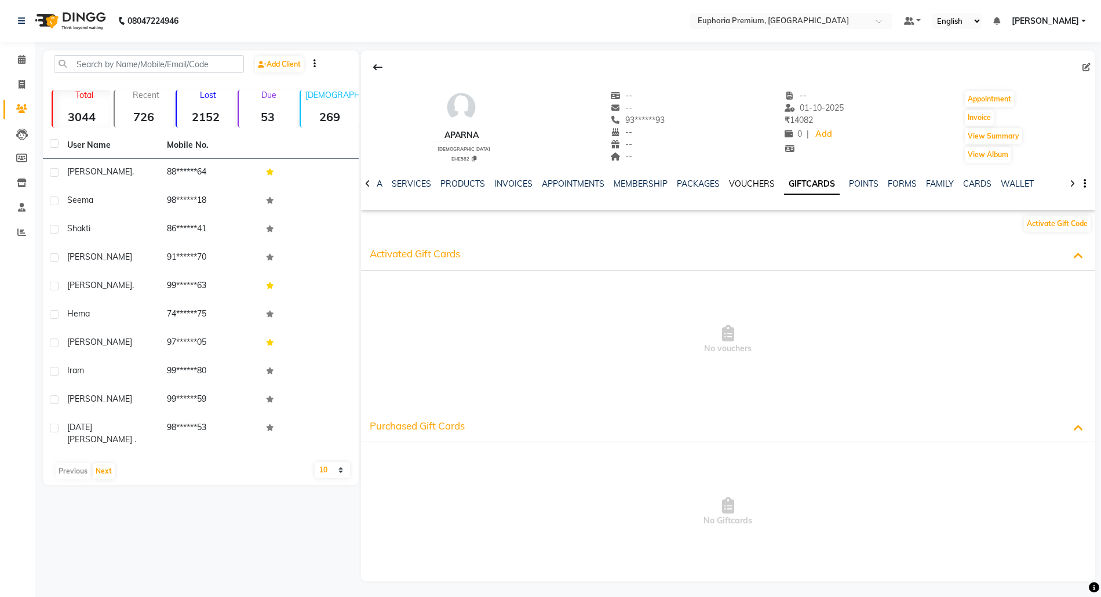
click at [753, 184] on link "VOUCHERS" at bounding box center [752, 183] width 46 height 10
click at [697, 184] on link "PACKAGES" at bounding box center [710, 183] width 43 height 10
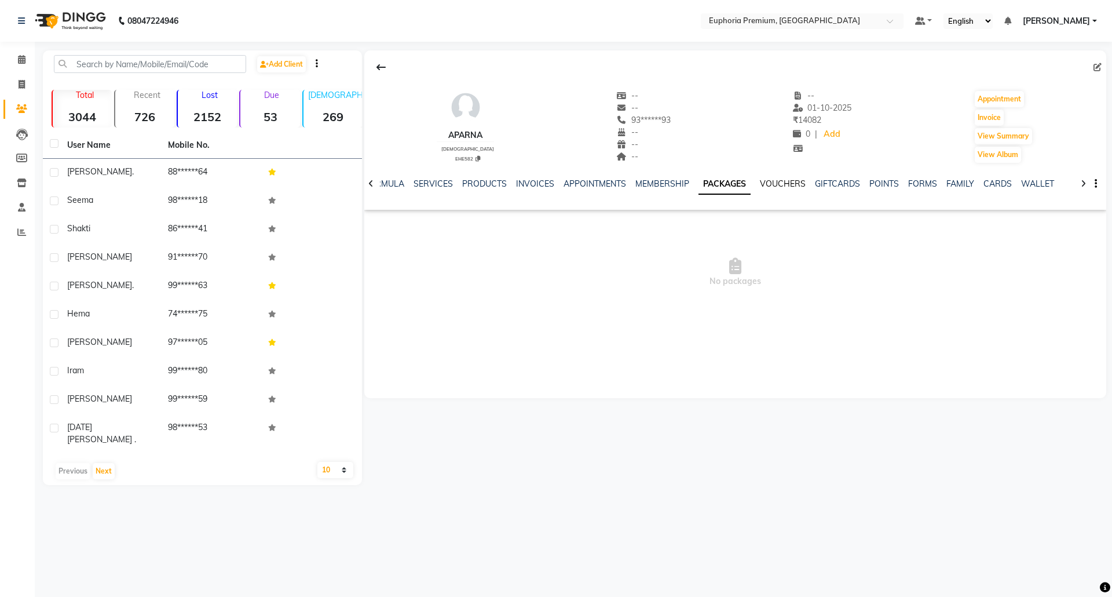
click at [774, 184] on link "VOUCHERS" at bounding box center [783, 183] width 46 height 10
click at [19, 52] on link "Calendar" at bounding box center [17, 59] width 28 height 19
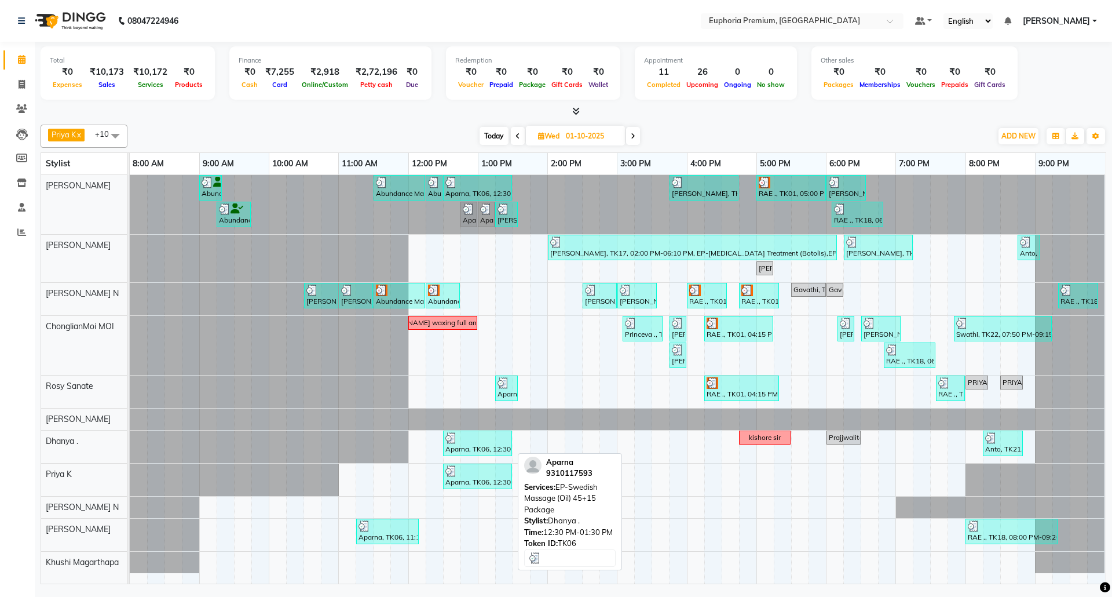
click at [489, 444] on div at bounding box center [477, 438] width 64 height 12
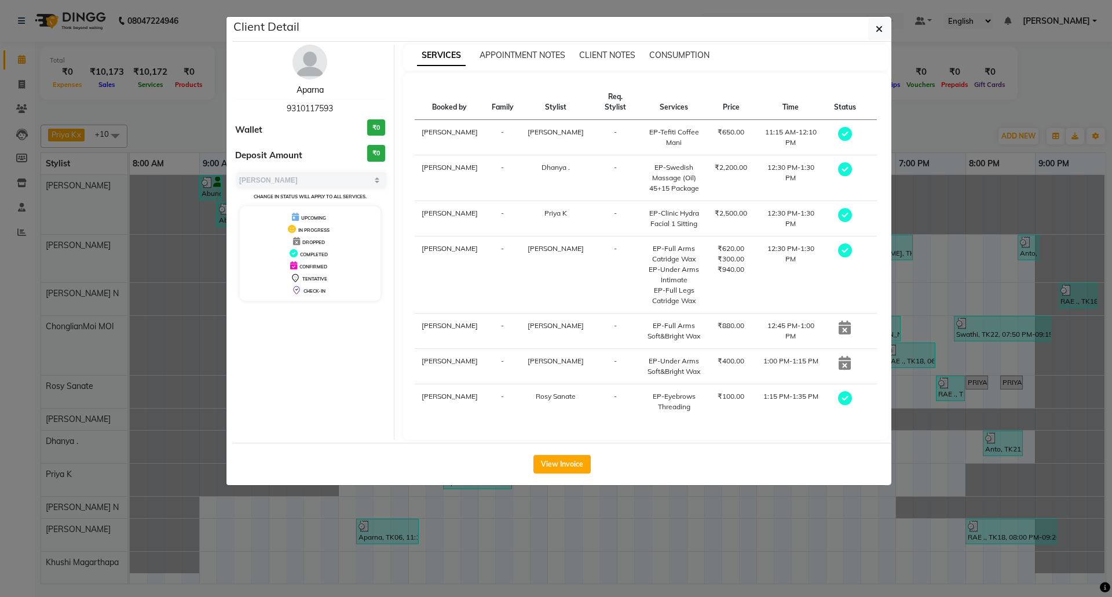
click at [309, 86] on link "Aparna" at bounding box center [310, 90] width 27 height 10
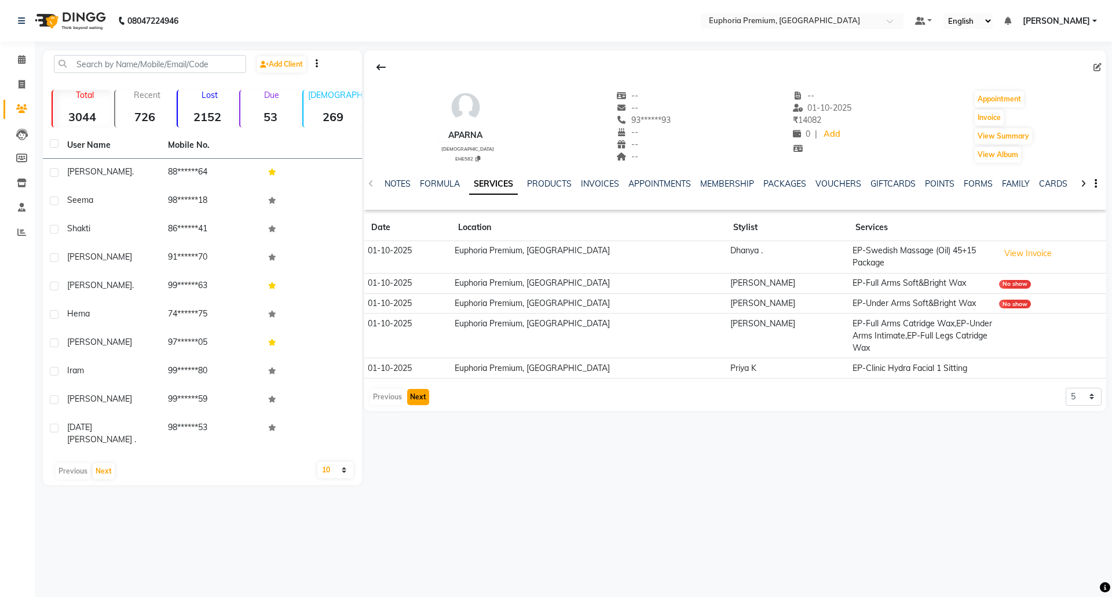
click at [424, 389] on button "Next" at bounding box center [418, 397] width 22 height 16
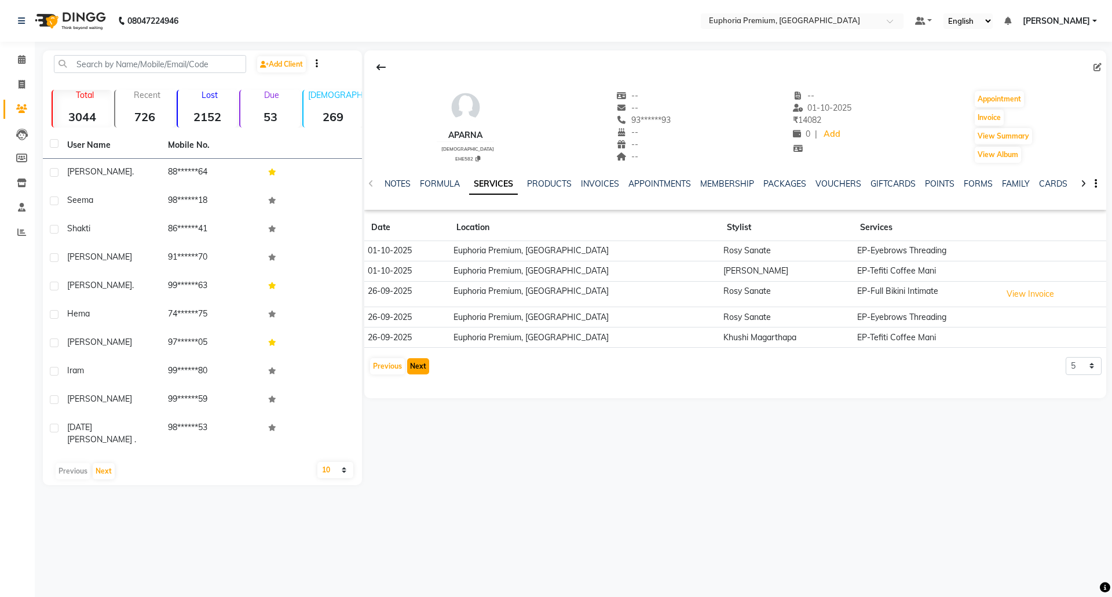
click at [426, 367] on button "Next" at bounding box center [418, 366] width 22 height 16
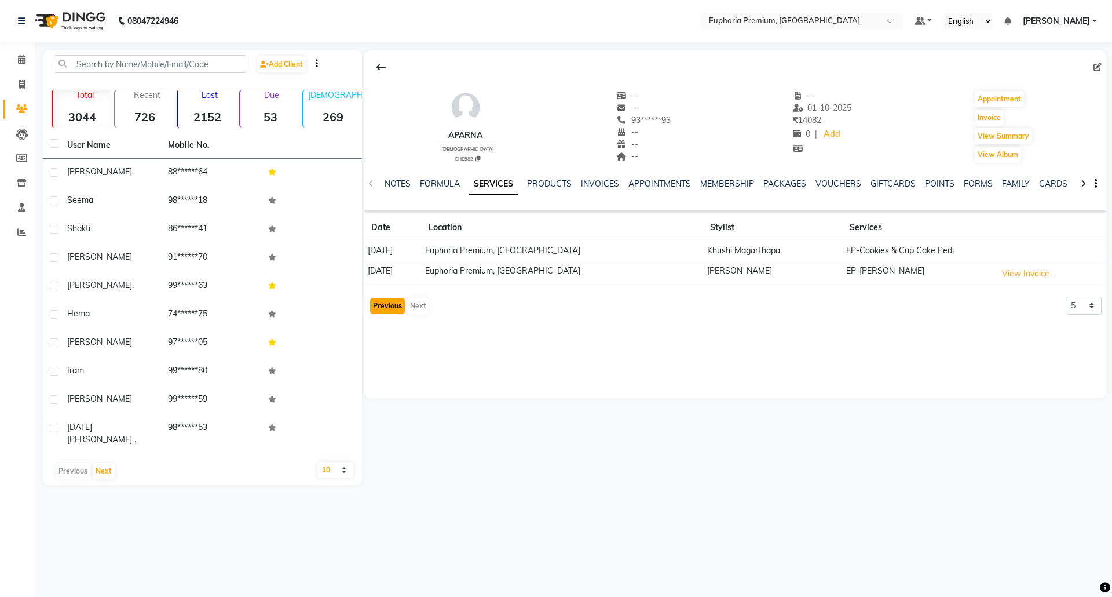
click at [381, 307] on button "Previous" at bounding box center [387, 306] width 35 height 16
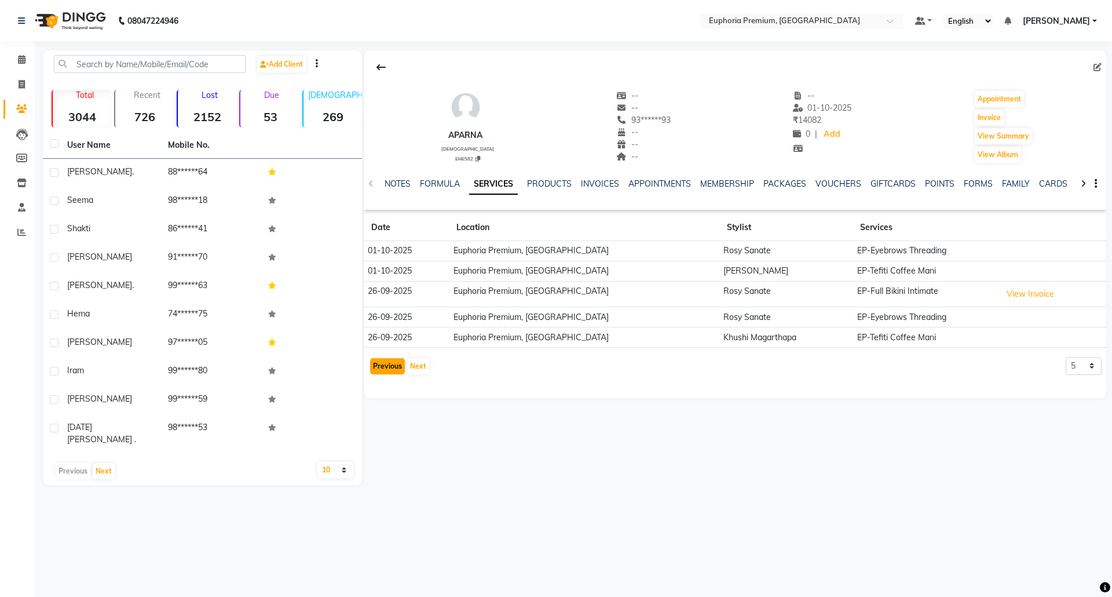
click at [397, 367] on button "Previous" at bounding box center [387, 366] width 35 height 16
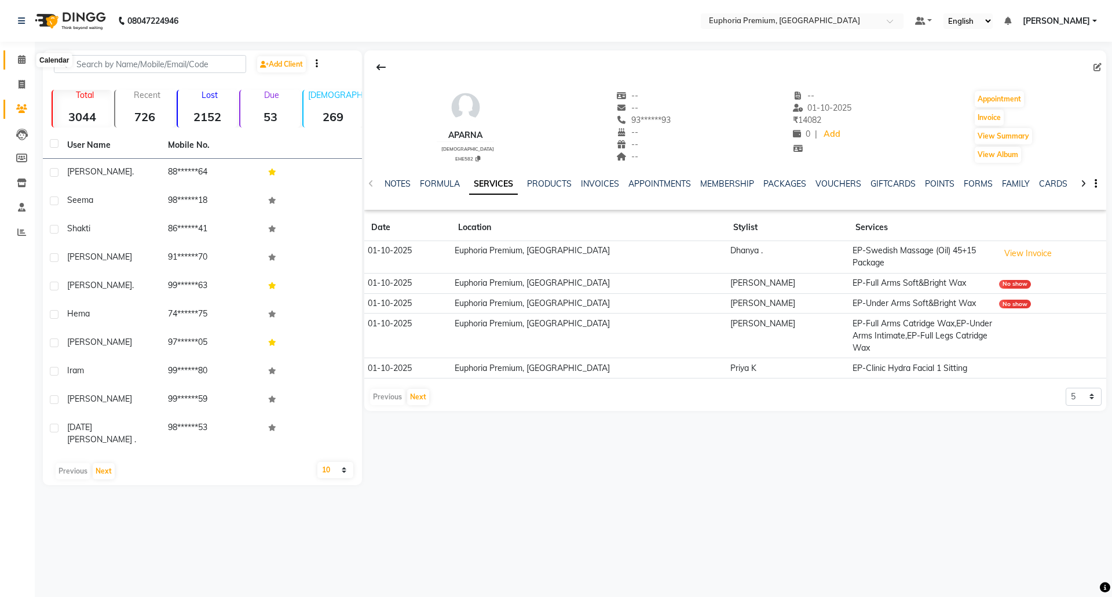
click at [18, 57] on icon at bounding box center [22, 59] width 8 height 9
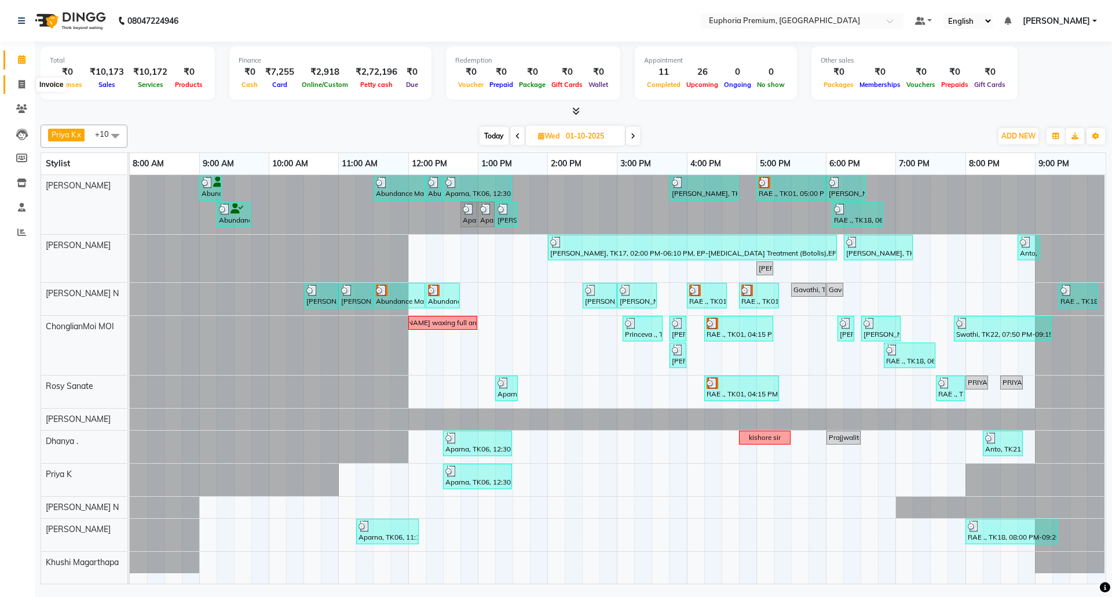
click at [21, 83] on icon at bounding box center [22, 84] width 6 height 9
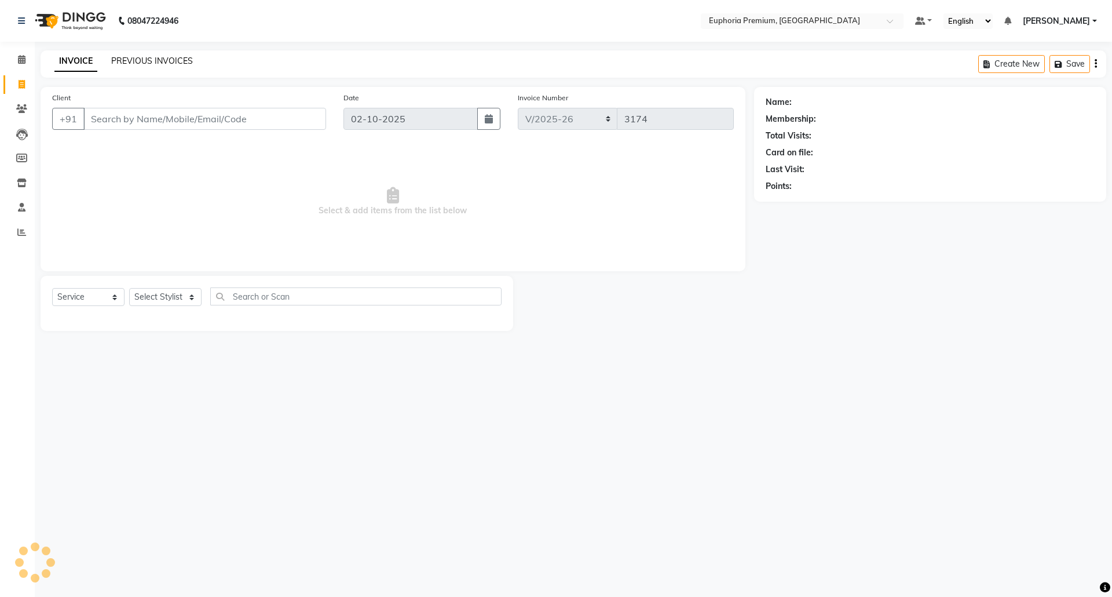
click at [172, 63] on link "PREVIOUS INVOICES" at bounding box center [152, 61] width 82 height 10
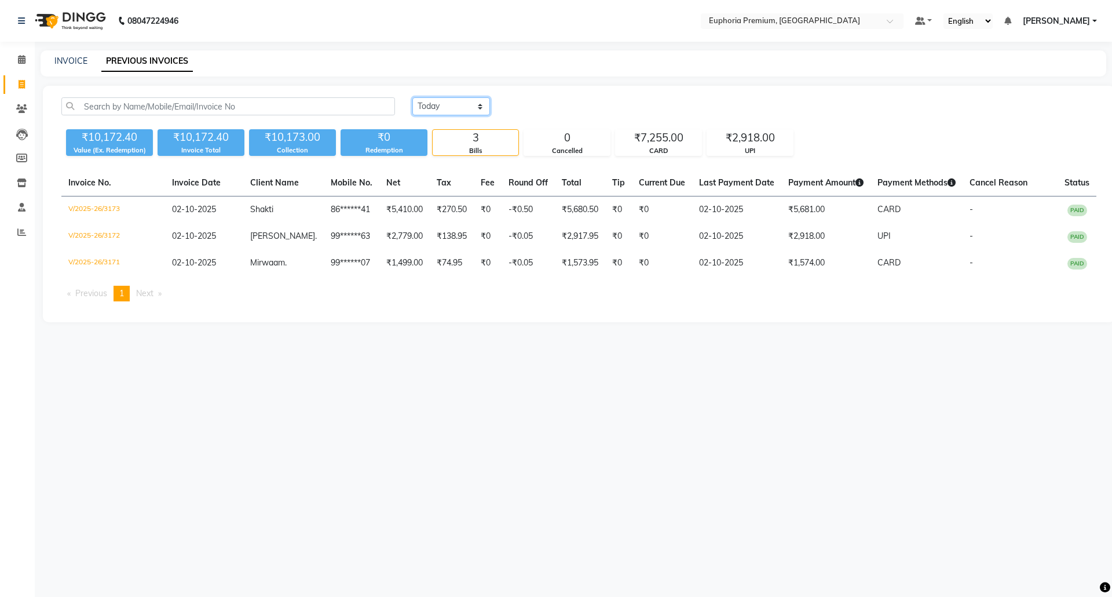
click at [433, 110] on select "Today Yesterday Custom Range" at bounding box center [451, 106] width 78 height 18
click at [412, 97] on select "Today Yesterday Custom Range" at bounding box center [451, 106] width 78 height 18
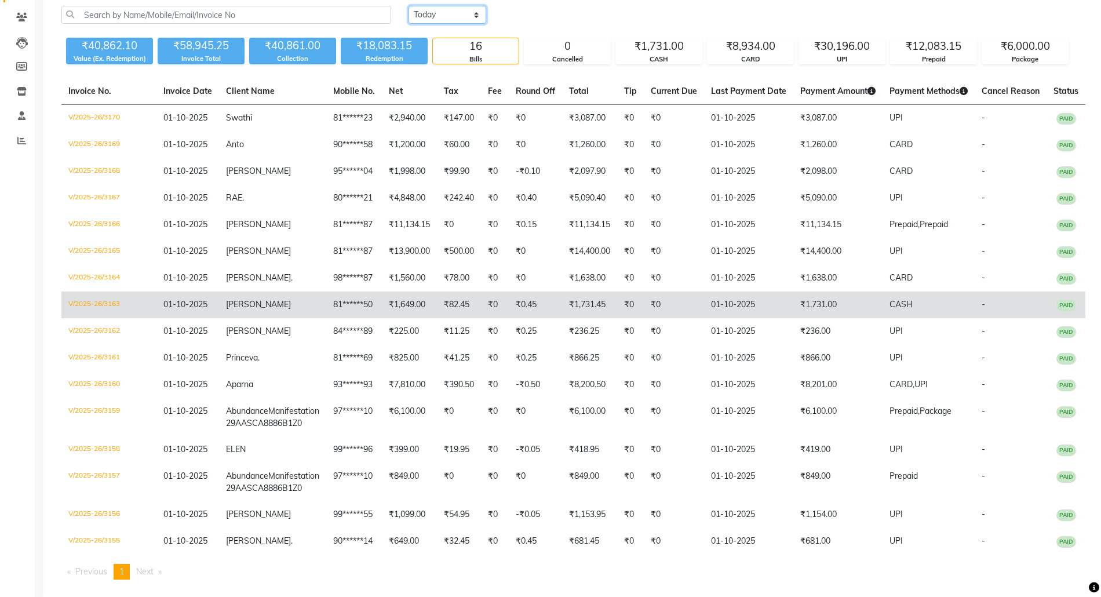
scroll to position [57, 0]
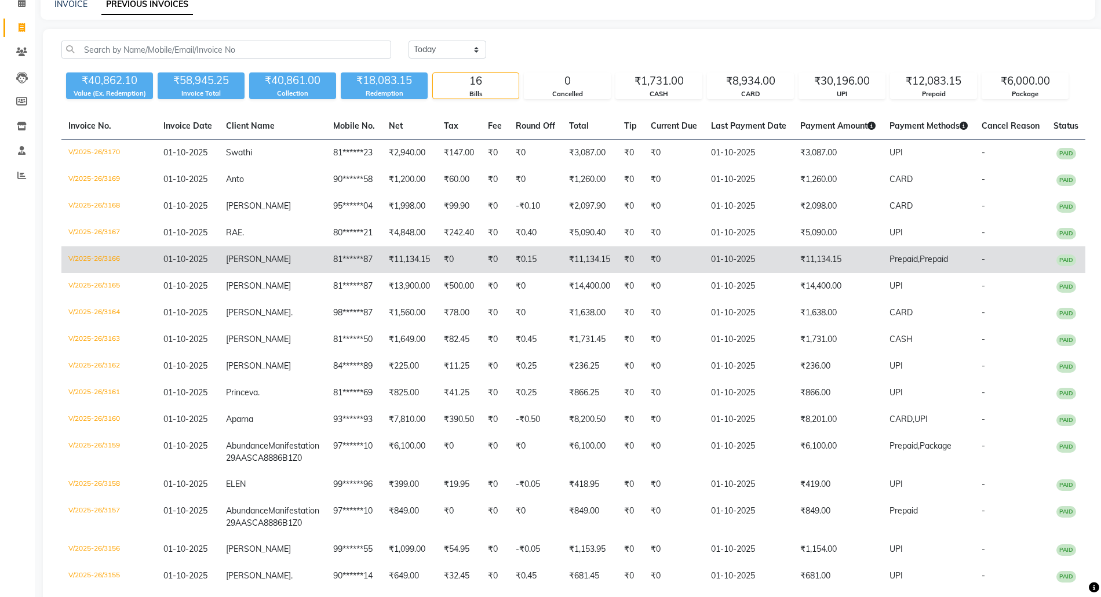
click at [805, 258] on td "₹11,134.15" at bounding box center [837, 259] width 89 height 27
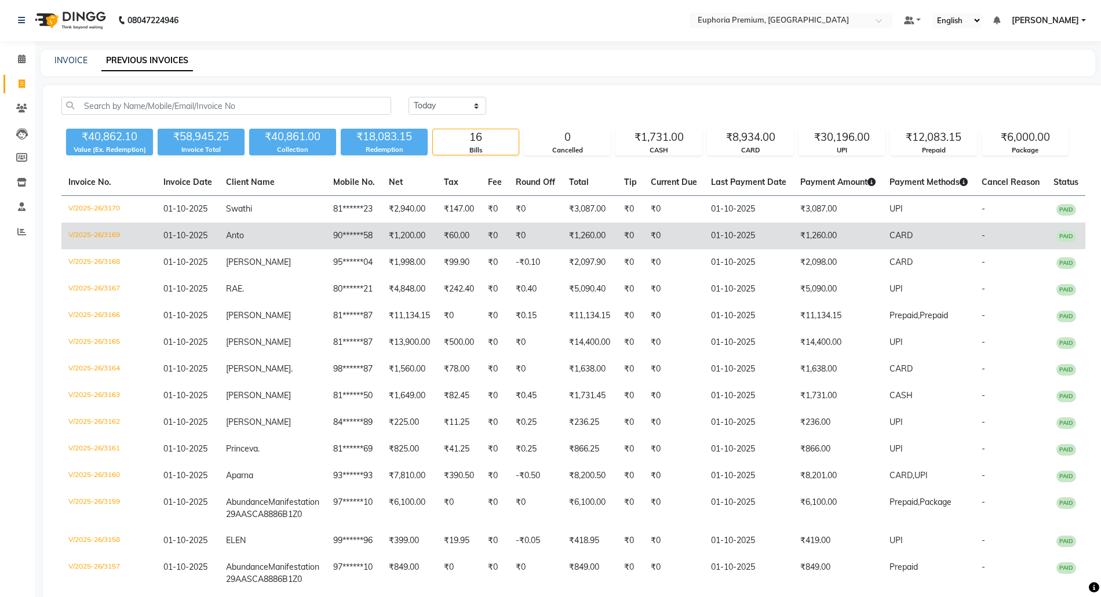
scroll to position [0, 0]
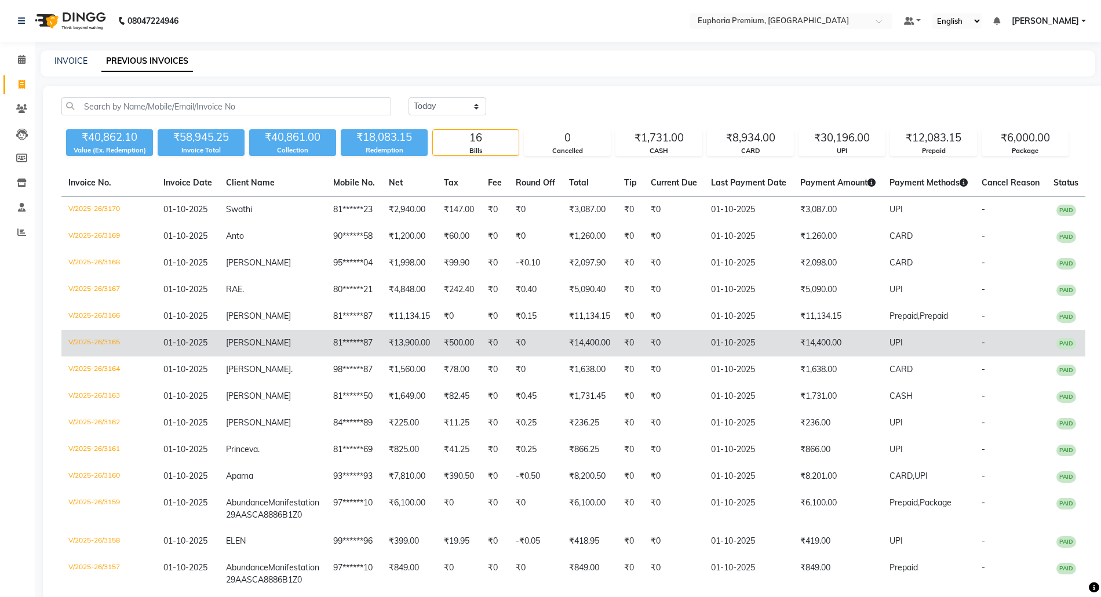
click at [893, 338] on span "UPI" at bounding box center [895, 342] width 13 height 10
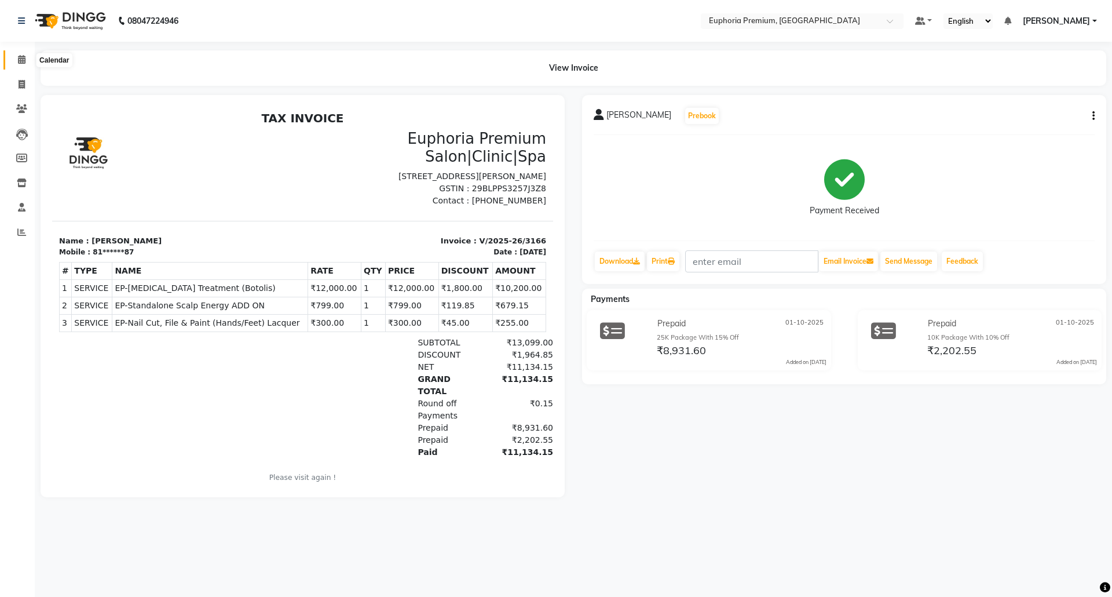
click at [22, 58] on icon at bounding box center [22, 59] width 8 height 9
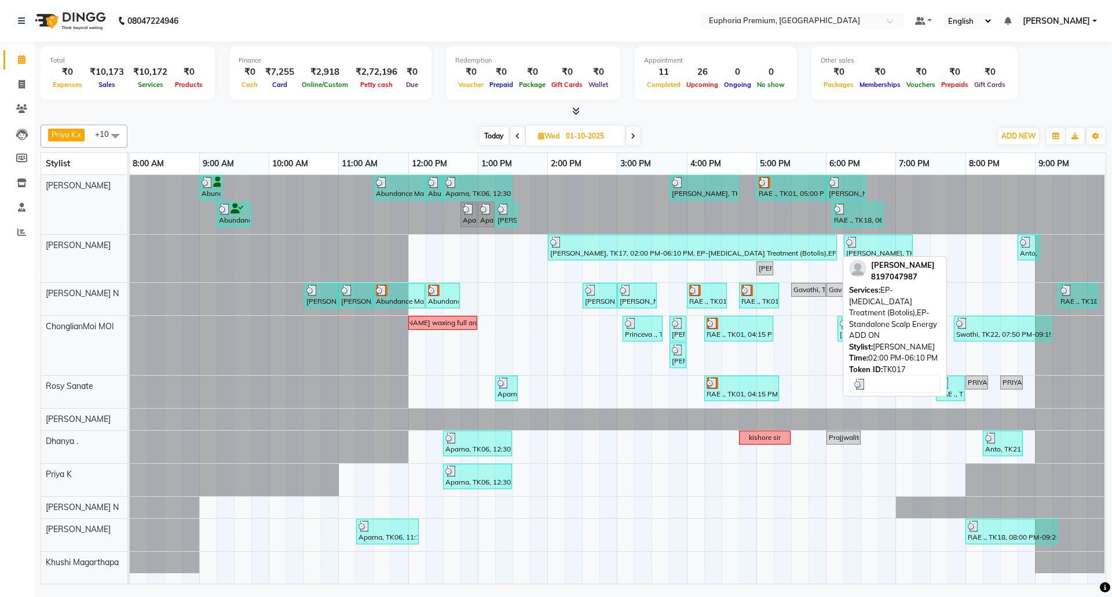
click at [658, 251] on div "[PERSON_NAME], TK17, 02:00 PM-06:10 PM, EP-[MEDICAL_DATA] Treatment (Botolis),E…" at bounding box center [692, 247] width 287 height 22
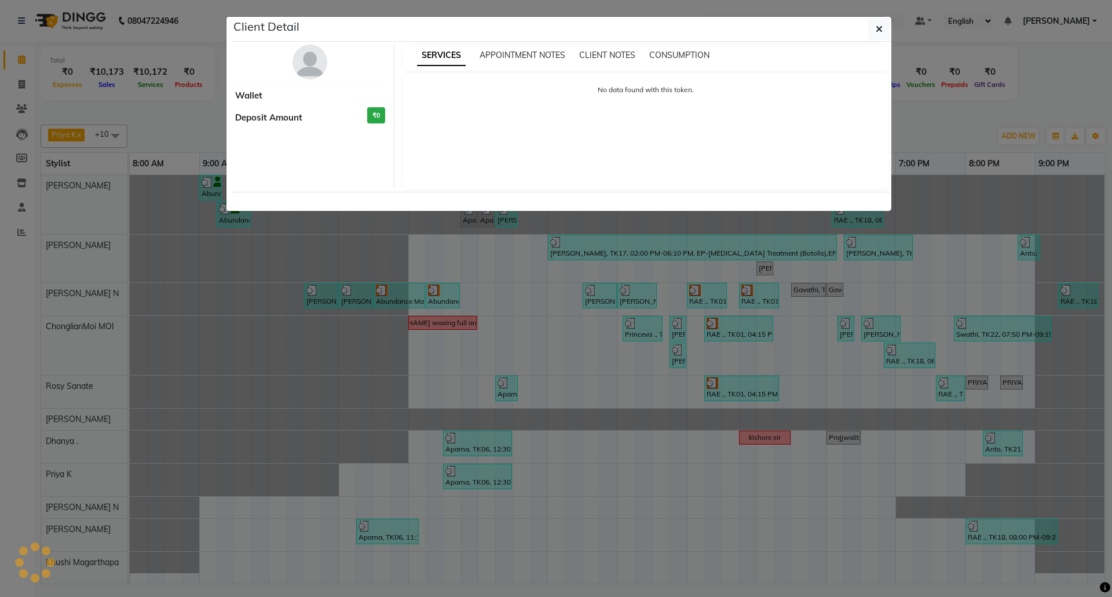
select select "3"
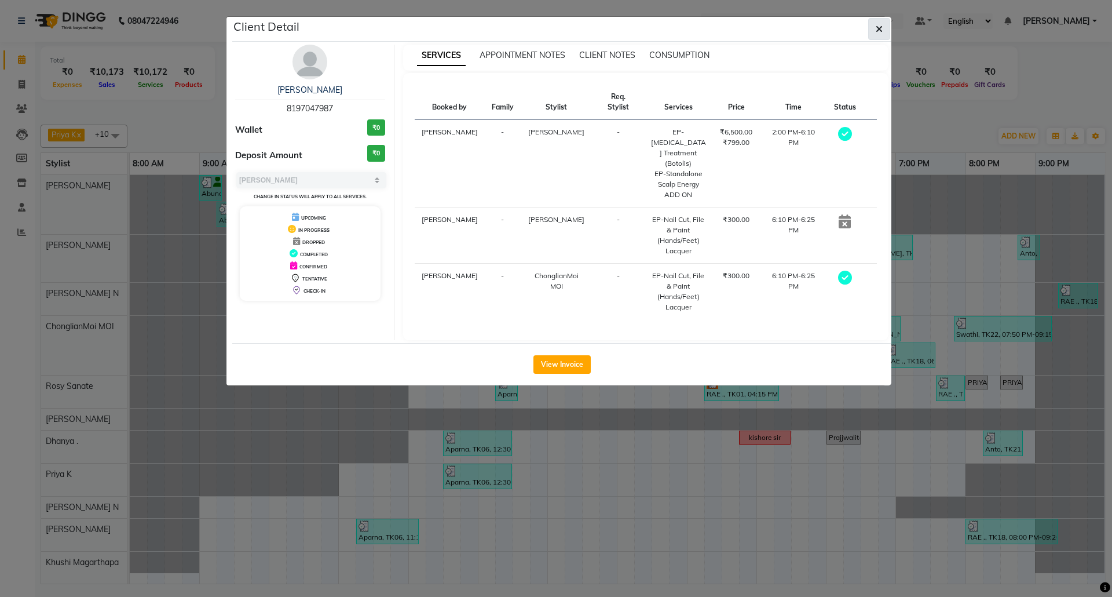
click at [880, 32] on icon "button" at bounding box center [879, 28] width 7 height 9
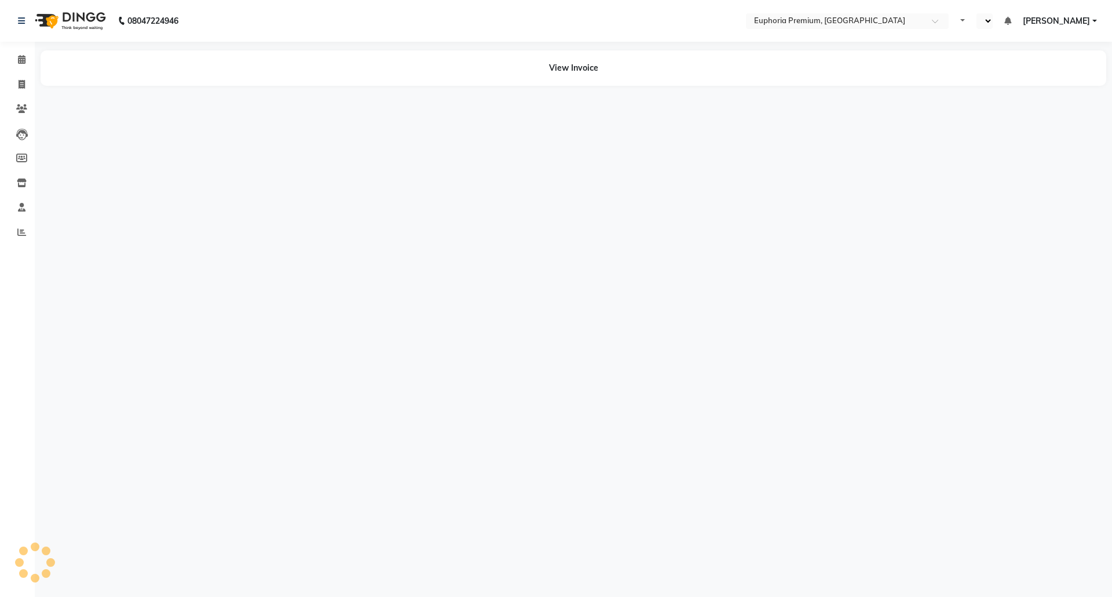
select select "en"
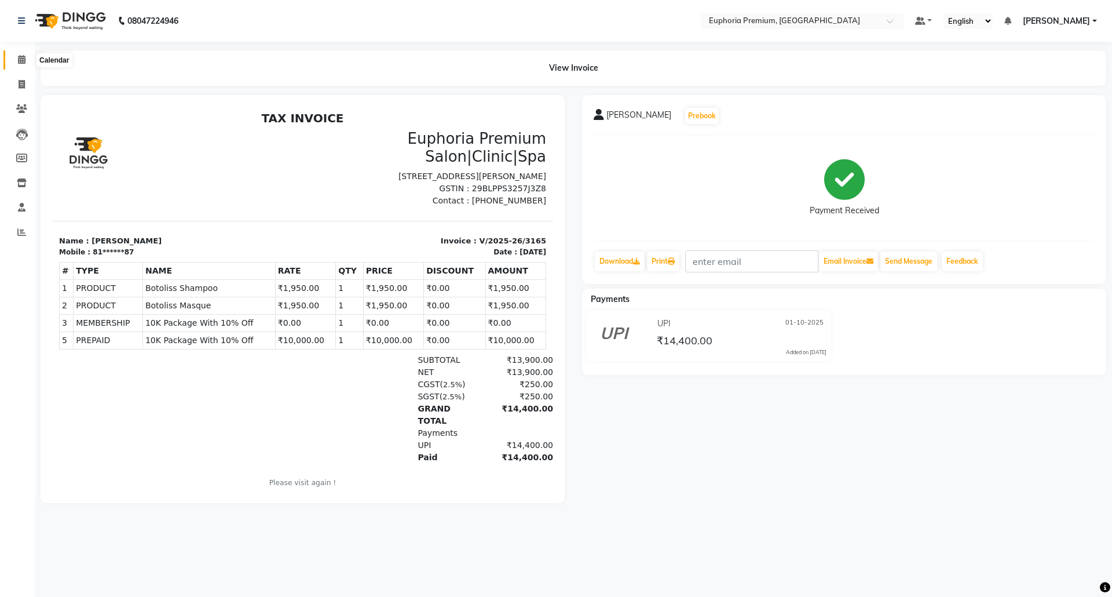
click at [19, 63] on icon at bounding box center [22, 59] width 8 height 9
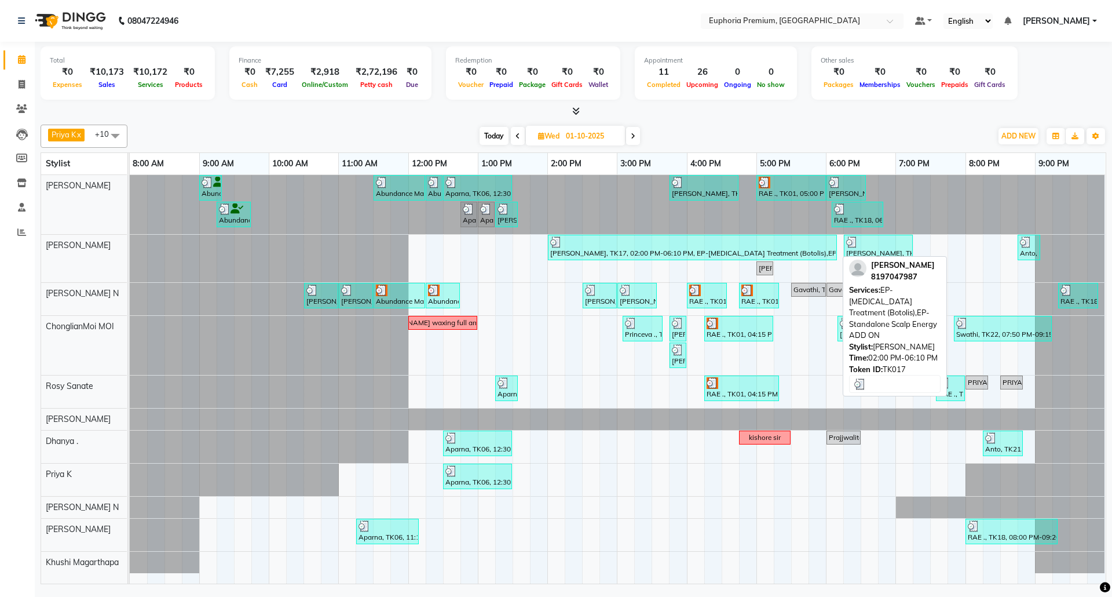
click at [663, 248] on div at bounding box center [692, 242] width 284 height 12
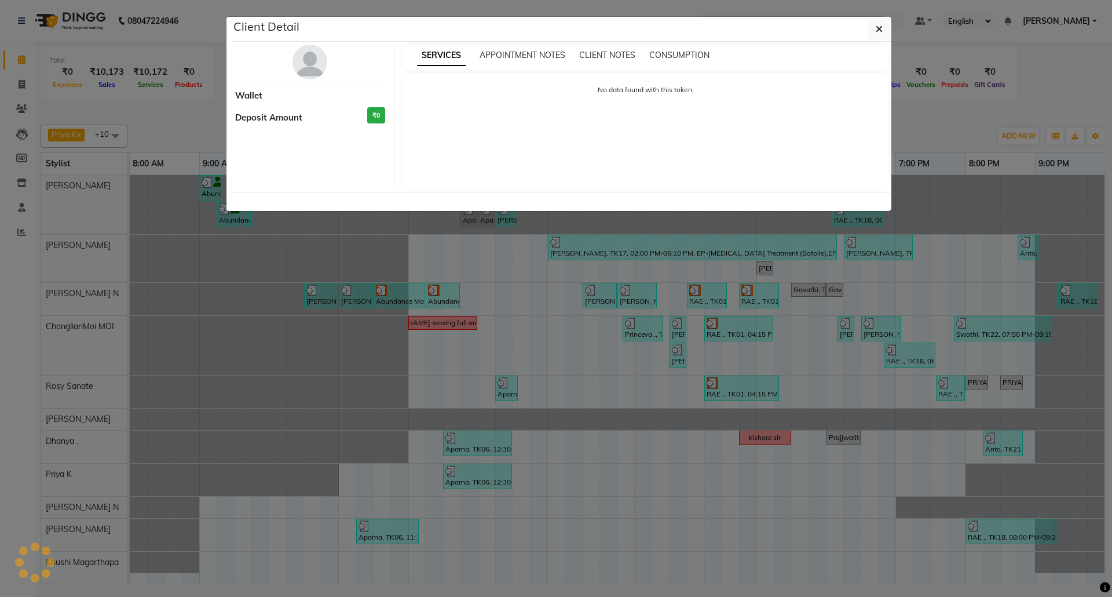
select select "3"
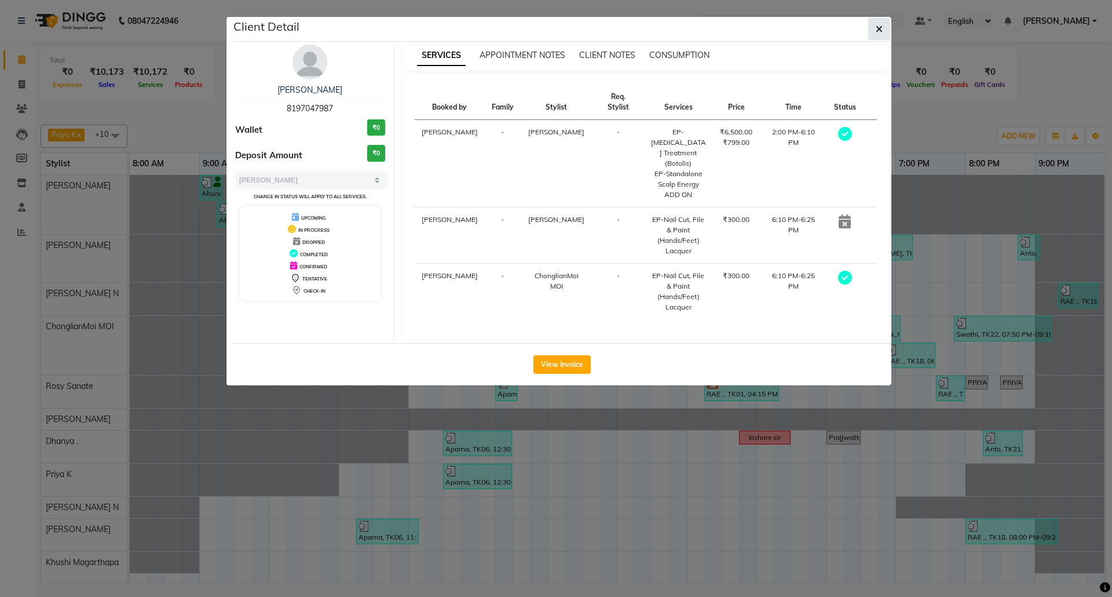
click at [877, 25] on icon "button" at bounding box center [879, 28] width 7 height 9
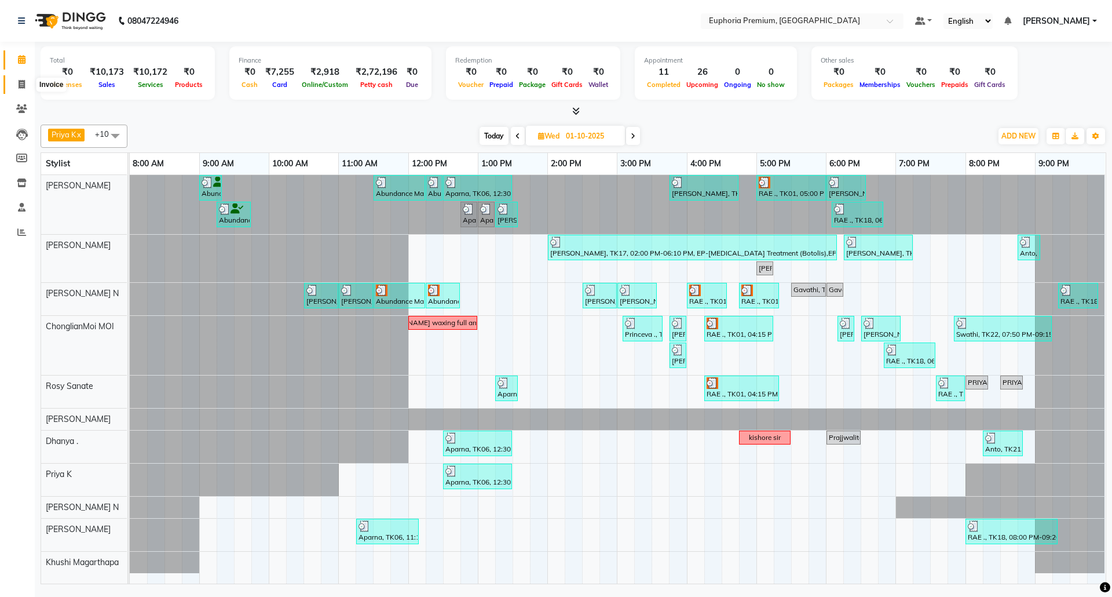
click at [24, 84] on icon at bounding box center [22, 84] width 6 height 9
select select "7925"
select select "service"
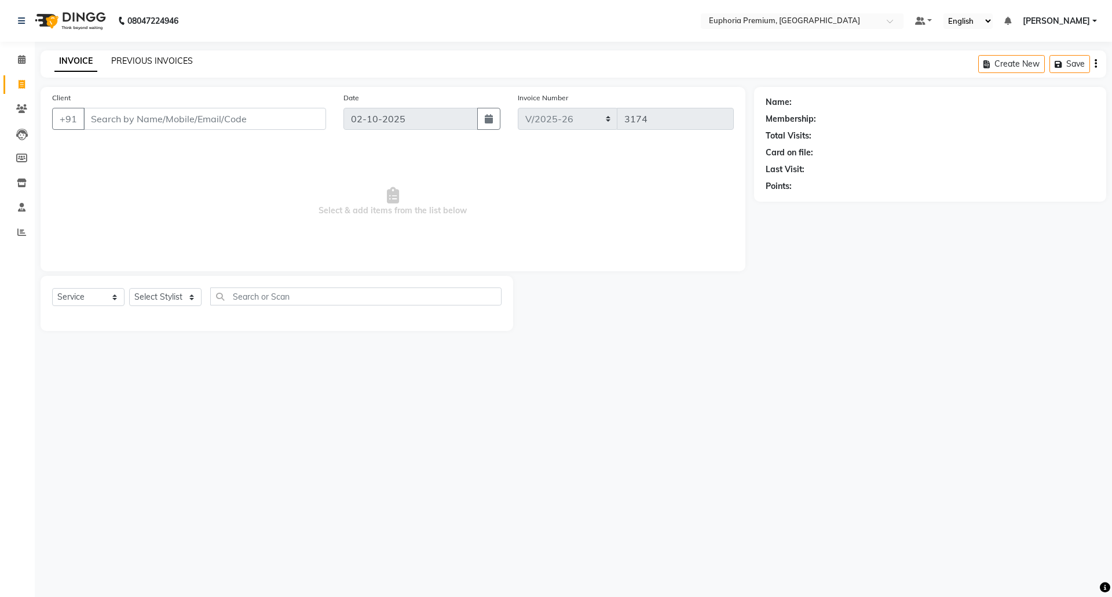
click at [165, 61] on link "PREVIOUS INVOICES" at bounding box center [152, 61] width 82 height 10
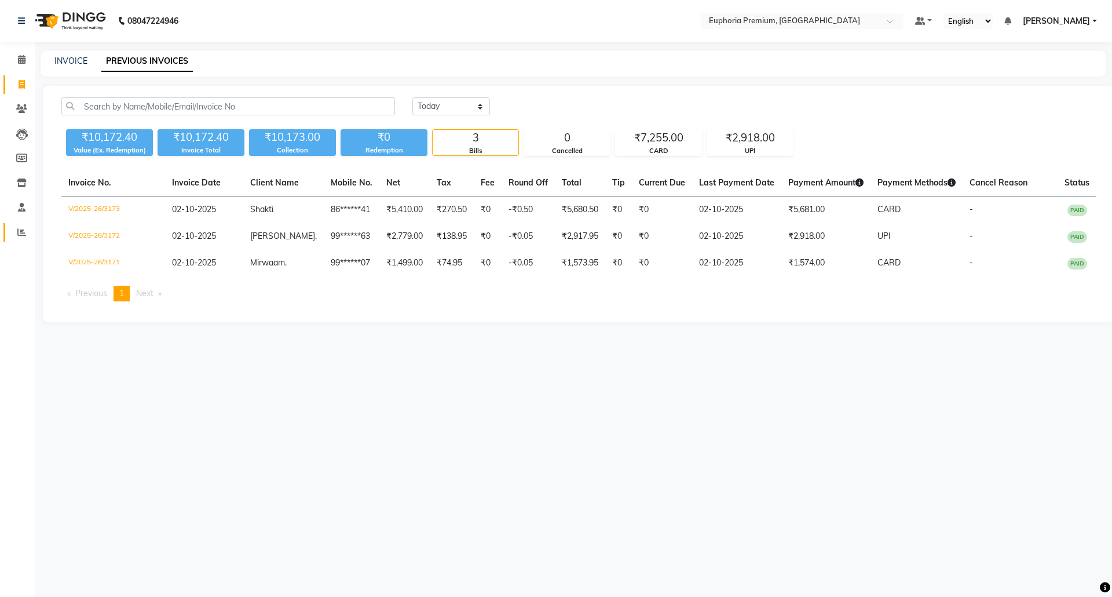
click at [10, 237] on link "Reports" at bounding box center [17, 232] width 28 height 19
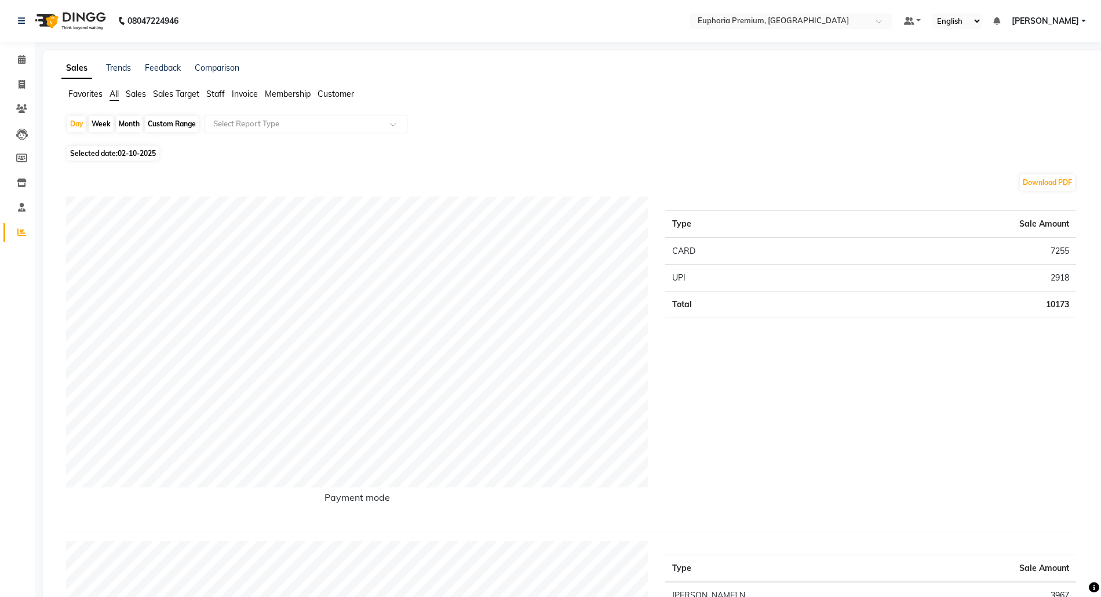
click at [129, 153] on span "02-10-2025" at bounding box center [137, 153] width 38 height 9
select select "10"
select select "2025"
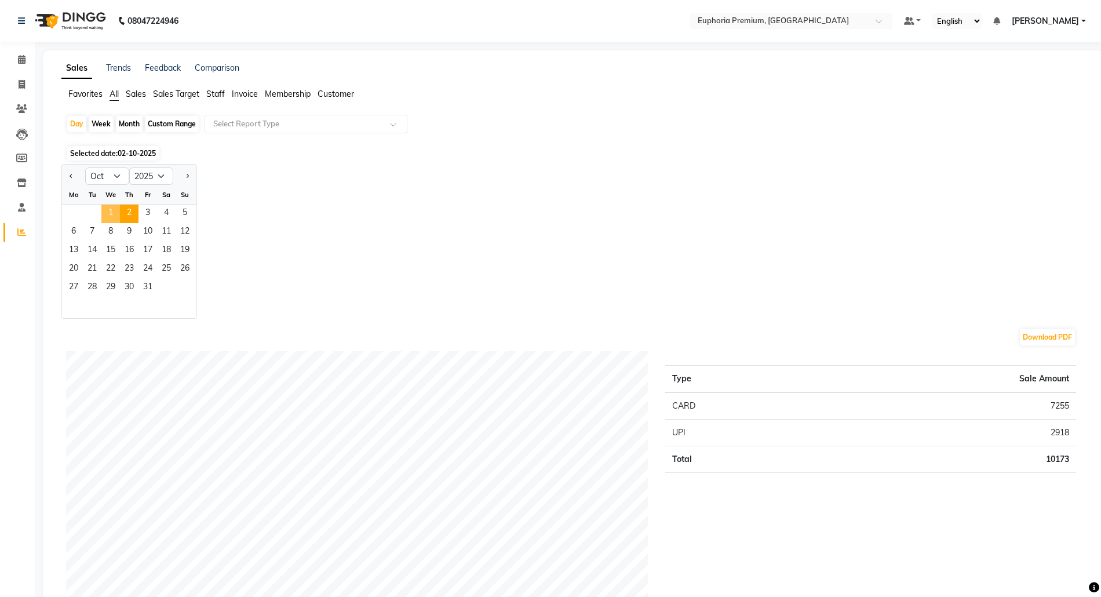
drag, startPoint x: 110, startPoint y: 213, endPoint x: 148, endPoint y: 191, distance: 44.1
click at [110, 212] on span "1" at bounding box center [110, 213] width 19 height 19
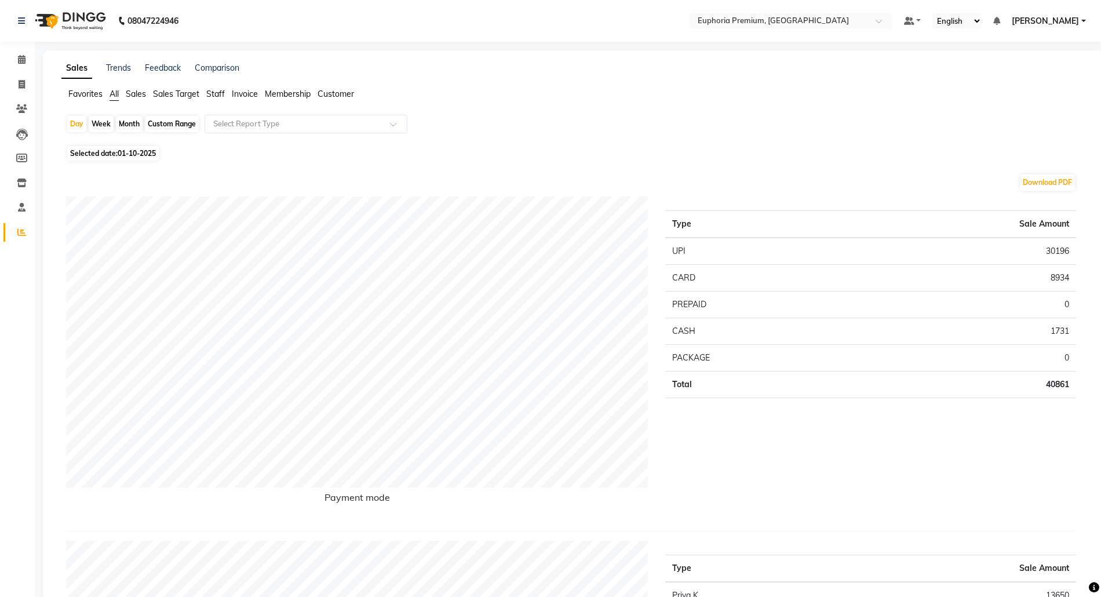
click at [145, 92] on span "Sales" at bounding box center [136, 94] width 20 height 10
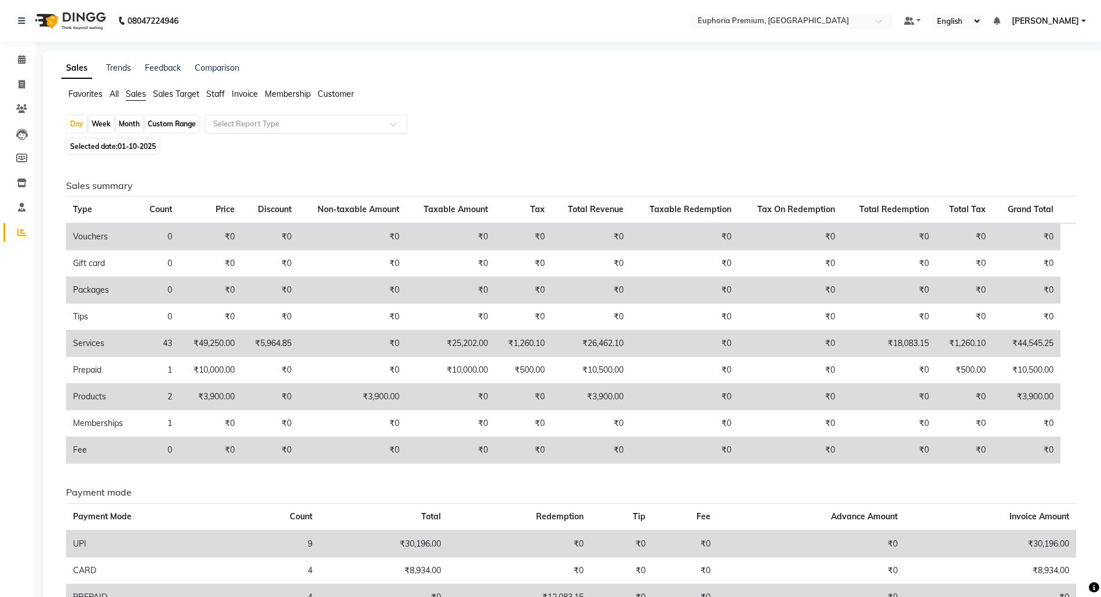
click at [276, 124] on input "text" at bounding box center [294, 124] width 167 height 12
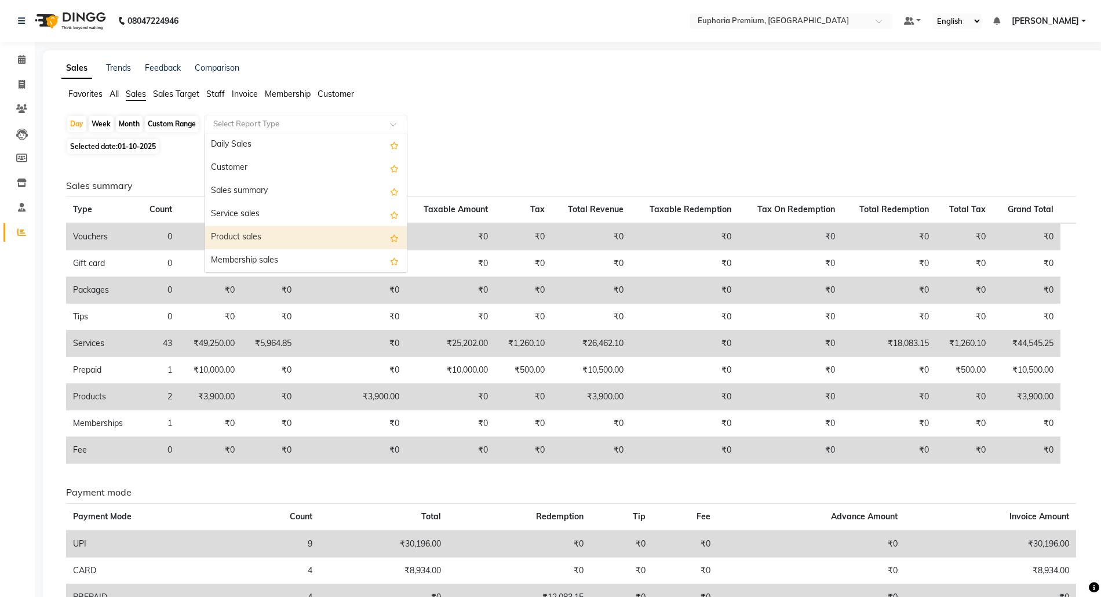
click at [279, 232] on div "Product sales" at bounding box center [306, 237] width 202 height 23
select select "full_report"
select select "csv"
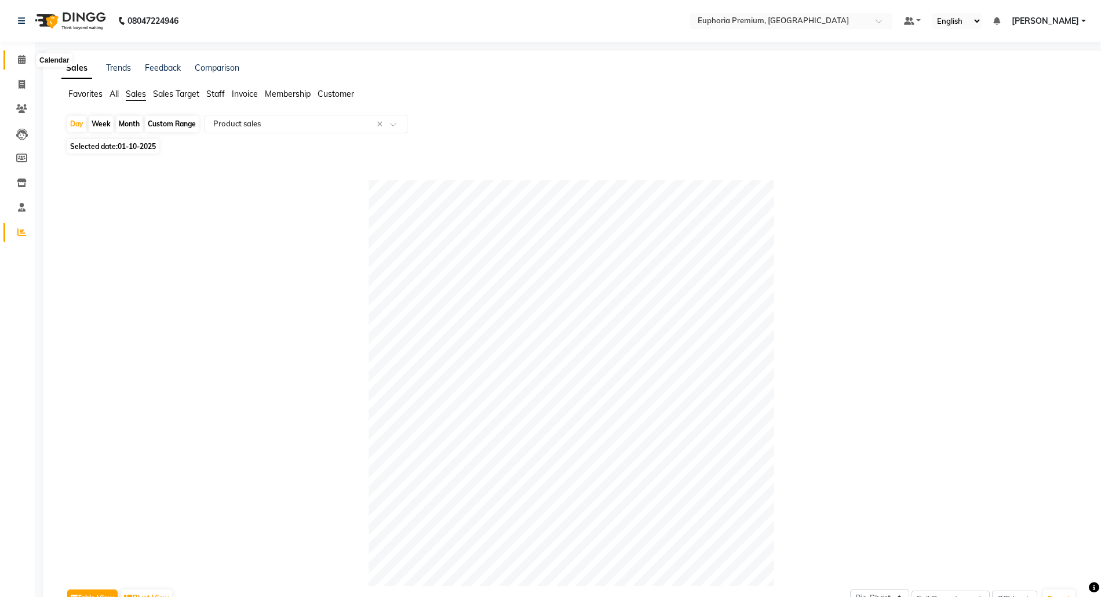
click at [18, 63] on icon at bounding box center [22, 59] width 8 height 9
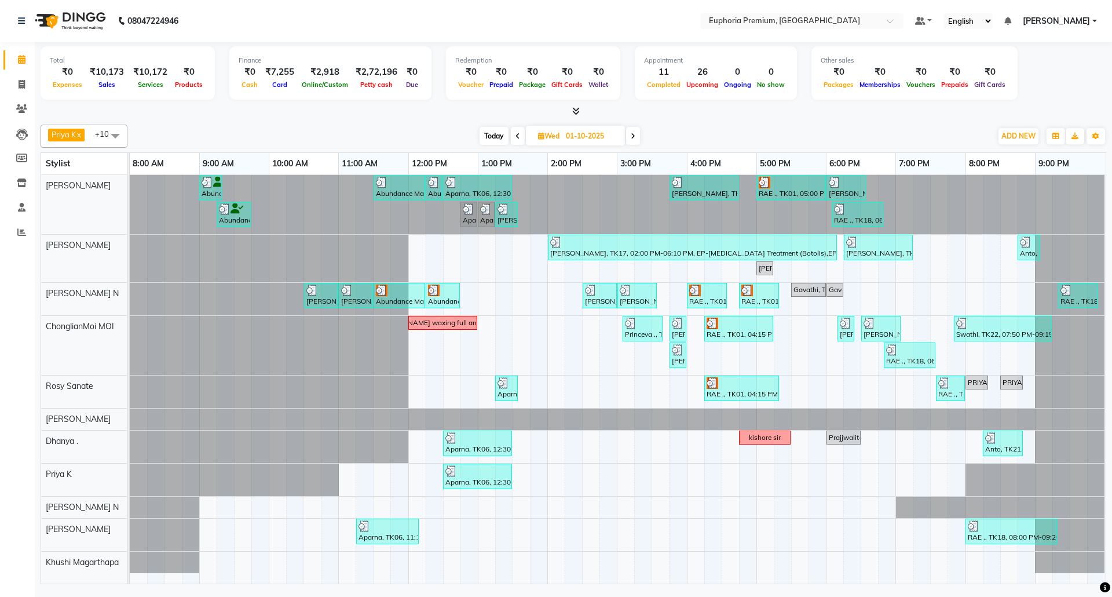
click at [496, 134] on span "Today" at bounding box center [494, 136] width 29 height 18
type input "02-10-2025"
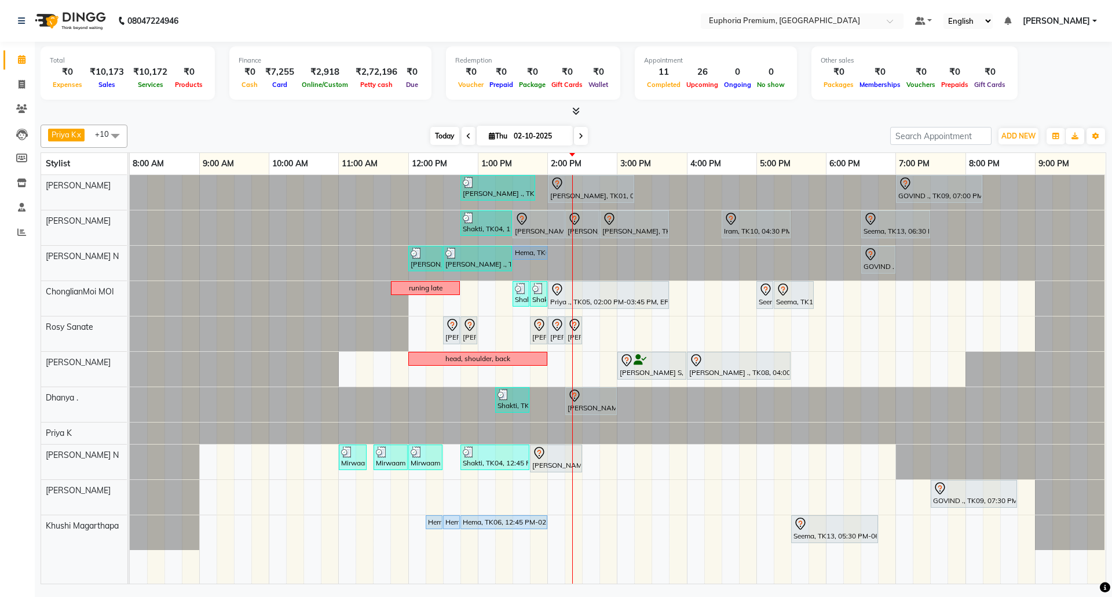
click at [447, 133] on span "Today" at bounding box center [444, 136] width 29 height 18
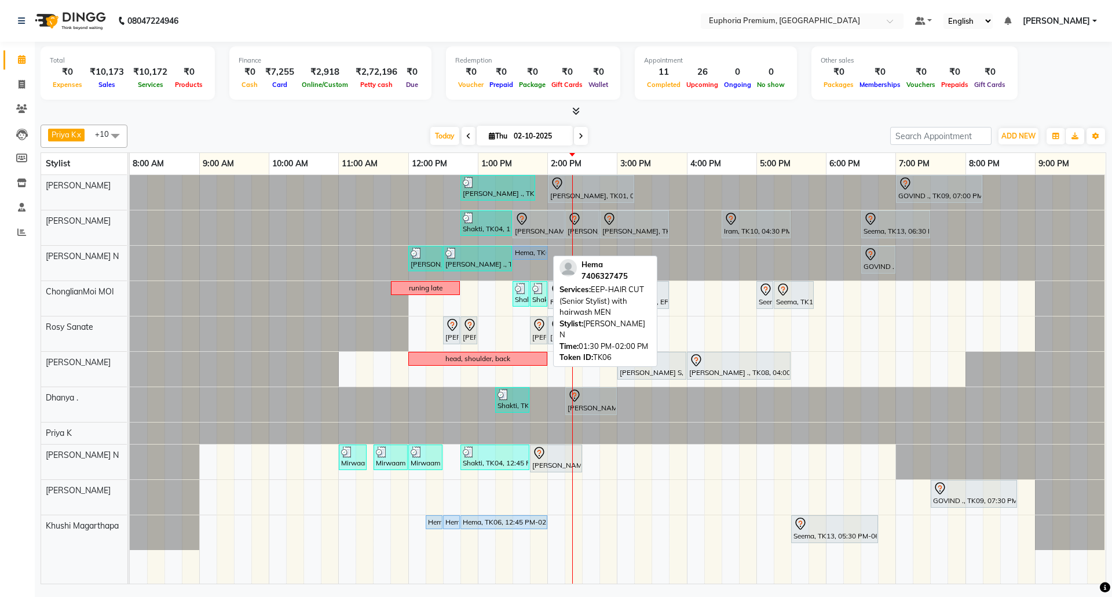
click at [531, 253] on div "Hema, TK06, 01:30 PM-02:00 PM, EEP-HAIR CUT (Senior Stylist) with hairwash MEN" at bounding box center [530, 252] width 32 height 10
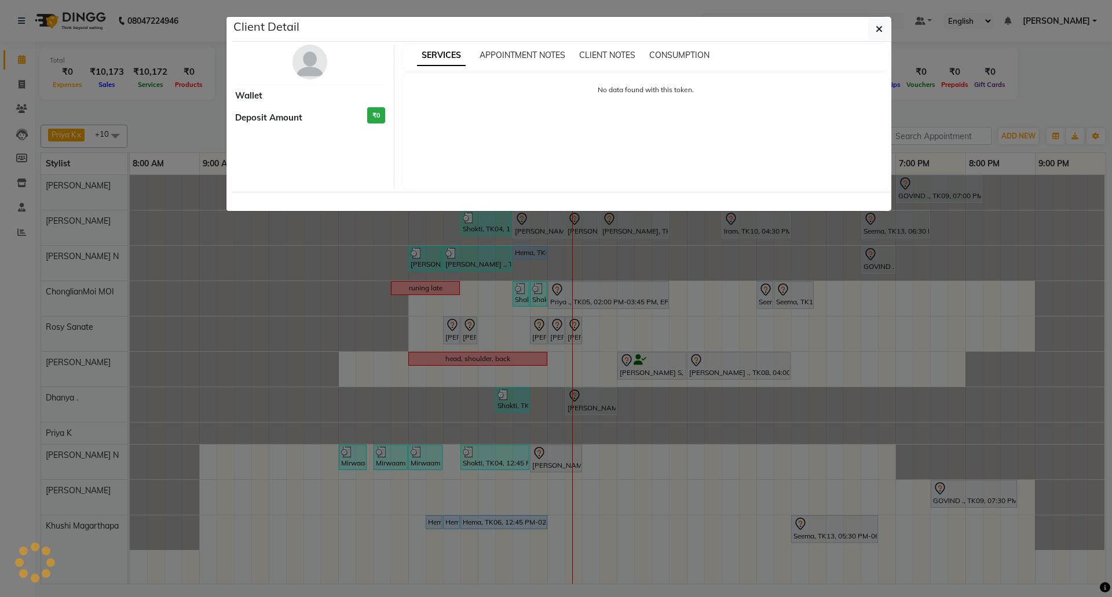
select select "5"
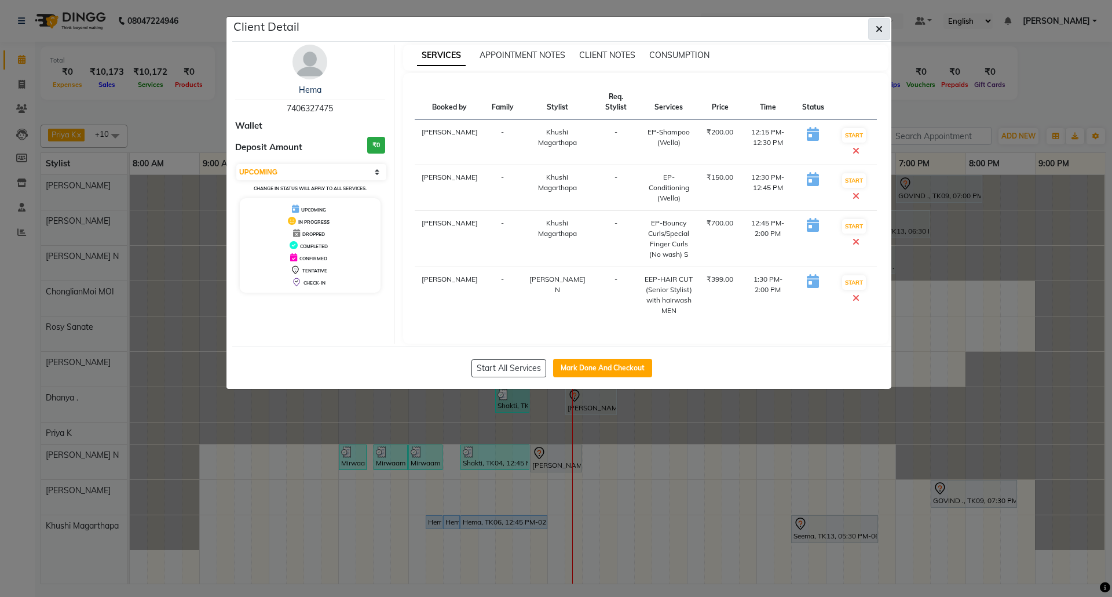
click at [878, 33] on icon "button" at bounding box center [879, 28] width 7 height 9
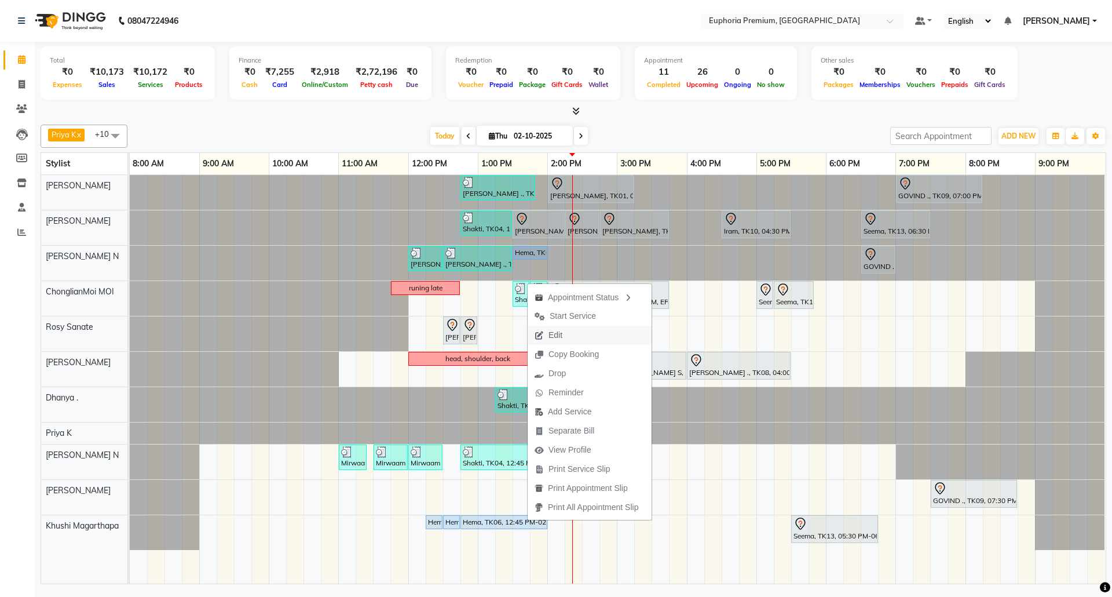
click at [573, 332] on button "Edit" at bounding box center [590, 335] width 124 height 19
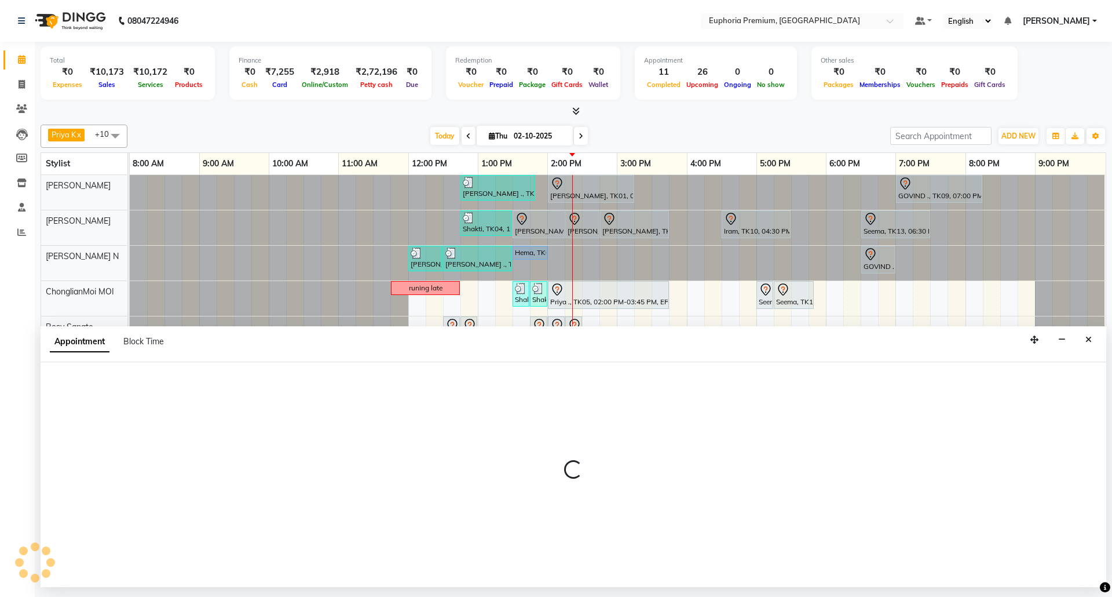
select select "tentative"
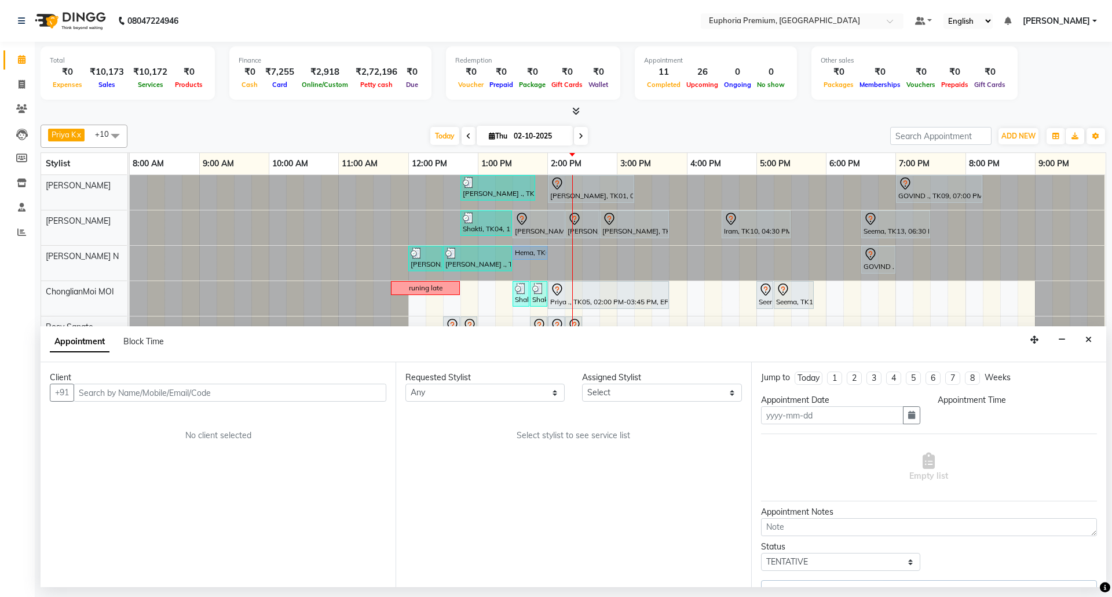
type input "02-10-2025"
select select "71614"
select select "upcoming"
select select "735"
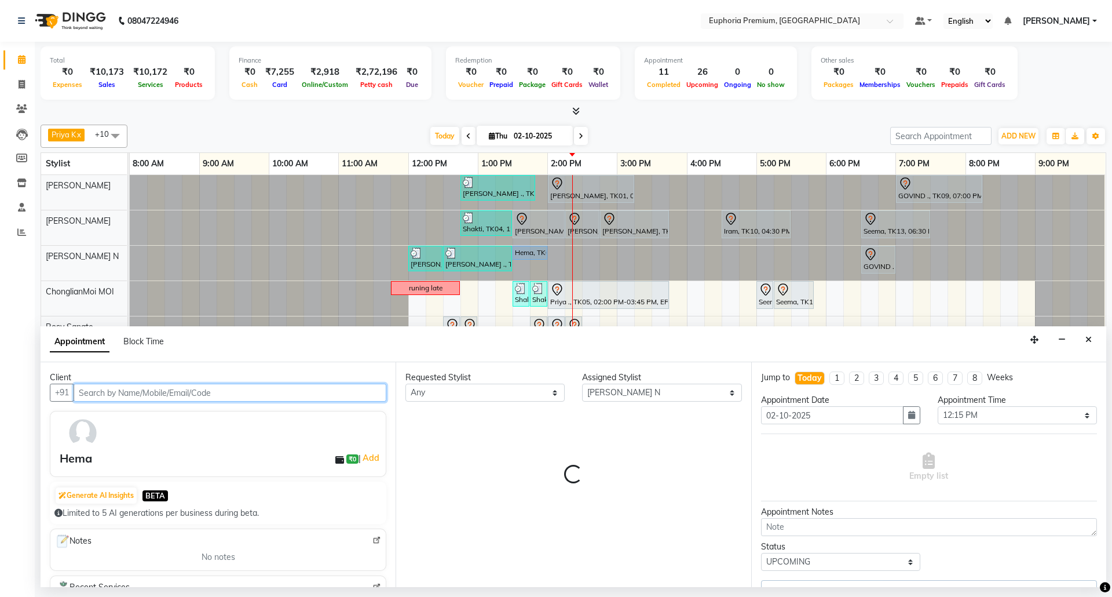
select select "4006"
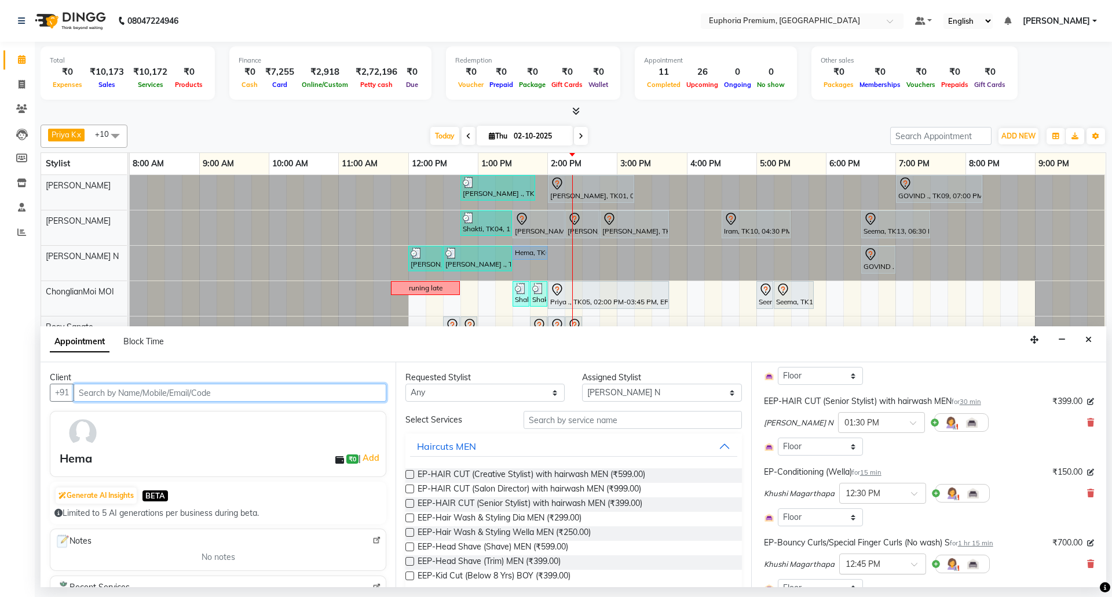
scroll to position [154, 0]
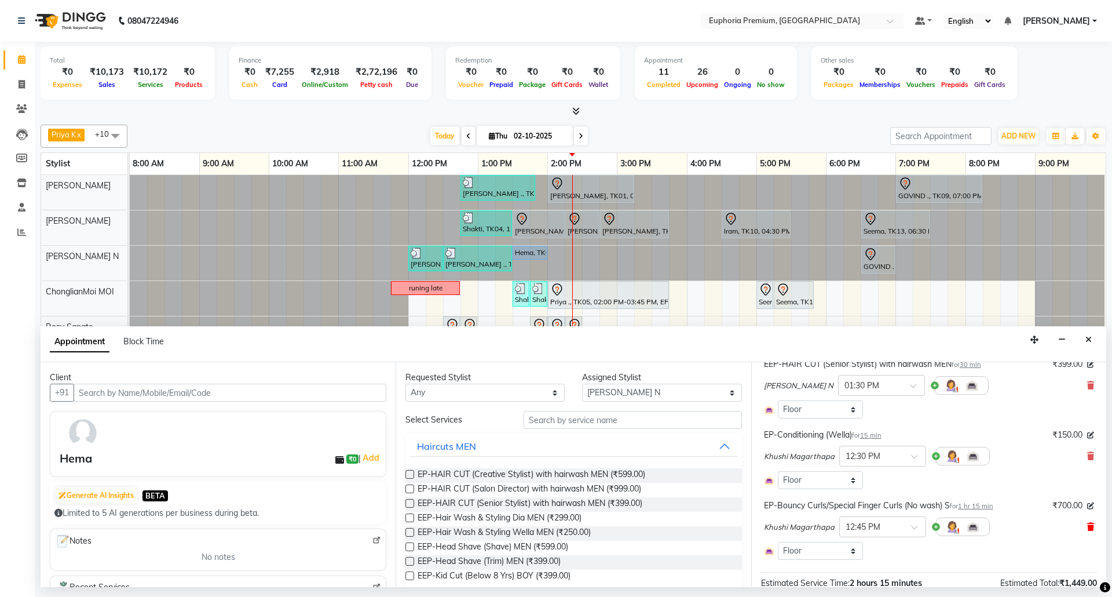
click at [1087, 526] on icon at bounding box center [1090, 526] width 7 height 8
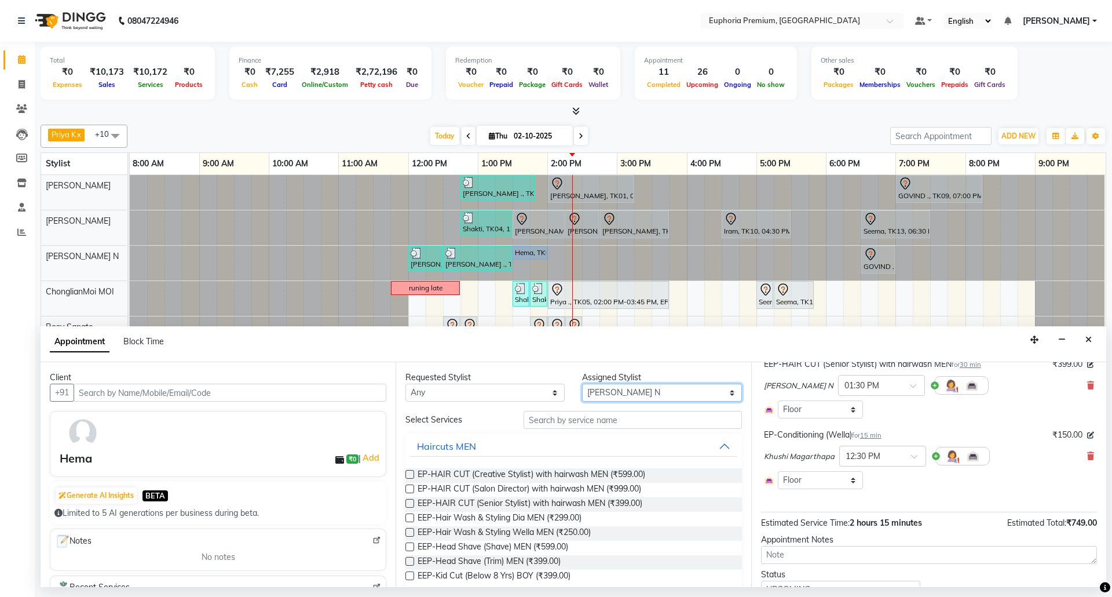
click at [670, 397] on select "Select Bharath N Binoy Chethan N ChonglianMoi MOI Daisy . Dhanya . Fredrick Bur…" at bounding box center [661, 392] width 159 height 18
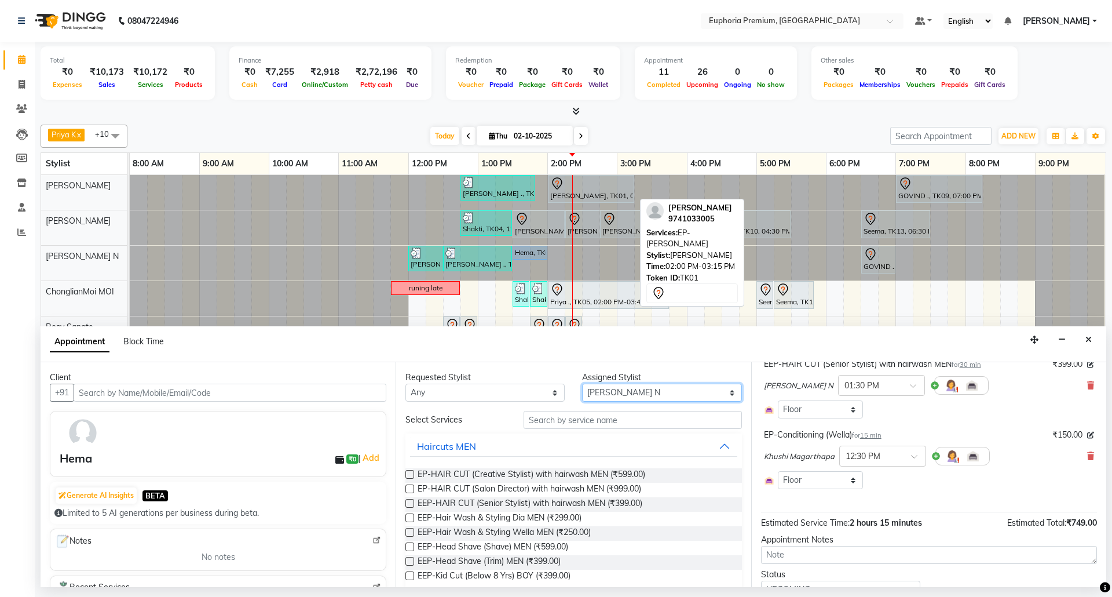
select select "86606"
click at [582, 385] on select "Select Bharath N Binoy Chethan N ChonglianMoi MOI Daisy . Dhanya . Fredrick Bur…" at bounding box center [661, 392] width 159 height 18
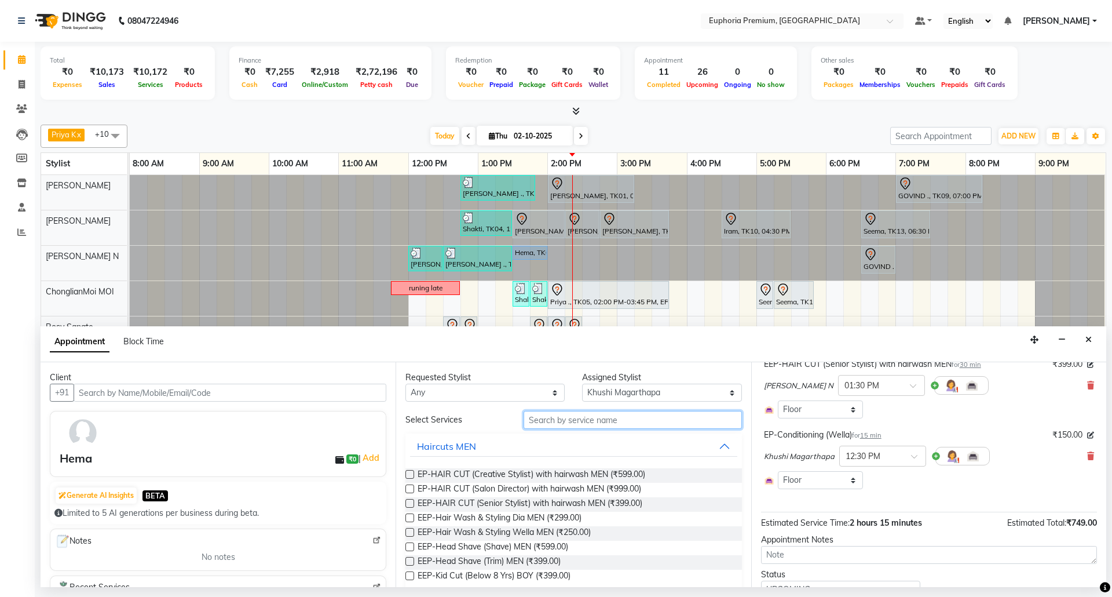
click at [588, 421] on input "text" at bounding box center [633, 420] width 218 height 18
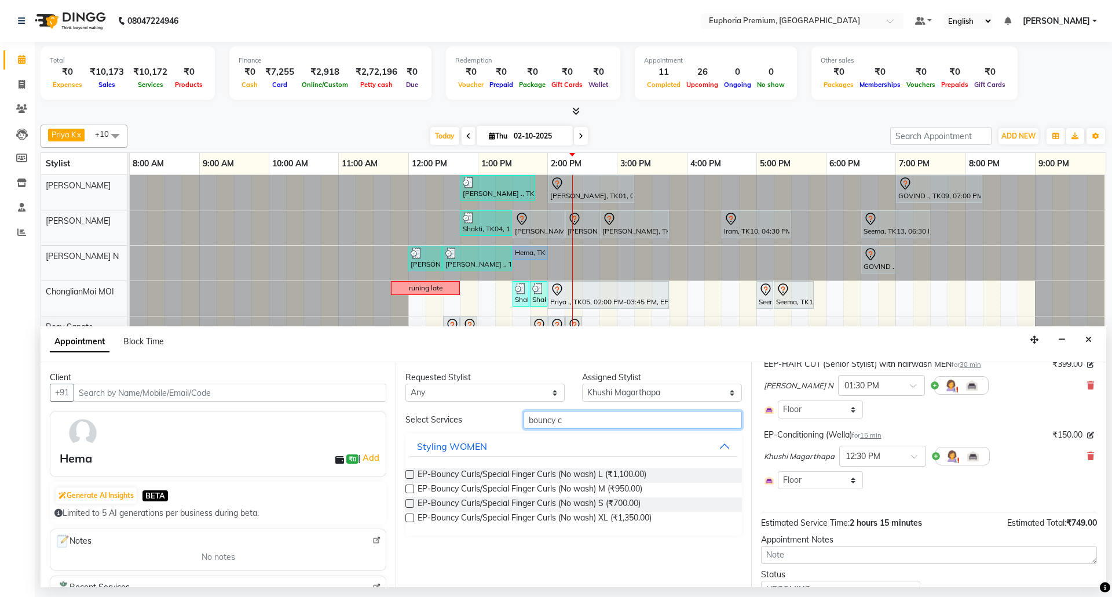
type input "bouncy c"
click at [412, 489] on label at bounding box center [409, 488] width 9 height 9
click at [412, 489] on input "checkbox" at bounding box center [409, 490] width 8 height 8
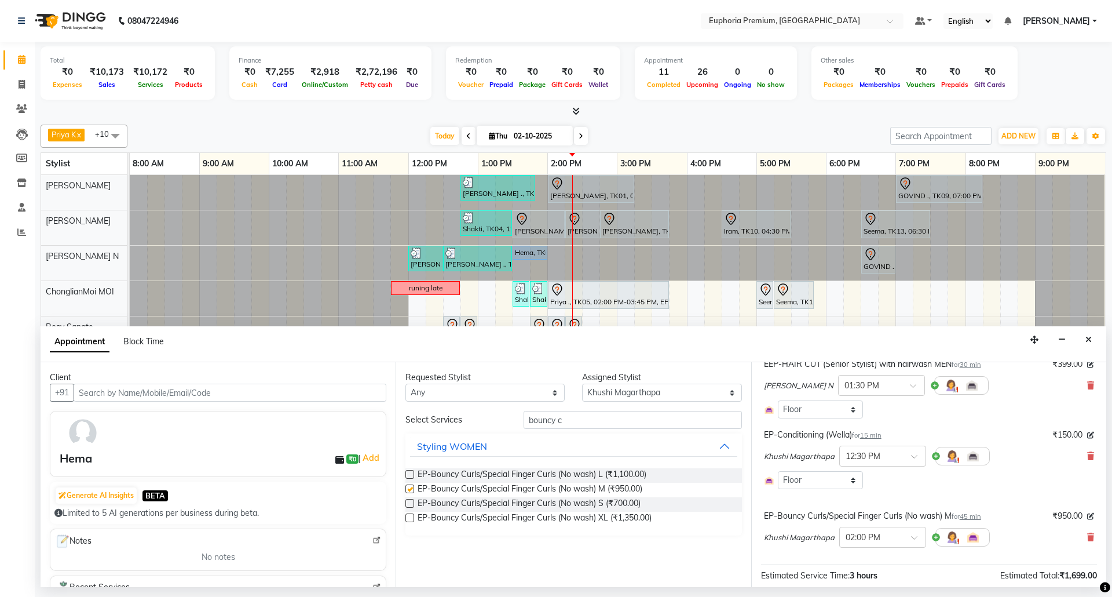
checkbox input "false"
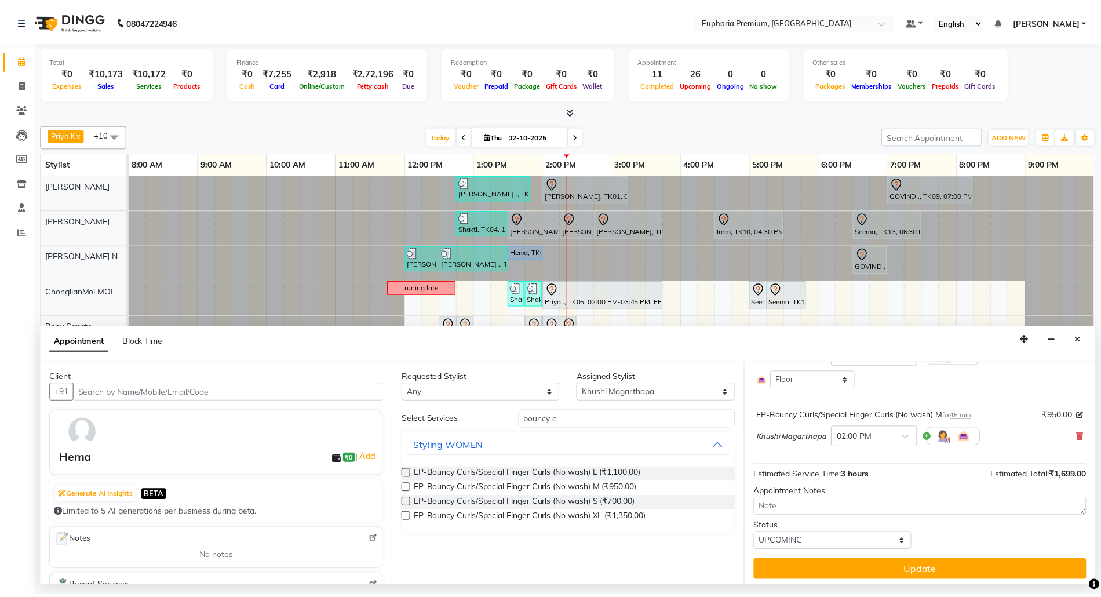
scroll to position [259, 0]
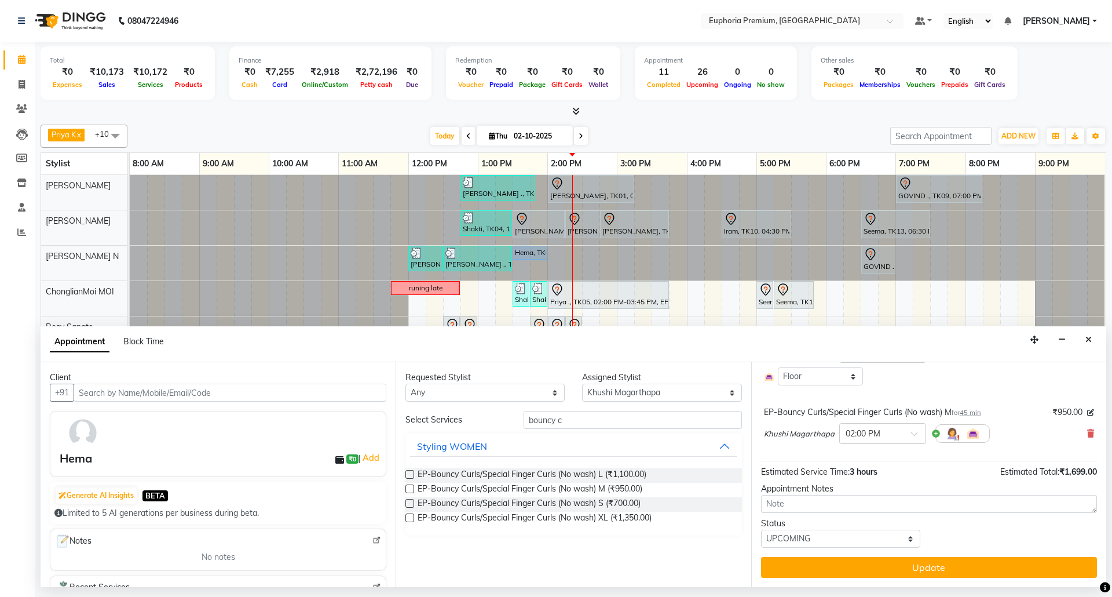
click at [978, 411] on span "45 min" at bounding box center [970, 412] width 21 height 8
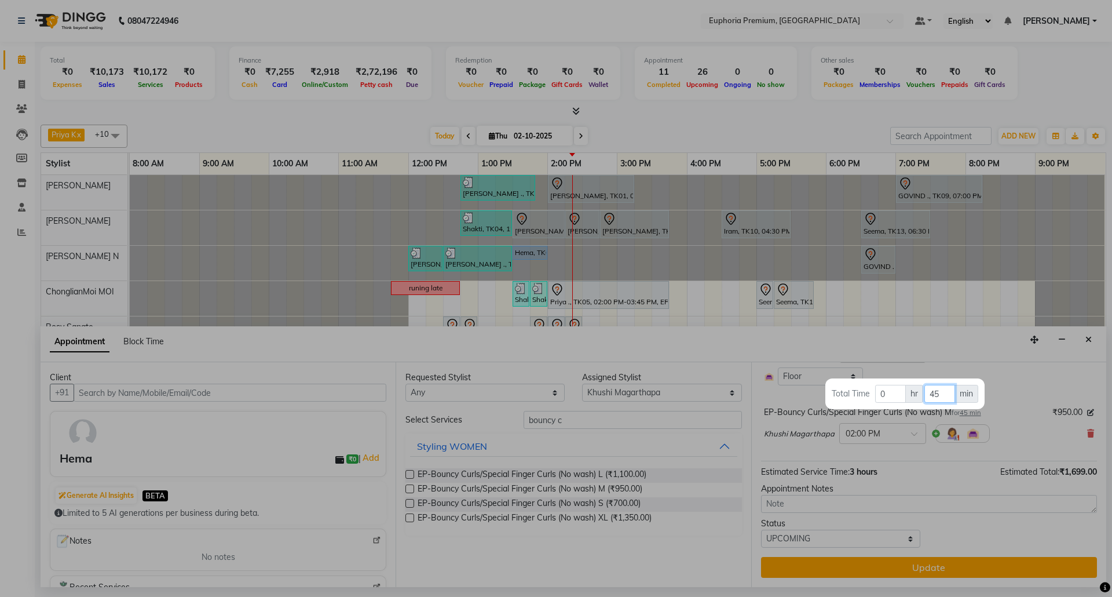
click at [944, 392] on input "45" at bounding box center [939, 394] width 31 height 18
type input "4"
type input "30"
click at [1013, 392] on div at bounding box center [556, 298] width 1112 height 597
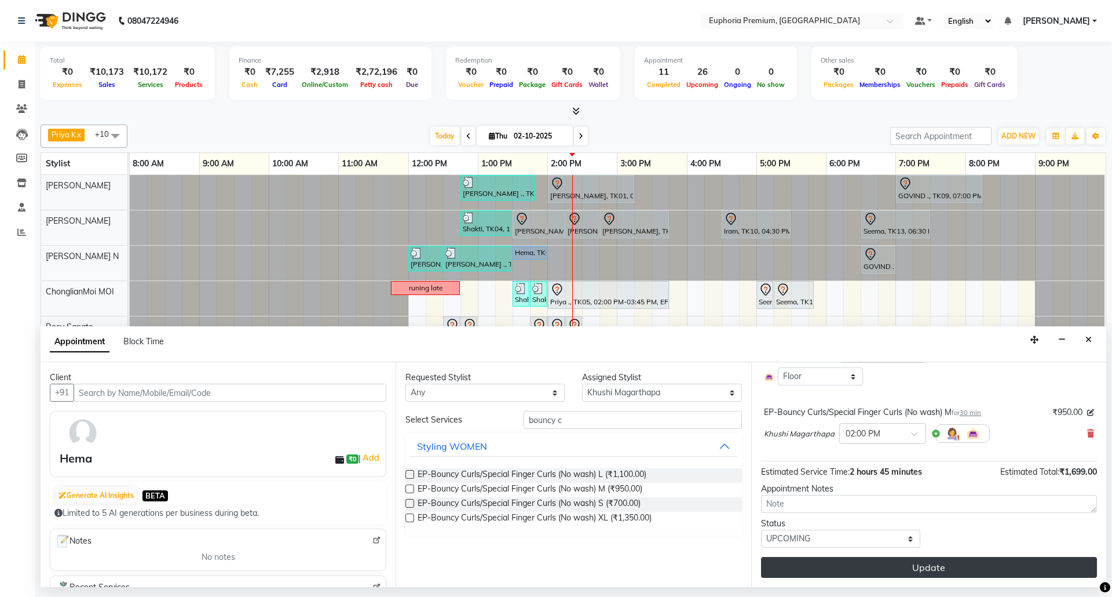
click at [957, 564] on button "Update" at bounding box center [929, 567] width 336 height 21
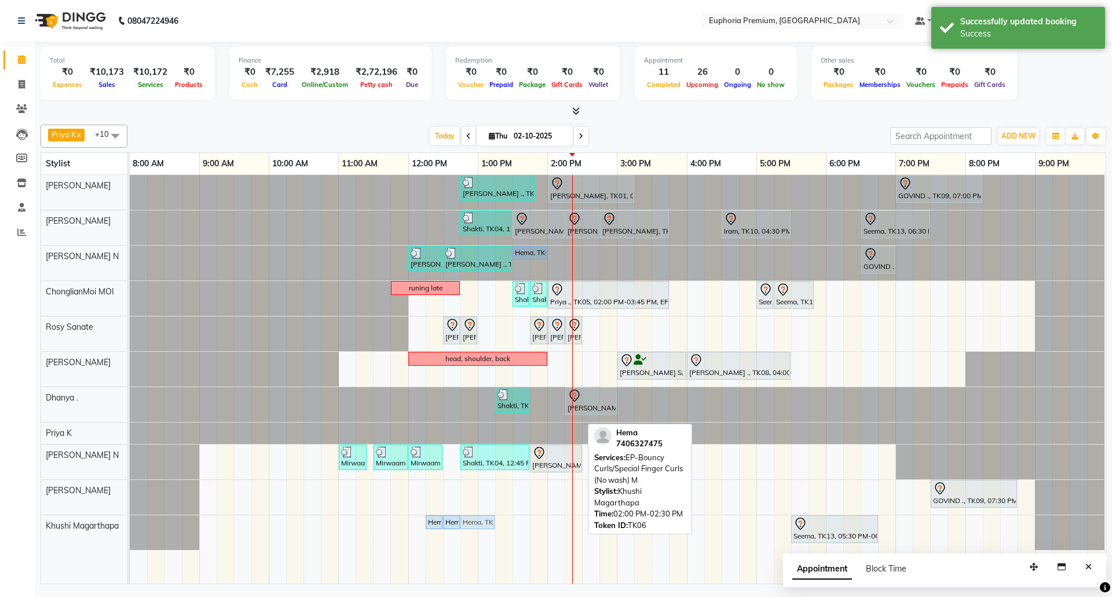
drag, startPoint x: 558, startPoint y: 524, endPoint x: 473, endPoint y: 531, distance: 85.5
click at [130, 531] on div "Hema, TK06, 12:15 PM-12:30 PM, EP-Shampoo (Wella) Hema, TK06, 12:30 PM-12:45 PM…" at bounding box center [130, 532] width 0 height 35
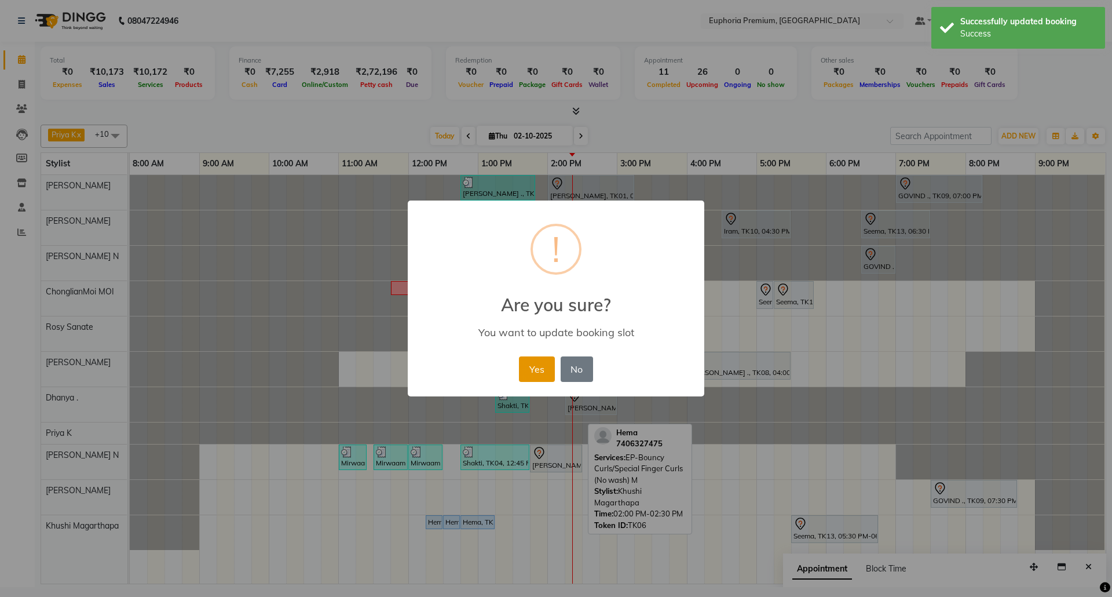
click at [540, 362] on button "Yes" at bounding box center [536, 368] width 35 height 25
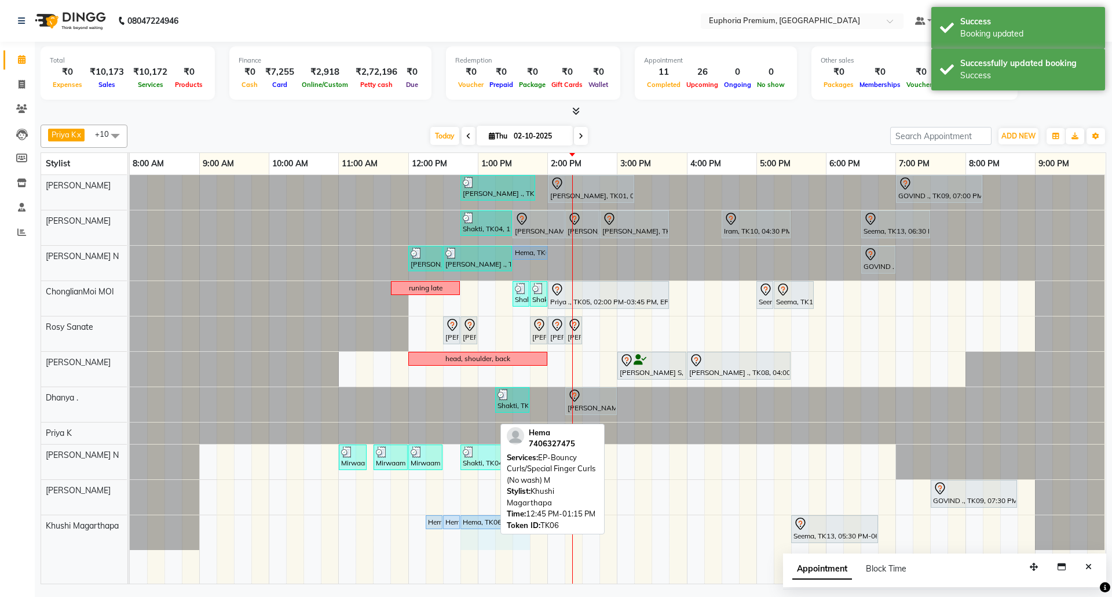
drag, startPoint x: 492, startPoint y: 524, endPoint x: 513, endPoint y: 525, distance: 21.4
click at [513, 525] on div "Priya K x ChonglianMoi MOI x Dhanya . x Shishi L x Jessica Bairagi x Rosy Sanat…" at bounding box center [574, 352] width 1066 height 464
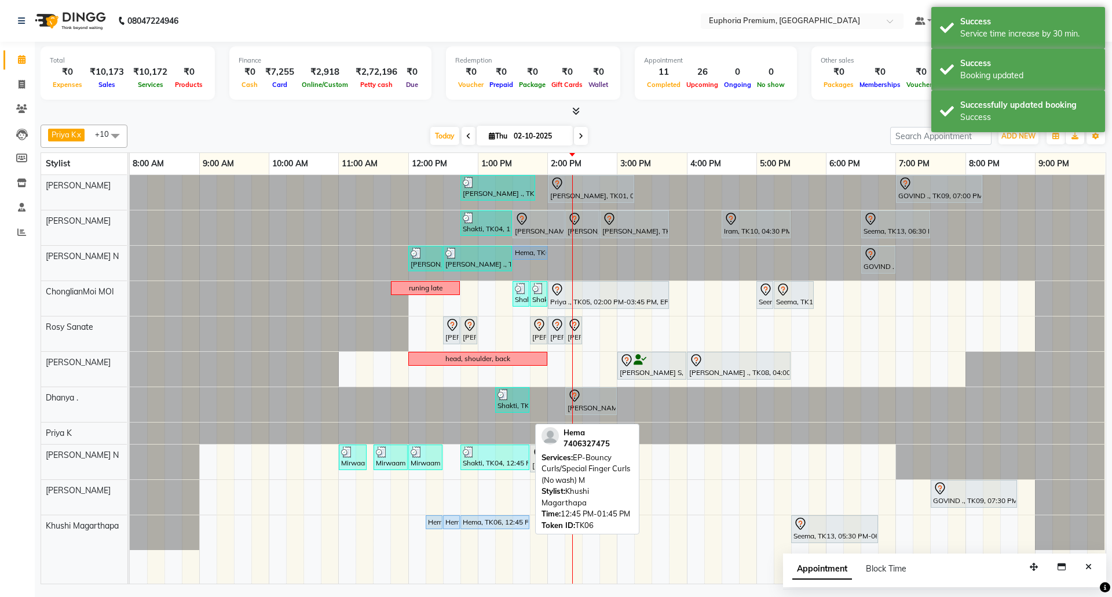
click at [476, 526] on div "Hema, TK06, 12:45 PM-01:45 PM, EP-Bouncy Curls/Special Finger Curls (No wash) M" at bounding box center [495, 522] width 67 height 10
select select "5"
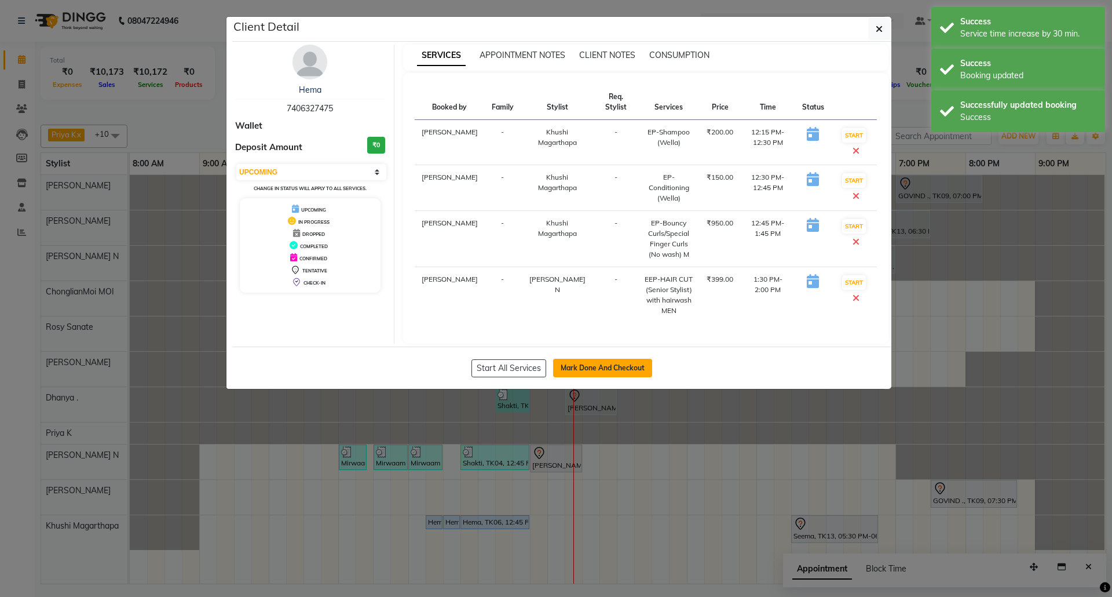
click at [591, 366] on button "Mark Done And Checkout" at bounding box center [602, 368] width 99 height 19
select select "7925"
select select "service"
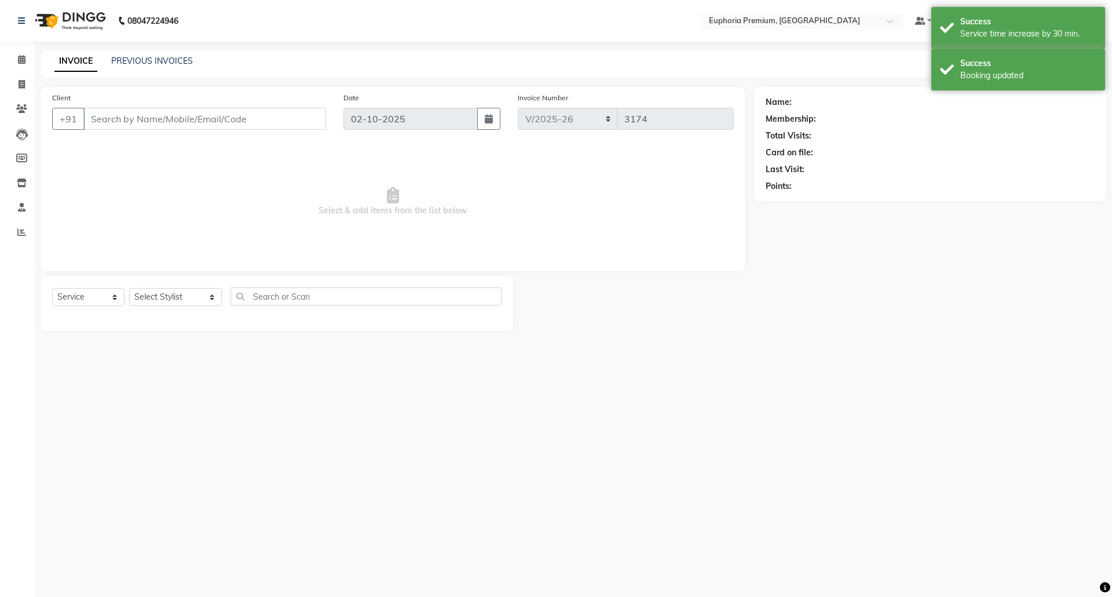
type input "74******75"
select select "86606"
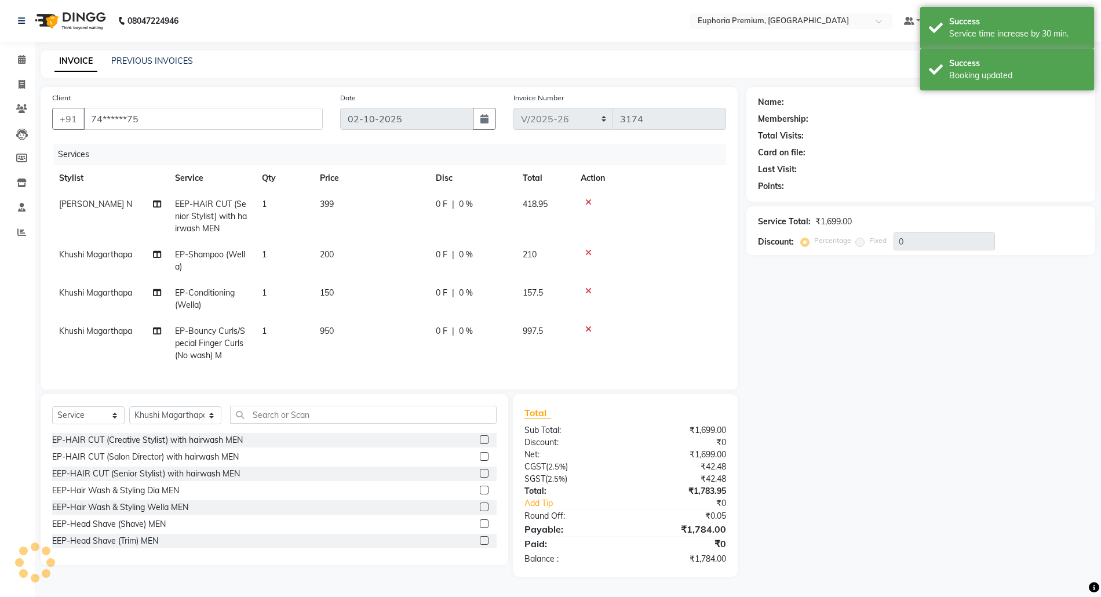
select select "1: Object"
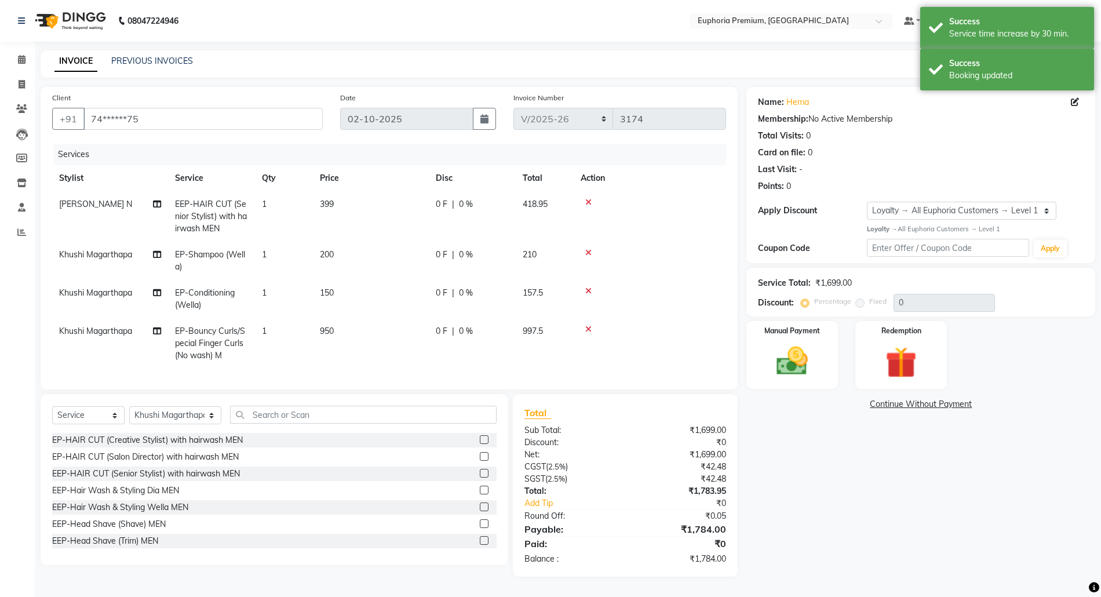
scroll to position [8, 0]
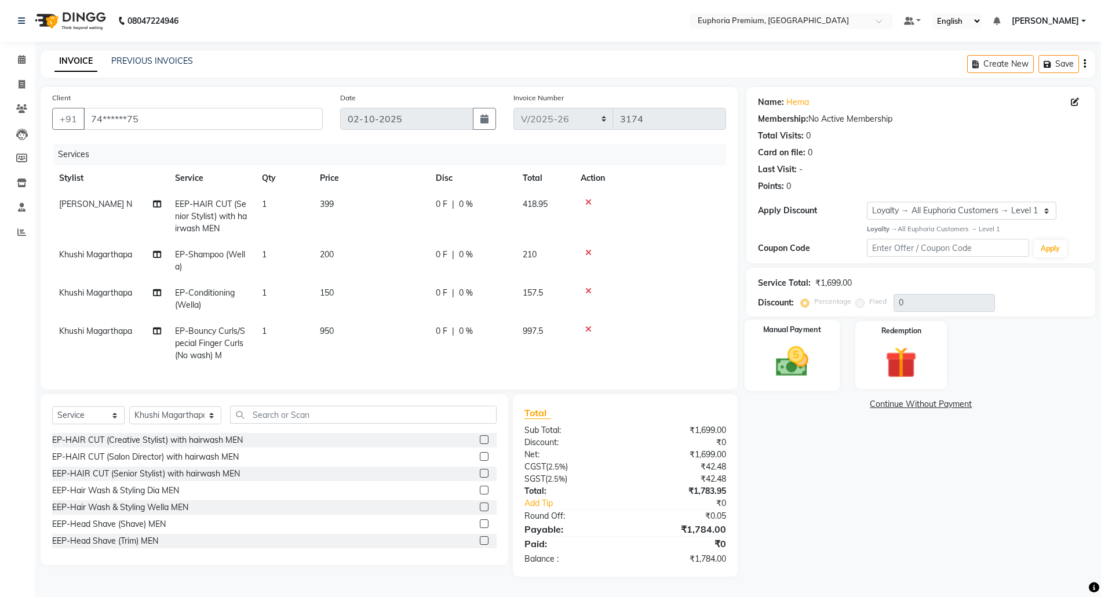
click at [800, 351] on img at bounding box center [791, 361] width 53 height 38
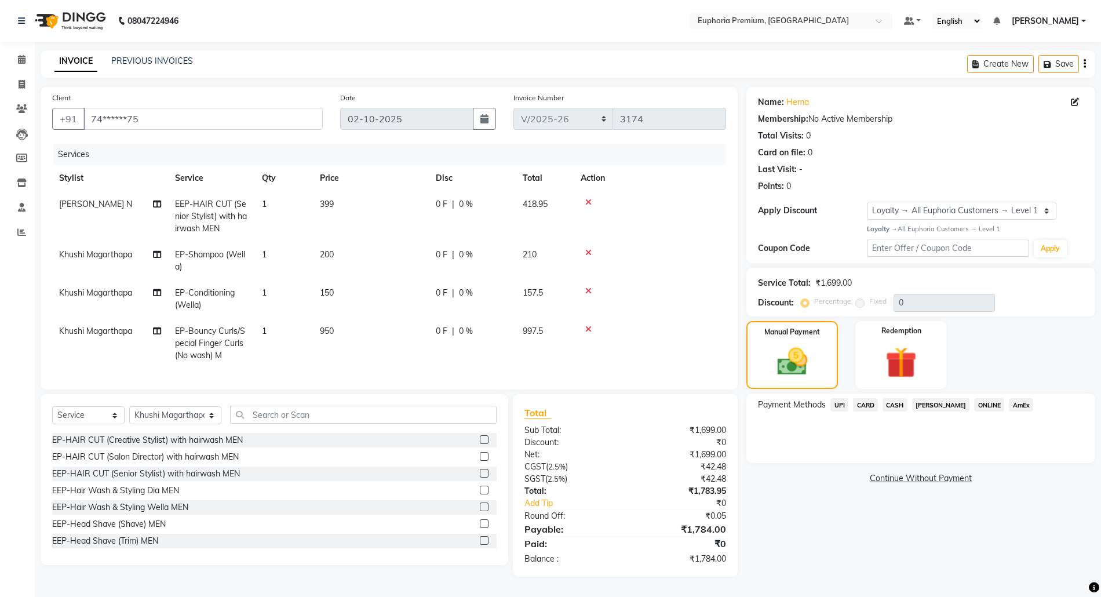
click at [863, 398] on span "CARD" at bounding box center [865, 404] width 25 height 13
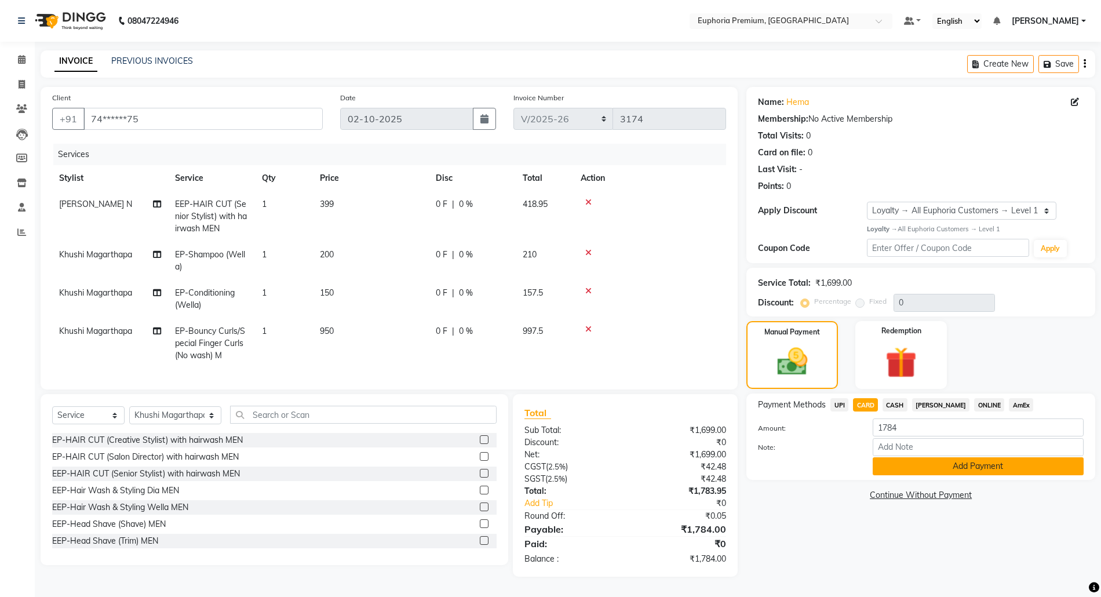
click at [988, 461] on button "Add Payment" at bounding box center [977, 466] width 211 height 18
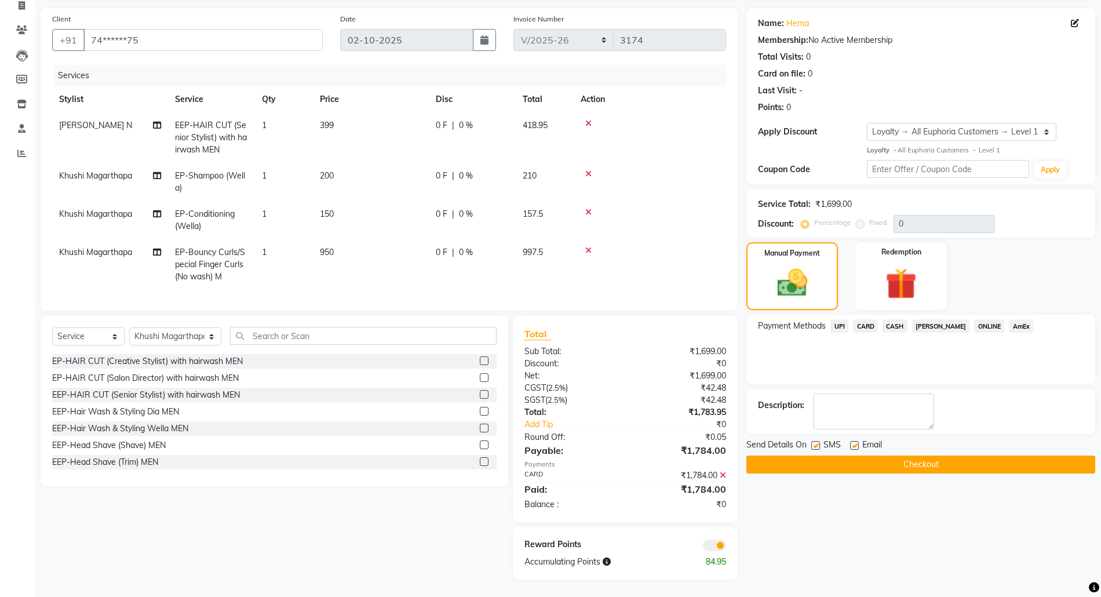
scroll to position [89, 0]
click at [958, 458] on button "Checkout" at bounding box center [920, 464] width 349 height 18
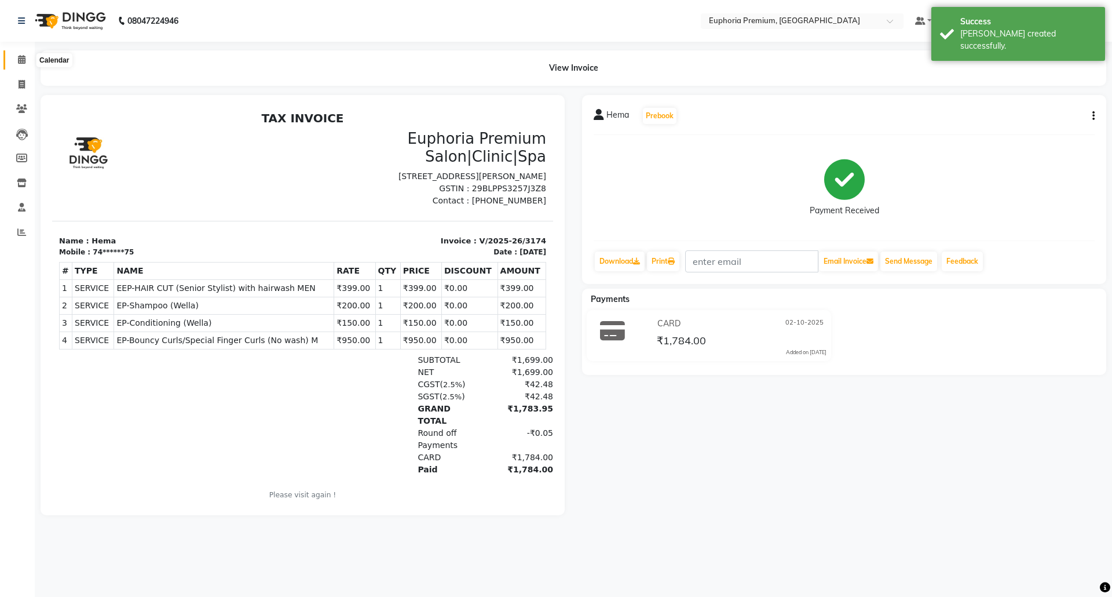
click at [18, 61] on icon at bounding box center [22, 59] width 8 height 9
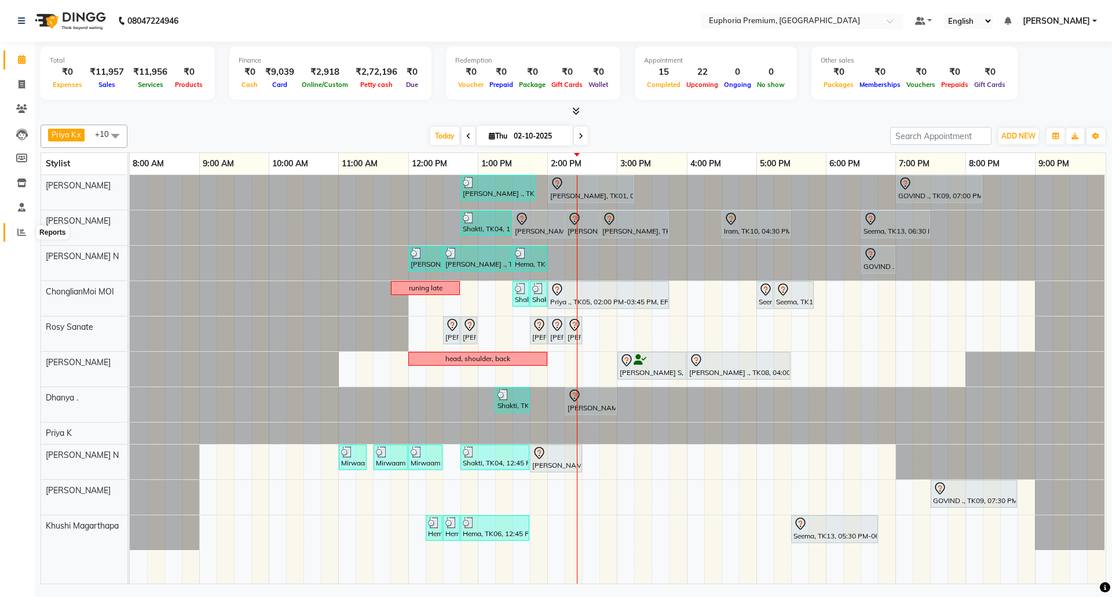
click at [20, 230] on icon at bounding box center [21, 232] width 9 height 9
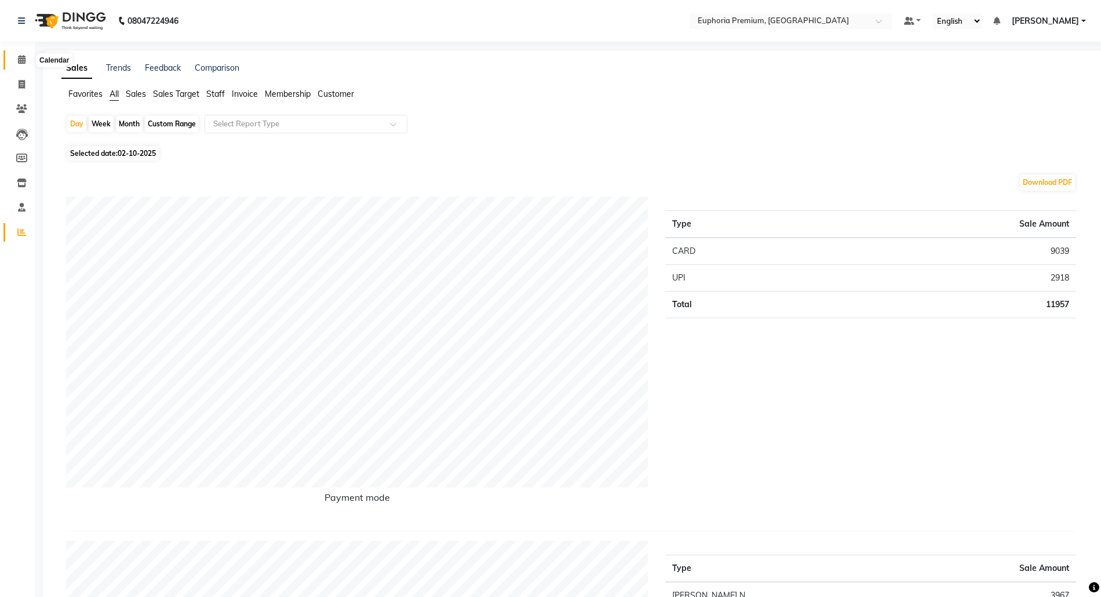
click at [24, 60] on icon at bounding box center [22, 59] width 8 height 9
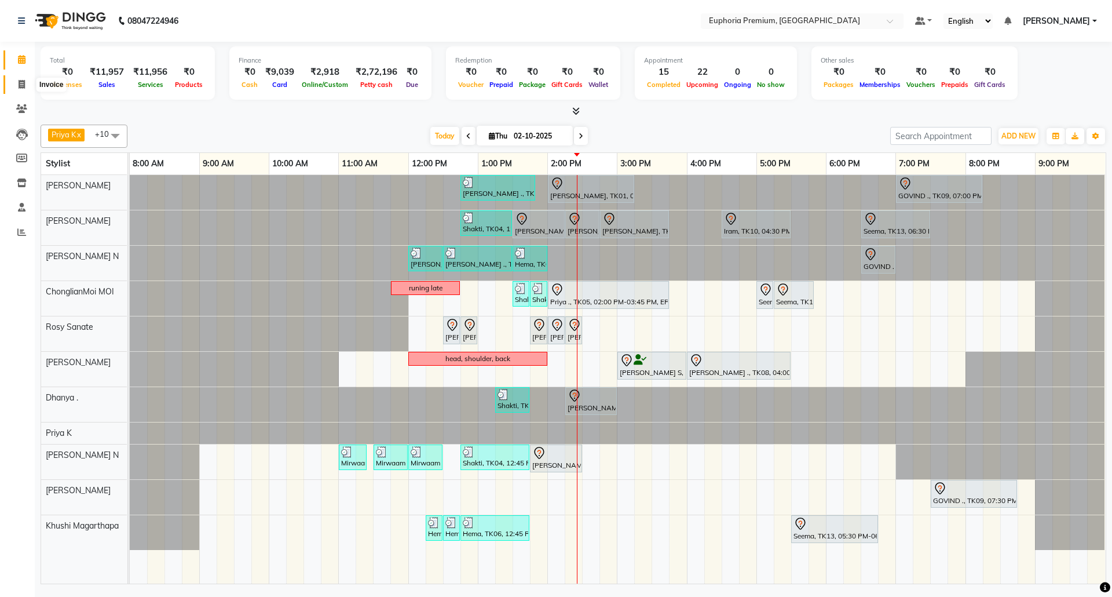
click at [24, 82] on icon at bounding box center [22, 84] width 6 height 9
select select "service"
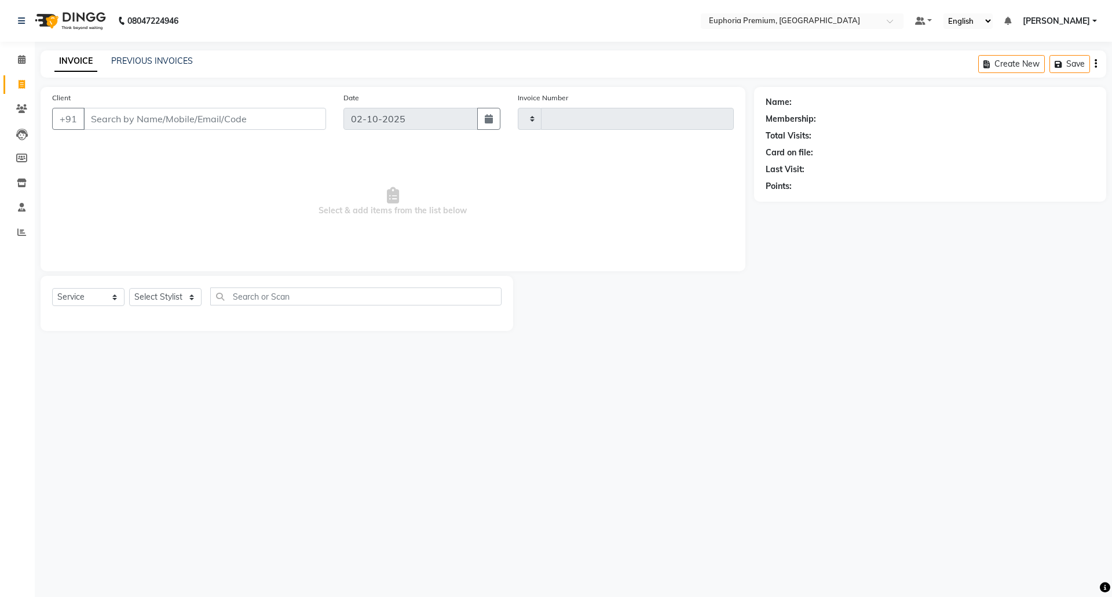
type input "3175"
select select "7925"
click at [179, 58] on link "PREVIOUS INVOICES" at bounding box center [152, 61] width 82 height 10
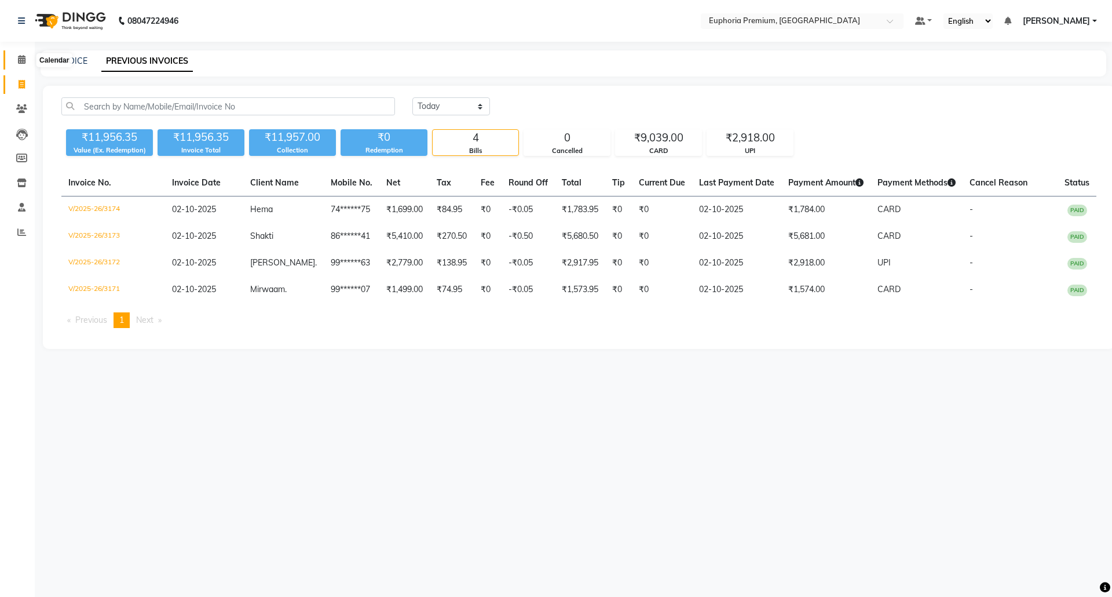
click at [21, 61] on icon at bounding box center [22, 59] width 8 height 9
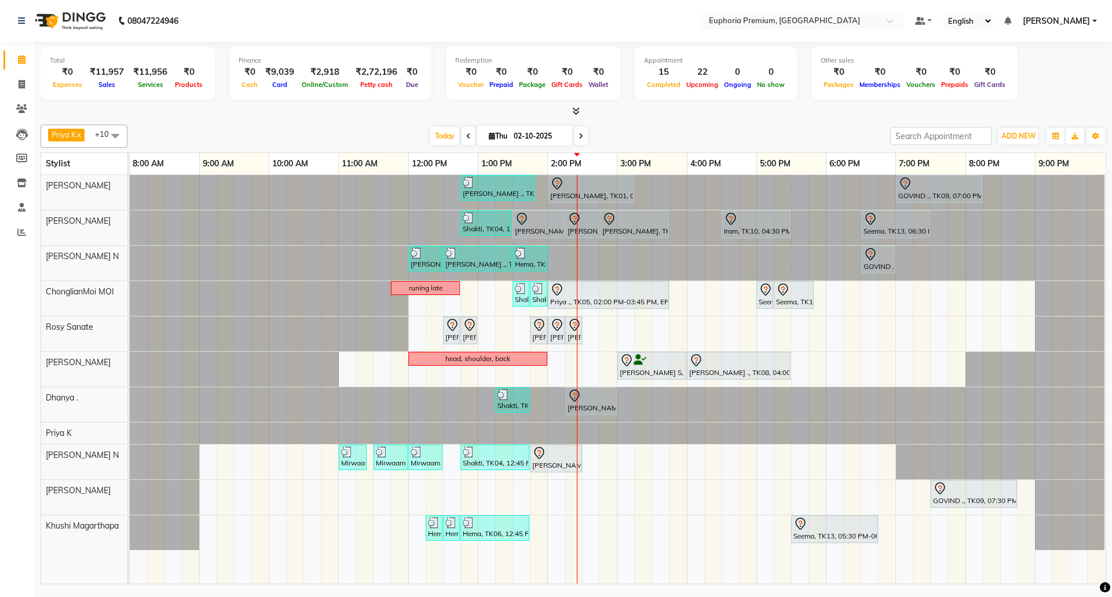
click at [462, 132] on span at bounding box center [469, 136] width 14 height 18
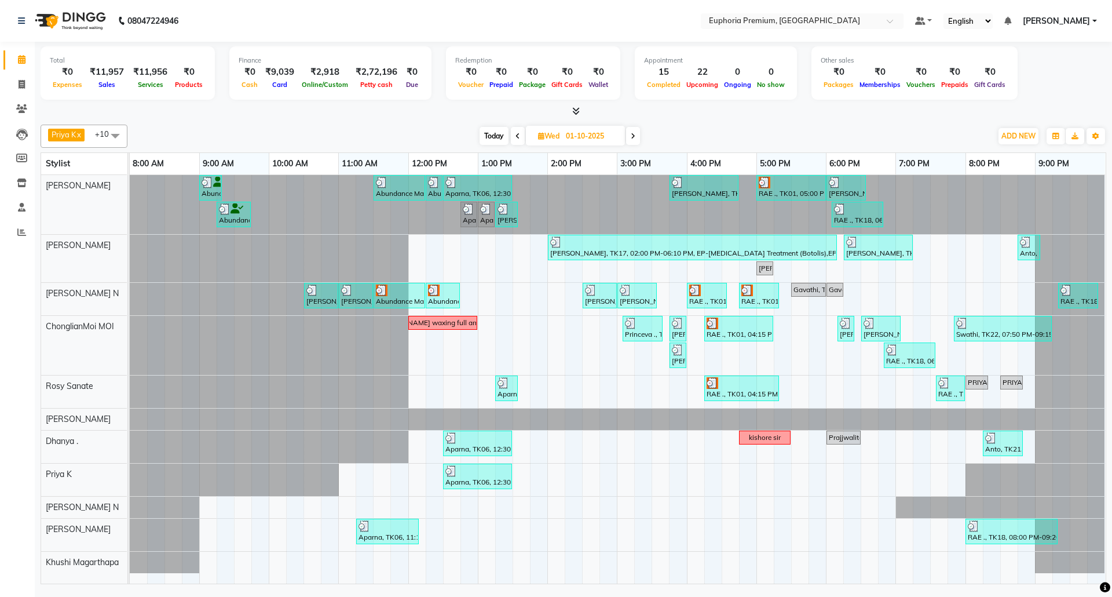
drag, startPoint x: 487, startPoint y: 137, endPoint x: 459, endPoint y: 137, distance: 27.2
click at [487, 137] on span "Today" at bounding box center [494, 136] width 29 height 18
type input "02-10-2025"
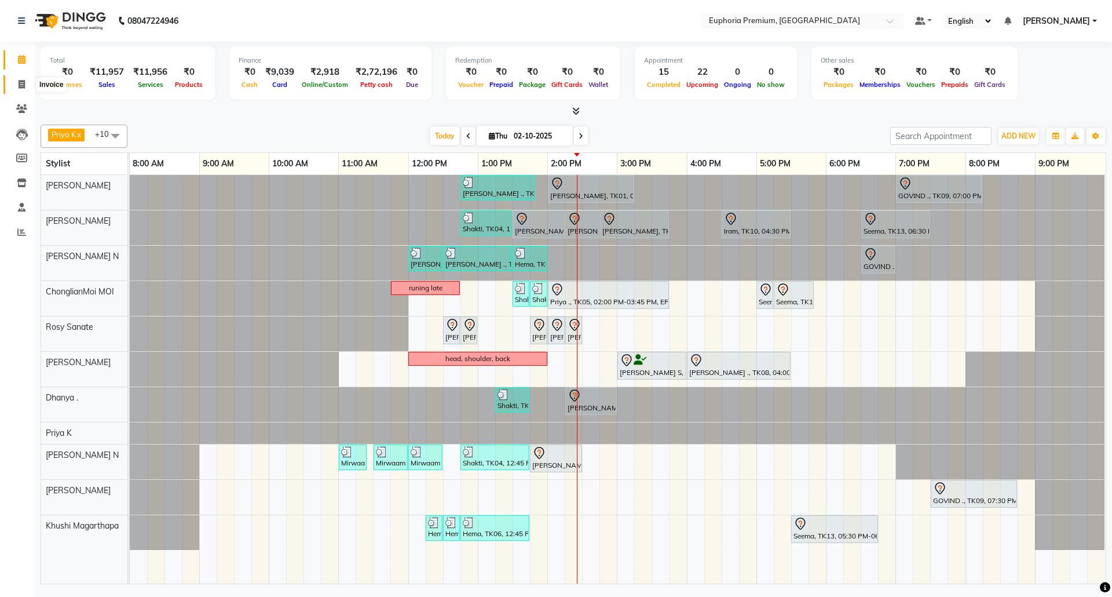
click at [24, 85] on icon at bounding box center [22, 84] width 6 height 9
select select "7925"
select select "service"
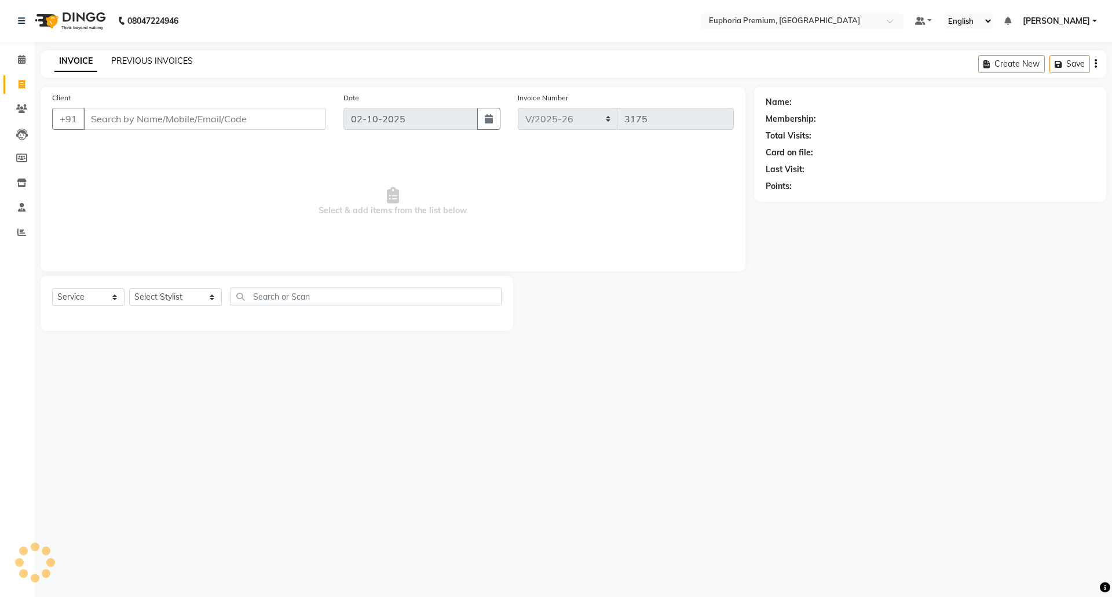
click at [170, 60] on link "PREVIOUS INVOICES" at bounding box center [152, 61] width 82 height 10
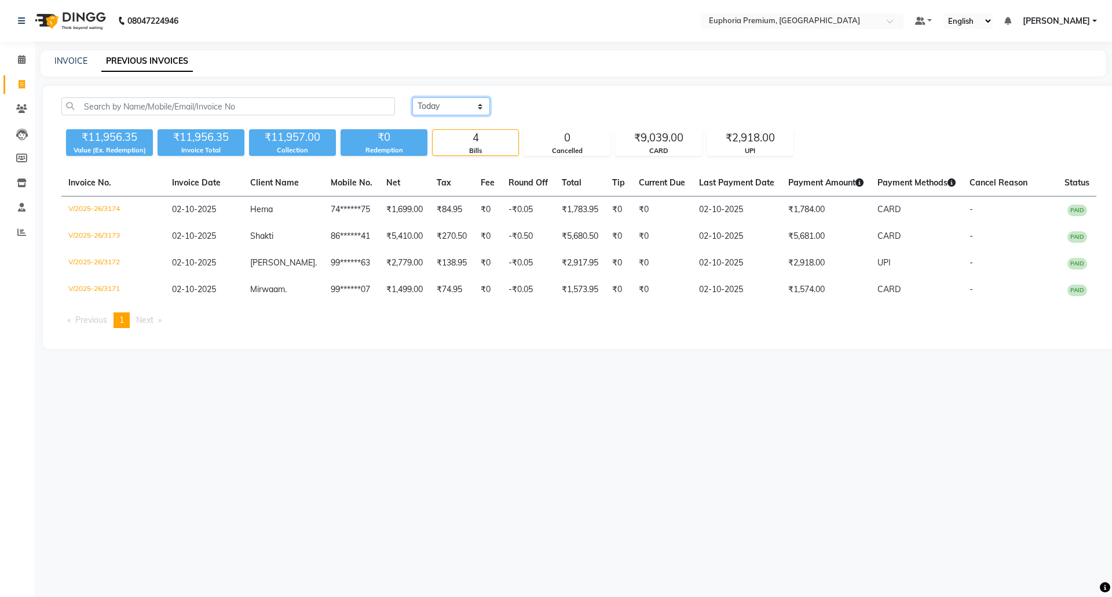
click at [467, 107] on select "[DATE] [DATE] Custom Range" at bounding box center [451, 106] width 78 height 18
select select "[DATE]"
click at [412, 97] on select "[DATE] [DATE] Custom Range" at bounding box center [451, 106] width 78 height 18
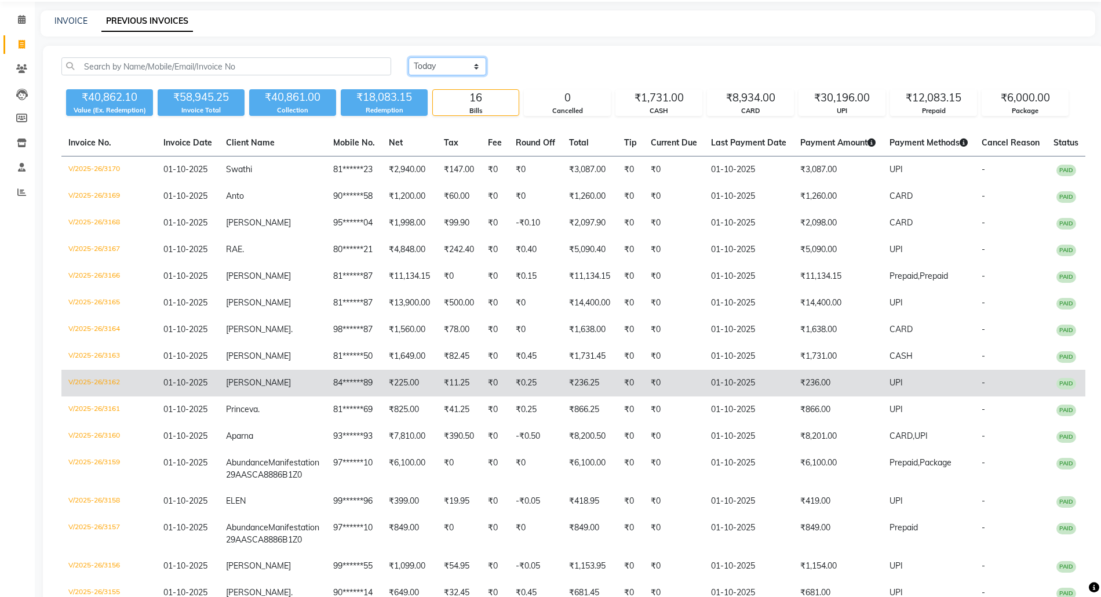
scroll to position [77, 0]
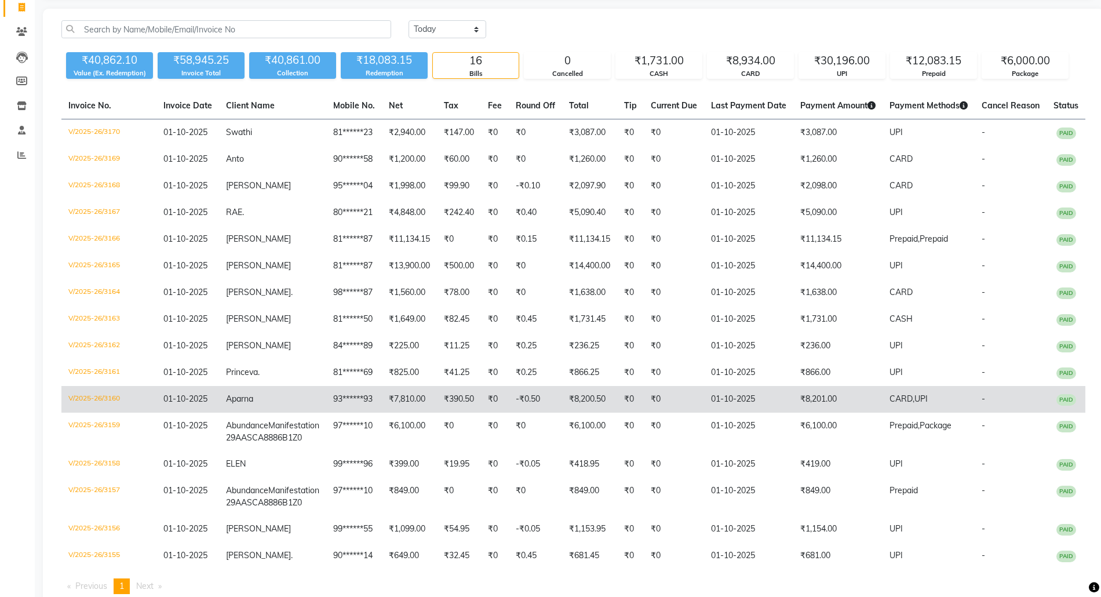
click at [809, 399] on td "₹8,201.00" at bounding box center [837, 399] width 89 height 27
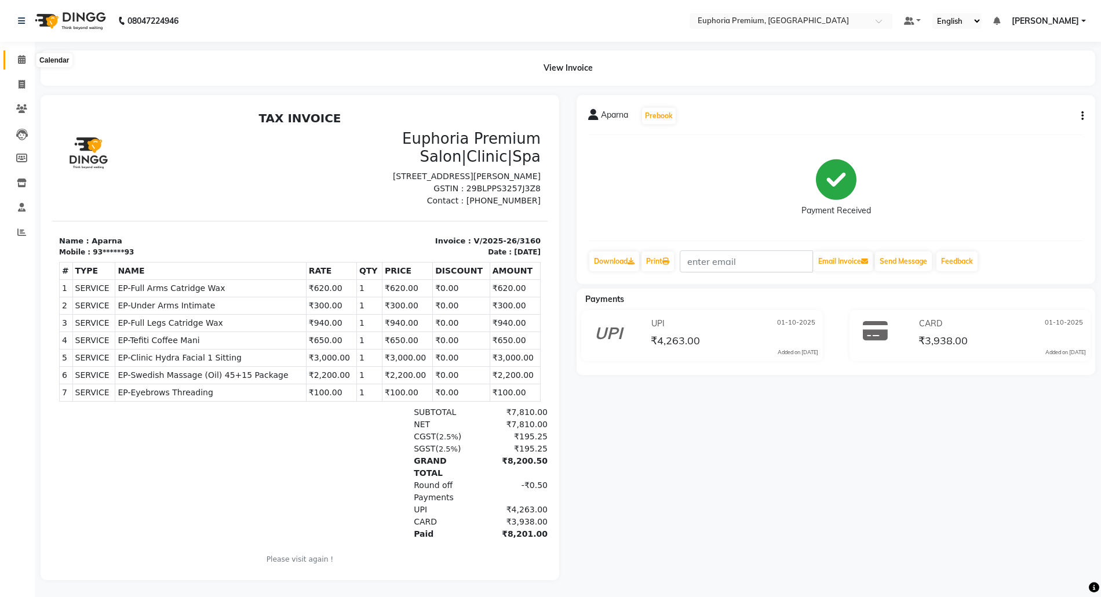
click at [22, 59] on icon at bounding box center [22, 59] width 8 height 9
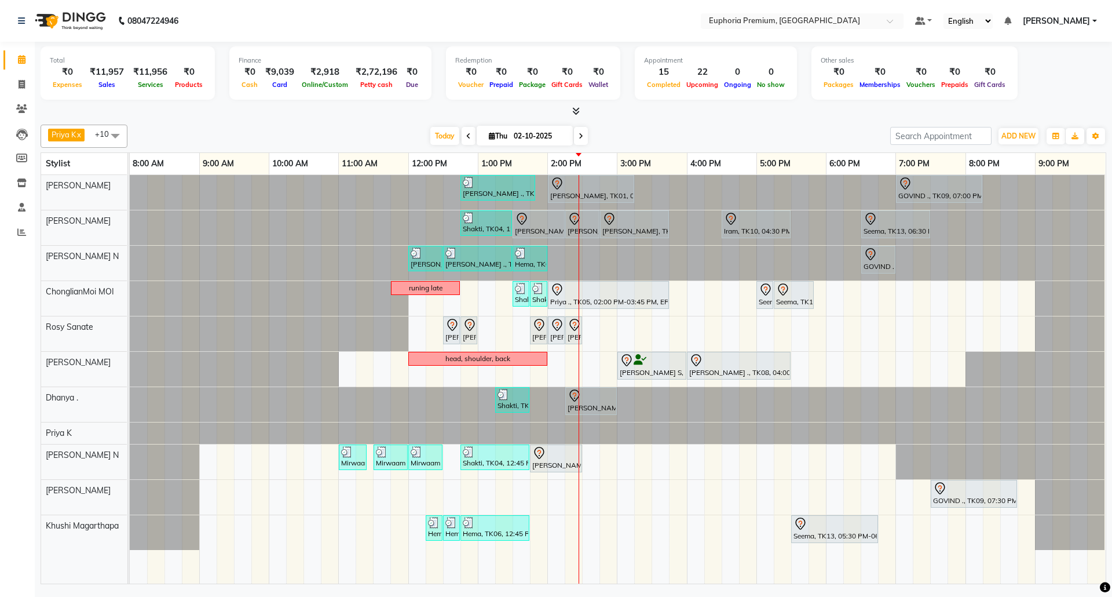
click at [466, 137] on icon at bounding box center [468, 136] width 5 height 7
type input "01-10-2025"
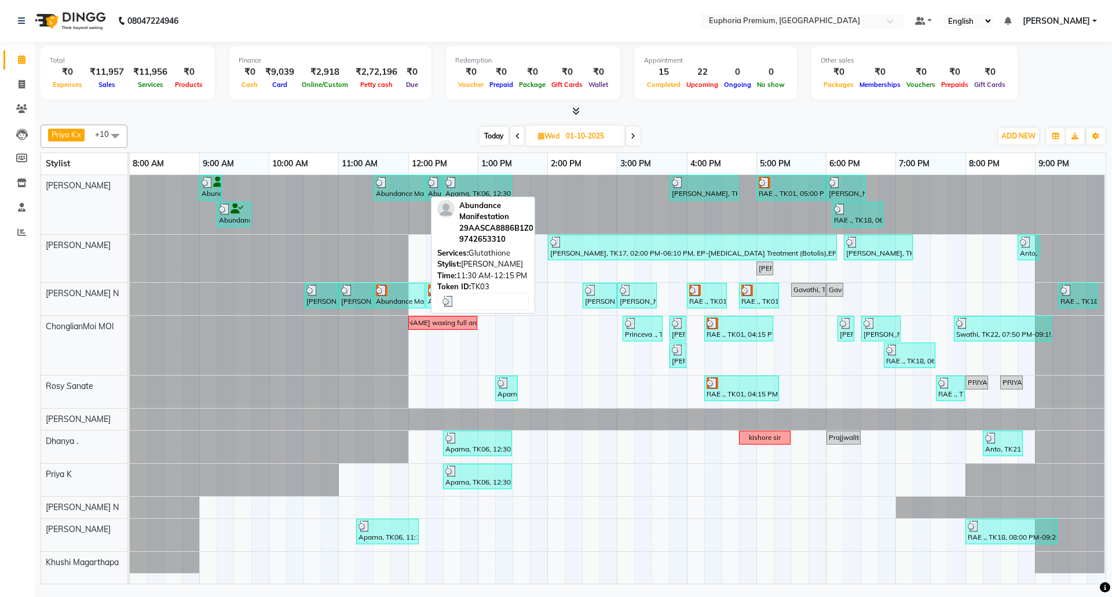
click at [405, 192] on div "Abundance Manifestation 29AASCA8886B1Z0, TK03, 11:30 AM-12:15 PM, Glutathione" at bounding box center [399, 188] width 49 height 22
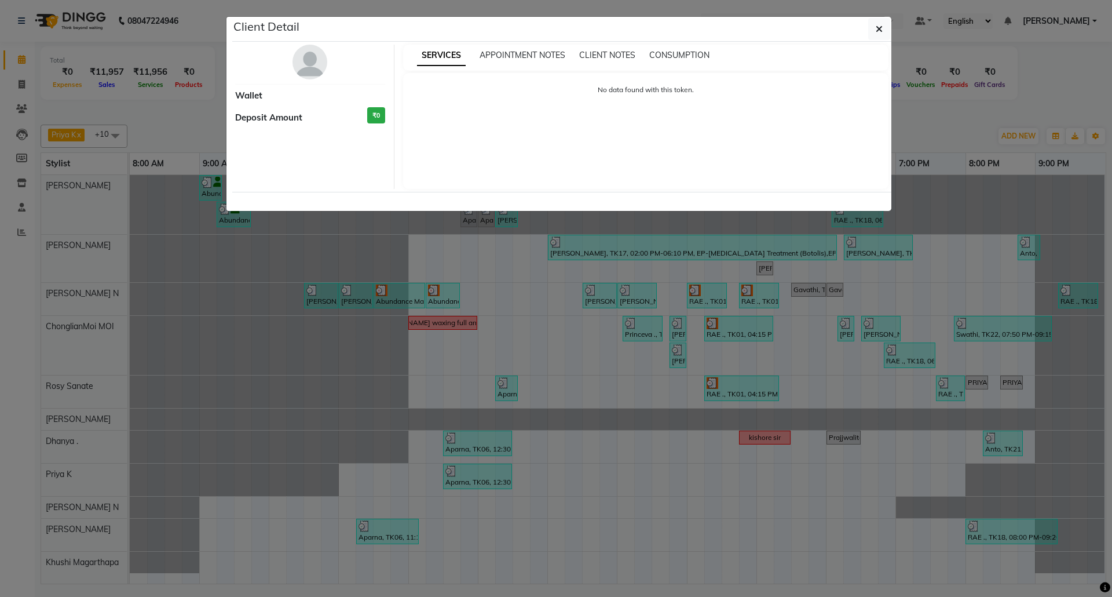
select select "3"
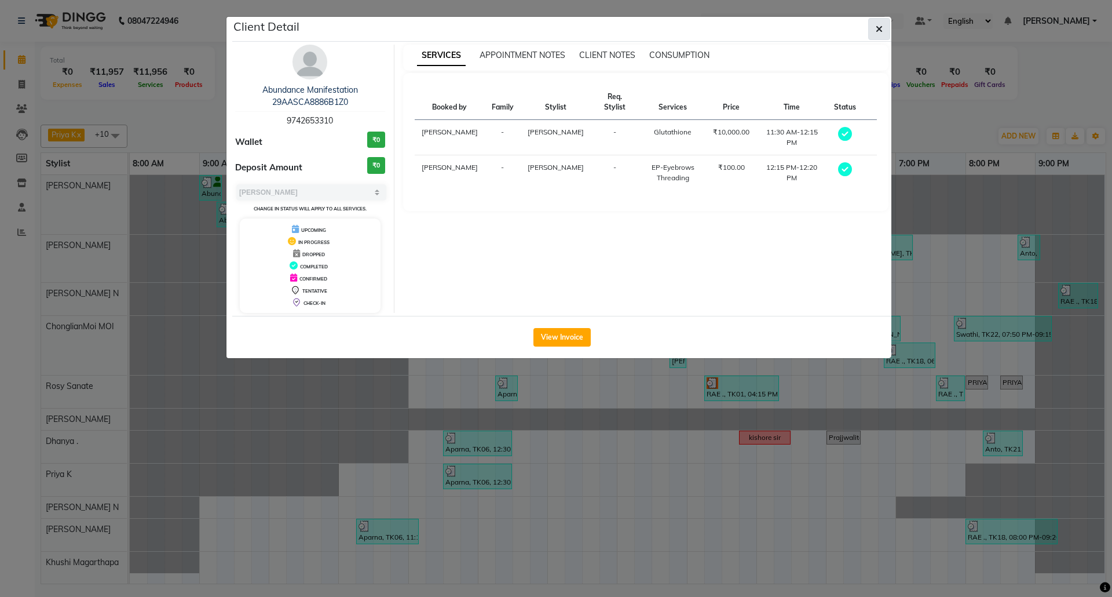
click at [873, 31] on button "button" at bounding box center [879, 29] width 22 height 22
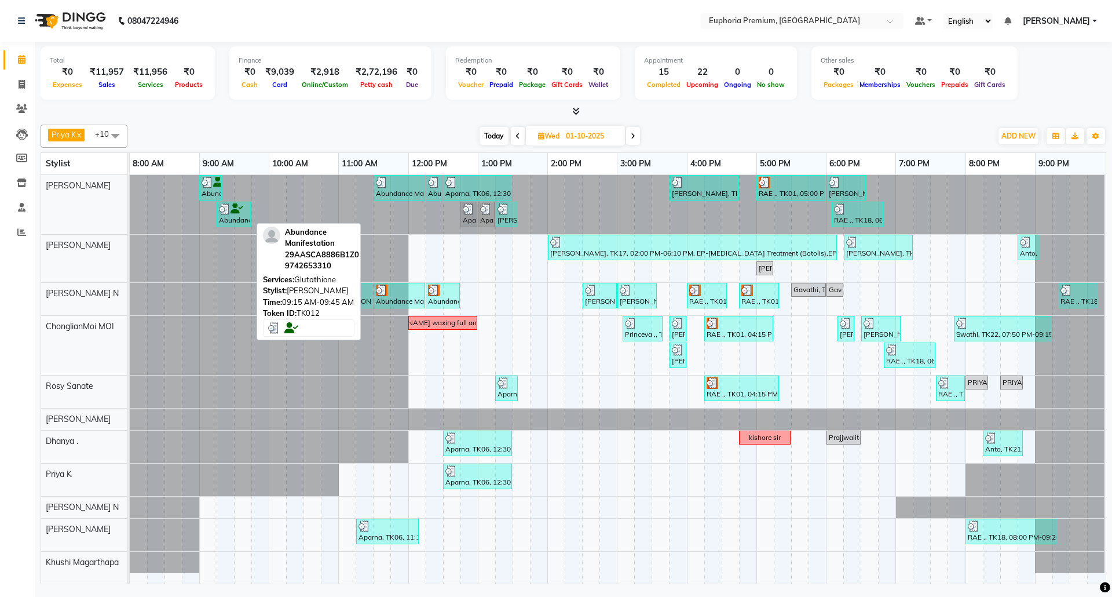
click at [236, 209] on icon at bounding box center [237, 209] width 13 height 1
select select "3"
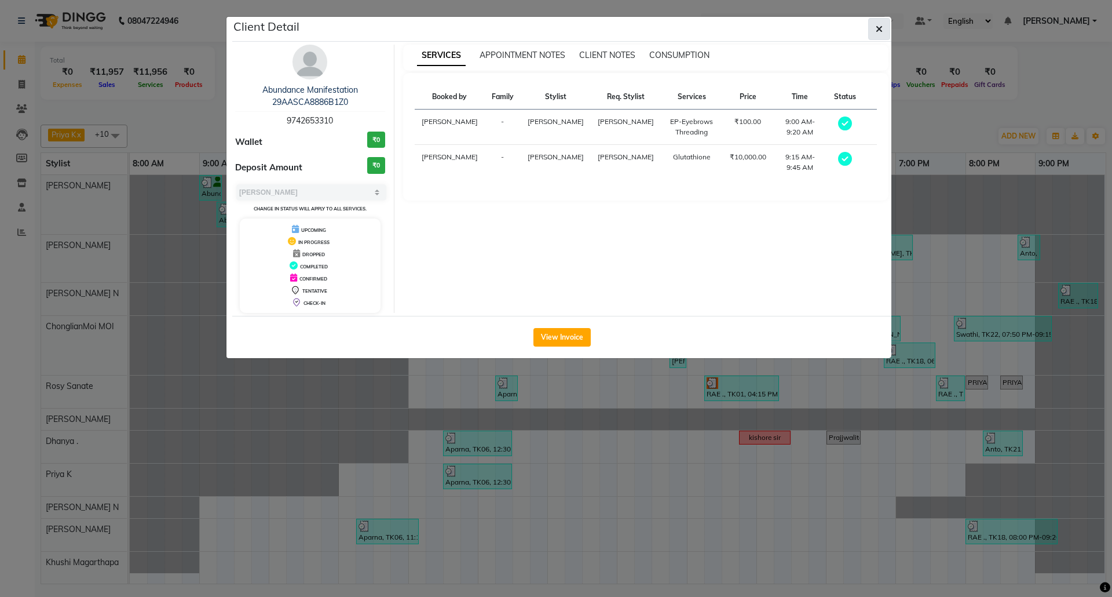
click at [879, 31] on icon "button" at bounding box center [879, 28] width 7 height 9
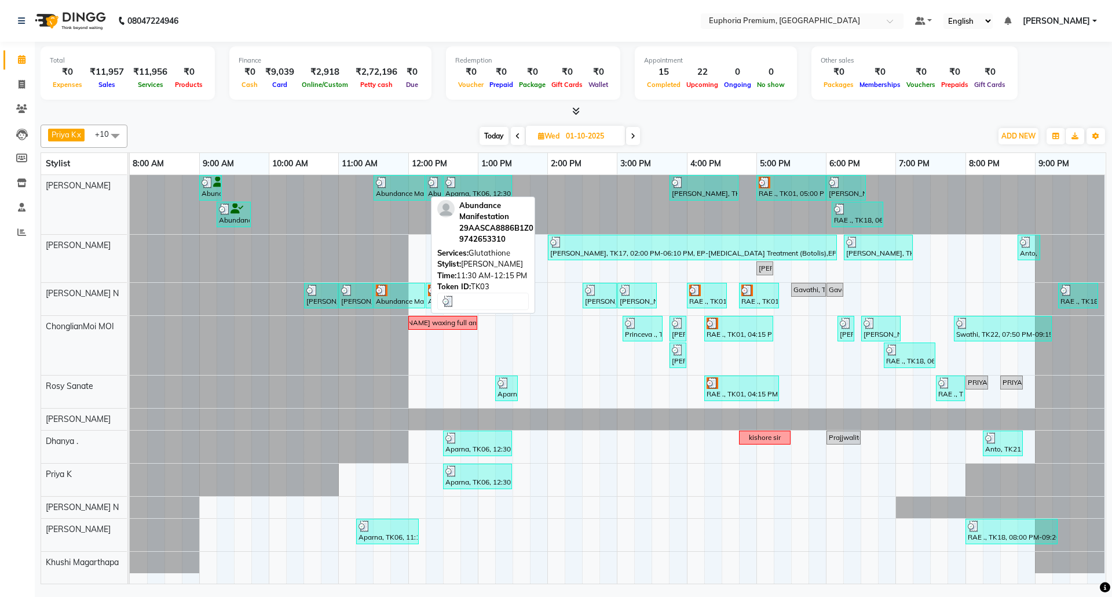
click at [412, 186] on div at bounding box center [399, 183] width 47 height 12
select select "3"
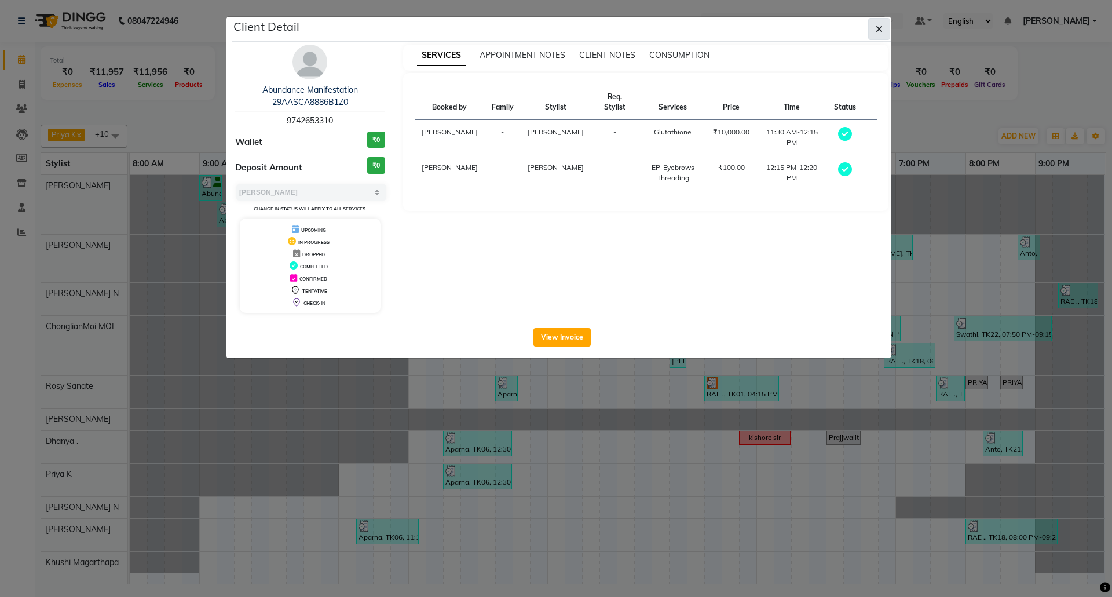
click at [879, 31] on icon "button" at bounding box center [879, 28] width 7 height 9
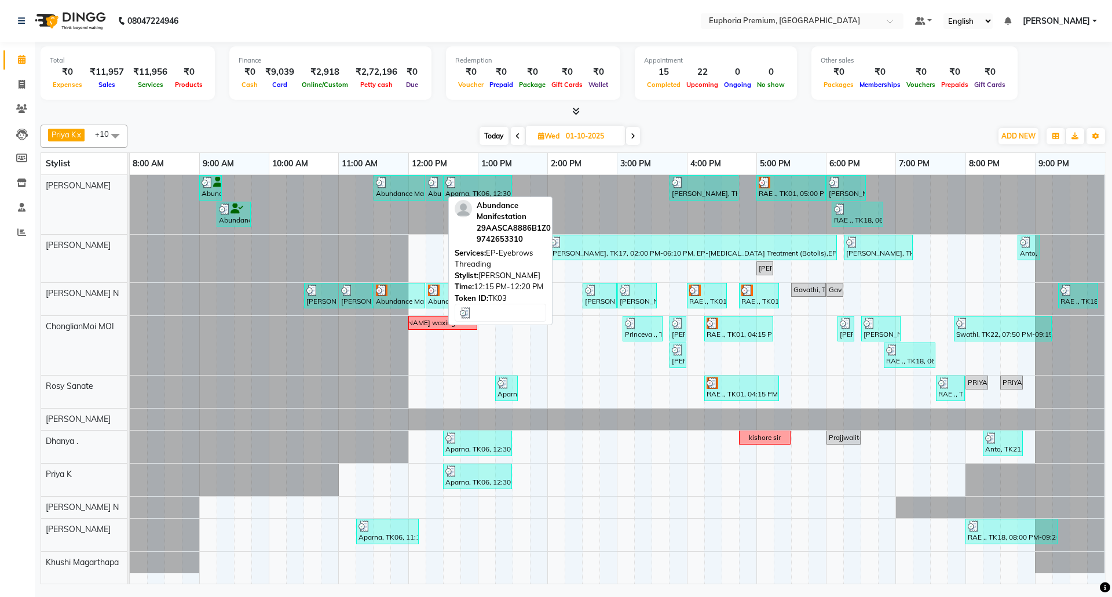
click at [432, 190] on div "Abundance Manifestation 29AASCA8886B1Z0, TK03, 12:15 PM-12:20 PM, EP-Eyebrows T…" at bounding box center [434, 188] width 14 height 22
select select "3"
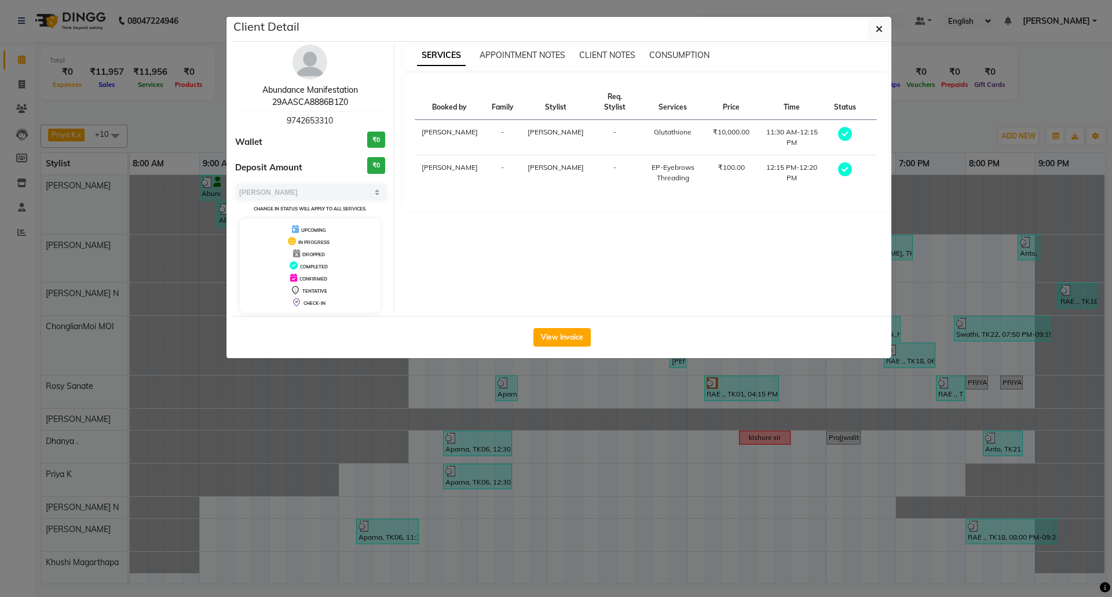
click at [332, 95] on link "Abundance Manifestation 29AASCA8886B1Z0" at bounding box center [310, 96] width 96 height 23
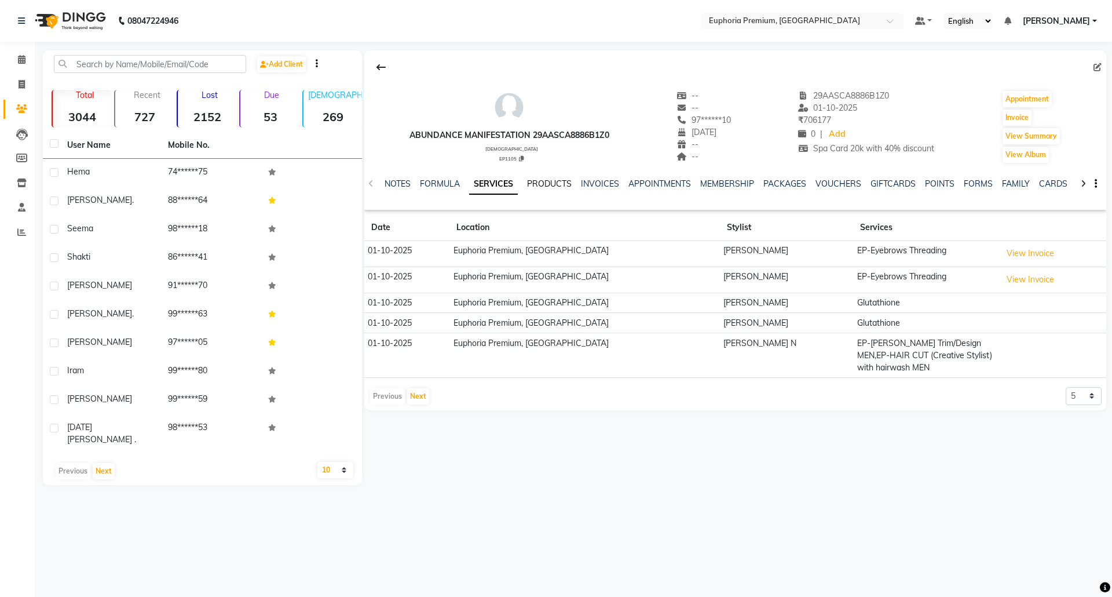
click at [550, 184] on link "PRODUCTS" at bounding box center [549, 183] width 45 height 10
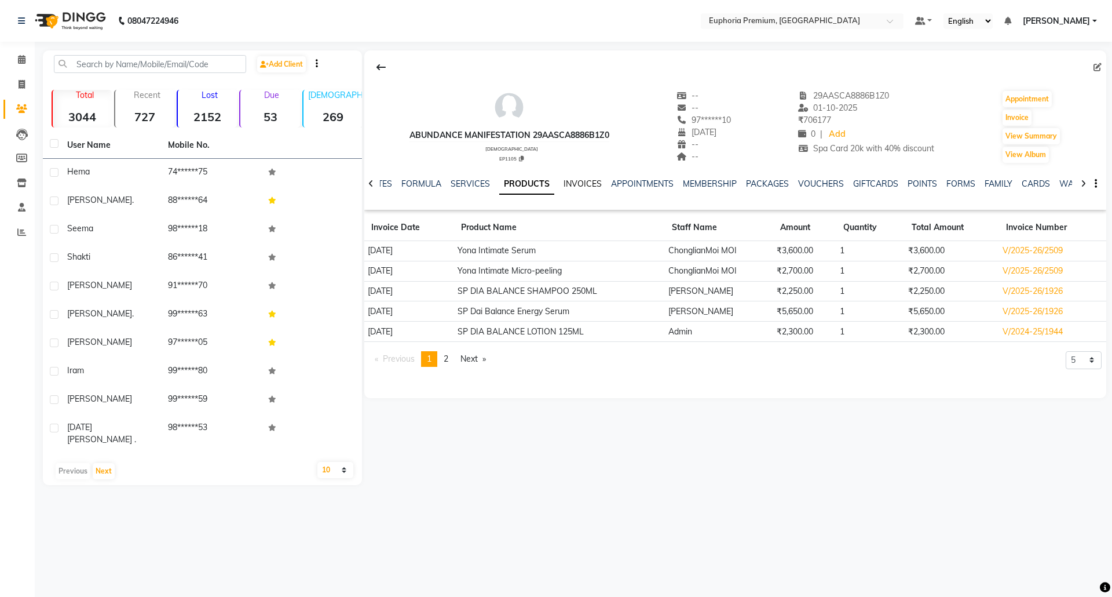
click at [573, 187] on link "INVOICES" at bounding box center [583, 183] width 38 height 10
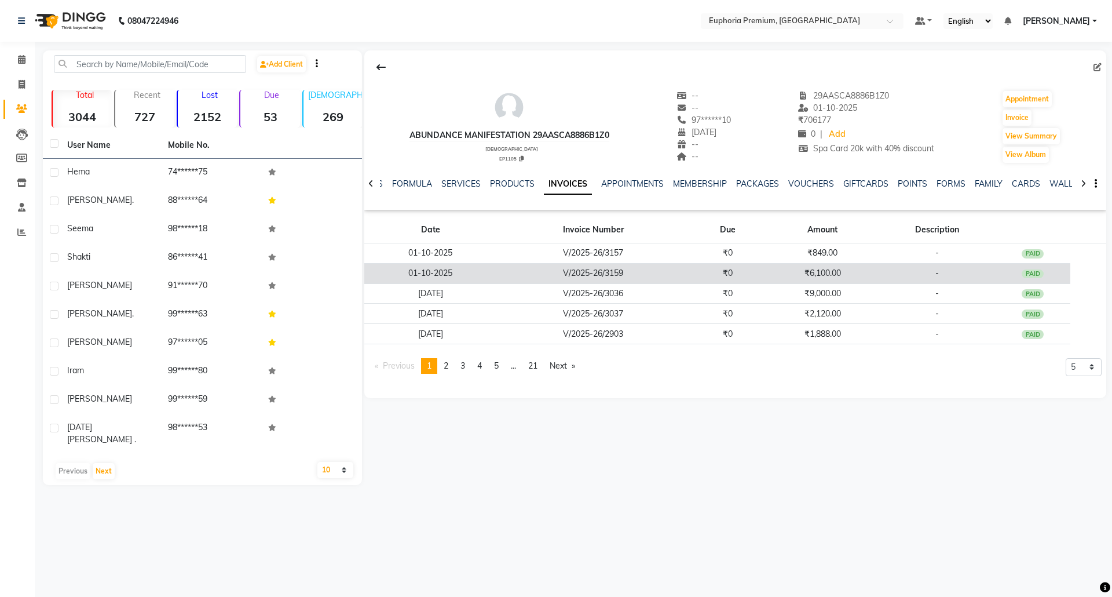
click at [1036, 273] on div "PAID" at bounding box center [1033, 273] width 22 height 9
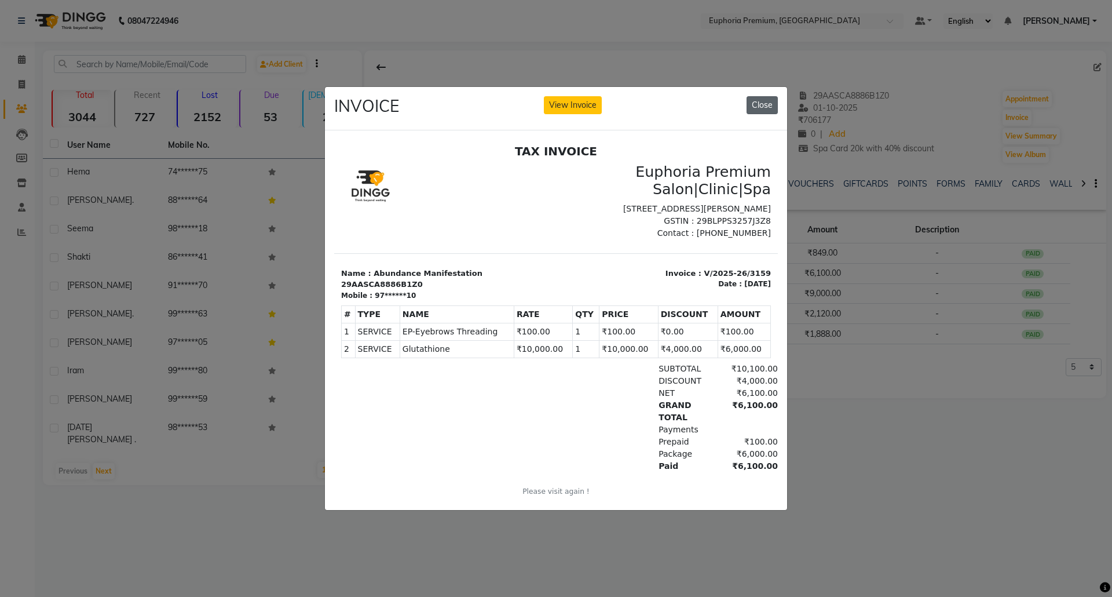
click at [767, 98] on button "Close" at bounding box center [762, 105] width 31 height 18
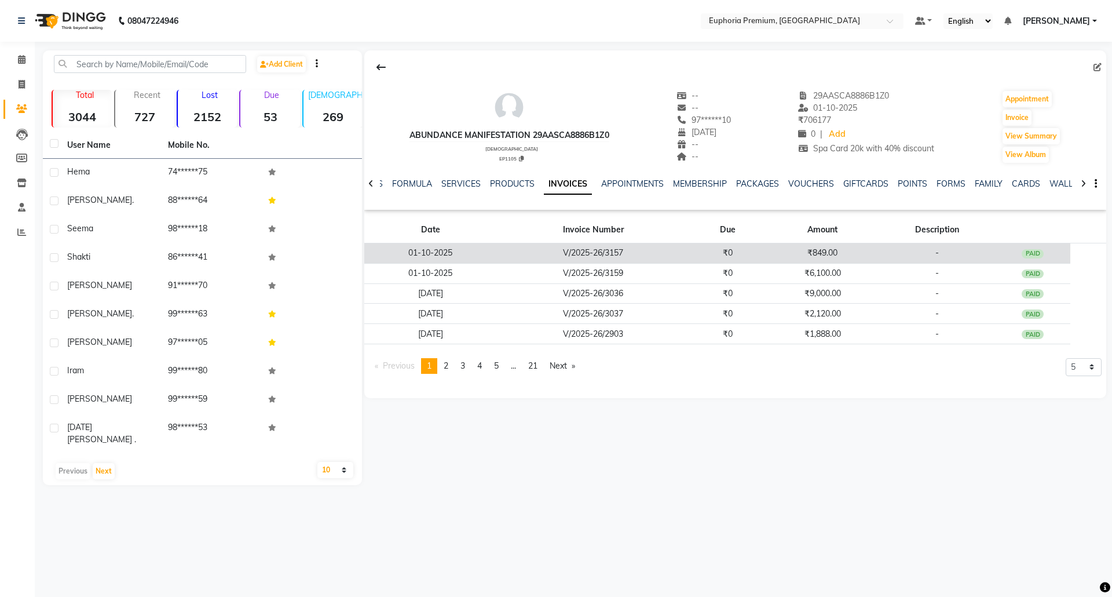
click at [830, 255] on td "₹849.00" at bounding box center [823, 253] width 114 height 20
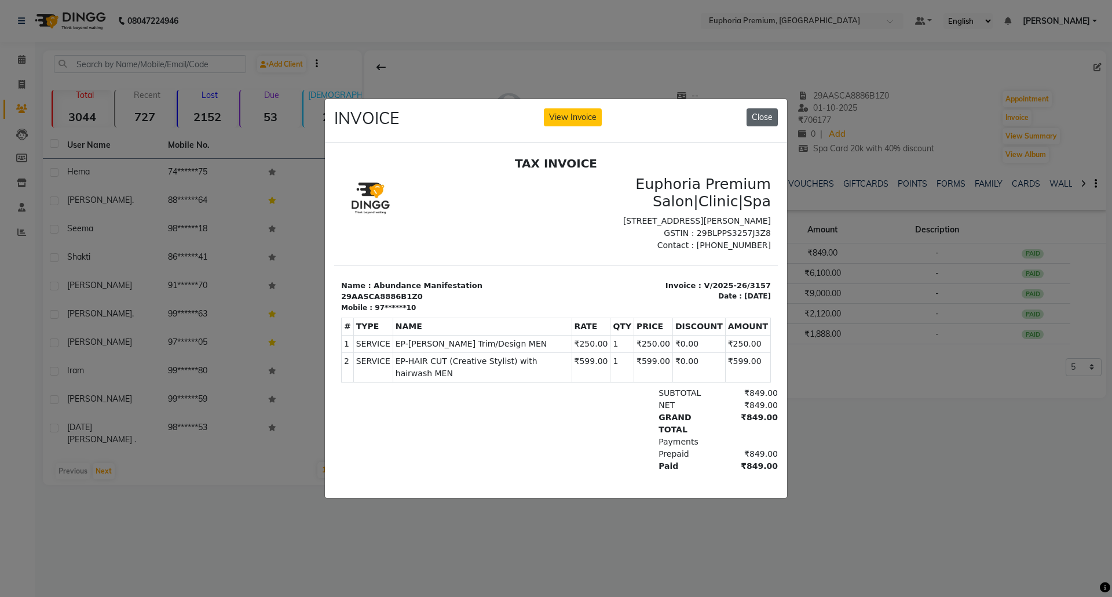
click at [770, 116] on button "Close" at bounding box center [762, 117] width 31 height 18
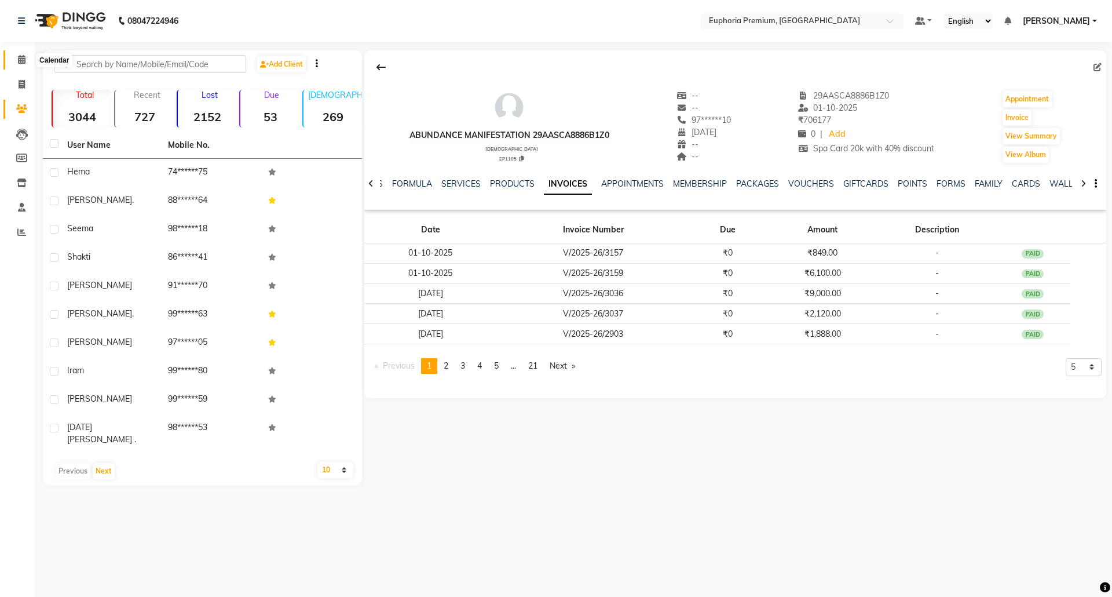
click at [30, 57] on span at bounding box center [22, 59] width 20 height 13
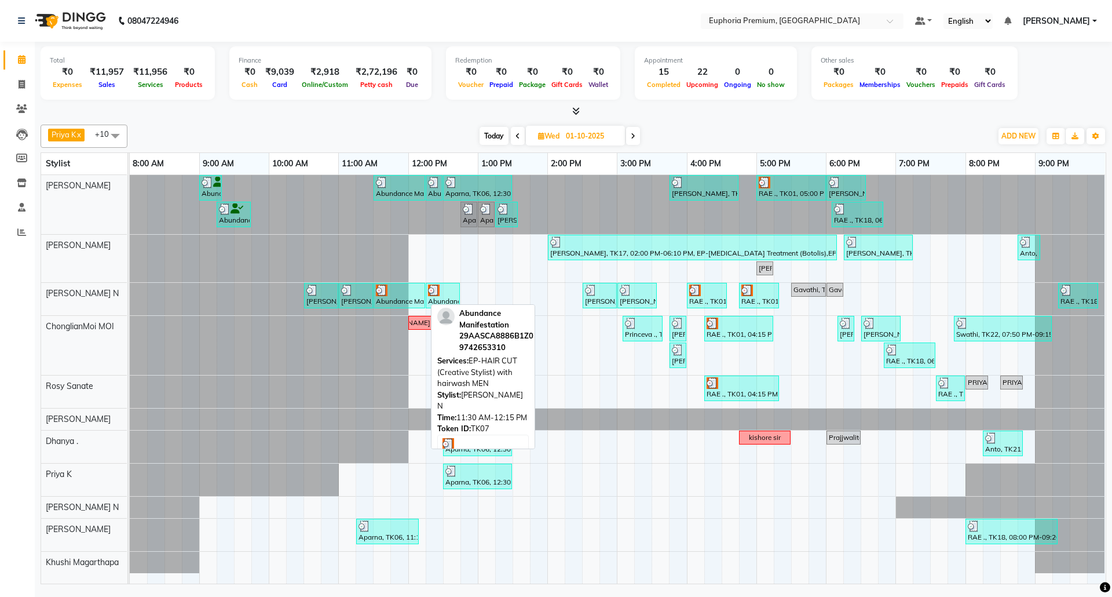
click at [397, 296] on div at bounding box center [399, 290] width 47 height 12
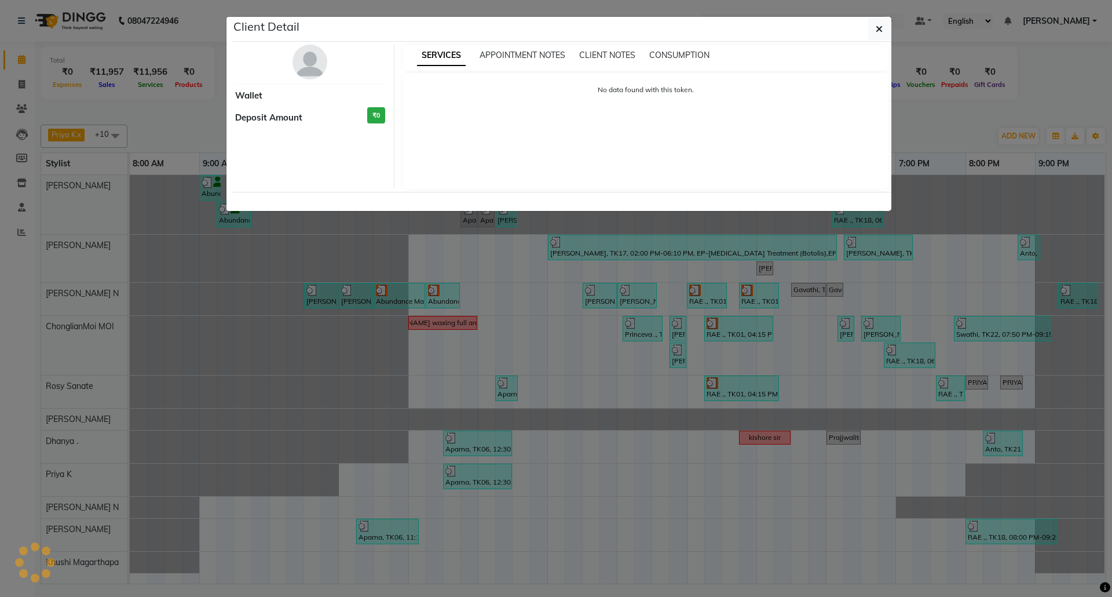
select select "3"
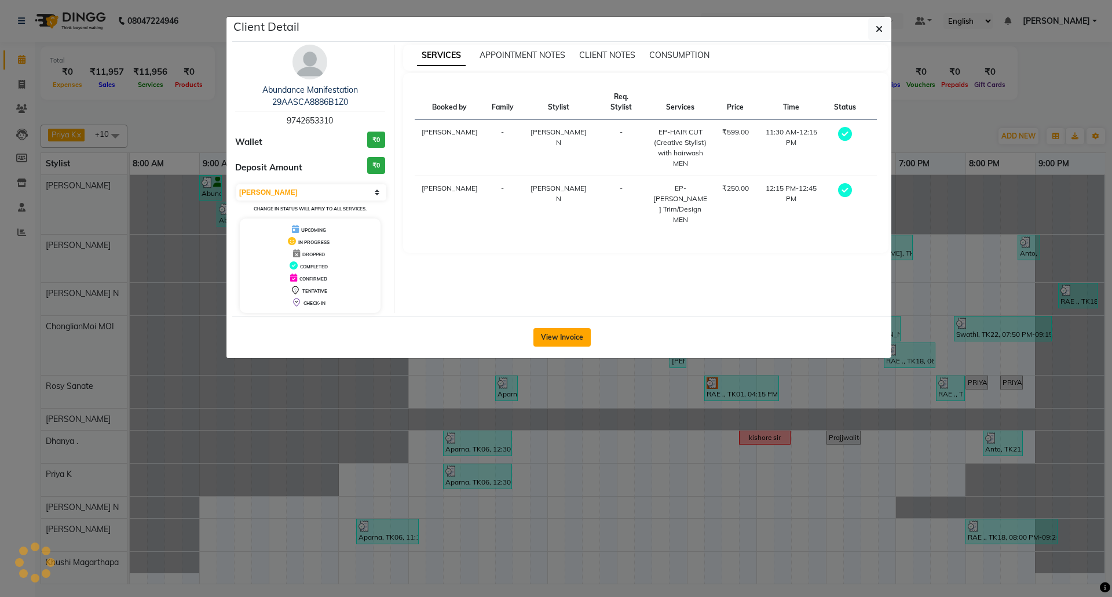
click at [557, 338] on button "View Invoice" at bounding box center [561, 337] width 57 height 19
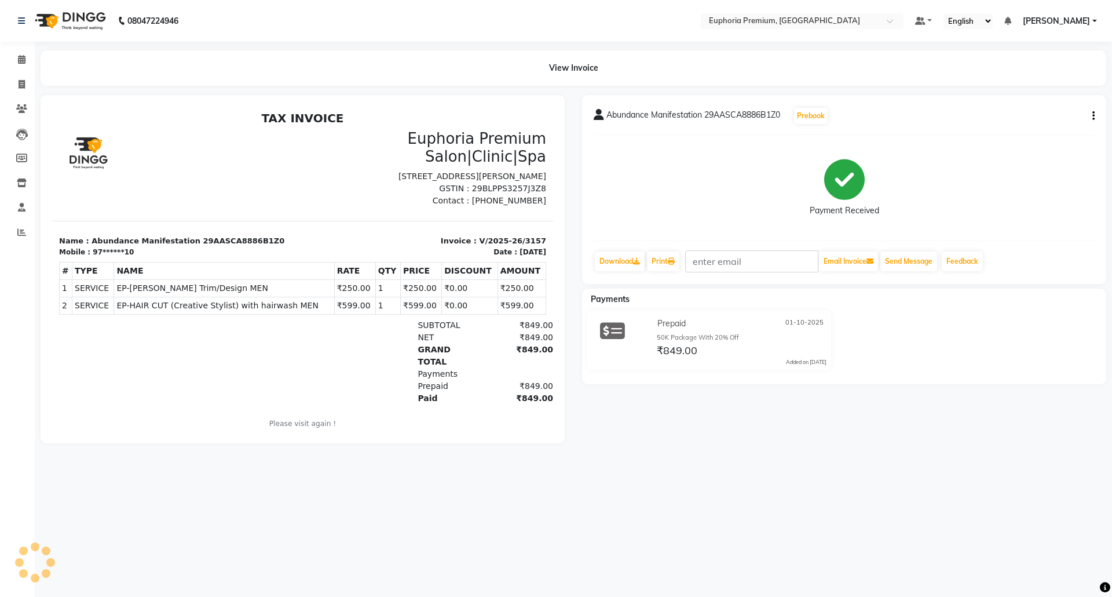
drag, startPoint x: 448, startPoint y: 281, endPoint x: 416, endPoint y: 285, distance: 32.7
click at [416, 285] on tr "1 SERVICE SERVICE EP-Beard Trim/Design MEN ₹250.00 1" at bounding box center [303, 287] width 487 height 17
click at [482, 334] on div "₹849.00" at bounding box center [517, 337] width 71 height 12
click at [21, 63] on icon at bounding box center [22, 59] width 8 height 9
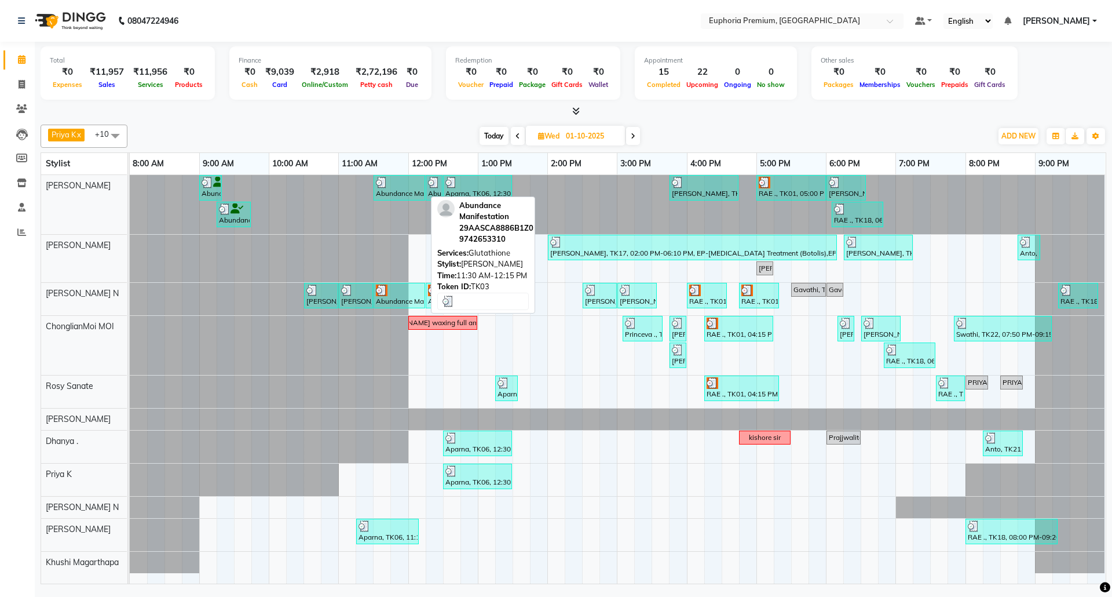
click at [399, 191] on div "Abundance Manifestation 29AASCA8886B1Z0, TK03, 11:30 AM-12:15 PM, Glutathione" at bounding box center [399, 188] width 49 height 22
select select "3"
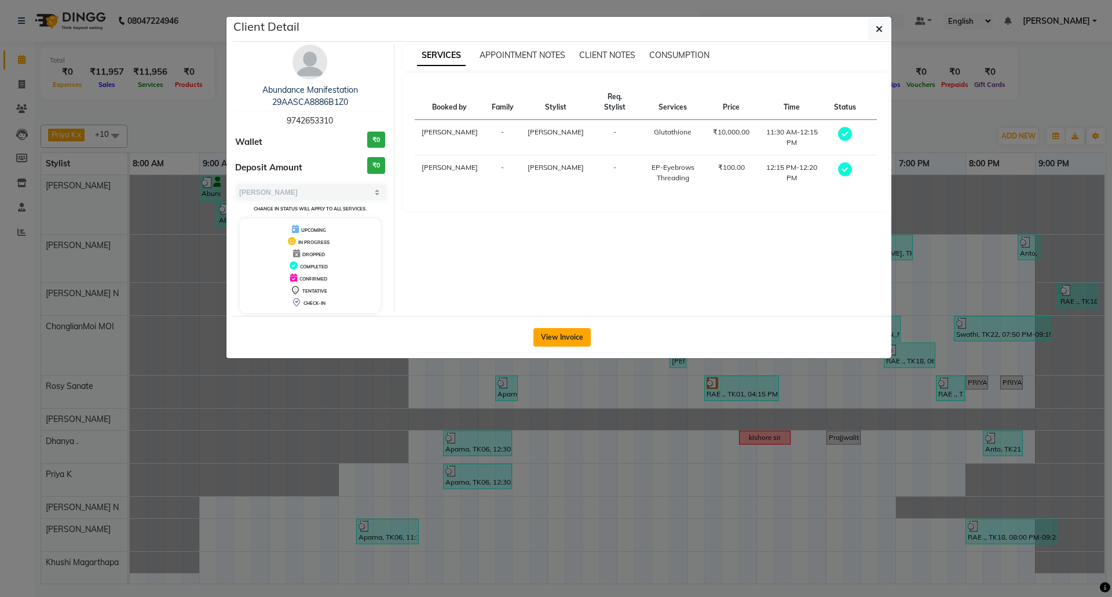
click at [568, 339] on button "View Invoice" at bounding box center [561, 337] width 57 height 19
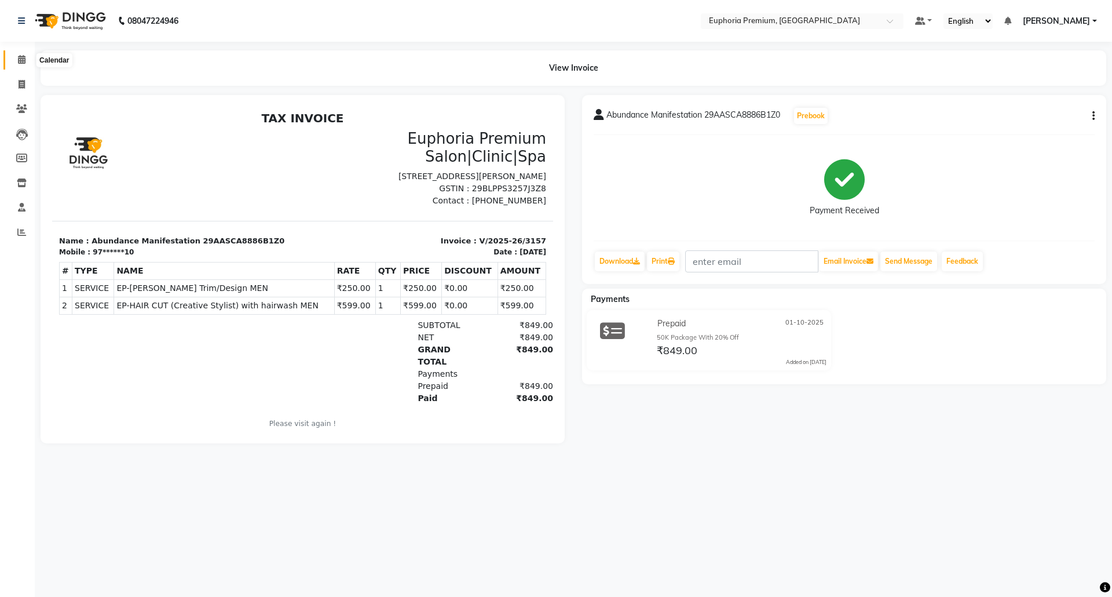
click at [20, 56] on icon at bounding box center [22, 59] width 8 height 9
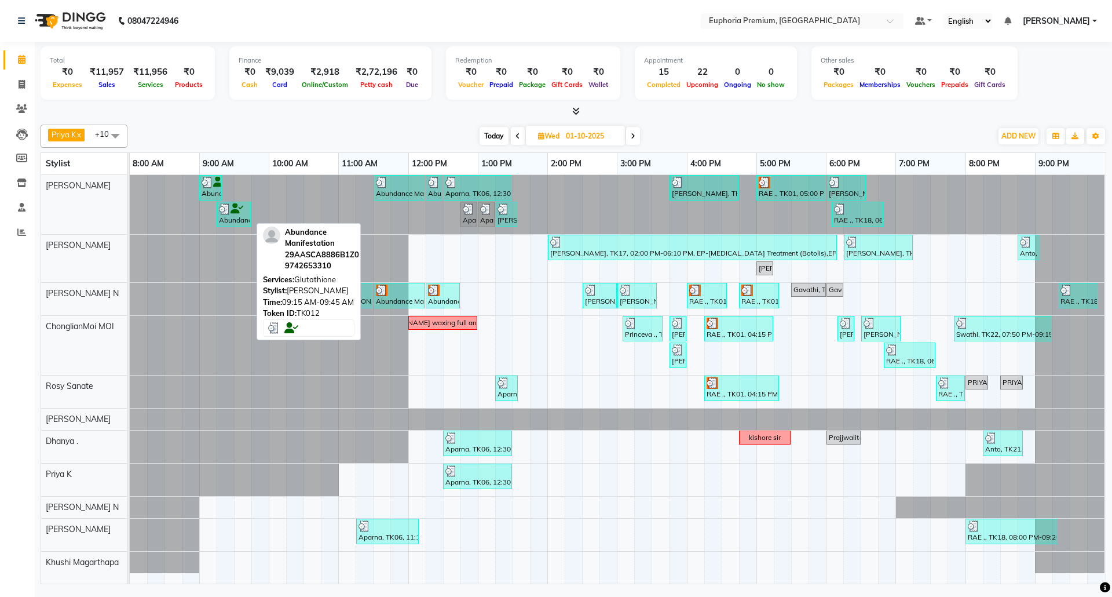
click at [235, 209] on icon at bounding box center [237, 209] width 13 height 1
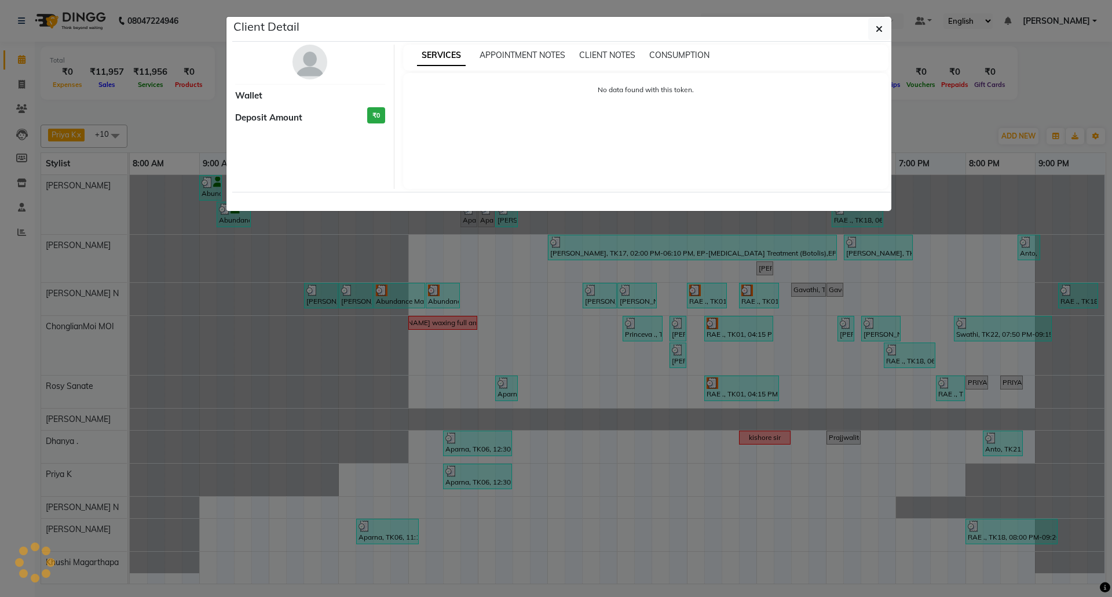
select select "3"
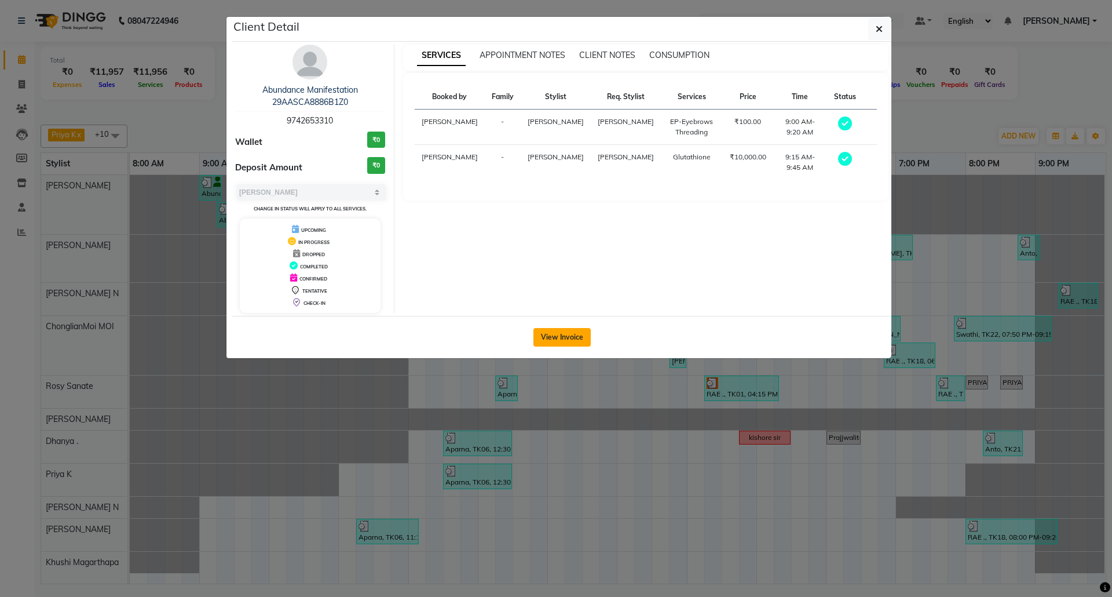
click at [561, 331] on button "View Invoice" at bounding box center [561, 337] width 57 height 19
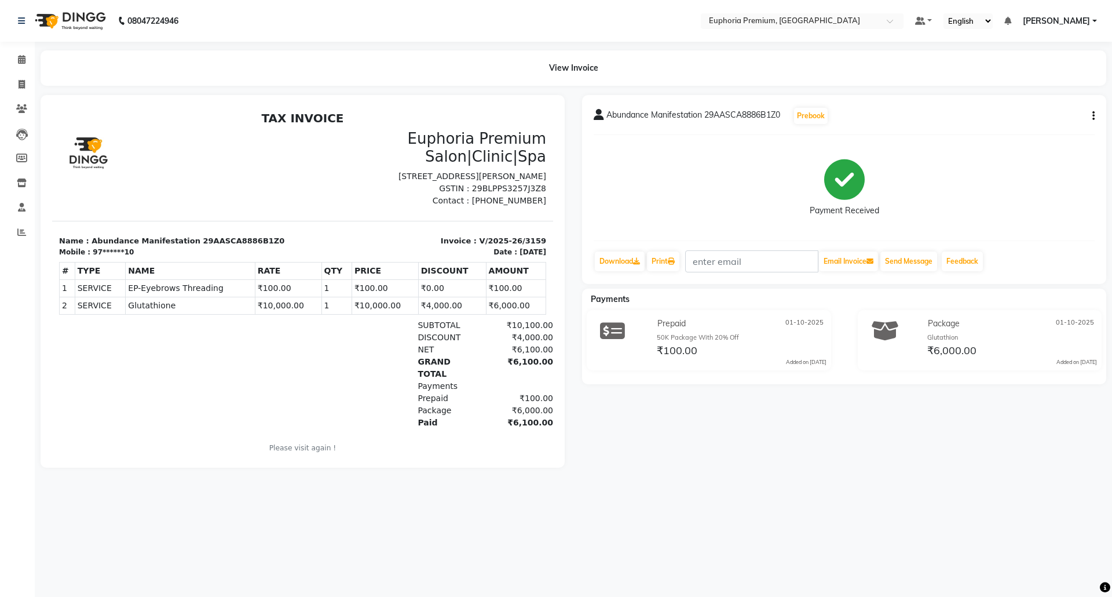
drag, startPoint x: 423, startPoint y: 286, endPoint x: 402, endPoint y: 290, distance: 21.1
click at [418, 290] on td "₹0.00" at bounding box center [452, 287] width 68 height 17
click at [337, 348] on div "NET ₹6,100.00" at bounding box center [383, 349] width 339 height 12
click at [18, 61] on icon at bounding box center [22, 59] width 8 height 9
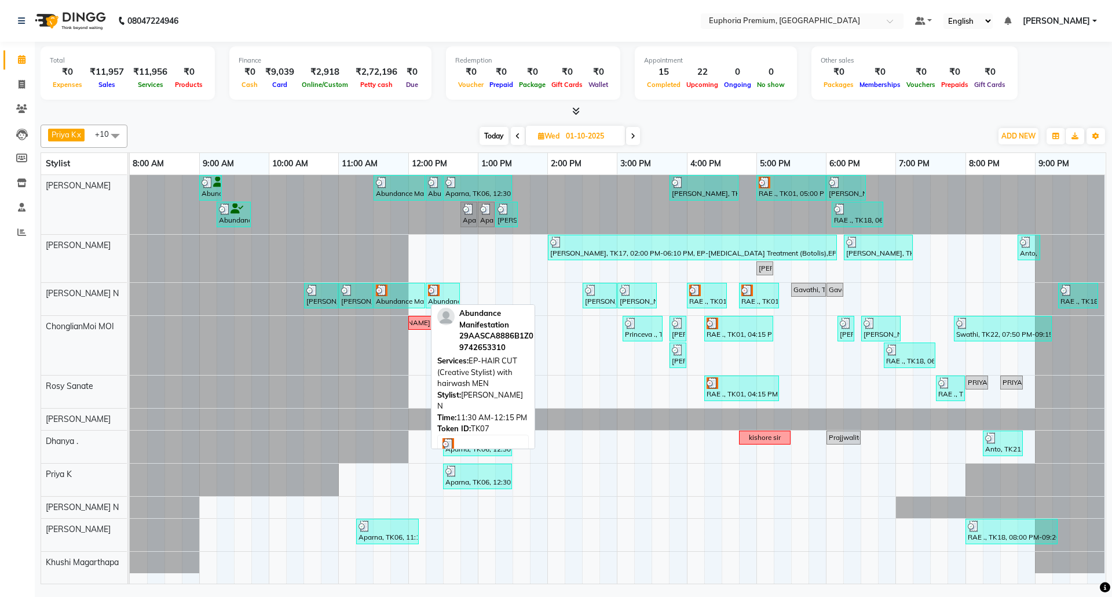
click at [392, 297] on div "Abundance Manifestation 29AASCA8886B1Z0, TK07, 11:30 AM-12:15 PM, EP-HAIR CUT (…" at bounding box center [399, 295] width 49 height 22
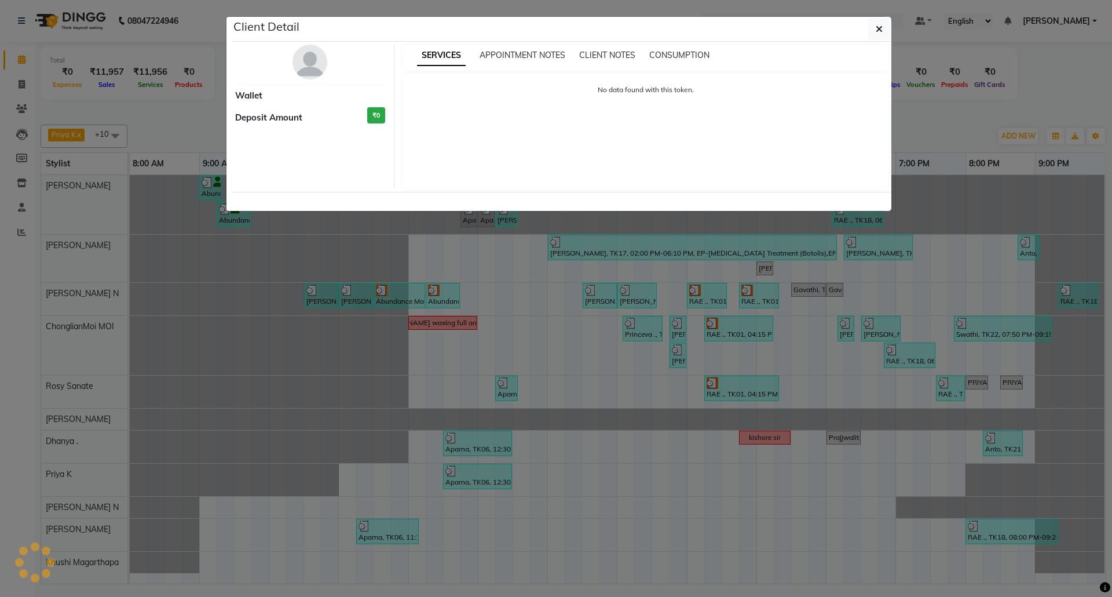
select select "3"
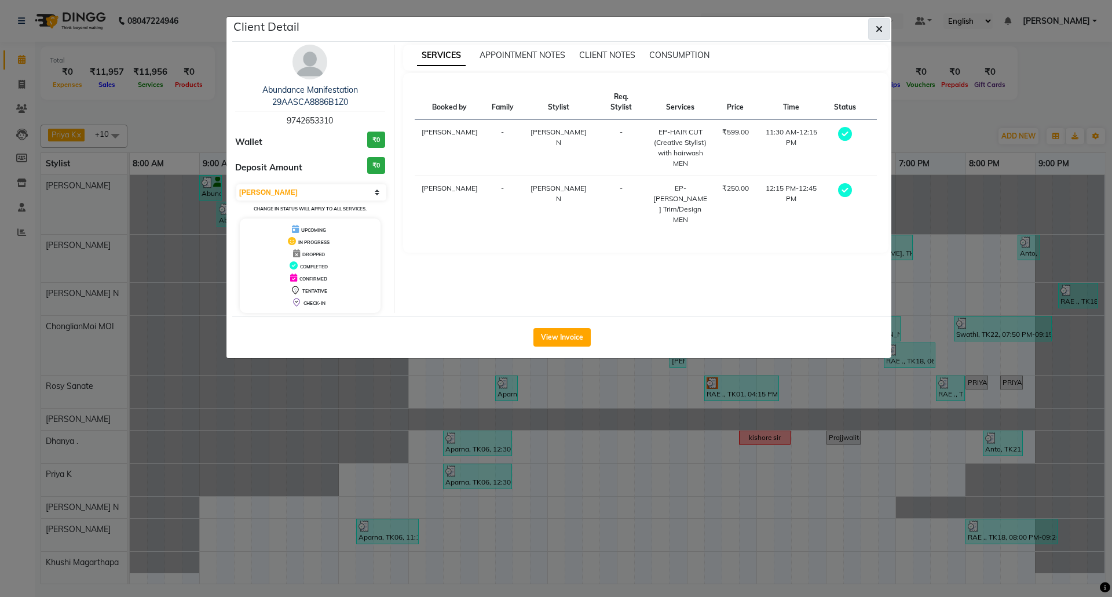
click at [876, 30] on icon "button" at bounding box center [879, 28] width 7 height 9
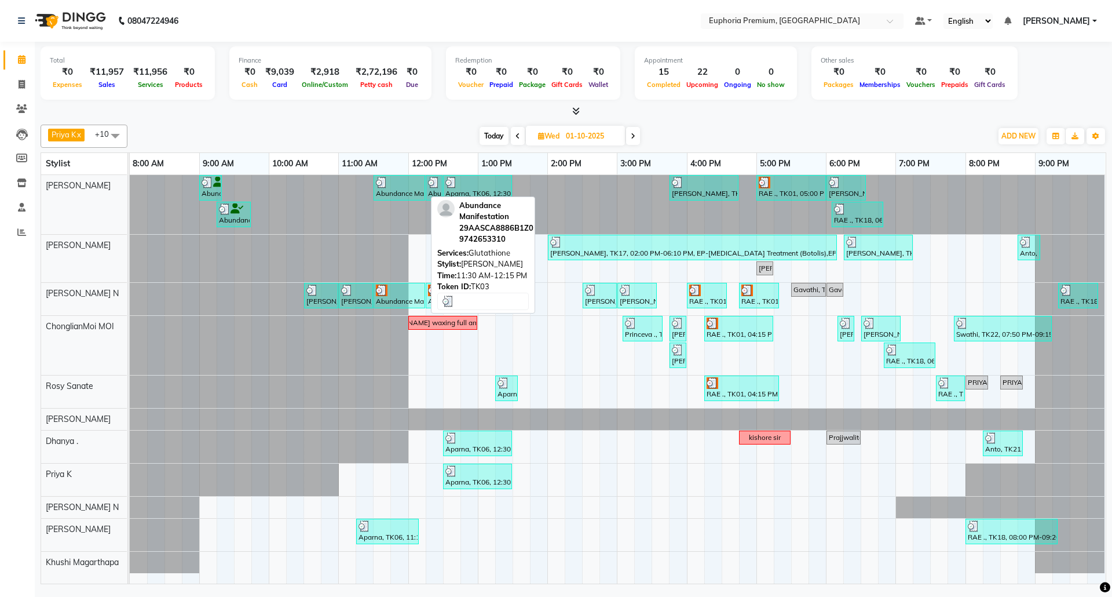
click at [404, 188] on div at bounding box center [399, 183] width 47 height 12
select select "3"
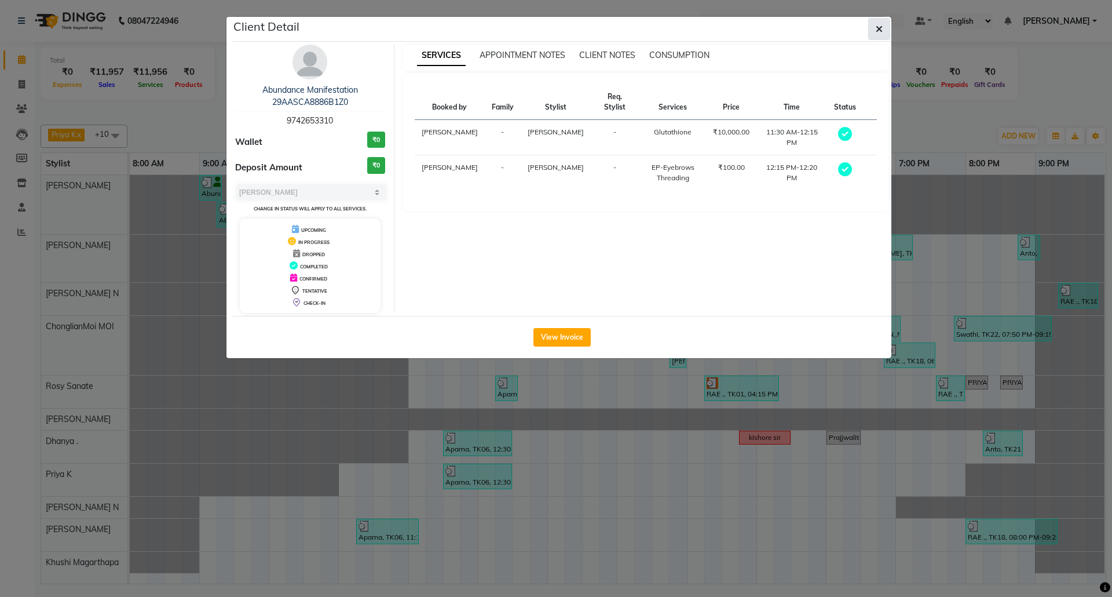
click at [876, 30] on icon "button" at bounding box center [879, 28] width 7 height 9
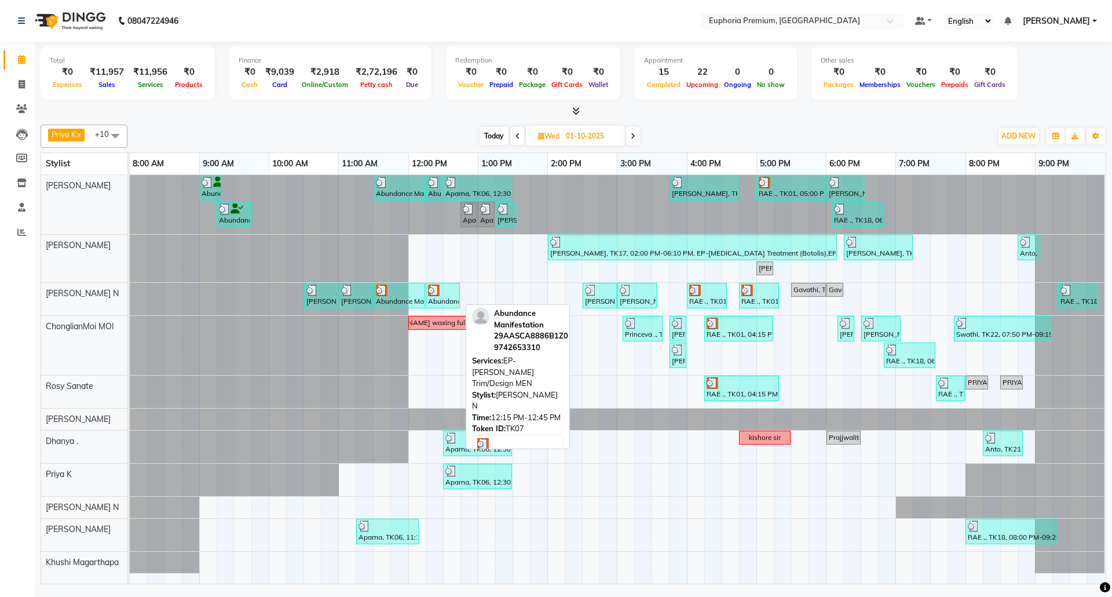
click at [450, 293] on div at bounding box center [443, 290] width 30 height 12
select select "3"
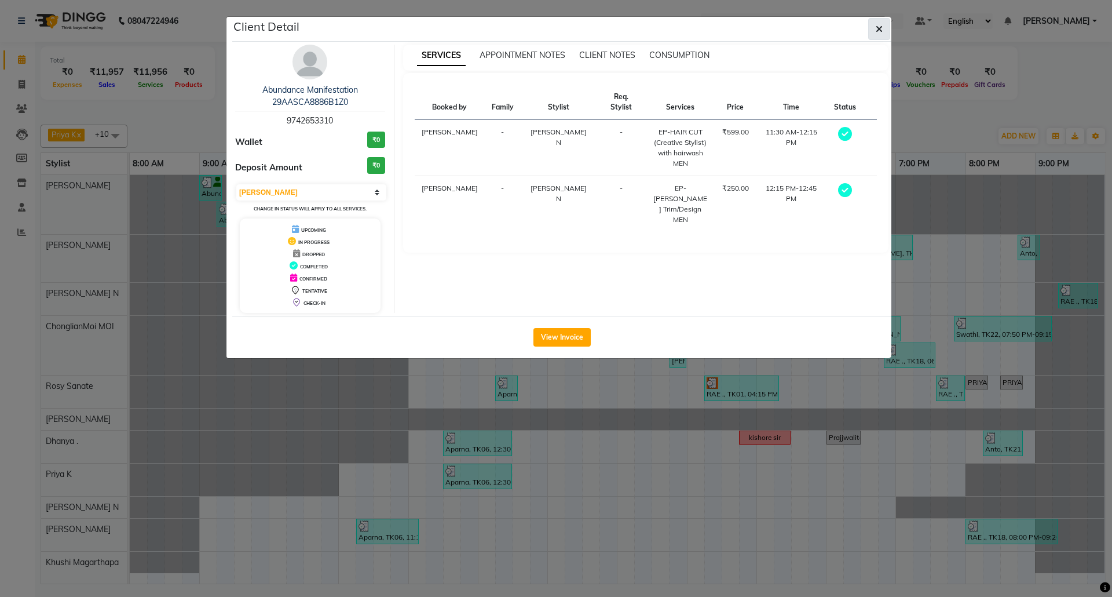
click at [876, 33] on icon "button" at bounding box center [879, 28] width 7 height 9
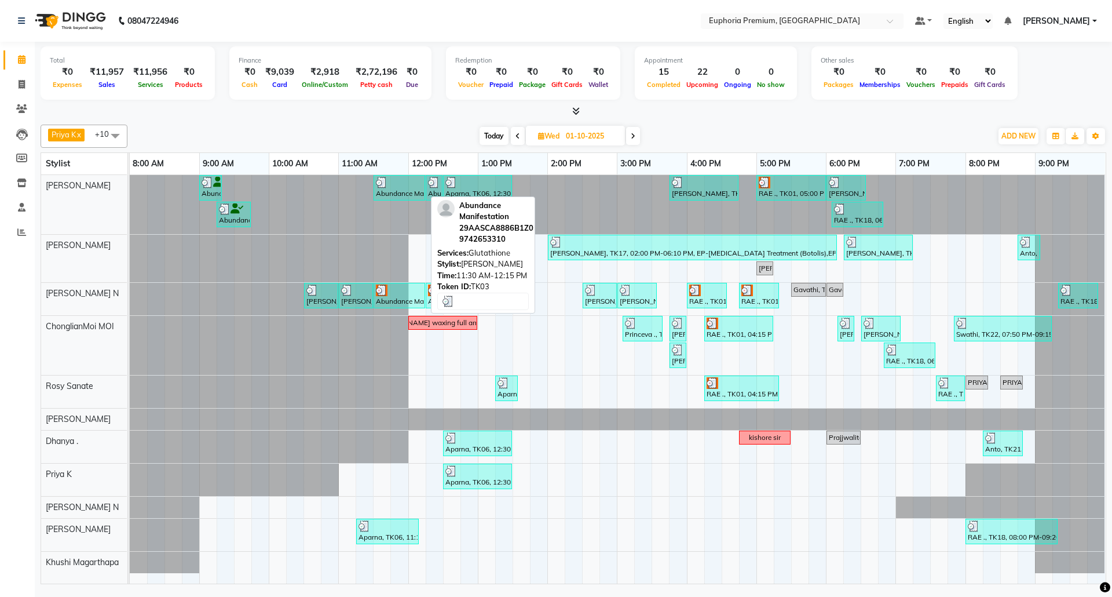
click at [401, 182] on div at bounding box center [399, 183] width 47 height 12
select select "3"
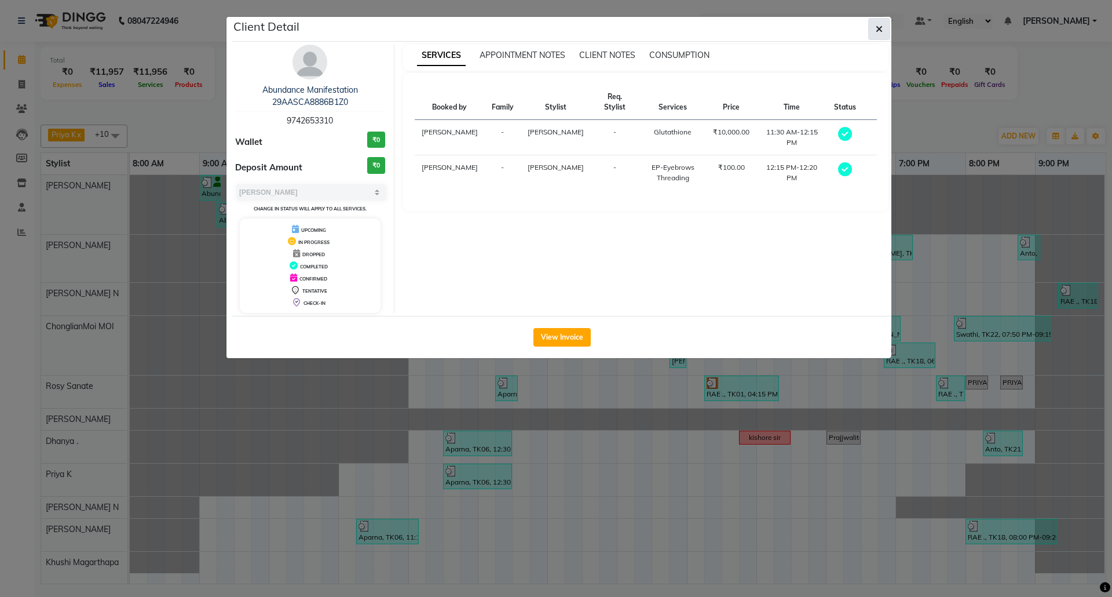
click at [883, 28] on button "button" at bounding box center [879, 29] width 22 height 22
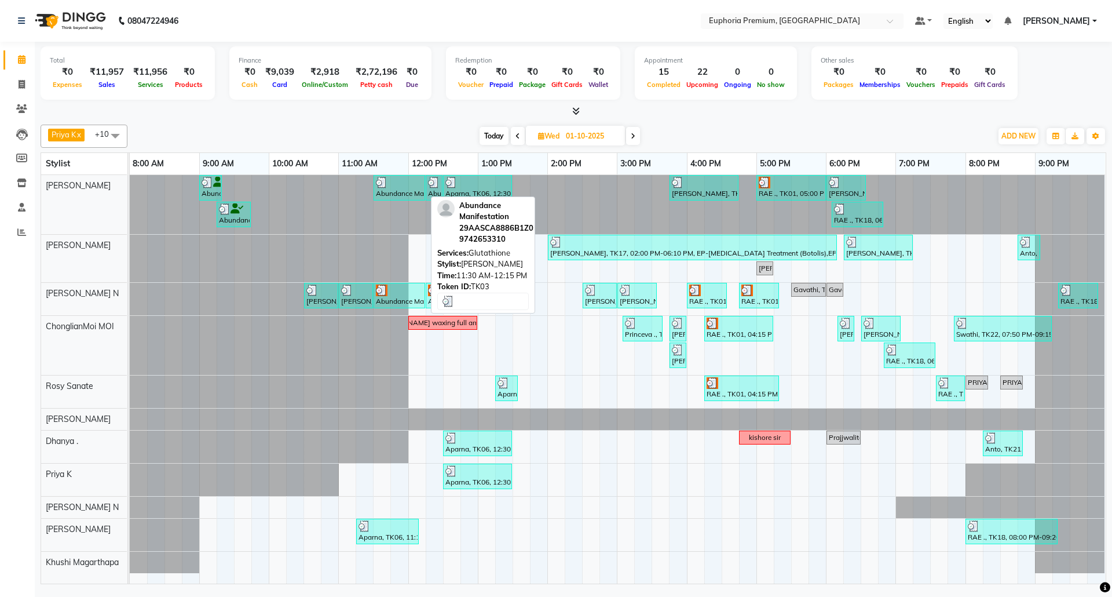
click at [406, 190] on div "Abundance Manifestation 29AASCA8886B1Z0, TK03, 11:30 AM-12:15 PM, Glutathione" at bounding box center [399, 188] width 49 height 22
select select "3"
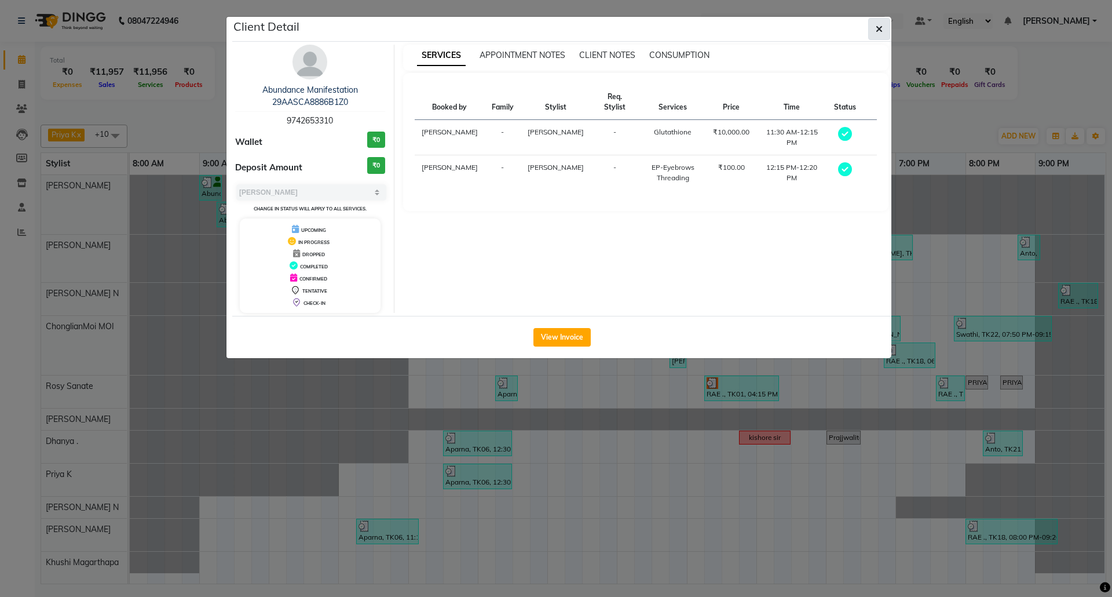
click at [887, 30] on button "button" at bounding box center [879, 29] width 22 height 22
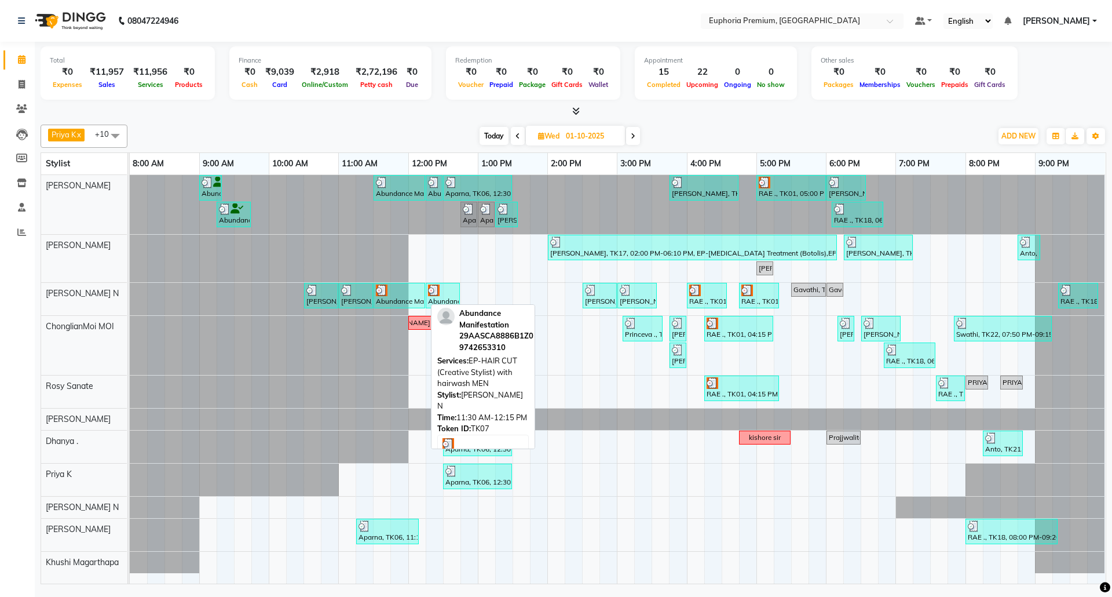
click at [412, 293] on div at bounding box center [399, 290] width 47 height 12
select select "3"
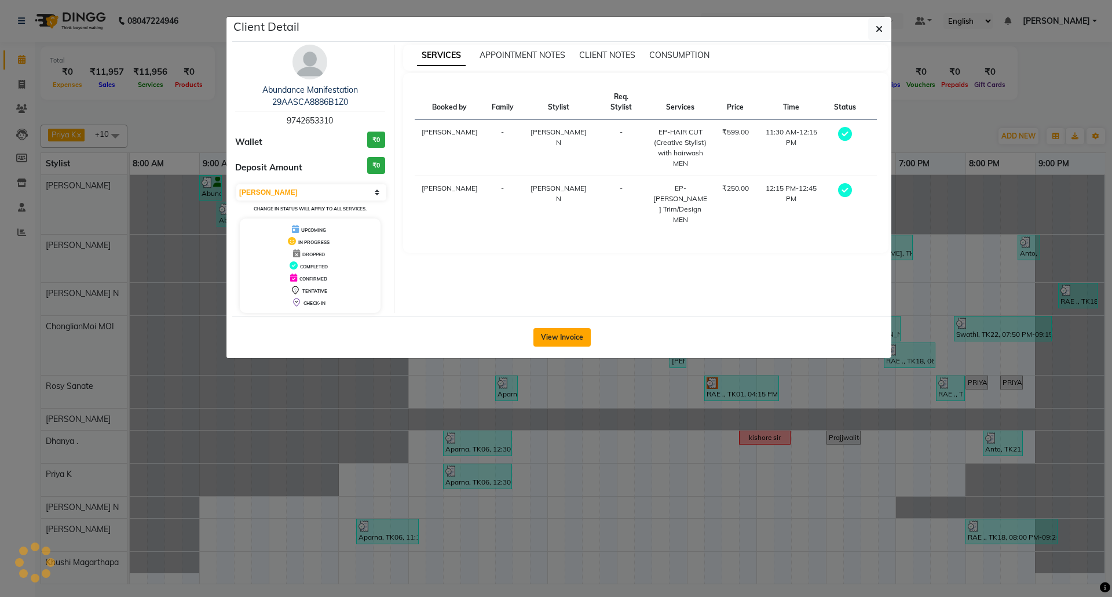
click at [580, 336] on button "View Invoice" at bounding box center [561, 337] width 57 height 19
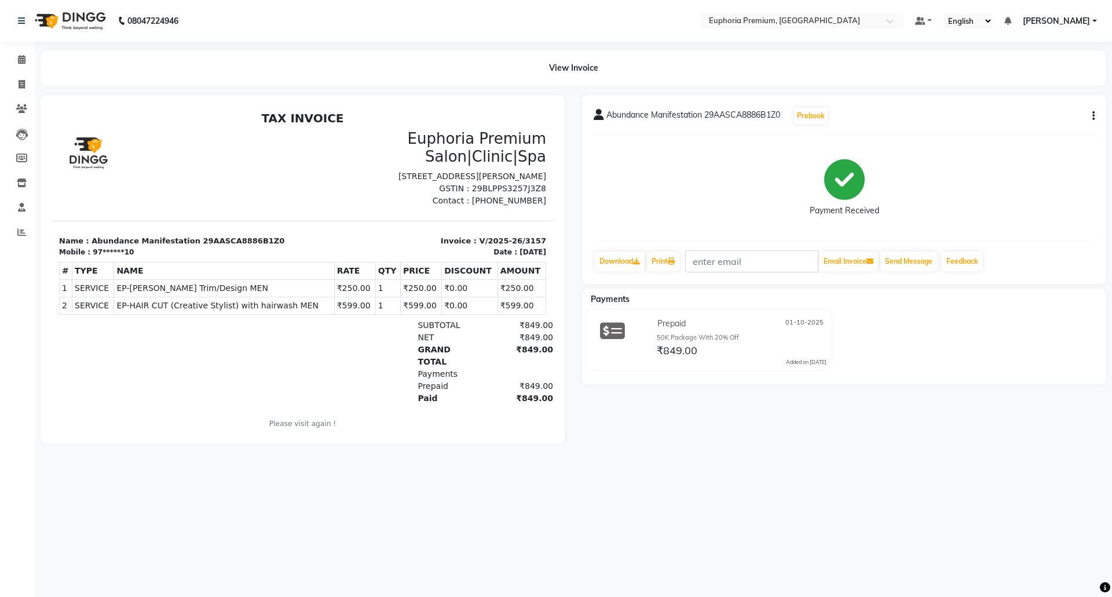
drag, startPoint x: 444, startPoint y: 286, endPoint x: 417, endPoint y: 290, distance: 27.0
click at [417, 290] on tr "1 SERVICE SERVICE EP-Beard Trim/Design MEN ₹250.00 1" at bounding box center [303, 287] width 487 height 17
drag, startPoint x: 334, startPoint y: 344, endPoint x: 75, endPoint y: 216, distance: 289.4
click at [332, 344] on div "GRAND TOTAL ₹849.00" at bounding box center [383, 355] width 339 height 24
click at [19, 63] on icon at bounding box center [22, 59] width 8 height 9
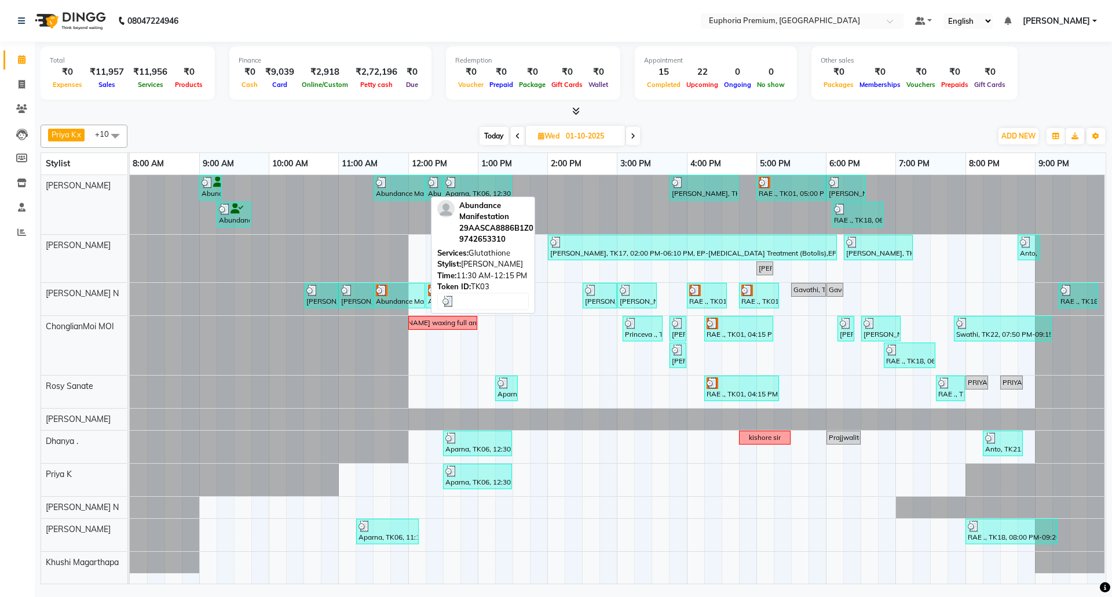
click at [395, 186] on div at bounding box center [399, 183] width 47 height 12
select select "3"
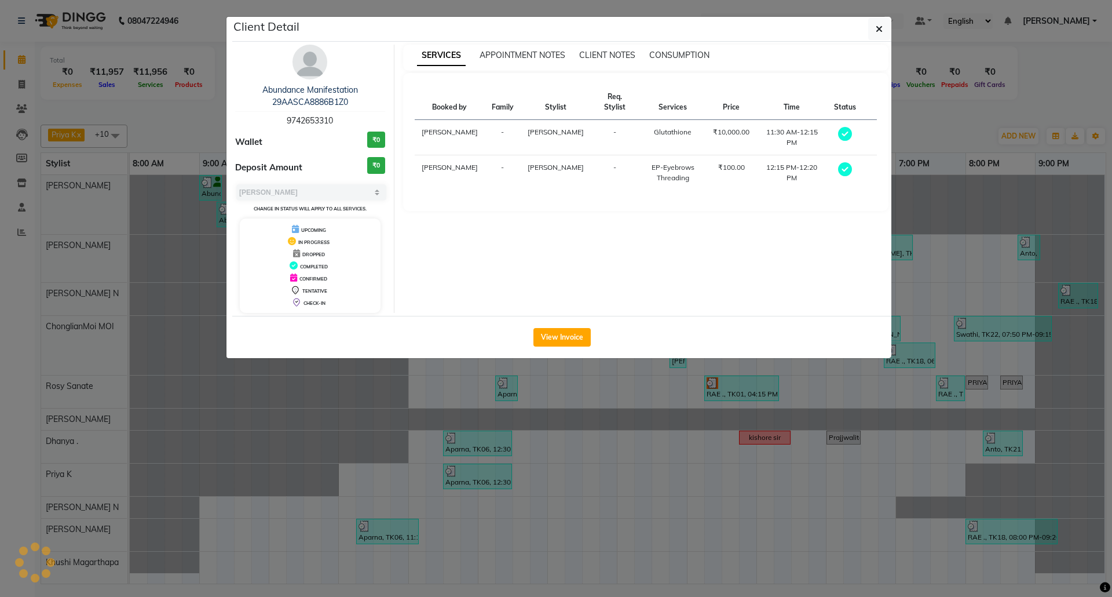
click at [395, 186] on div "Client Detail Abundance Manifestation 29AASCA8886B1Z0 9742653310 Wallet ₹0 Depo…" at bounding box center [556, 187] width 660 height 342
click at [546, 339] on button "View Invoice" at bounding box center [561, 337] width 57 height 19
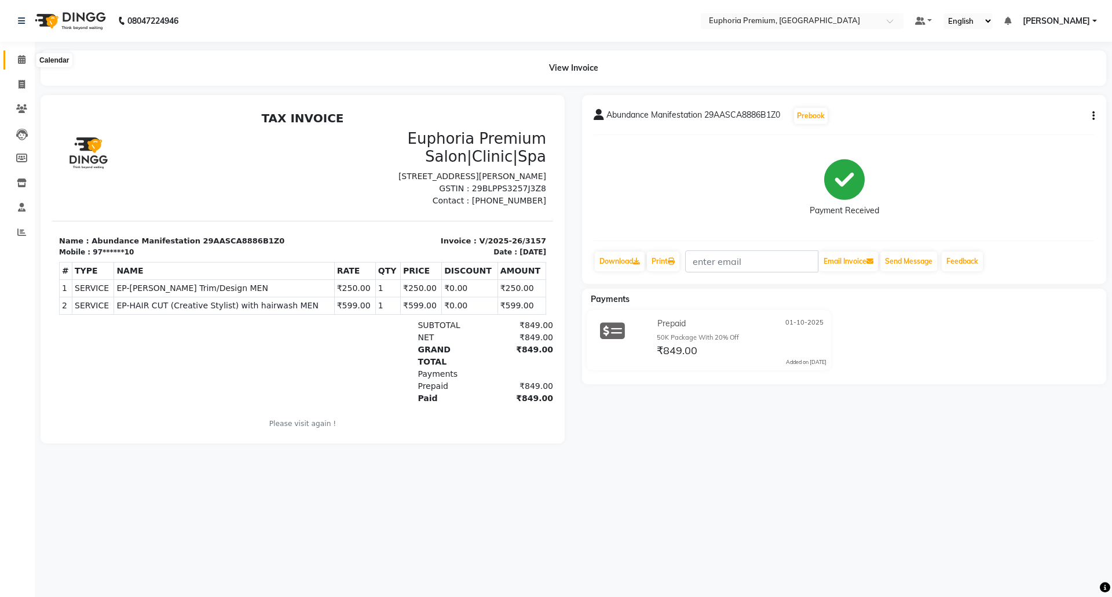
click at [21, 61] on icon at bounding box center [22, 59] width 8 height 9
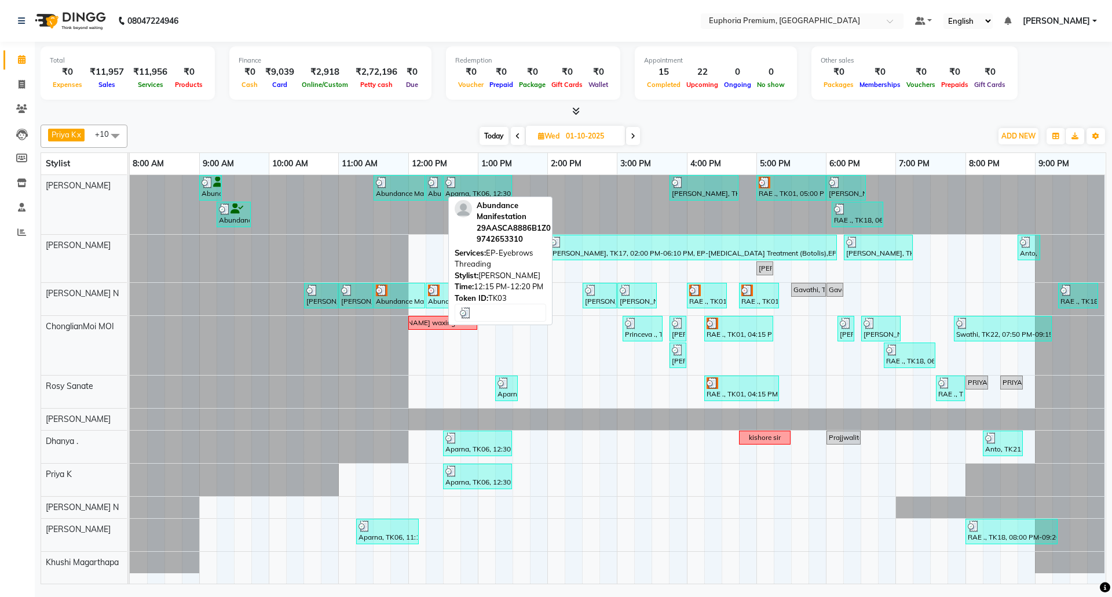
click at [433, 198] on div "Abundance Manifestation 29AASCA8886B1Z0, TK03, 12:15 PM-12:20 PM, EP-Eyebrows T…" at bounding box center [434, 188] width 14 height 22
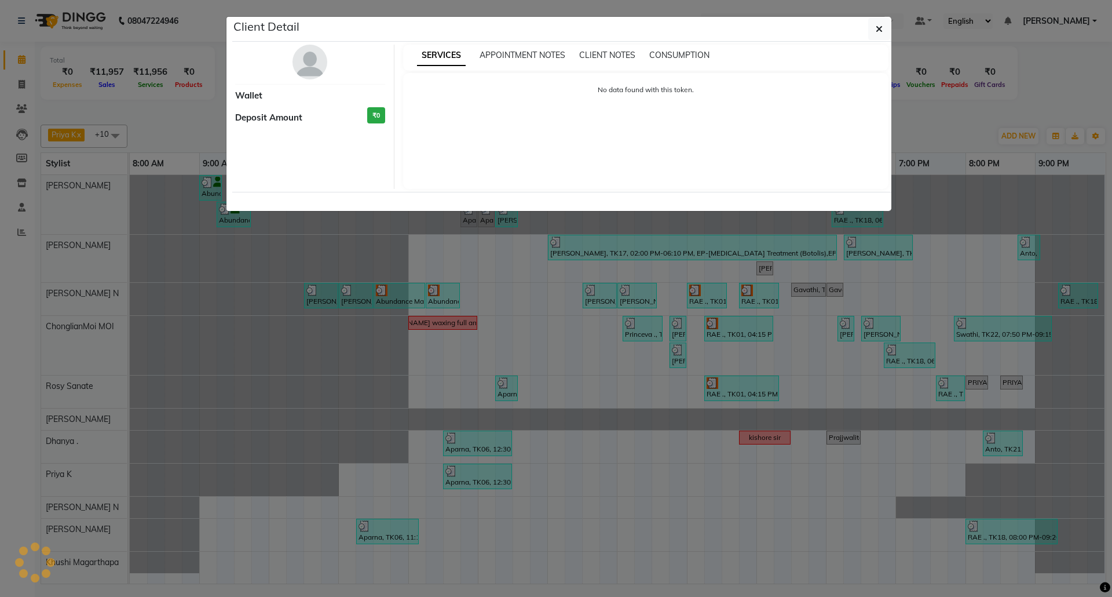
click at [433, 198] on ngb-modal-window "Client Detail Wallet Deposit Amount ₹0 SERVICES APPOINTMENT NOTES CLIENT NOTES …" at bounding box center [556, 298] width 1112 height 597
select select "3"
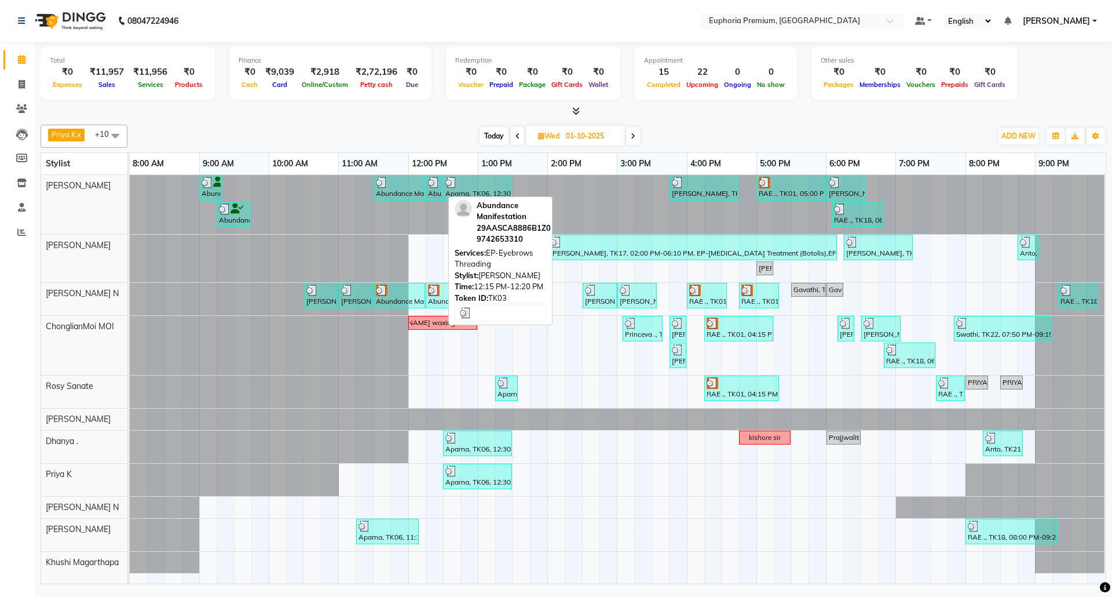
click at [433, 196] on div "Abundance Manifestation 29AASCA8886B1Z0, TK03, 12:15 PM-12:20 PM, EP-Eyebrows T…" at bounding box center [434, 188] width 14 height 22
select select "3"
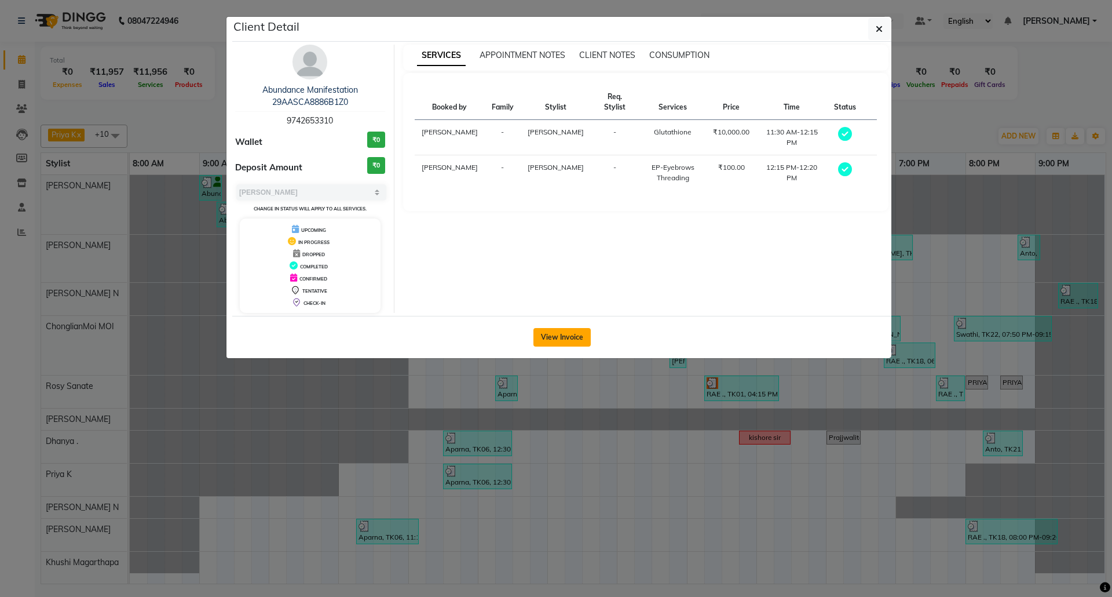
click at [543, 338] on button "View Invoice" at bounding box center [561, 337] width 57 height 19
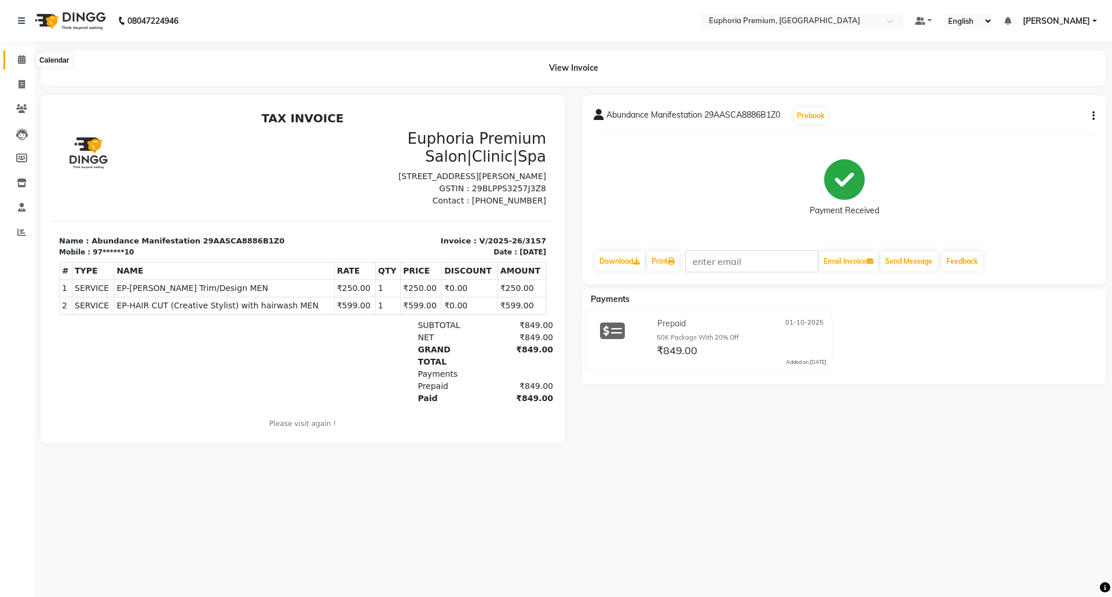
click at [24, 59] on icon at bounding box center [22, 59] width 8 height 9
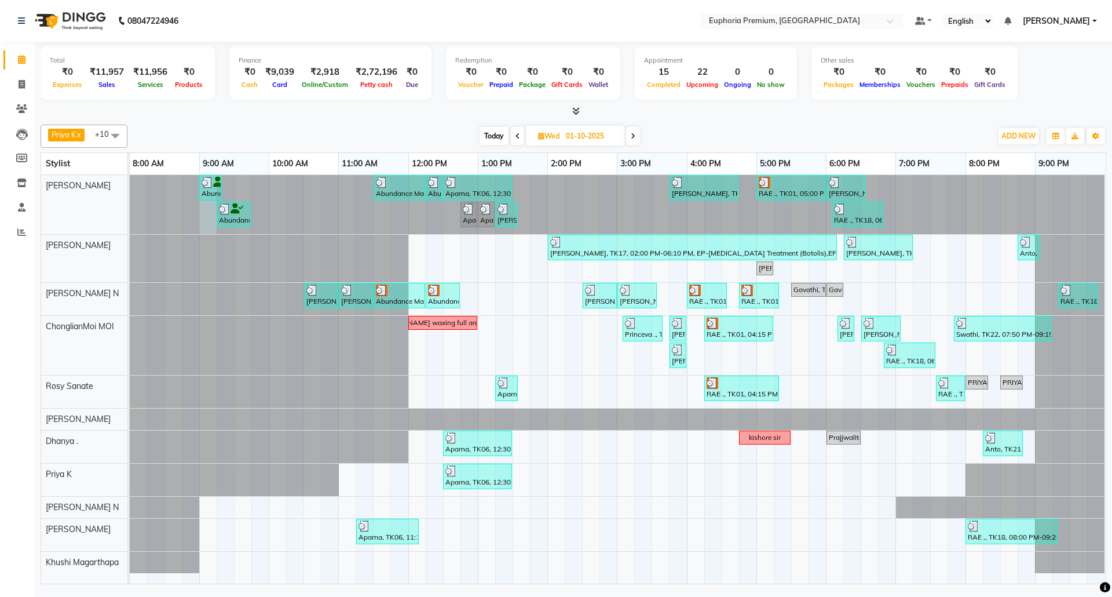
click at [130, 217] on div at bounding box center [130, 204] width 0 height 59
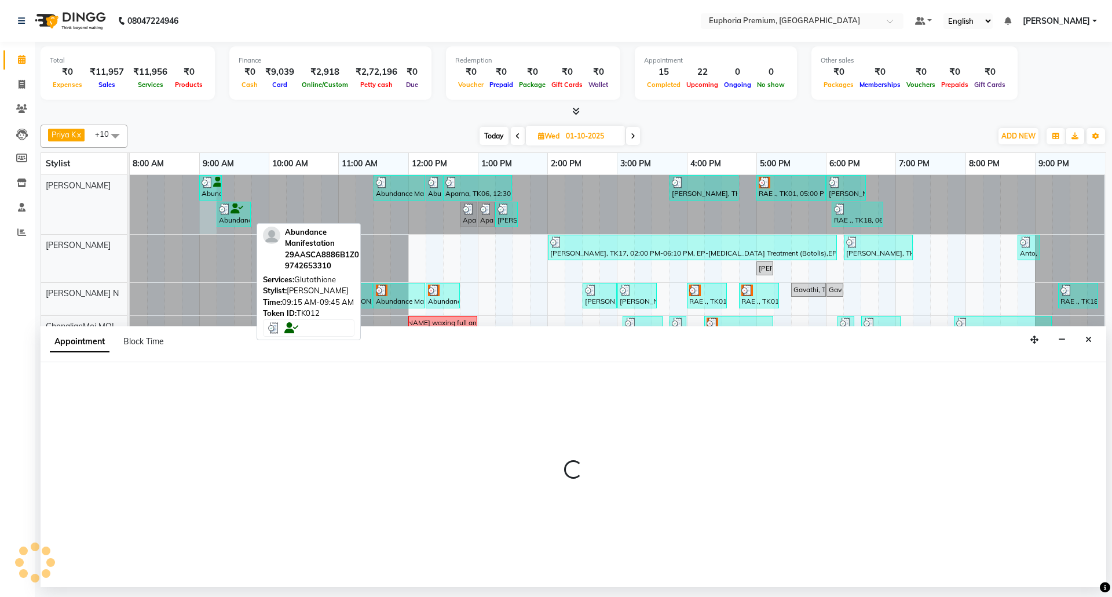
click at [240, 221] on div "Abundance Manifestation 29AASCA8886B1Z0, TK12, 09:15 AM-09:45 AM, Glutathione" at bounding box center [234, 214] width 32 height 22
select select "71609"
select select "540"
select select "tentative"
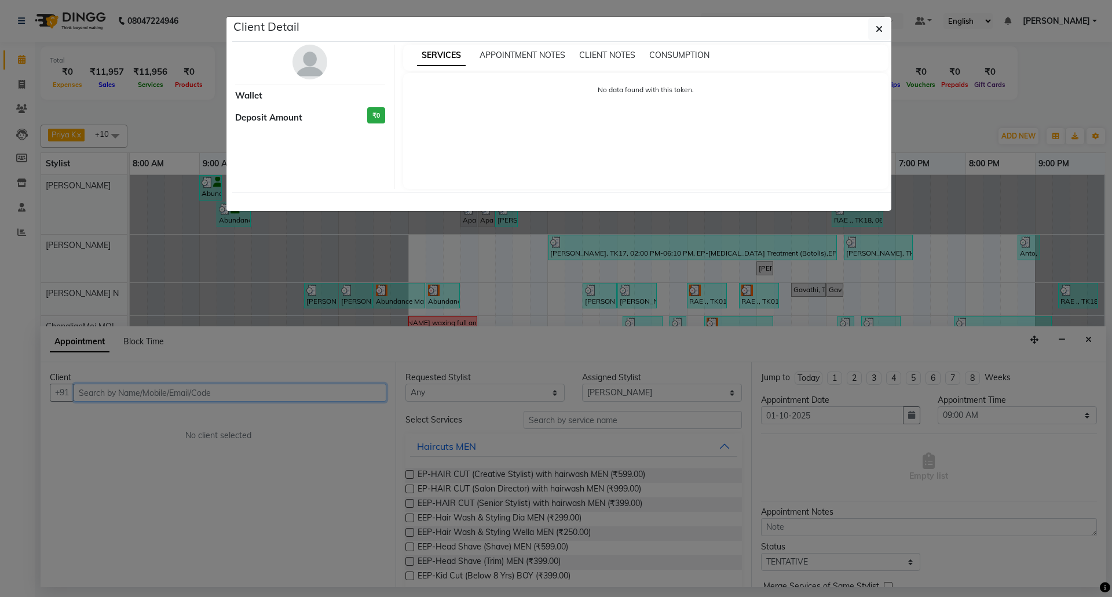
select select "3"
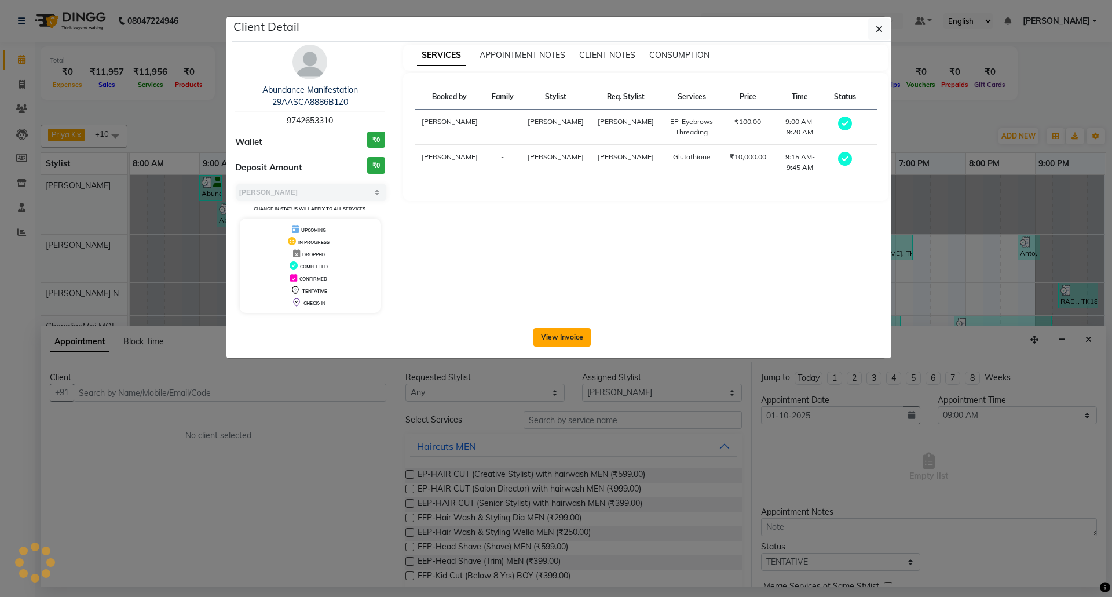
click at [564, 336] on button "View Invoice" at bounding box center [561, 337] width 57 height 19
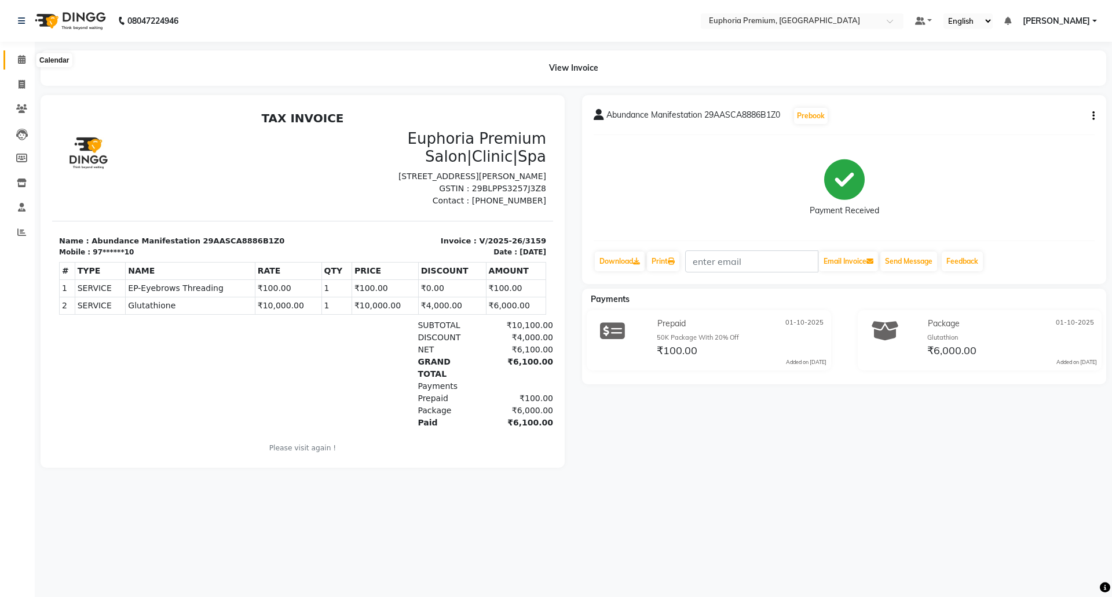
click at [16, 60] on span at bounding box center [22, 59] width 20 height 13
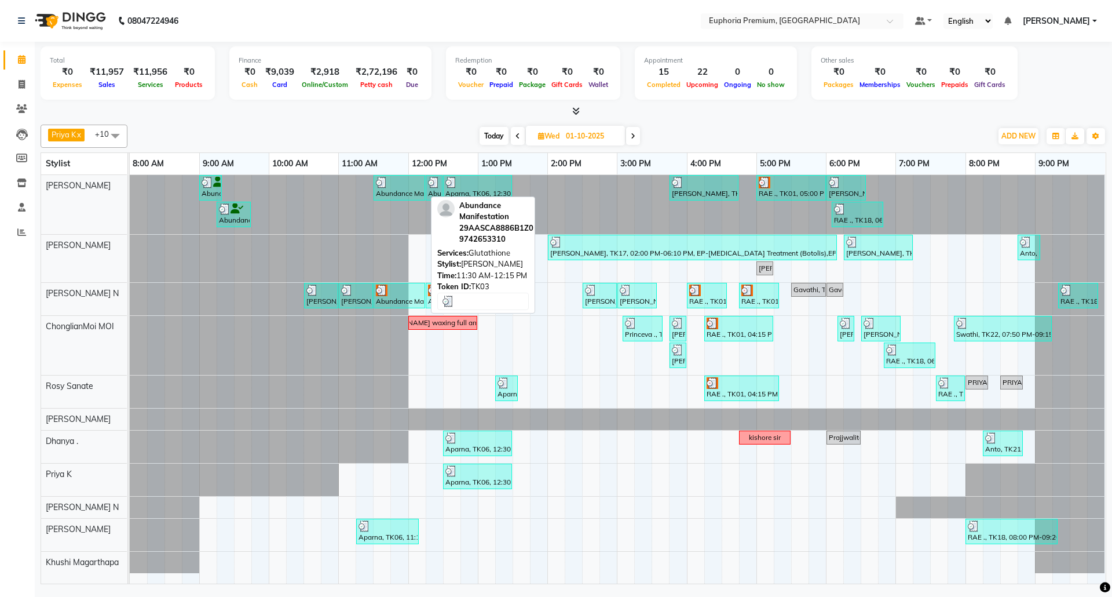
click at [401, 181] on div at bounding box center [399, 183] width 47 height 12
select select "3"
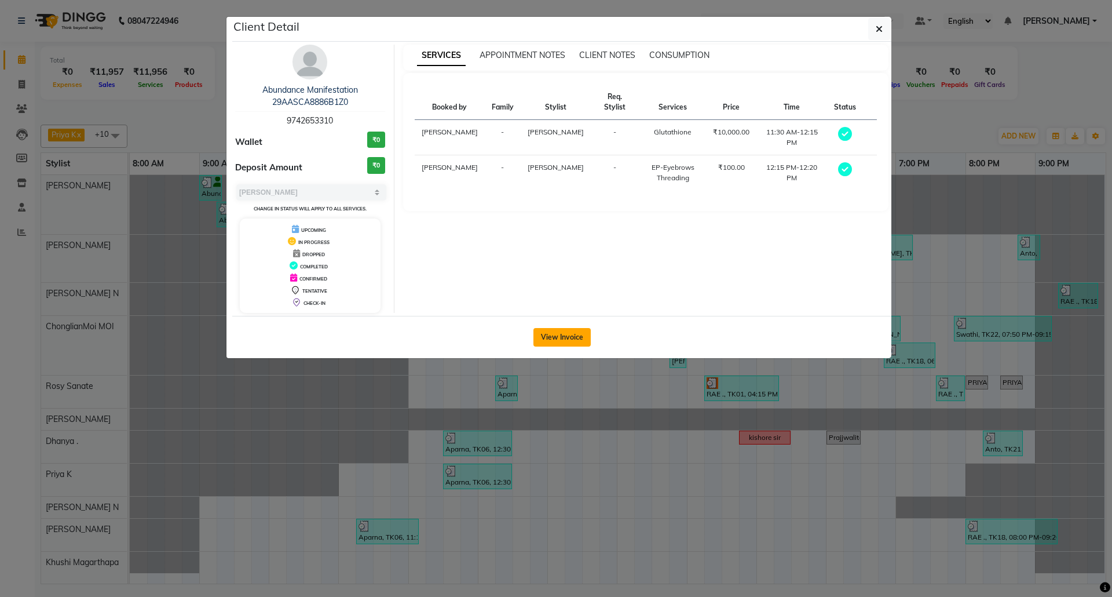
click at [566, 336] on button "View Invoice" at bounding box center [561, 337] width 57 height 19
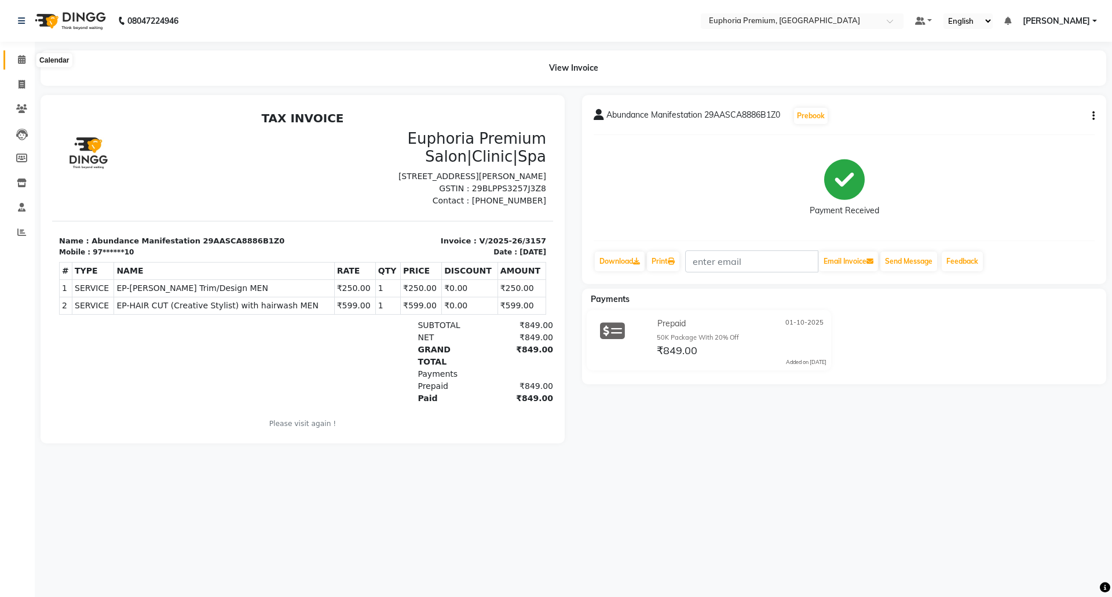
click at [19, 60] on icon at bounding box center [22, 59] width 8 height 9
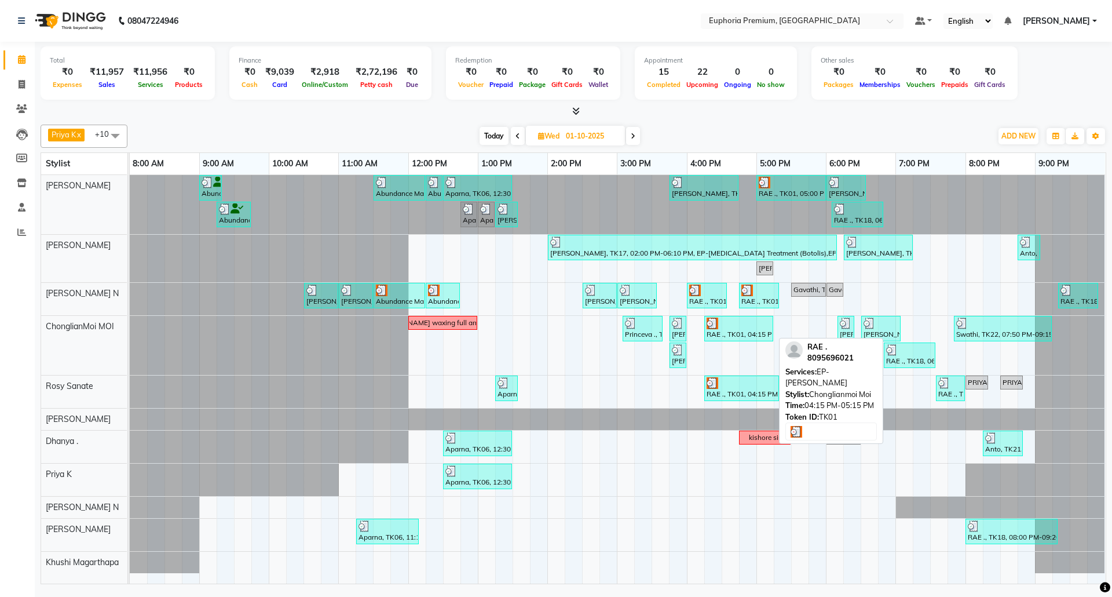
click at [760, 325] on div at bounding box center [739, 323] width 64 height 12
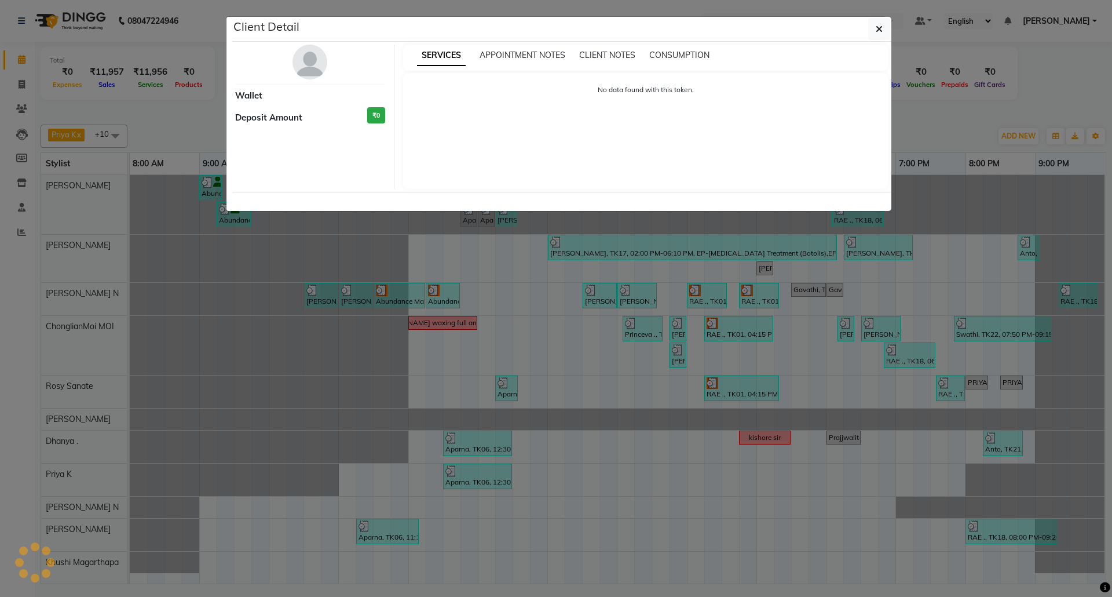
select select "3"
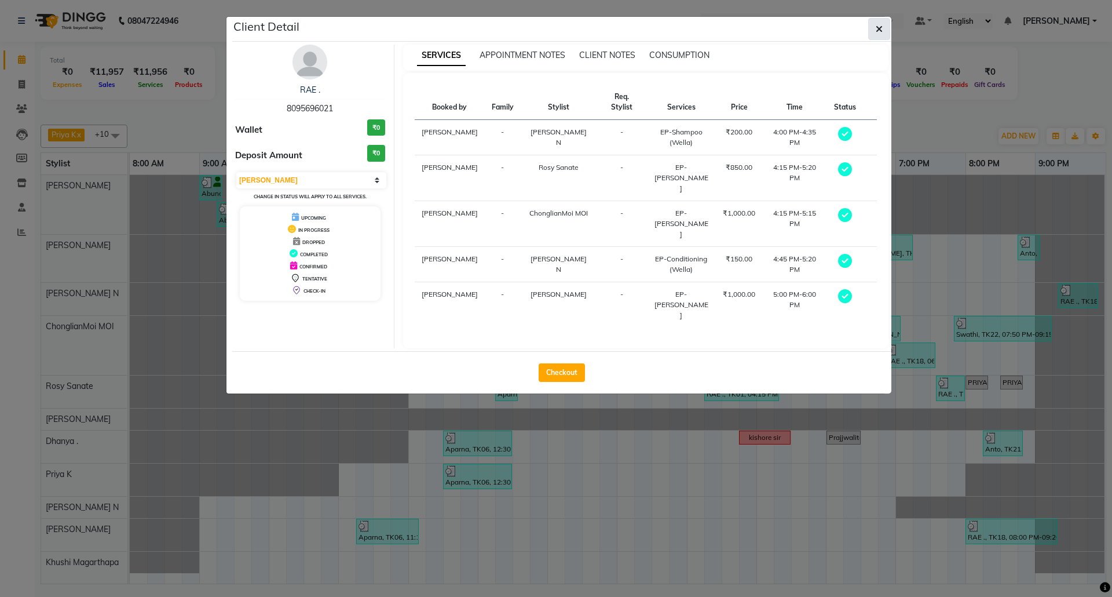
click at [880, 34] on span "button" at bounding box center [879, 29] width 7 height 12
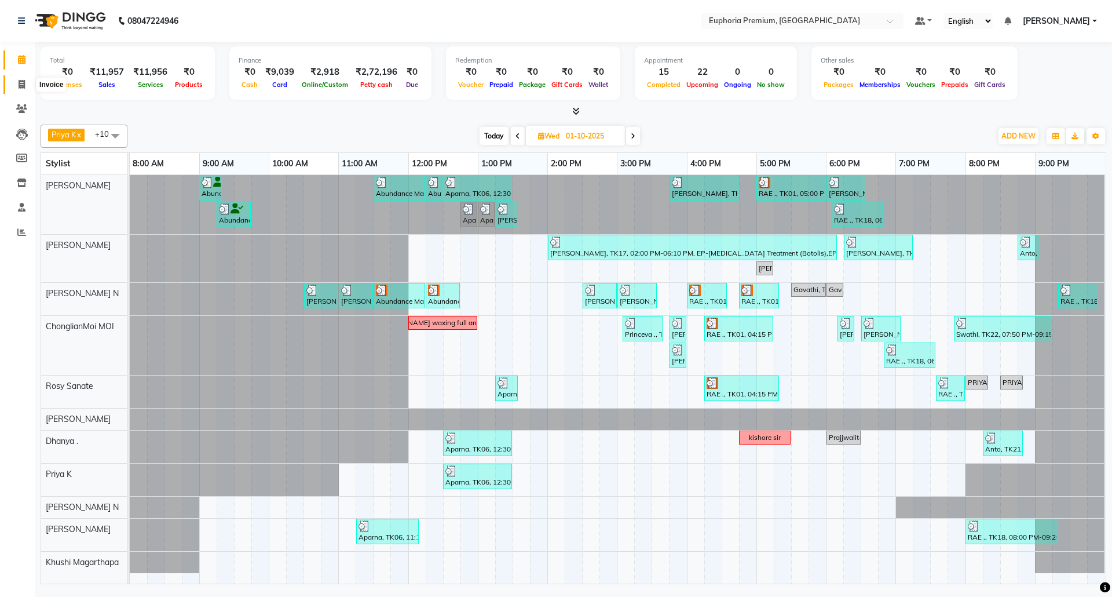
click at [25, 84] on span at bounding box center [22, 84] width 20 height 13
select select "service"
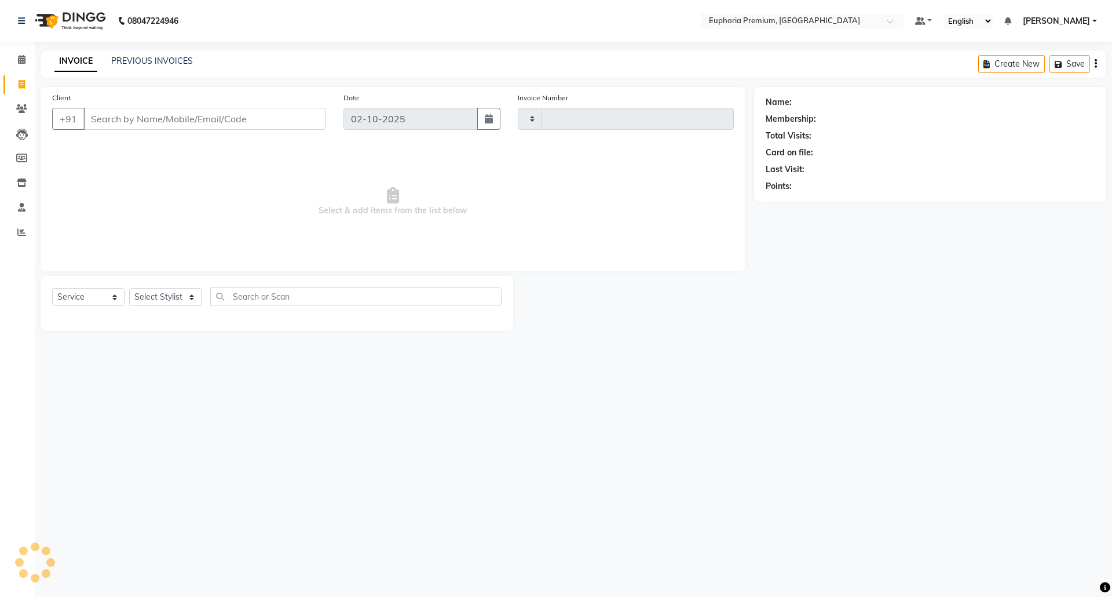
type input "3175"
select select "7925"
click at [165, 64] on link "PREVIOUS INVOICES" at bounding box center [152, 61] width 82 height 10
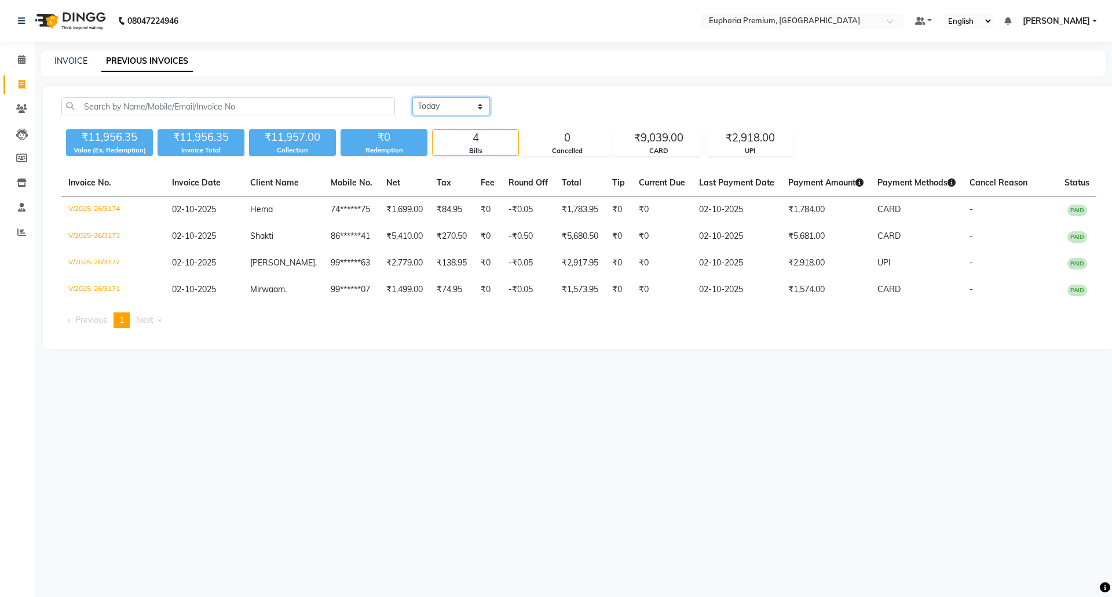
drag, startPoint x: 452, startPoint y: 103, endPoint x: 449, endPoint y: 114, distance: 10.8
click at [452, 103] on select "Today Yesterday Custom Range" at bounding box center [451, 106] width 78 height 18
select select "yesterday"
click at [412, 97] on select "Today Yesterday Custom Range" at bounding box center [451, 106] width 78 height 18
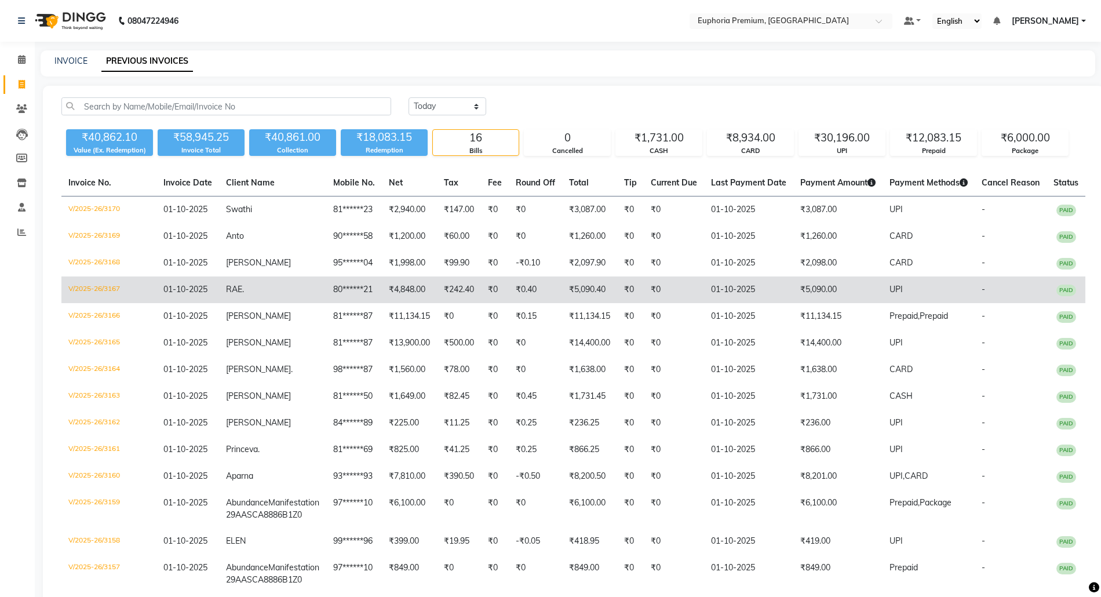
click at [828, 290] on td "₹5,090.00" at bounding box center [837, 289] width 89 height 27
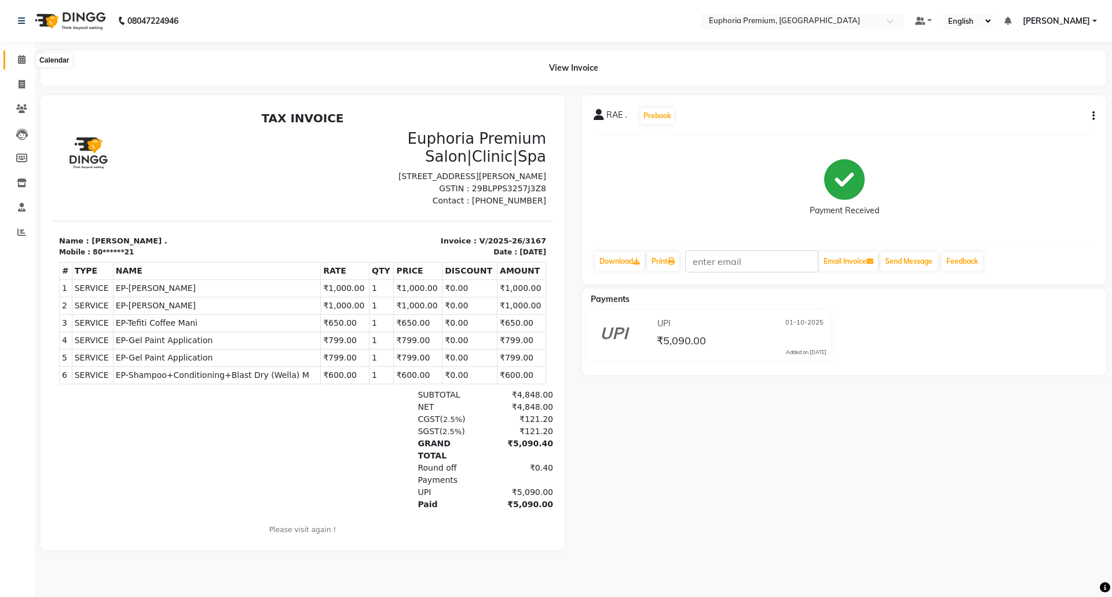
click at [21, 61] on icon at bounding box center [22, 59] width 8 height 9
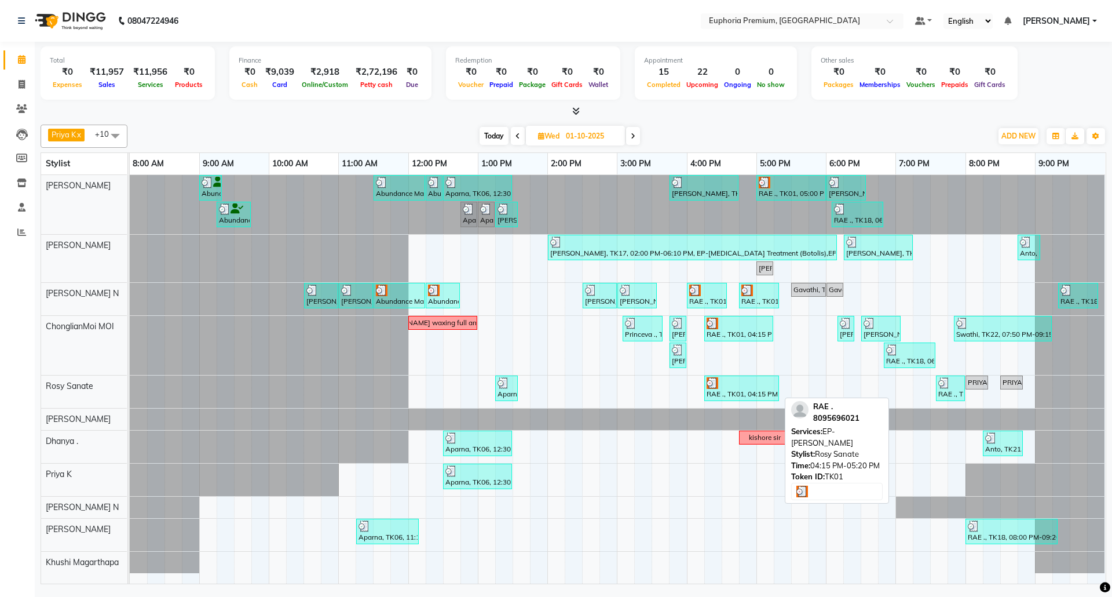
click at [747, 388] on div at bounding box center [742, 383] width 70 height 12
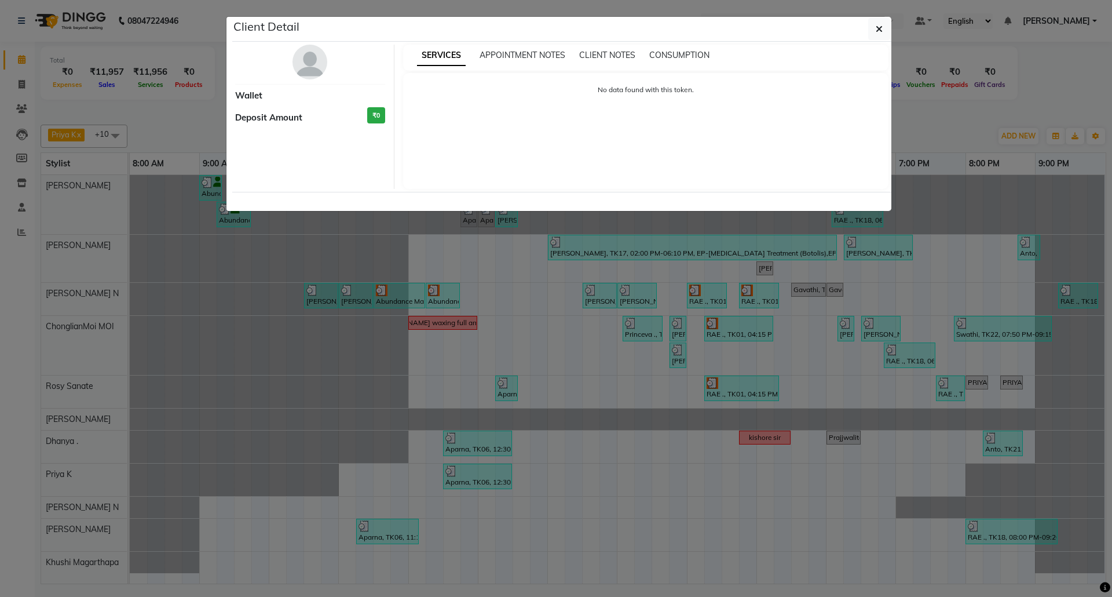
select select "3"
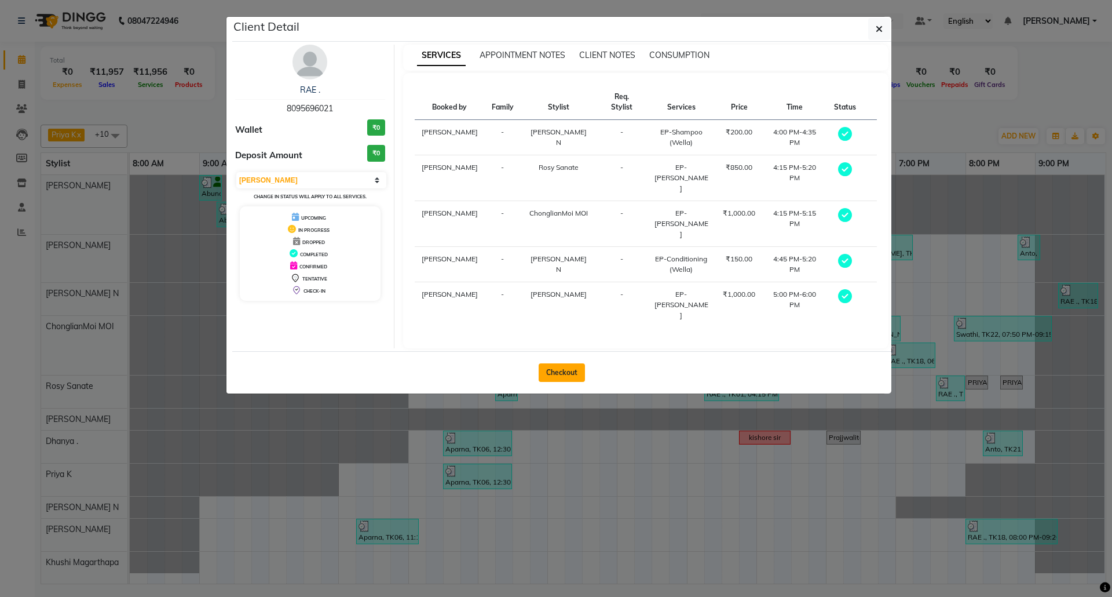
click at [568, 363] on button "Checkout" at bounding box center [562, 372] width 46 height 19
select select "service"
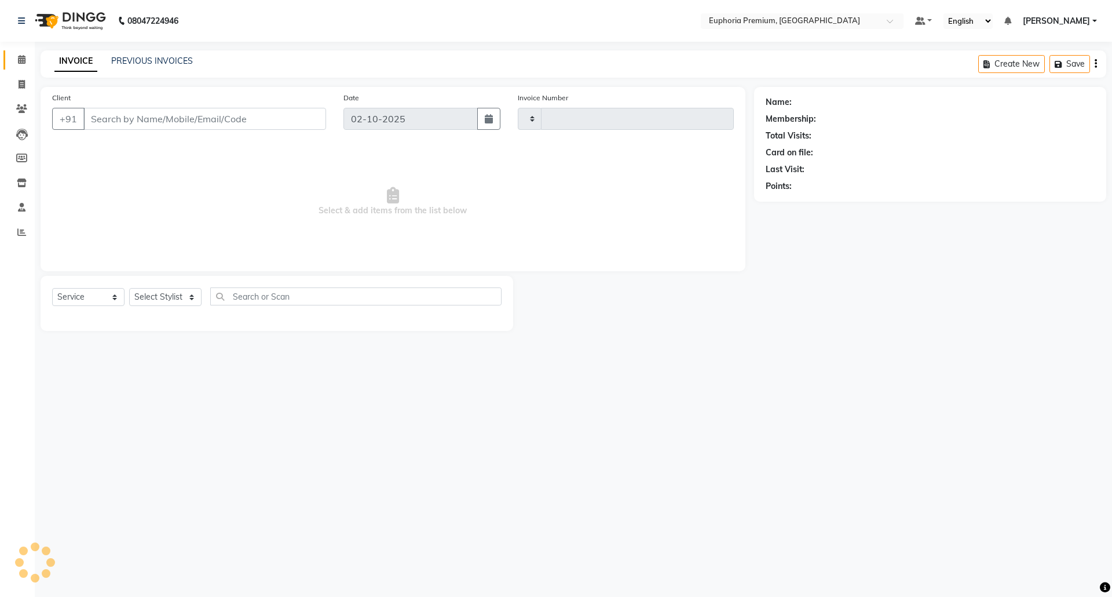
type input "3175"
select select "7925"
type input "80******21"
type input "01-10-2025"
select select "71614"
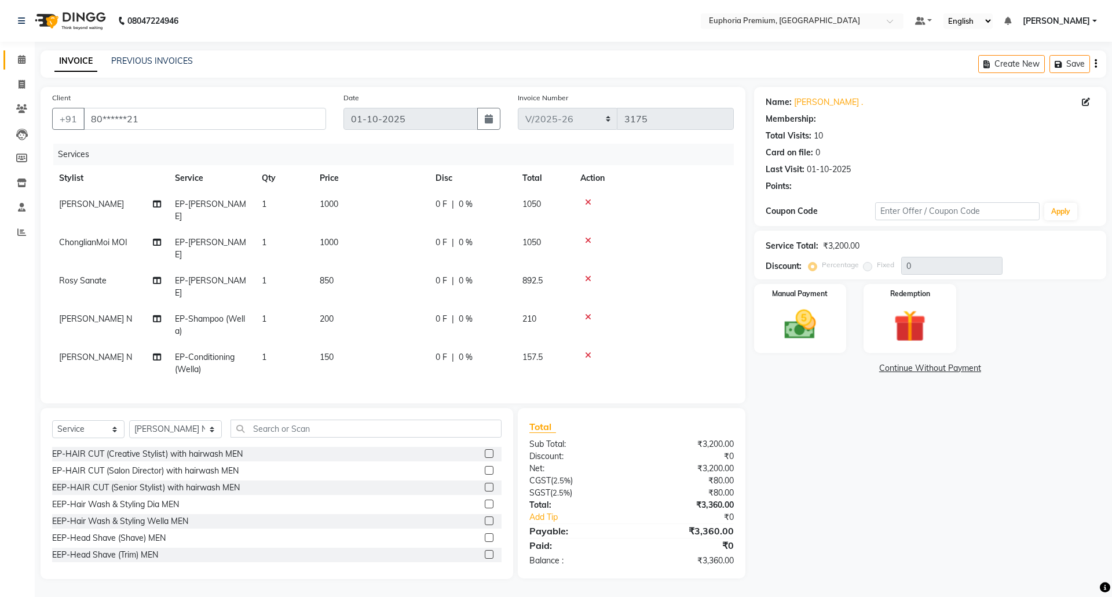
select select "2: Object"
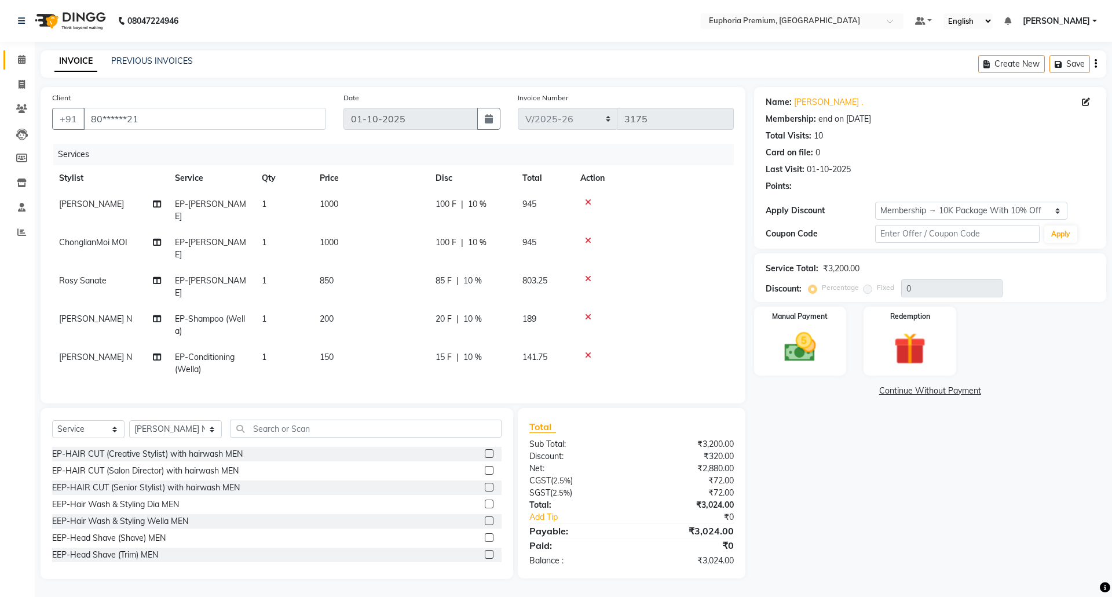
type input "10"
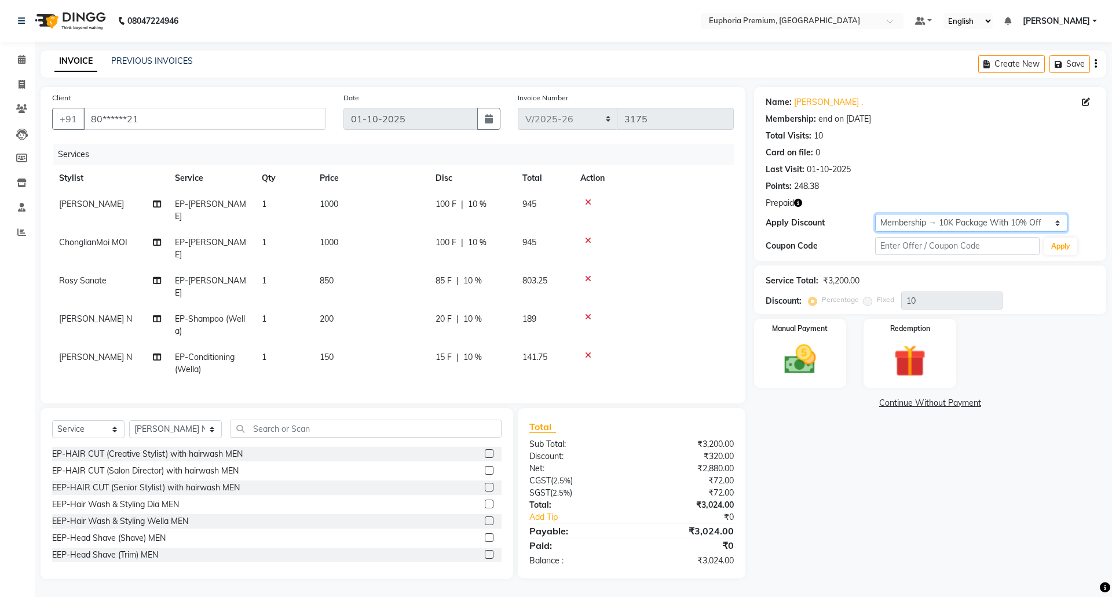
click at [1057, 228] on select "Select Membership → 10K Package With 10% Off Loyalty → All Euphoria Customers →…" at bounding box center [971, 223] width 192 height 18
click at [908, 358] on img at bounding box center [910, 360] width 54 height 41
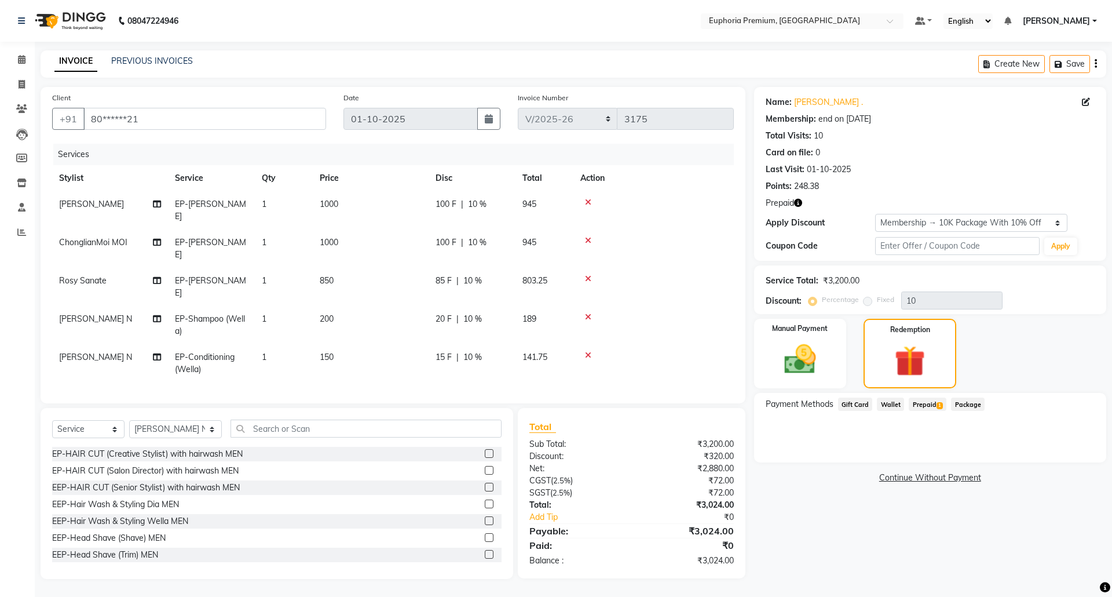
click at [937, 403] on span "1" at bounding box center [940, 405] width 6 height 7
click at [1023, 330] on div "Manual Payment Redemption" at bounding box center [930, 354] width 370 height 70
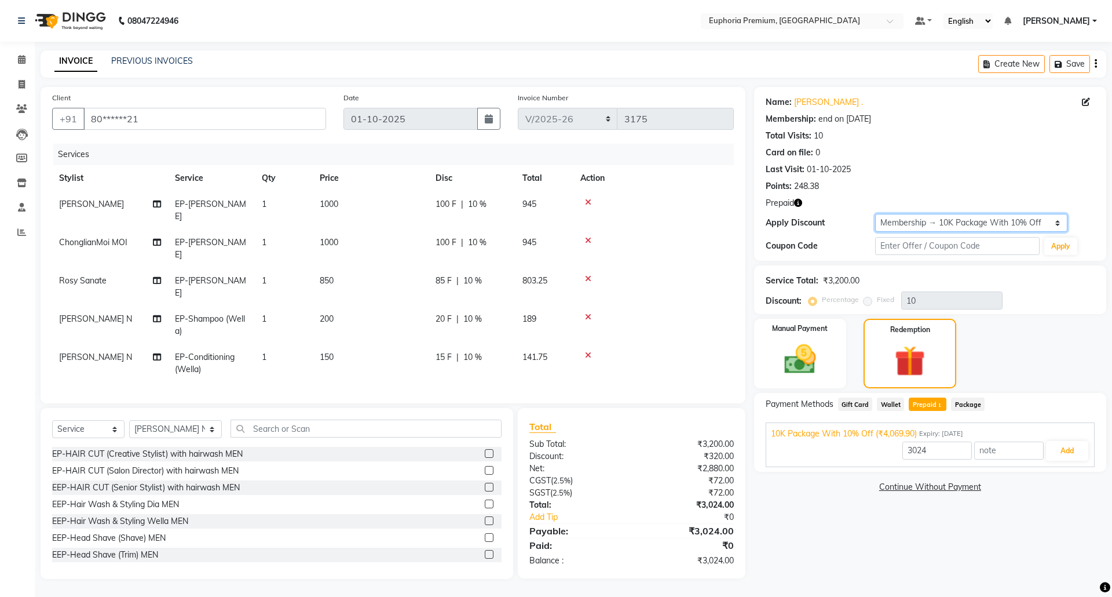
click at [1063, 228] on select "Select Membership → 10K Package With 10% Off Loyalty → All Euphoria Customers →…" at bounding box center [971, 223] width 192 height 18
click at [980, 174] on div "Last Visit: [DATE]" at bounding box center [930, 169] width 329 height 12
click at [21, 63] on icon at bounding box center [22, 59] width 8 height 9
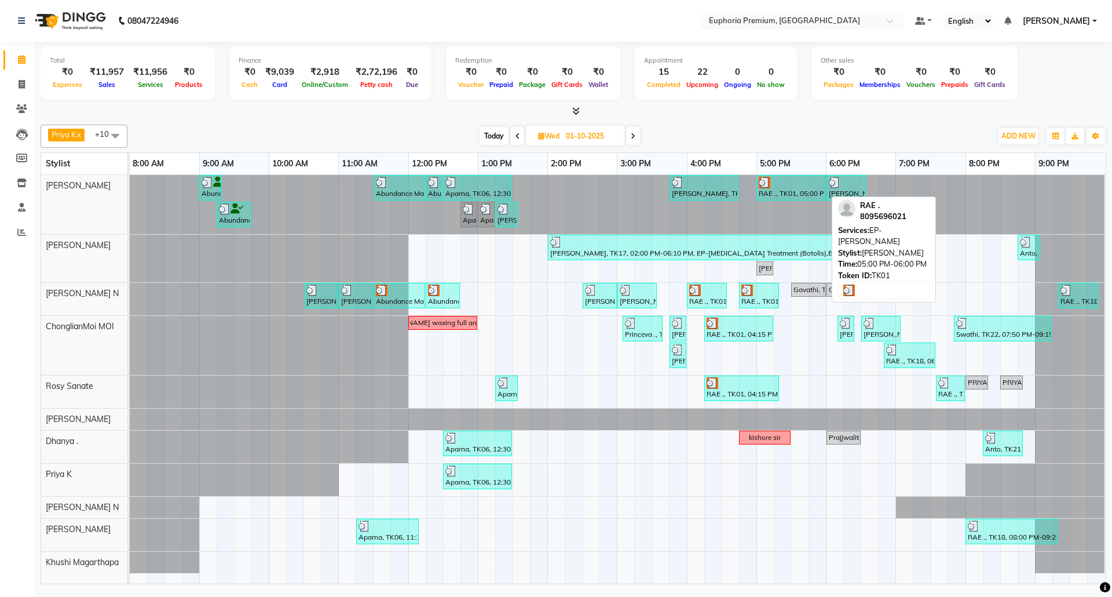
click at [787, 195] on div "RAE ., TK01, 05:00 PM-06:00 PM, EP-[PERSON_NAME]" at bounding box center [791, 188] width 67 height 22
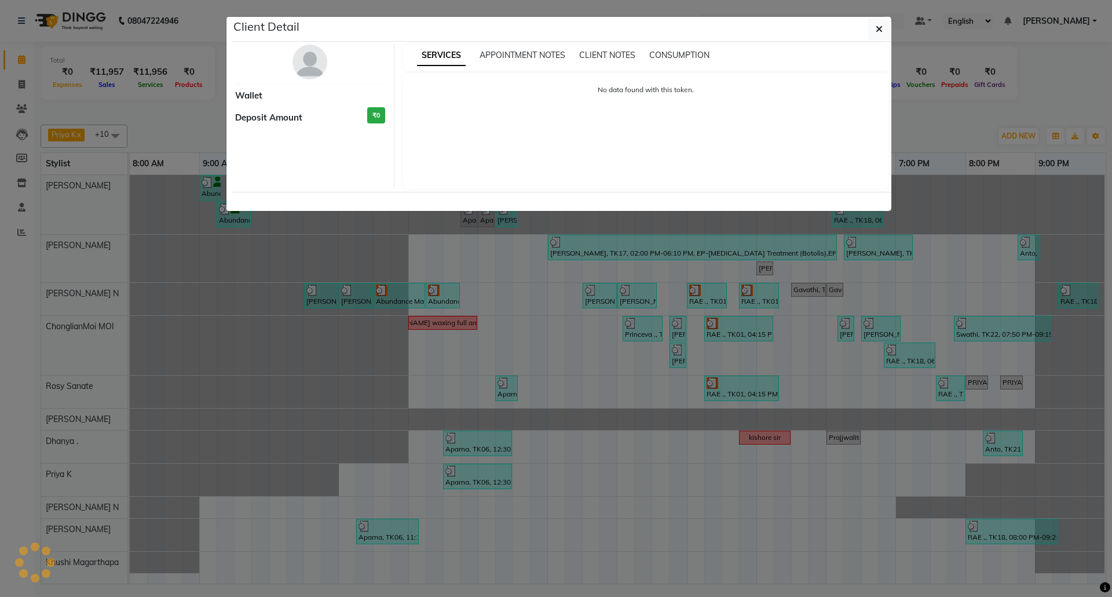
select select "3"
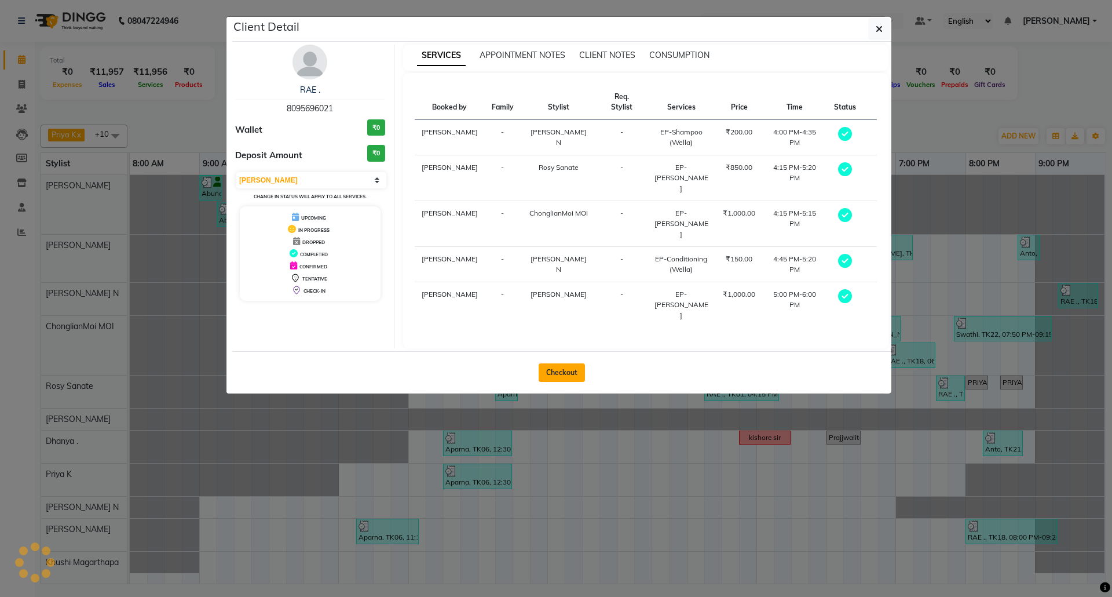
click at [568, 363] on button "Checkout" at bounding box center [562, 372] width 46 height 19
select select "7925"
select select "service"
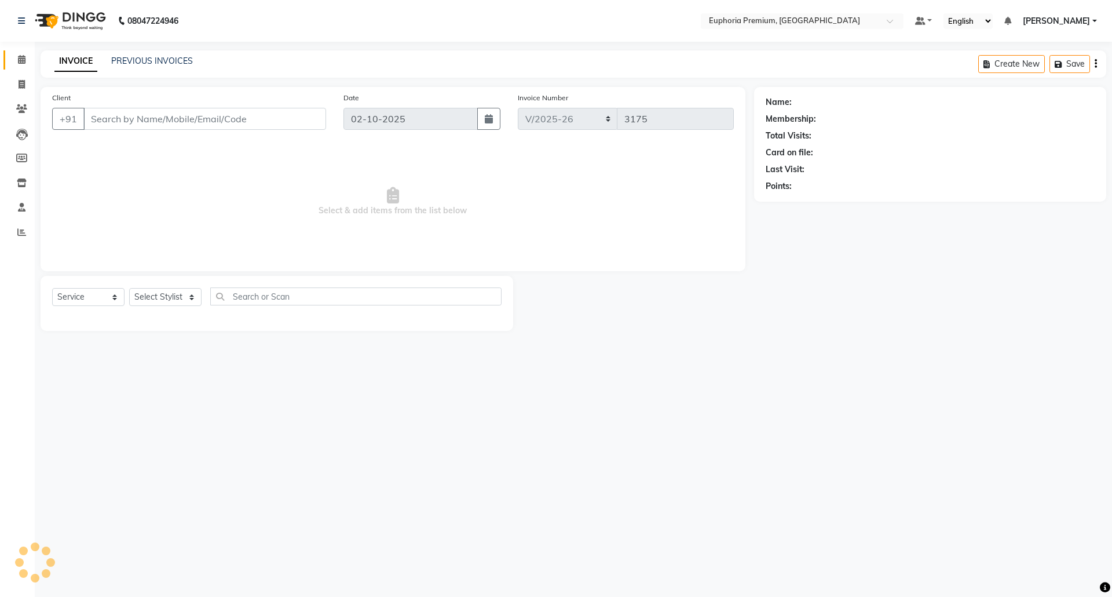
type input "80******21"
type input "01-10-2025"
select select "71614"
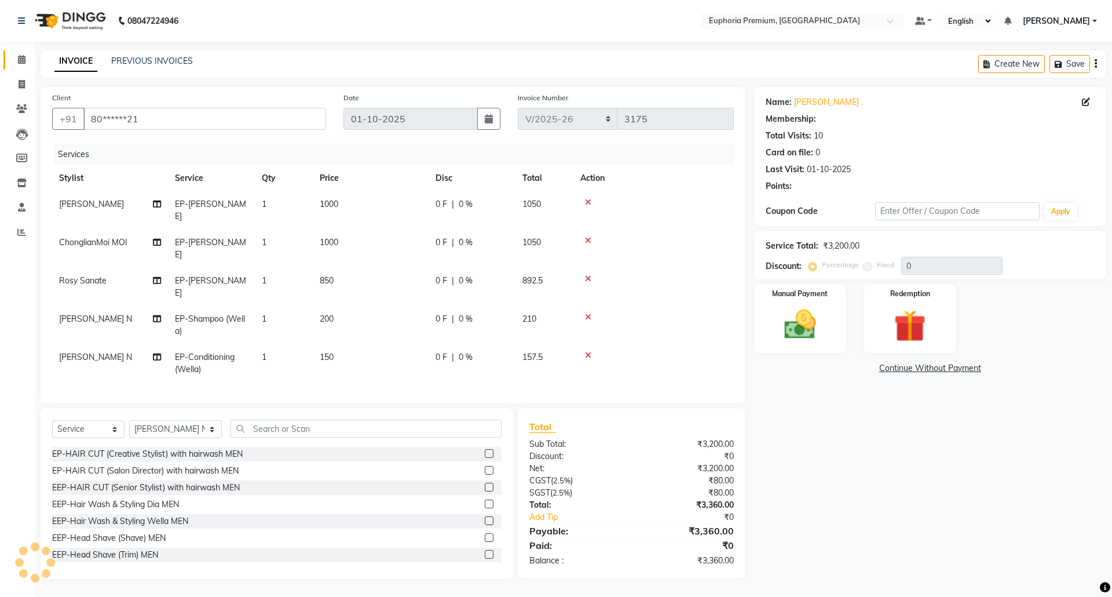
select select "2: Object"
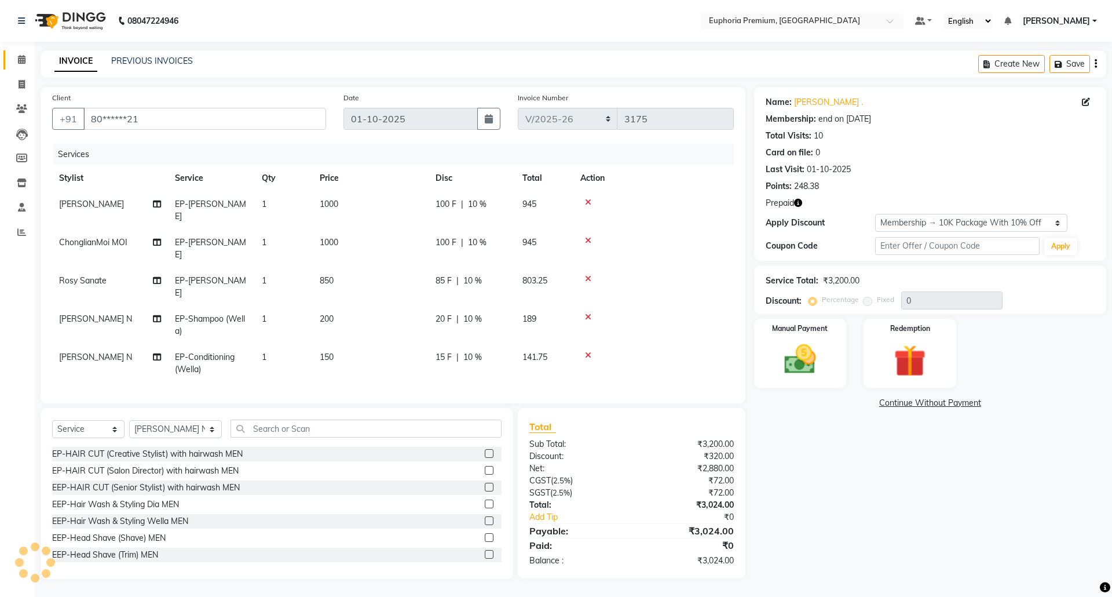
type input "10"
click at [19, 63] on icon at bounding box center [22, 59] width 8 height 9
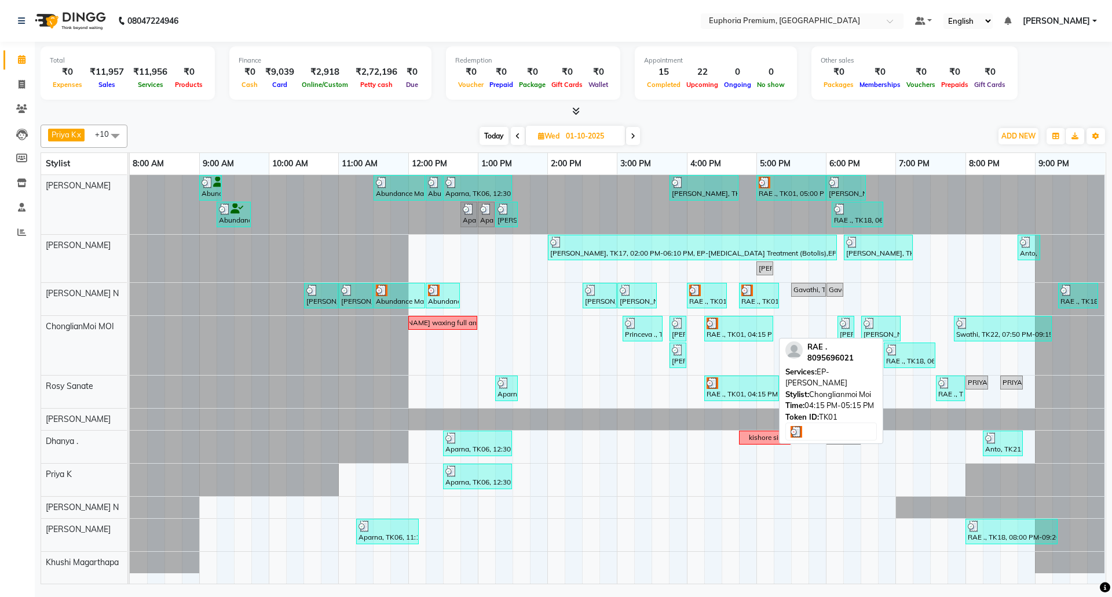
click at [732, 326] on div at bounding box center [739, 323] width 64 height 12
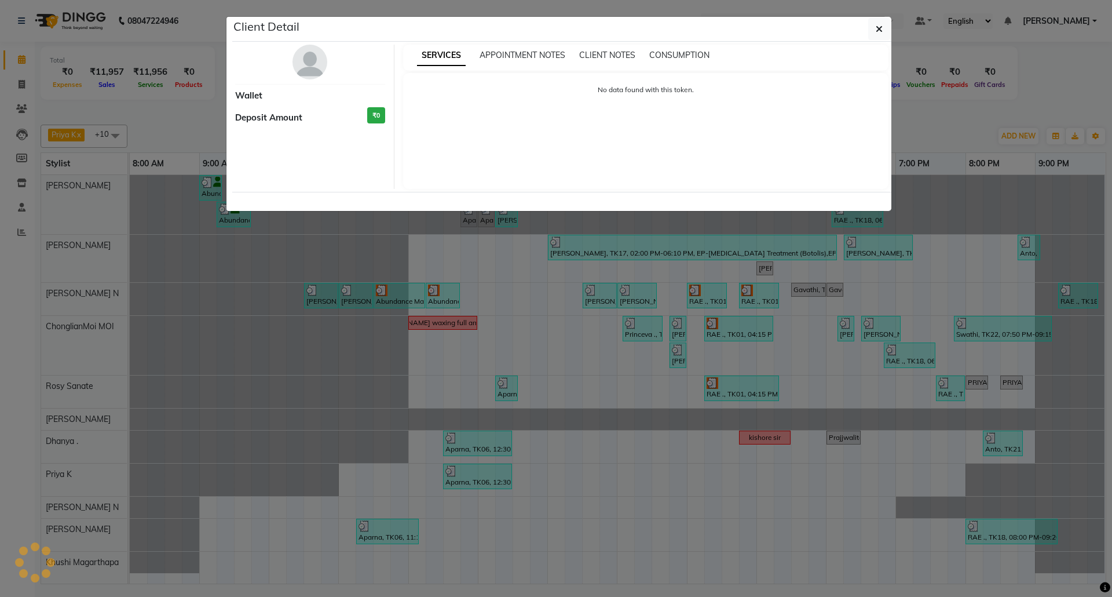
select select "3"
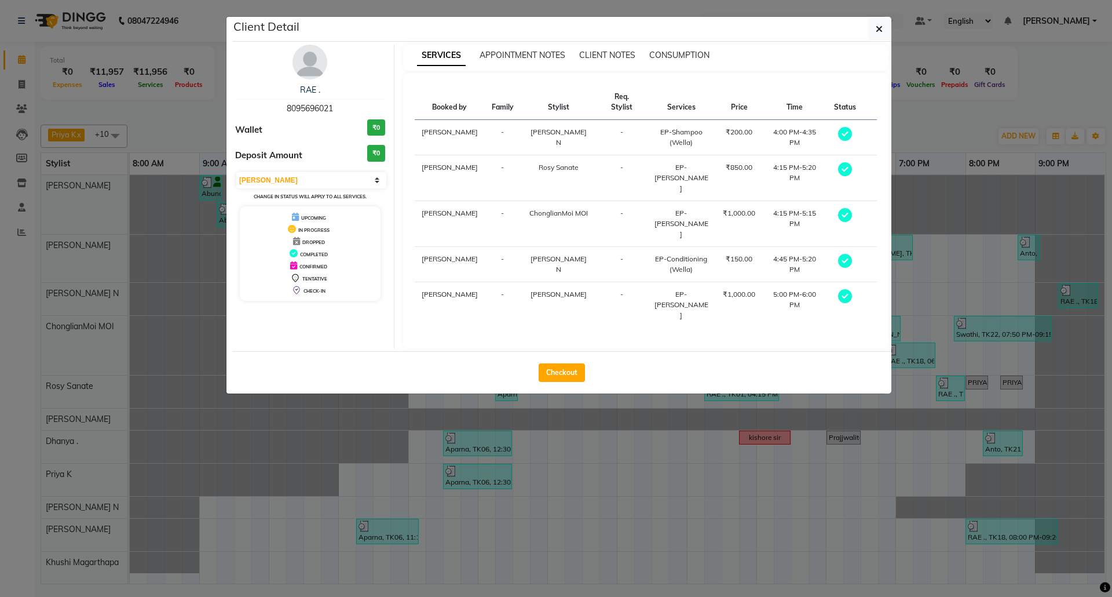
click at [882, 30] on icon "button" at bounding box center [879, 28] width 7 height 9
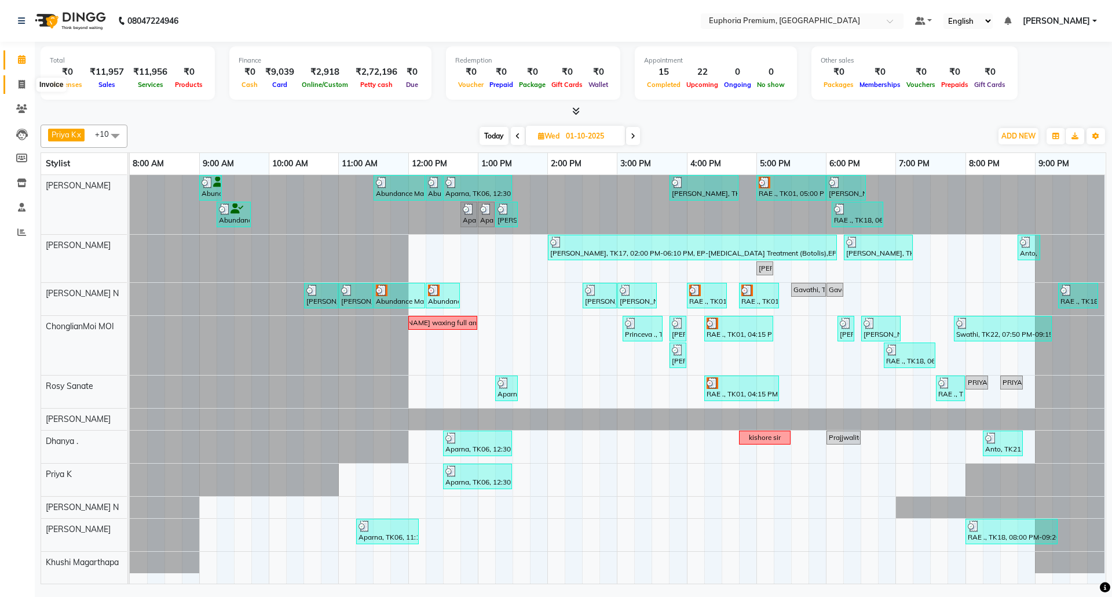
click at [16, 88] on span at bounding box center [22, 84] width 20 height 13
select select "service"
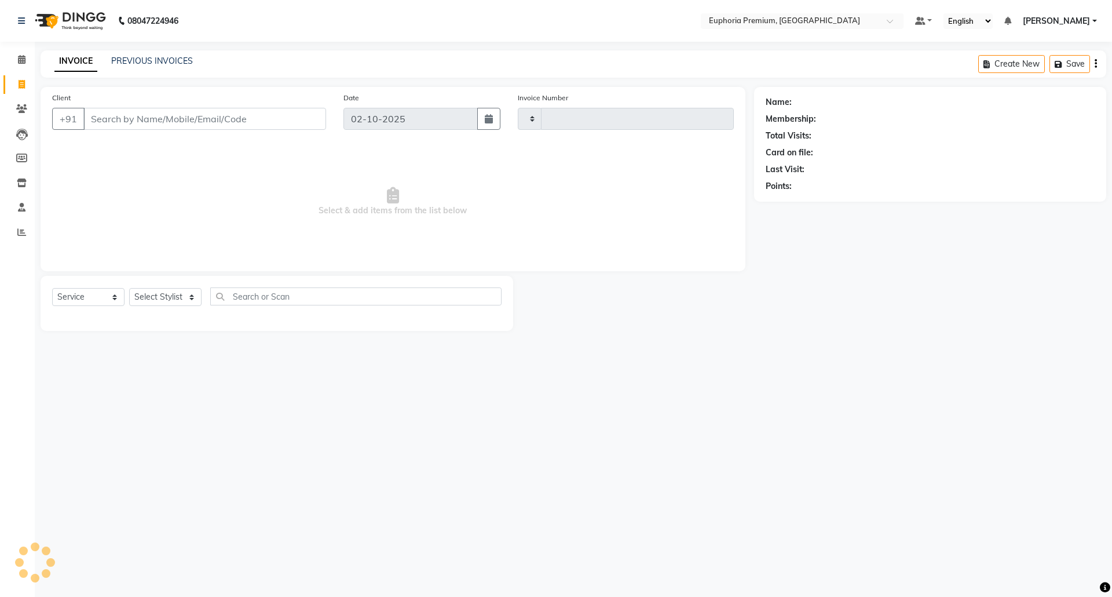
type input "3175"
select select "7925"
click at [183, 63] on link "PREVIOUS INVOICES" at bounding box center [152, 61] width 82 height 10
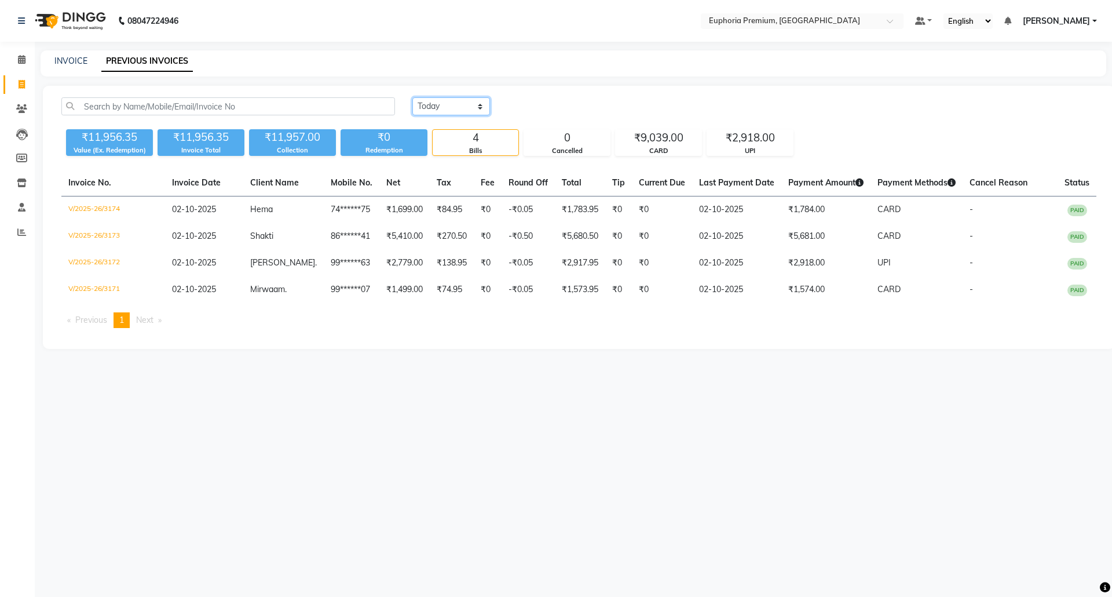
click at [451, 112] on select "Today Yesterday Custom Range" at bounding box center [451, 106] width 78 height 18
select select "yesterday"
click at [412, 97] on select "Today Yesterday Custom Range" at bounding box center [451, 106] width 78 height 18
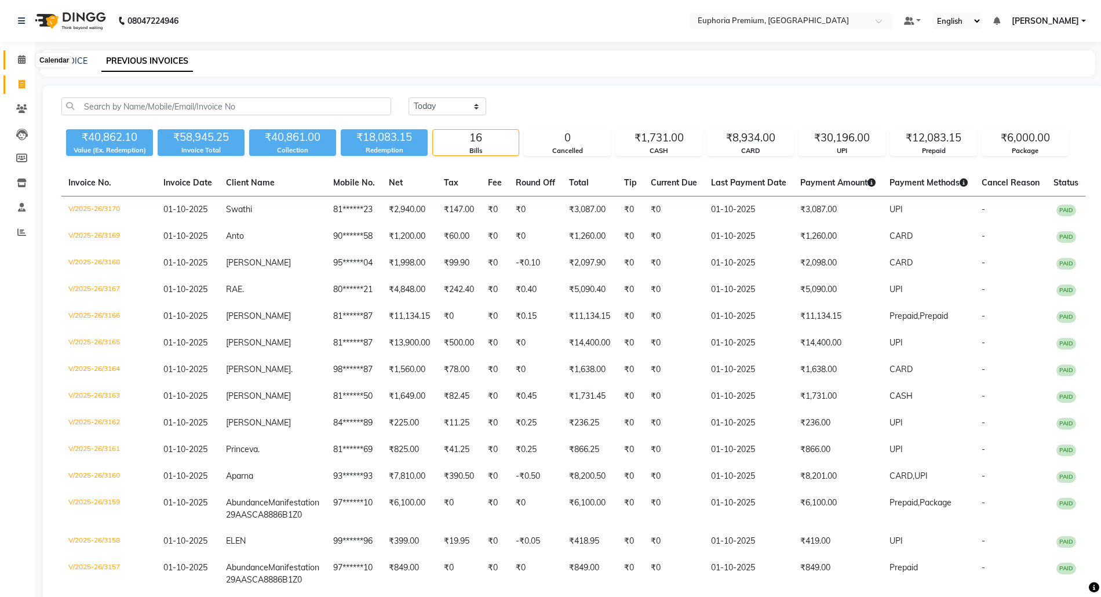
click at [16, 65] on span at bounding box center [22, 59] width 20 height 13
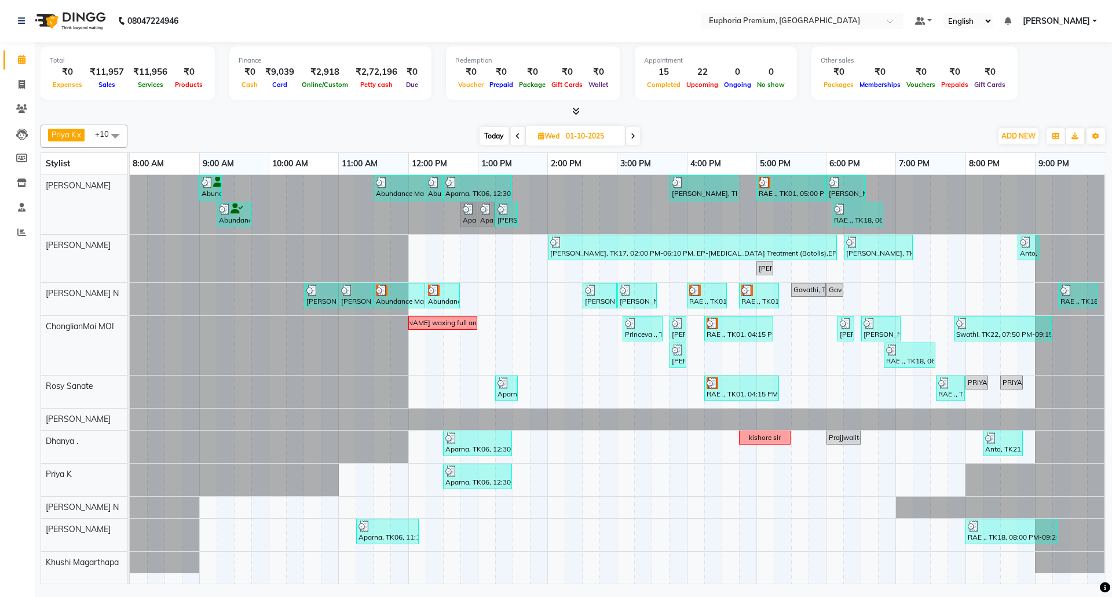
click at [489, 140] on span "Today" at bounding box center [494, 136] width 29 height 18
type input "02-10-2025"
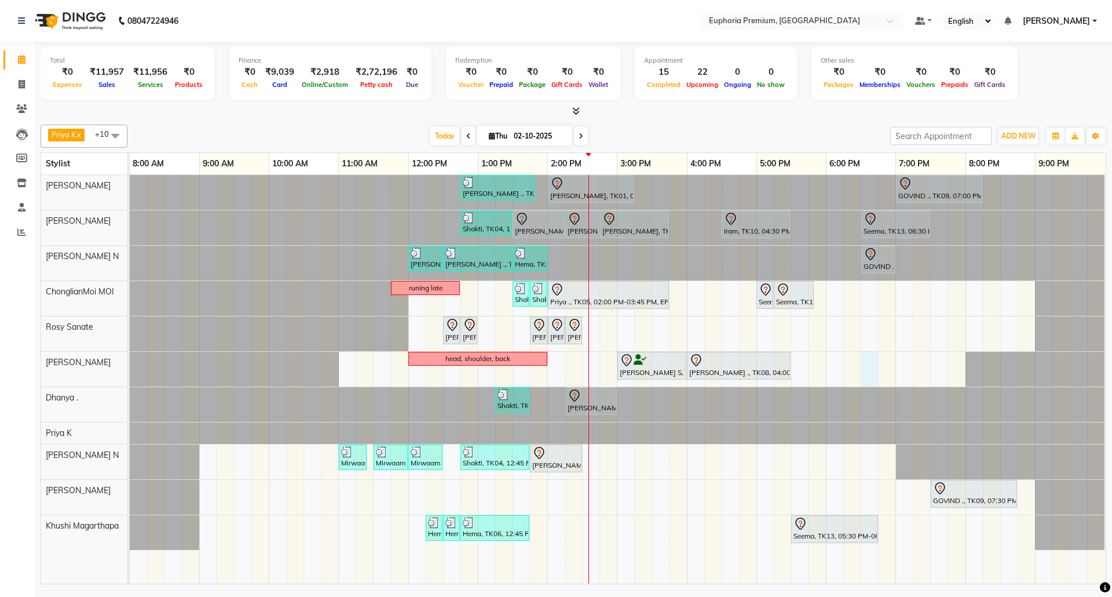
click at [863, 368] on div "Sulakshana ., TK07, 12:45 PM-01:50 PM, EP-Tefiti Coffee Pedi Prabha, TK01, 02:0…" at bounding box center [618, 379] width 976 height 408
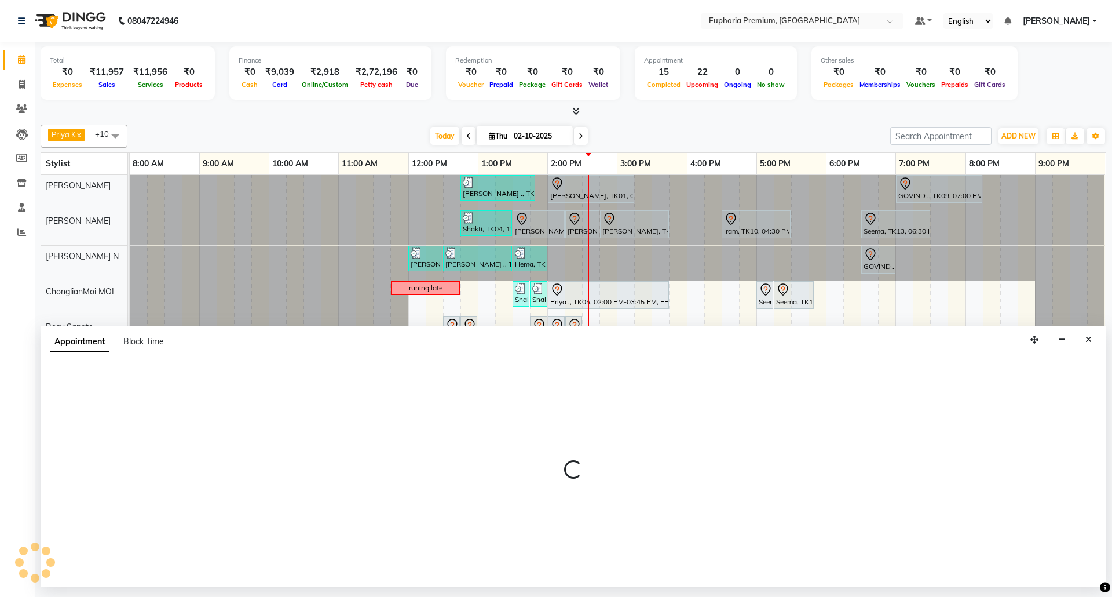
select select "71603"
select select "1110"
select select "tentative"
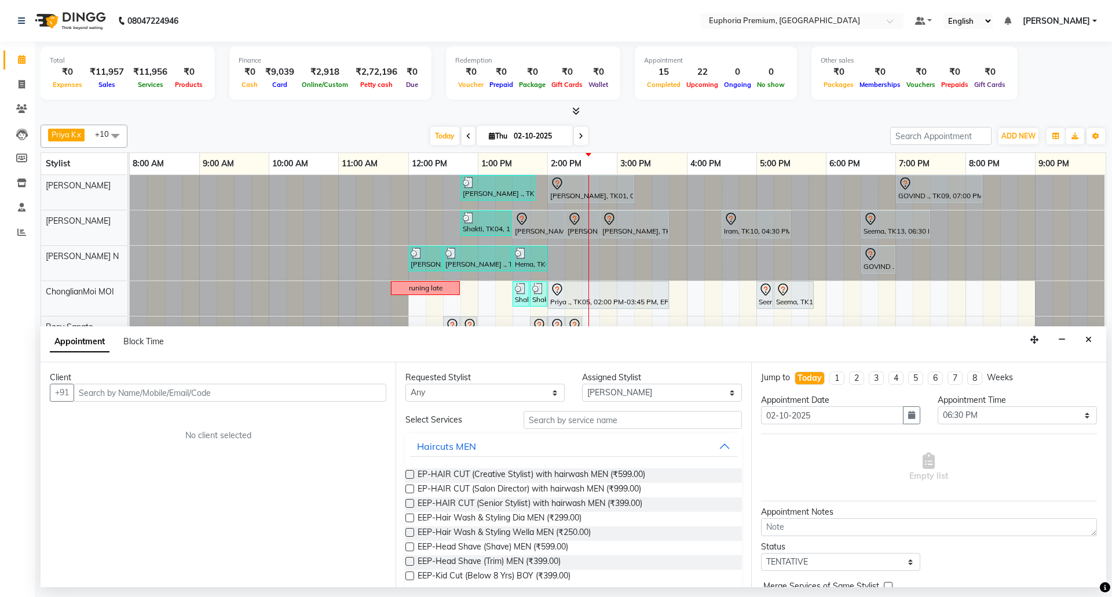
click at [300, 392] on input "text" at bounding box center [230, 392] width 313 height 18
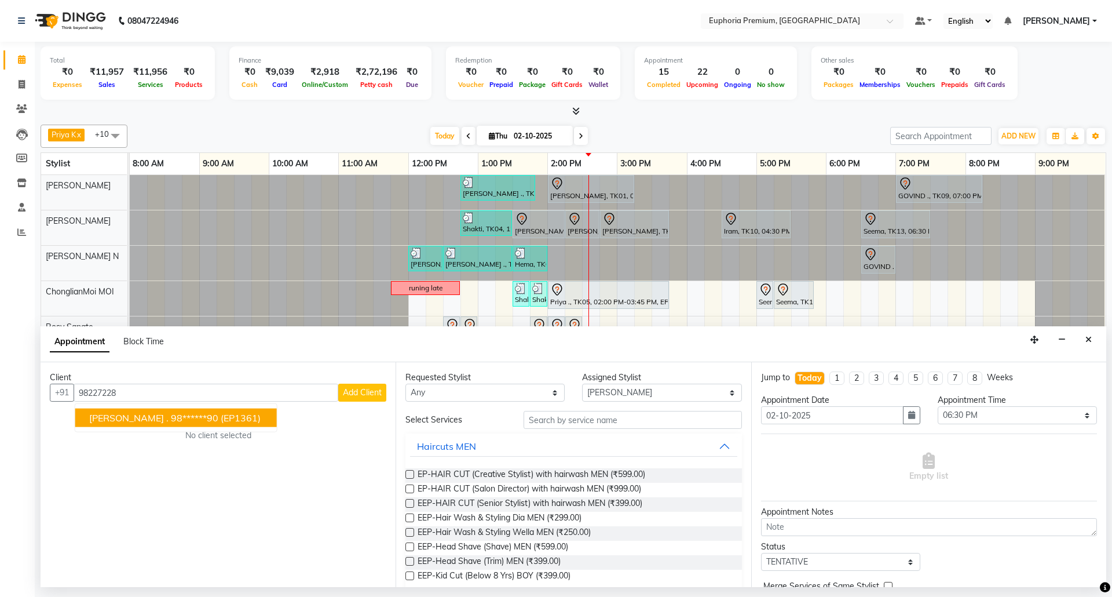
click at [181, 425] on button "MICHAEL . 98******90 (EP1361)" at bounding box center [176, 417] width 202 height 19
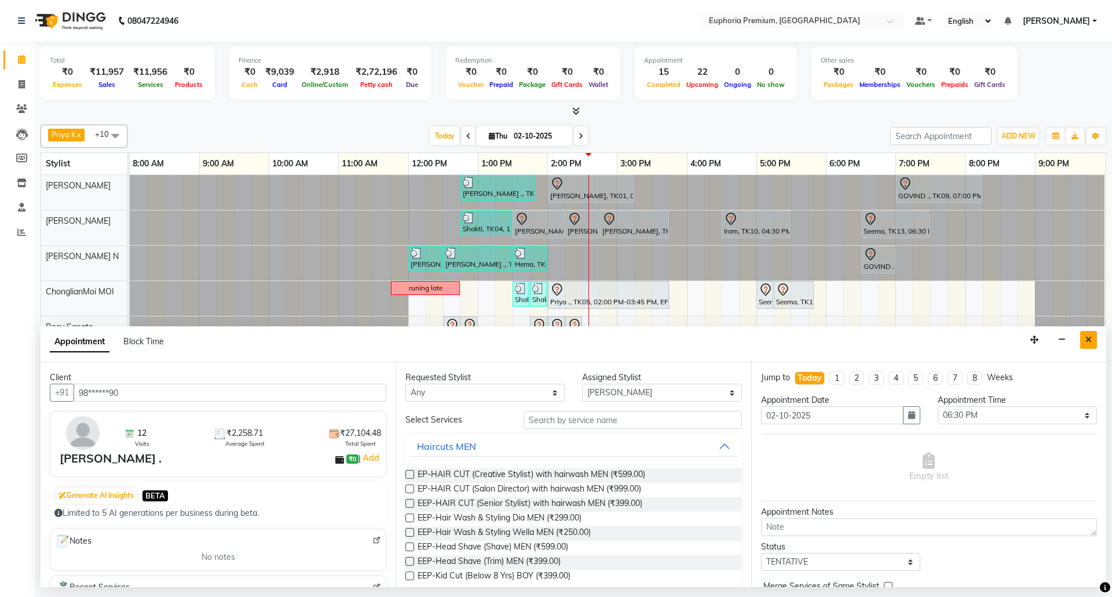
type input "98******90"
click at [1083, 341] on button "Close" at bounding box center [1088, 340] width 17 height 18
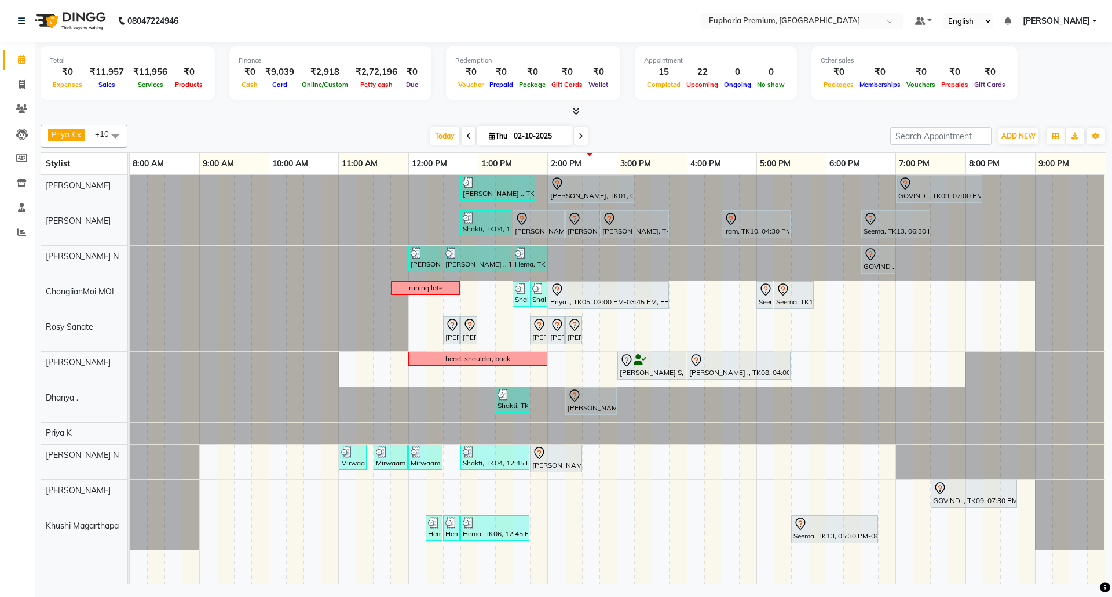
click at [466, 136] on icon at bounding box center [468, 136] width 5 height 7
type input "01-10-2025"
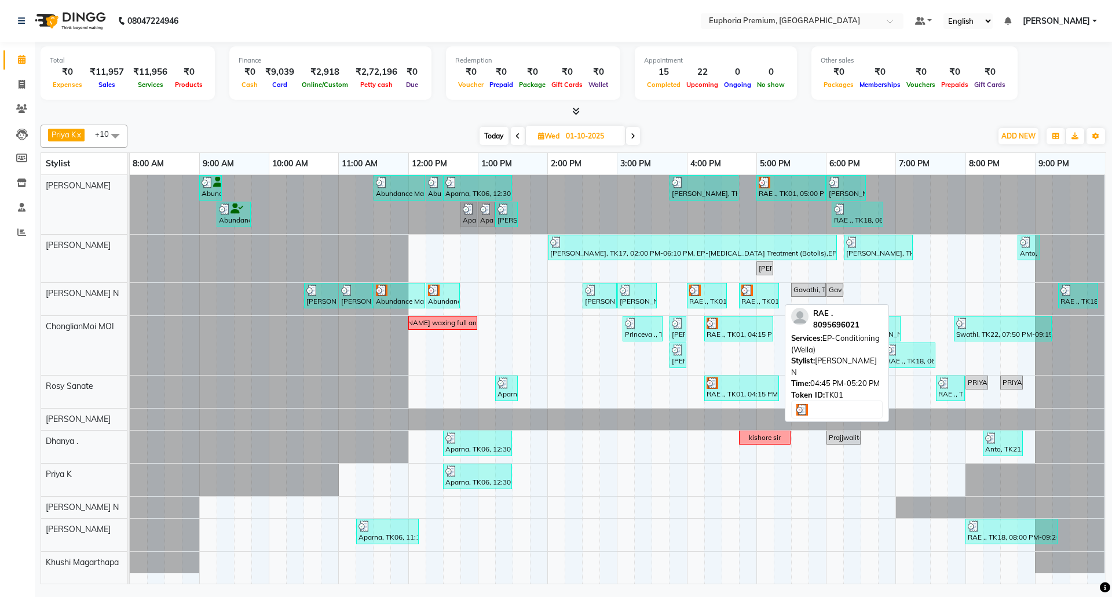
click at [767, 302] on div "RAE ., TK01, 04:45 PM-05:20 PM, EP-Conditioning (Wella)" at bounding box center [759, 295] width 38 height 22
select select "3"
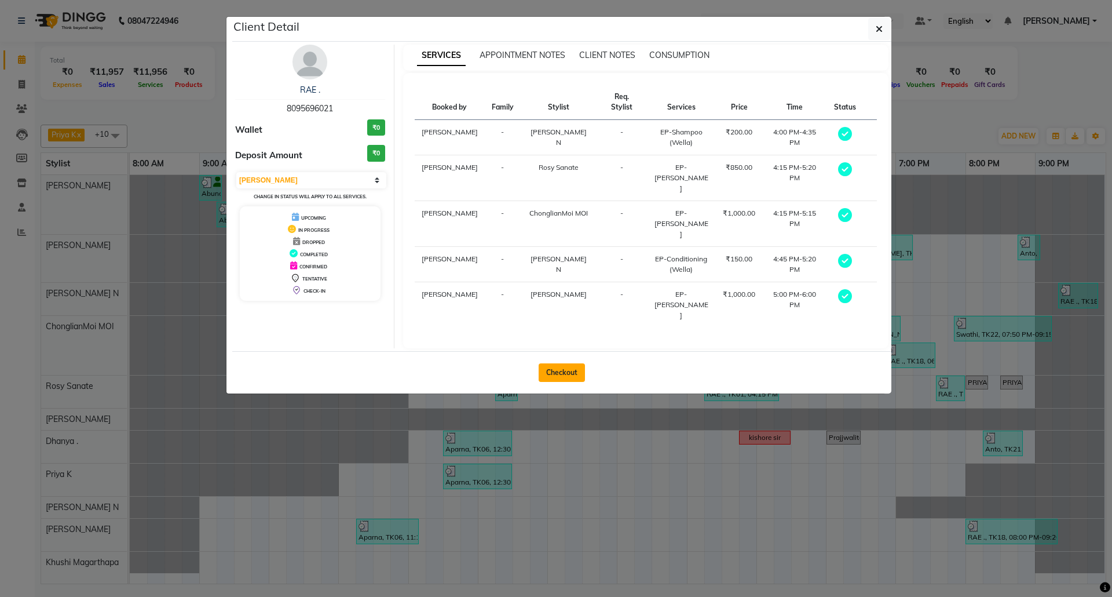
click at [572, 363] on button "Checkout" at bounding box center [562, 372] width 46 height 19
select select "service"
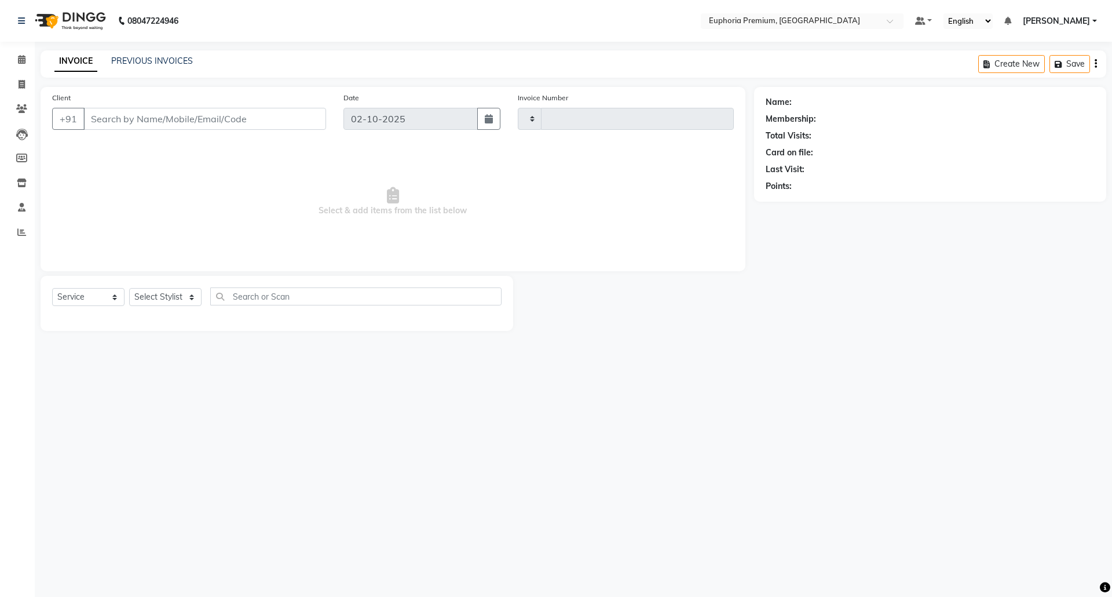
type input "3175"
select select "7925"
type input "80******21"
type input "01-10-2025"
select select "71614"
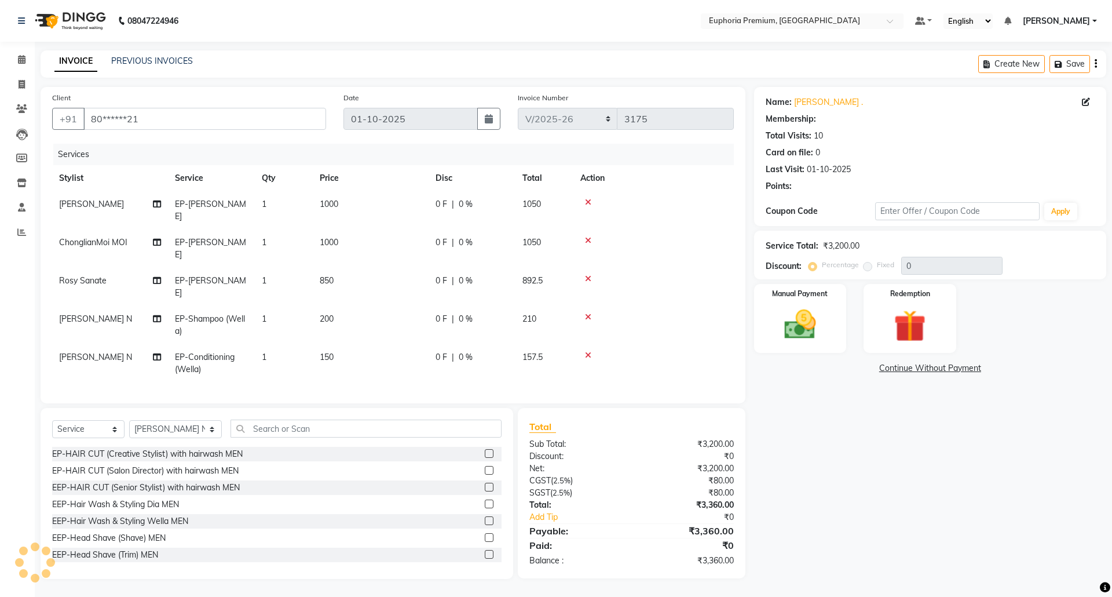
select select "2: Object"
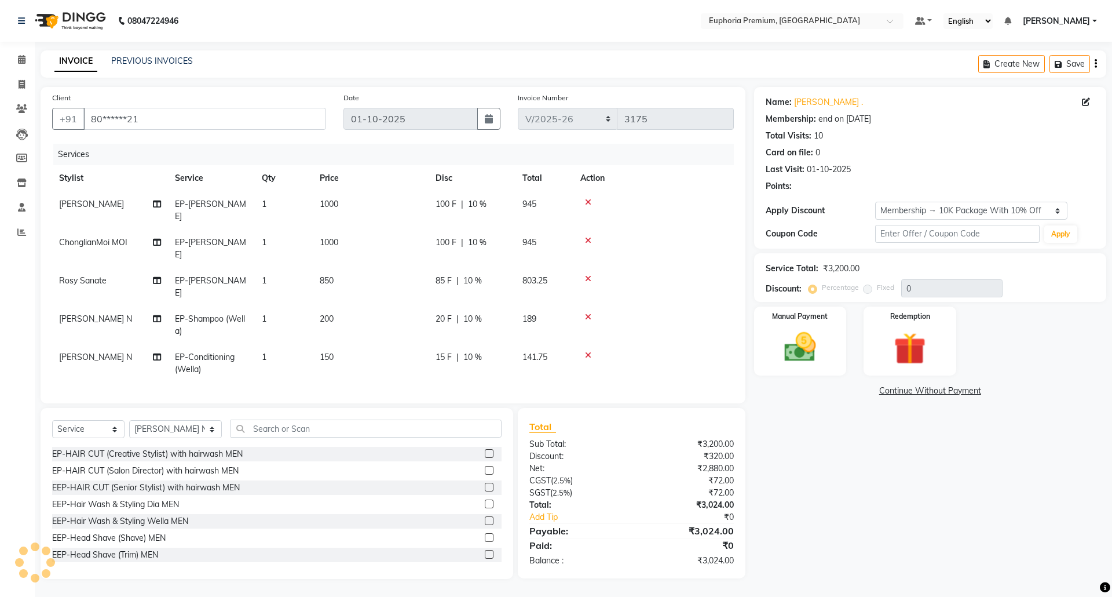
type input "10"
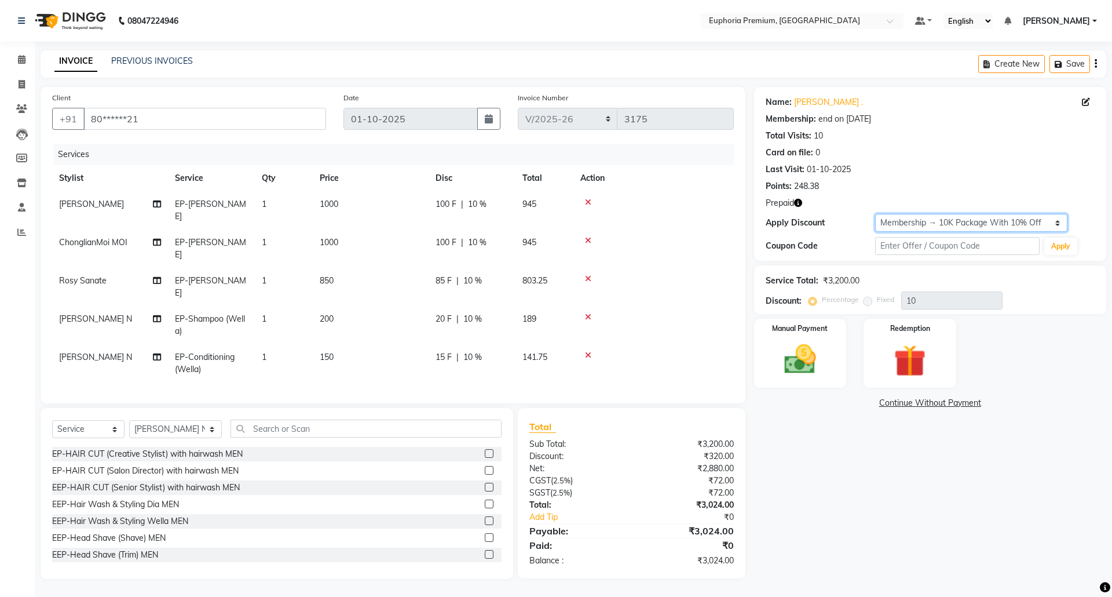
click at [1055, 219] on select "Select Membership → 10K Package With 10% Off Loyalty → All Euphoria Customers →…" at bounding box center [971, 223] width 192 height 18
click at [1032, 184] on div "Points: 248.38" at bounding box center [930, 186] width 329 height 12
click at [24, 60] on icon at bounding box center [22, 59] width 8 height 9
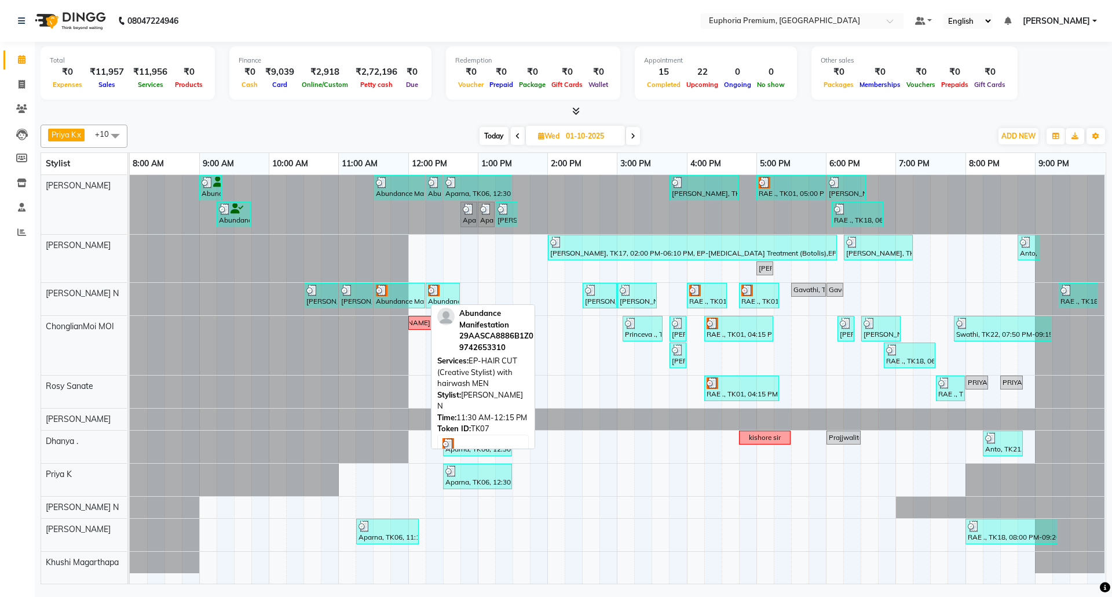
click at [407, 298] on div "Abundance Manifestation 29AASCA8886B1Z0, TK07, 11:30 AM-12:15 PM, EP-HAIR CUT (…" at bounding box center [399, 295] width 49 height 22
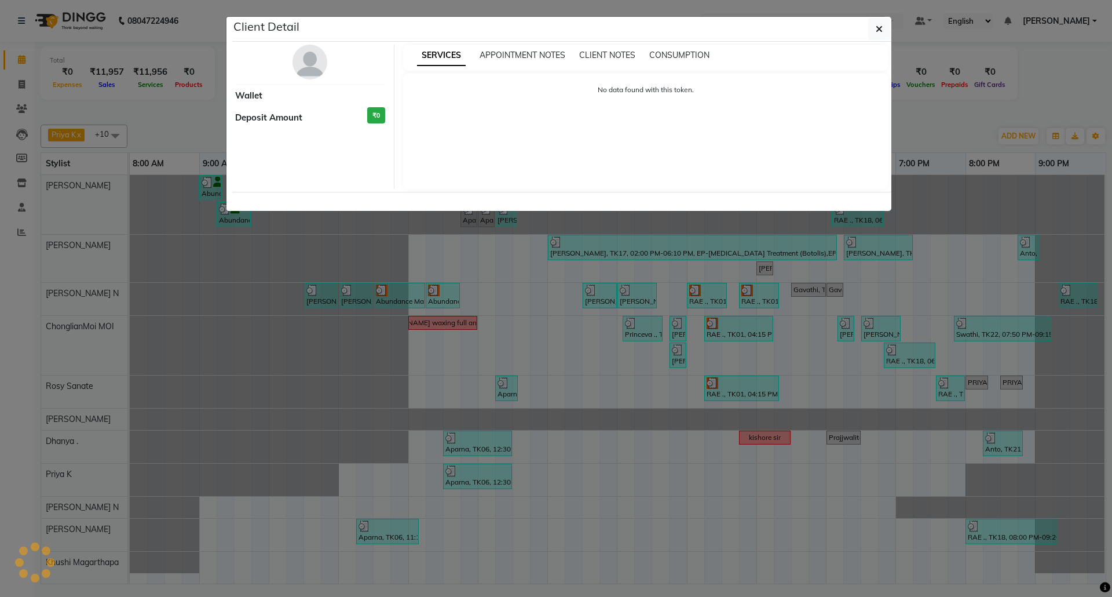
select select "3"
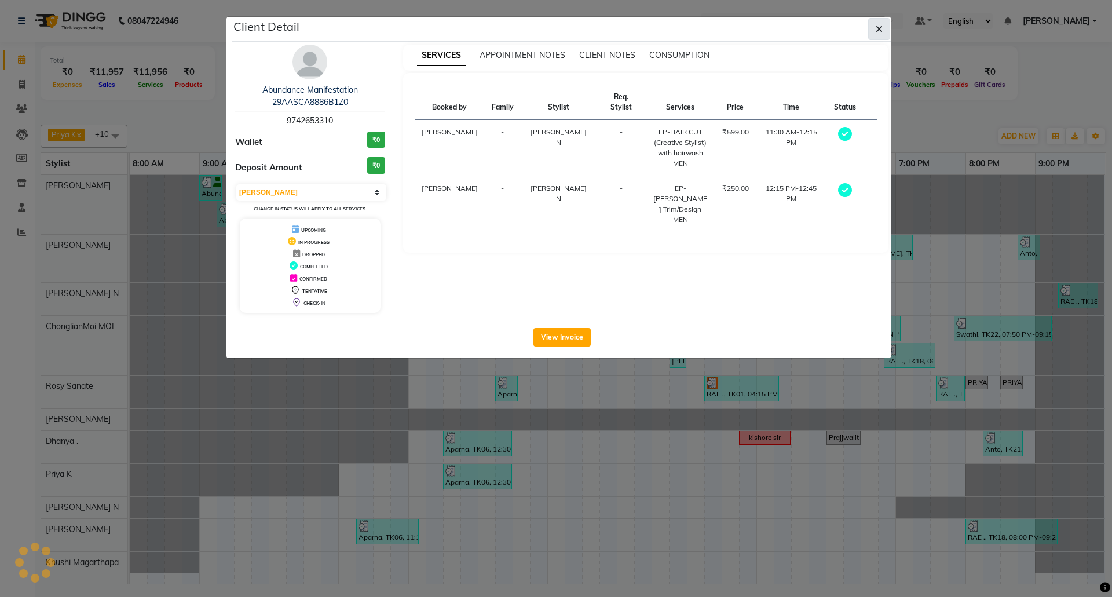
click at [878, 31] on icon "button" at bounding box center [879, 28] width 7 height 9
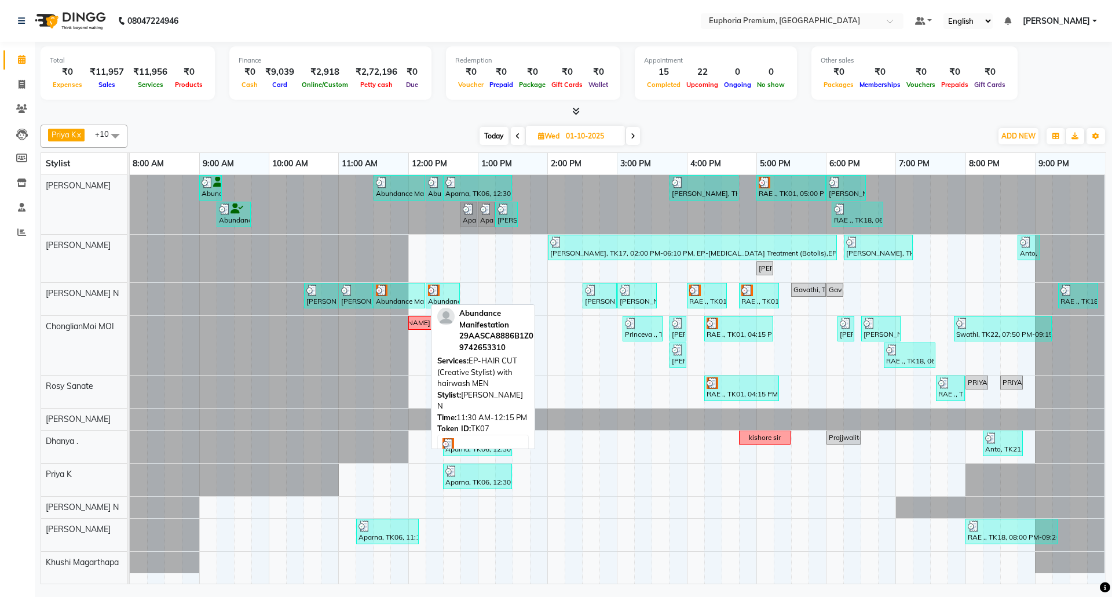
click at [403, 291] on div at bounding box center [399, 290] width 47 height 12
select select "3"
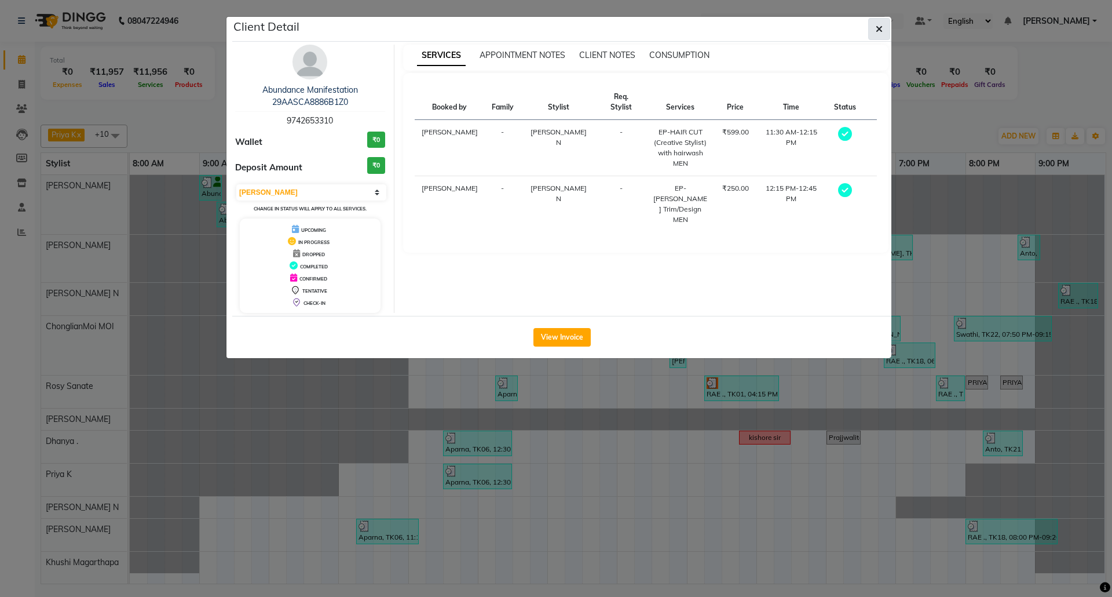
click at [874, 29] on button "button" at bounding box center [879, 29] width 22 height 22
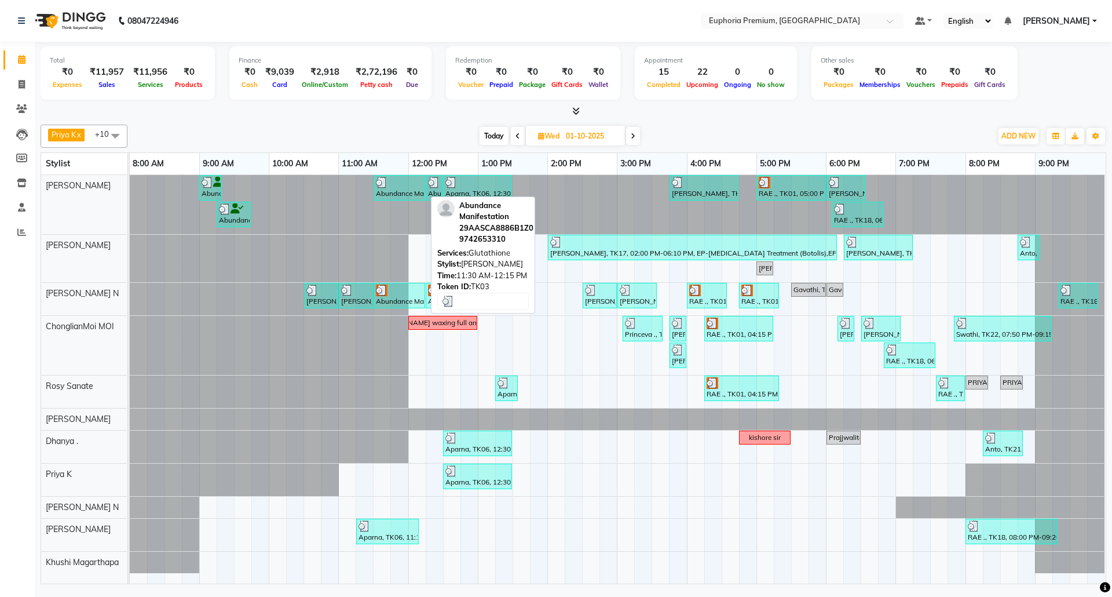
click at [393, 195] on div "Abundance Manifestation 29AASCA8886B1Z0, TK03, 11:30 AM-12:15 PM, Glutathione" at bounding box center [399, 188] width 49 height 22
select select "3"
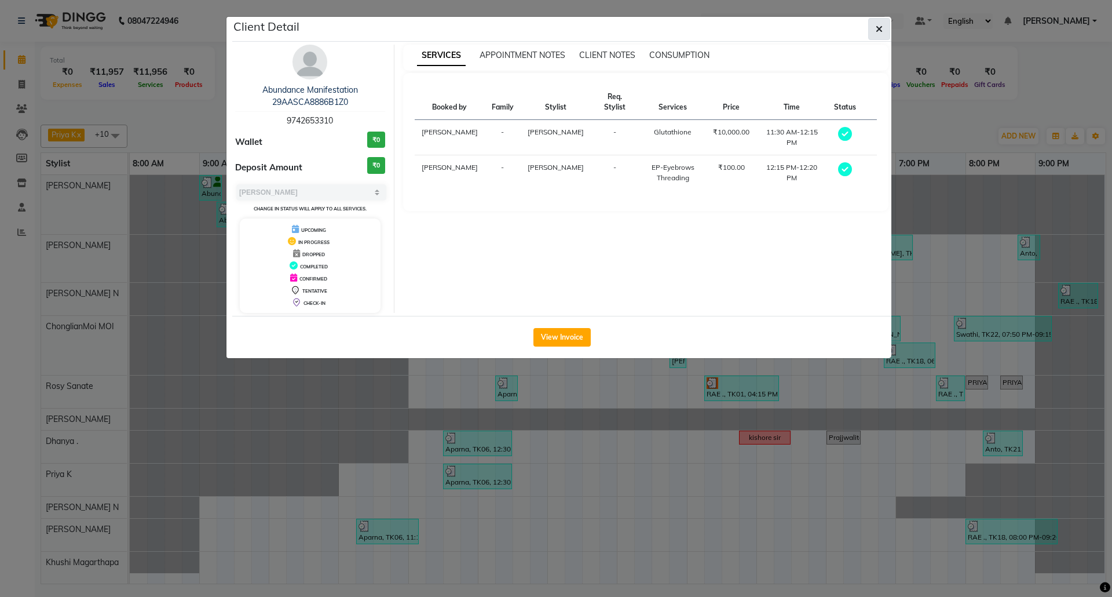
drag, startPoint x: 874, startPoint y: 32, endPoint x: 862, endPoint y: 33, distance: 11.6
click at [872, 32] on button "button" at bounding box center [879, 29] width 22 height 22
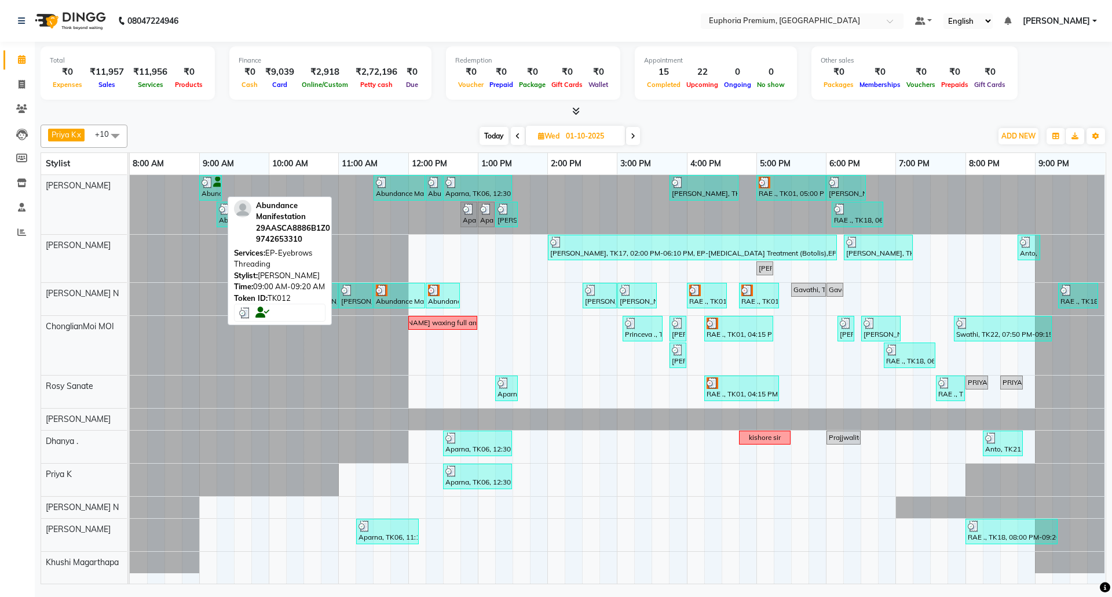
click at [211, 184] on img at bounding box center [208, 183] width 12 height 12
select select "3"
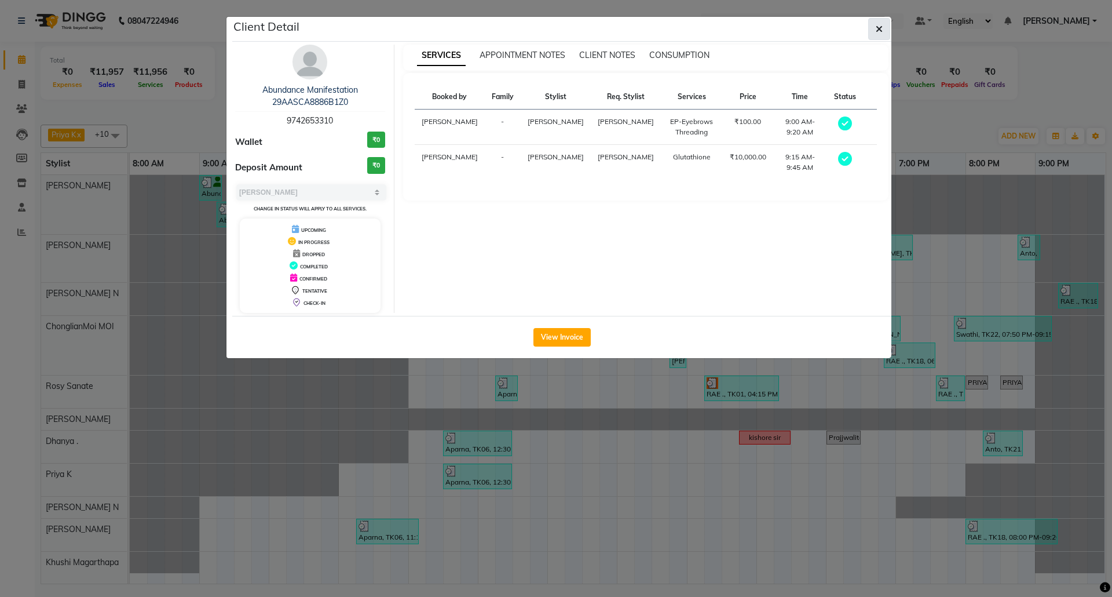
click at [877, 29] on icon "button" at bounding box center [879, 28] width 7 height 9
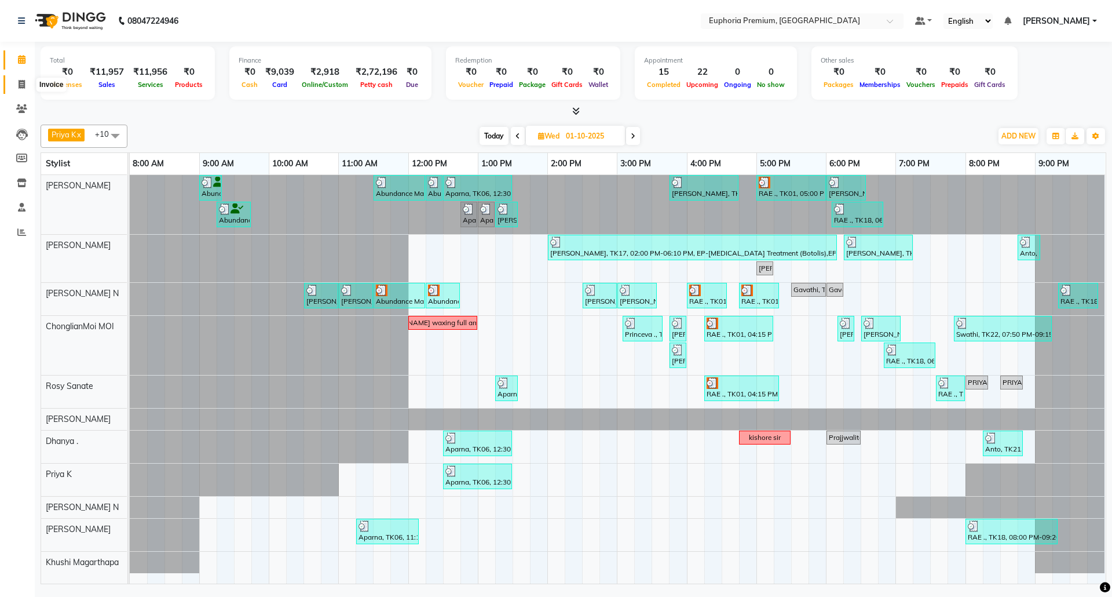
click at [19, 84] on icon at bounding box center [22, 84] width 6 height 9
select select "service"
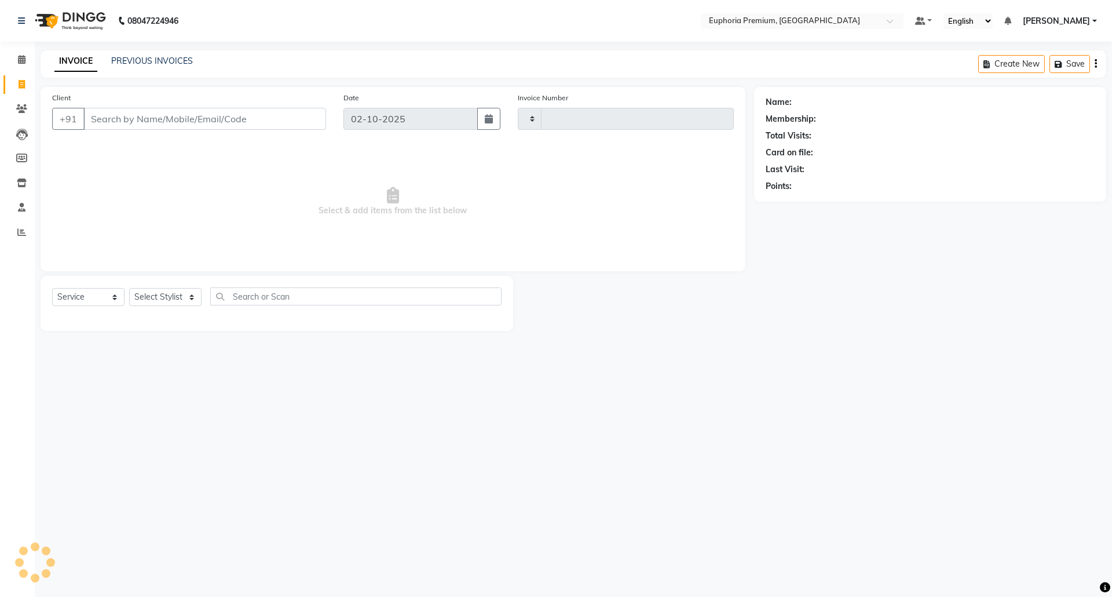
type input "3175"
select select "7925"
click at [158, 63] on link "PREVIOUS INVOICES" at bounding box center [152, 61] width 82 height 10
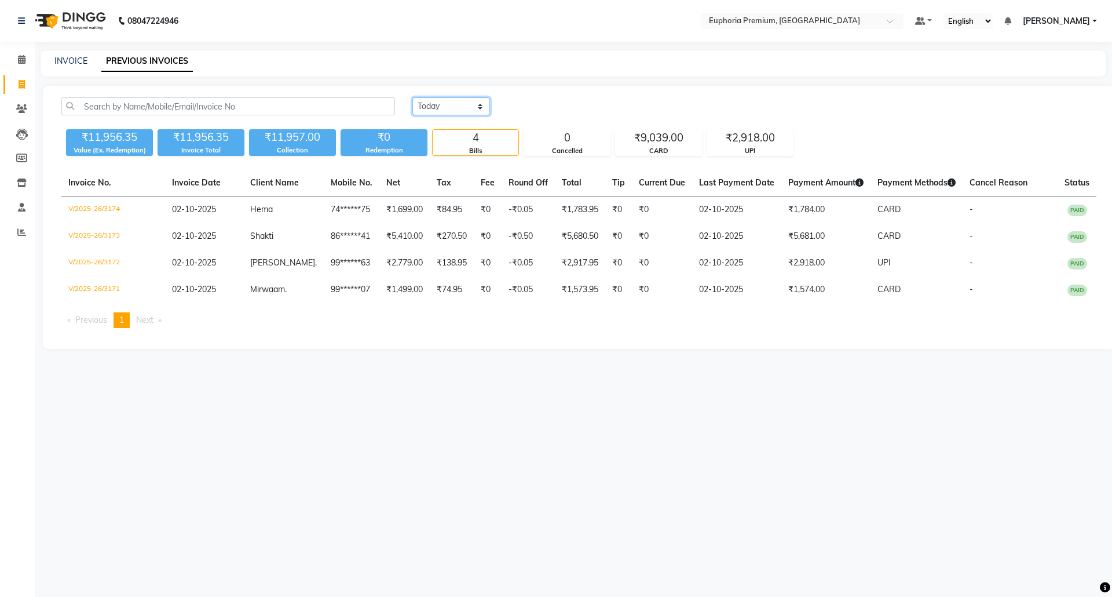
drag, startPoint x: 450, startPoint y: 108, endPoint x: 456, endPoint y: 114, distance: 8.6
click at [450, 108] on select "Today Yesterday Custom Range" at bounding box center [451, 106] width 78 height 18
select select "yesterday"
click at [412, 97] on select "Today Yesterday Custom Range" at bounding box center [451, 106] width 78 height 18
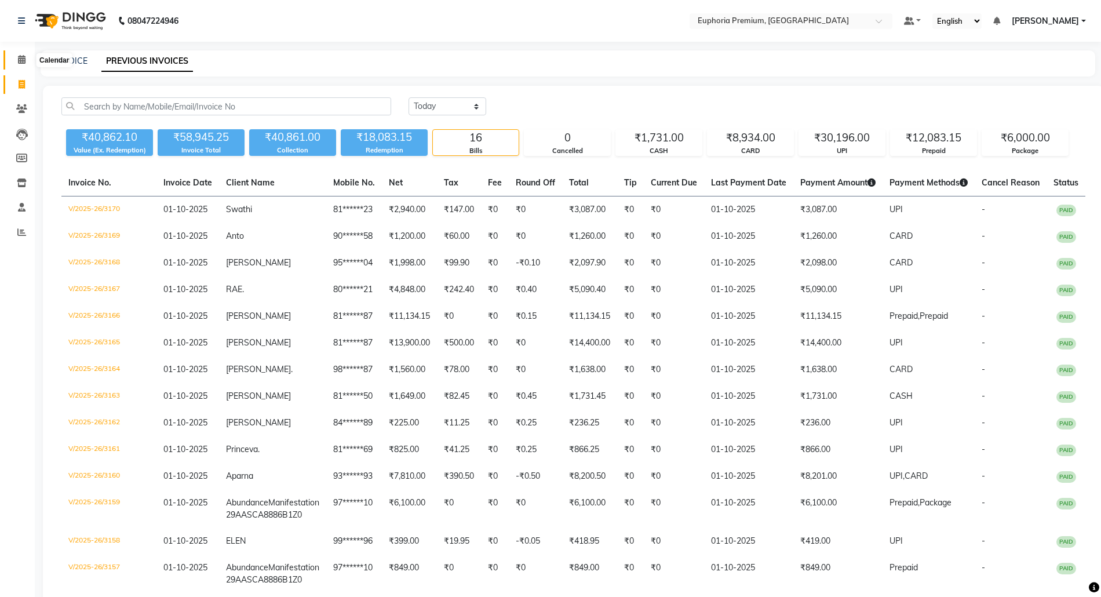
click at [22, 57] on icon at bounding box center [22, 59] width 8 height 9
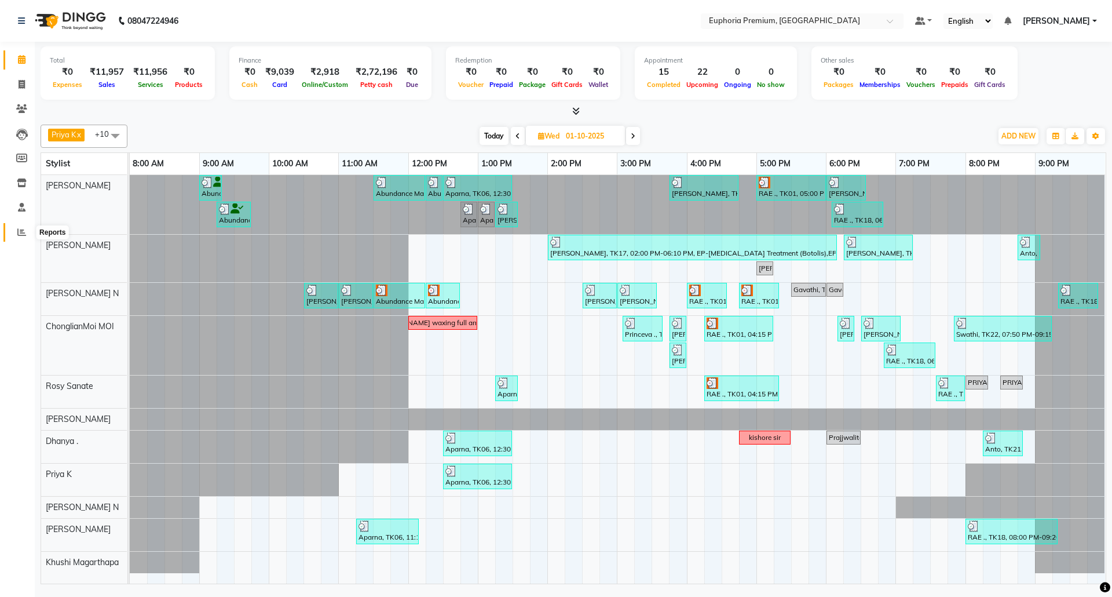
click at [26, 235] on span at bounding box center [22, 232] width 20 height 13
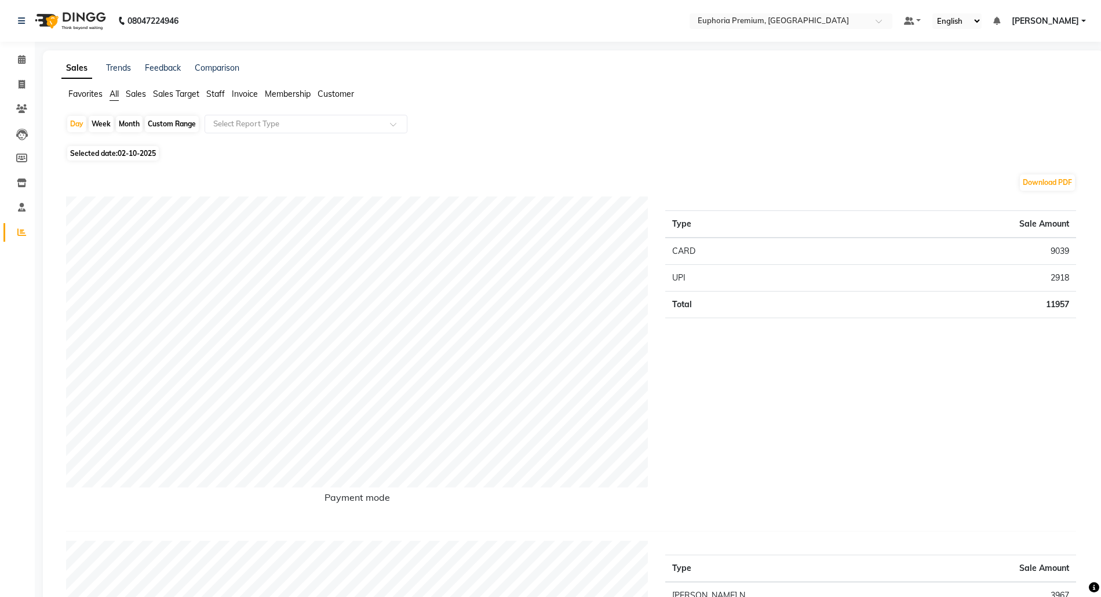
click at [135, 90] on span "Sales" at bounding box center [136, 94] width 20 height 10
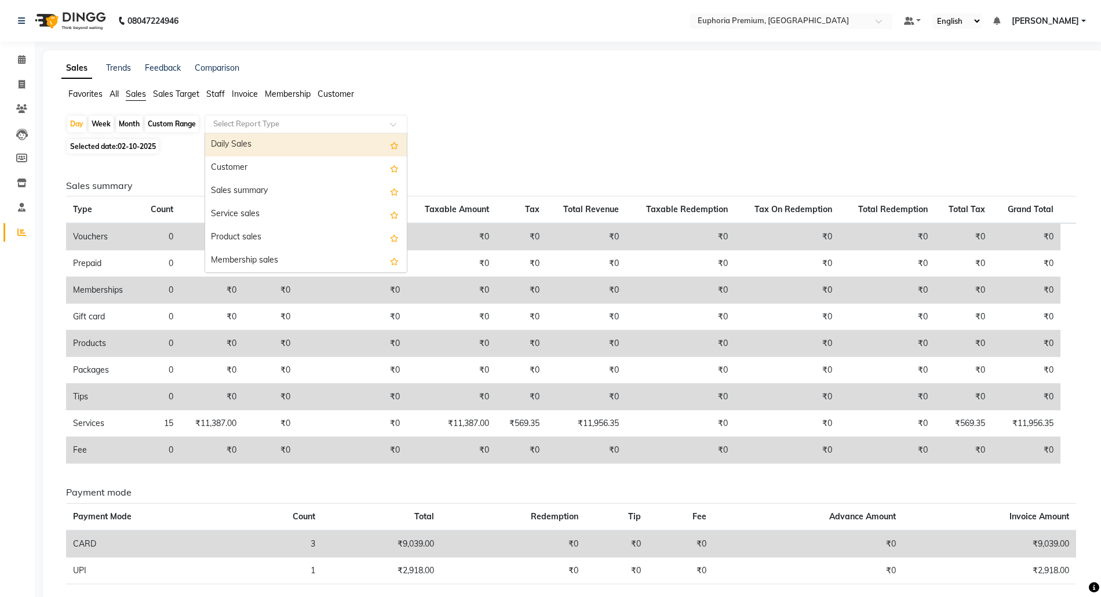
click at [381, 120] on div at bounding box center [306, 124] width 202 height 12
click at [274, 148] on div "Daily Sales" at bounding box center [306, 144] width 202 height 23
select select "full_report"
select select "csv"
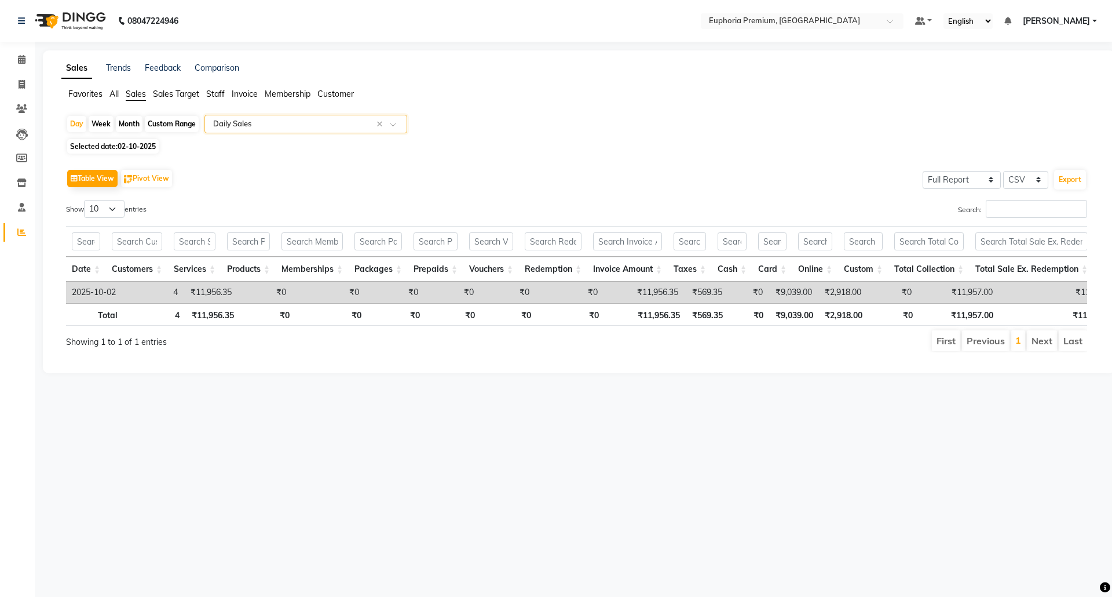
click at [123, 147] on span "02-10-2025" at bounding box center [137, 146] width 38 height 9
select select "10"
select select "2025"
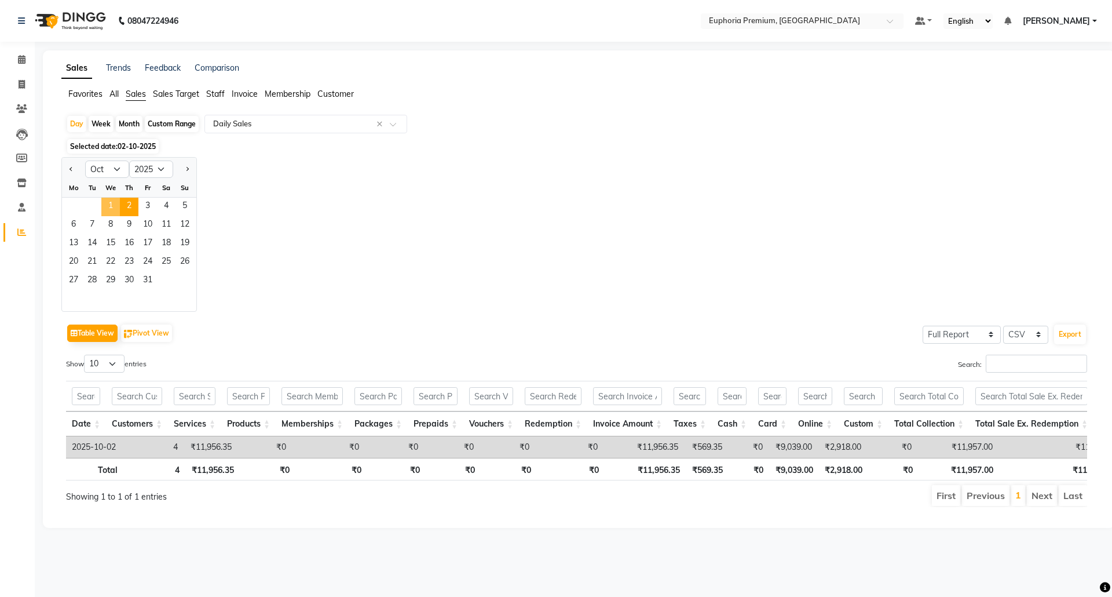
click at [114, 200] on span "1" at bounding box center [110, 207] width 19 height 19
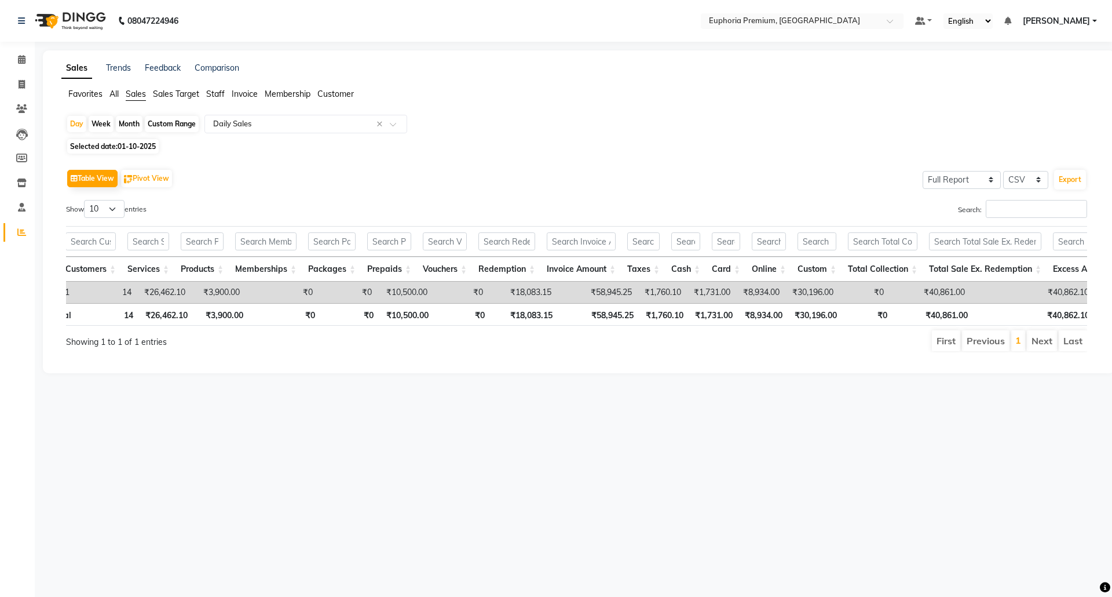
scroll to position [0, 34]
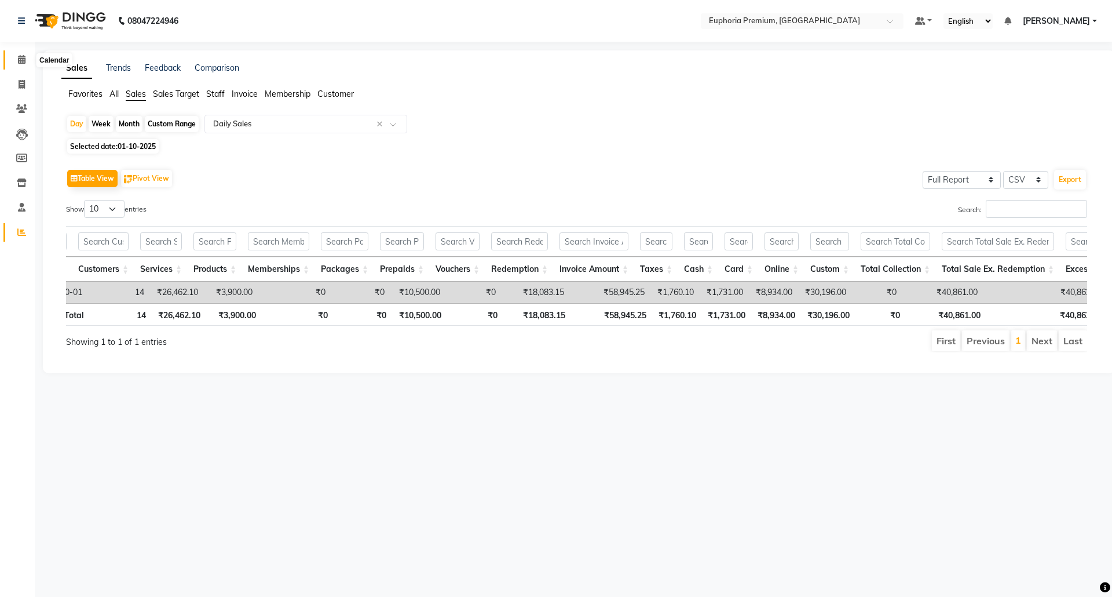
click at [24, 59] on span at bounding box center [22, 59] width 20 height 13
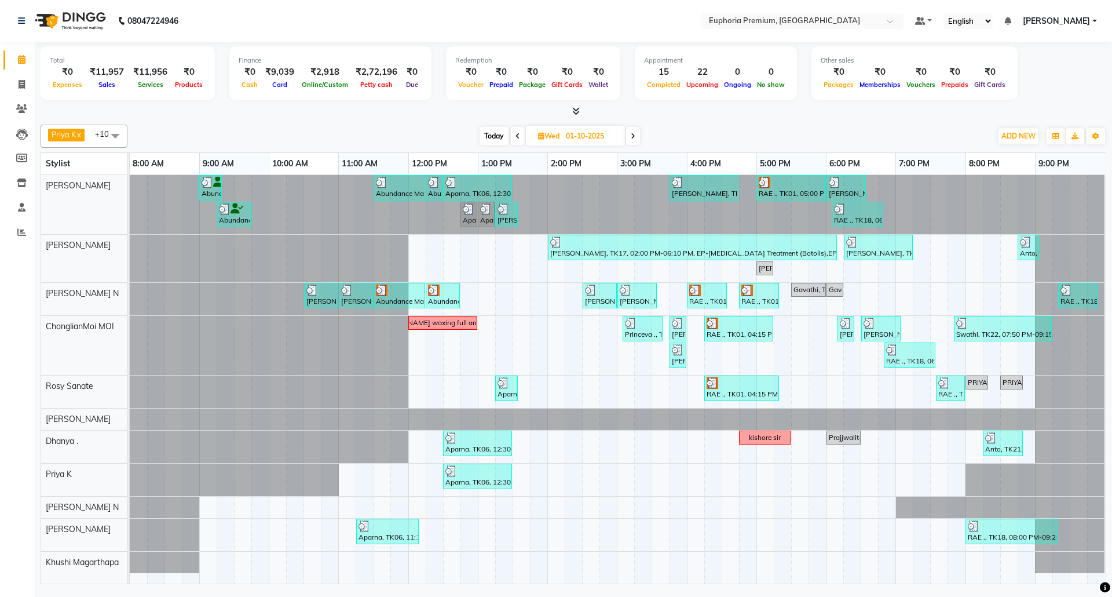
click at [485, 132] on span "Today" at bounding box center [494, 136] width 29 height 18
type input "02-10-2025"
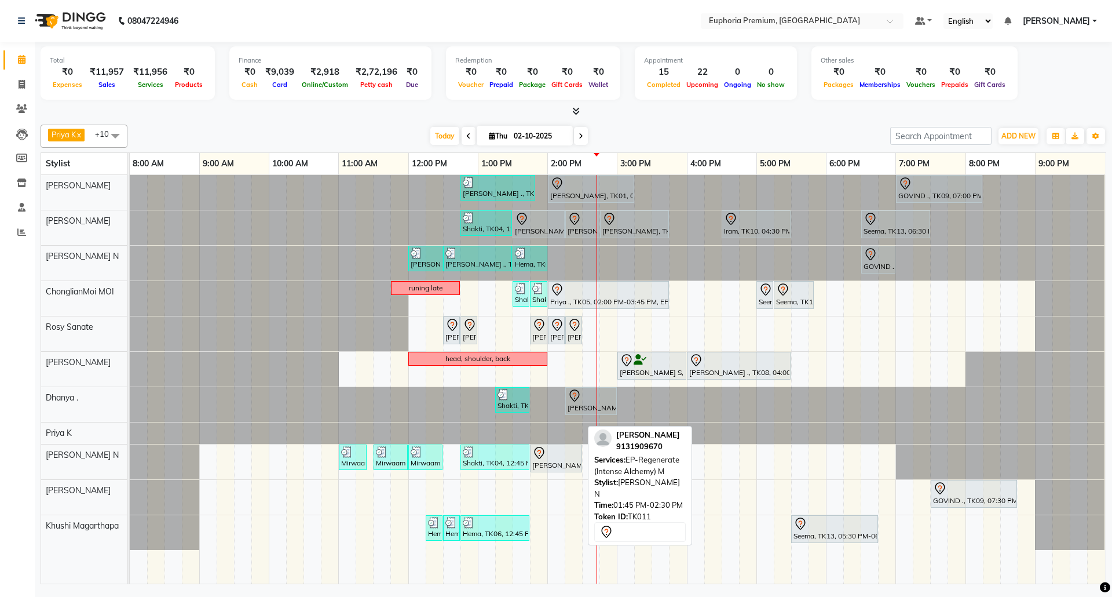
click at [561, 465] on div "[PERSON_NAME], TK11, 01:45 PM-02:30 PM, EP-Regenerate (Intense Alchemy) M" at bounding box center [556, 458] width 50 height 24
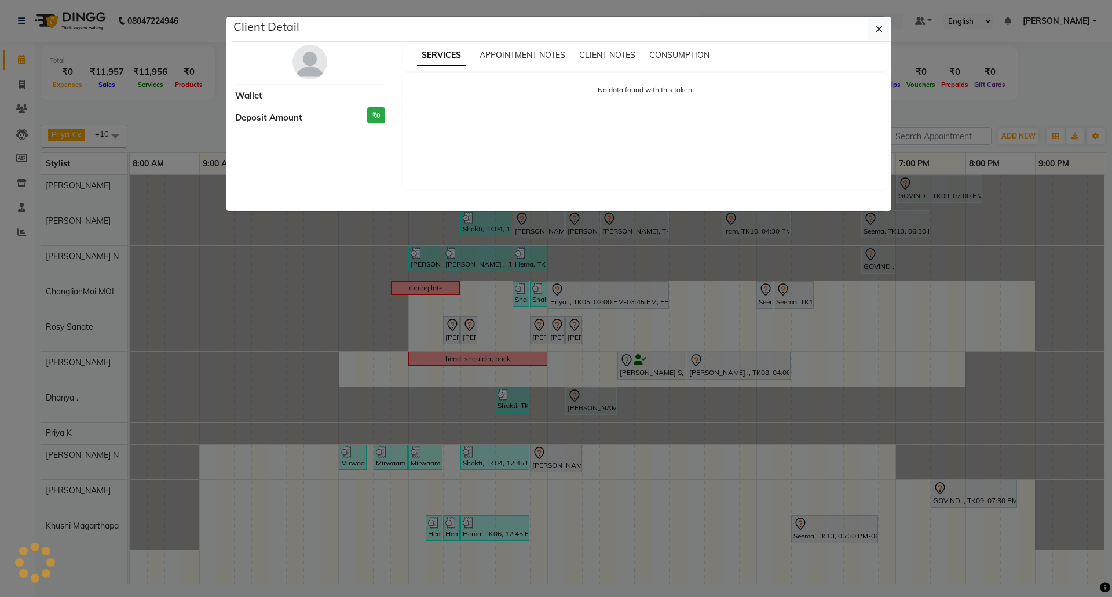
select select "7"
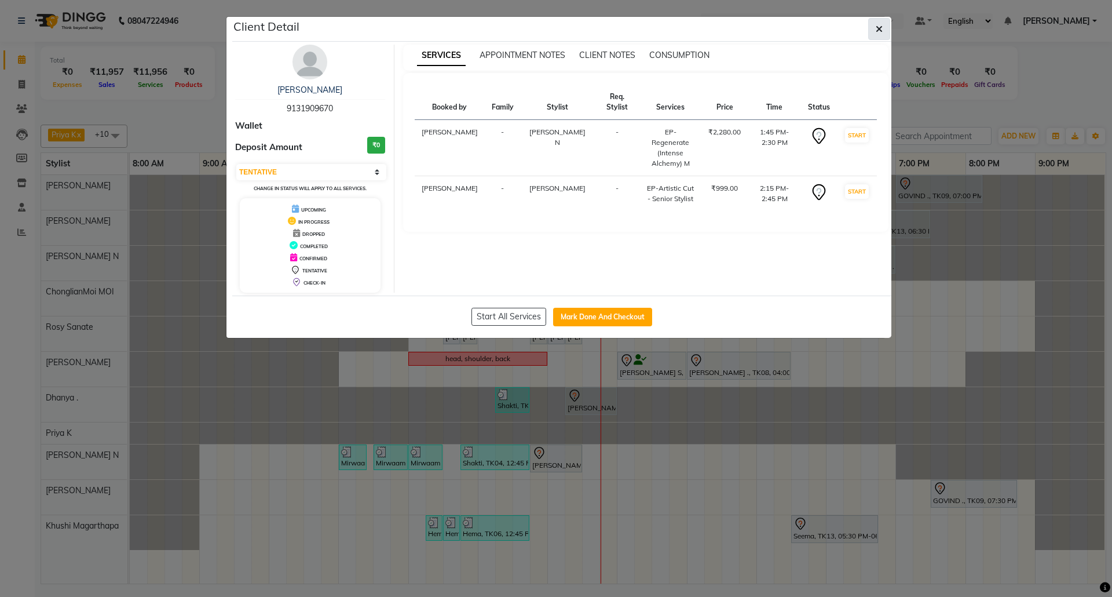
click at [883, 25] on button "button" at bounding box center [879, 29] width 22 height 22
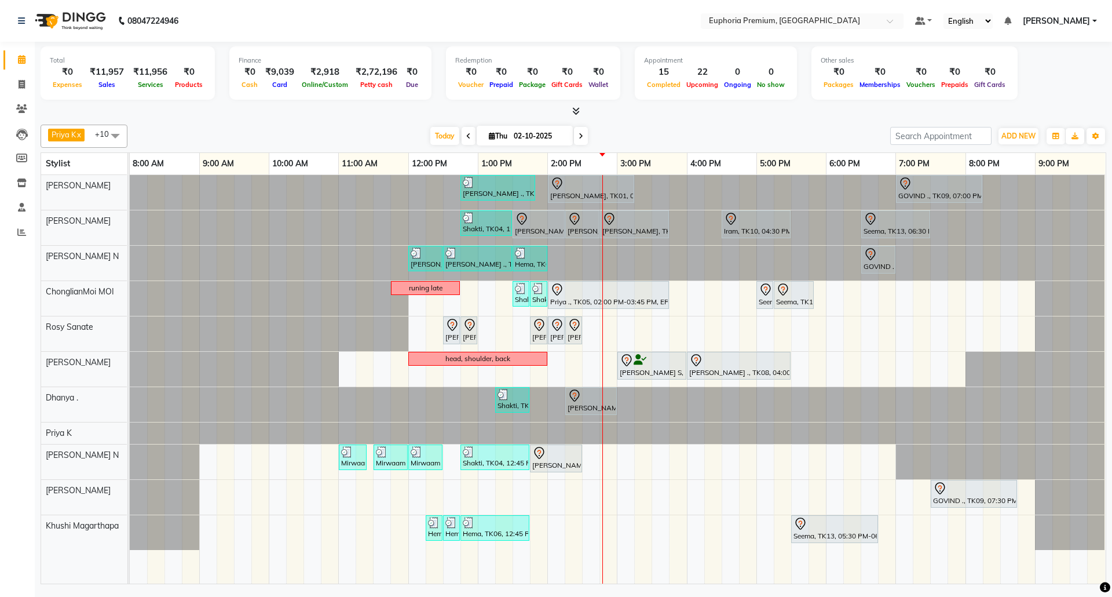
click at [462, 140] on span at bounding box center [469, 136] width 14 height 18
type input "01-10-2025"
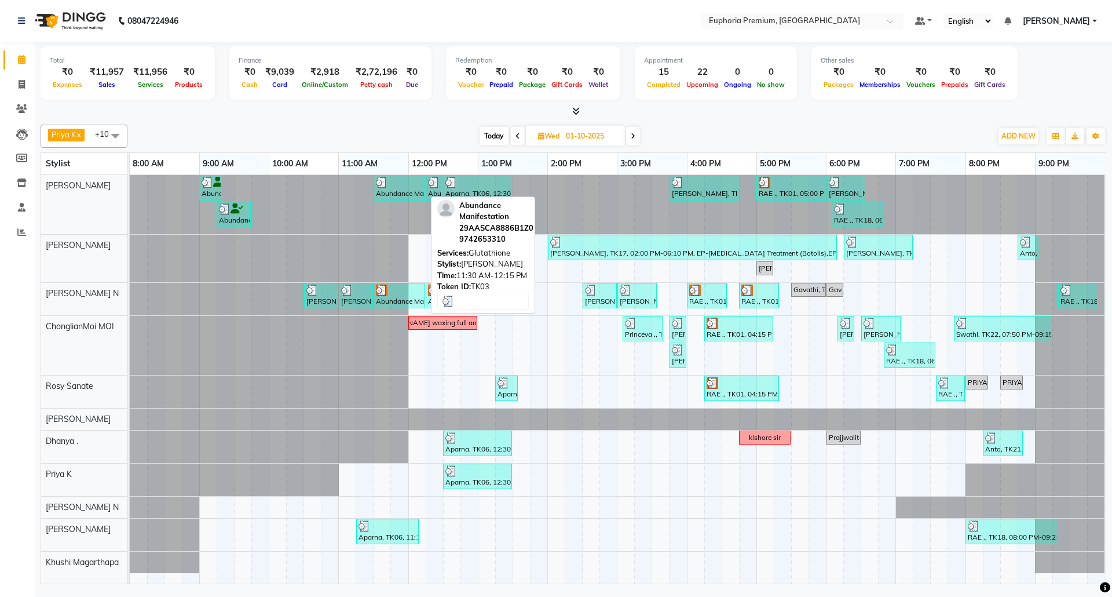
click at [409, 195] on div "Abundance Manifestation 29AASCA8886B1Z0, TK03, 11:30 AM-12:15 PM, Glutathione" at bounding box center [399, 188] width 49 height 22
select select "3"
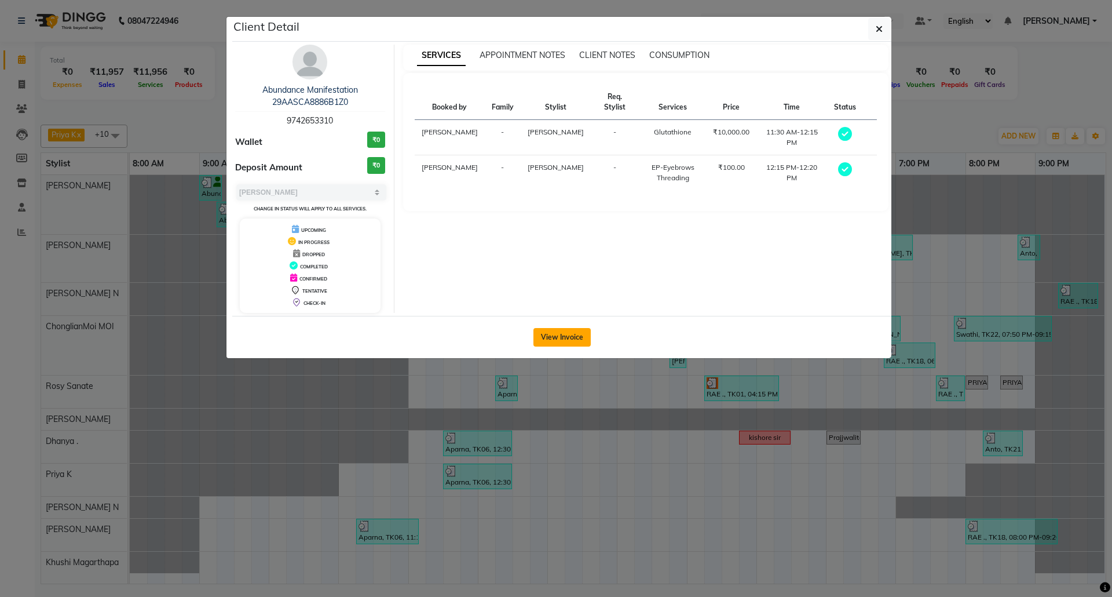
click at [588, 336] on button "View Invoice" at bounding box center [561, 337] width 57 height 19
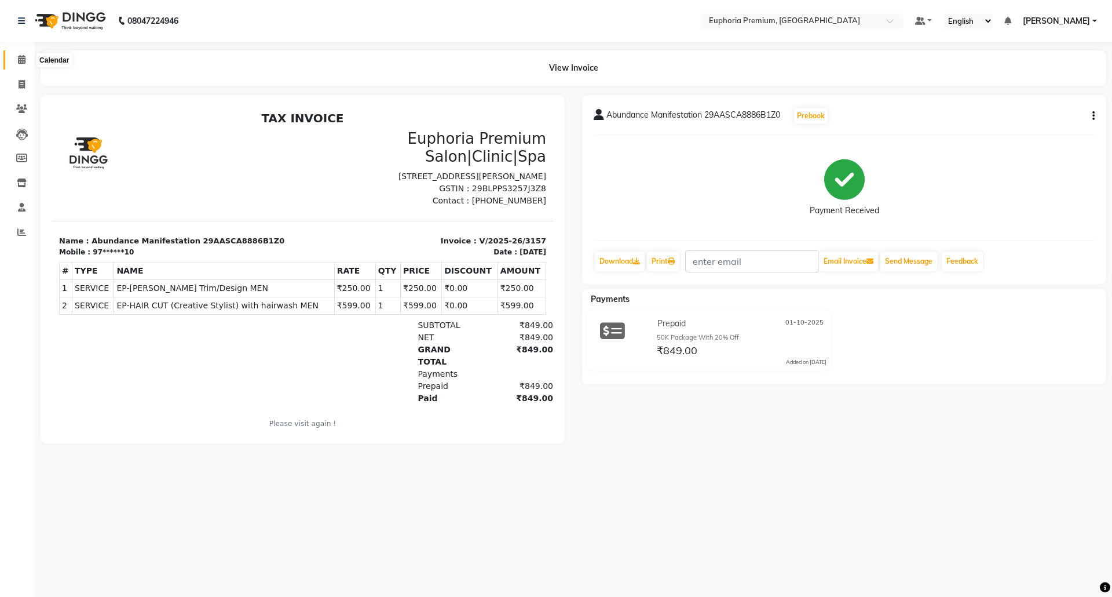
click at [12, 60] on span at bounding box center [22, 59] width 20 height 13
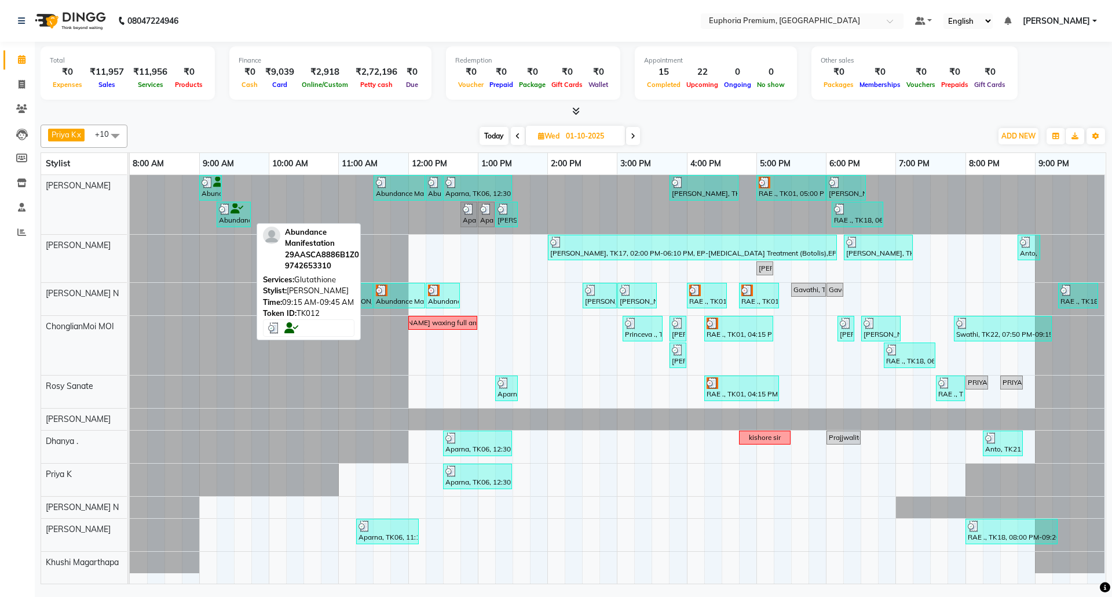
click at [230, 223] on div "Abundance Manifestation 29AASCA8886B1Z0, TK12, 09:15 AM-09:45 AM, Glutathione" at bounding box center [234, 214] width 32 height 22
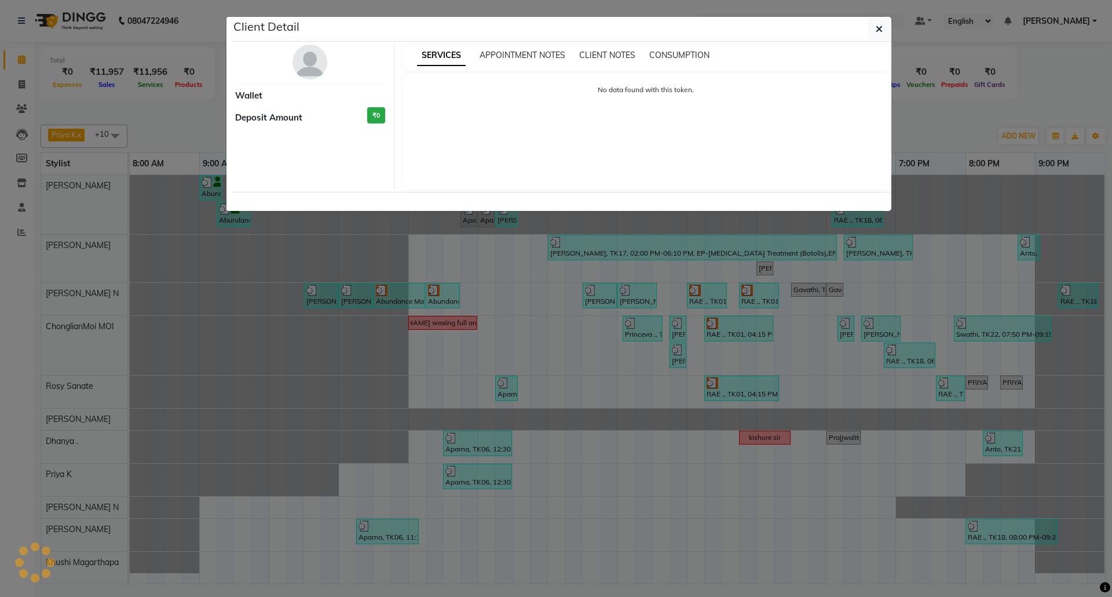
select select "3"
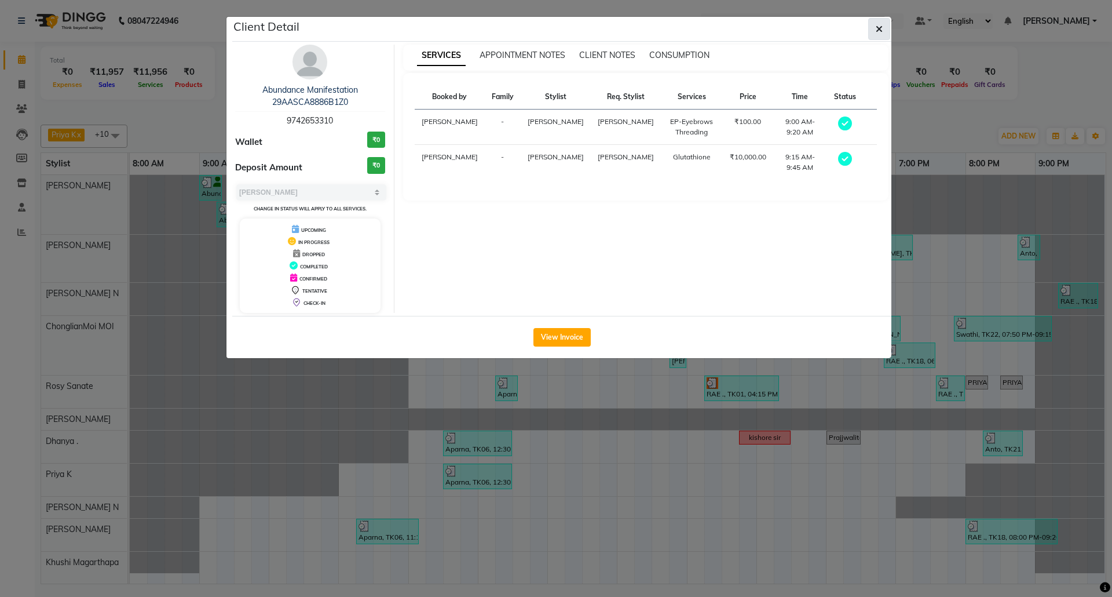
click at [872, 31] on button "button" at bounding box center [879, 29] width 22 height 22
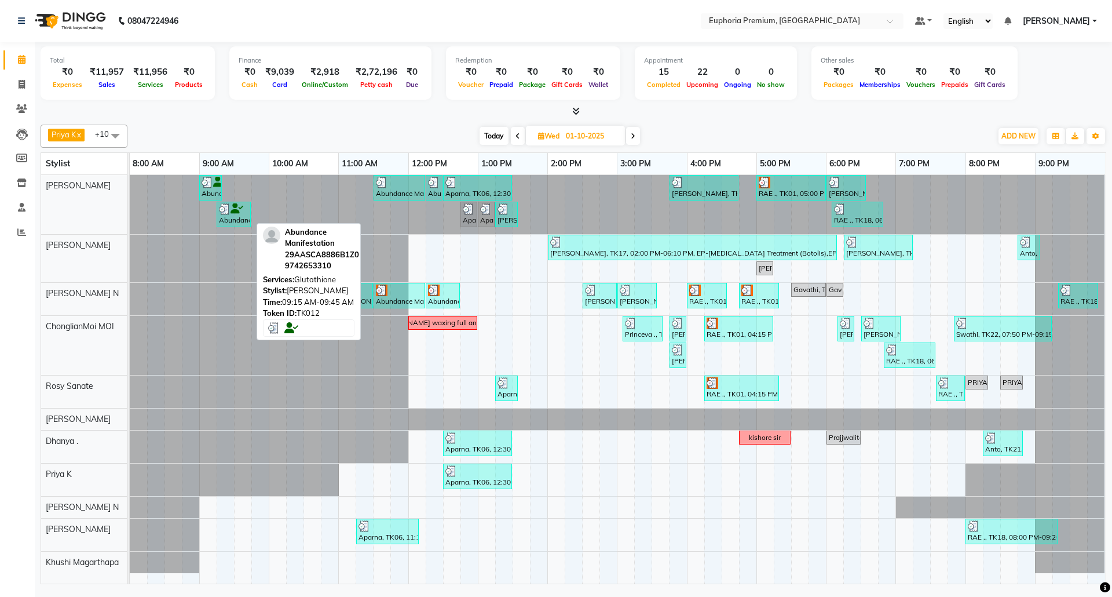
click at [246, 214] on div at bounding box center [234, 209] width 30 height 12
select select "3"
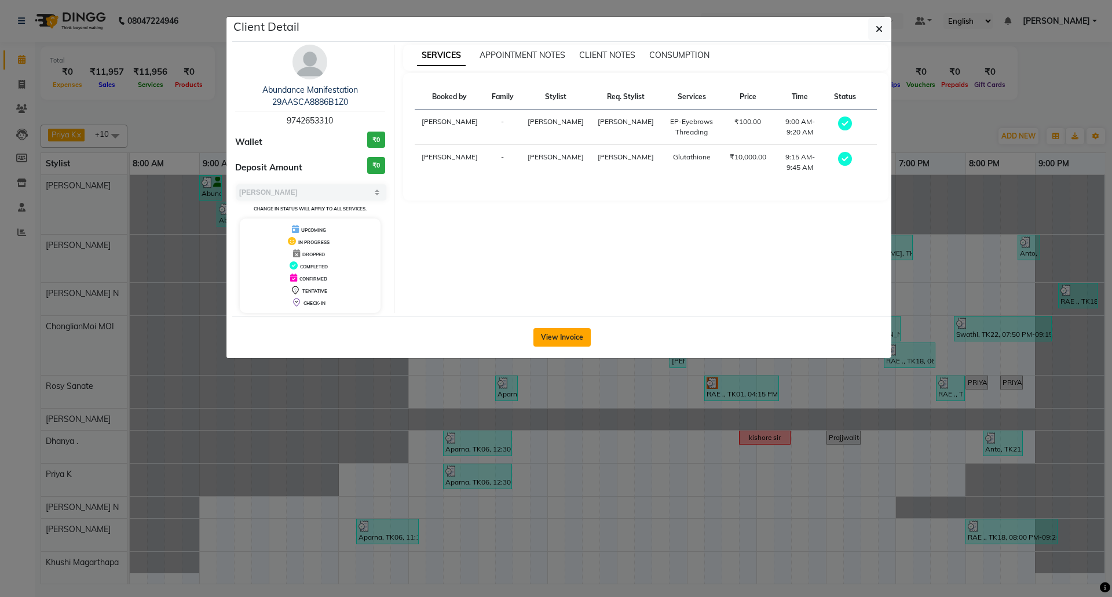
click at [566, 332] on button "View Invoice" at bounding box center [561, 337] width 57 height 19
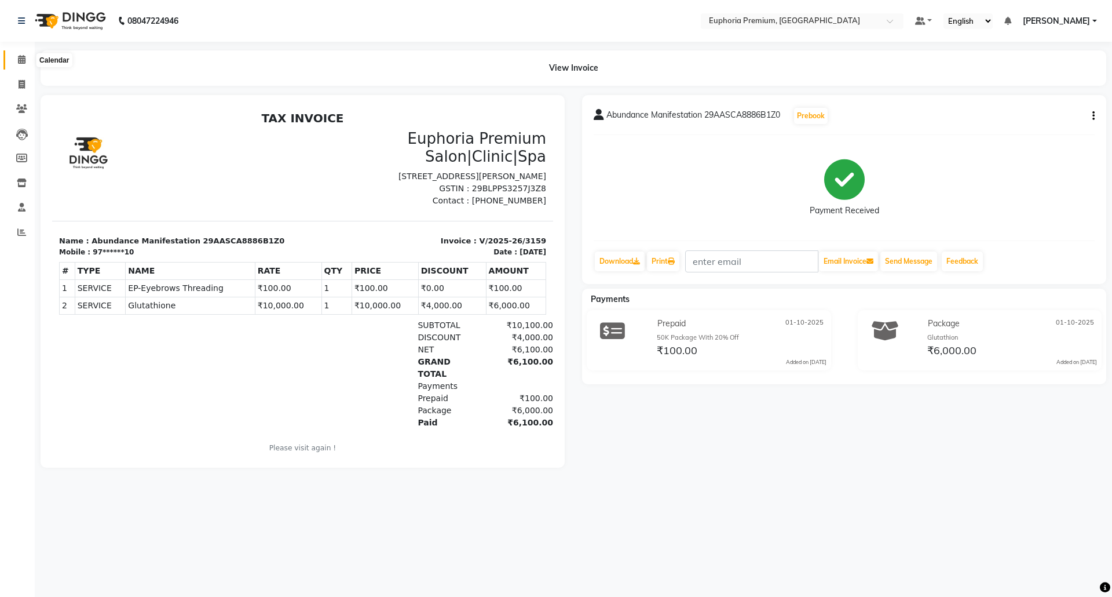
click at [13, 56] on span at bounding box center [22, 59] width 20 height 13
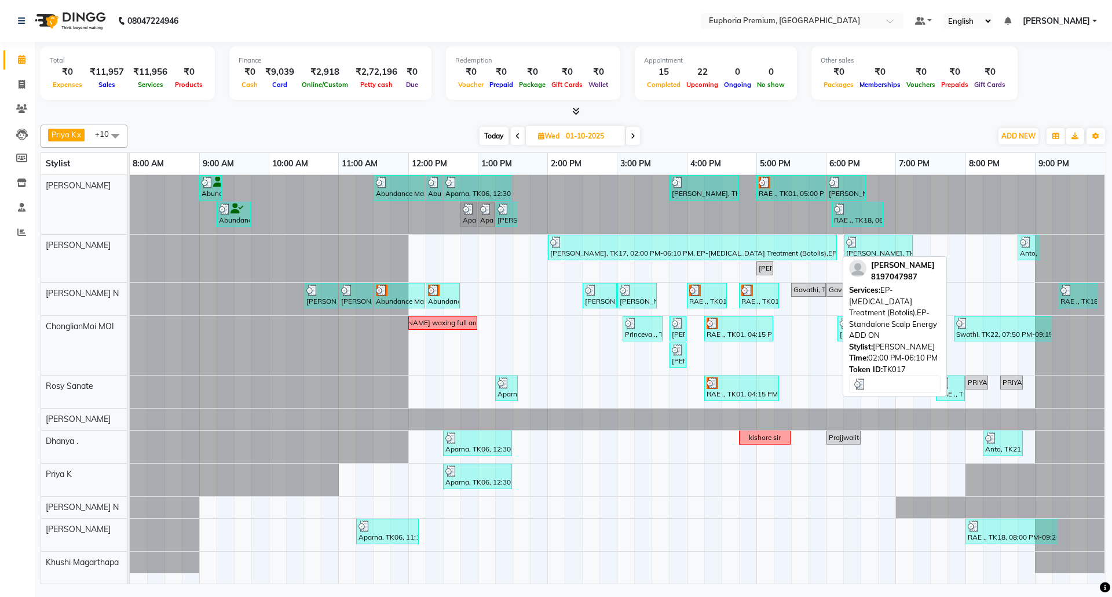
click at [754, 251] on div "[PERSON_NAME], TK17, 02:00 PM-06:10 PM, EP-[MEDICAL_DATA] Treatment (Botolis),E…" at bounding box center [692, 247] width 287 height 22
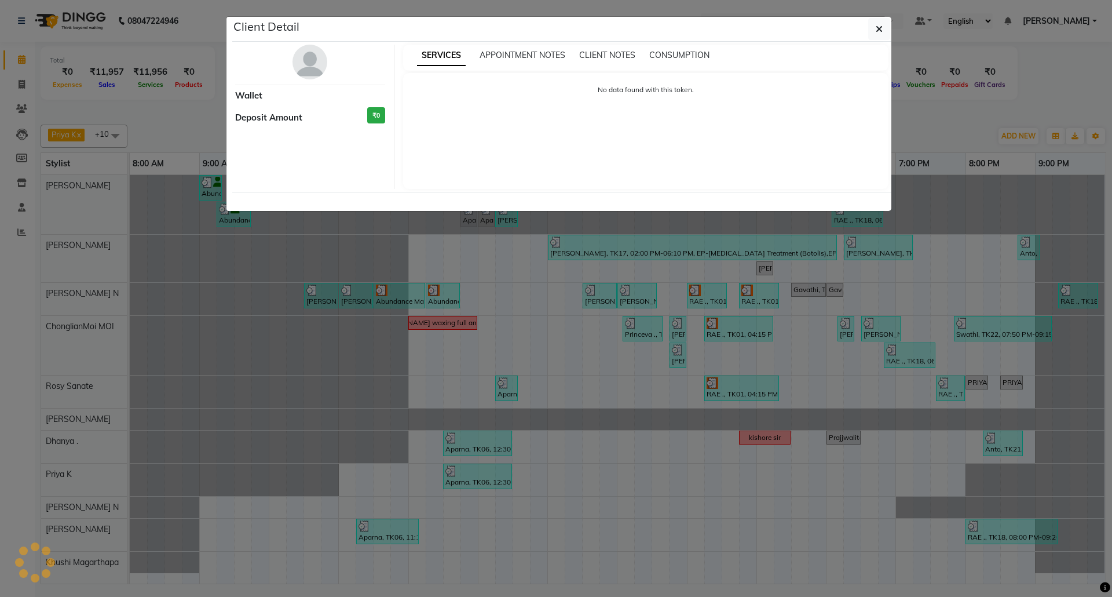
select select "3"
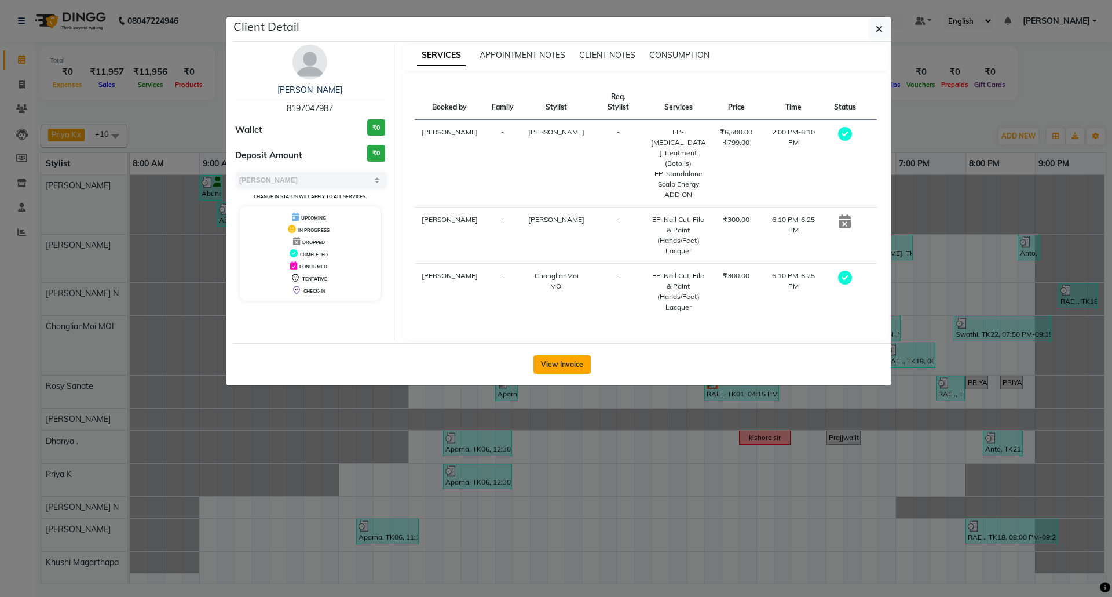
click at [566, 355] on button "View Invoice" at bounding box center [561, 364] width 57 height 19
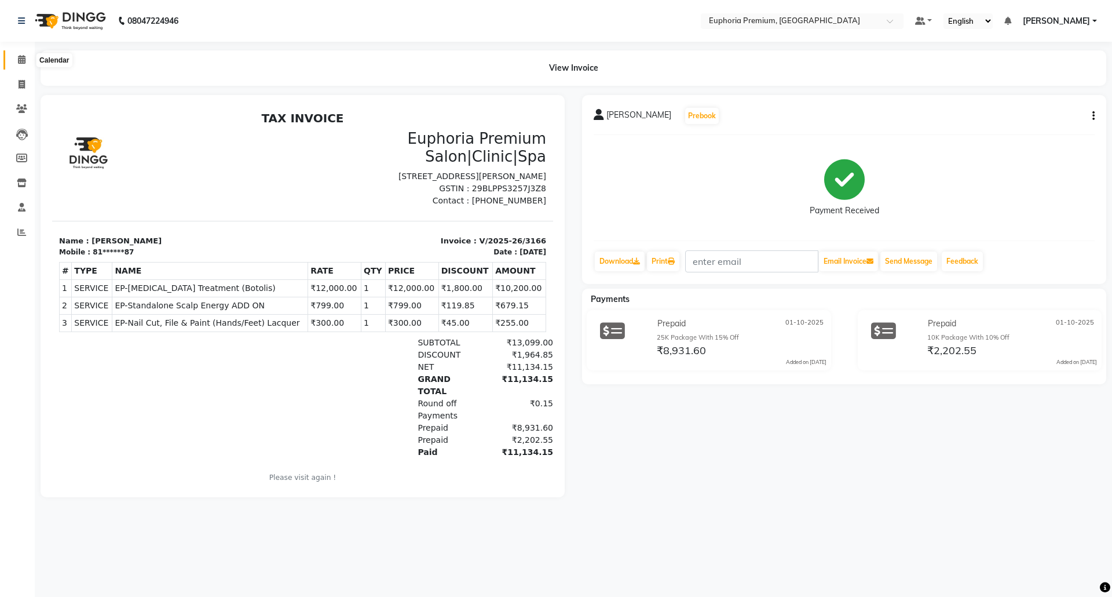
click at [19, 58] on icon at bounding box center [22, 59] width 8 height 9
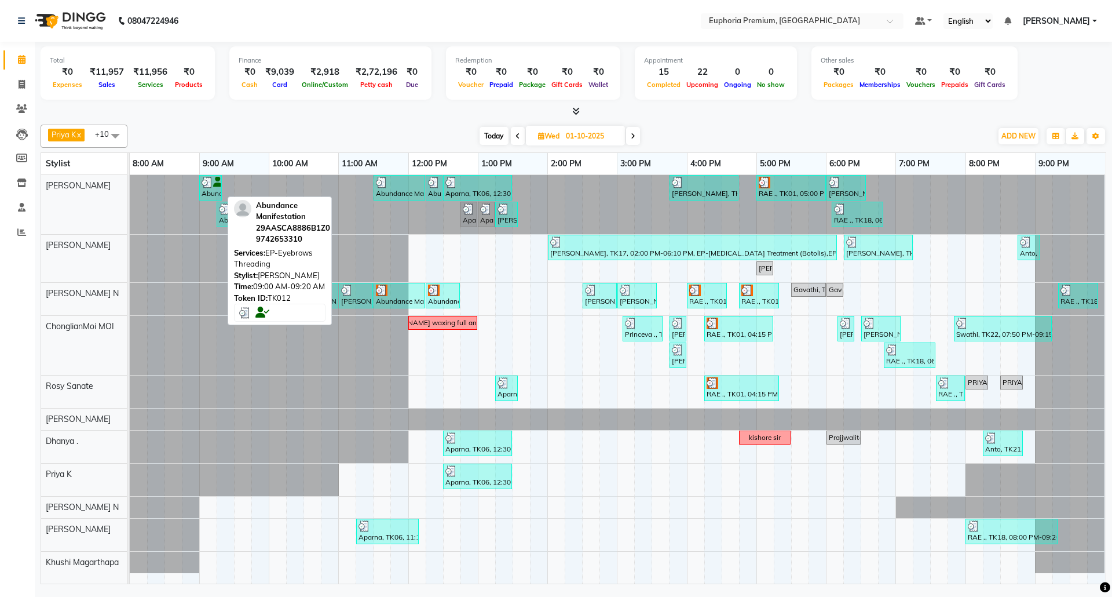
click at [202, 189] on div "Abundance Manifestation 29AASCA8886B1Z0, TK12, 09:00 AM-09:20 AM, EP-Eyebrows T…" at bounding box center [210, 188] width 20 height 22
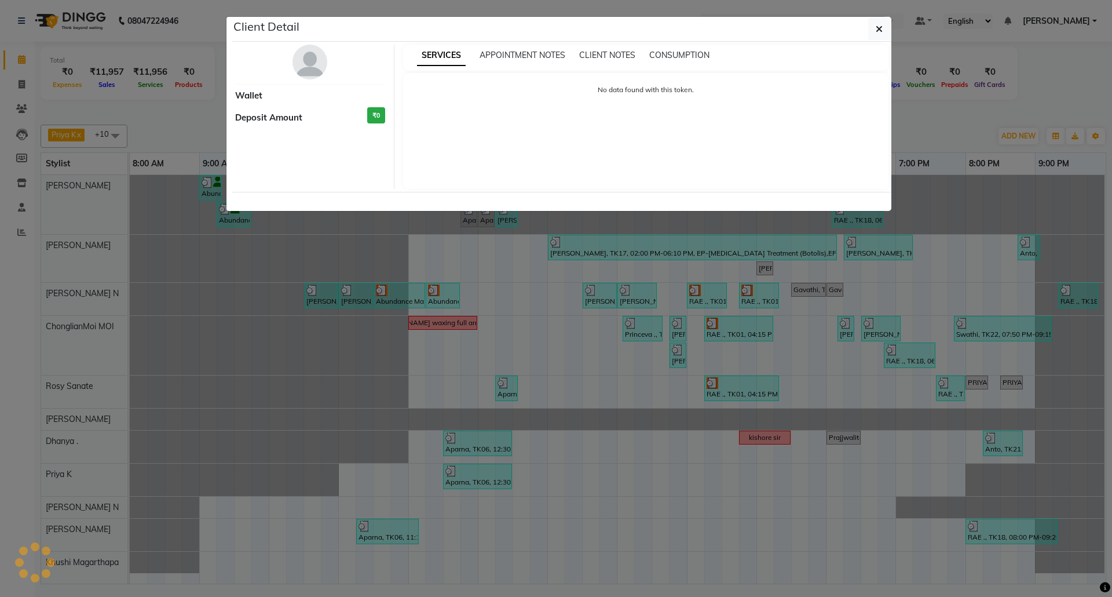
select select "3"
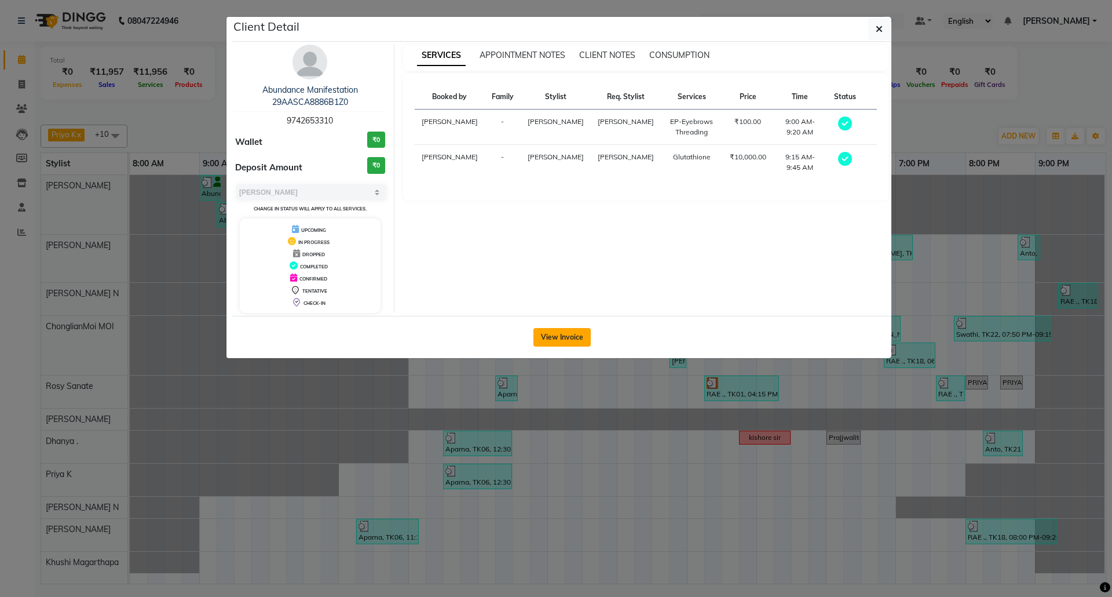
click at [571, 337] on button "View Invoice" at bounding box center [561, 337] width 57 height 19
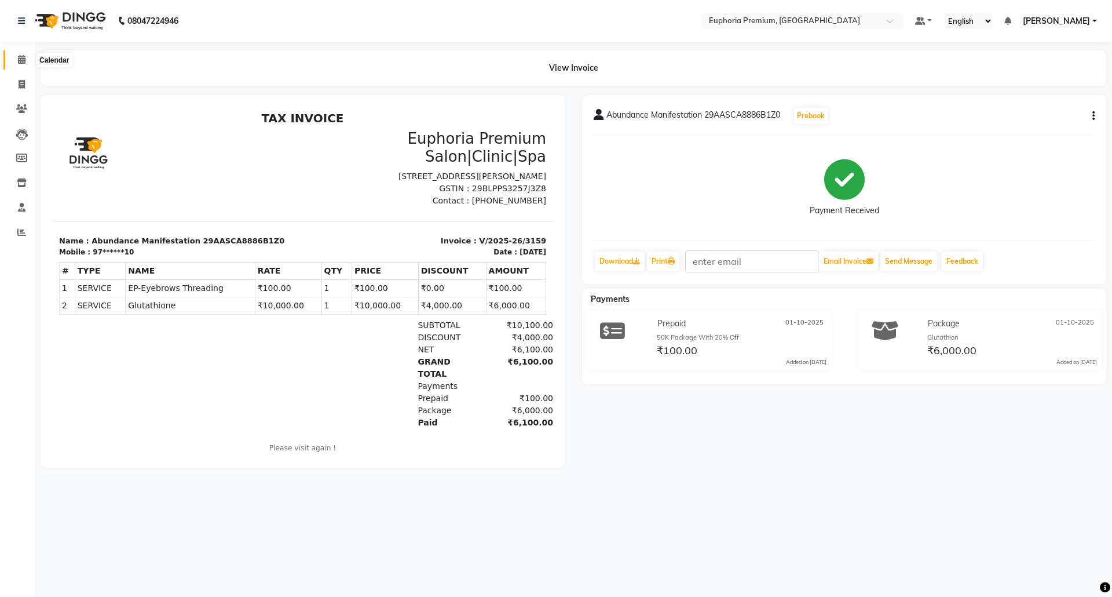
click at [20, 64] on icon at bounding box center [22, 59] width 8 height 9
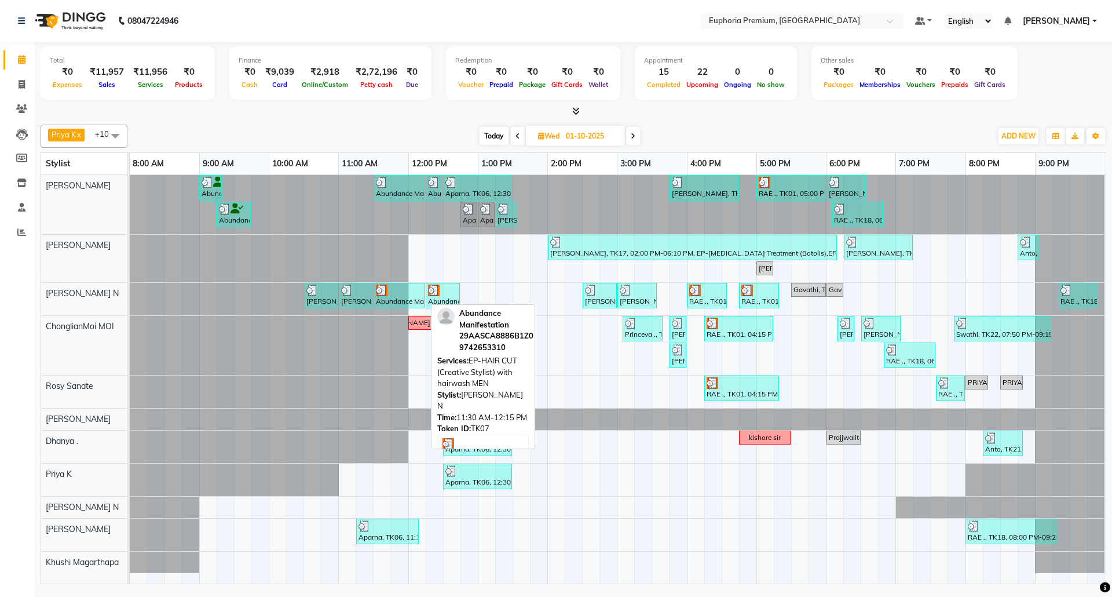
click at [412, 295] on div at bounding box center [399, 290] width 47 height 12
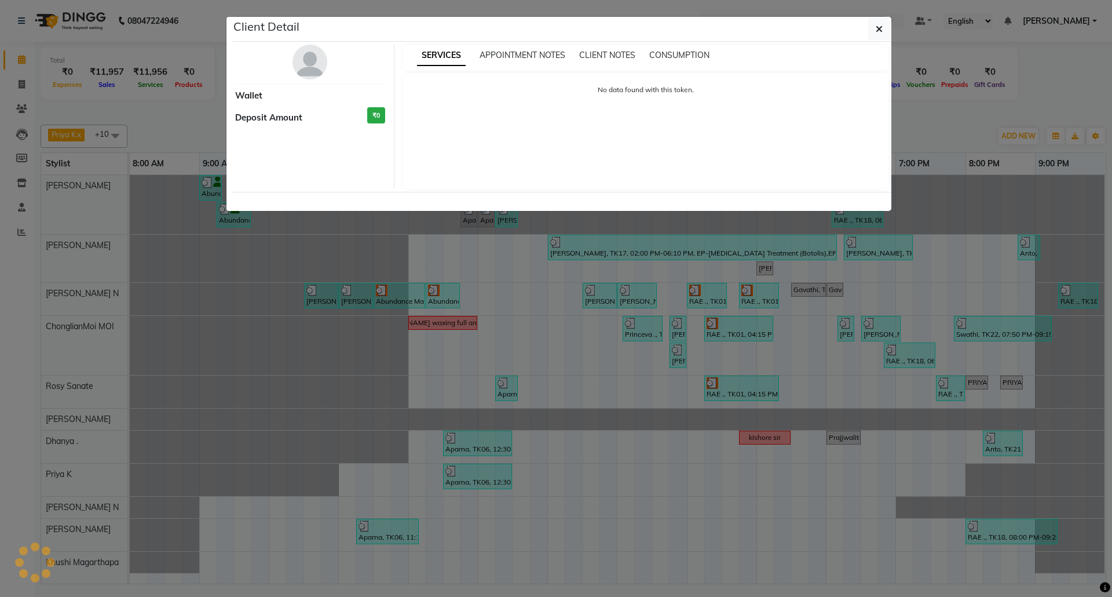
select select "3"
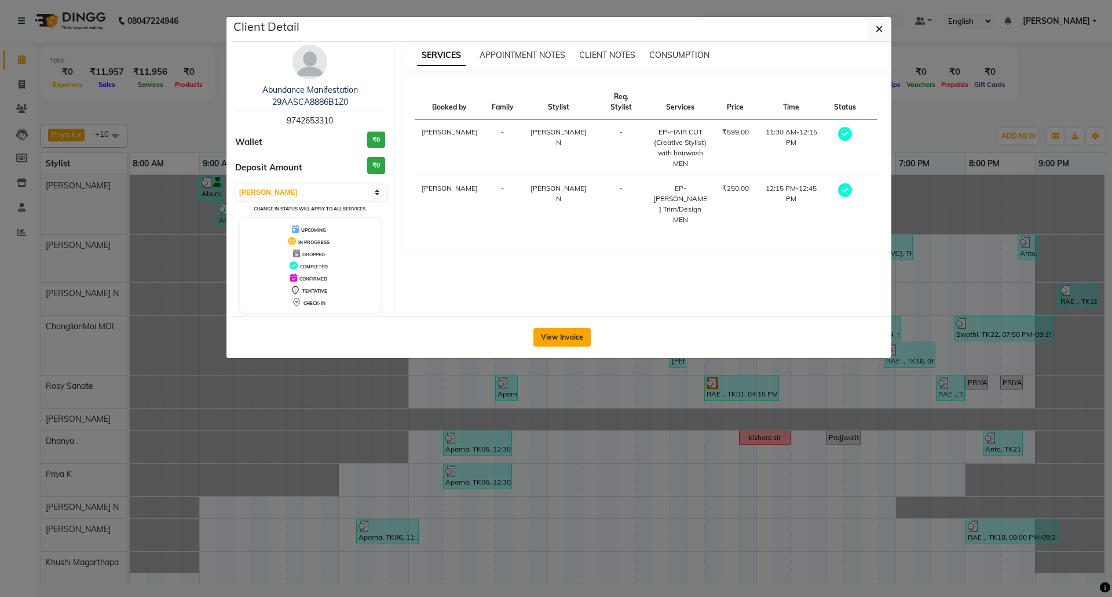
click at [584, 341] on button "View Invoice" at bounding box center [561, 337] width 57 height 19
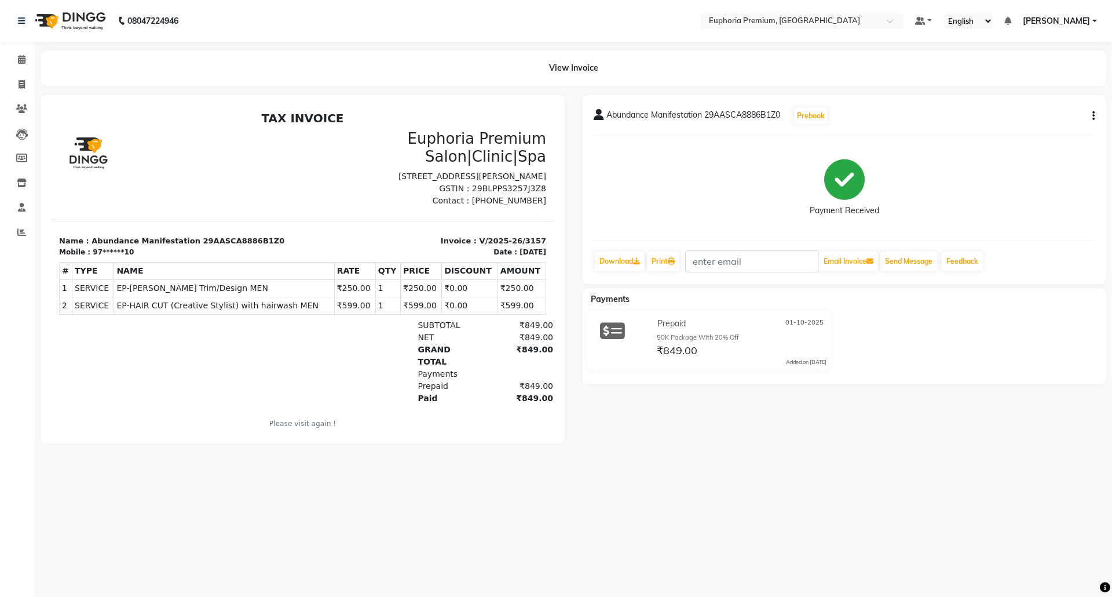
drag, startPoint x: 436, startPoint y: 288, endPoint x: 455, endPoint y: 292, distance: 19.5
click at [441, 308] on tbody "1 SERVICE SERVICE EP-Beard Trim/Design MEN ₹250.00 2" at bounding box center [303, 296] width 487 height 35
click at [455, 292] on td "₹0.00" at bounding box center [470, 287] width 56 height 17
drag, startPoint x: 427, startPoint y: 286, endPoint x: 443, endPoint y: 286, distance: 15.6
click at [443, 286] on td "₹0.00" at bounding box center [470, 287] width 56 height 17
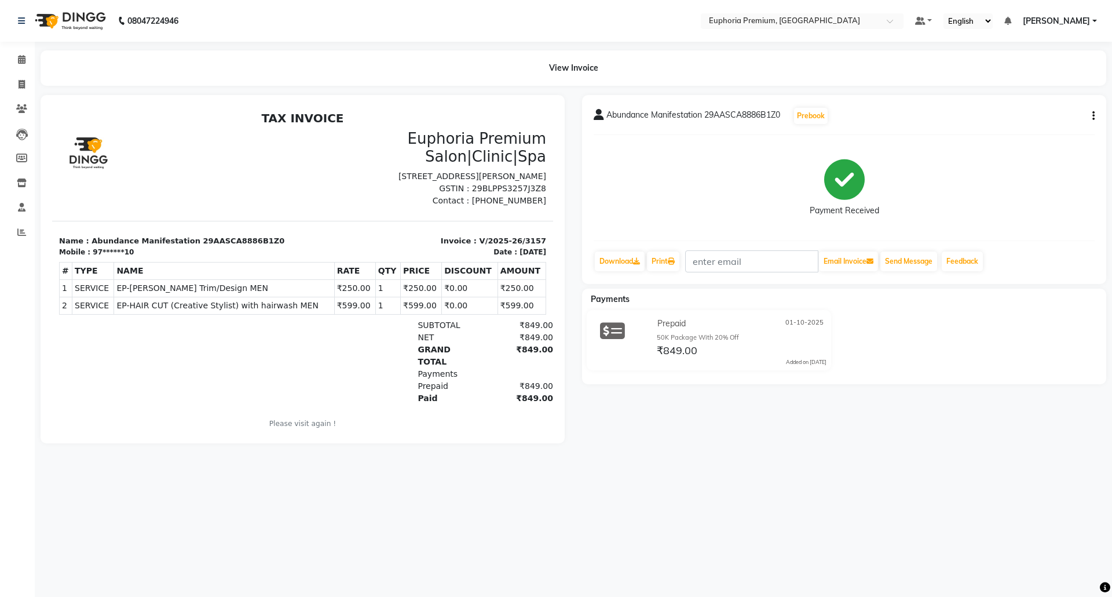
click at [462, 298] on td "₹0.00" at bounding box center [470, 305] width 56 height 17
click at [25, 50] on link "Calendar" at bounding box center [17, 59] width 28 height 19
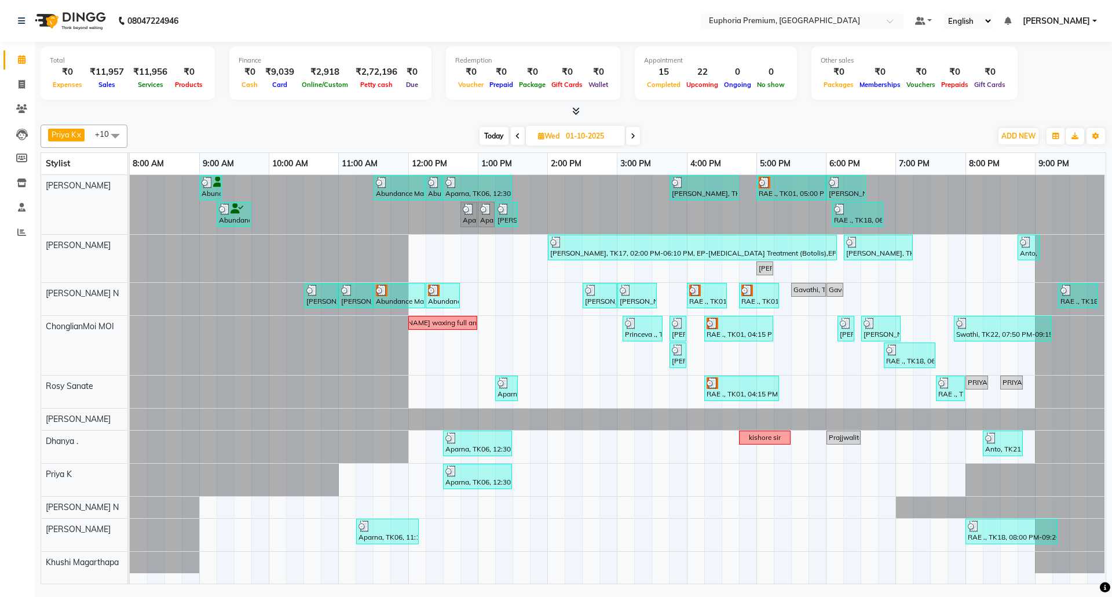
click at [492, 135] on span "Today" at bounding box center [494, 136] width 29 height 18
type input "02-10-2025"
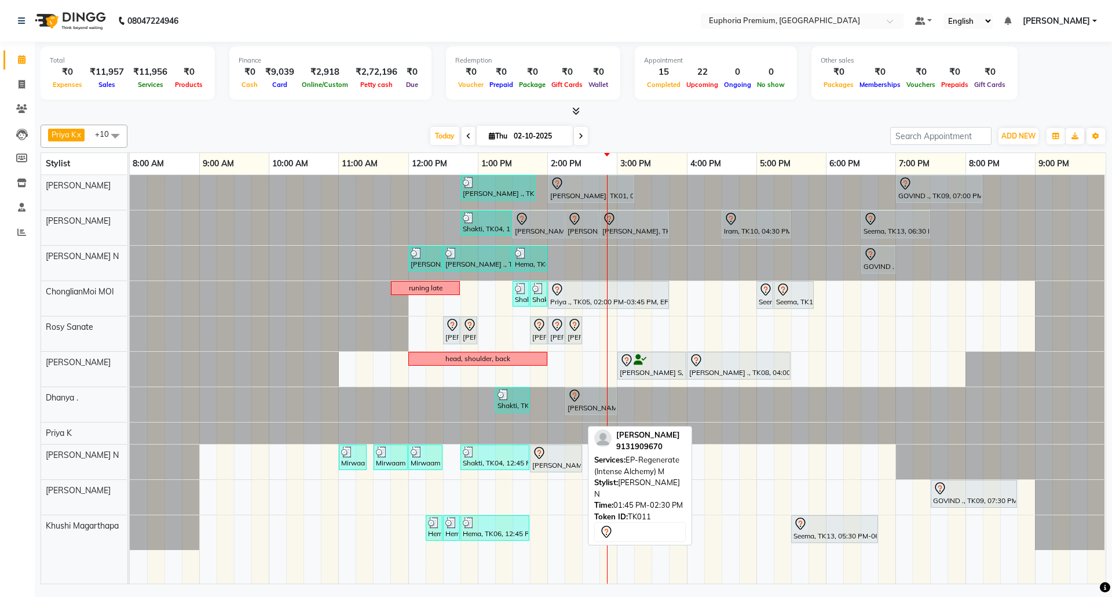
click at [563, 452] on div at bounding box center [555, 453] width 47 height 14
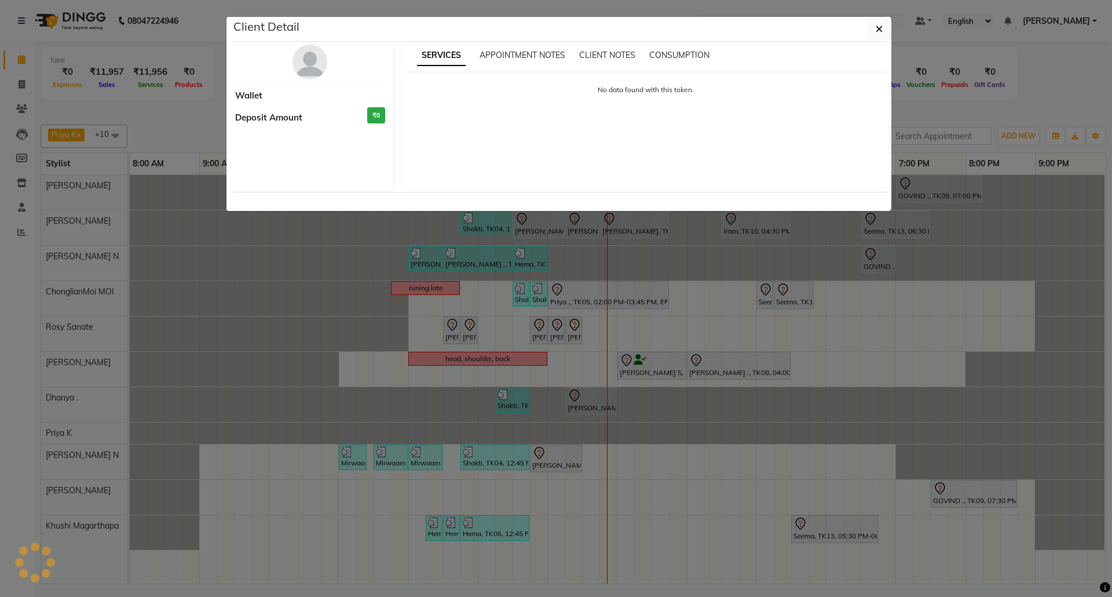
select select "7"
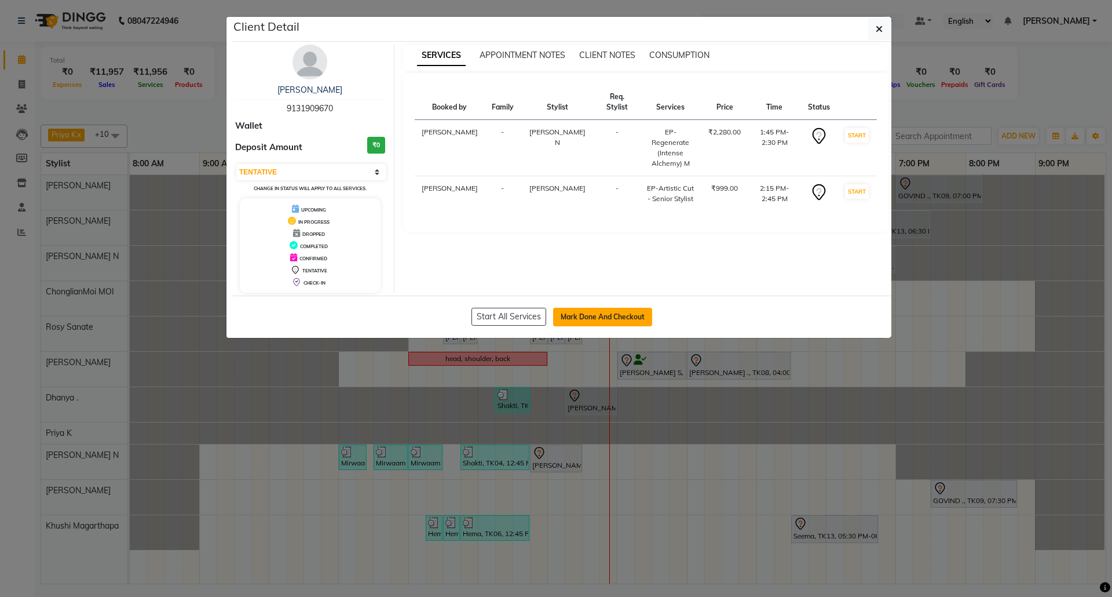
click at [620, 315] on button "Mark Done And Checkout" at bounding box center [602, 317] width 99 height 19
select select "service"
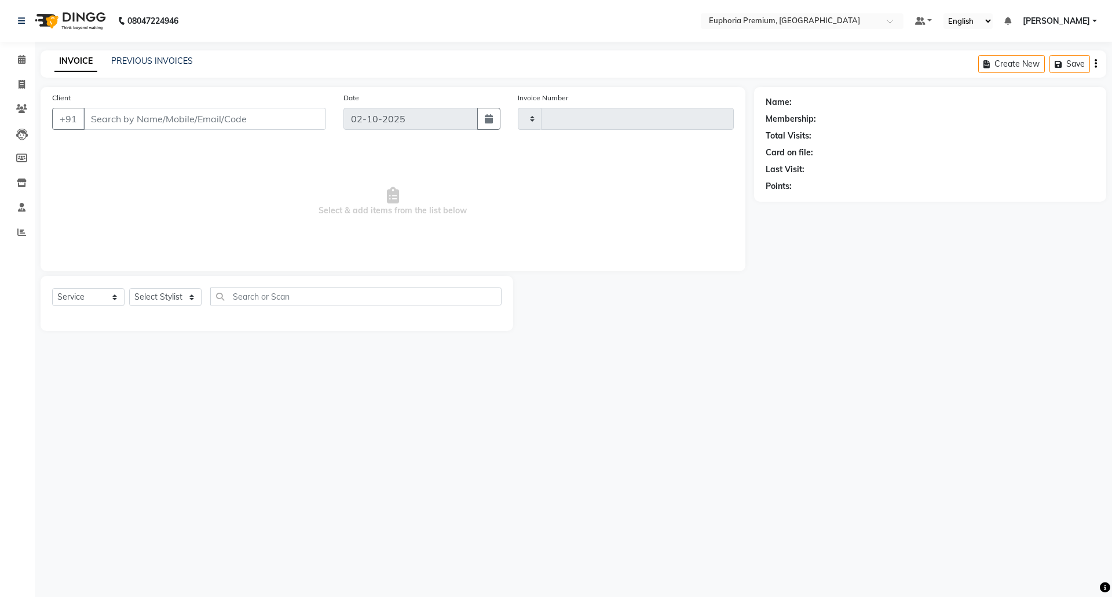
type input "3175"
select select "7925"
type input "91******70"
select select "78117"
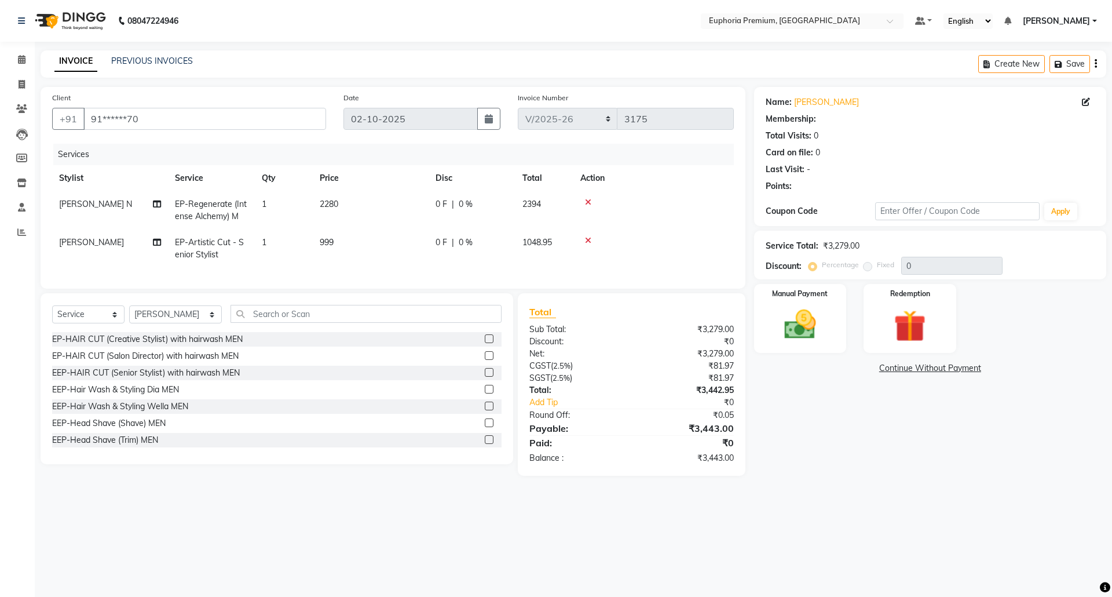
select select "1: Object"
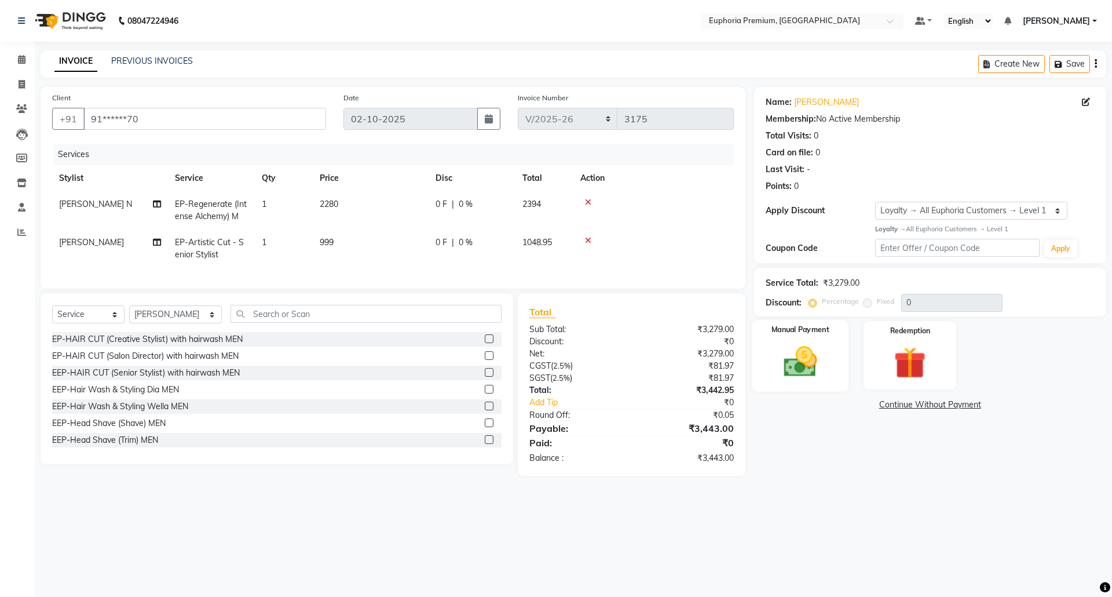
click at [805, 350] on img at bounding box center [800, 361] width 54 height 38
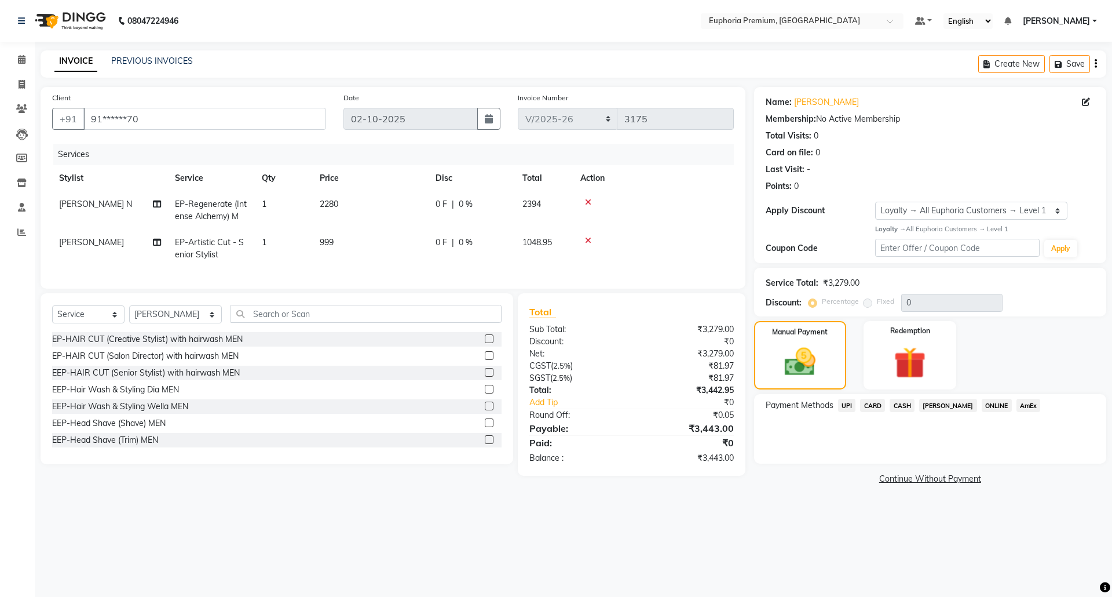
drag, startPoint x: 846, startPoint y: 401, endPoint x: 873, endPoint y: 413, distance: 30.1
click at [846, 401] on span "UPI" at bounding box center [847, 405] width 18 height 13
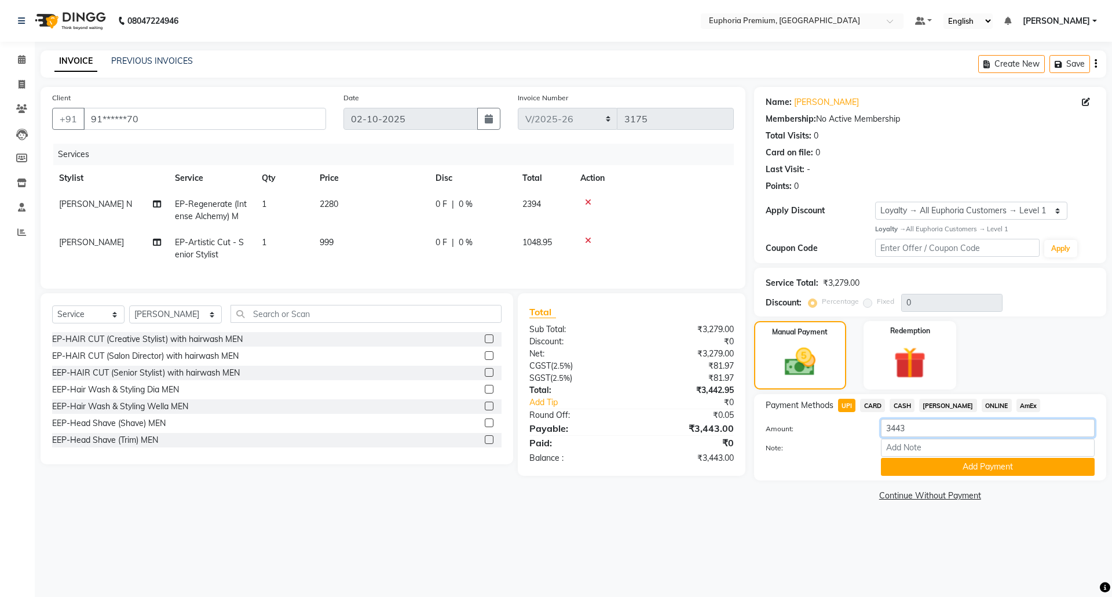
click at [915, 429] on input "3443" at bounding box center [988, 428] width 214 height 18
type input "3"
type input "1049"
click at [988, 466] on button "Add Payment" at bounding box center [988, 467] width 214 height 18
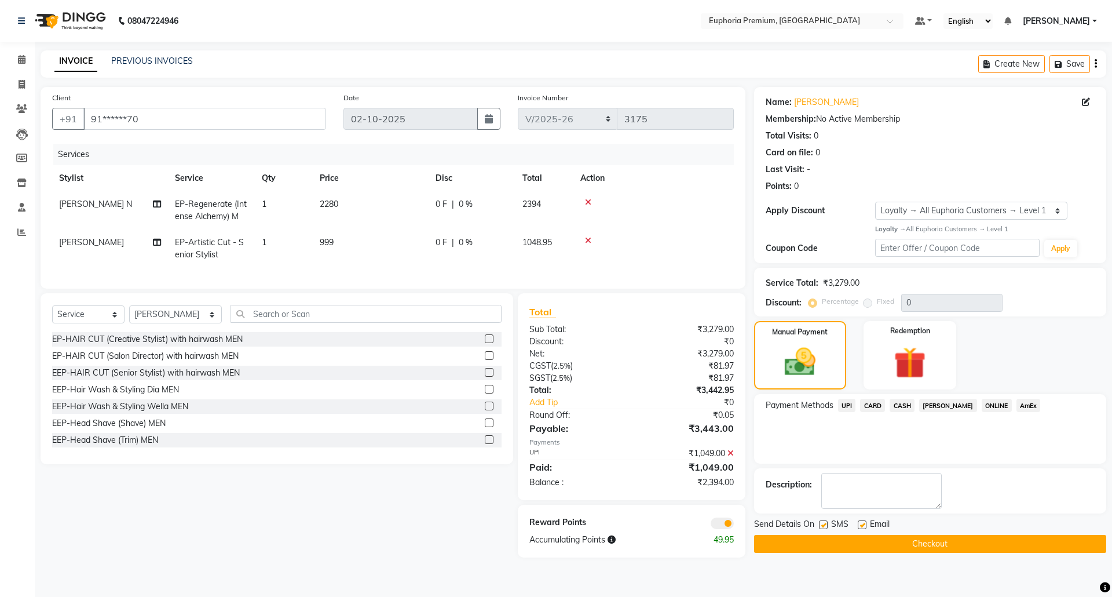
click at [899, 404] on span "CASH" at bounding box center [902, 405] width 25 height 13
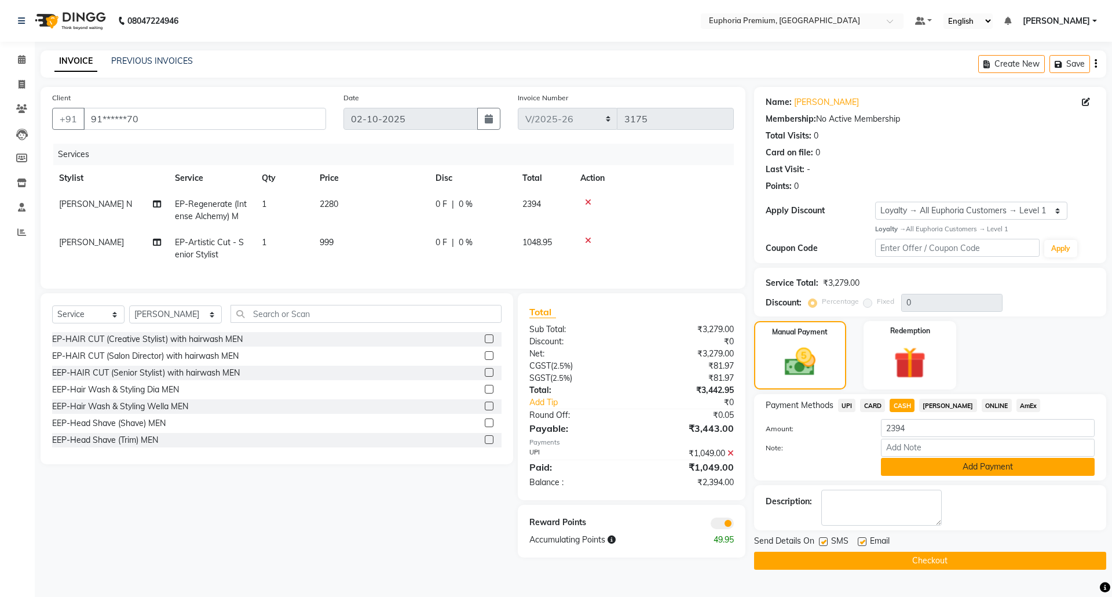
click at [1017, 468] on button "Add Payment" at bounding box center [988, 467] width 214 height 18
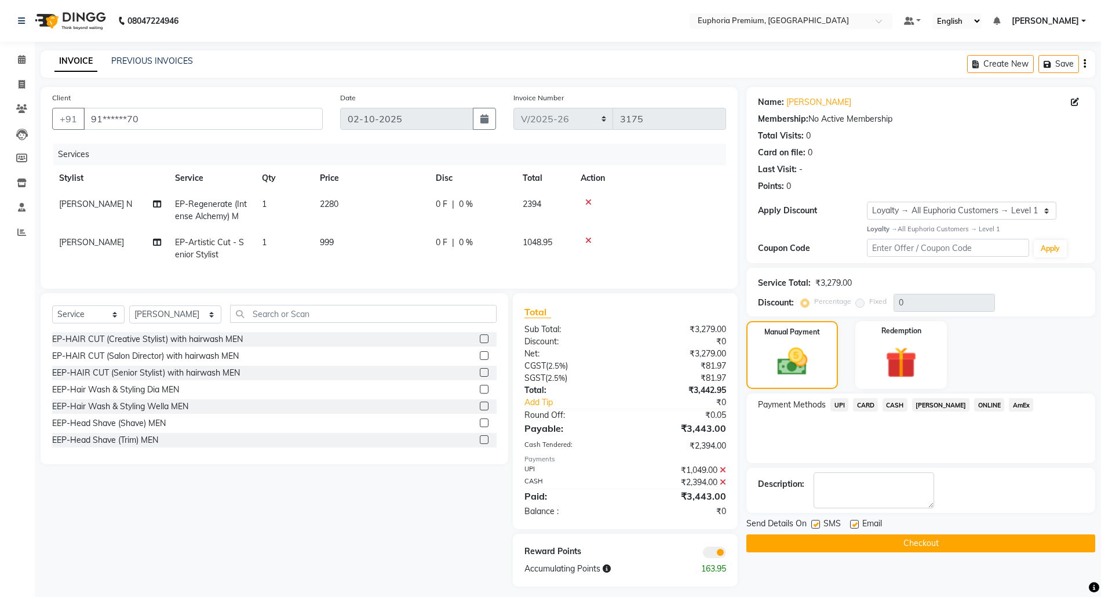
click at [937, 540] on button "Checkout" at bounding box center [920, 543] width 349 height 18
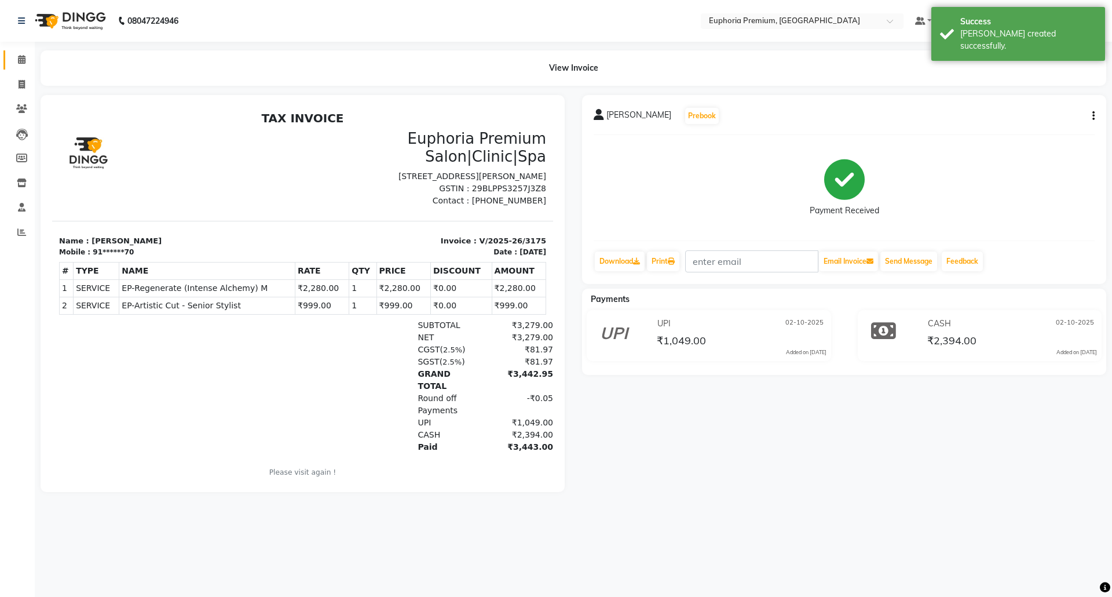
click at [20, 60] on icon at bounding box center [22, 59] width 8 height 9
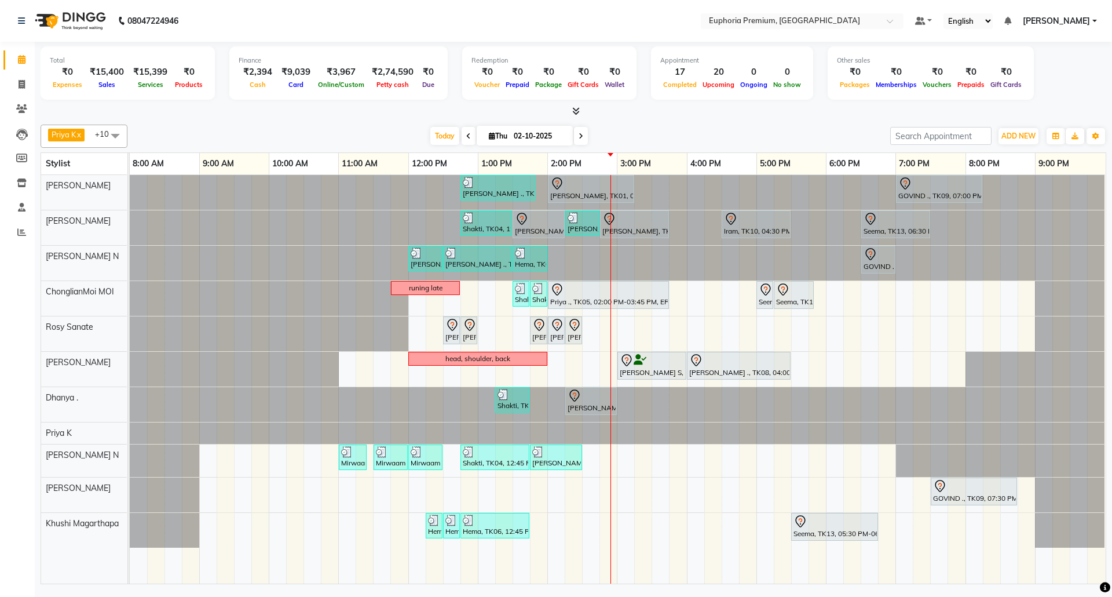
click at [466, 132] on span at bounding box center [469, 136] width 14 height 18
type input "01-10-2025"
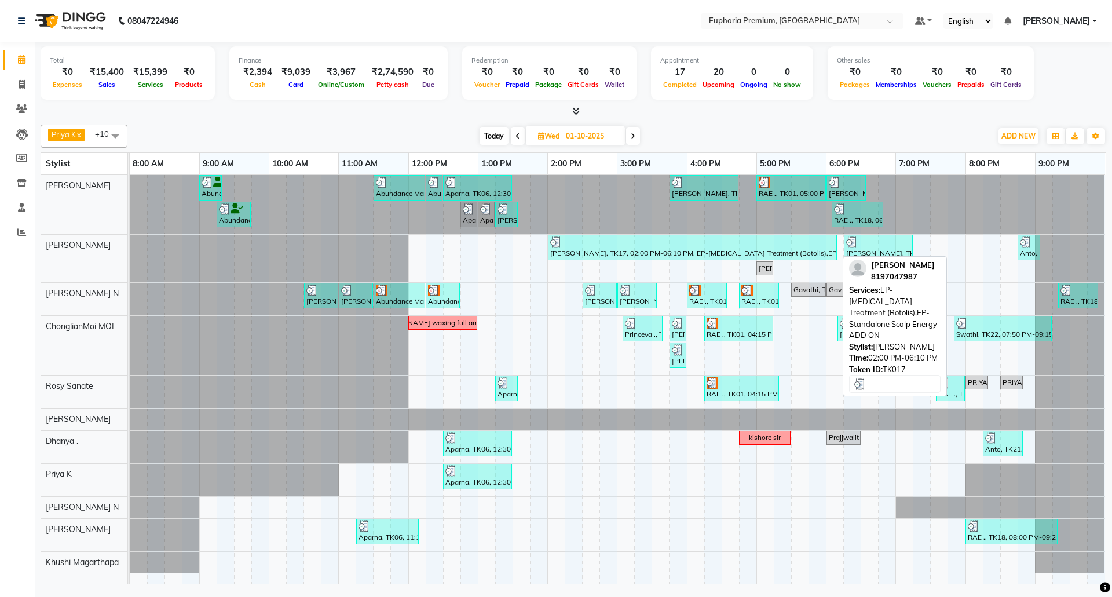
click at [730, 249] on div "[PERSON_NAME], TK17, 02:00 PM-06:10 PM, EP-[MEDICAL_DATA] Treatment (Botolis),E…" at bounding box center [692, 247] width 287 height 22
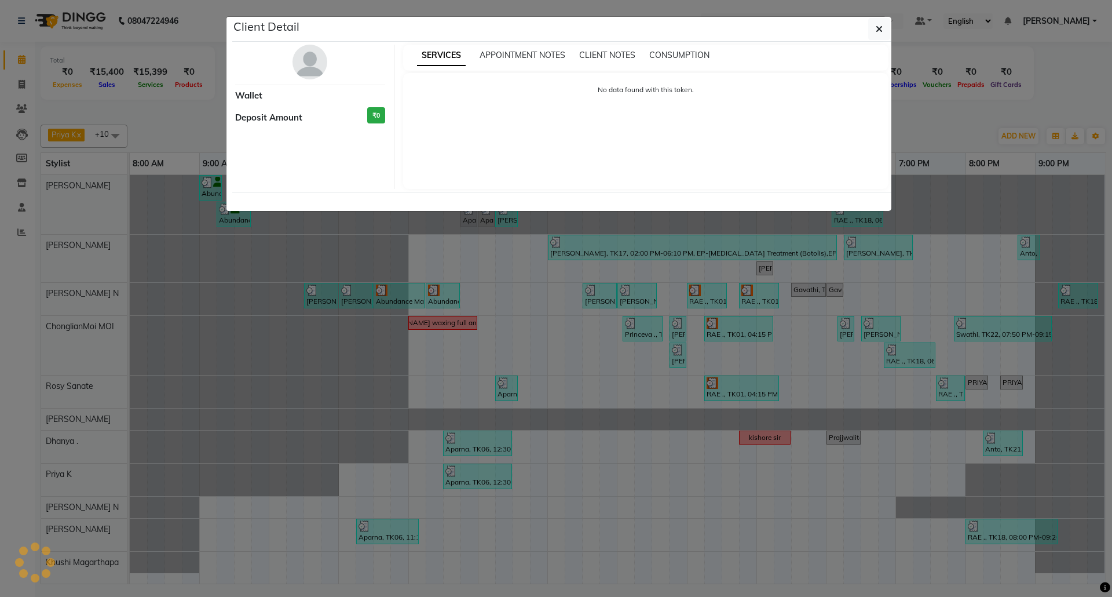
select select "3"
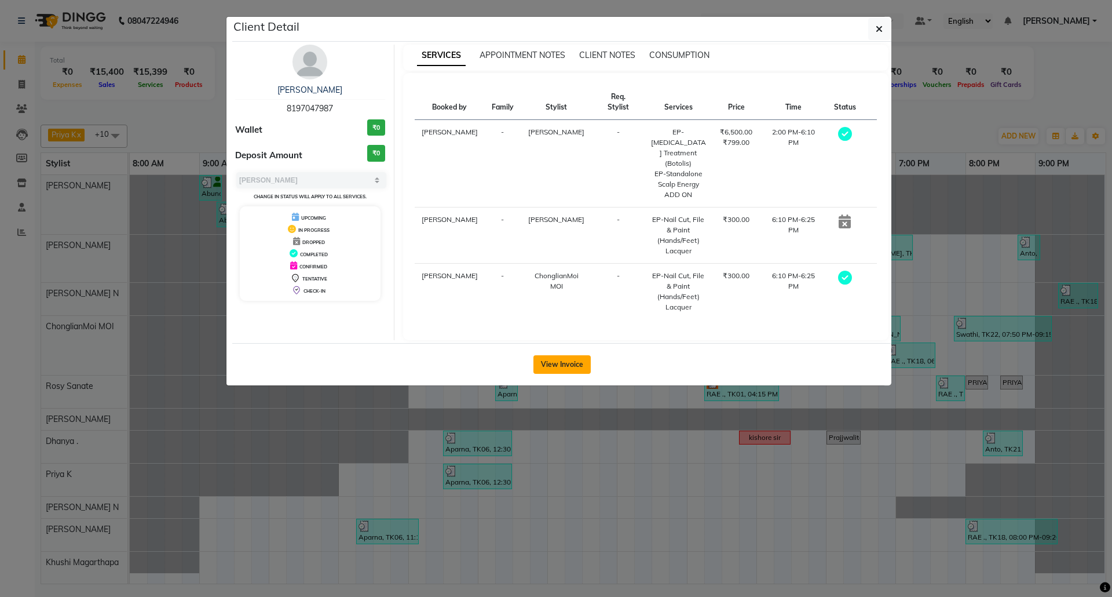
drag, startPoint x: 575, startPoint y: 358, endPoint x: 620, endPoint y: 343, distance: 47.1
click at [575, 357] on button "View Invoice" at bounding box center [561, 364] width 57 height 19
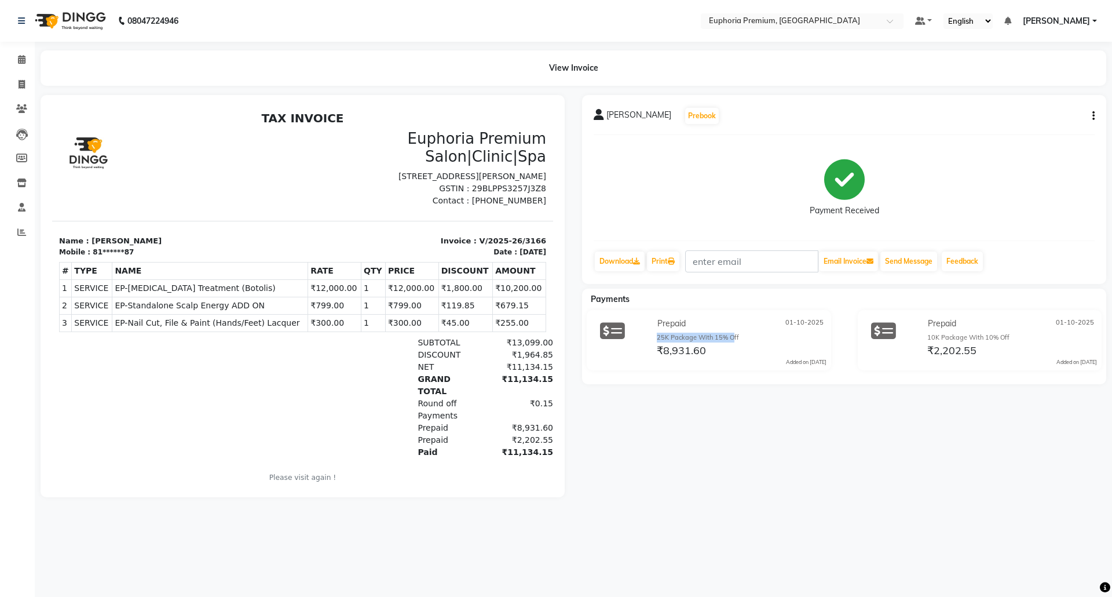
drag, startPoint x: 656, startPoint y: 337, endPoint x: 733, endPoint y: 334, distance: 77.1
click at [733, 334] on div "25K Package With 15% Off" at bounding box center [742, 337] width 170 height 10
drag, startPoint x: 932, startPoint y: 337, endPoint x: 1015, endPoint y: 335, distance: 83.4
click at [1015, 335] on div "10K Package With 10% Off" at bounding box center [1012, 337] width 170 height 10
drag, startPoint x: 660, startPoint y: 350, endPoint x: 714, endPoint y: 350, distance: 53.9
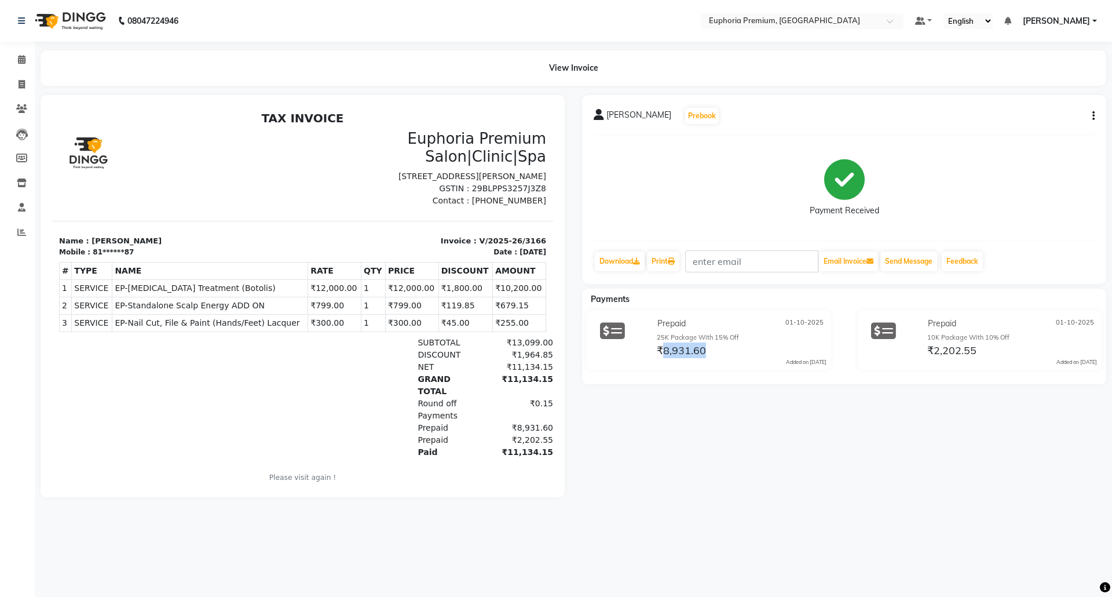
click at [714, 350] on div "₹8,931.60" at bounding box center [741, 350] width 172 height 16
drag, startPoint x: 683, startPoint y: 348, endPoint x: 719, endPoint y: 370, distance: 42.1
click at [707, 348] on div "₹8,931.60" at bounding box center [741, 350] width 172 height 16
click at [706, 416] on div "Elizabeth Prebook Payment Received Download Print Email Invoice Send Message Fe…" at bounding box center [844, 296] width 542 height 402
click at [26, 53] on span at bounding box center [22, 59] width 20 height 13
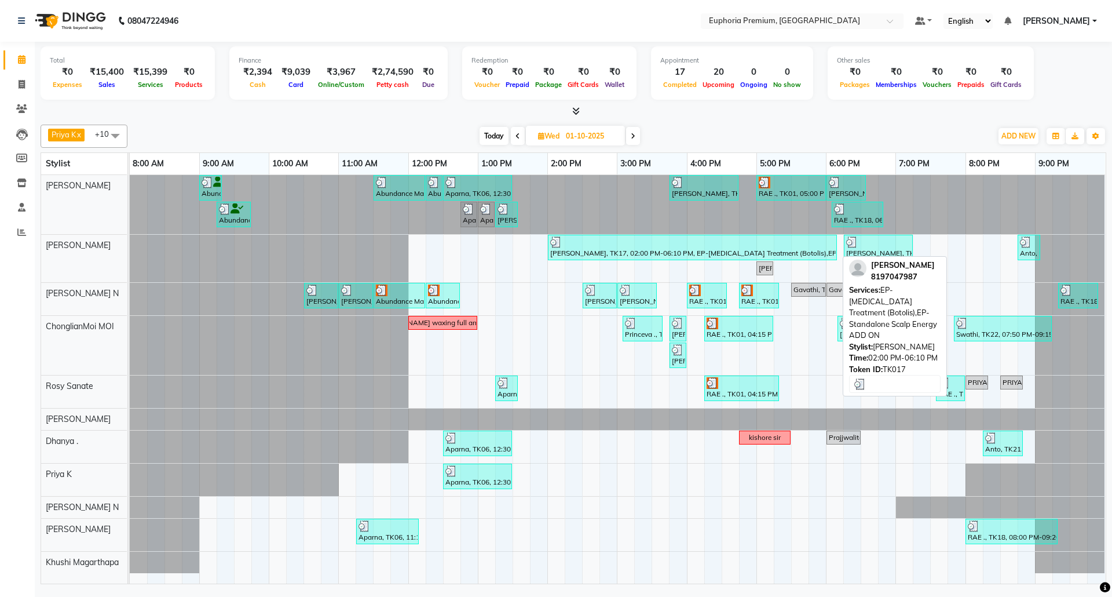
click at [631, 255] on div "[PERSON_NAME], TK17, 02:00 PM-06:10 PM, EP-[MEDICAL_DATA] Treatment (Botolis),E…" at bounding box center [692, 247] width 287 height 22
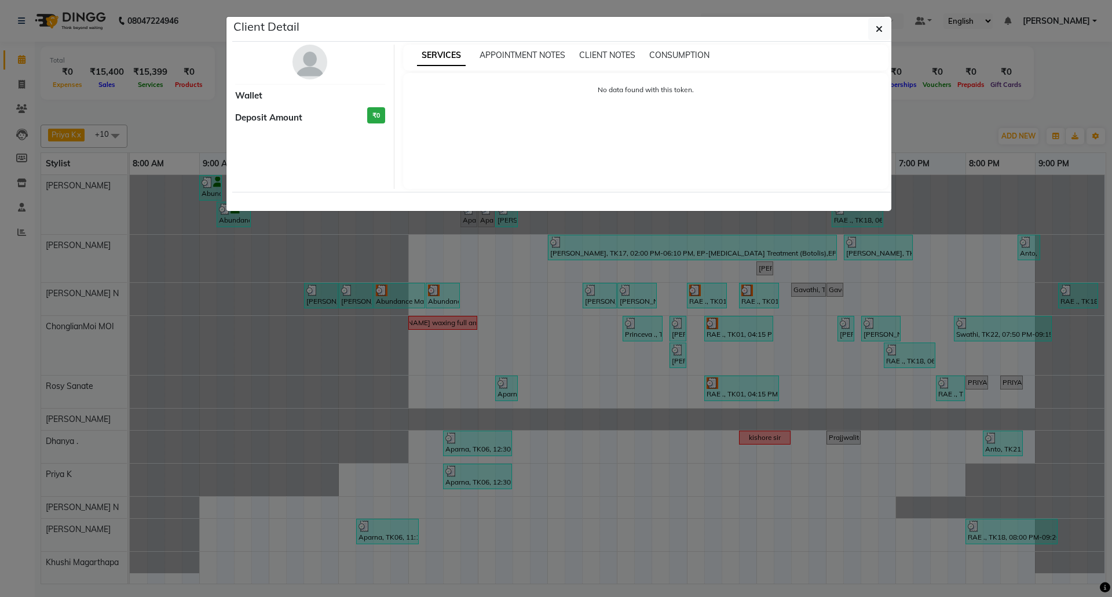
select select "3"
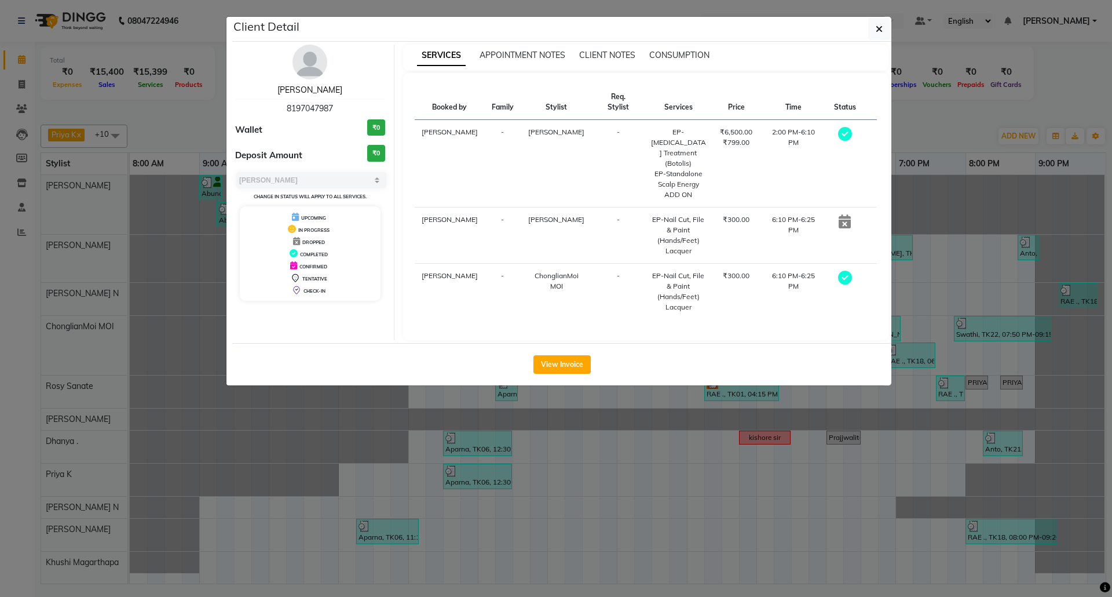
click at [311, 88] on link "[PERSON_NAME]" at bounding box center [309, 90] width 65 height 10
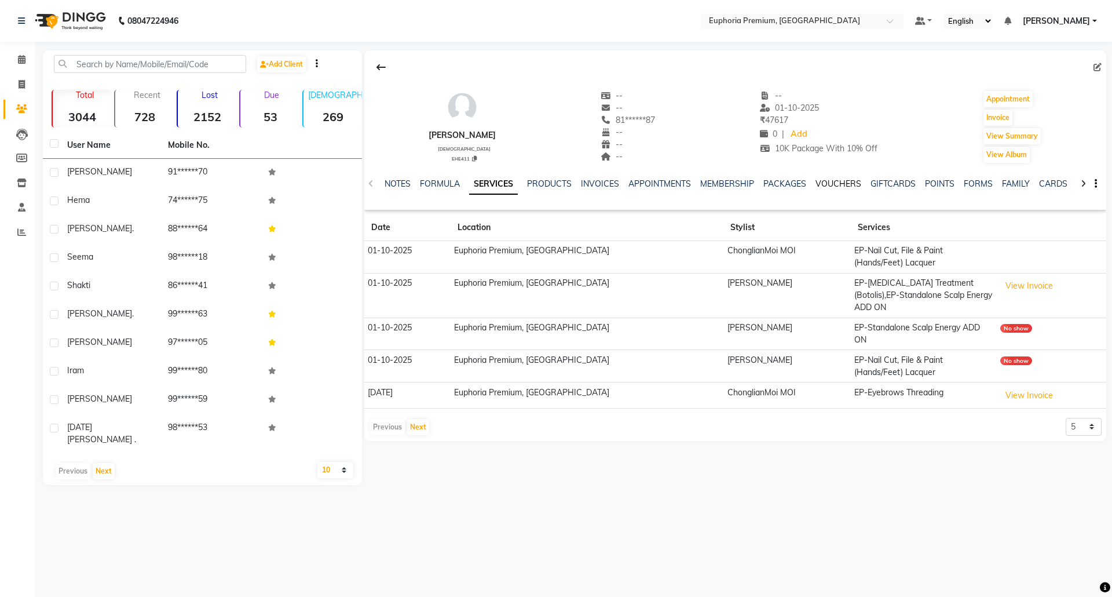
click at [841, 181] on link "VOUCHERS" at bounding box center [839, 183] width 46 height 10
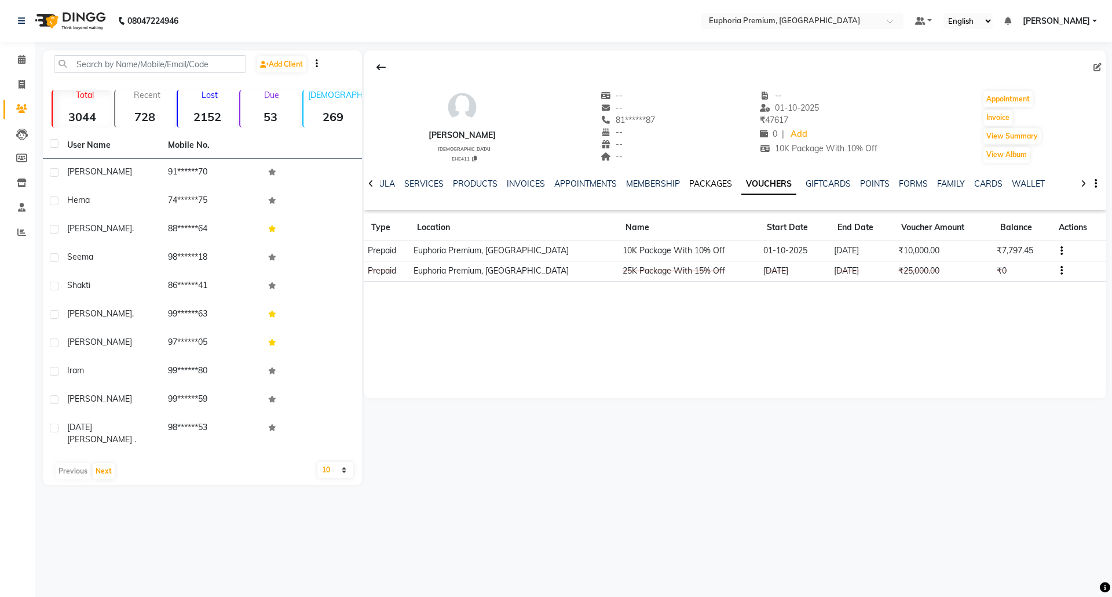
click at [710, 181] on link "PACKAGES" at bounding box center [710, 183] width 43 height 10
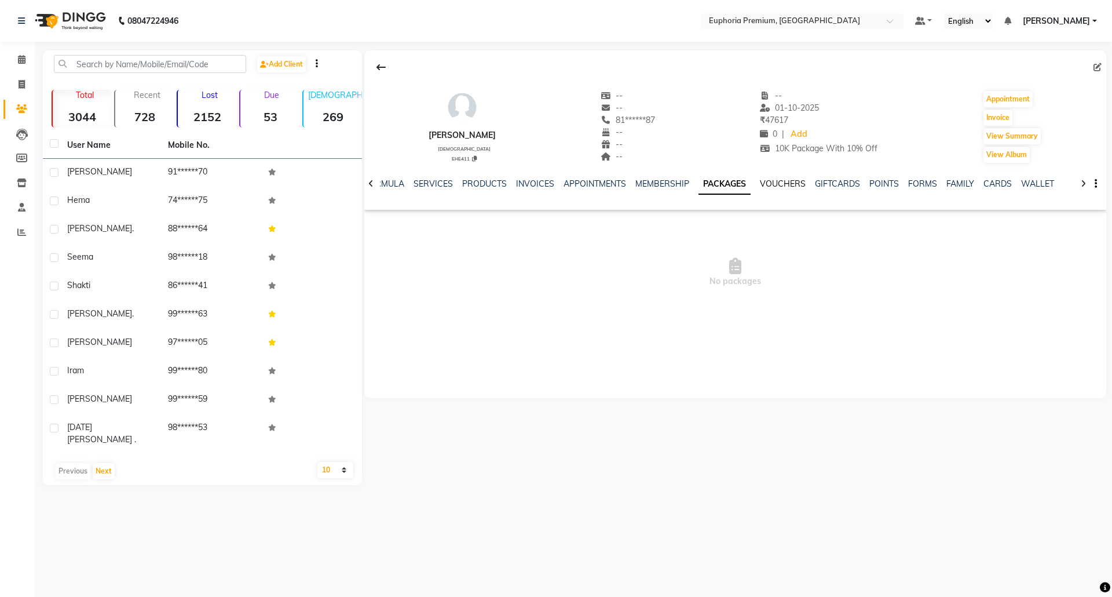
click at [782, 184] on link "VOUCHERS" at bounding box center [783, 183] width 46 height 10
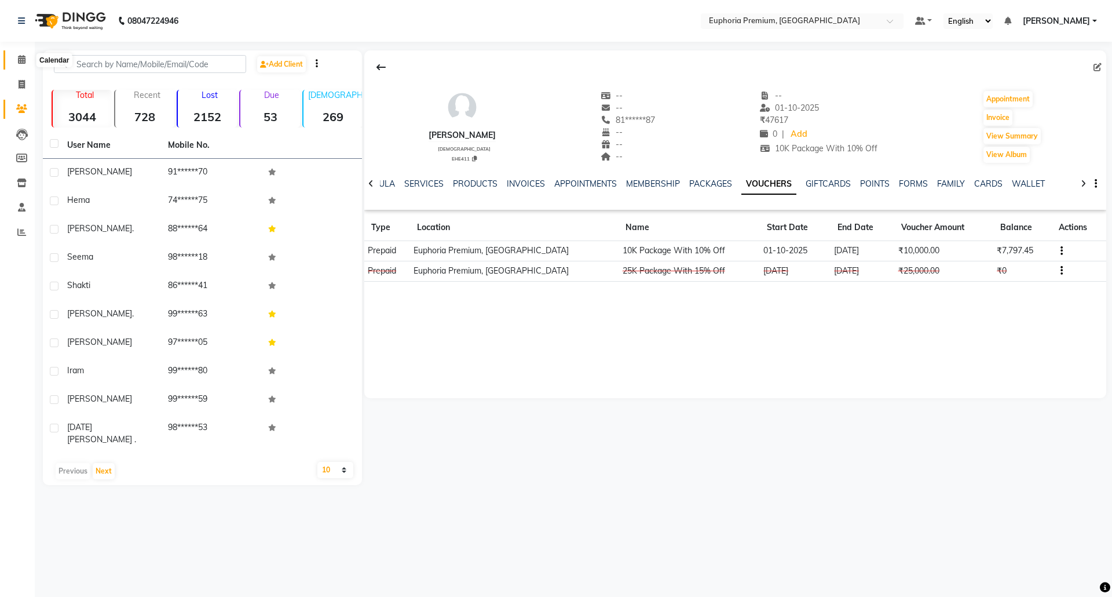
click at [19, 59] on icon at bounding box center [22, 59] width 8 height 9
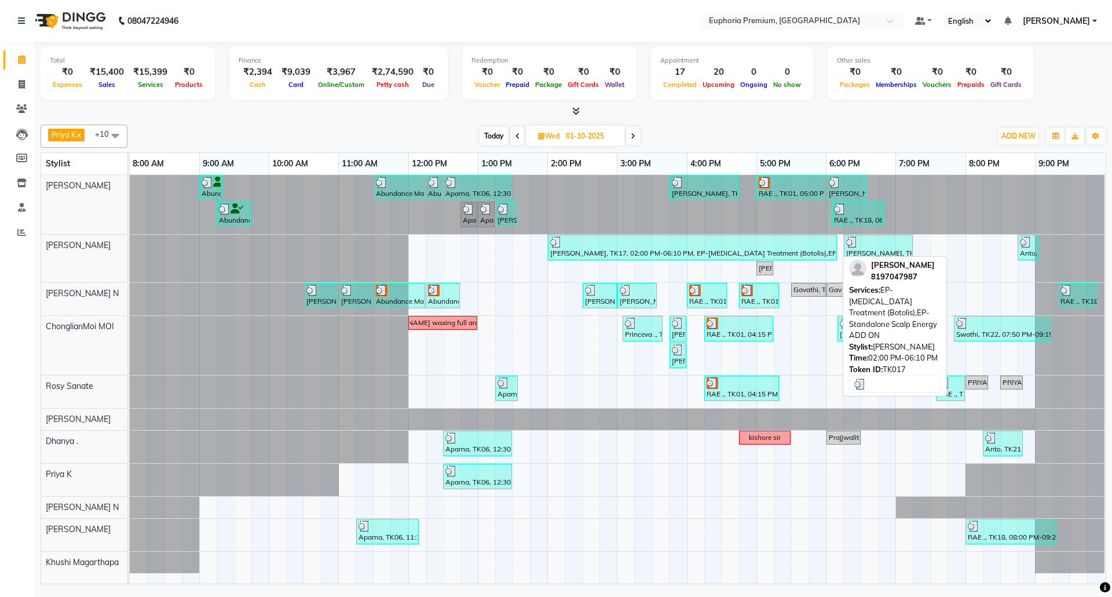
click at [683, 249] on div "[PERSON_NAME], TK17, 02:00 PM-06:10 PM, EP-[MEDICAL_DATA] Treatment (Botolis),E…" at bounding box center [692, 247] width 287 height 22
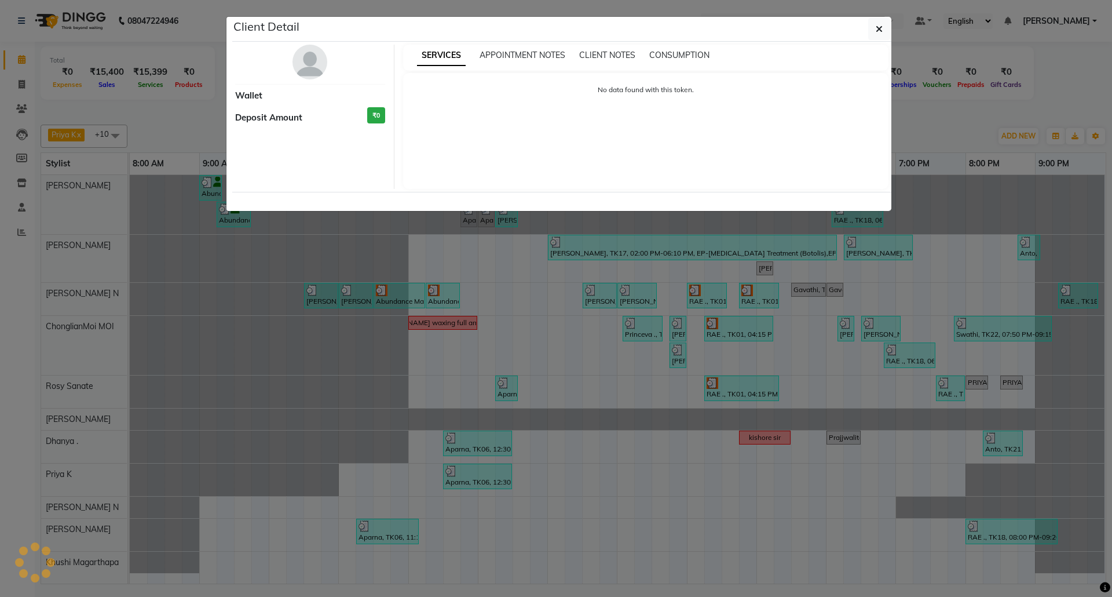
select select "3"
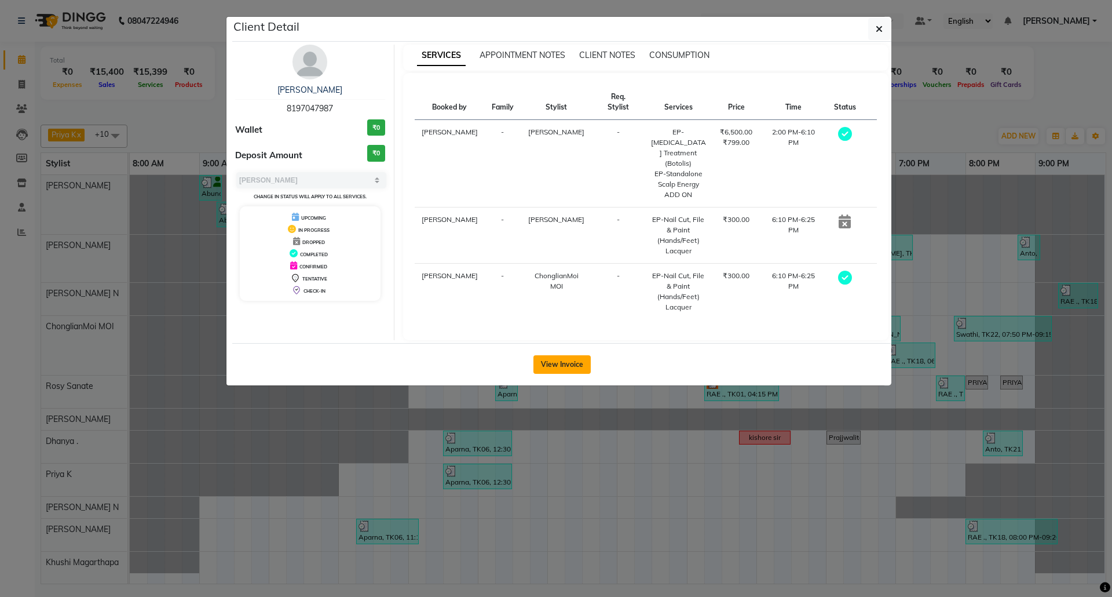
click at [568, 355] on button "View Invoice" at bounding box center [561, 364] width 57 height 19
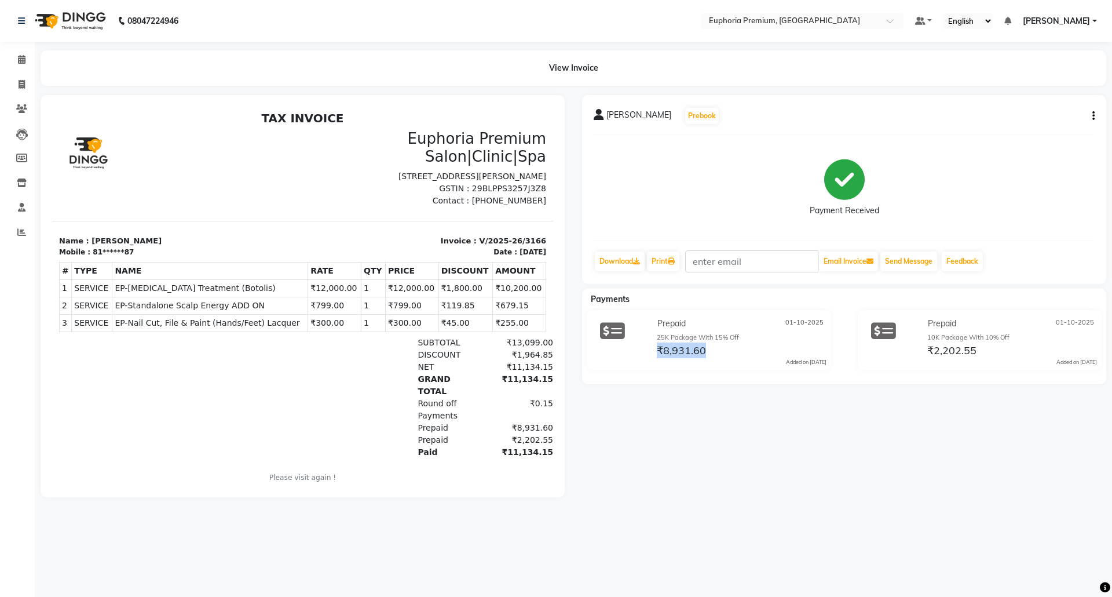
drag, startPoint x: 707, startPoint y: 350, endPoint x: 658, endPoint y: 353, distance: 49.4
click at [658, 353] on div "₹8,931.60" at bounding box center [741, 350] width 172 height 16
drag, startPoint x: 975, startPoint y: 348, endPoint x: 928, endPoint y: 349, distance: 47.5
click at [928, 349] on span "₹2,202.55" at bounding box center [951, 351] width 49 height 16
drag, startPoint x: 930, startPoint y: 338, endPoint x: 1015, endPoint y: 335, distance: 85.2
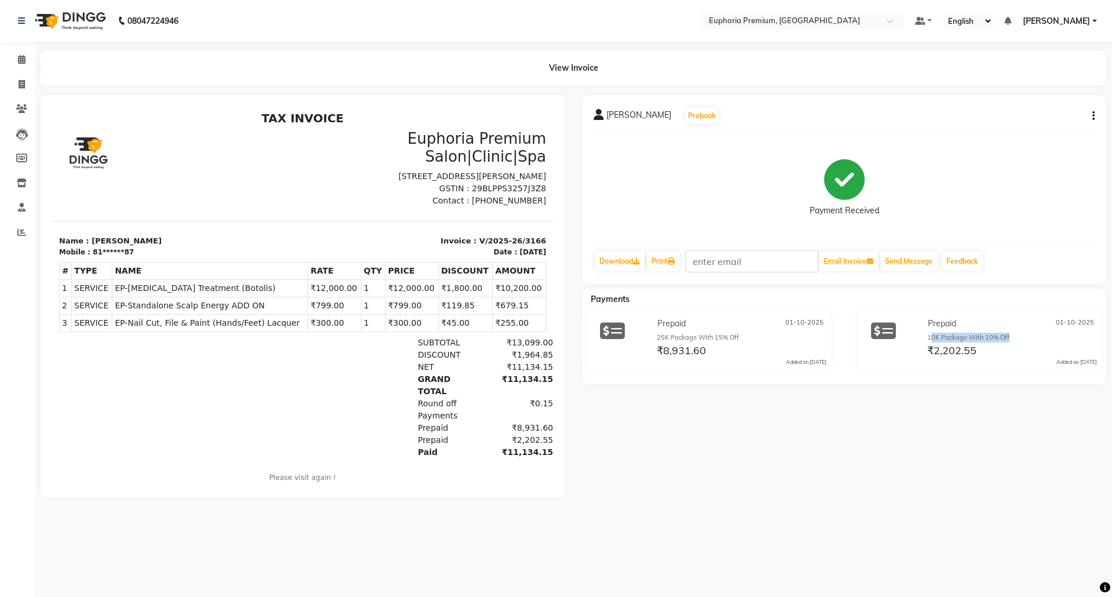
click at [1015, 335] on div "10K Package With 10% Off" at bounding box center [1012, 337] width 170 height 10
drag, startPoint x: 974, startPoint y: 349, endPoint x: 927, endPoint y: 353, distance: 46.6
click at [927, 353] on span "₹2,202.55" at bounding box center [951, 351] width 49 height 16
click at [965, 395] on div "Elizabeth Prebook Payment Received Download Print Email Invoice Send Message Fe…" at bounding box center [844, 296] width 542 height 402
click at [22, 61] on icon at bounding box center [22, 59] width 8 height 9
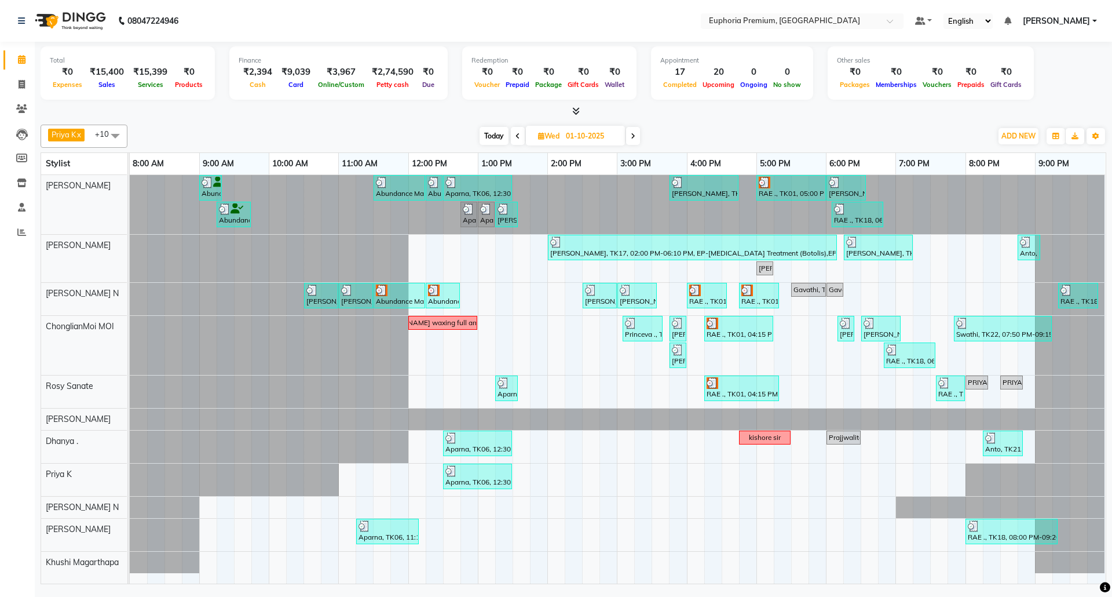
click at [492, 137] on span "Today" at bounding box center [494, 136] width 29 height 18
type input "02-10-2025"
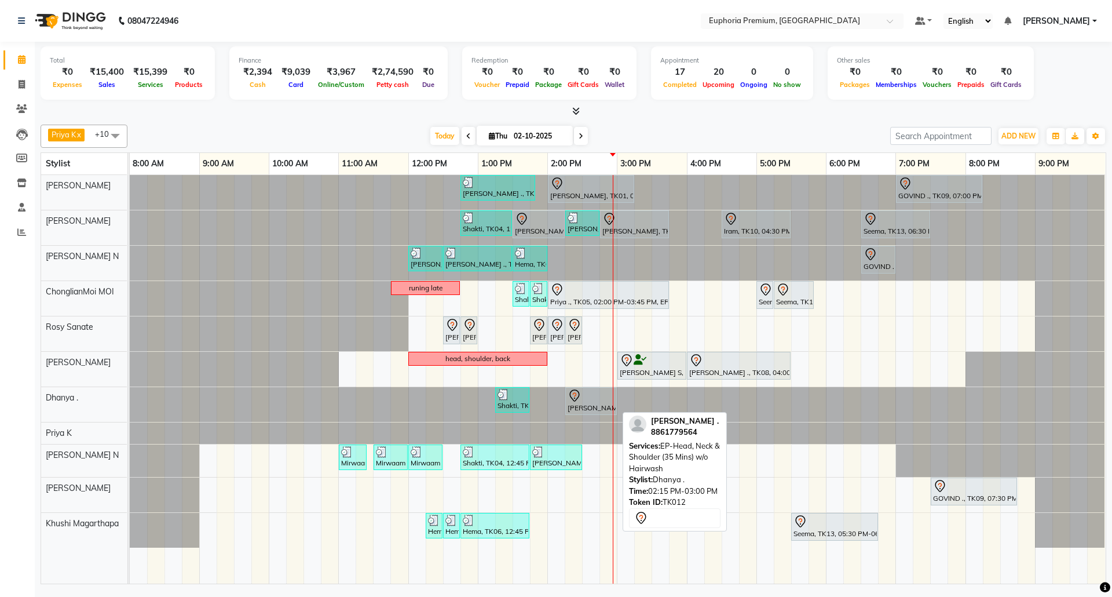
click at [593, 401] on div at bounding box center [591, 396] width 47 height 14
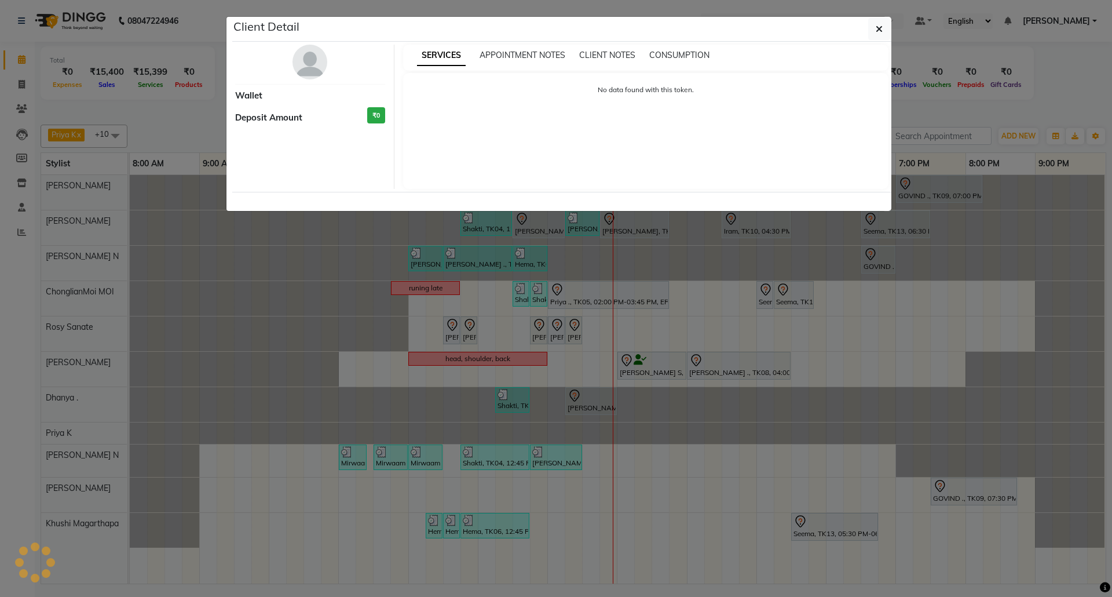
select select "7"
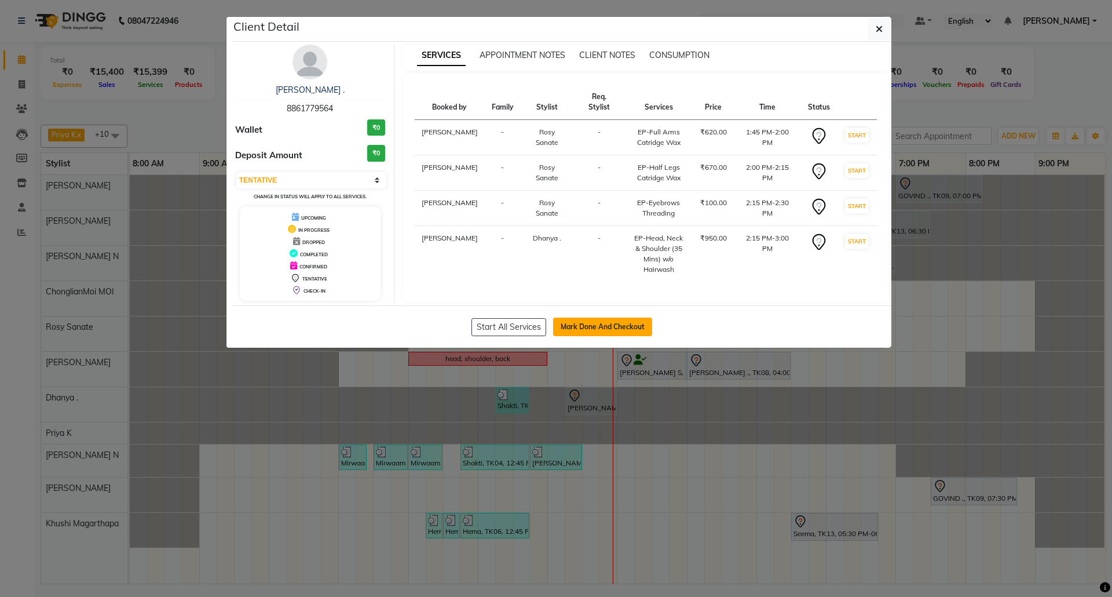
click at [624, 327] on button "Mark Done And Checkout" at bounding box center [602, 326] width 99 height 19
select select "7925"
select select "service"
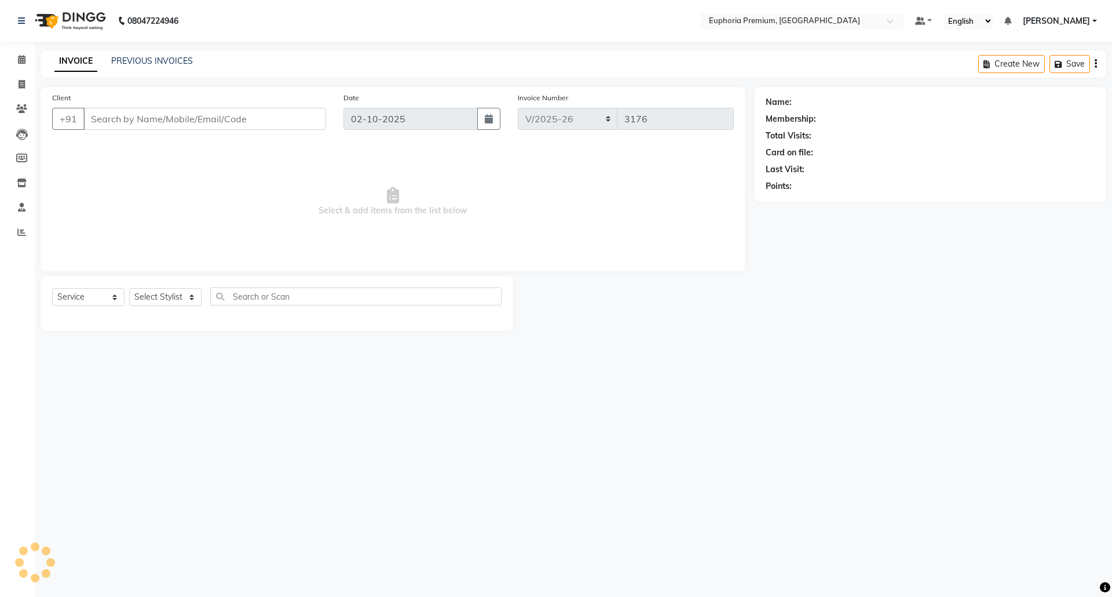
type input "88******64"
select select "71633"
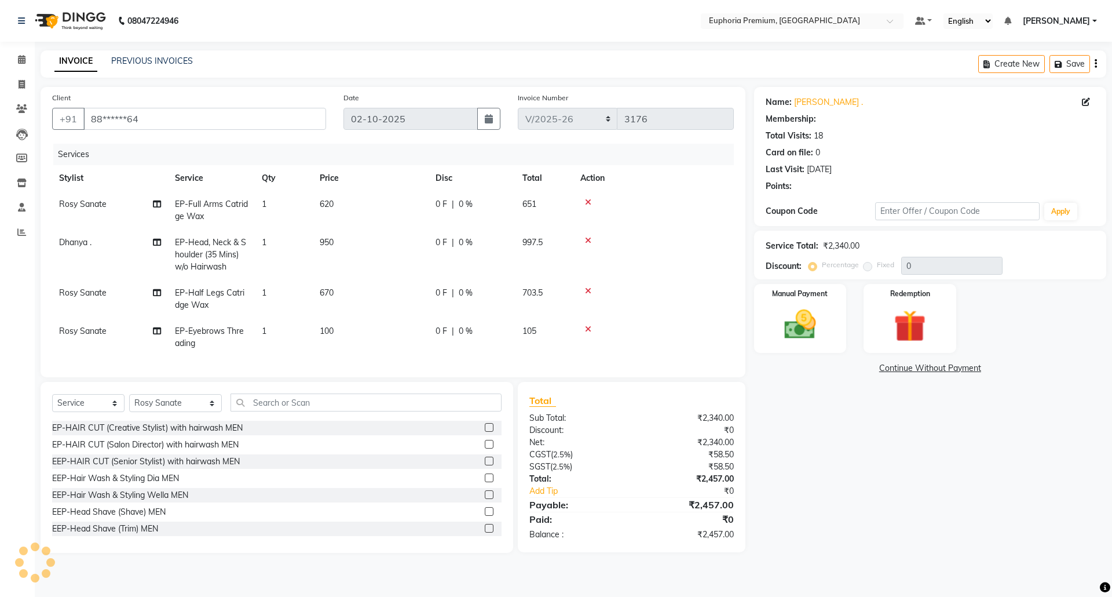
select select "2: Object"
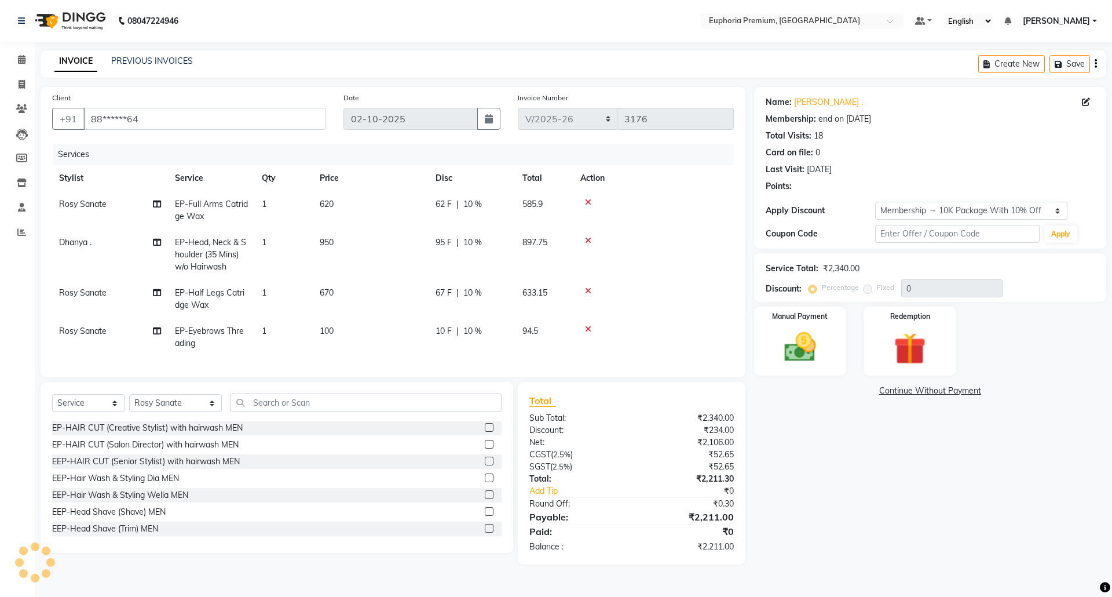
type input "10"
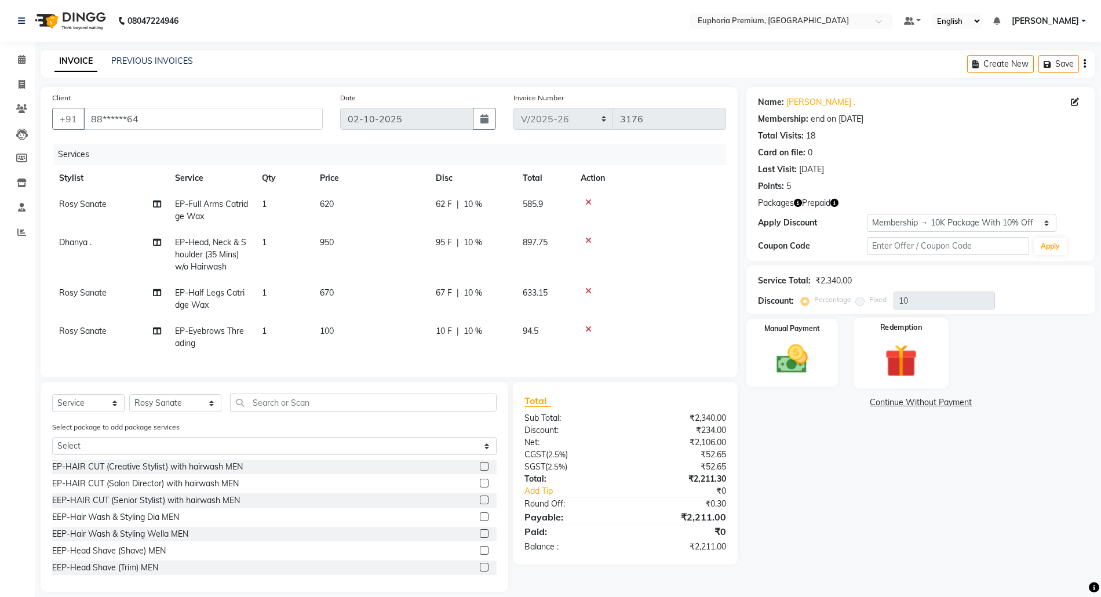
click at [892, 350] on img at bounding box center [900, 360] width 53 height 41
click at [929, 401] on span "2" at bounding box center [932, 404] width 6 height 7
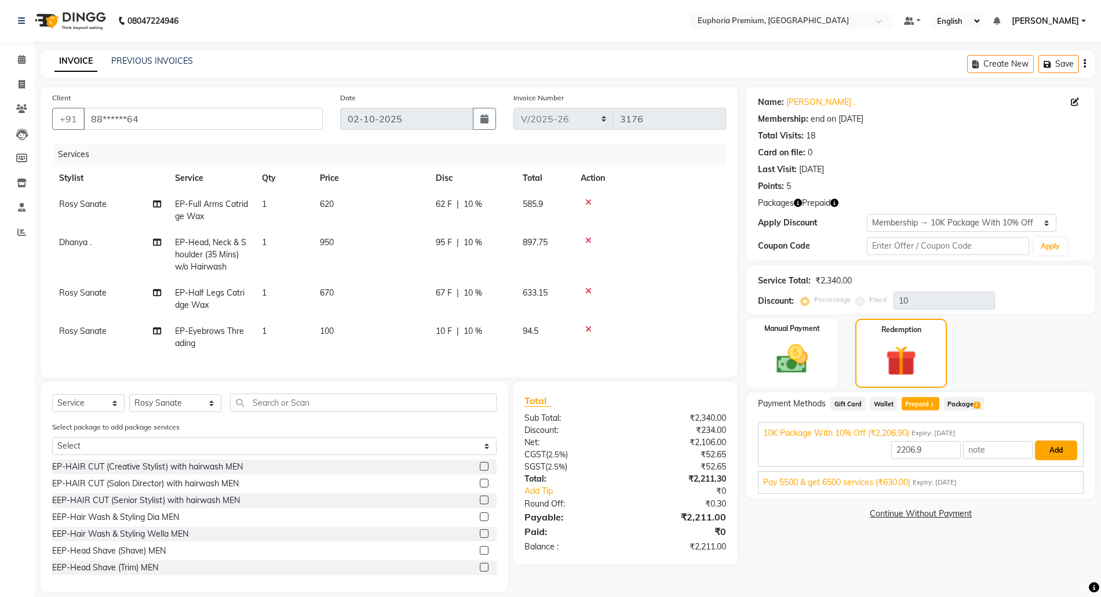
click at [1052, 448] on button "Add" at bounding box center [1056, 450] width 42 height 20
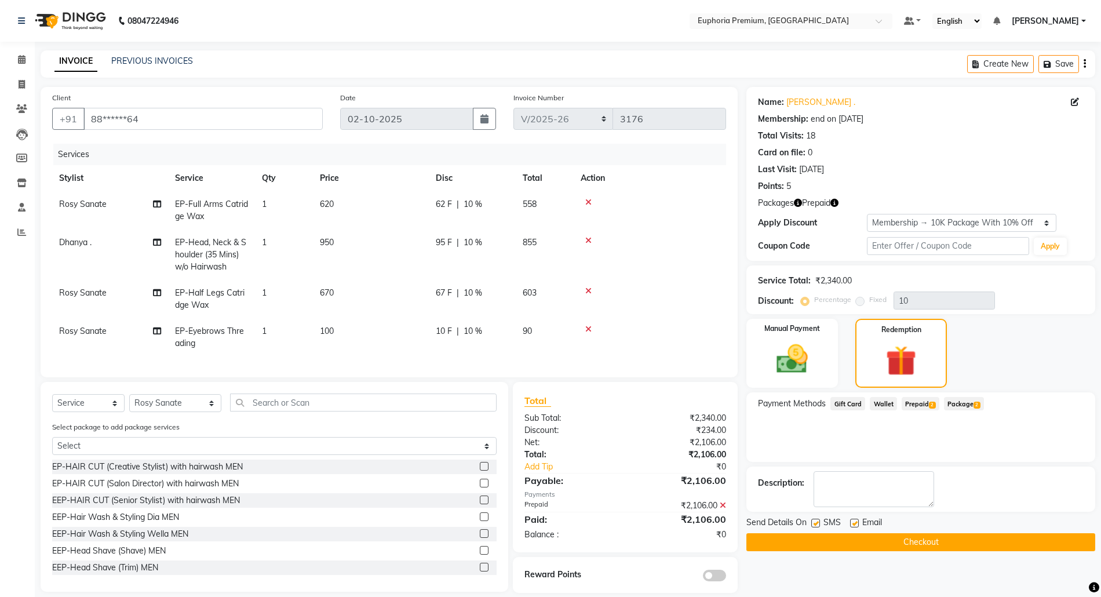
click at [957, 539] on button "Checkout" at bounding box center [920, 542] width 349 height 18
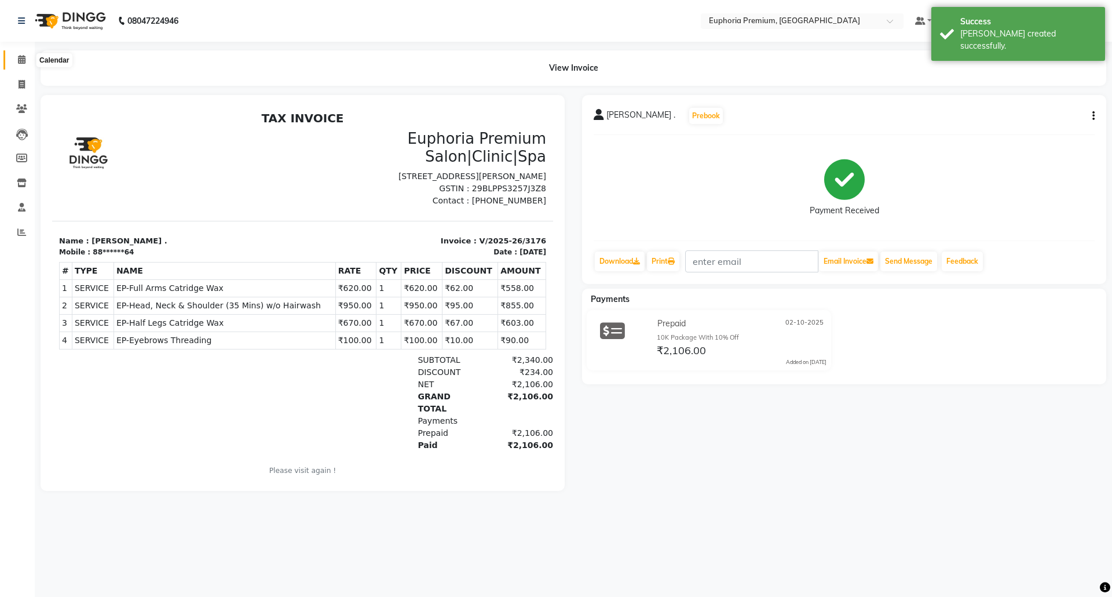
click at [21, 56] on icon at bounding box center [22, 59] width 8 height 9
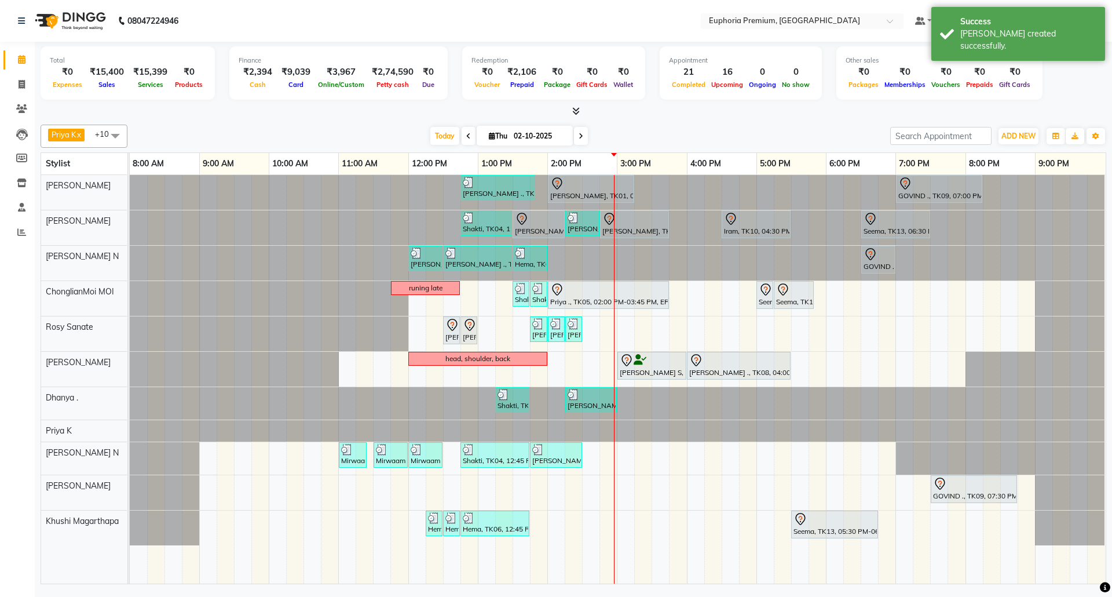
click at [466, 137] on icon at bounding box center [468, 136] width 5 height 7
type input "01-10-2025"
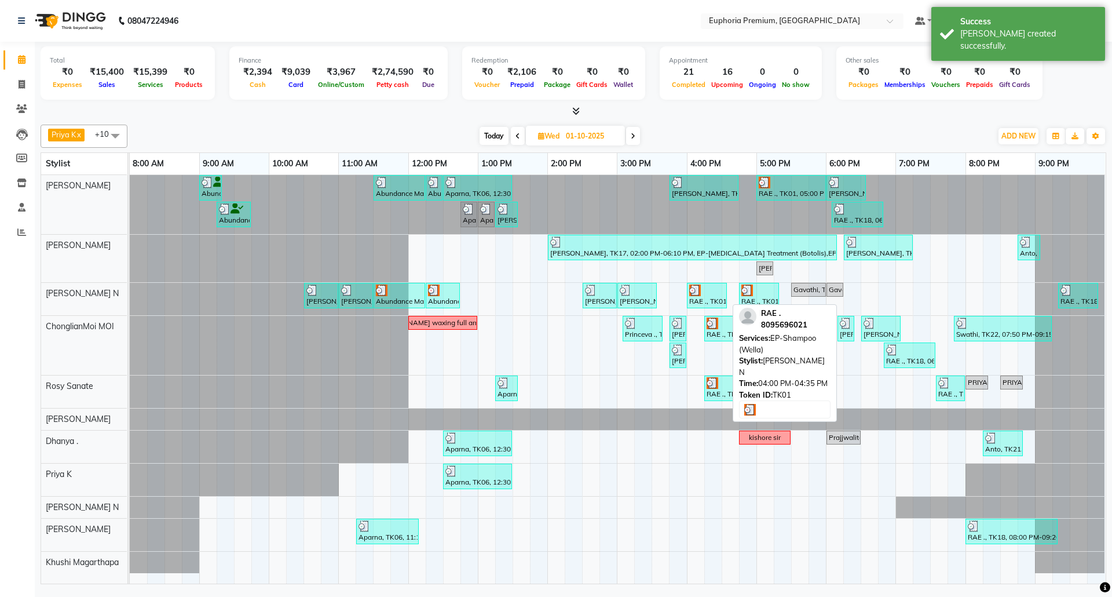
click at [714, 301] on div "RAE ., TK01, 04:00 PM-04:35 PM, EP-Shampoo (Wella)" at bounding box center [707, 295] width 38 height 22
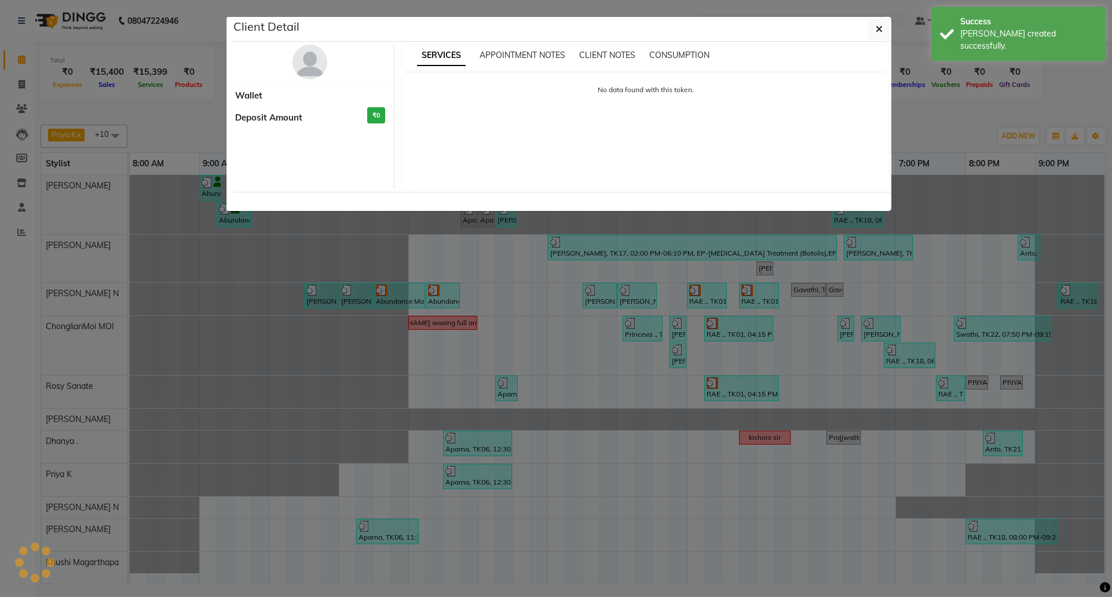
select select "3"
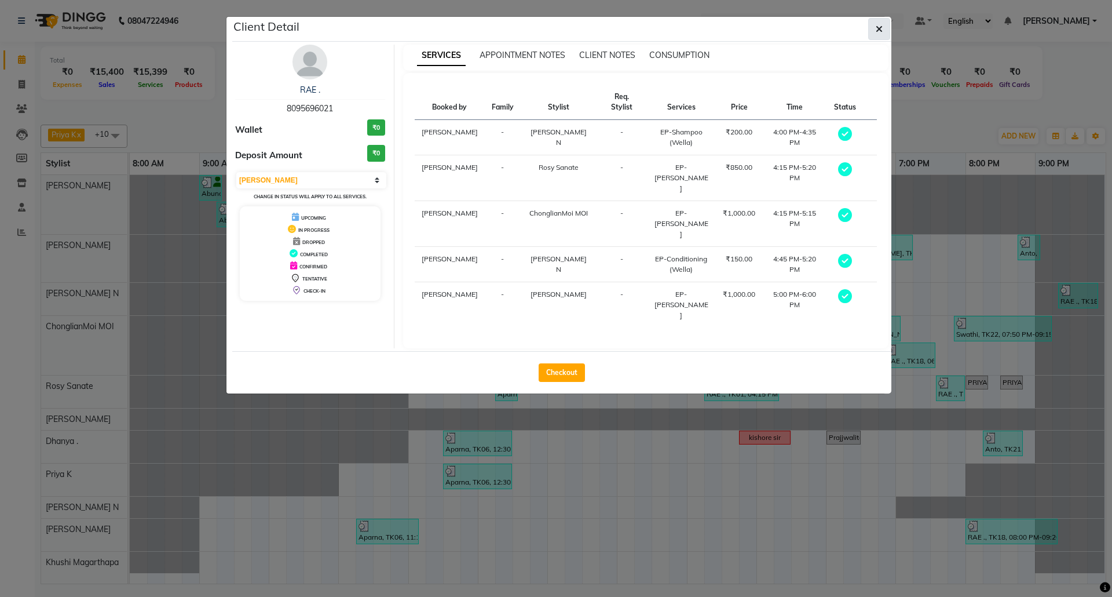
click at [876, 28] on icon "button" at bounding box center [879, 28] width 7 height 9
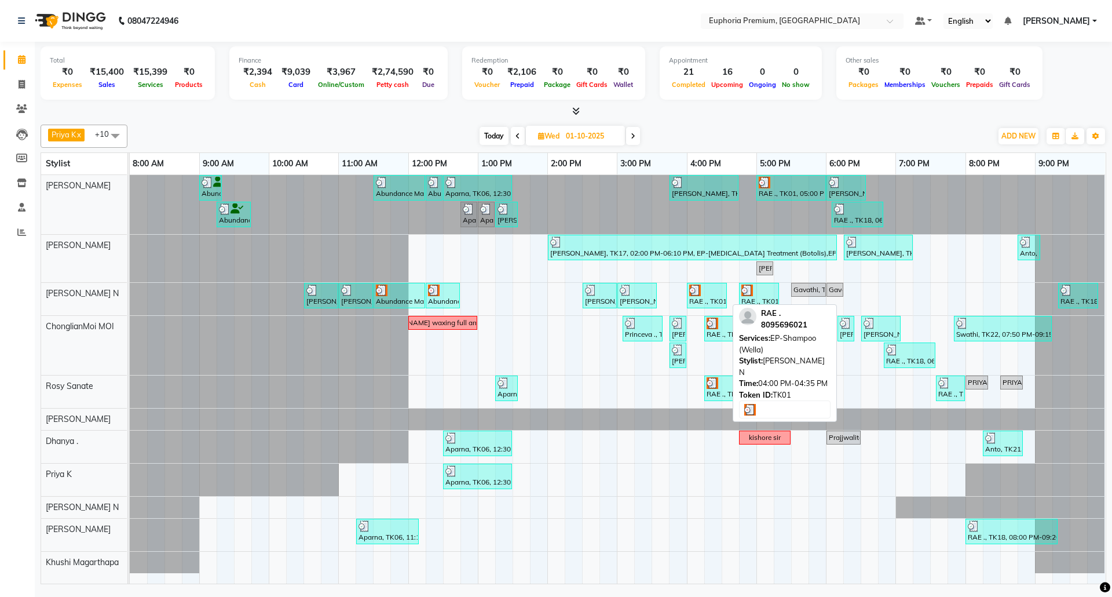
click at [700, 295] on img at bounding box center [695, 290] width 12 height 12
select select "3"
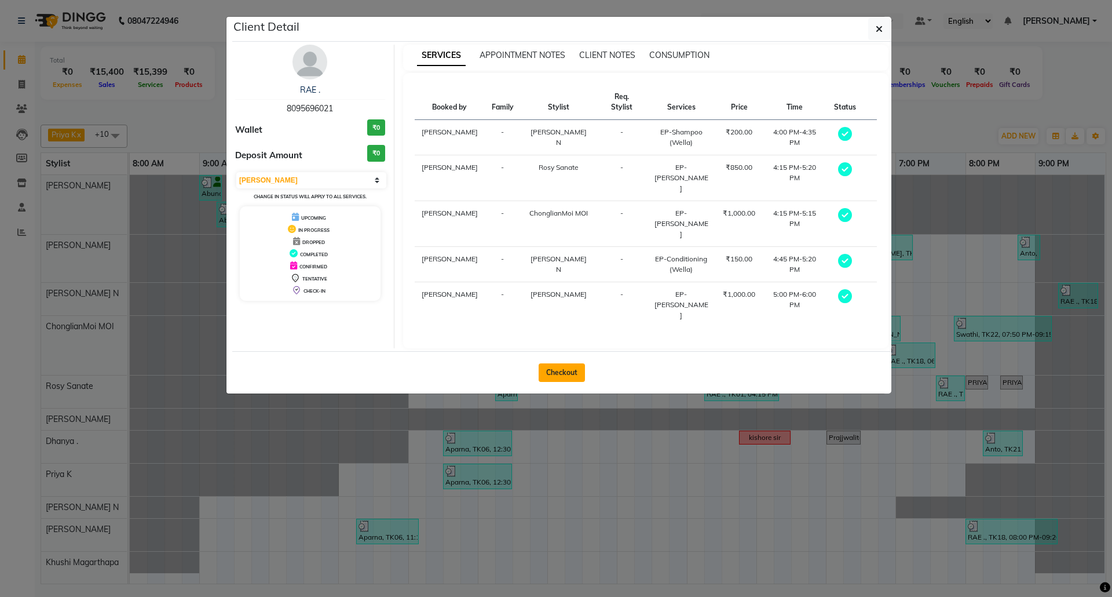
click at [568, 363] on button "Checkout" at bounding box center [562, 372] width 46 height 19
select select "service"
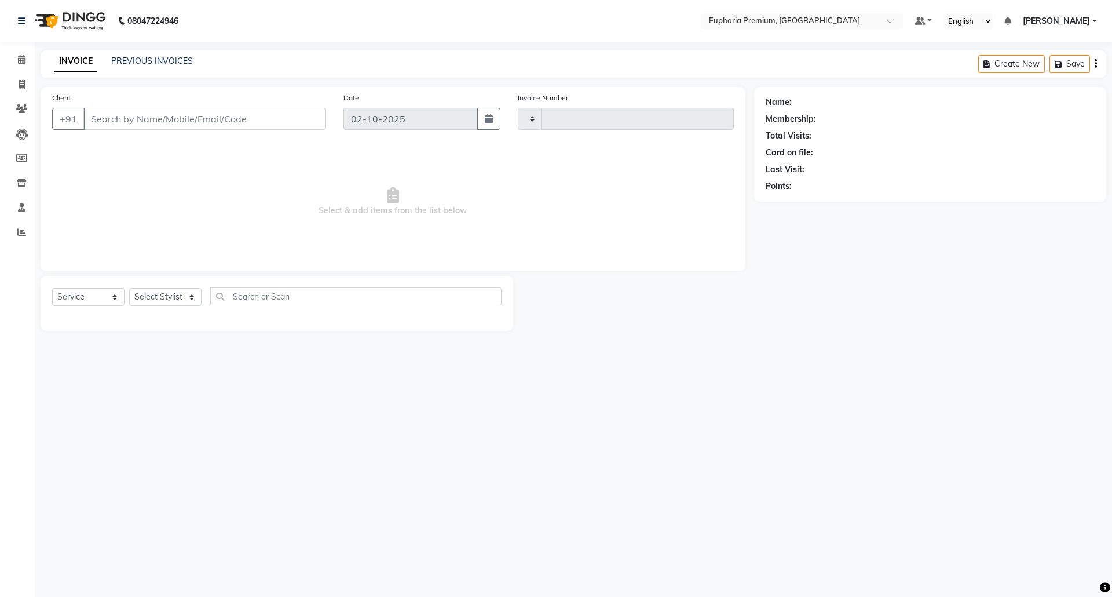
type input "3177"
select select "7925"
type input "80******21"
type input "01-10-2025"
select select "71614"
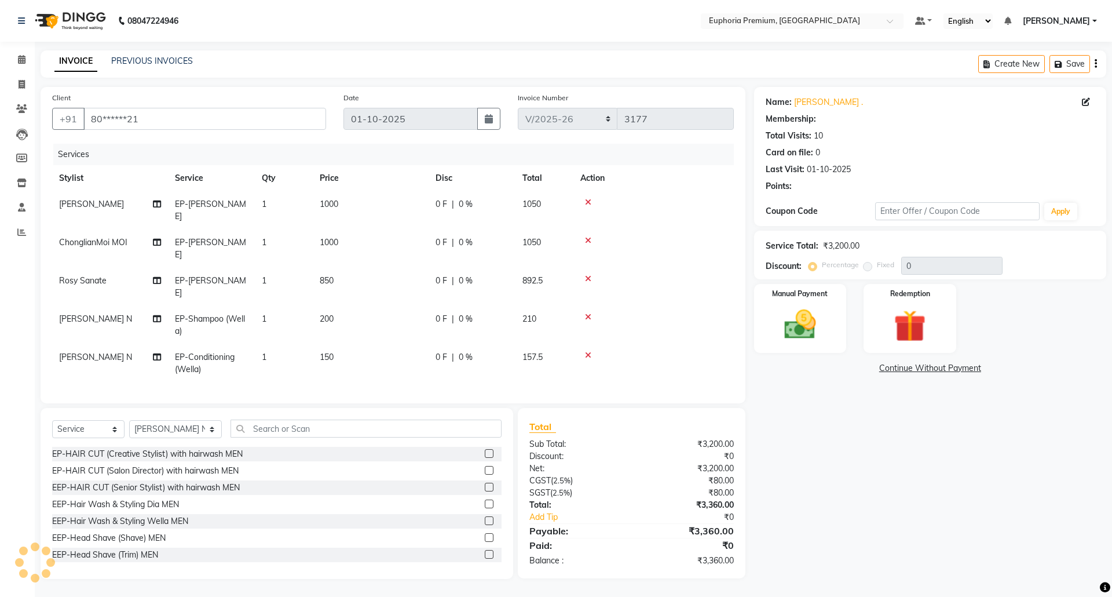
select select "2: Object"
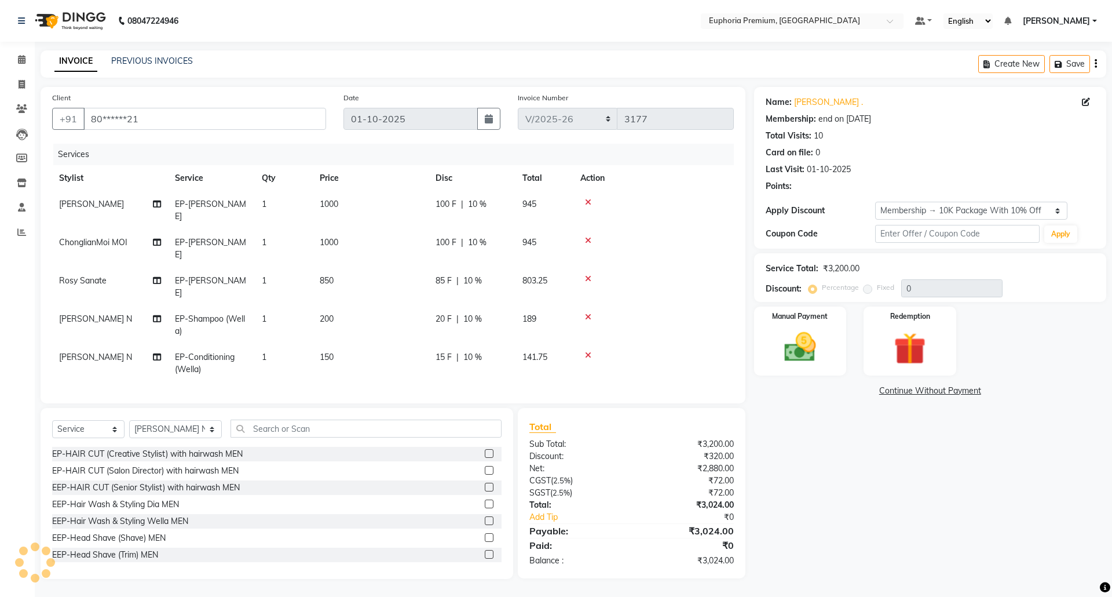
type input "10"
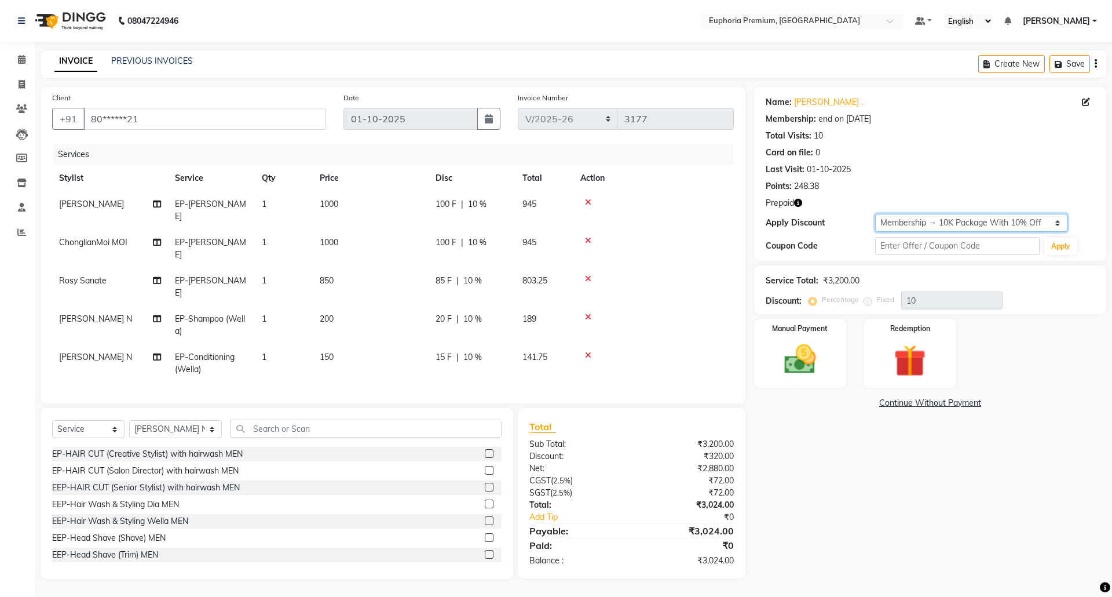
click at [1055, 225] on select "Select Membership → 10K Package With 10% Off Loyalty → All Euphoria Customers →…" at bounding box center [971, 223] width 192 height 18
drag, startPoint x: 1046, startPoint y: 221, endPoint x: 1047, endPoint y: 232, distance: 10.5
click at [1046, 221] on select "Select Membership → 10K Package With 10% Off Loyalty → All Euphoria Customers →…" at bounding box center [971, 223] width 192 height 18
select select "1: Object"
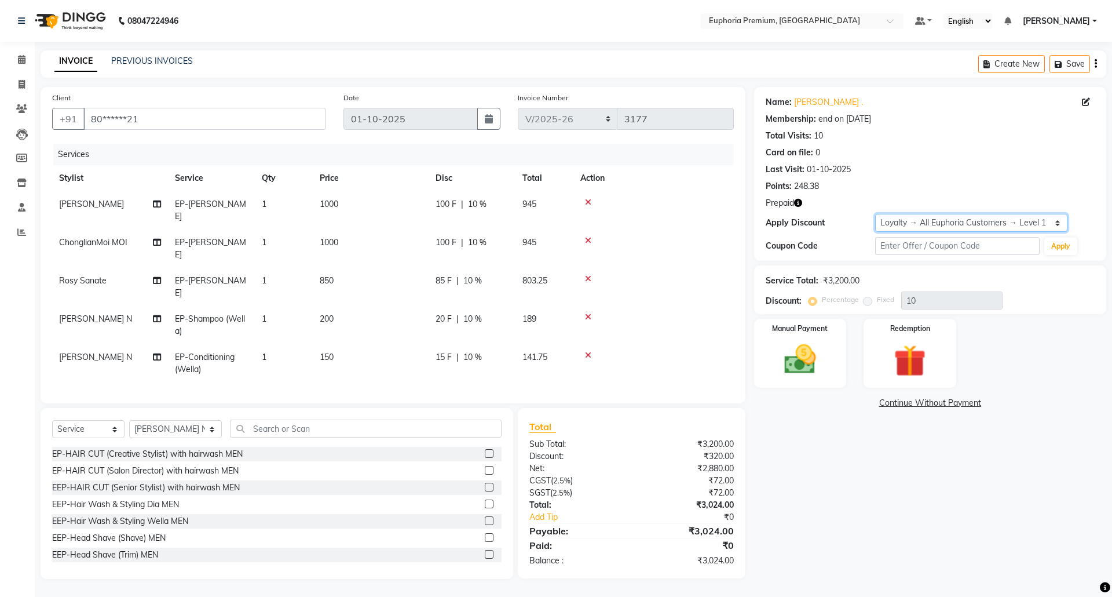
click at [875, 214] on select "Select Membership → 10K Package With 10% Off Loyalty → All Euphoria Customers →…" at bounding box center [971, 223] width 192 height 18
type input "0"
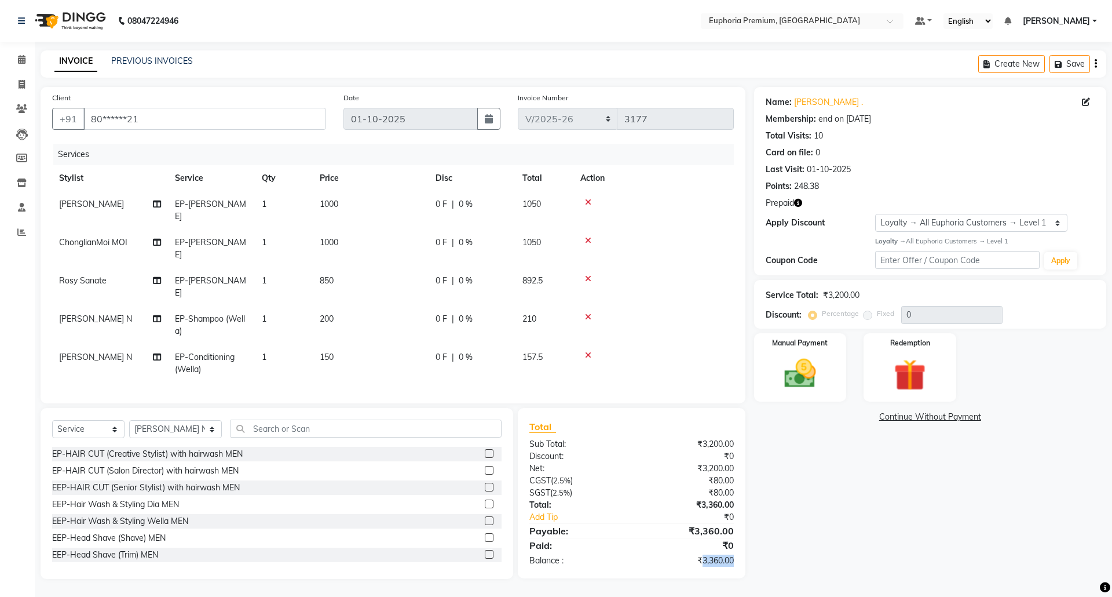
drag, startPoint x: 700, startPoint y: 535, endPoint x: 737, endPoint y: 535, distance: 37.1
click at [737, 554] on div "₹3,360.00" at bounding box center [686, 560] width 111 height 12
click at [689, 545] on div "Total Sub Total: ₹3,200.00 Discount: ₹0 Net: ₹3,200.00 CGST ( 2.5% ) ₹80.00 SGS…" at bounding box center [632, 493] width 228 height 170
click at [24, 59] on icon at bounding box center [22, 59] width 8 height 9
click at [26, 81] on span at bounding box center [22, 84] width 20 height 13
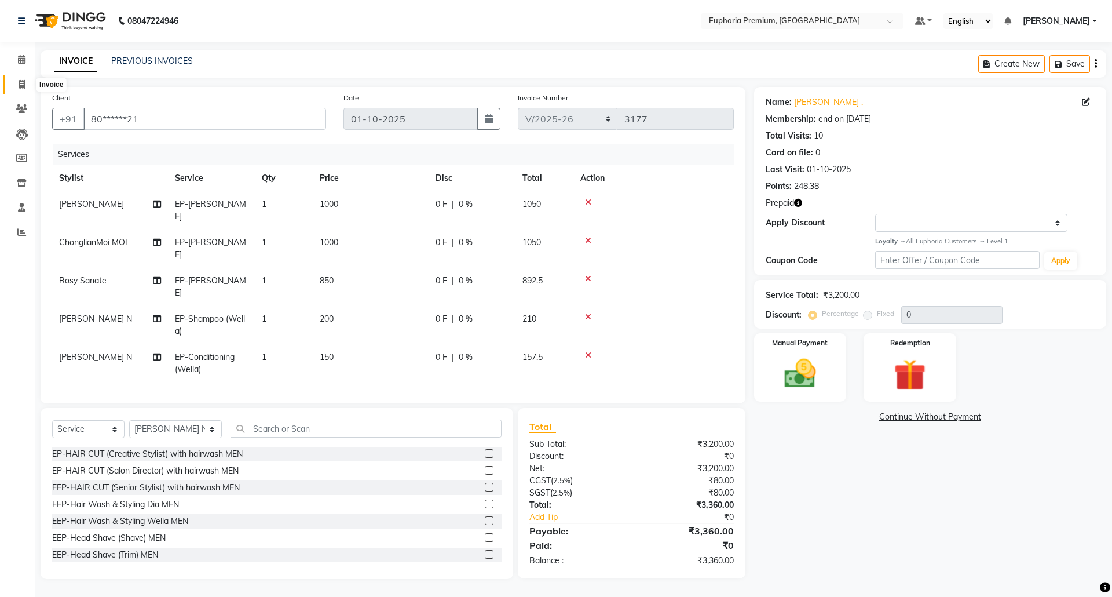
select select "service"
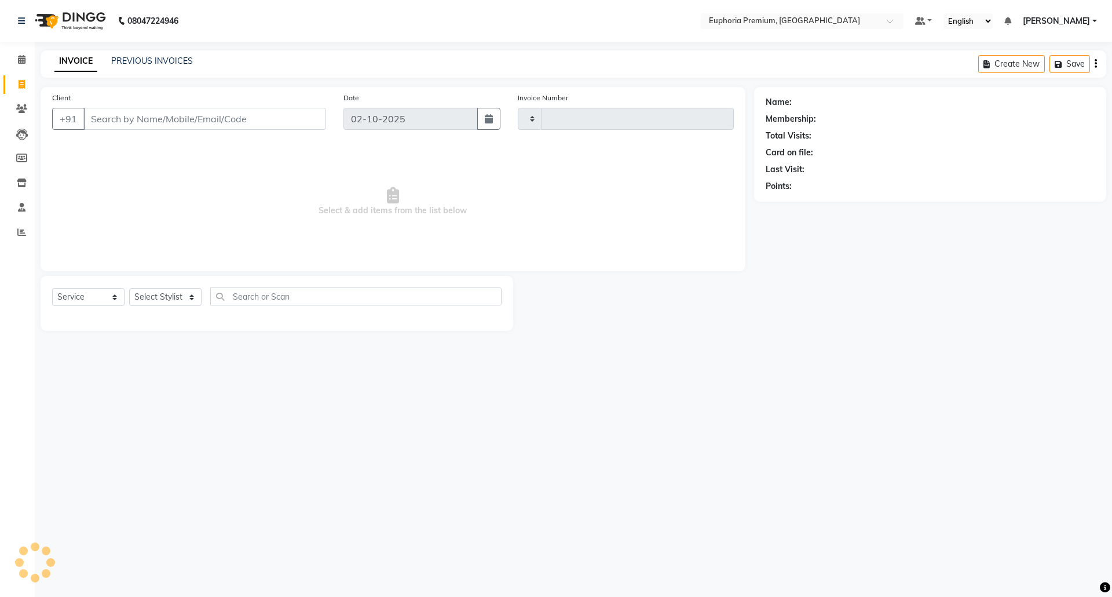
type input "3177"
select select "7925"
click at [24, 61] on icon at bounding box center [22, 59] width 8 height 9
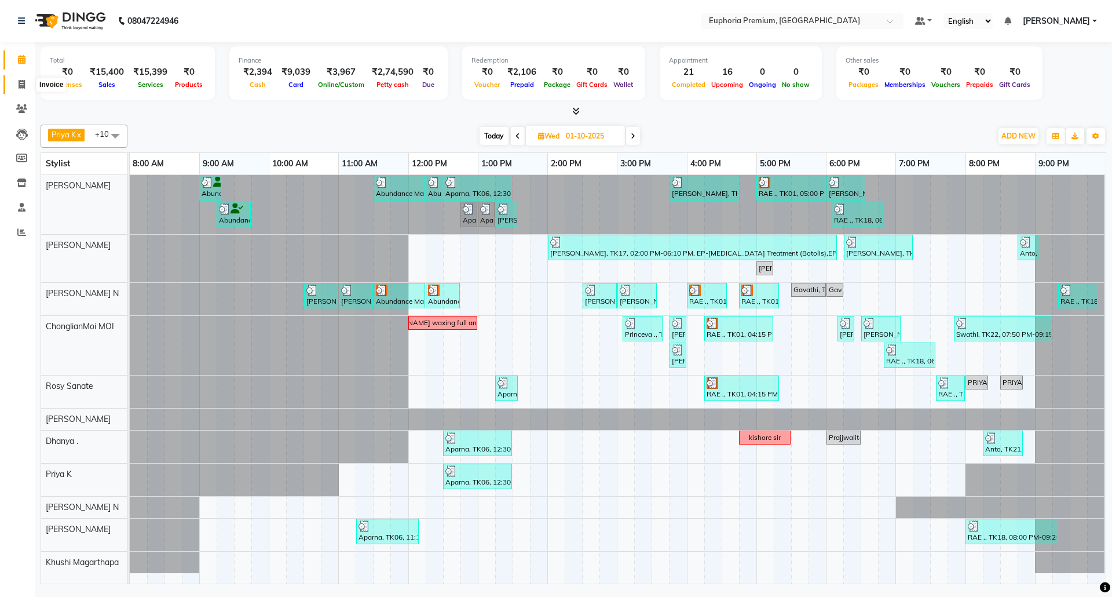
click at [28, 84] on span at bounding box center [22, 84] width 20 height 13
select select "7925"
select select "service"
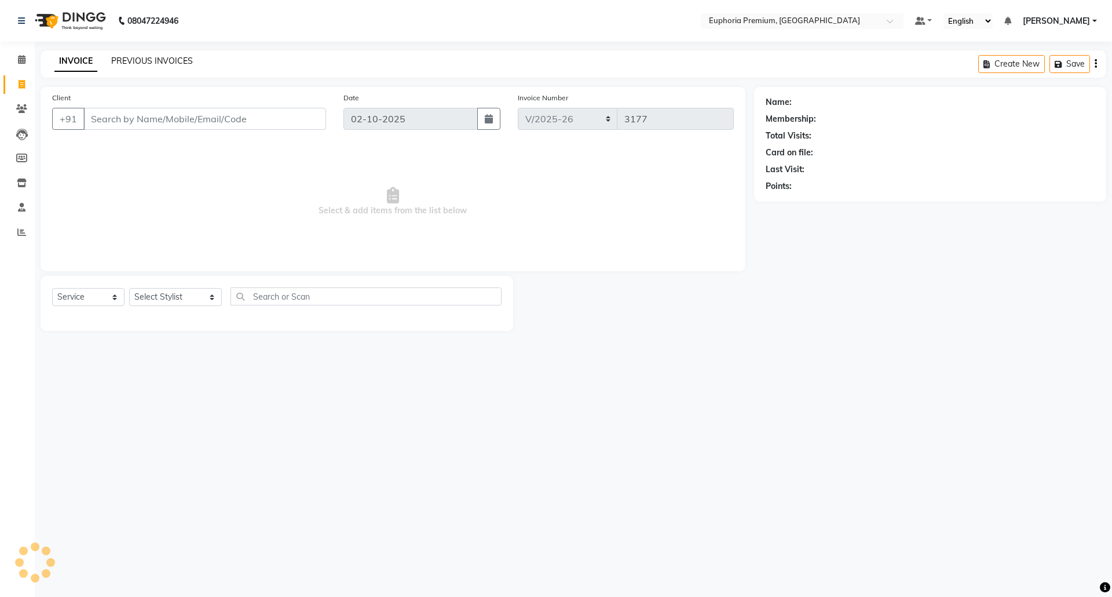
click at [165, 59] on link "PREVIOUS INVOICES" at bounding box center [152, 61] width 82 height 10
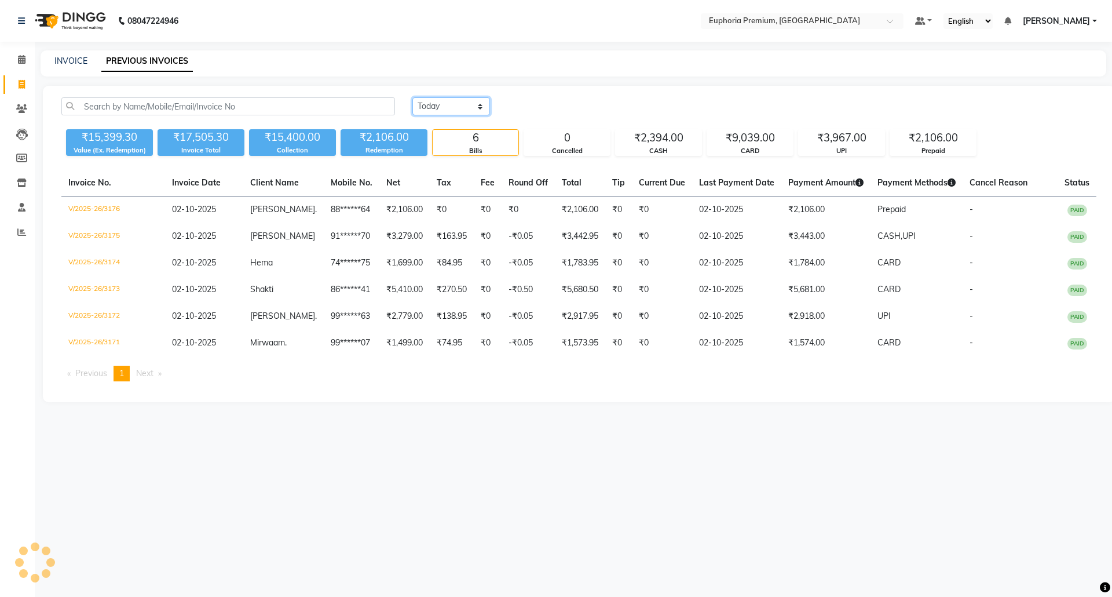
click at [448, 109] on select "Today Yesterday Custom Range" at bounding box center [451, 106] width 78 height 18
select select "yesterday"
click at [412, 97] on select "Today Yesterday Custom Range" at bounding box center [451, 106] width 78 height 18
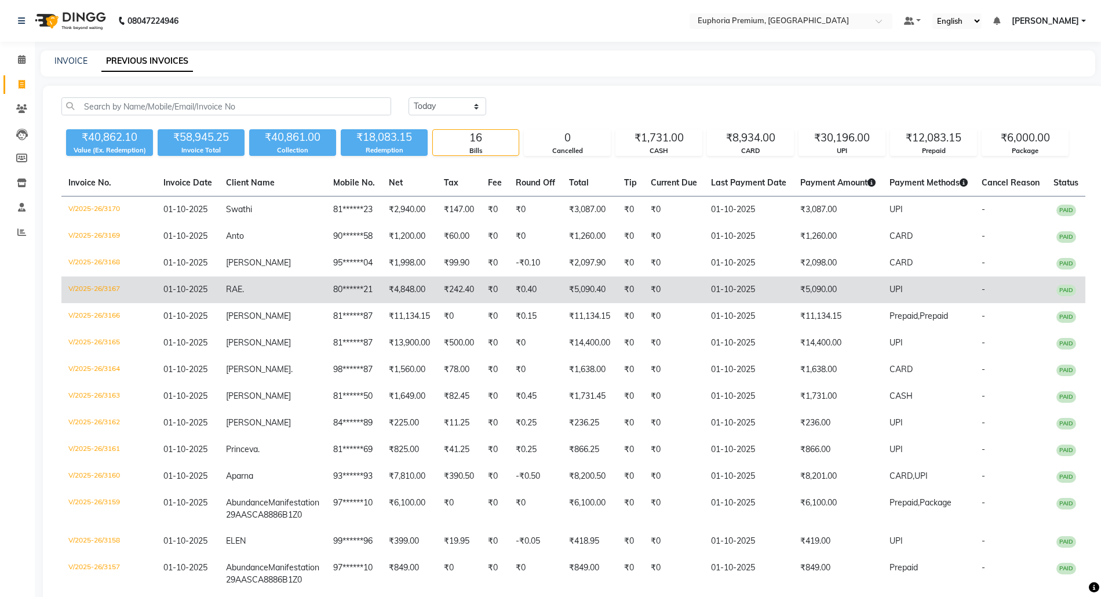
click at [814, 288] on td "₹5,090.00" at bounding box center [837, 289] width 89 height 27
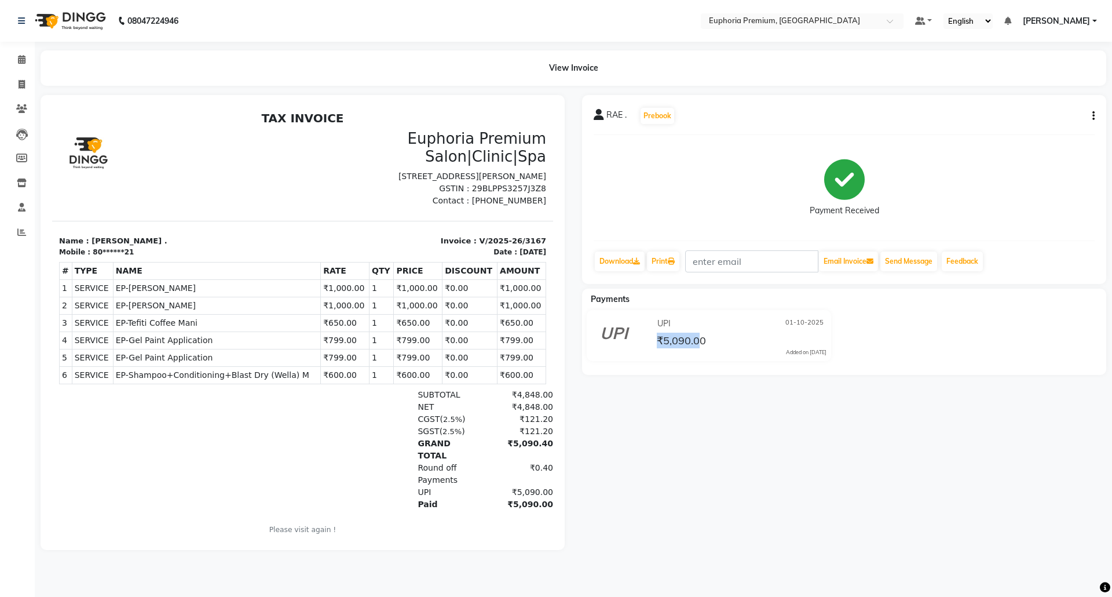
drag, startPoint x: 702, startPoint y: 338, endPoint x: 656, endPoint y: 343, distance: 46.6
click at [656, 343] on div "₹5,090.00" at bounding box center [681, 340] width 52 height 16
click at [721, 341] on div "₹5,090.00" at bounding box center [741, 340] width 172 height 16
click at [21, 59] on icon at bounding box center [22, 59] width 8 height 9
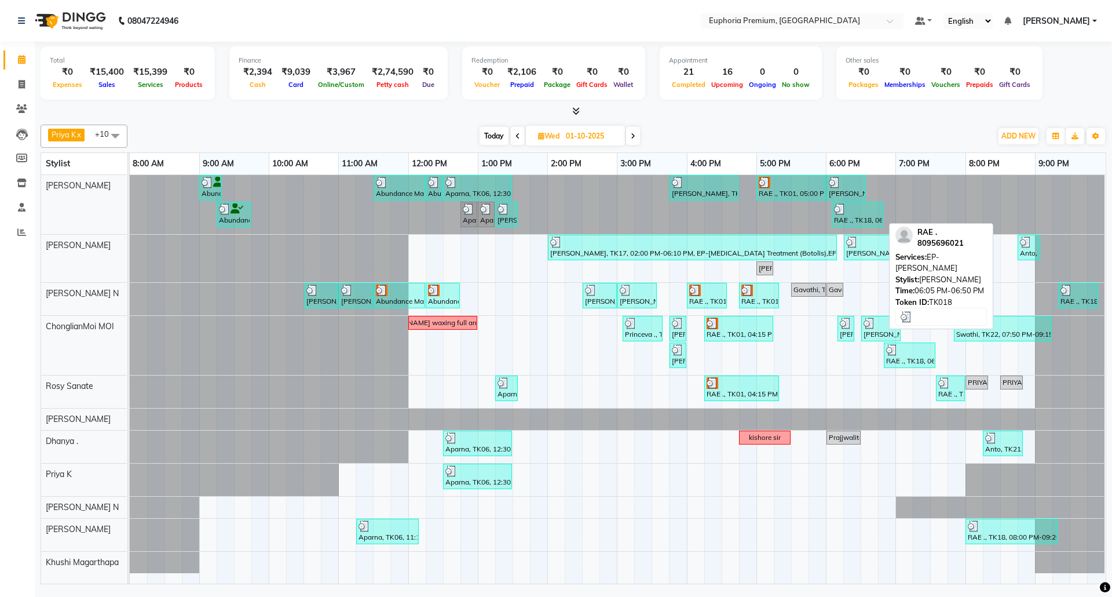
click at [853, 211] on div at bounding box center [857, 209] width 47 height 12
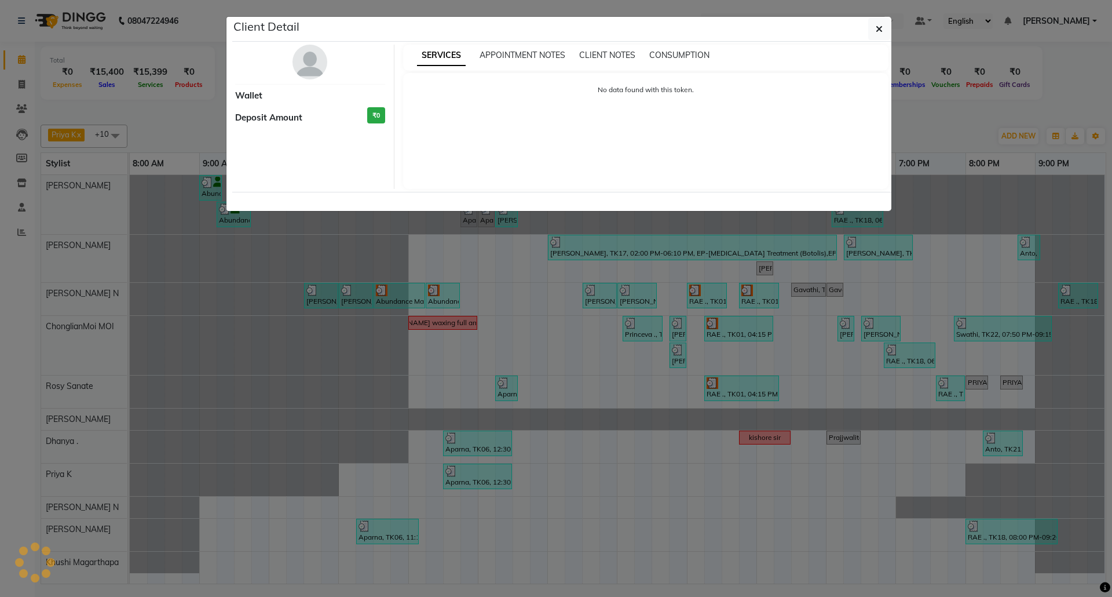
select select "3"
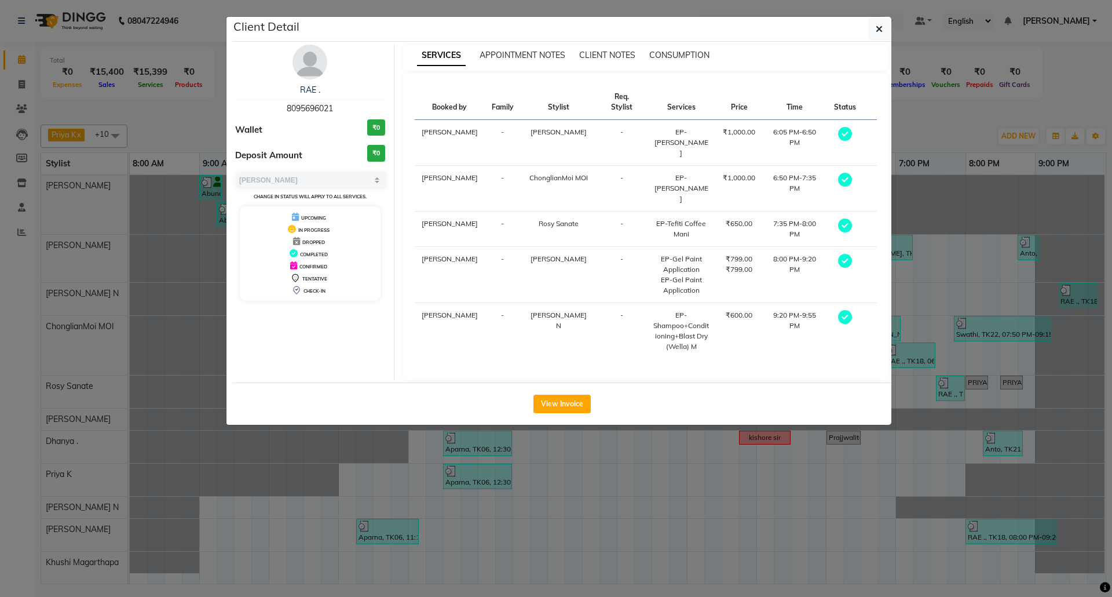
drag, startPoint x: 879, startPoint y: 31, endPoint x: 873, endPoint y: 51, distance: 20.9
click at [878, 31] on icon "button" at bounding box center [879, 28] width 7 height 9
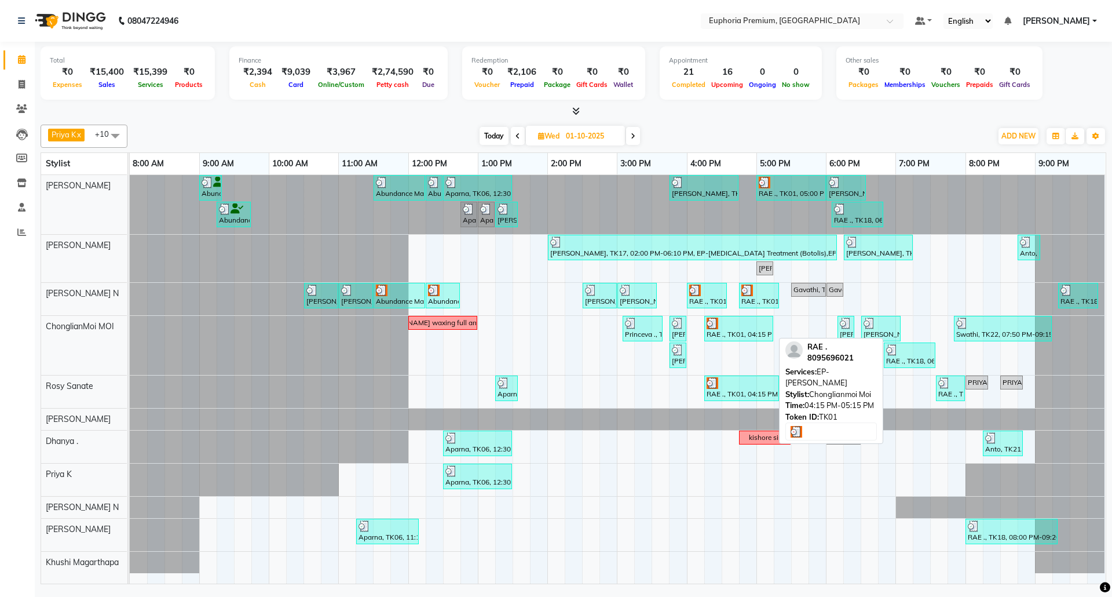
click at [744, 323] on div at bounding box center [739, 323] width 64 height 12
select select "3"
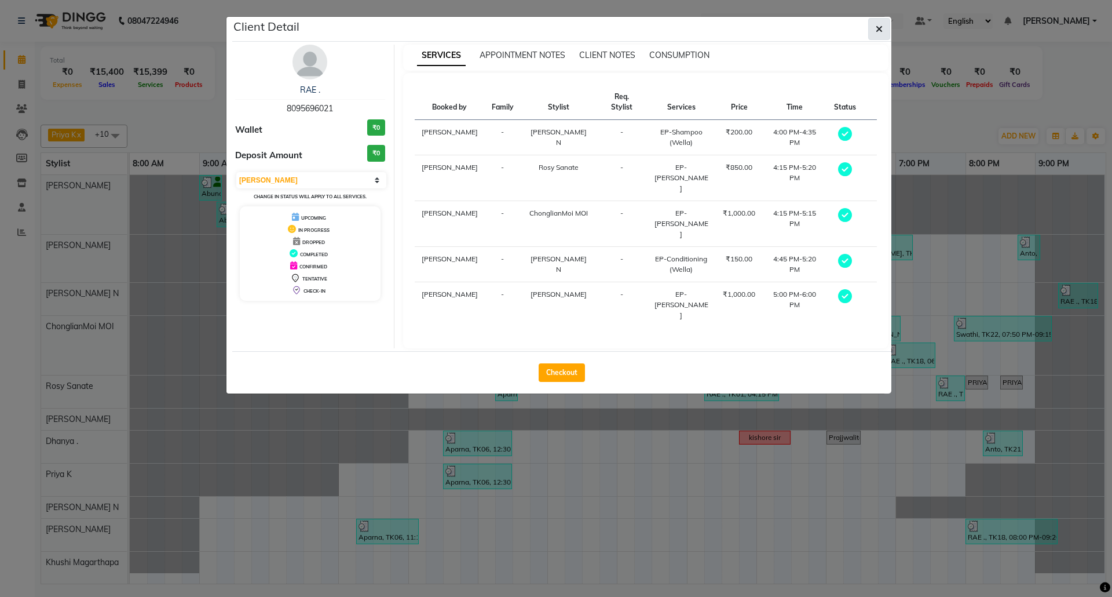
click at [881, 31] on icon "button" at bounding box center [879, 28] width 7 height 9
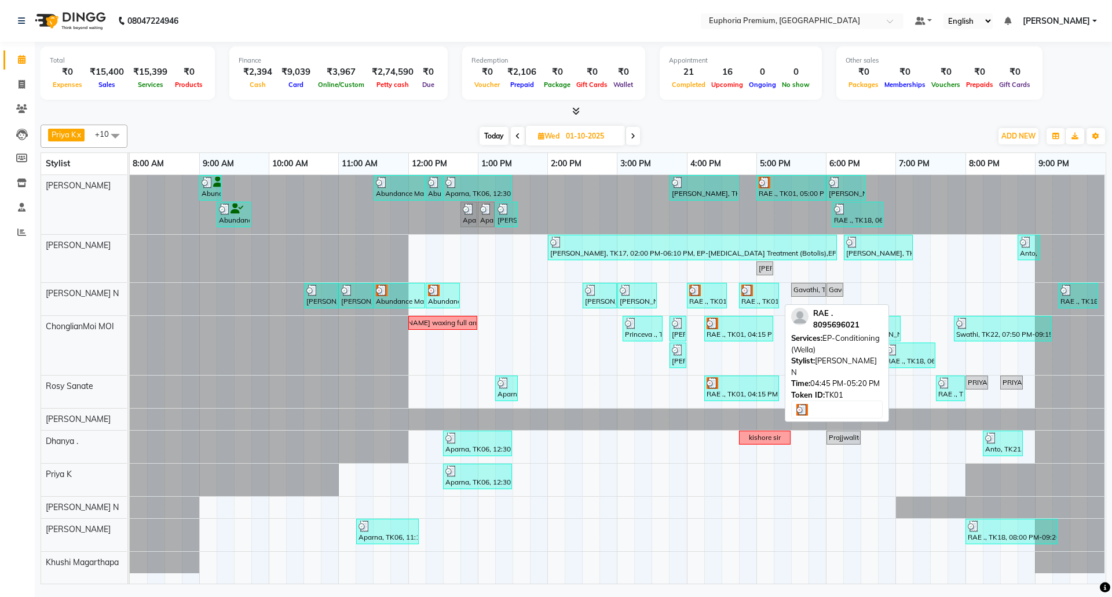
click at [766, 294] on div at bounding box center [758, 290] width 35 height 12
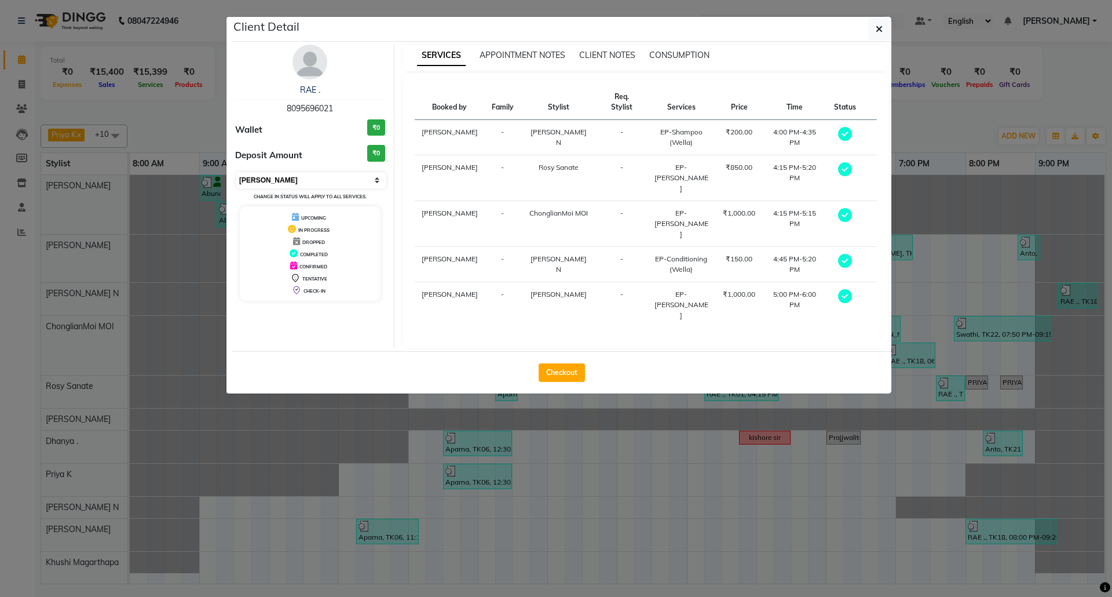
click at [345, 184] on select "Select MARK DONE UPCOMING" at bounding box center [311, 180] width 150 height 16
select select "5"
click at [236, 173] on select "Select MARK DONE UPCOMING" at bounding box center [311, 180] width 150 height 16
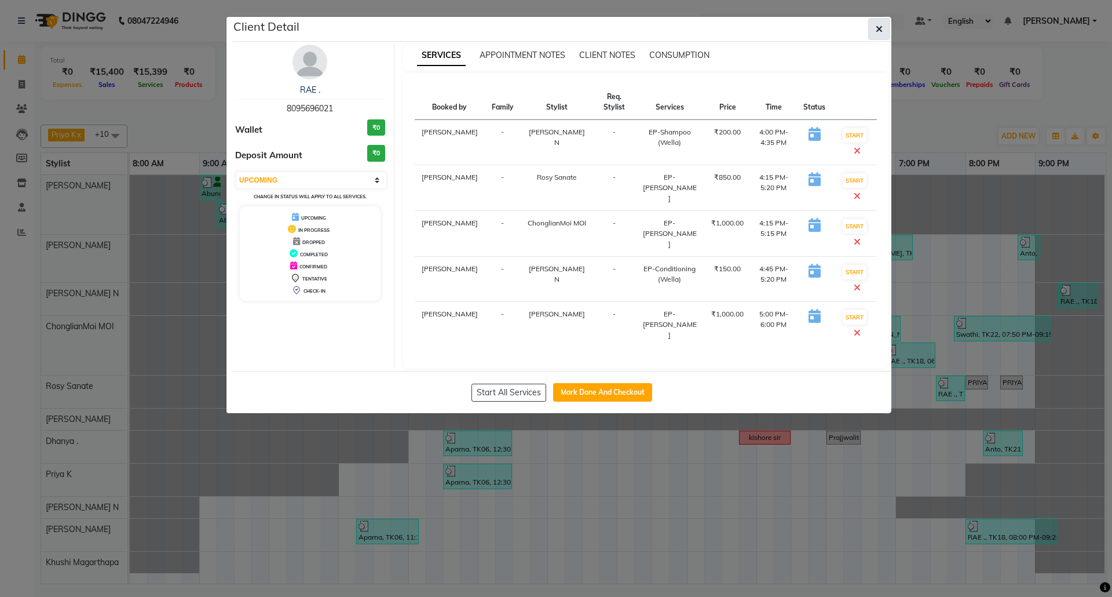
click at [882, 29] on icon "button" at bounding box center [879, 28] width 7 height 9
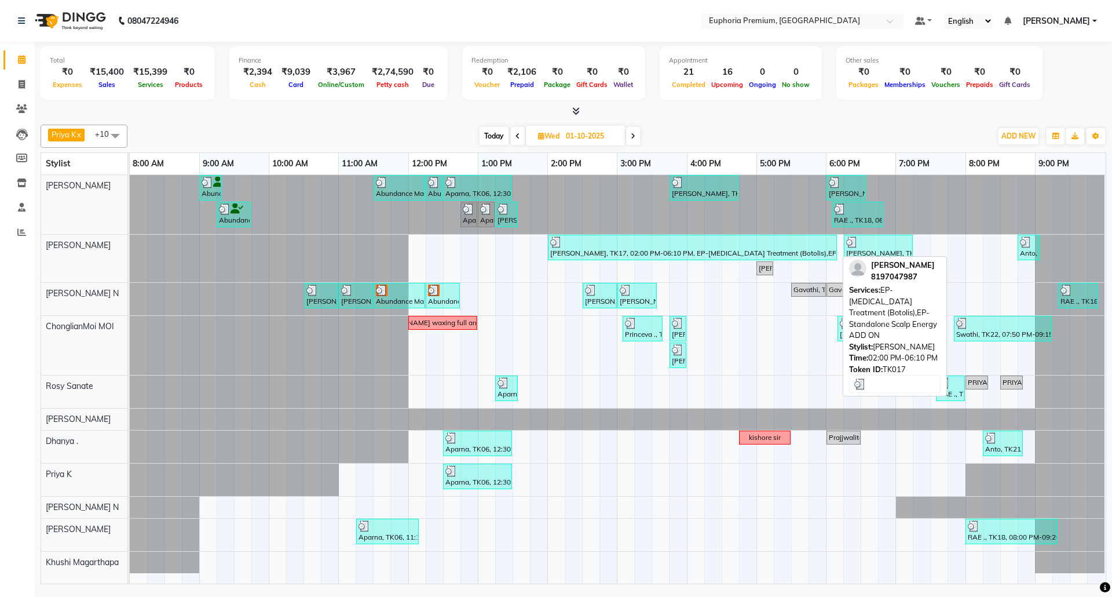
click at [682, 249] on div "[PERSON_NAME], TK17, 02:00 PM-06:10 PM, EP-[MEDICAL_DATA] Treatment (Botolis),E…" at bounding box center [692, 247] width 287 height 22
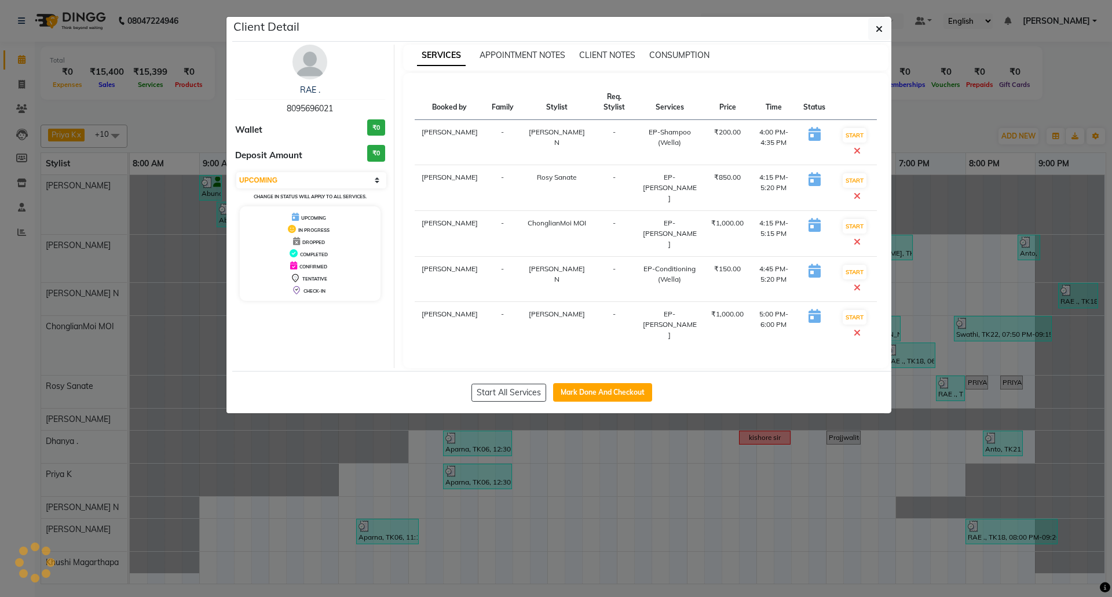
select select "3"
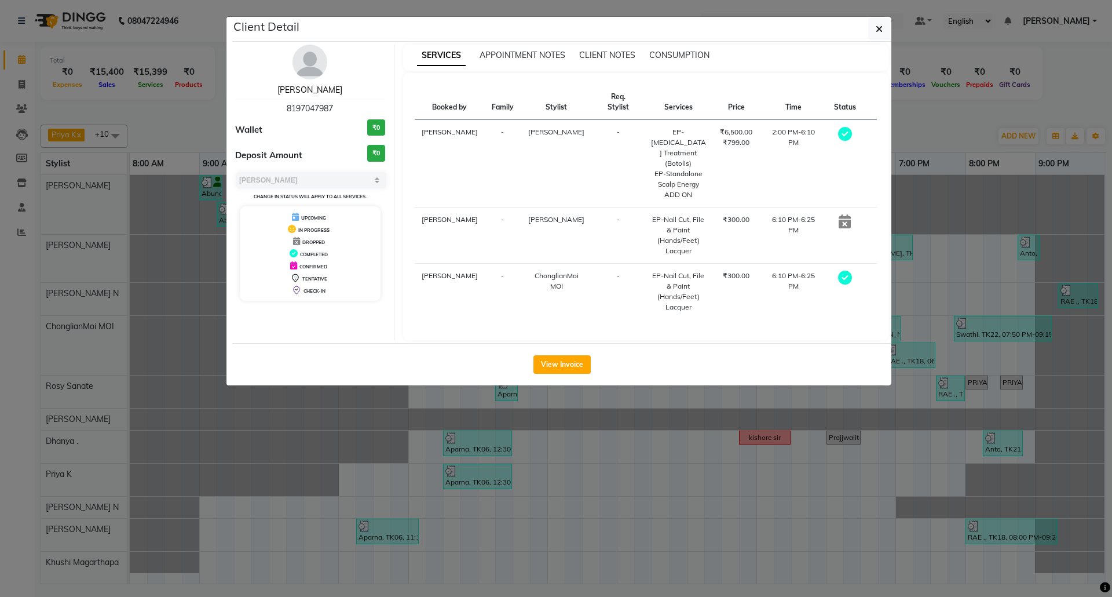
click at [316, 95] on link "[PERSON_NAME]" at bounding box center [309, 90] width 65 height 10
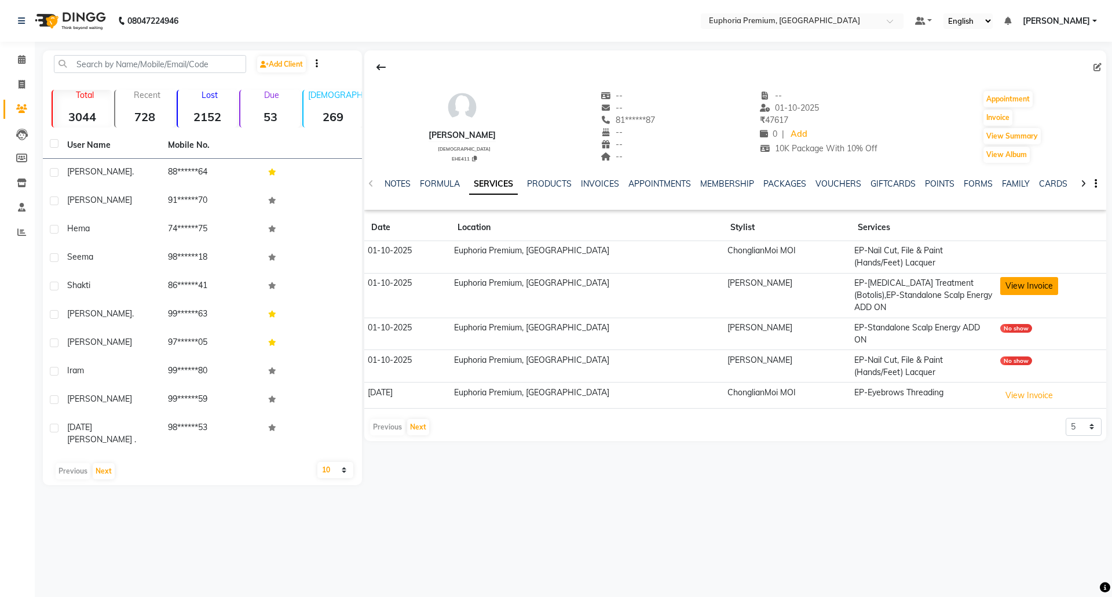
click at [1007, 286] on button "View Invoice" at bounding box center [1029, 286] width 58 height 18
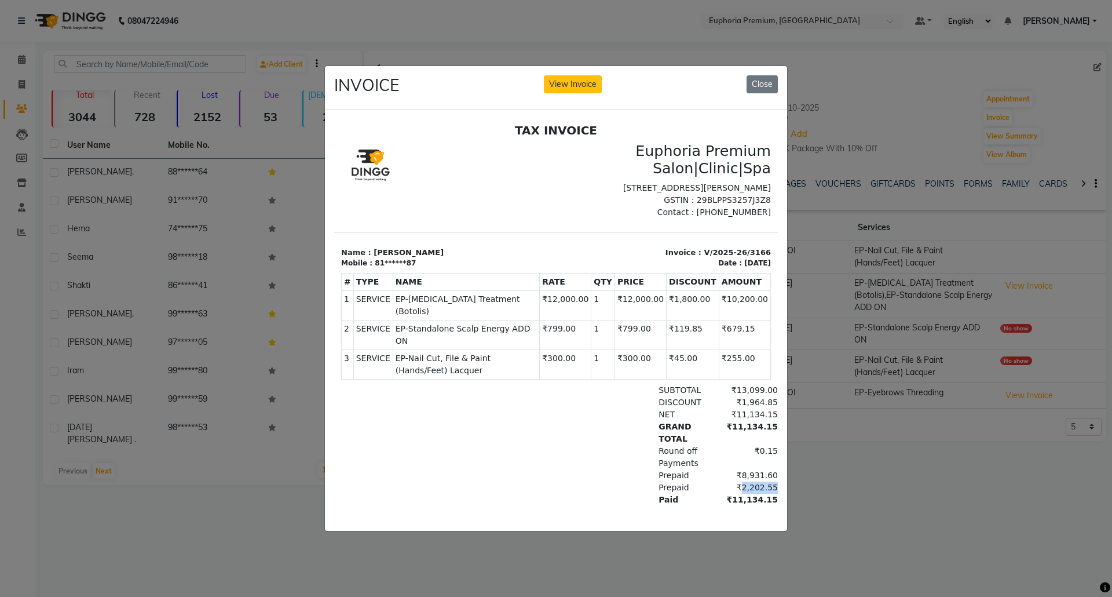
drag, startPoint x: 723, startPoint y: 463, endPoint x: 752, endPoint y: 463, distance: 29.0
click at [752, 481] on div "₹2,202.55" at bounding box center [746, 487] width 63 height 12
drag, startPoint x: 729, startPoint y: 447, endPoint x: 756, endPoint y: 448, distance: 27.8
click at [756, 448] on html "TAX INVOICE Euphoria Premium Salon|Clinic|Spa [STREET_ADDRESS][PERSON_NAME] GST…" at bounding box center [556, 334] width 444 height 432
click at [767, 82] on button "Close" at bounding box center [762, 84] width 31 height 18
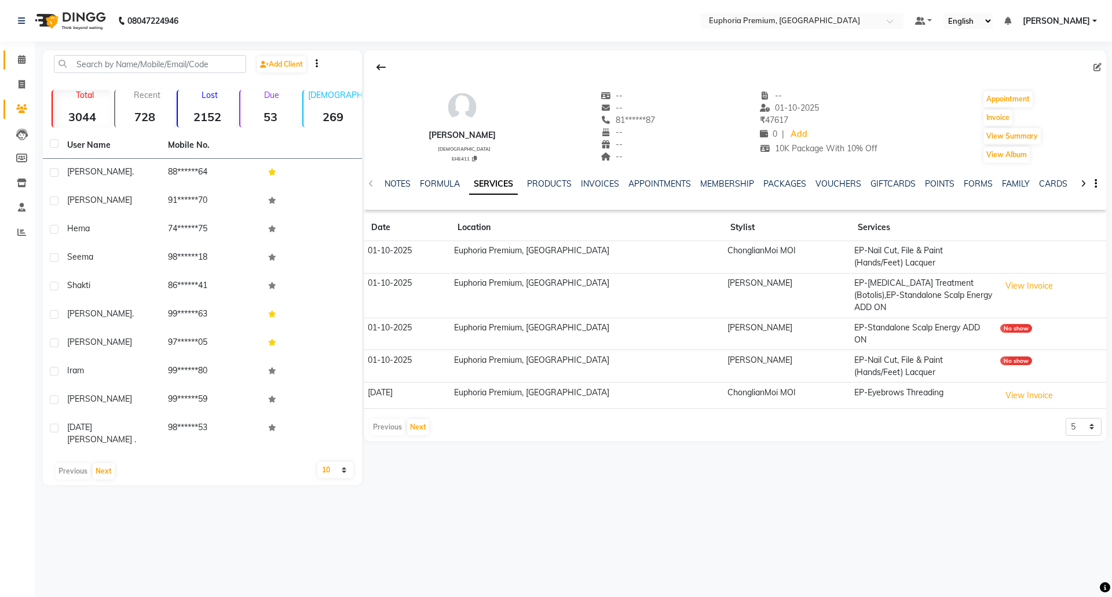
click at [19, 52] on link "Calendar" at bounding box center [17, 59] width 28 height 19
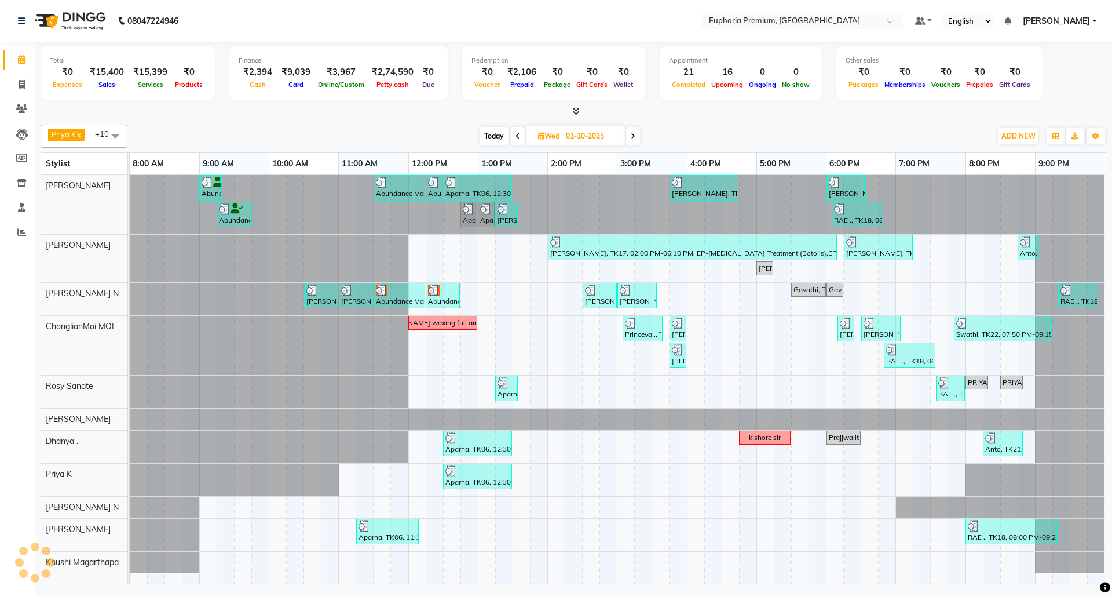
click at [494, 134] on span "Today" at bounding box center [494, 136] width 29 height 18
type input "02-10-2025"
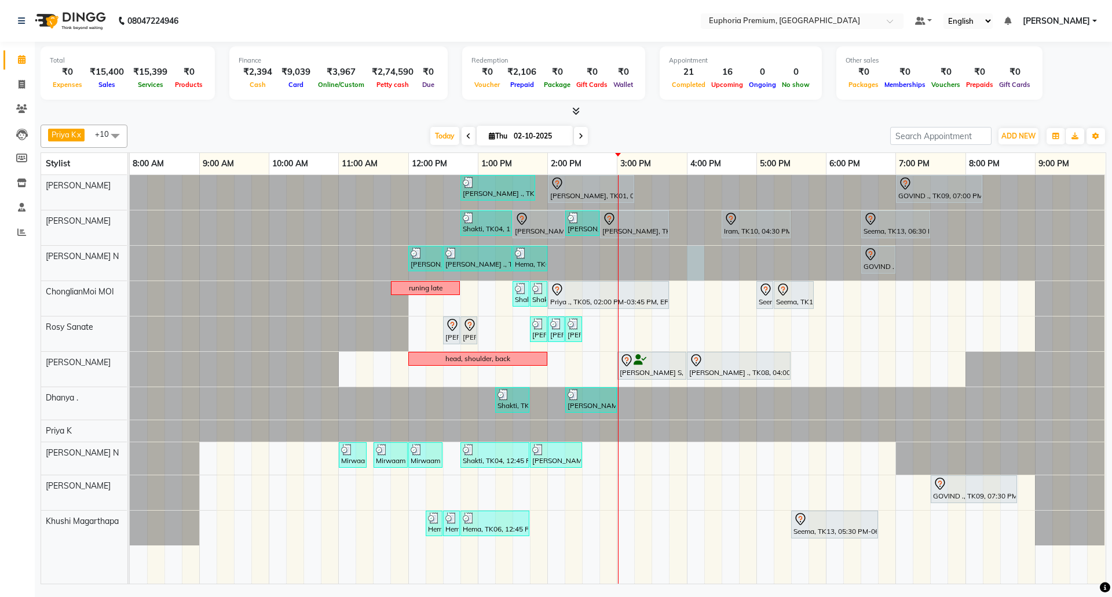
click at [130, 263] on div at bounding box center [130, 263] width 0 height 35
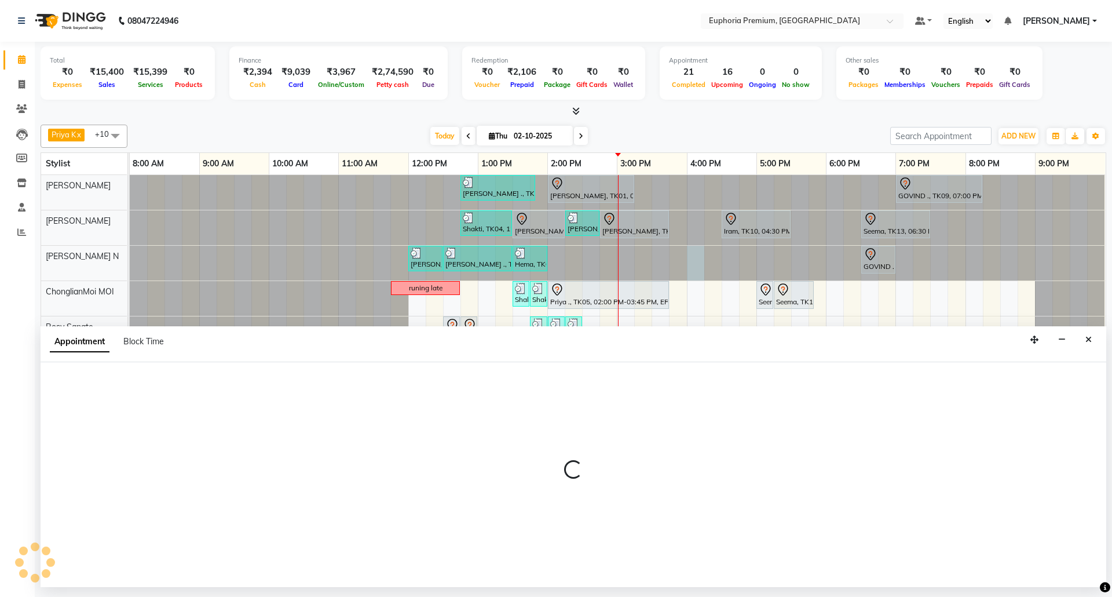
select select "71614"
select select "tentative"
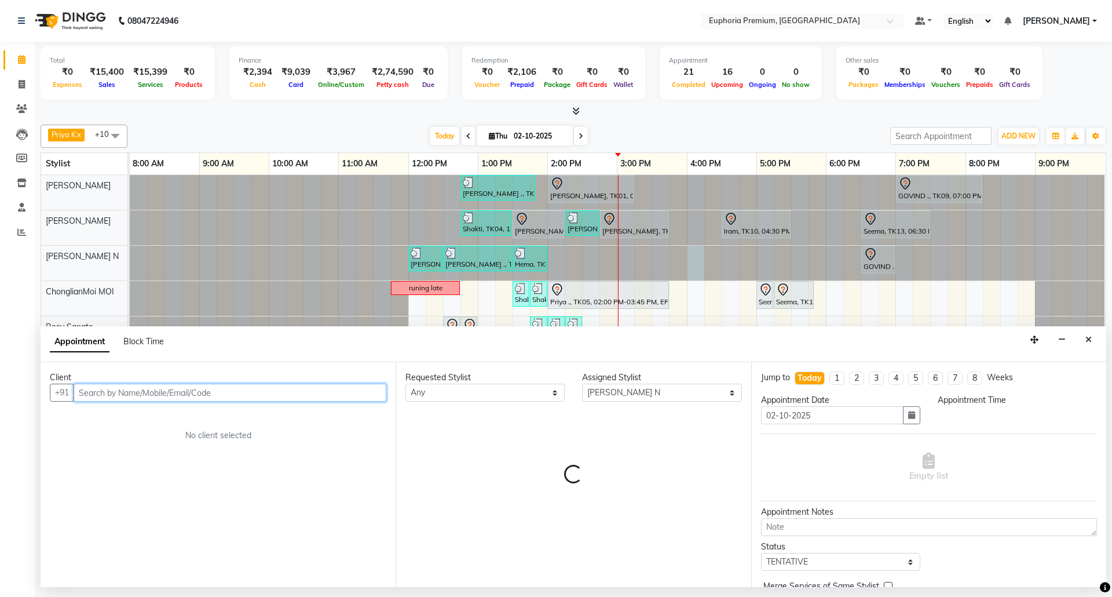
select select "960"
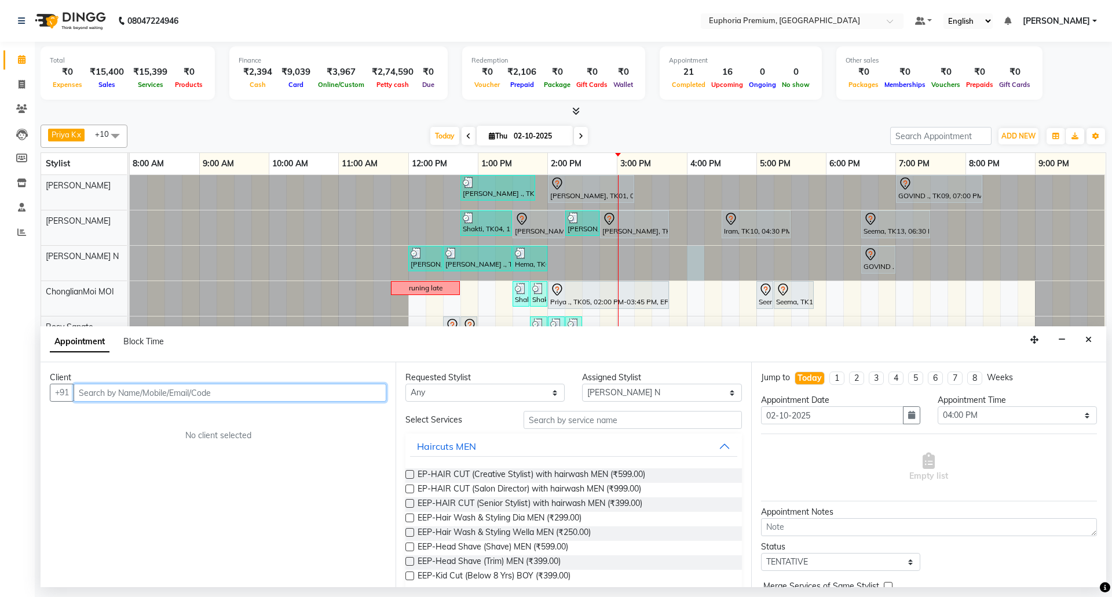
click at [313, 389] on input "text" at bounding box center [230, 392] width 313 height 18
type input "7204470578"
click at [360, 394] on span "Add Client" at bounding box center [362, 392] width 39 height 10
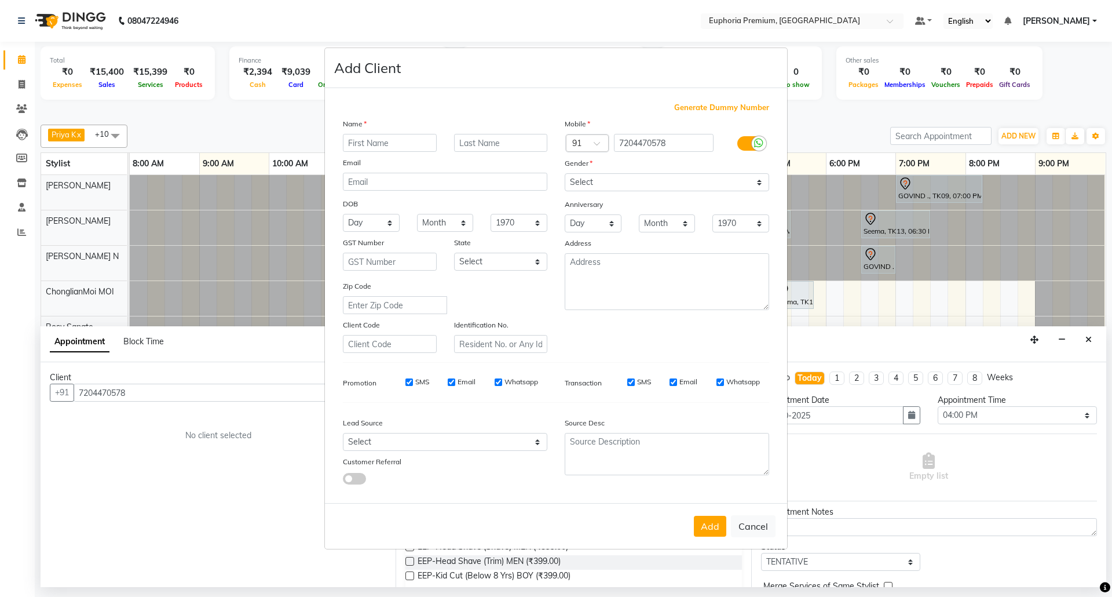
click at [385, 144] on input "text" at bounding box center [390, 143] width 94 height 18
type input "Ashwini"
click at [646, 184] on select "Select [DEMOGRAPHIC_DATA] [DEMOGRAPHIC_DATA] Other Prefer Not To Say" at bounding box center [667, 182] width 204 height 18
select select "[DEMOGRAPHIC_DATA]"
click at [565, 174] on select "Select [DEMOGRAPHIC_DATA] [DEMOGRAPHIC_DATA] Other Prefer Not To Say" at bounding box center [667, 182] width 204 height 18
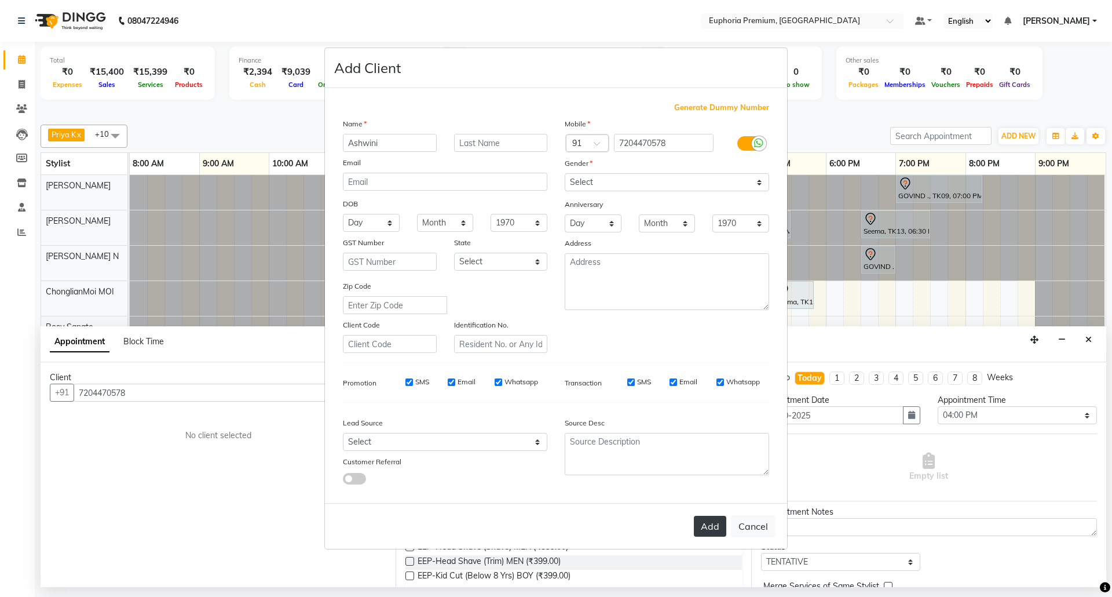
click at [708, 522] on button "Add" at bounding box center [710, 526] width 32 height 21
type input "72******78"
select select
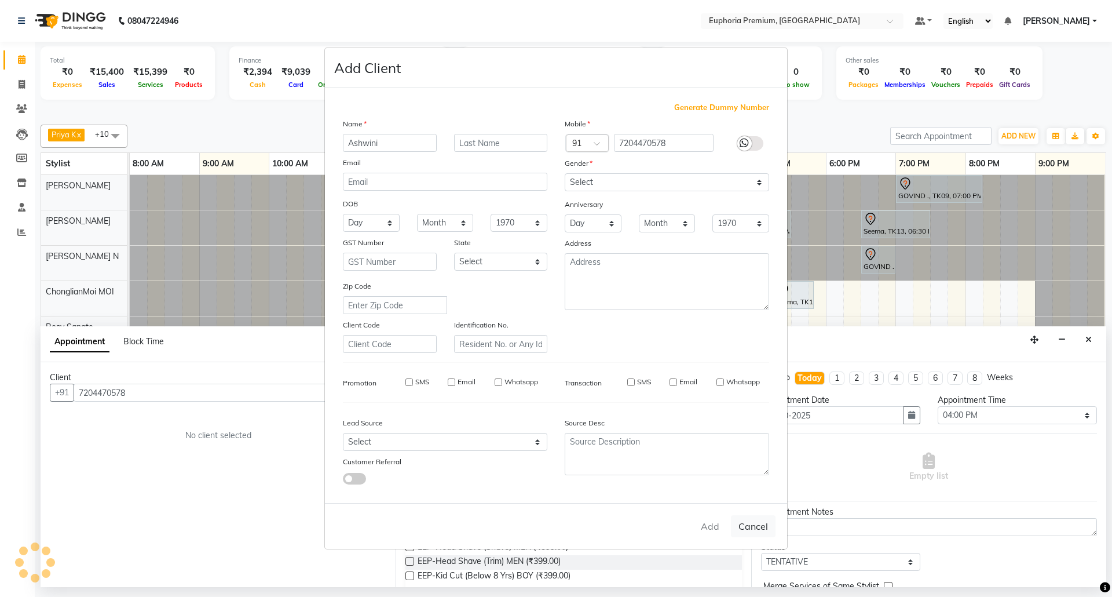
select select
checkbox input "false"
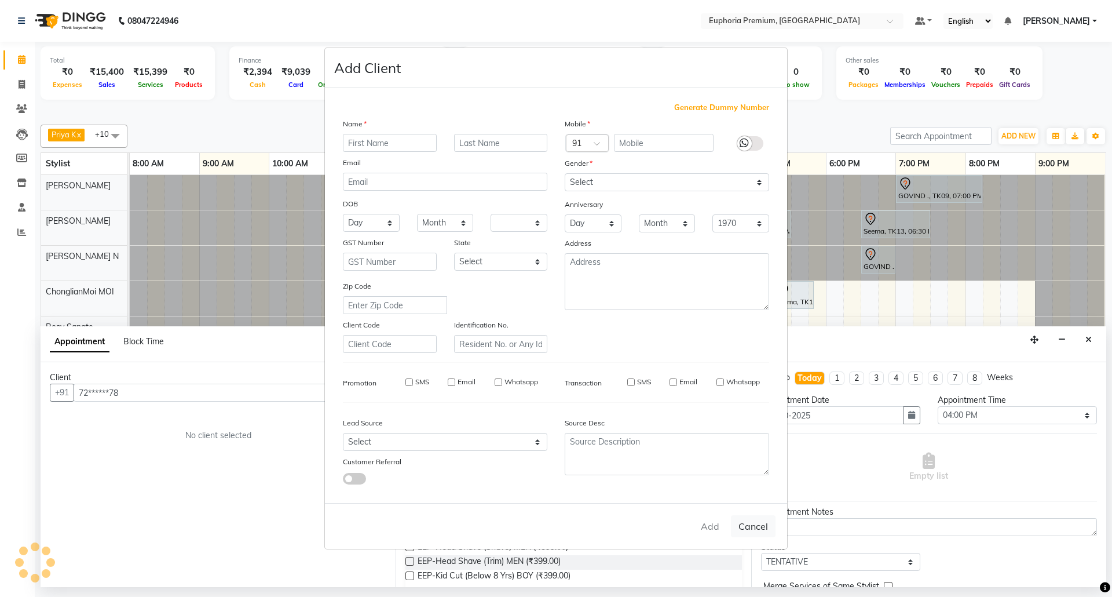
checkbox input "false"
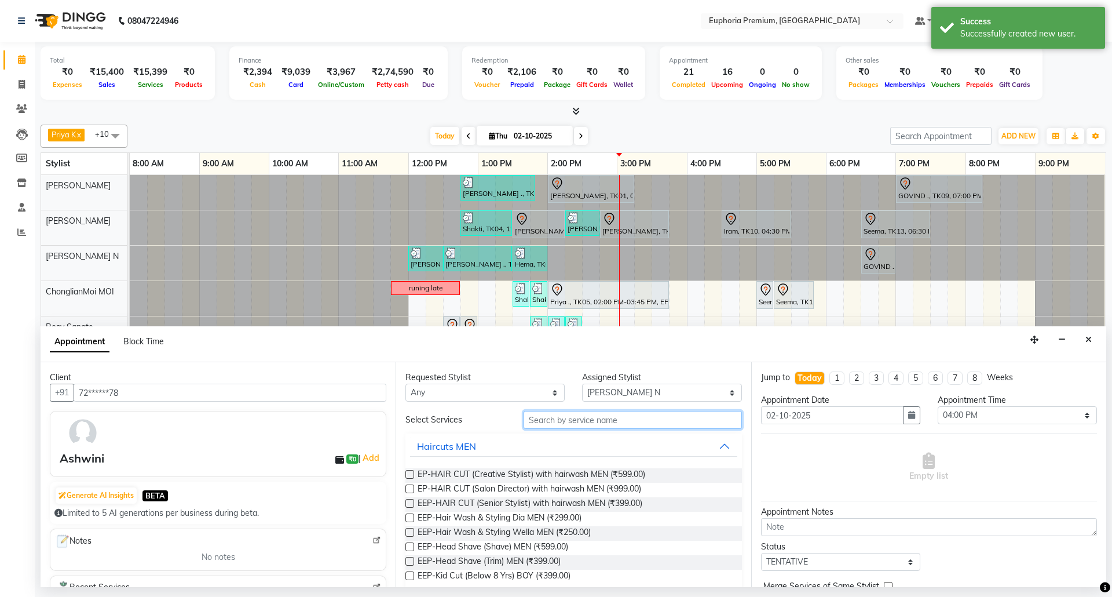
click at [626, 426] on input "text" at bounding box center [633, 420] width 218 height 18
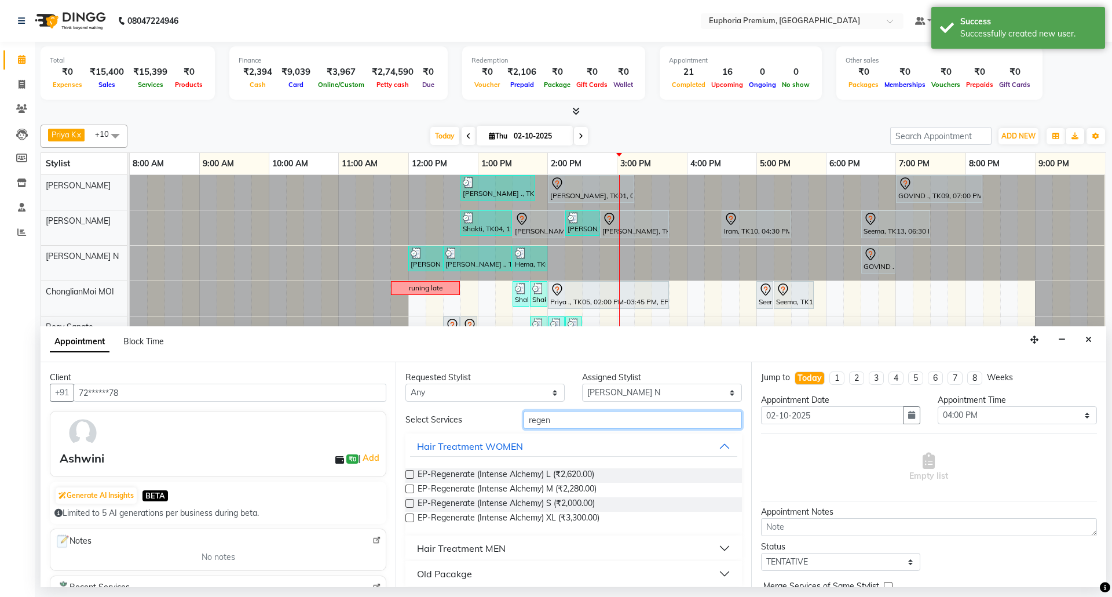
type input "regen"
click at [408, 490] on label at bounding box center [409, 488] width 9 height 9
click at [408, 490] on input "checkbox" at bounding box center [409, 490] width 8 height 8
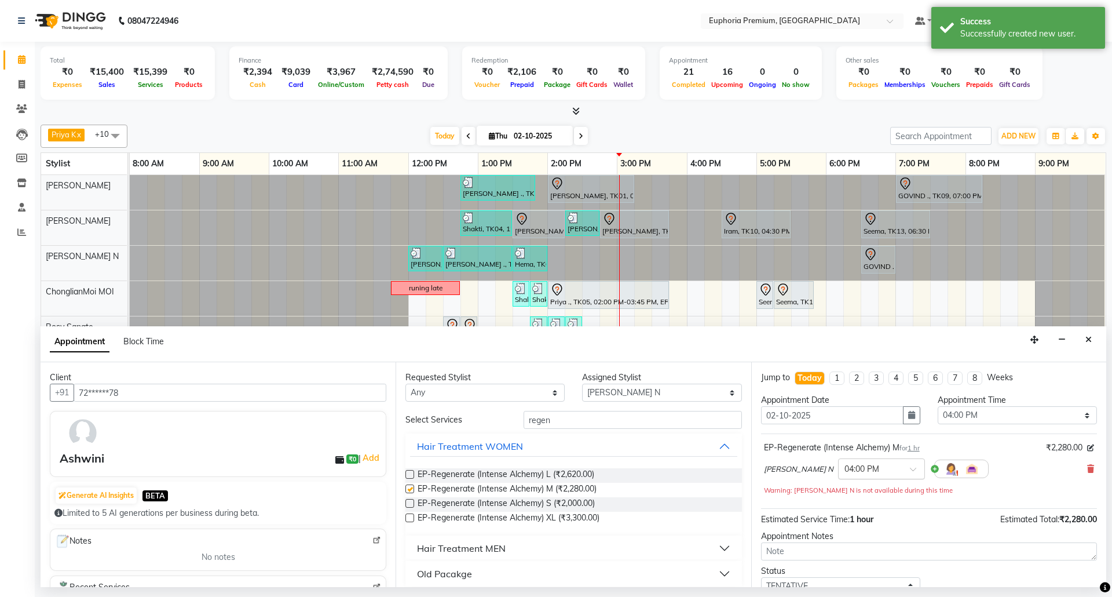
checkbox input "false"
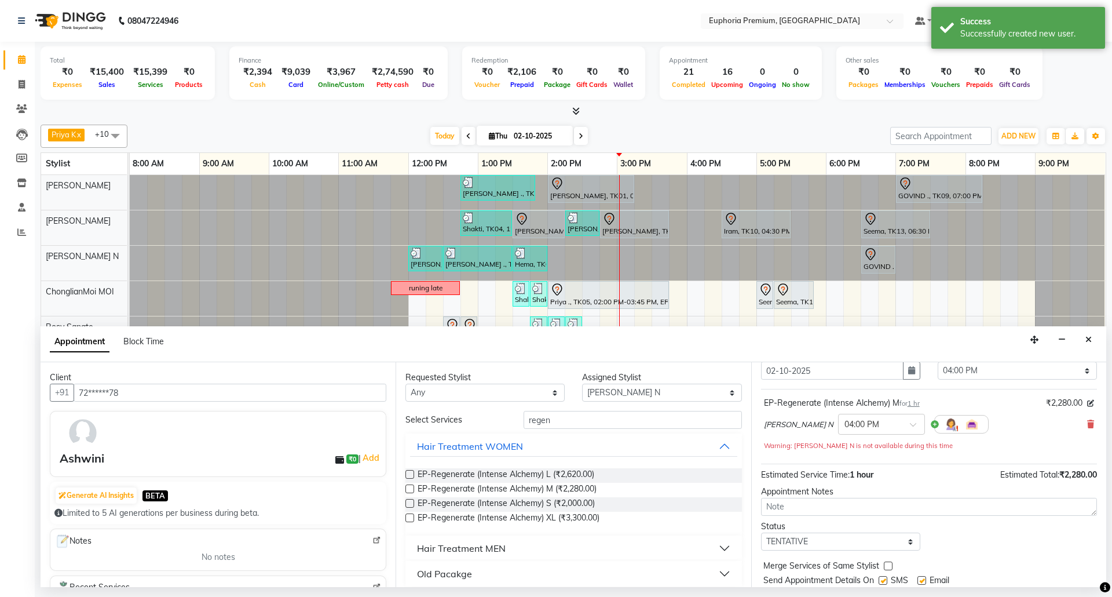
scroll to position [82, 0]
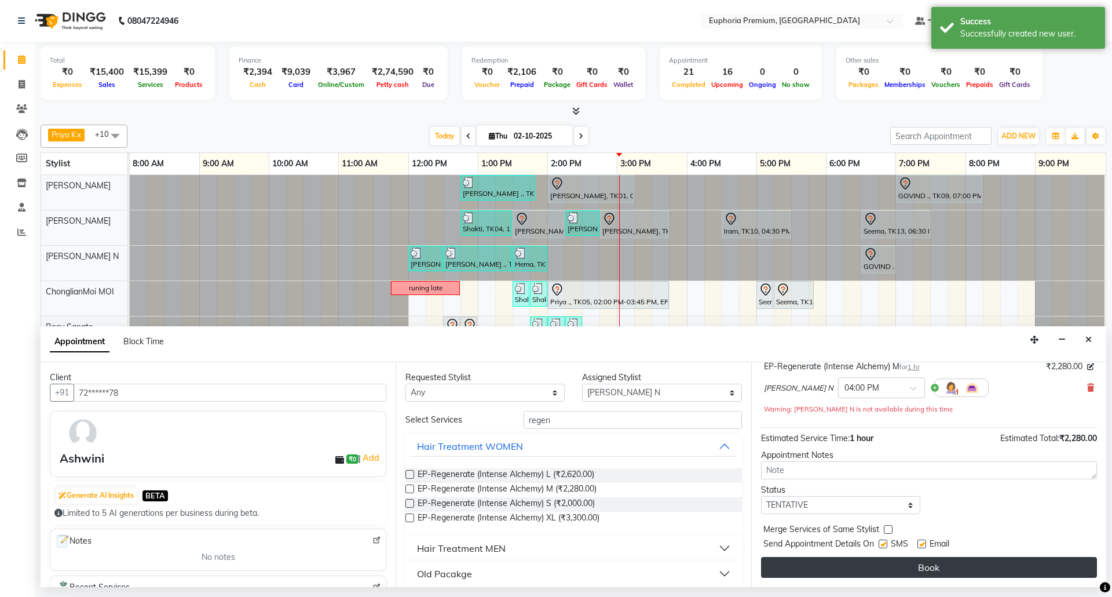
click at [912, 566] on button "Book" at bounding box center [929, 567] width 336 height 21
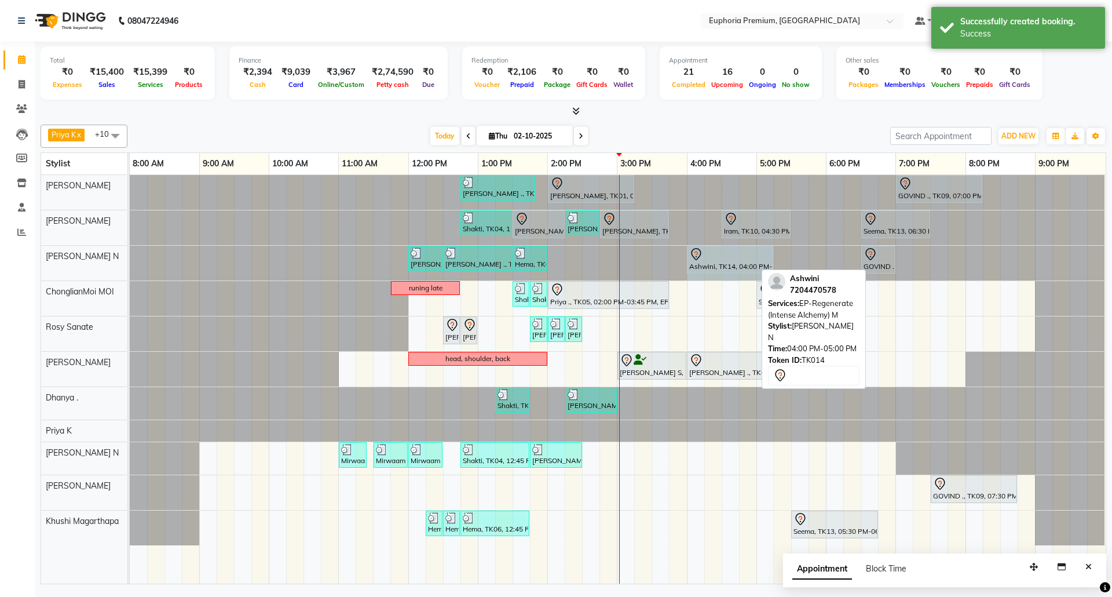
click at [130, 258] on div "[PERSON_NAME] ., TK07, 12:00 PM-12:30 PM, EEP-HAIR CUT (Senior Stylist) with ha…" at bounding box center [130, 263] width 0 height 35
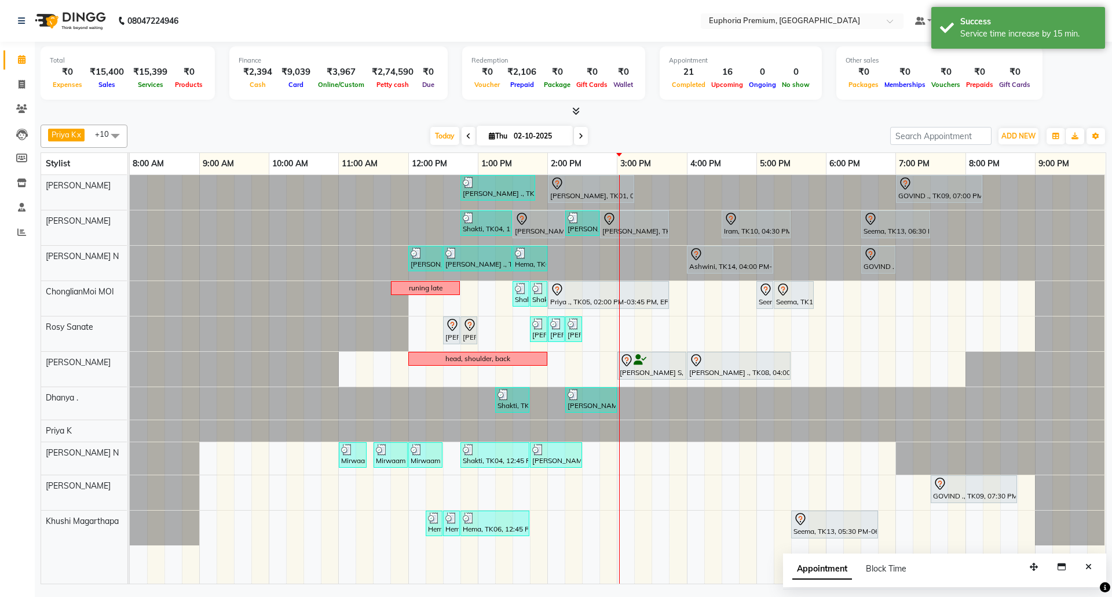
click at [462, 134] on span at bounding box center [469, 136] width 14 height 18
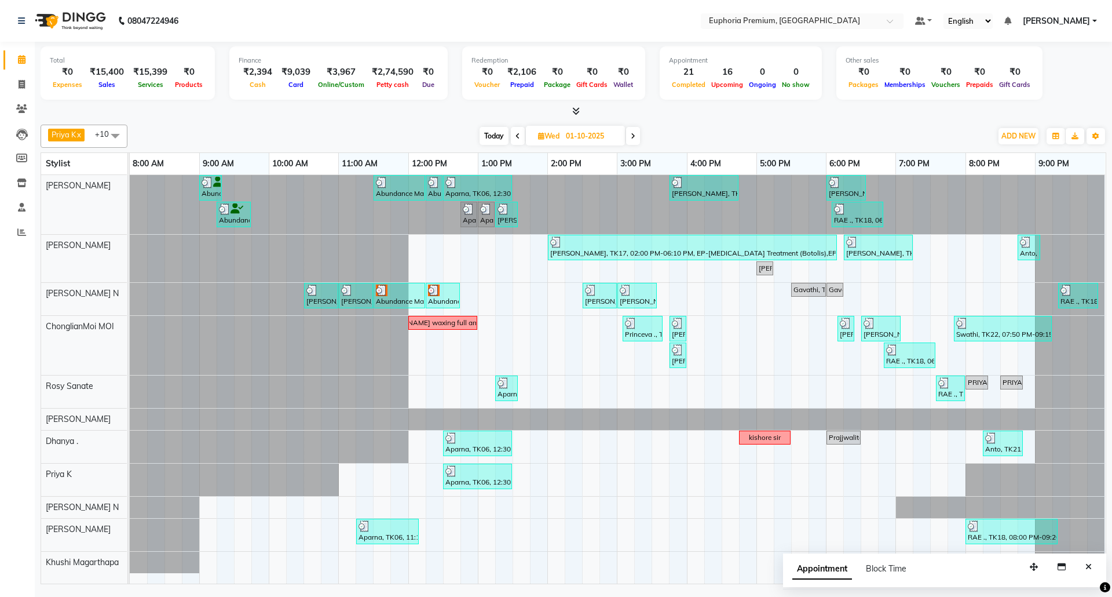
click at [498, 131] on span "Today" at bounding box center [494, 136] width 29 height 18
type input "02-10-2025"
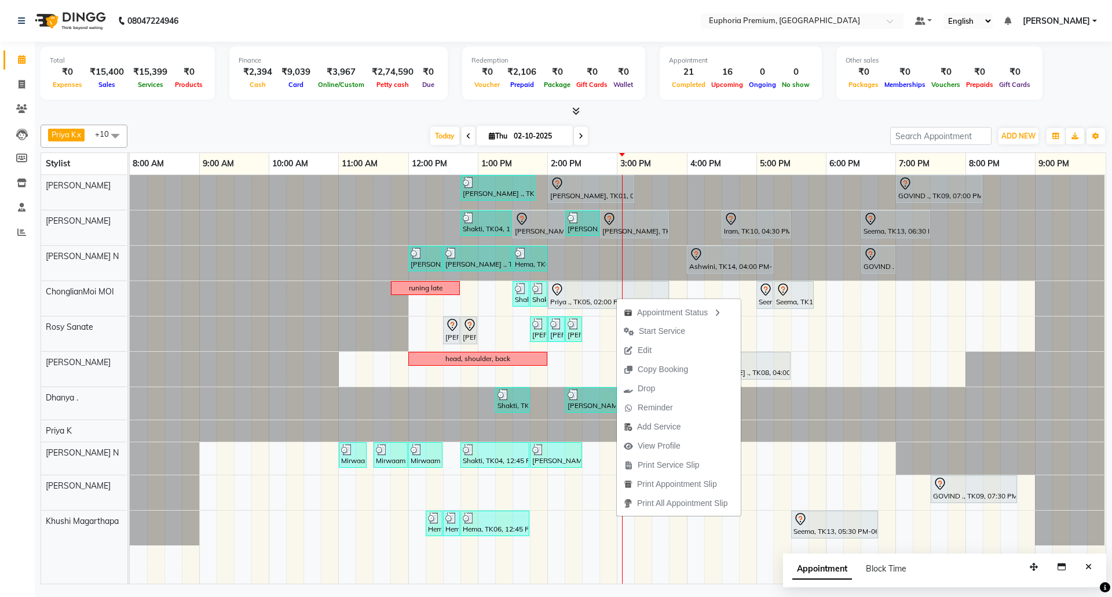
click at [646, 130] on div "Today Thu 02-10-2025" at bounding box center [508, 135] width 751 height 17
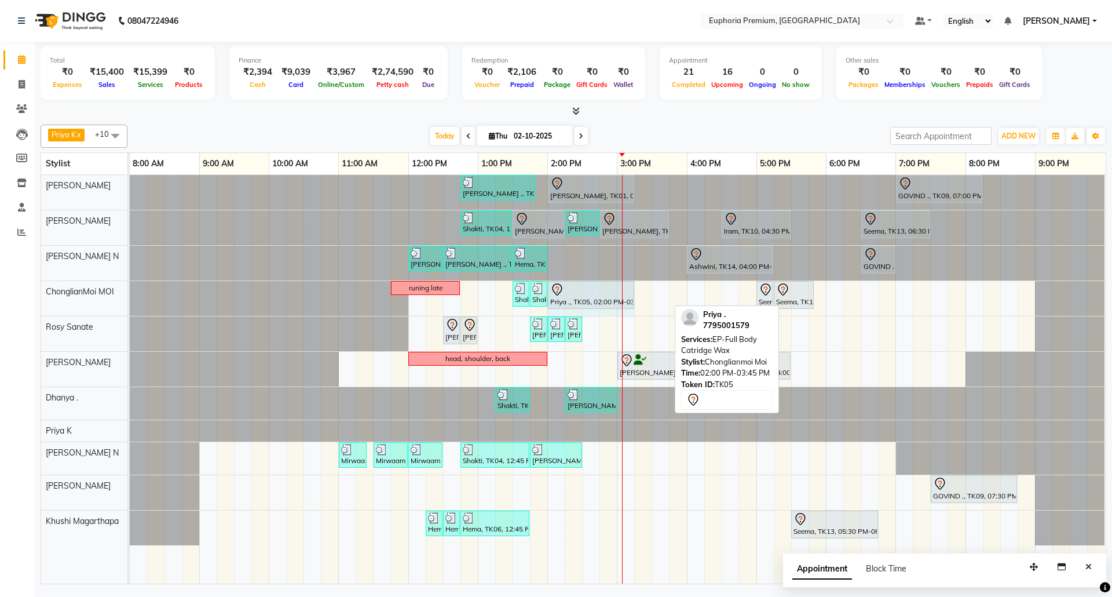
drag, startPoint x: 670, startPoint y: 294, endPoint x: 624, endPoint y: 298, distance: 45.3
click at [130, 298] on div "runing late Shakti, TK04, 01:30 PM-01:45 PM, EP-Eyebrows Threading Shakti, TK04…" at bounding box center [130, 298] width 0 height 35
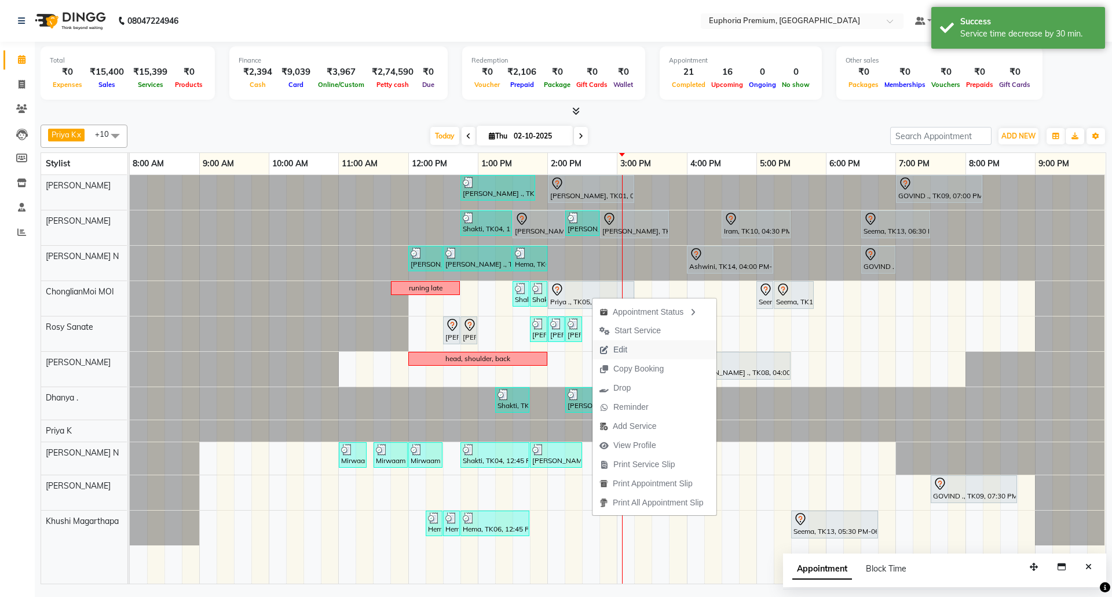
click at [629, 343] on span "Edit" at bounding box center [614, 349] width 42 height 19
select select "tentative"
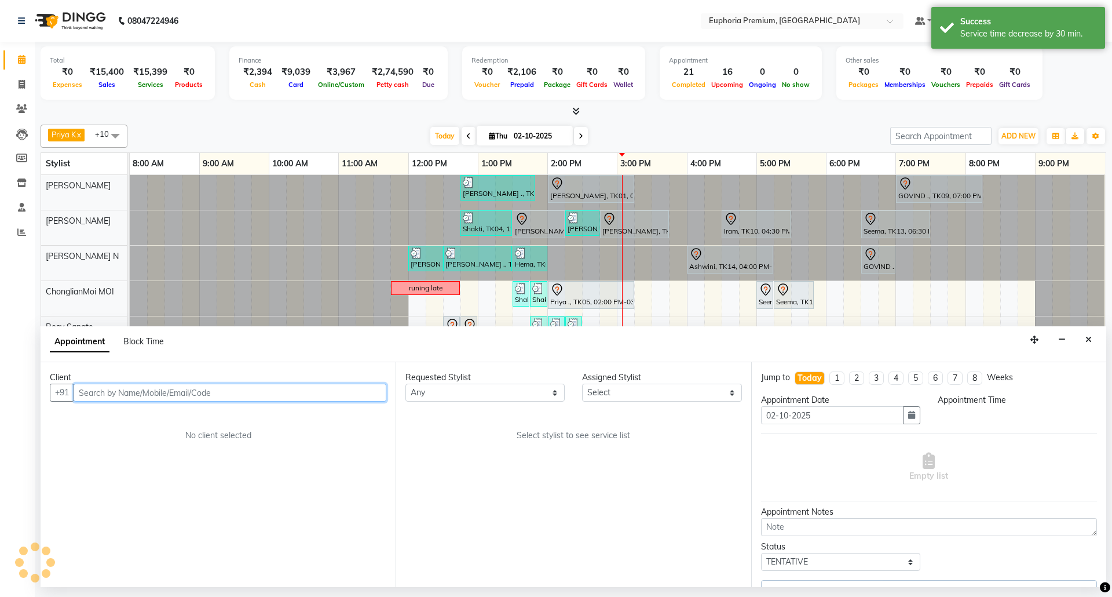
select select "71597"
select select "840"
select select "4006"
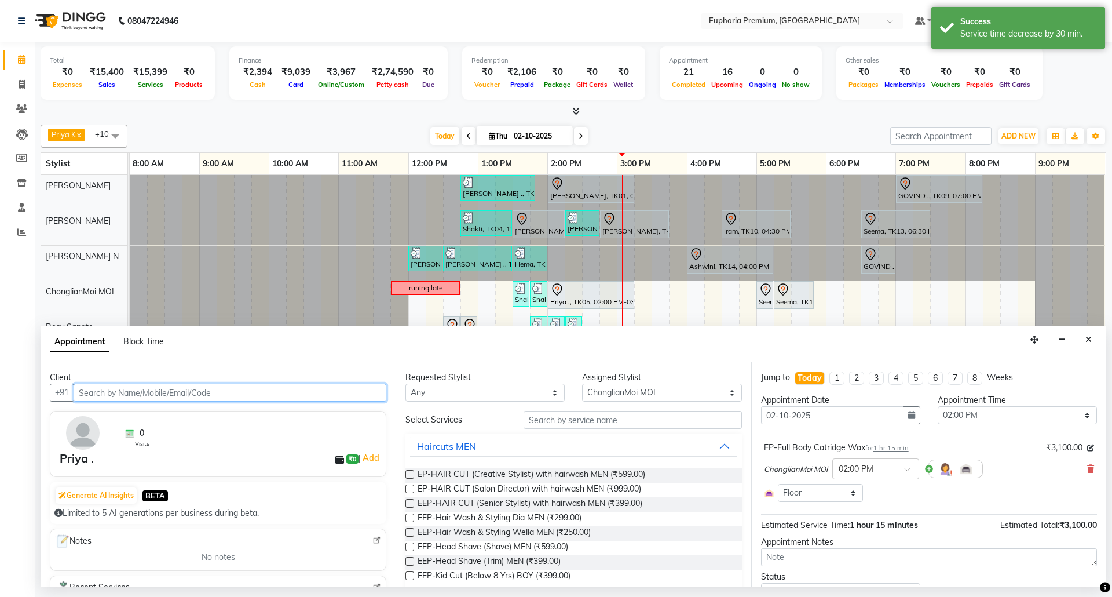
click at [346, 389] on input "text" at bounding box center [230, 392] width 313 height 18
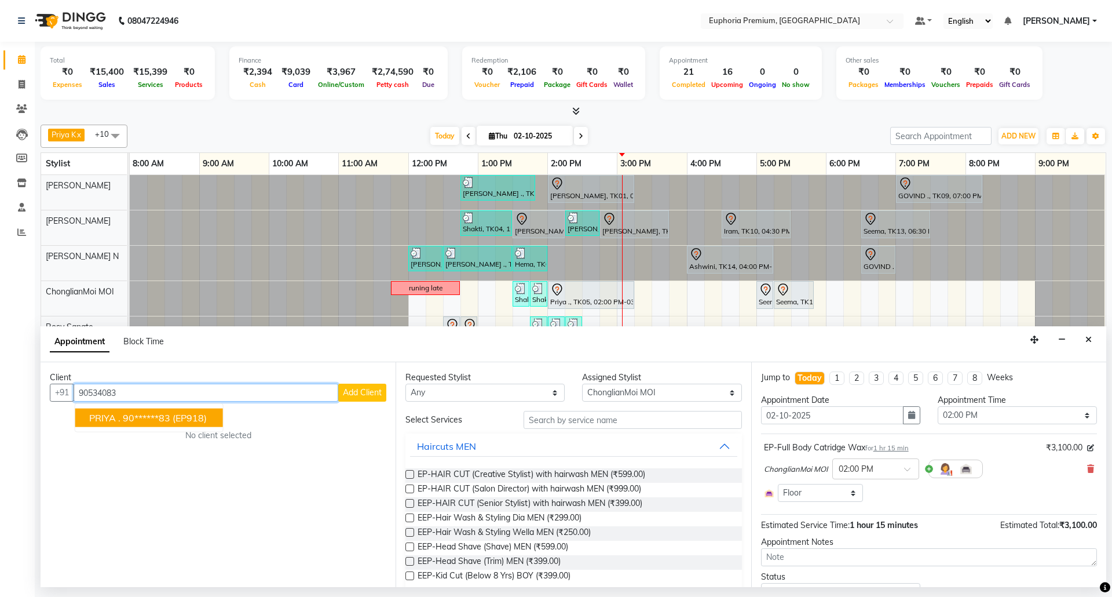
click at [188, 417] on span "(EP918)" at bounding box center [190, 418] width 34 height 12
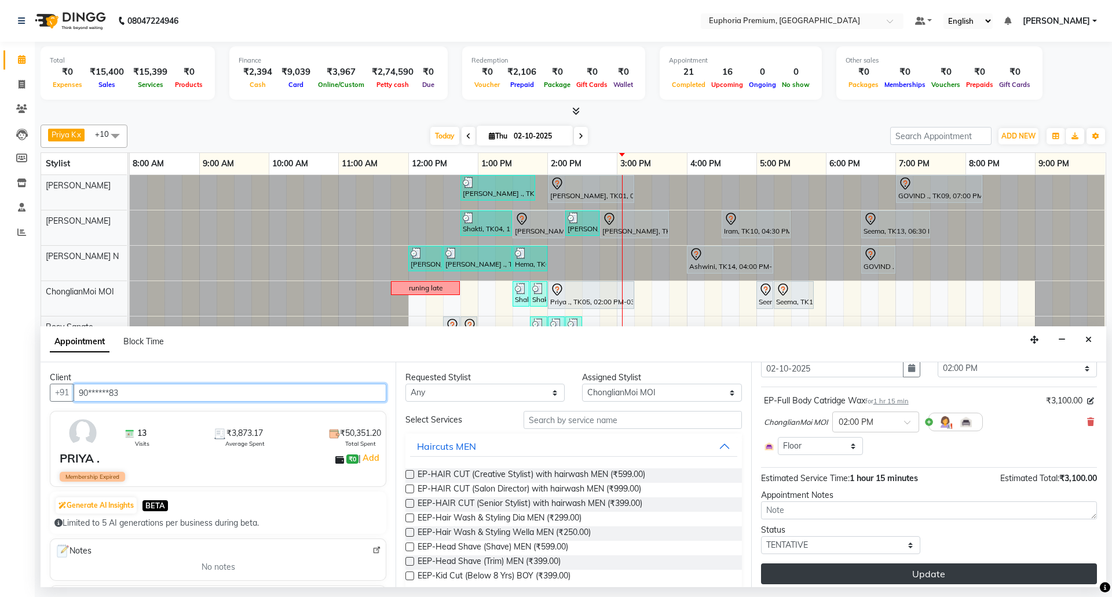
scroll to position [54, 0]
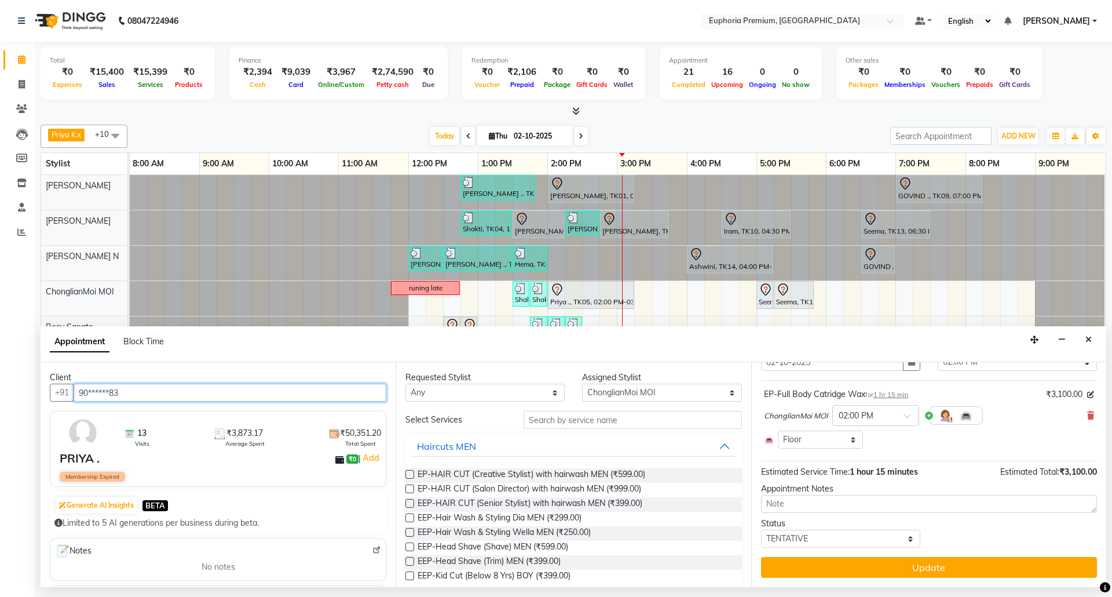
type input "90******83"
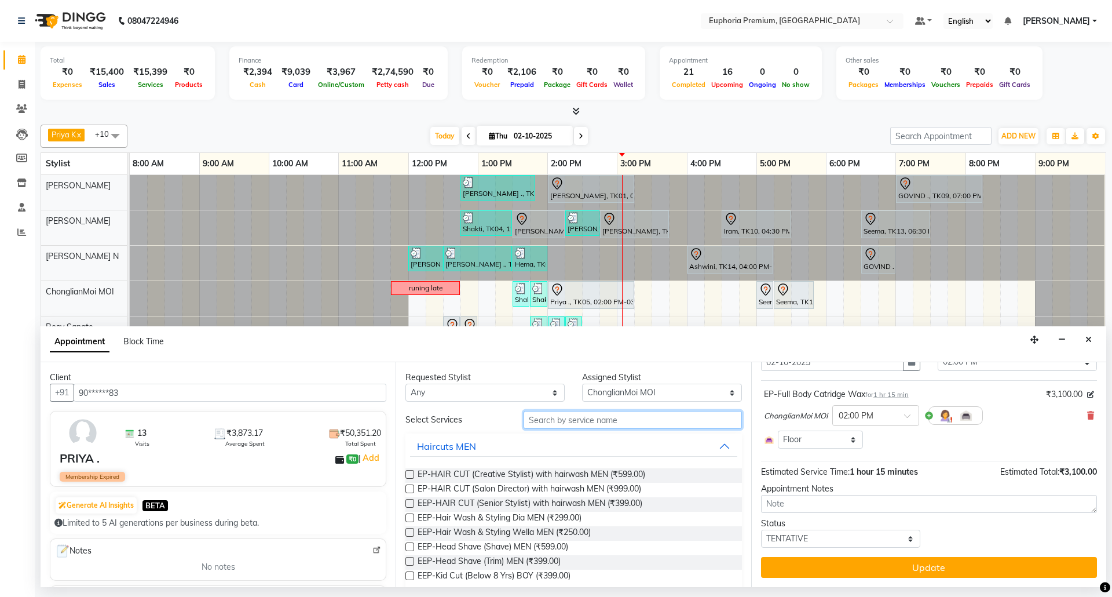
click at [667, 424] on input "text" at bounding box center [633, 420] width 218 height 18
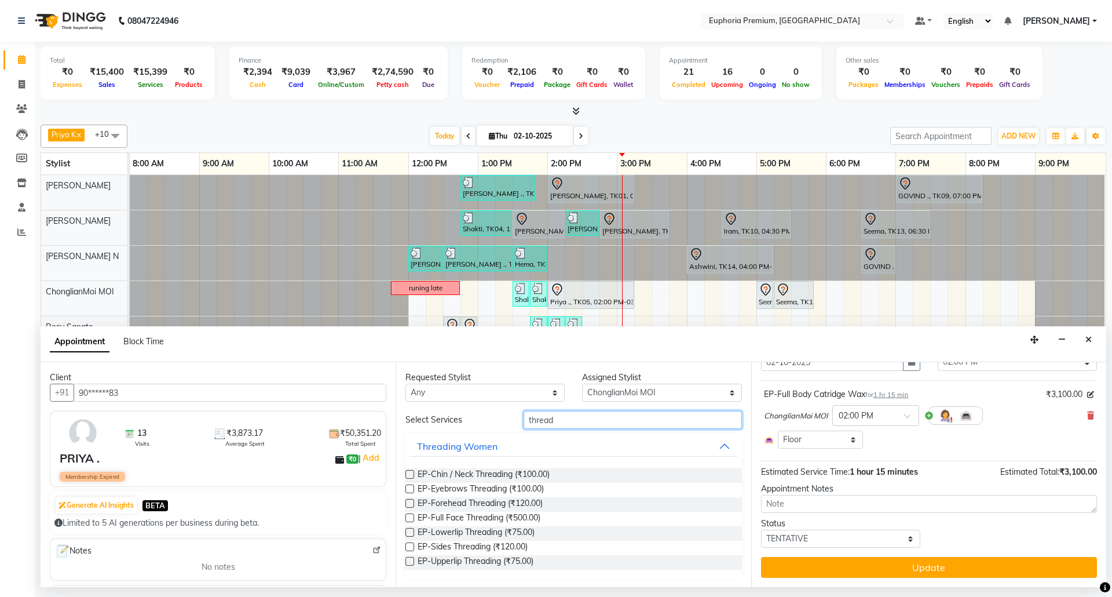
type input "thread"
click at [408, 492] on label at bounding box center [409, 488] width 9 height 9
click at [408, 492] on input "checkbox" at bounding box center [409, 490] width 8 height 8
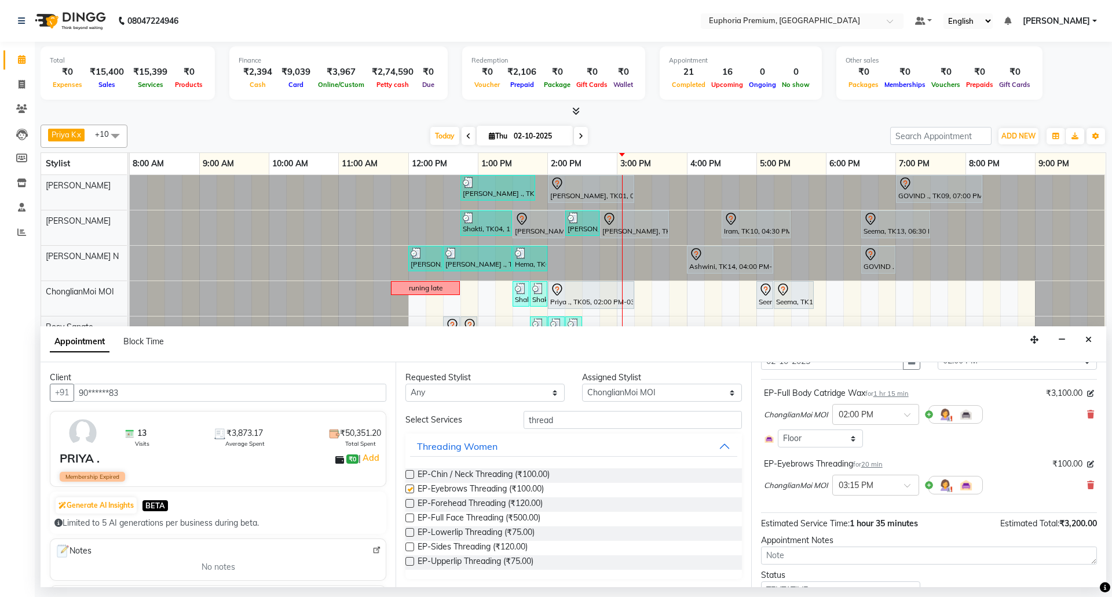
checkbox input "false"
click at [570, 425] on input "thread" at bounding box center [633, 420] width 218 height 18
type input "t"
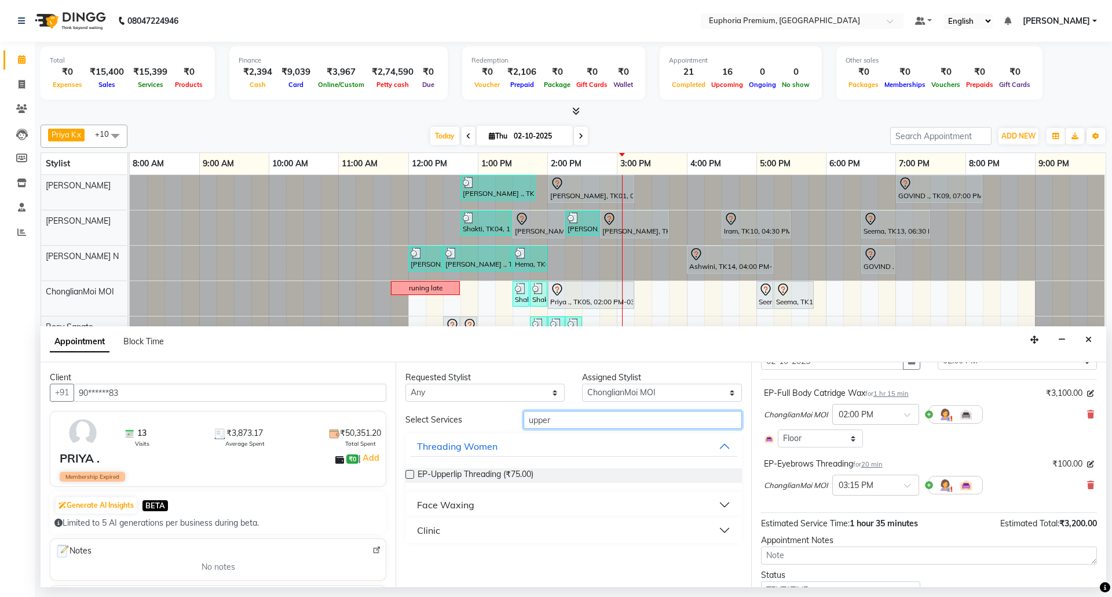
type input "upper"
click at [443, 506] on div "Face Waxing" at bounding box center [445, 505] width 57 height 14
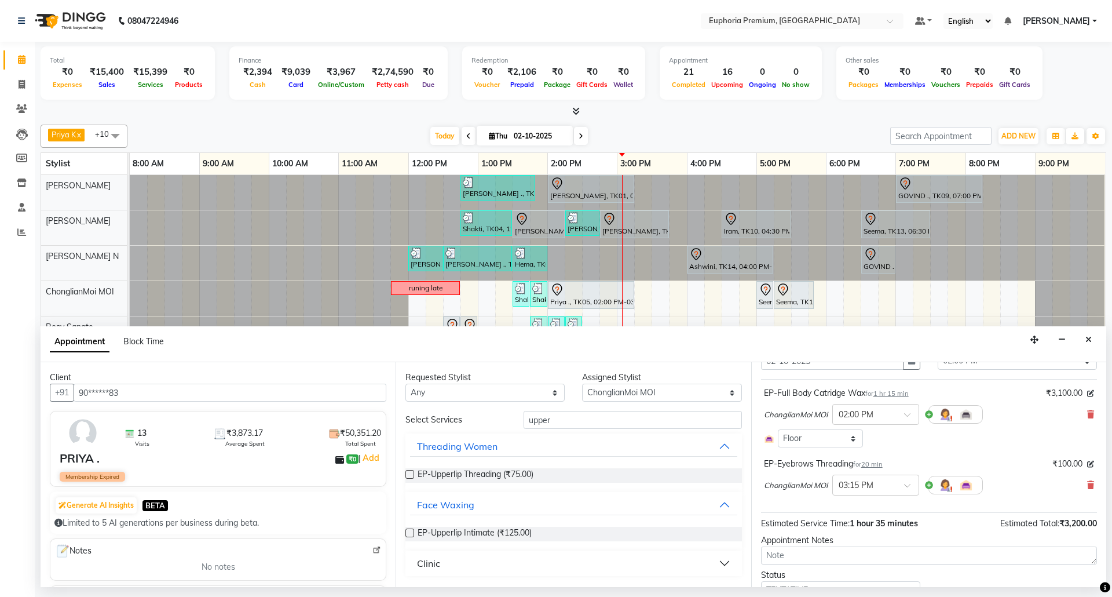
click at [412, 532] on label at bounding box center [409, 532] width 9 height 9
click at [412, 532] on input "checkbox" at bounding box center [409, 534] width 8 height 8
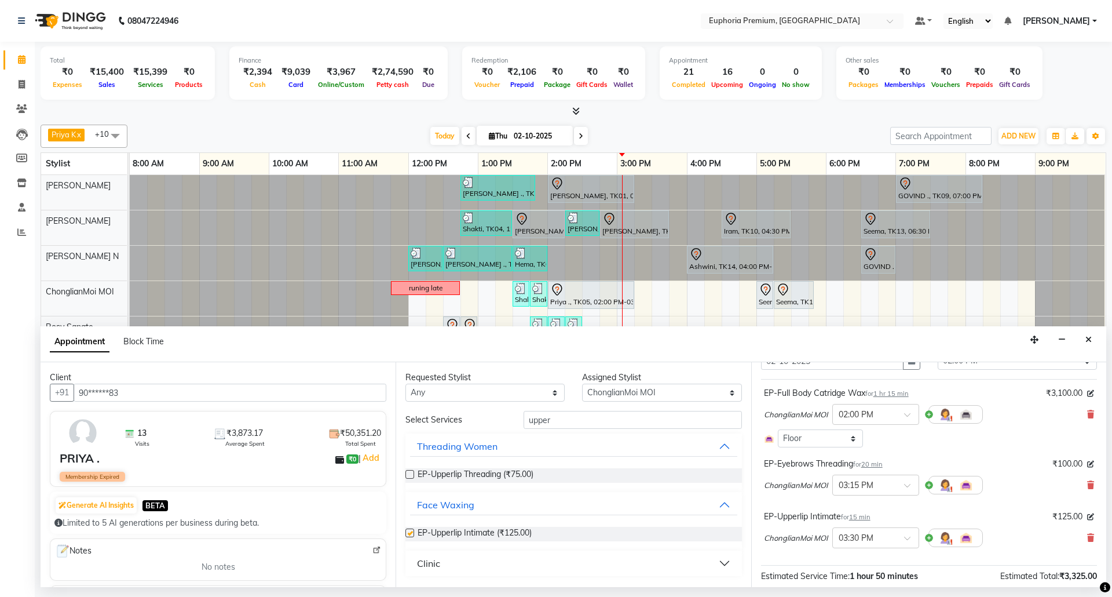
checkbox input "false"
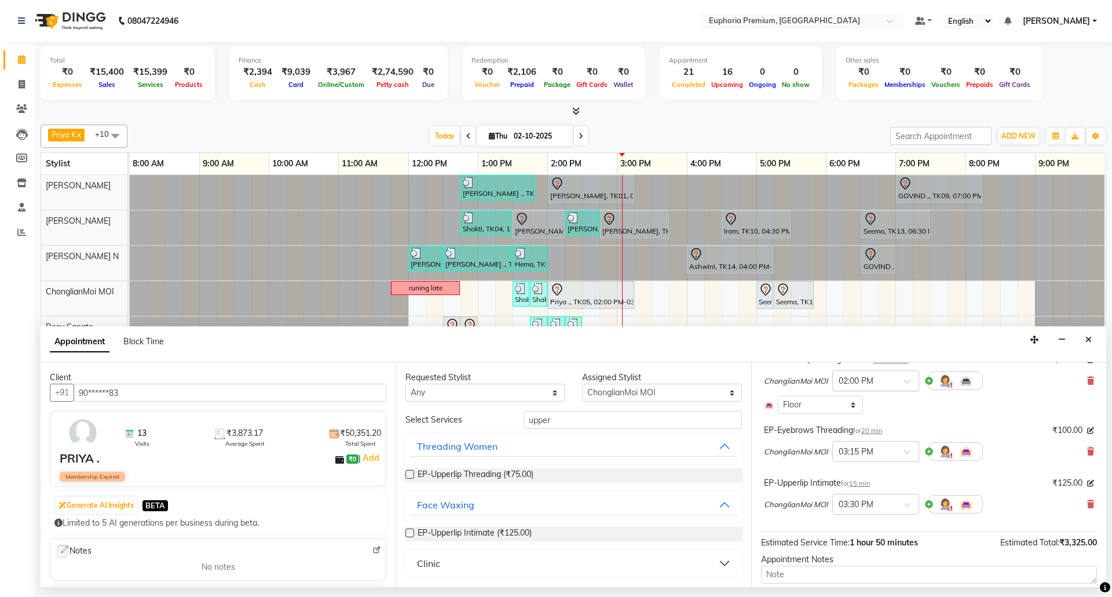
scroll to position [6, 0]
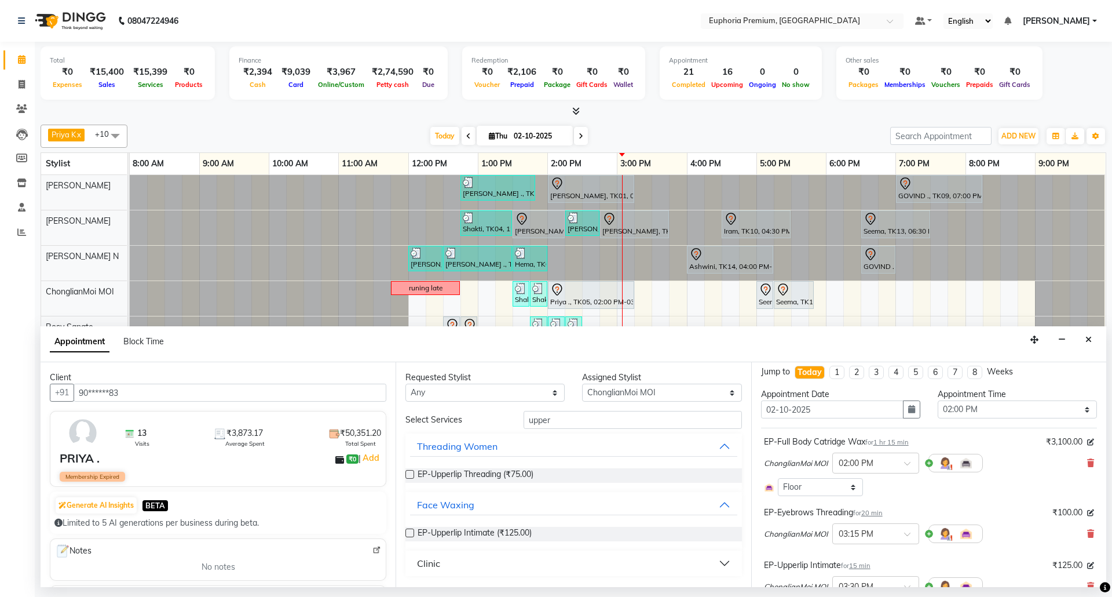
click at [875, 512] on span "20 min" at bounding box center [871, 513] width 21 height 8
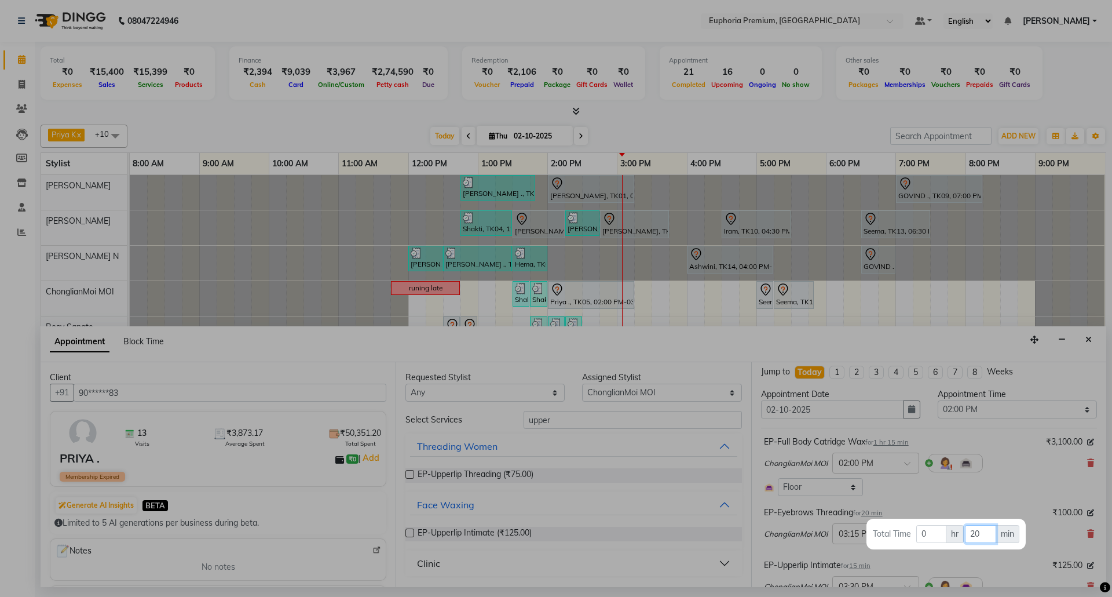
click at [981, 534] on input "20" at bounding box center [980, 534] width 31 height 18
type input "2"
type input "15"
click at [981, 496] on div at bounding box center [556, 298] width 1112 height 597
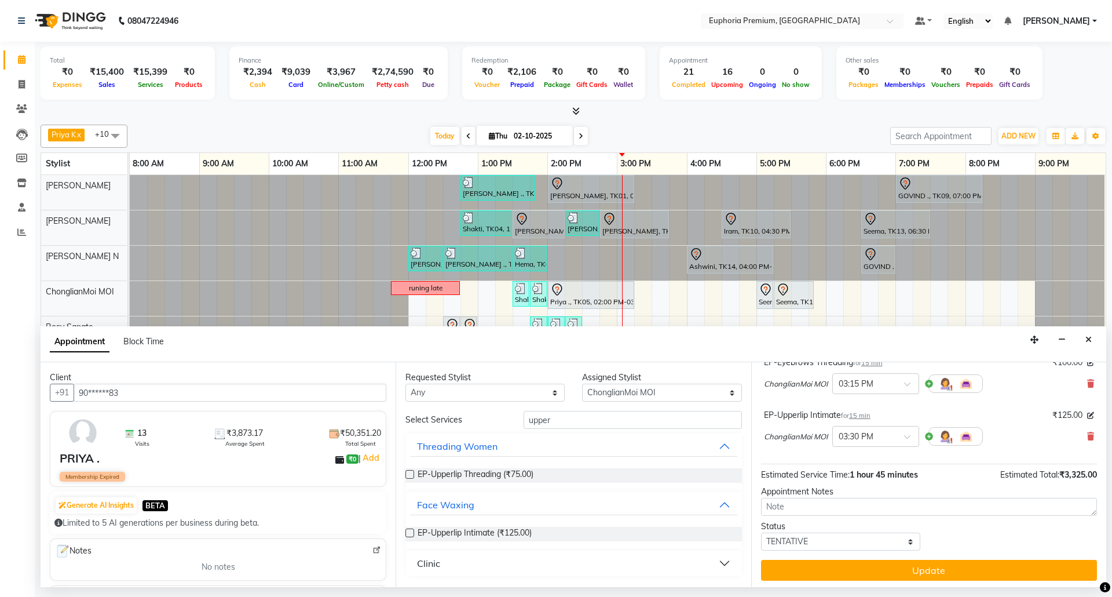
scroll to position [160, 0]
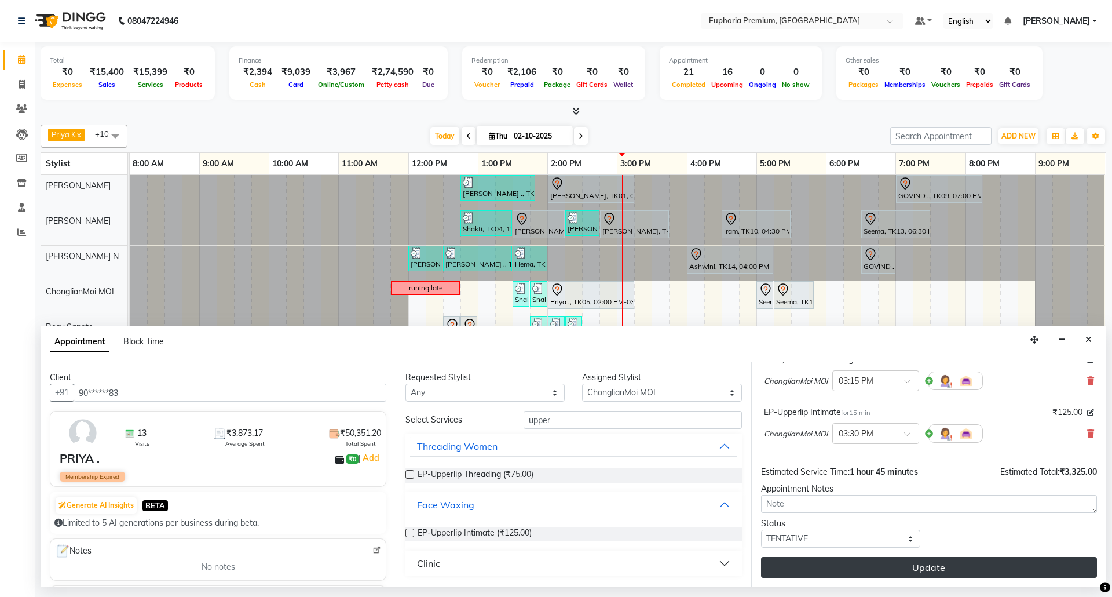
click at [974, 569] on button "Update" at bounding box center [929, 567] width 336 height 21
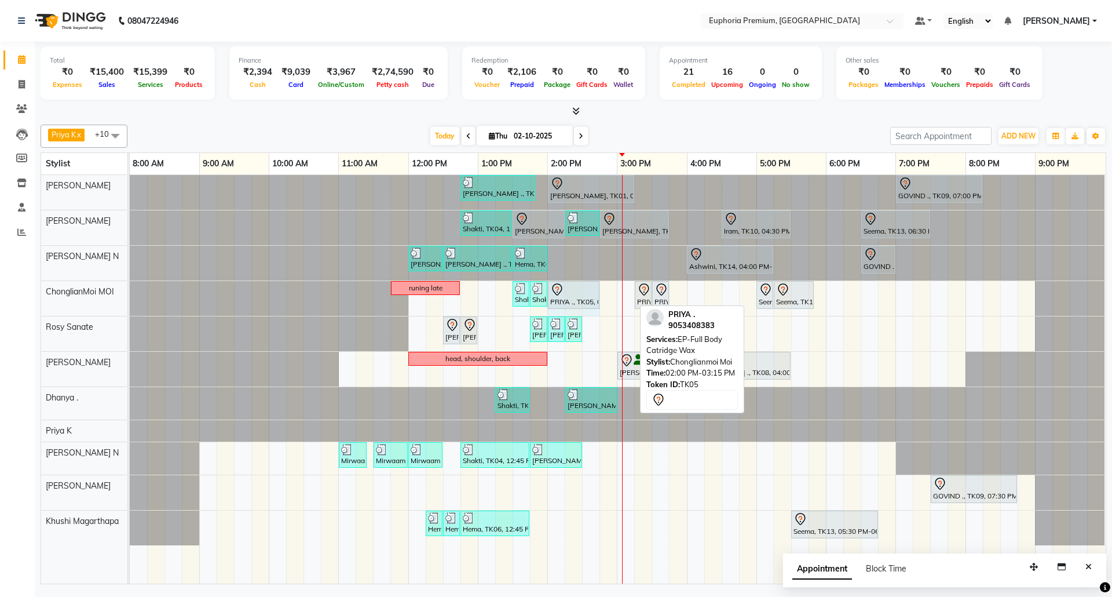
drag, startPoint x: 633, startPoint y: 293, endPoint x: 596, endPoint y: 301, distance: 37.4
click at [130, 301] on div "runing late Shakti, TK04, 01:30 PM-01:45 PM, EP-Eyebrows Threading Shakti, TK04…" at bounding box center [130, 298] width 0 height 35
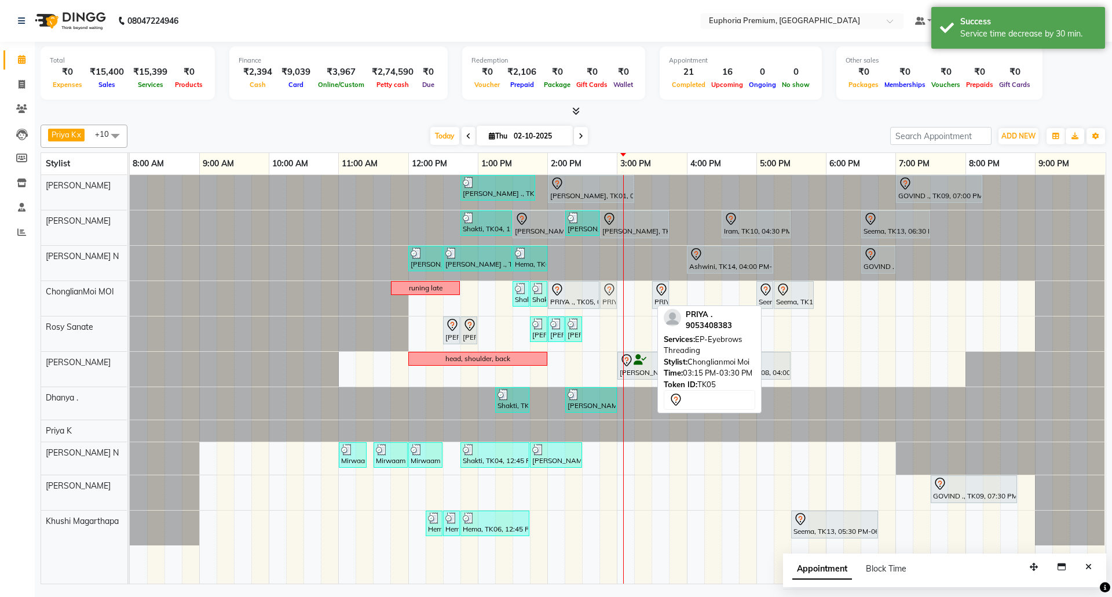
drag, startPoint x: 633, startPoint y: 295, endPoint x: 608, endPoint y: 299, distance: 25.2
click at [130, 299] on div "runing late Shakti, TK04, 01:30 PM-01:45 PM, EP-Eyebrows Threading Shakti, TK04…" at bounding box center [130, 298] width 0 height 35
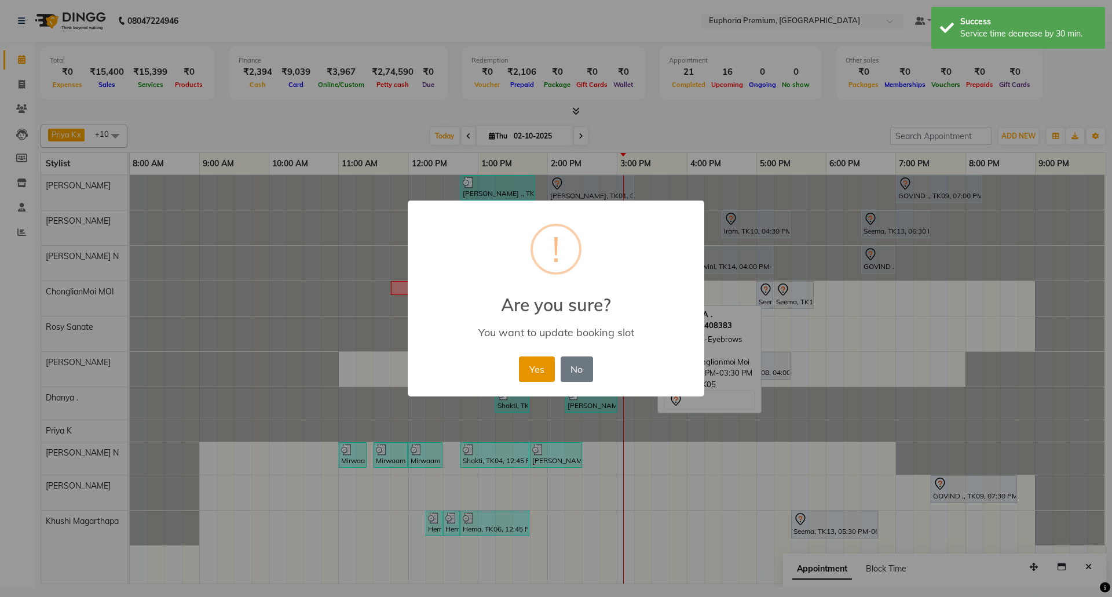
click at [545, 365] on button "Yes" at bounding box center [536, 368] width 35 height 25
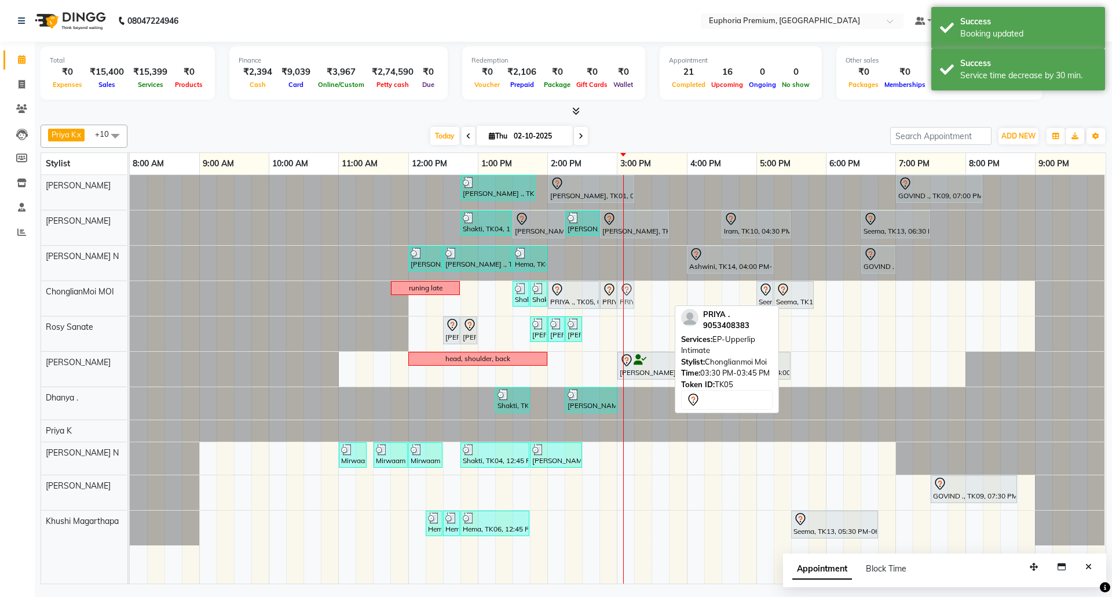
drag, startPoint x: 660, startPoint y: 294, endPoint x: 626, endPoint y: 299, distance: 35.1
click at [130, 299] on div "runing late Shakti, TK04, 01:30 PM-01:45 PM, EP-Eyebrows Threading Shakti, TK04…" at bounding box center [130, 298] width 0 height 35
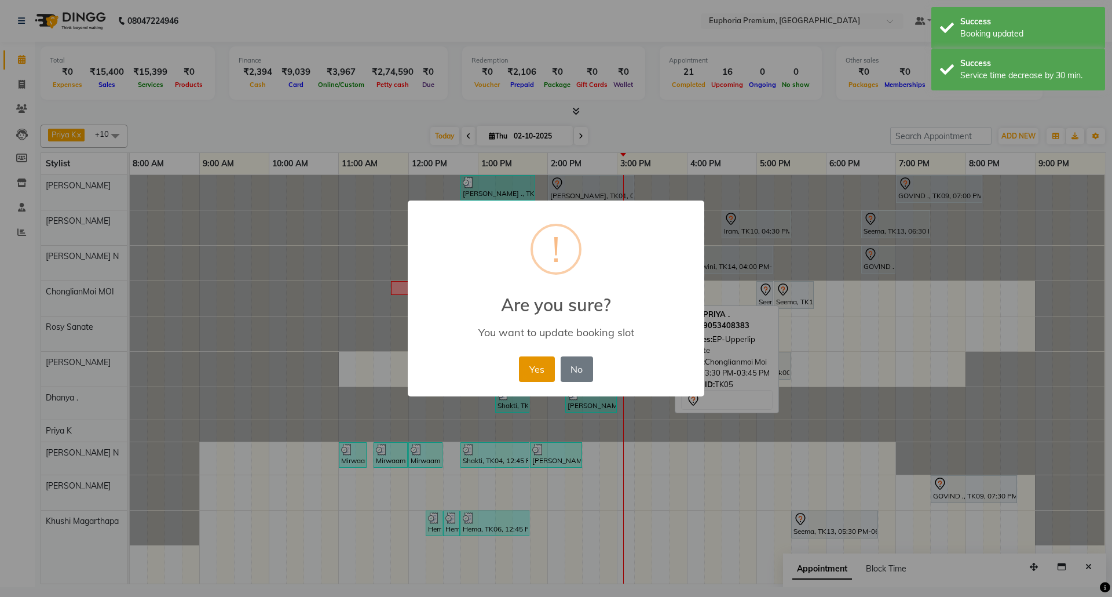
drag, startPoint x: 549, startPoint y: 368, endPoint x: 619, endPoint y: 309, distance: 92.0
click at [549, 367] on button "Yes" at bounding box center [536, 368] width 35 height 25
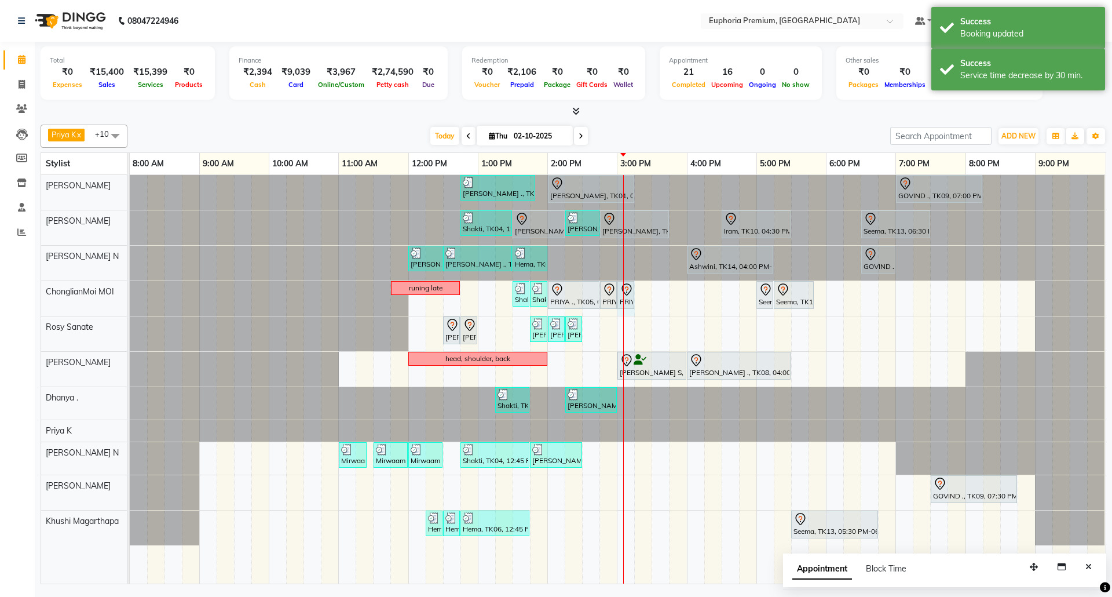
click at [624, 299] on div at bounding box center [623, 379] width 1 height 408
select select "71597"
select select "900"
select select "tentative"
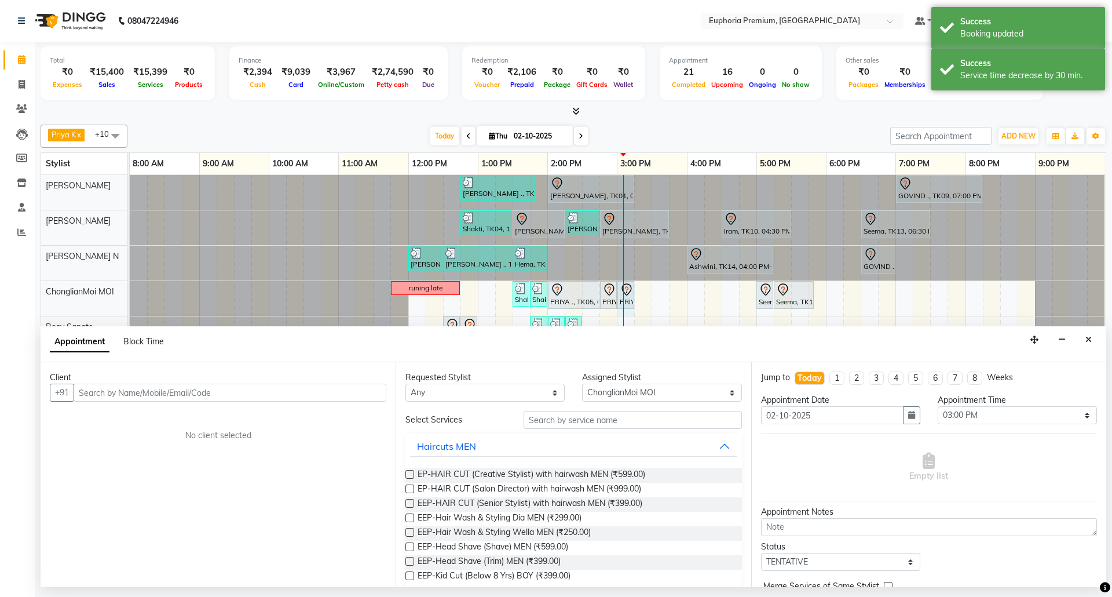
drag, startPoint x: 1090, startPoint y: 342, endPoint x: 794, endPoint y: 316, distance: 297.1
click at [1085, 339] on icon "Close" at bounding box center [1088, 339] width 6 height 8
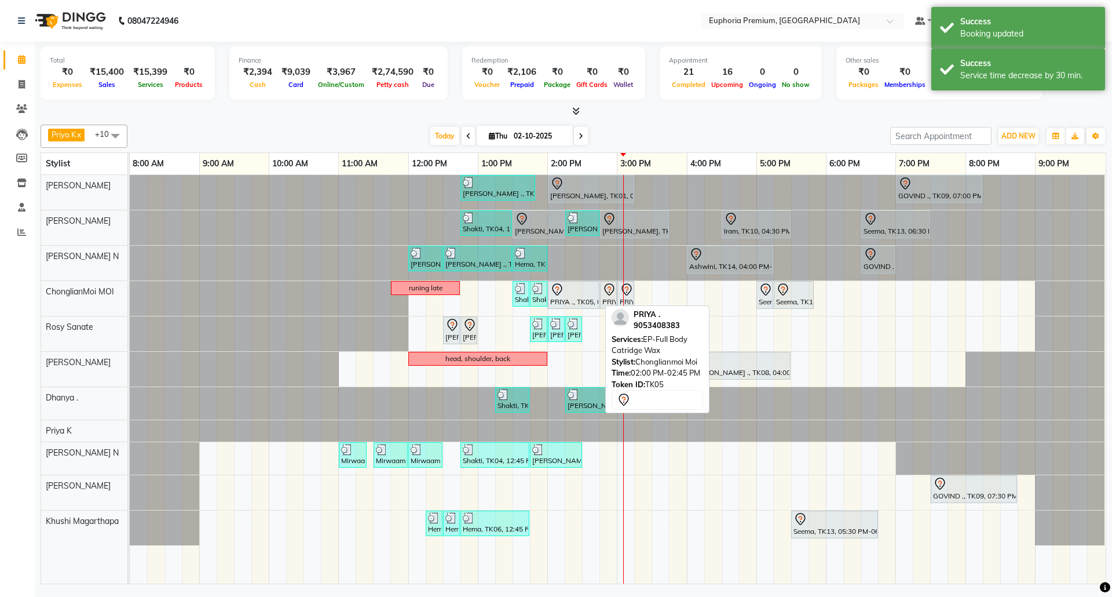
click at [584, 302] on div "PRIYA ., TK05, 02:00 PM-02:45 PM, EP-Full Body Catridge Wax" at bounding box center [573, 295] width 49 height 24
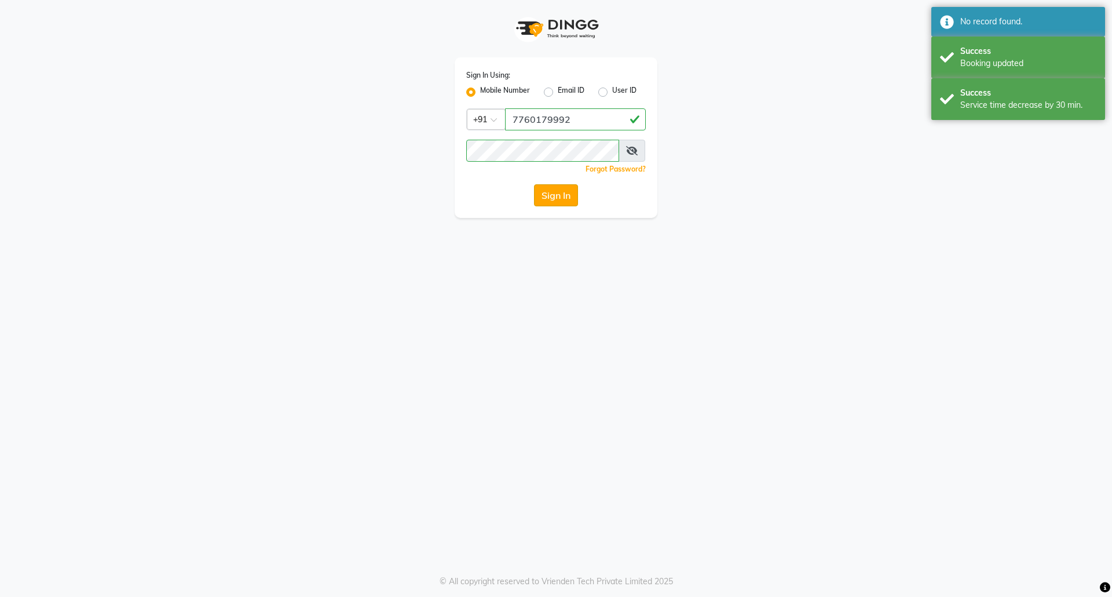
click at [566, 185] on button "Sign In" at bounding box center [556, 195] width 44 height 22
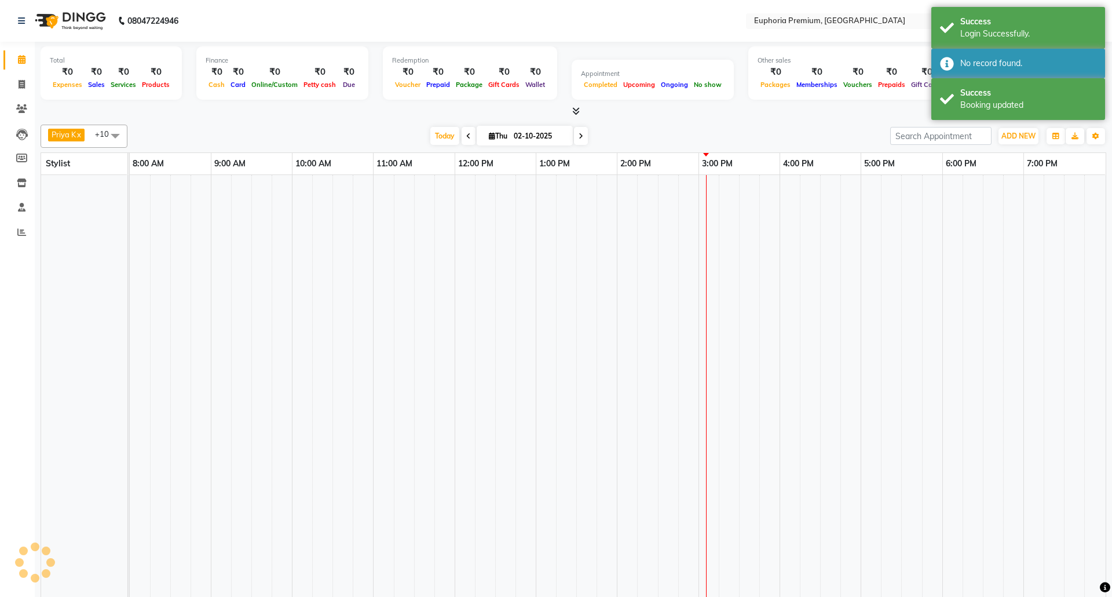
select select "en"
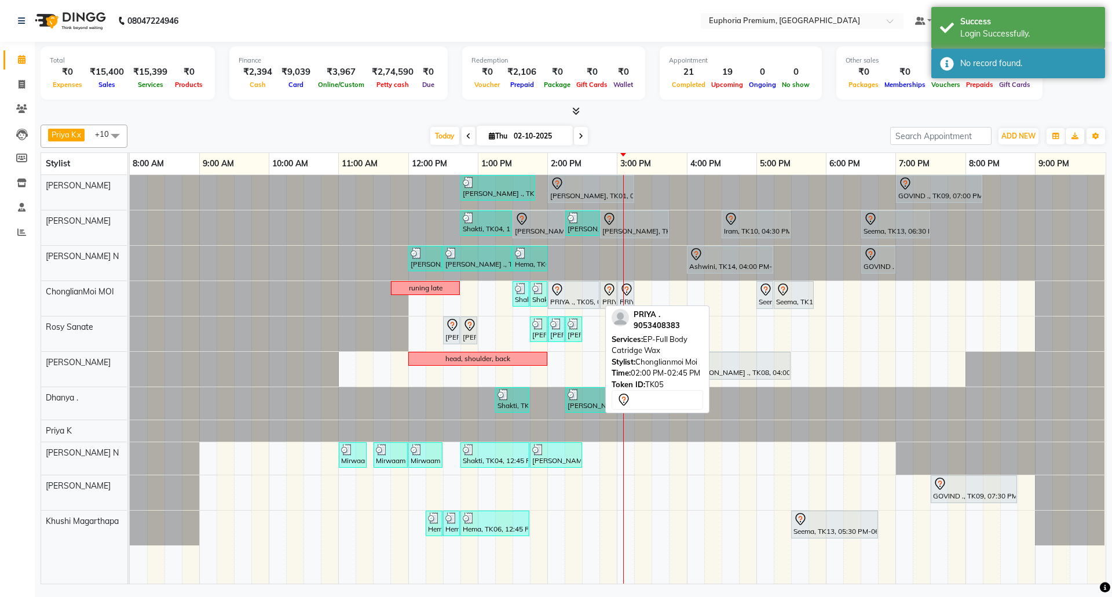
click at [578, 295] on div at bounding box center [573, 290] width 47 height 14
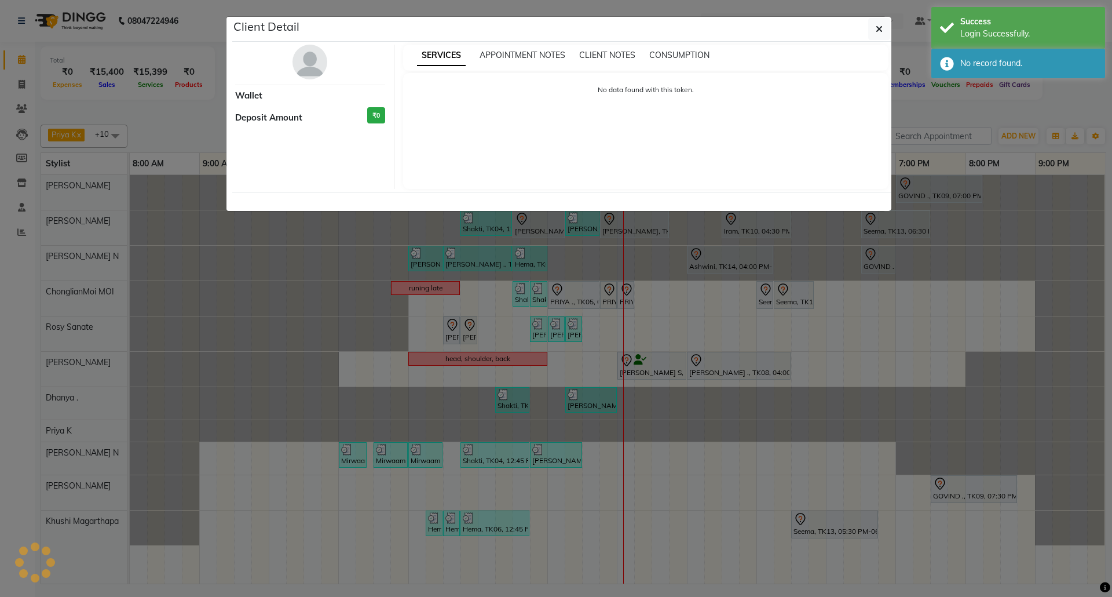
select select "7"
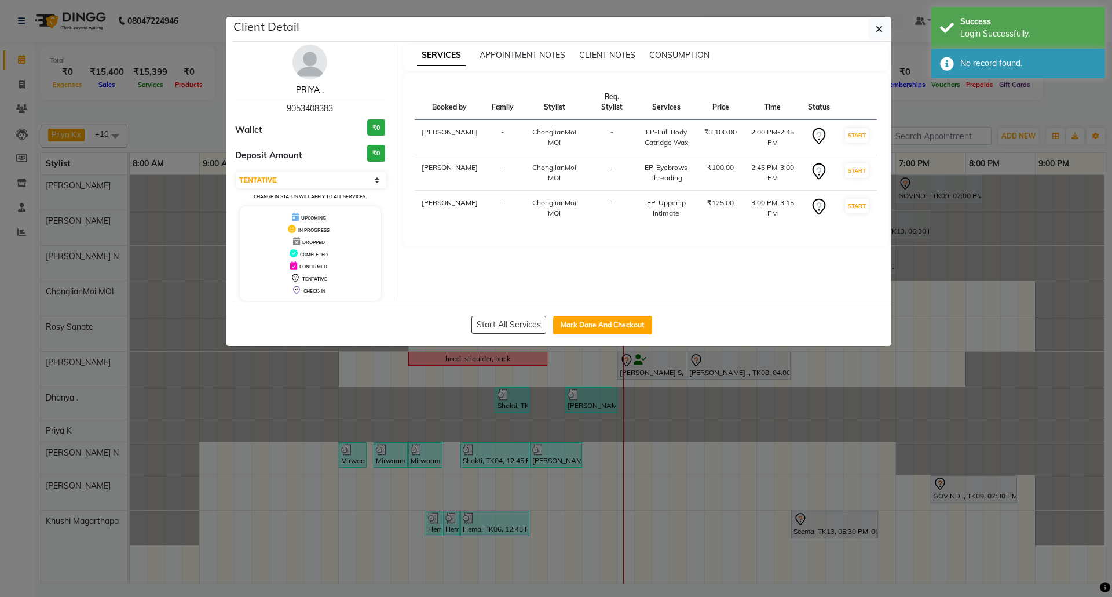
click at [316, 89] on link "PRIYA ." at bounding box center [310, 90] width 28 height 10
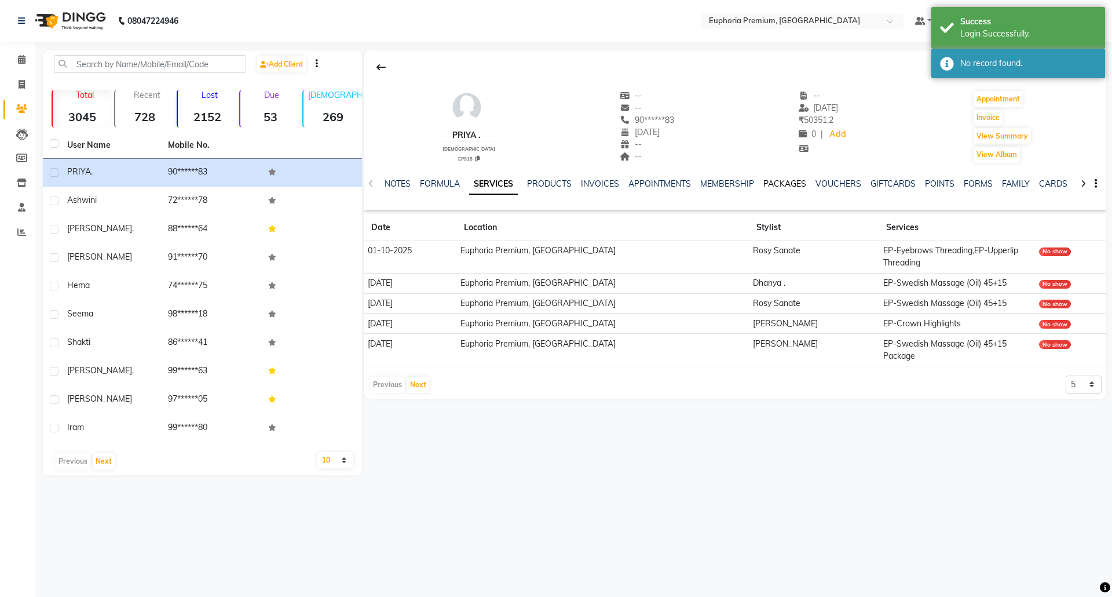
click at [777, 184] on link "PACKAGES" at bounding box center [784, 183] width 43 height 10
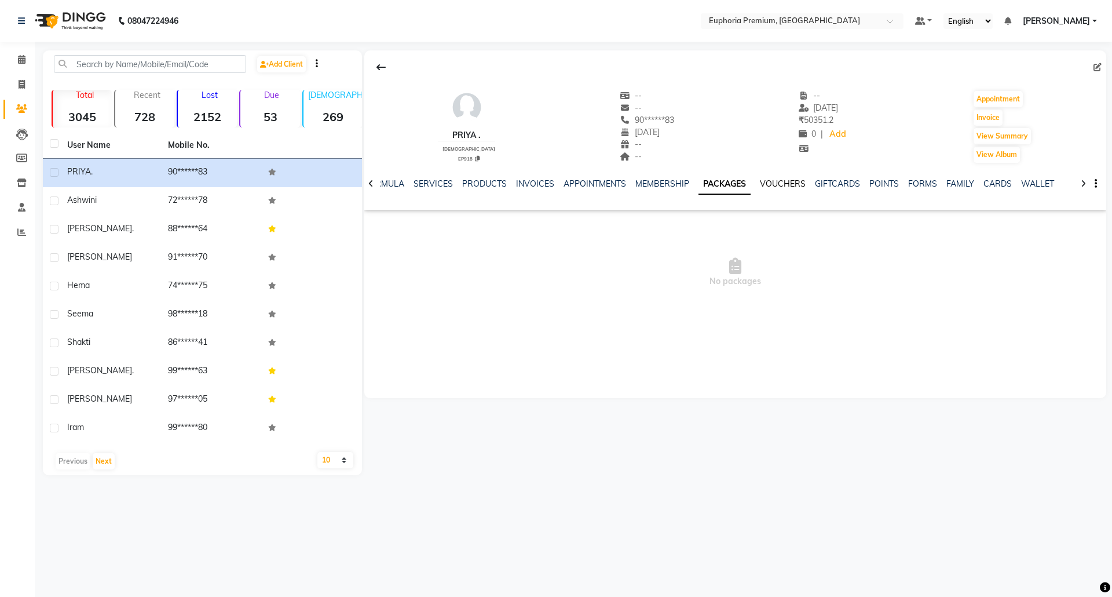
click at [780, 179] on link "VOUCHERS" at bounding box center [783, 183] width 46 height 10
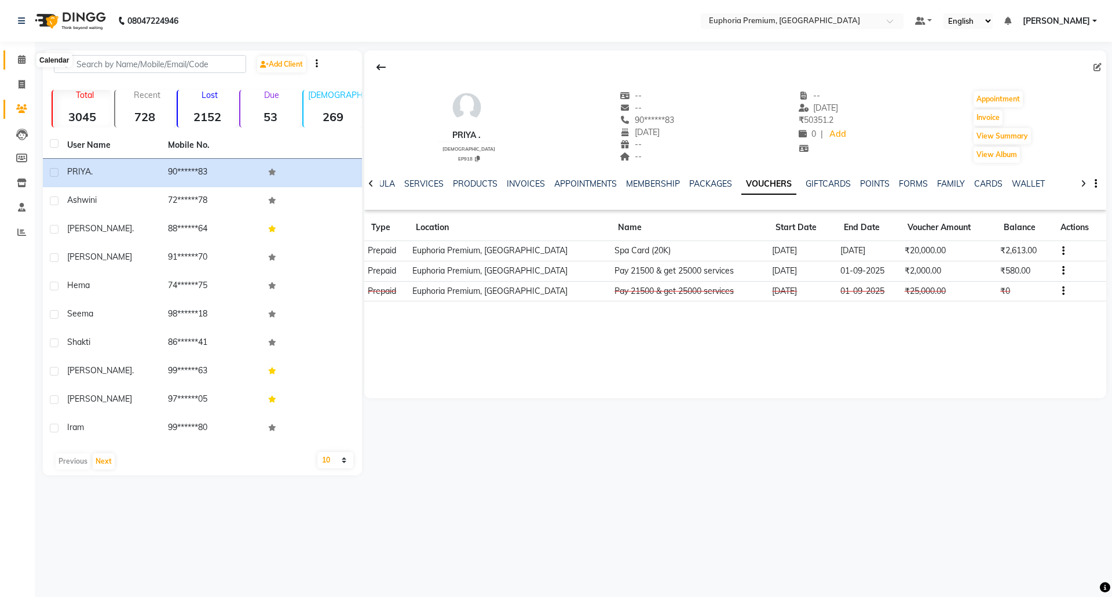
click at [24, 55] on icon at bounding box center [22, 59] width 8 height 9
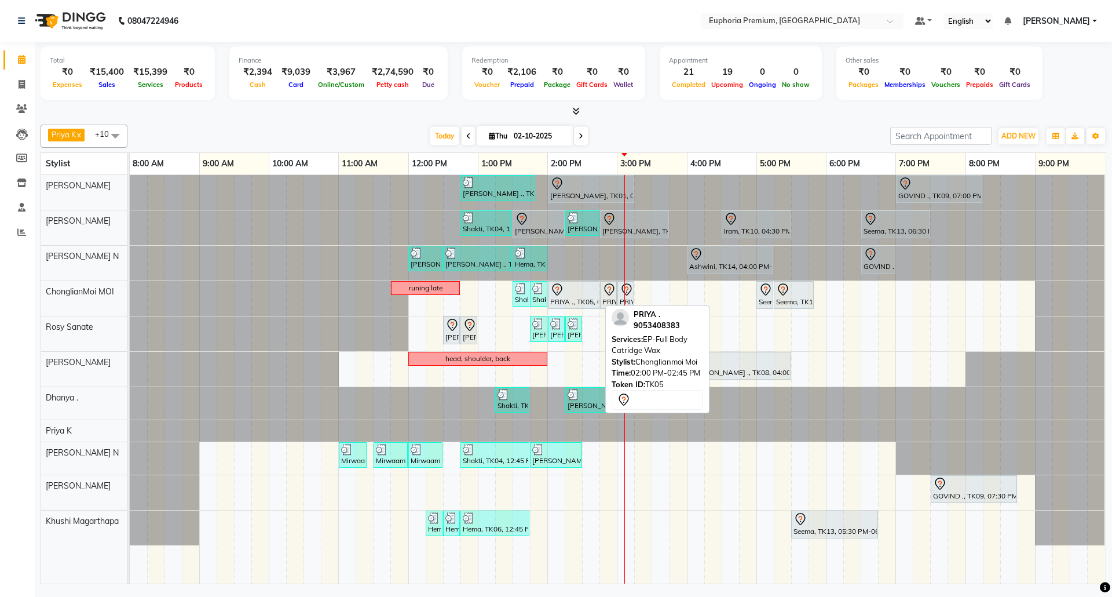
click at [582, 298] on div "PRIYA ., TK05, 02:00 PM-02:45 PM, EP-Full Body Catridge Wax" at bounding box center [573, 295] width 49 height 24
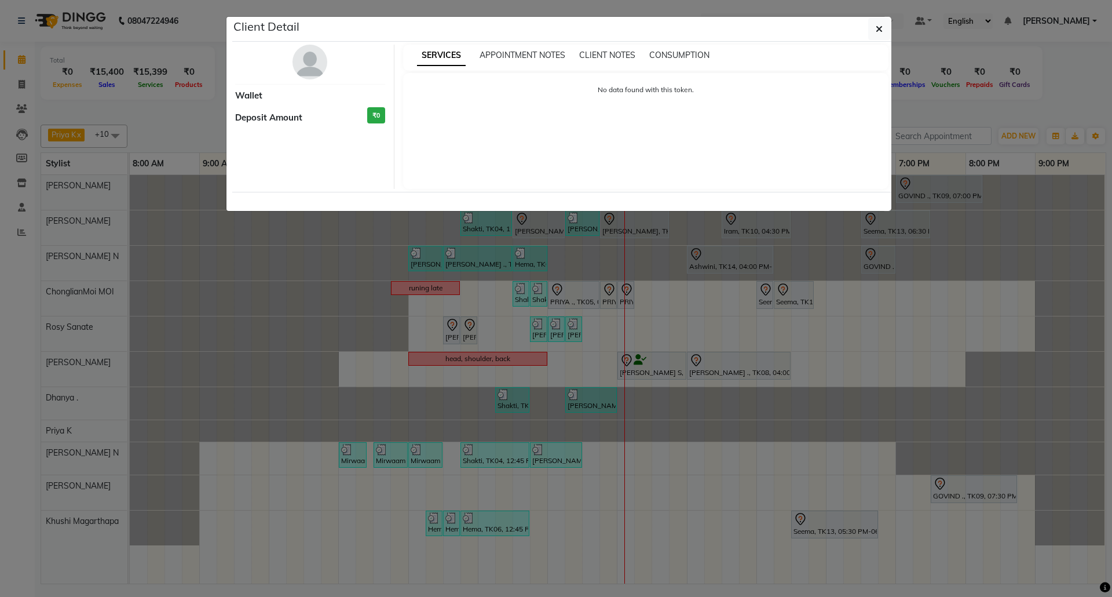
select select "7"
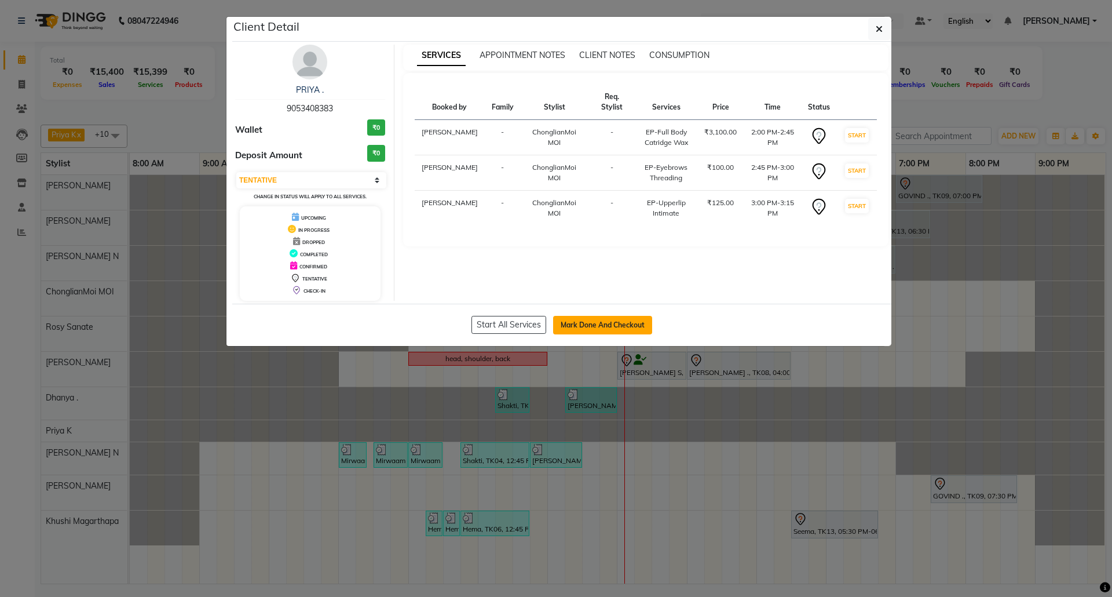
click at [624, 319] on button "Mark Done And Checkout" at bounding box center [602, 325] width 99 height 19
select select "7925"
select select "service"
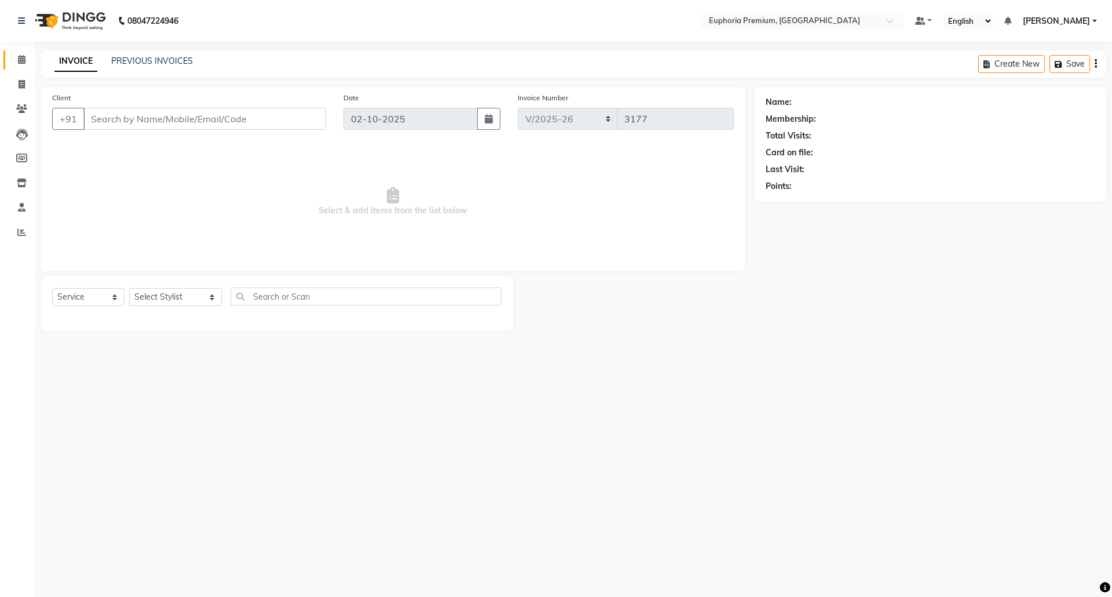
type input "90******83"
select select "71597"
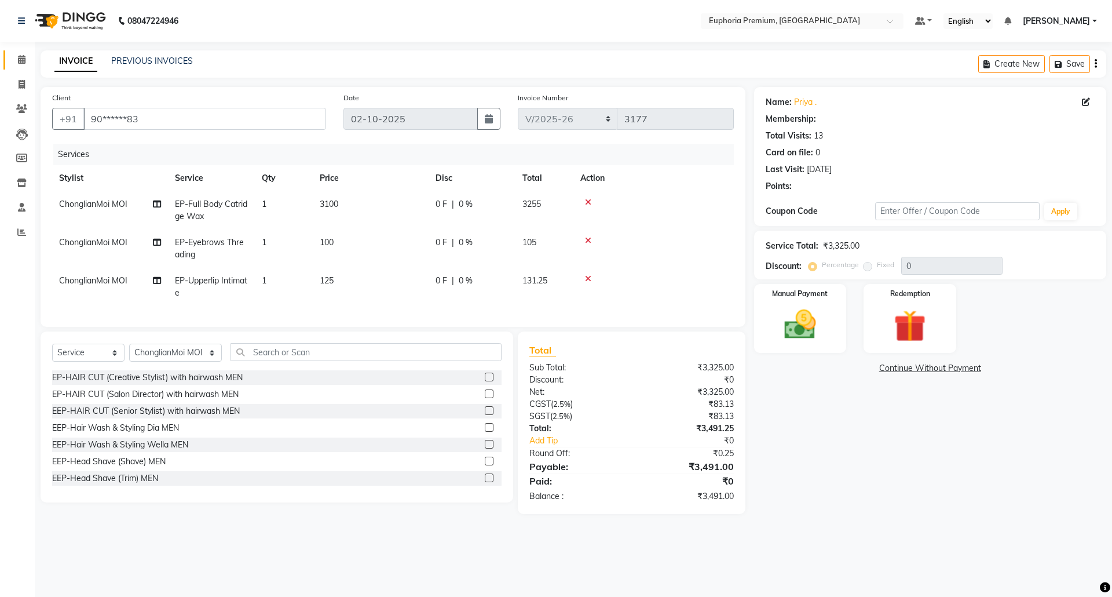
select select "1: Object"
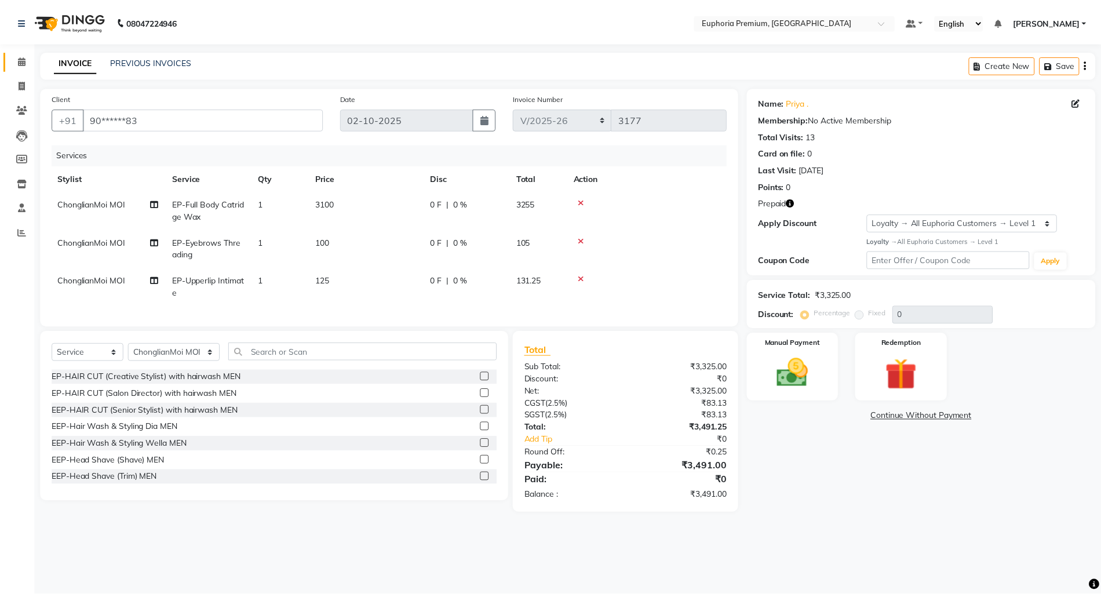
scroll to position [0, 8]
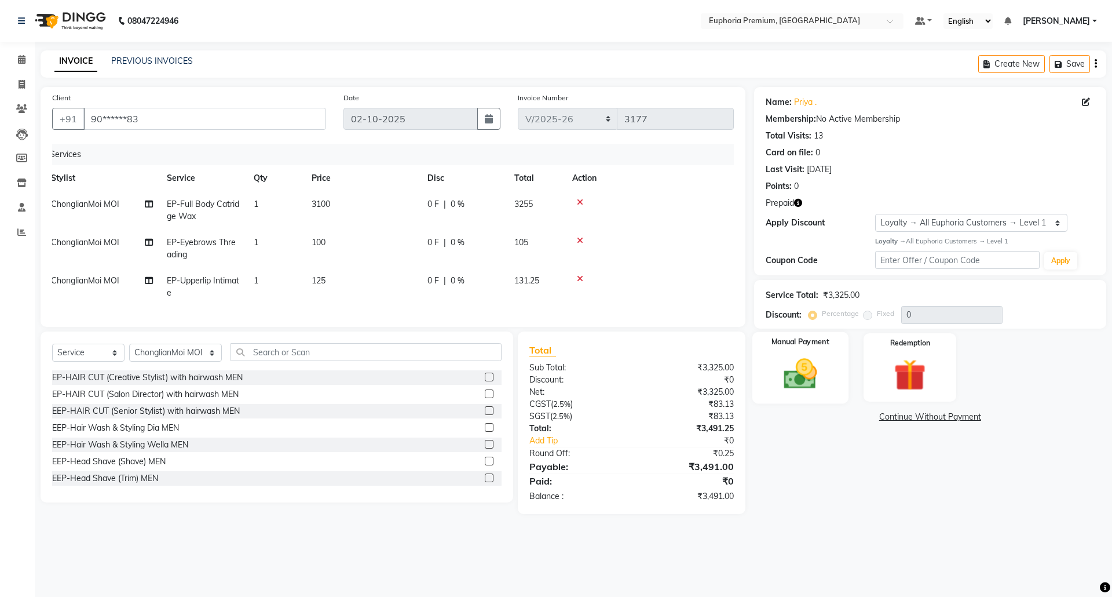
drag, startPoint x: 798, startPoint y: 382, endPoint x: 841, endPoint y: 401, distance: 47.2
click at [798, 381] on img at bounding box center [800, 373] width 54 height 38
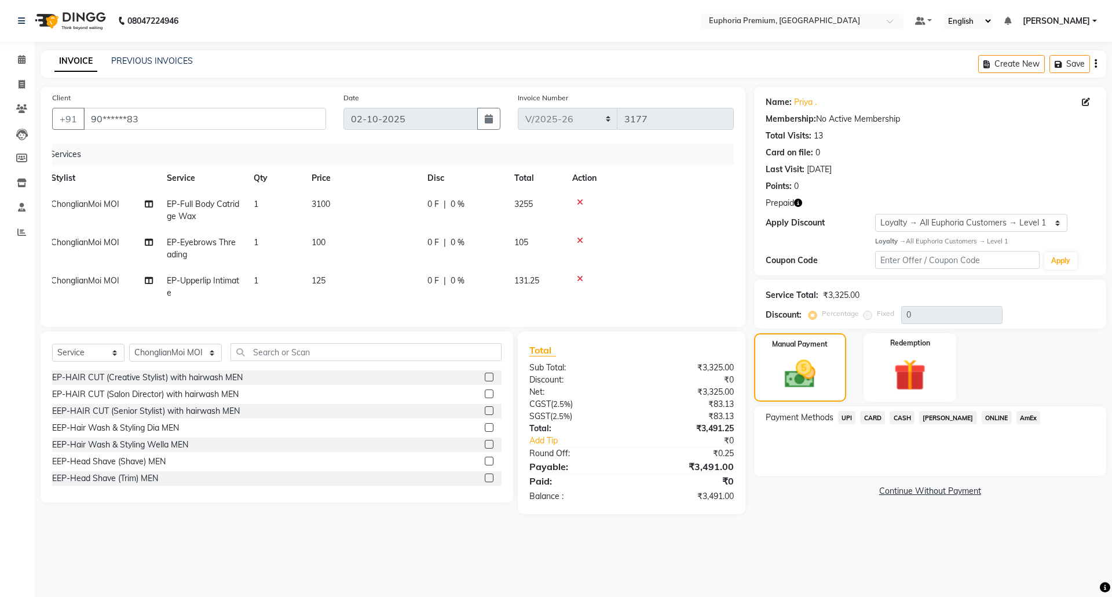
click at [893, 419] on span "CASH" at bounding box center [902, 417] width 25 height 13
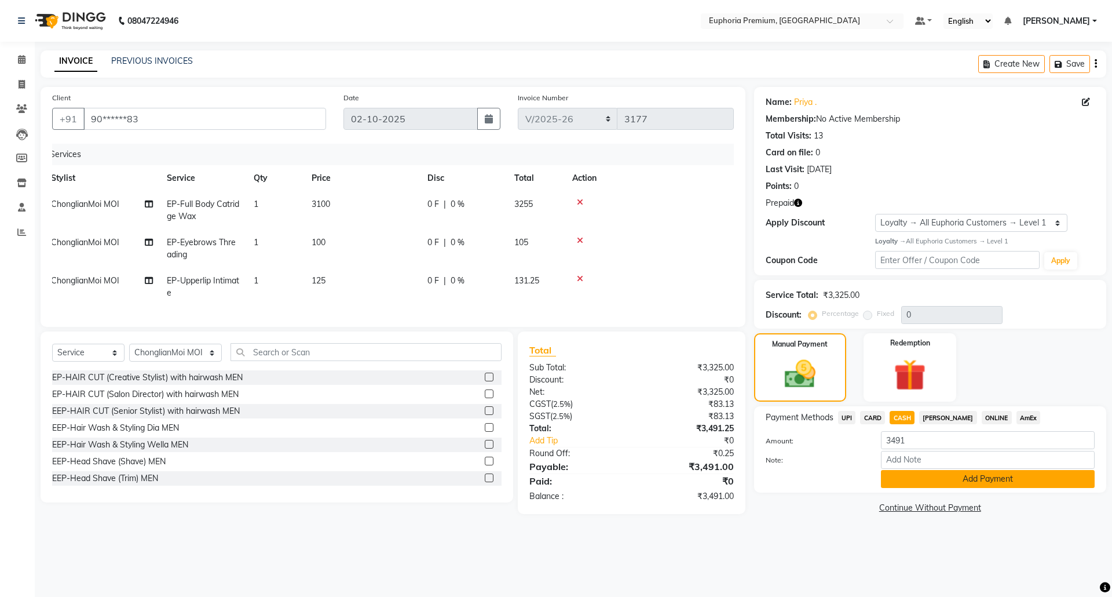
click at [992, 481] on button "Add Payment" at bounding box center [988, 479] width 214 height 18
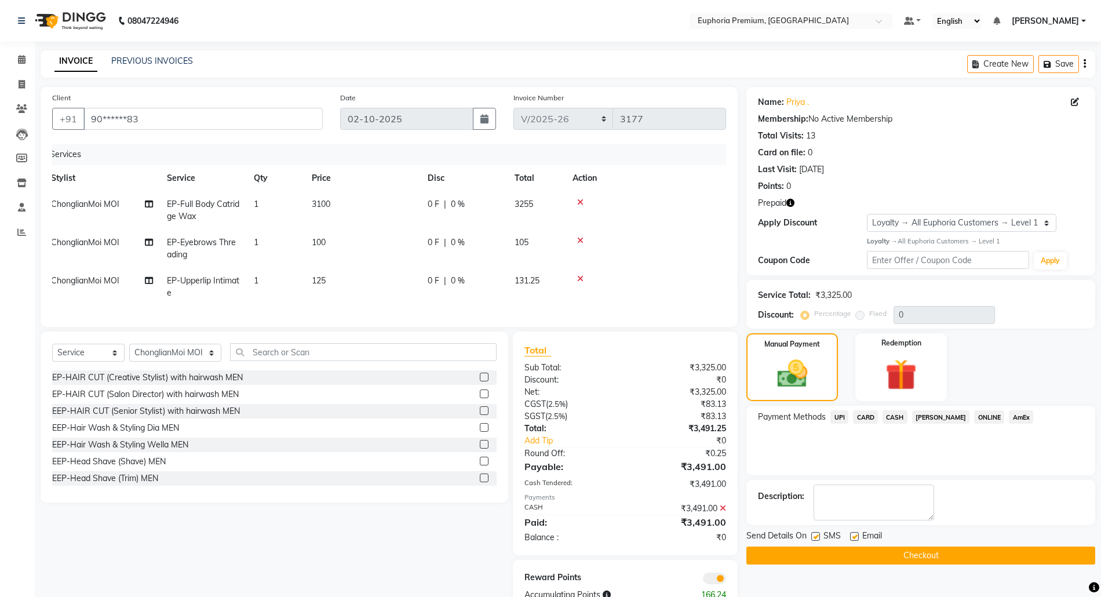
scroll to position [44, 0]
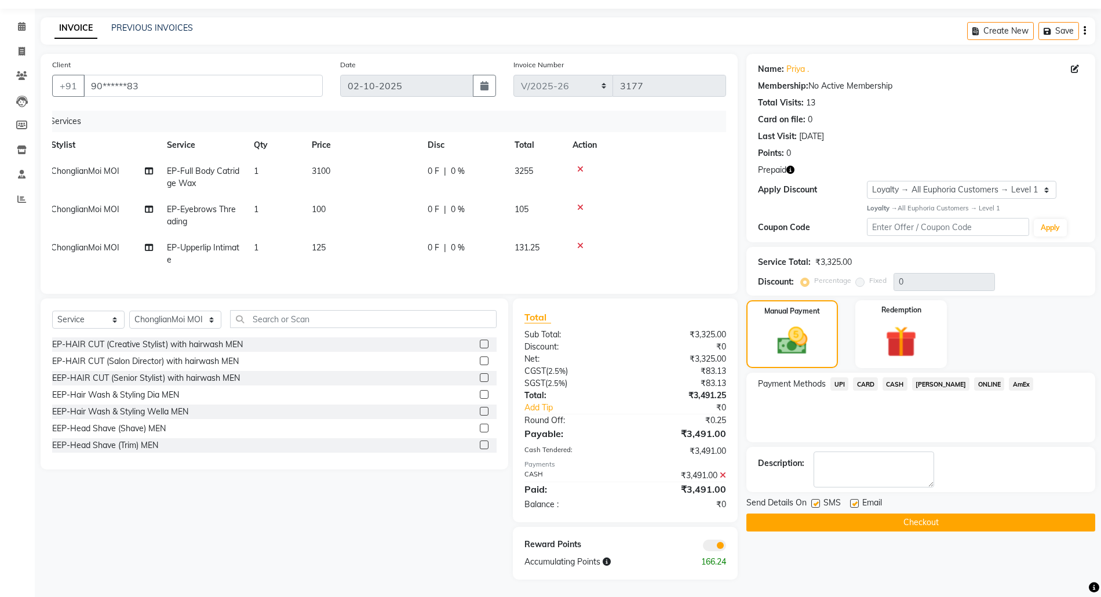
click at [949, 513] on button "Checkout" at bounding box center [920, 522] width 349 height 18
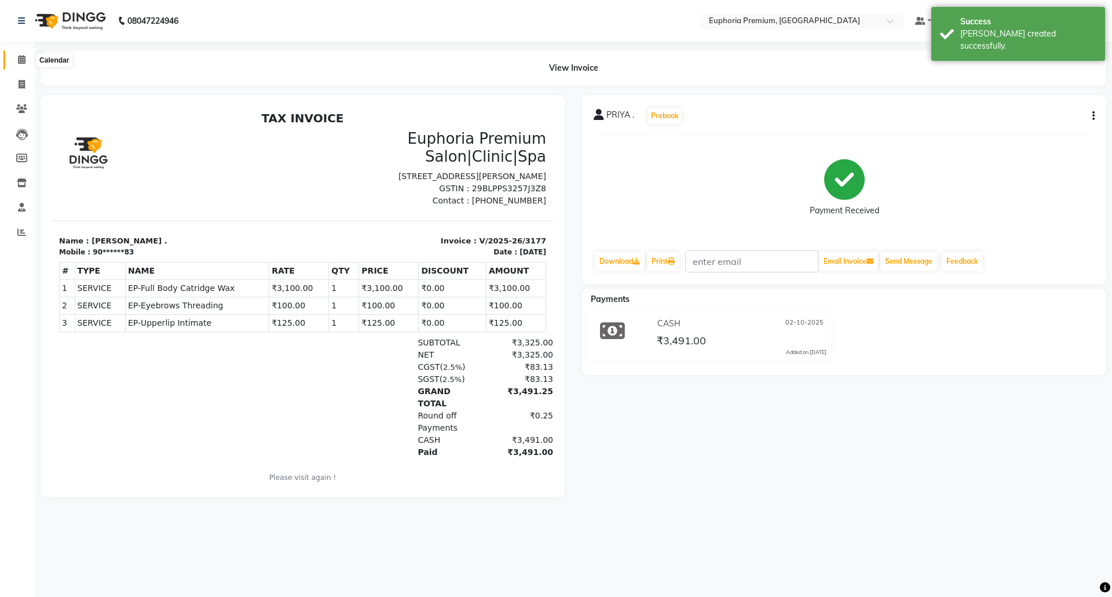
click at [19, 60] on icon at bounding box center [22, 59] width 8 height 9
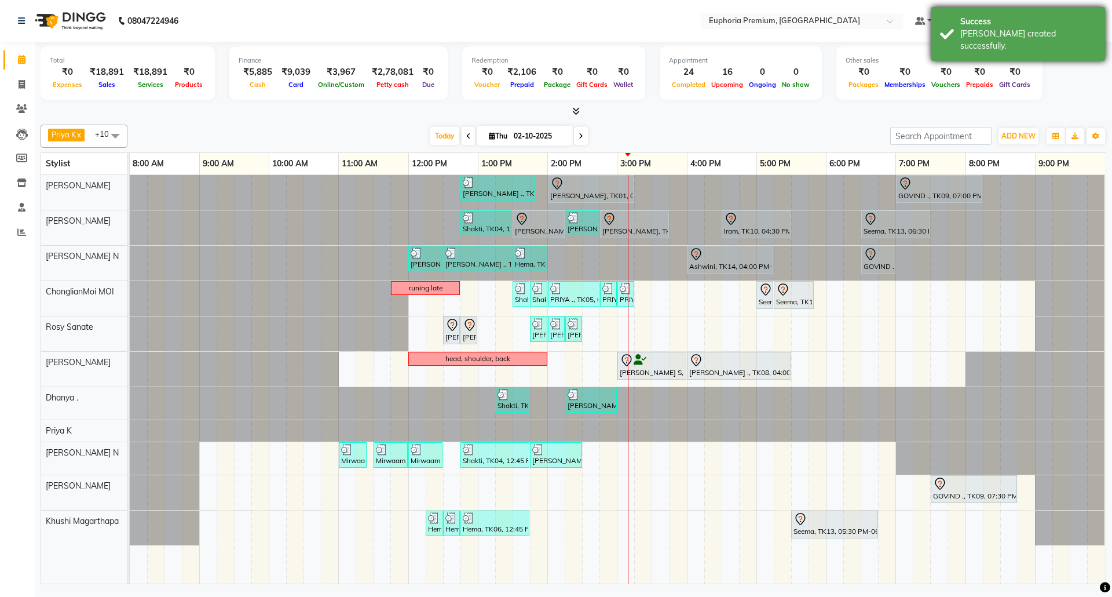
click at [1022, 29] on div "[PERSON_NAME] created successfully." at bounding box center [1028, 40] width 136 height 24
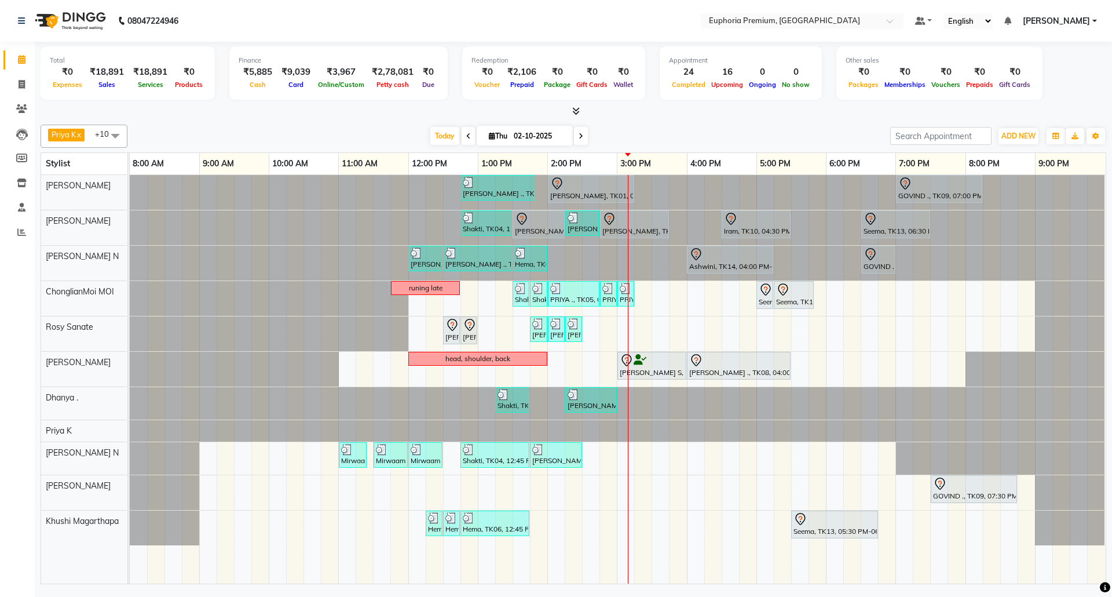
click at [1076, 19] on span "[PERSON_NAME]" at bounding box center [1056, 21] width 67 height 12
click at [1050, 74] on link "Sign out" at bounding box center [1038, 80] width 106 height 18
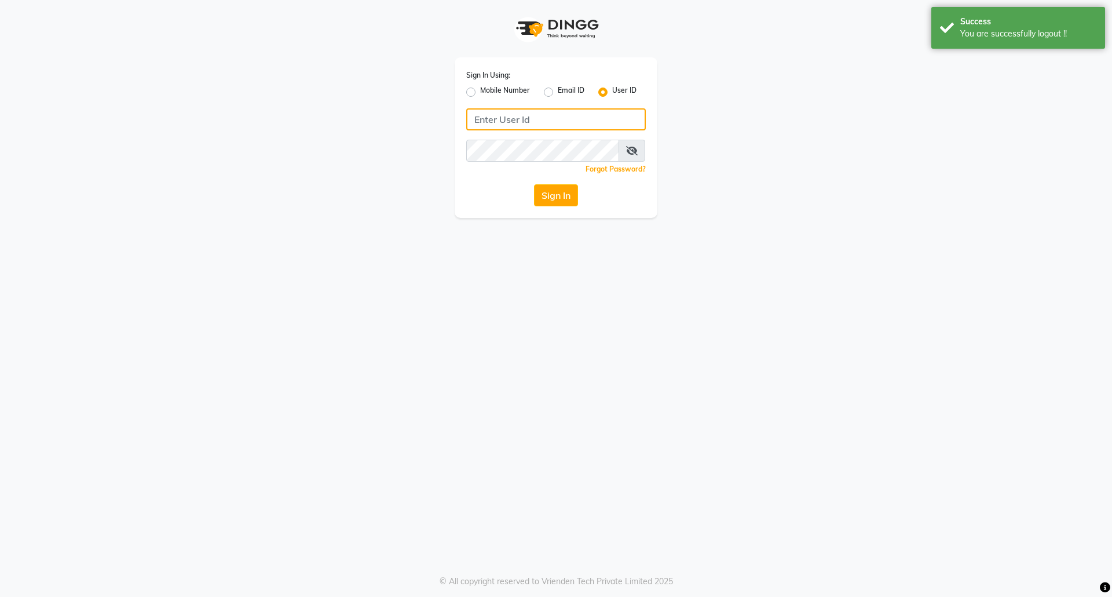
type input "8884568139"
click at [480, 86] on label "Mobile Number" at bounding box center [505, 92] width 50 height 14
click at [480, 86] on input "Mobile Number" at bounding box center [484, 89] width 8 height 8
radio input "true"
radio input "false"
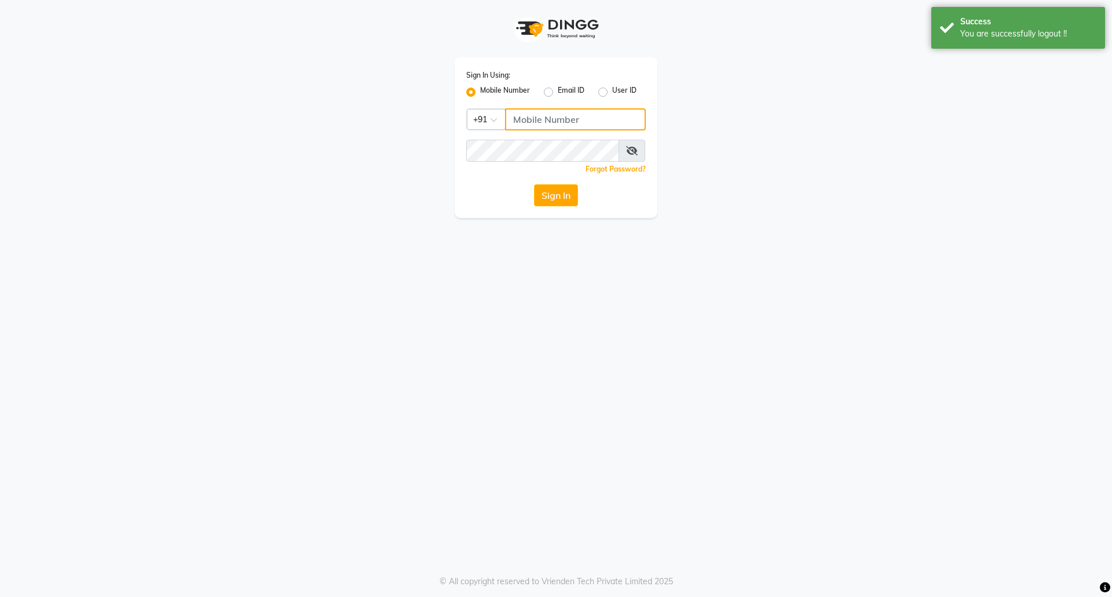
click at [535, 112] on input "Username" at bounding box center [575, 119] width 141 height 22
type input "8073170422"
click at [549, 200] on button "Sign In" at bounding box center [556, 195] width 44 height 22
